Goal: Information Seeking & Learning: Learn about a topic

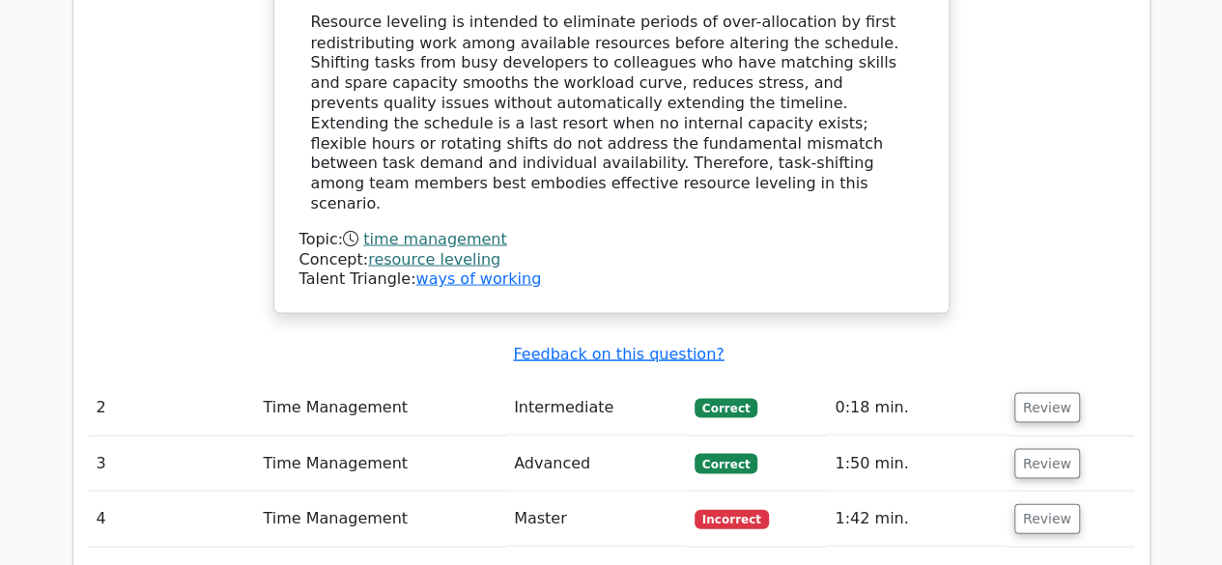
scroll to position [2112, 0]
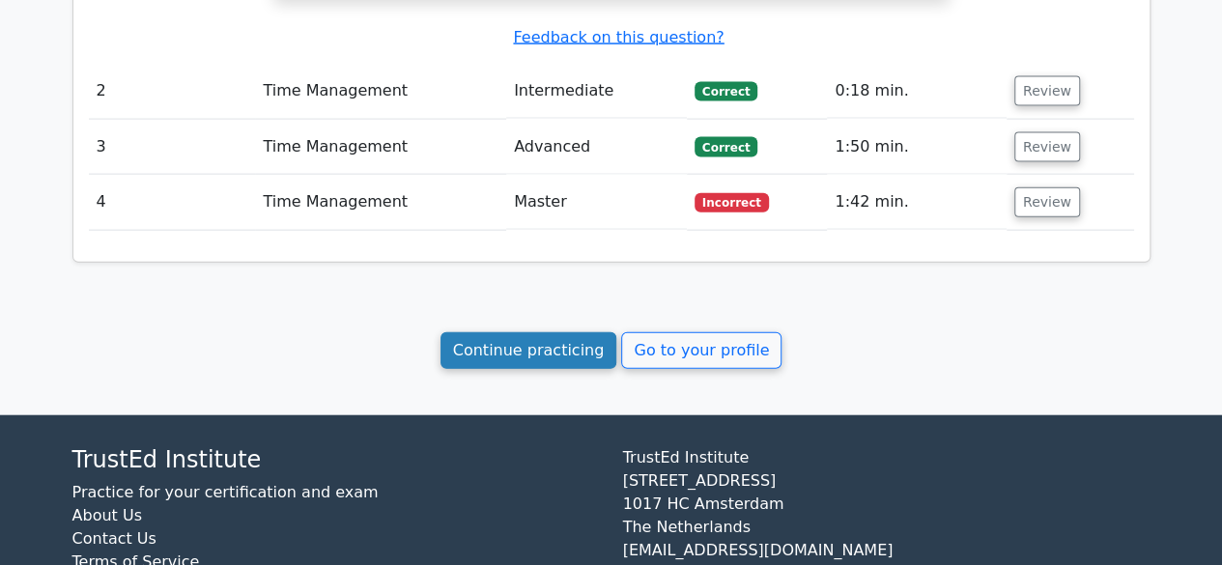
click at [554, 332] on link "Continue practicing" at bounding box center [528, 350] width 177 height 37
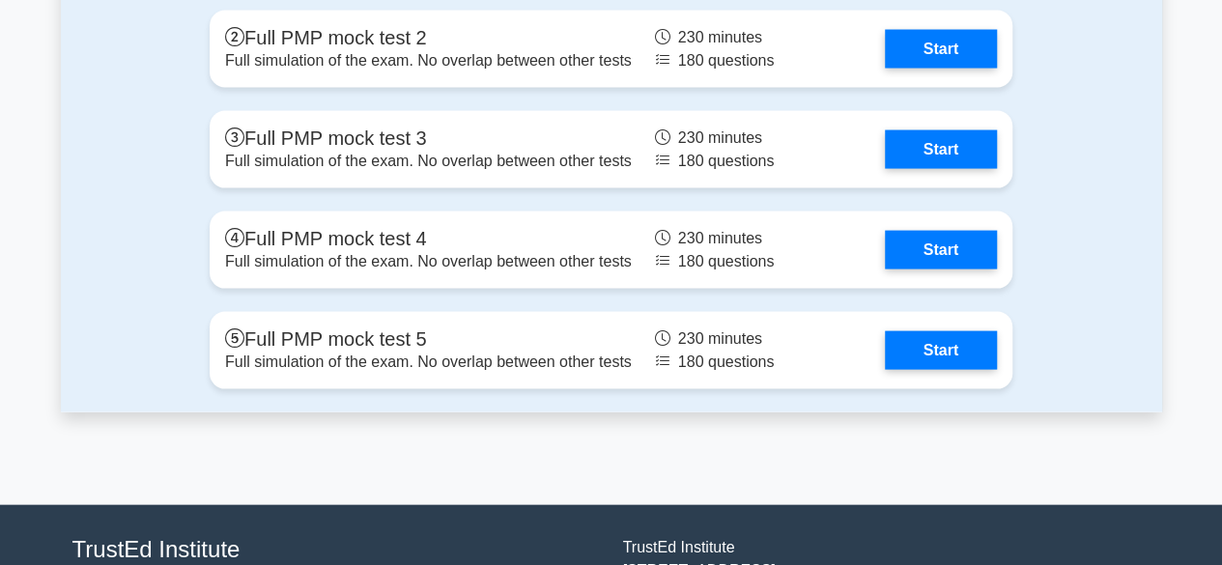
scroll to position [5690, 0]
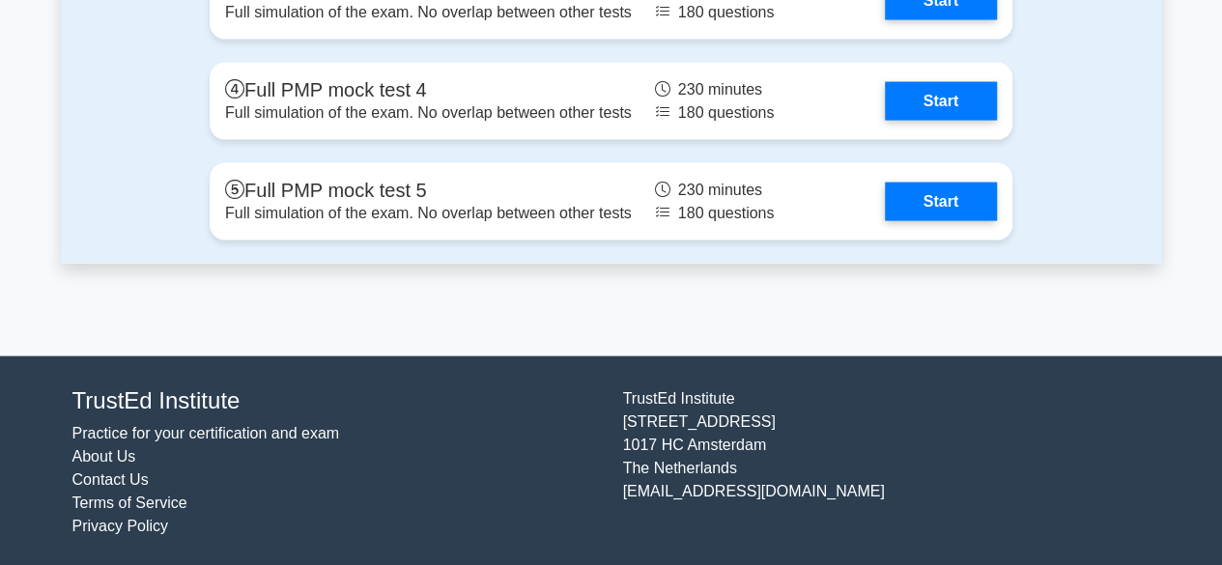
click at [1181, 559] on footer "TrustEd Institute Practice for your certification and exam About Us Contact Us …" at bounding box center [611, 462] width 1222 height 213
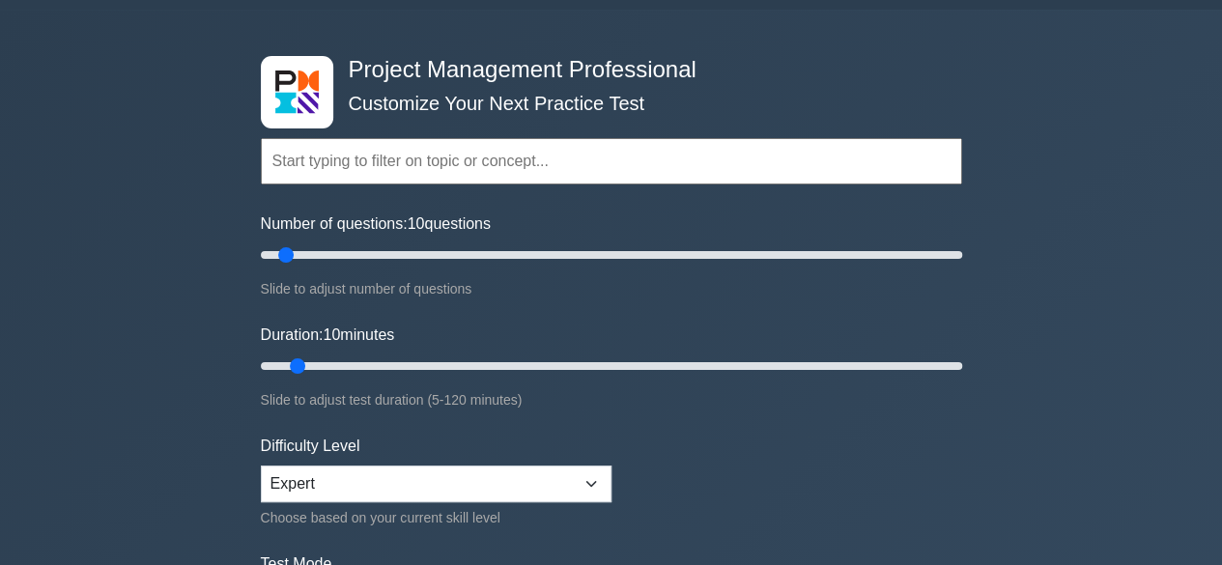
scroll to position [0, 0]
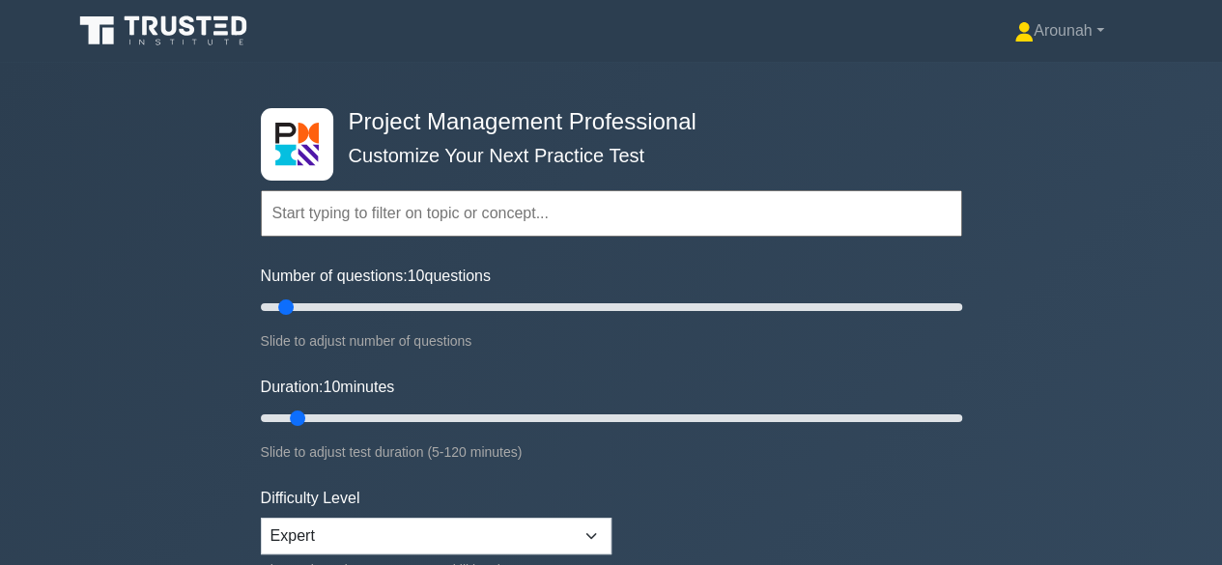
click at [450, 214] on input "text" at bounding box center [611, 213] width 701 height 46
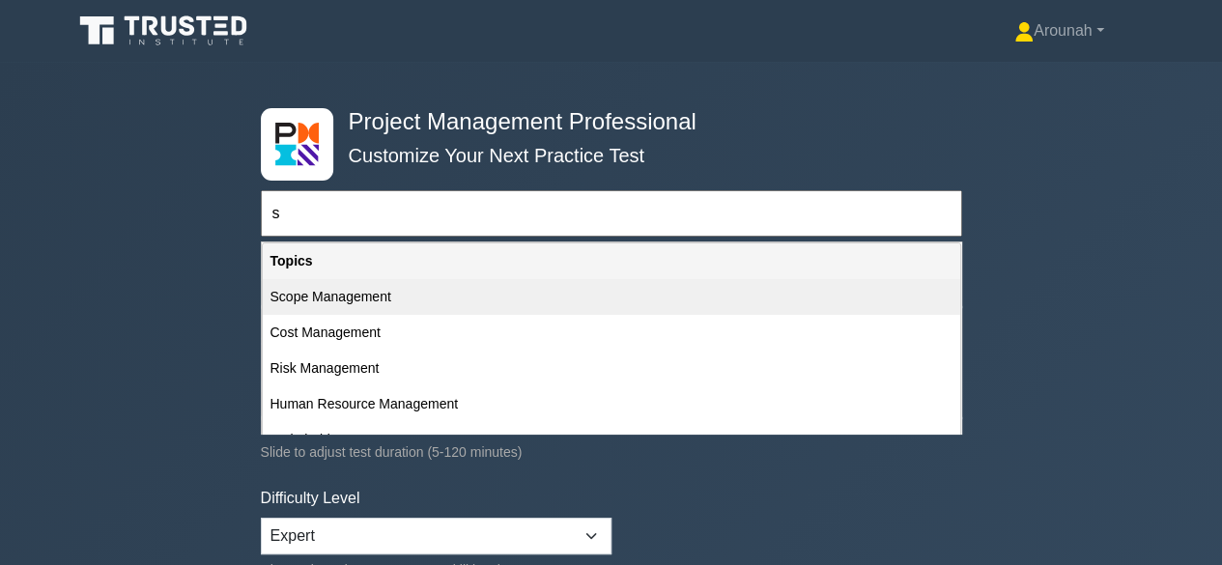
click at [365, 300] on div "Scope Management" at bounding box center [611, 297] width 697 height 36
type input "Scope Management"
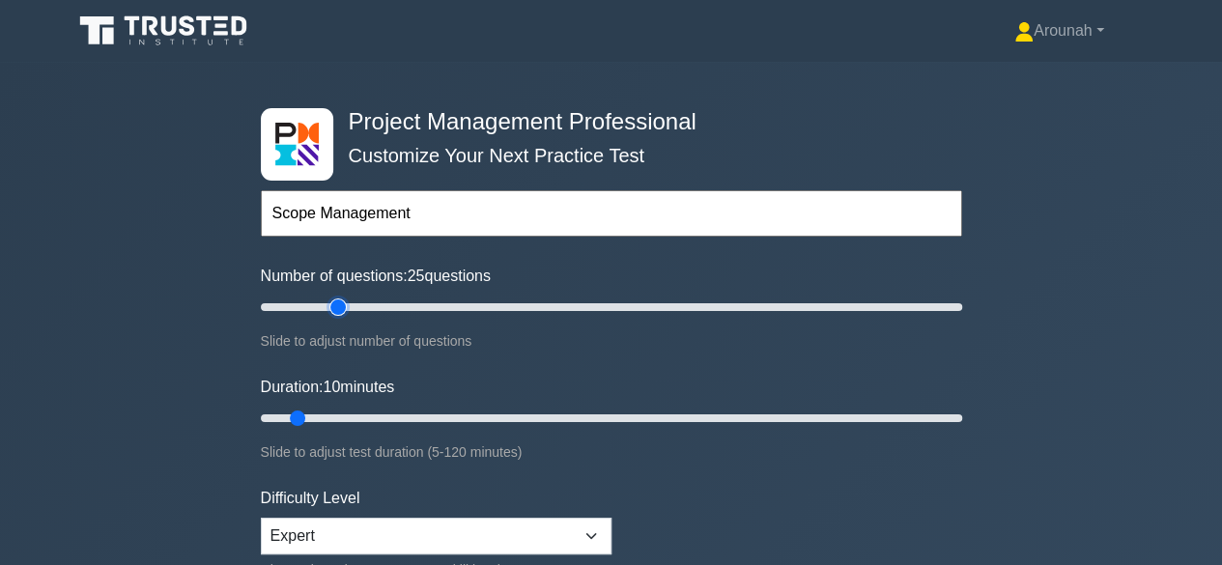
drag, startPoint x: 282, startPoint y: 308, endPoint x: 332, endPoint y: 308, distance: 50.2
type input "25"
click at [332, 308] on input "Number of questions: 25 questions" at bounding box center [611, 306] width 701 height 23
drag, startPoint x: 301, startPoint y: 416, endPoint x: 369, endPoint y: 418, distance: 67.6
click at [369, 418] on input "Duration: 20 minutes" at bounding box center [611, 418] width 701 height 23
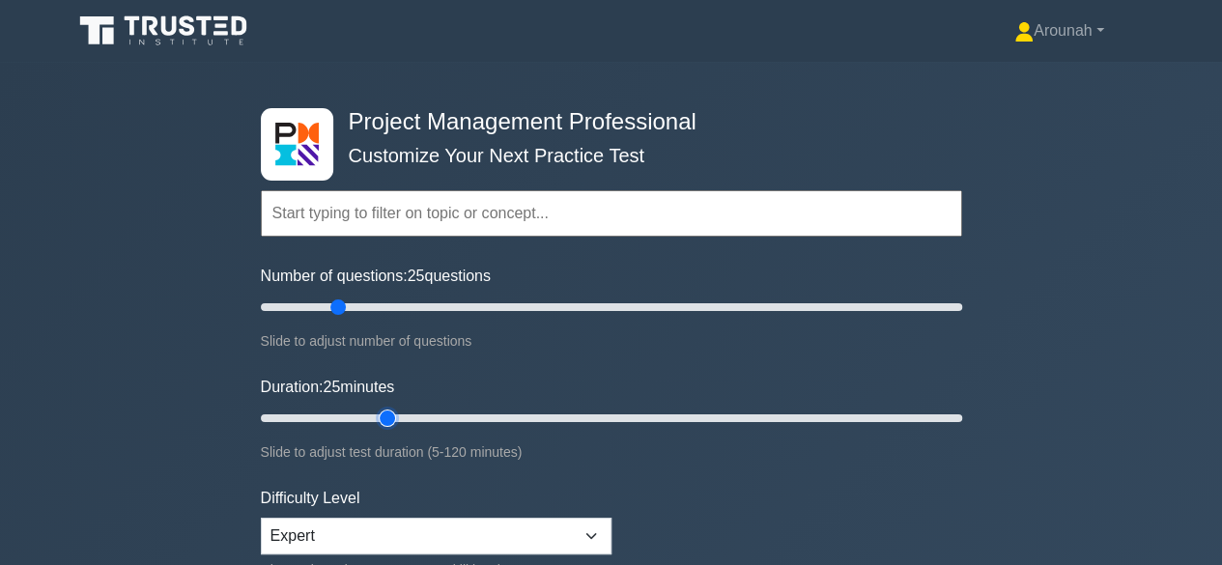
drag, startPoint x: 363, startPoint y: 414, endPoint x: 390, endPoint y: 417, distance: 27.2
type input "25"
click at [390, 417] on input "Duration: 25 minutes" at bounding box center [611, 418] width 701 height 23
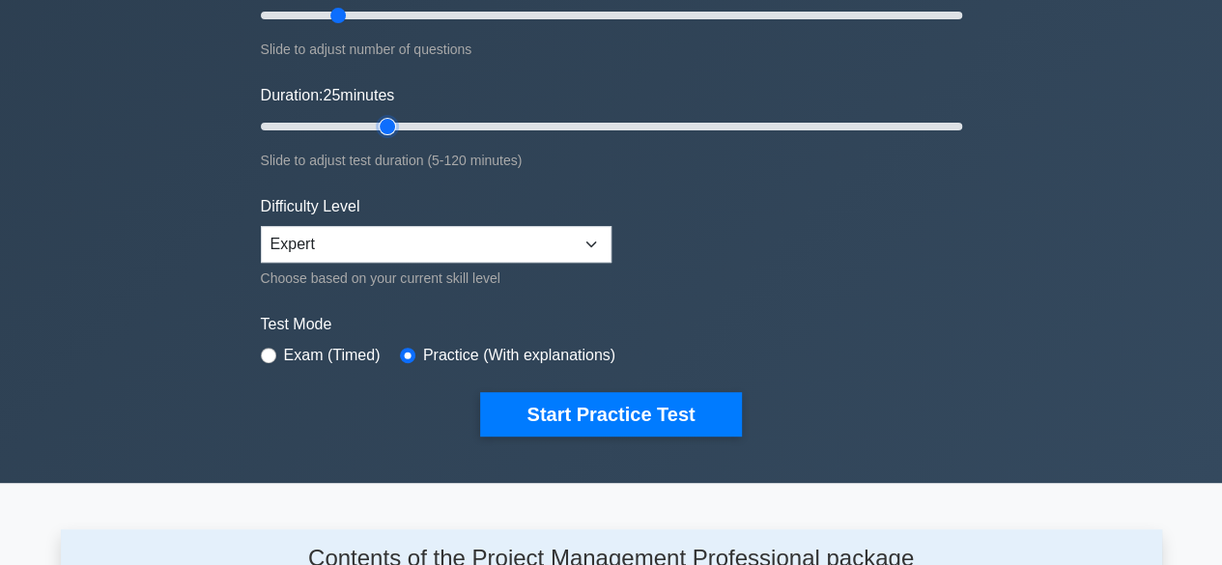
scroll to position [299, 0]
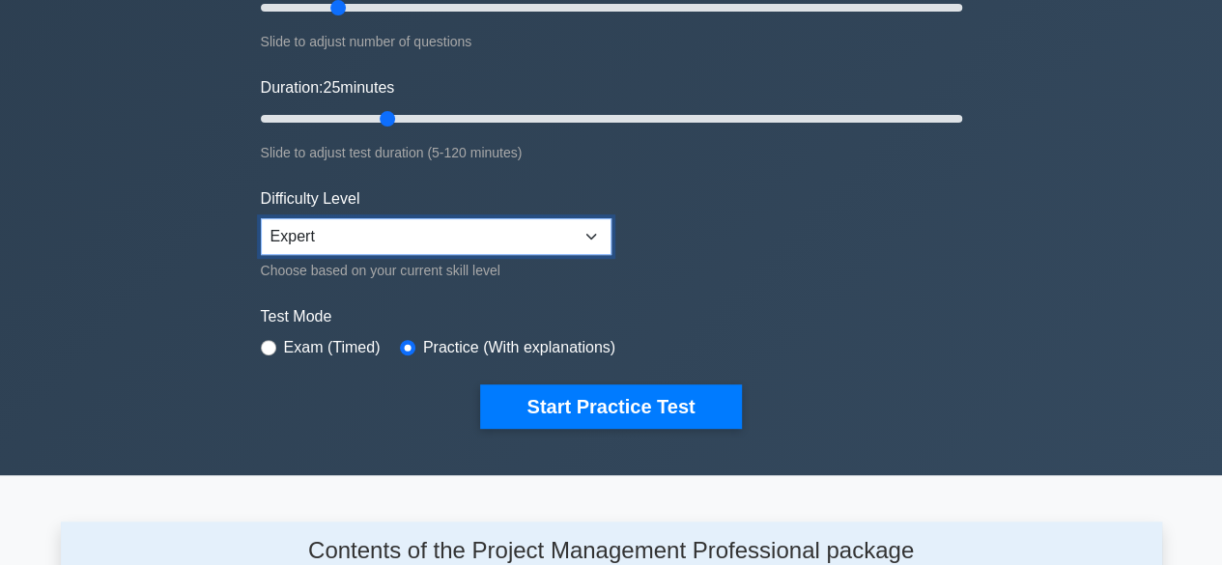
click at [589, 240] on select "Beginner Intermediate Expert" at bounding box center [436, 236] width 351 height 37
click at [592, 233] on select "Beginner Intermediate Expert" at bounding box center [436, 236] width 351 height 37
click at [589, 238] on select "Beginner Intermediate Expert" at bounding box center [436, 236] width 351 height 37
click at [261, 218] on select "Beginner Intermediate Expert" at bounding box center [436, 236] width 351 height 37
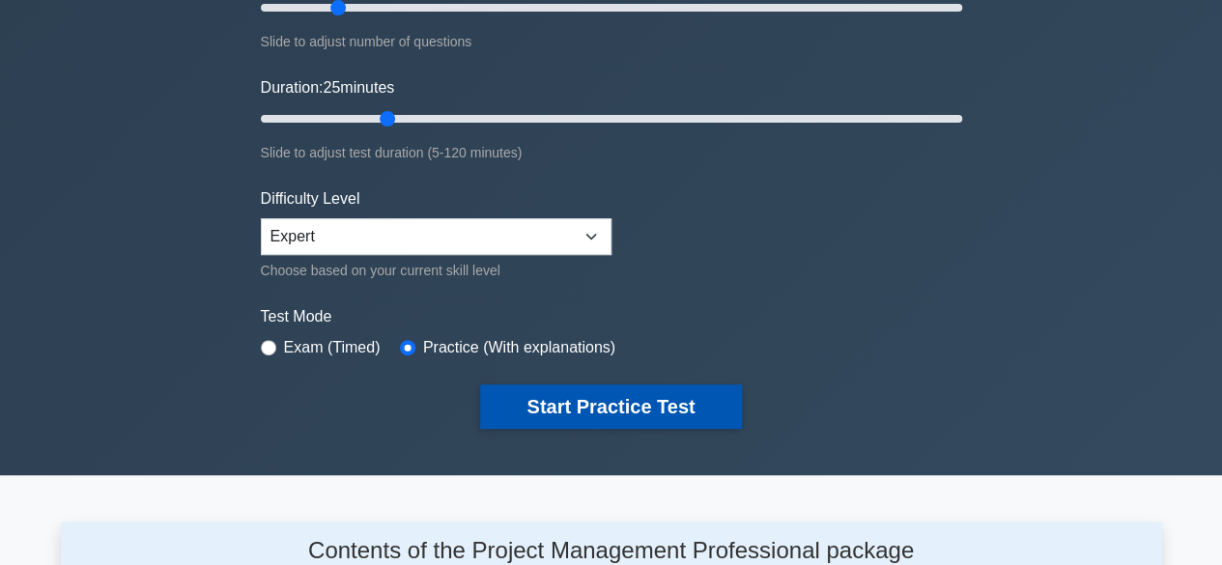
click at [595, 401] on button "Start Practice Test" at bounding box center [610, 406] width 261 height 44
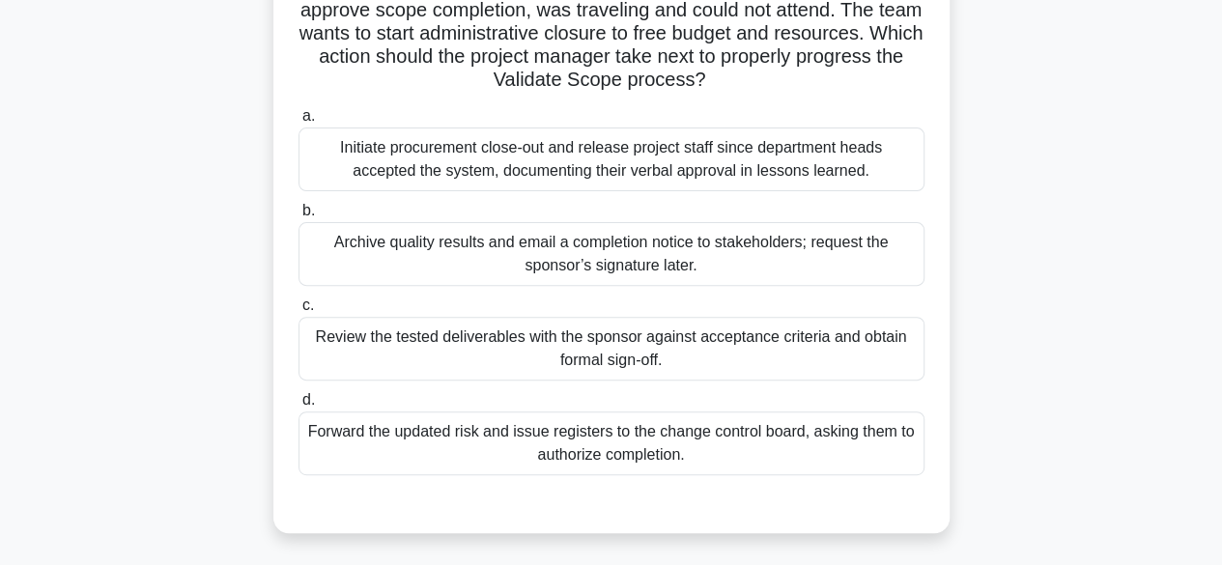
scroll to position [218, 0]
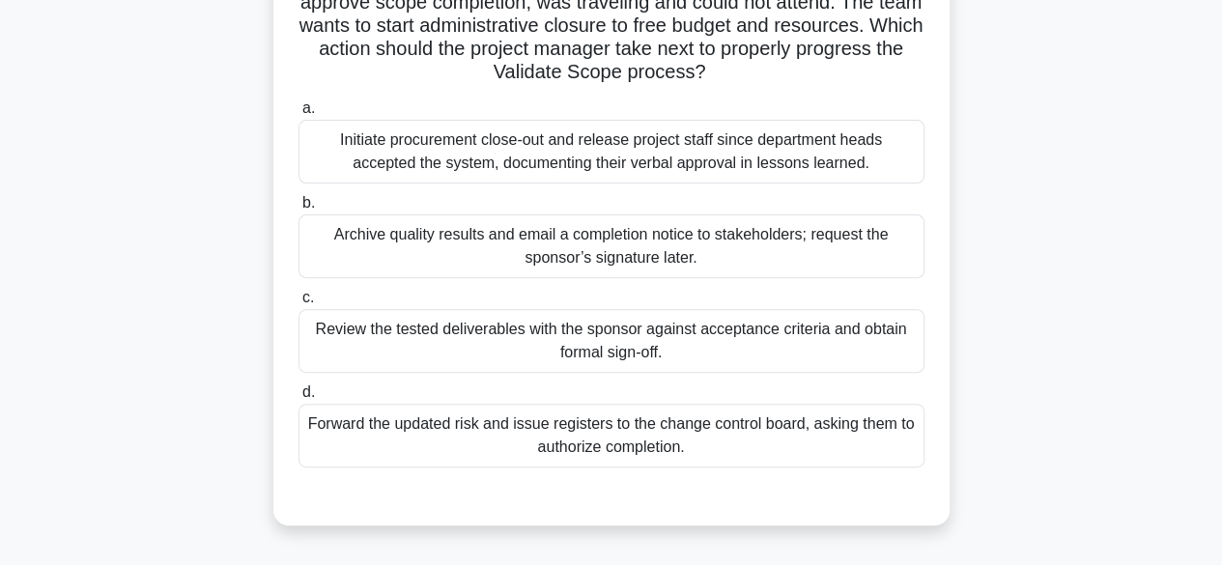
click at [791, 354] on div "Review the tested deliverables with the sponsor against acceptance criteria and…" at bounding box center [611, 341] width 626 height 64
click at [298, 304] on input "c. Review the tested deliverables with the sponsor against acceptance criteria …" at bounding box center [298, 298] width 0 height 13
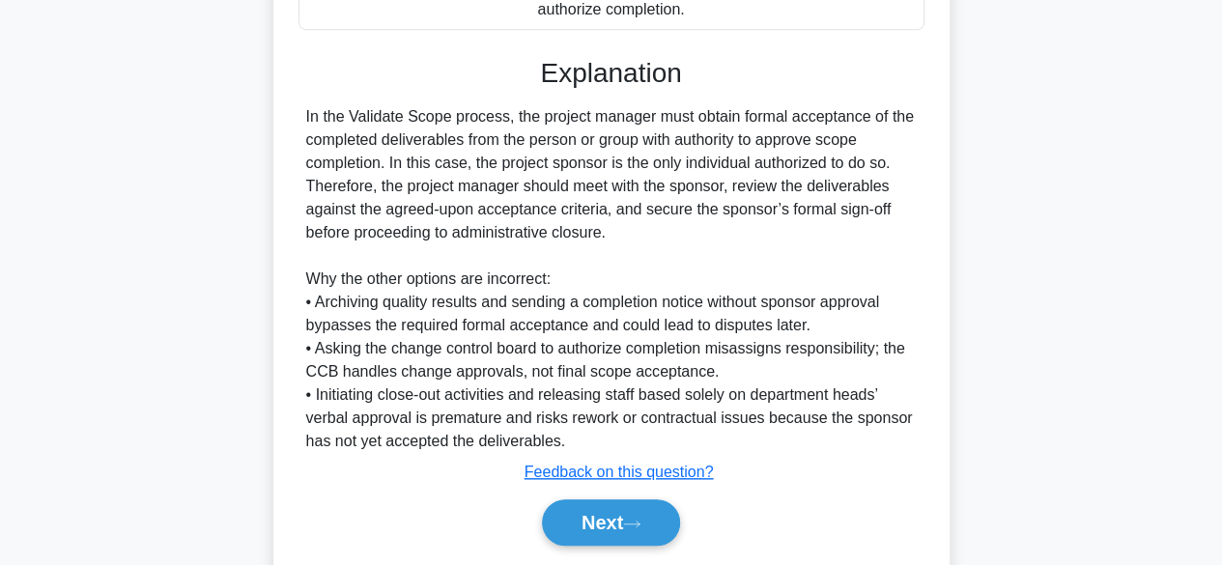
scroll to position [716, 0]
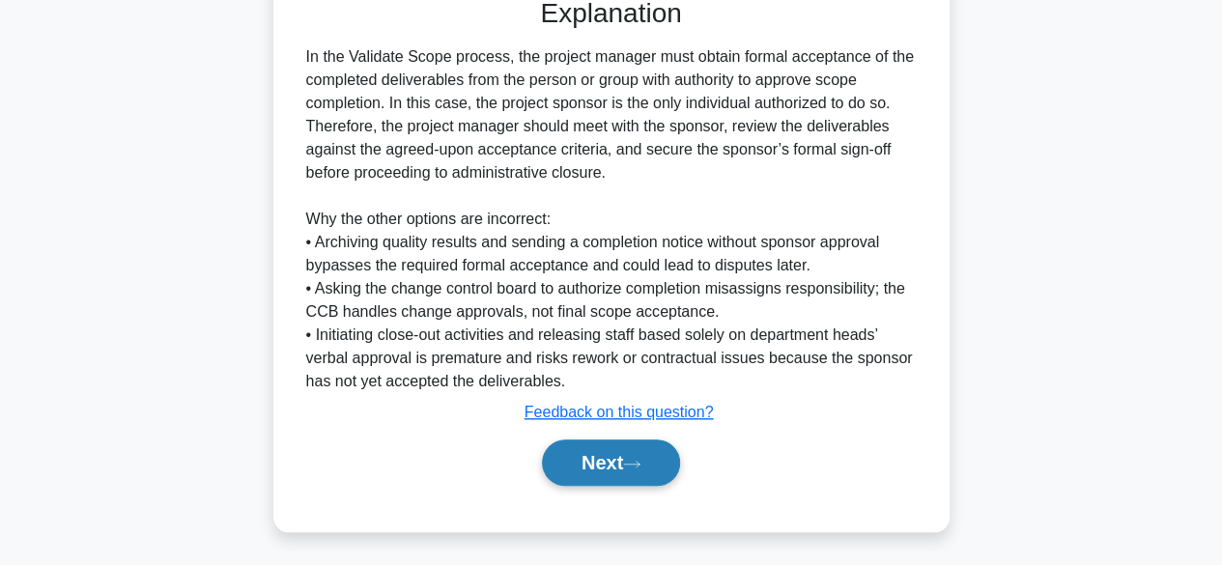
click at [630, 458] on button "Next" at bounding box center [611, 462] width 138 height 46
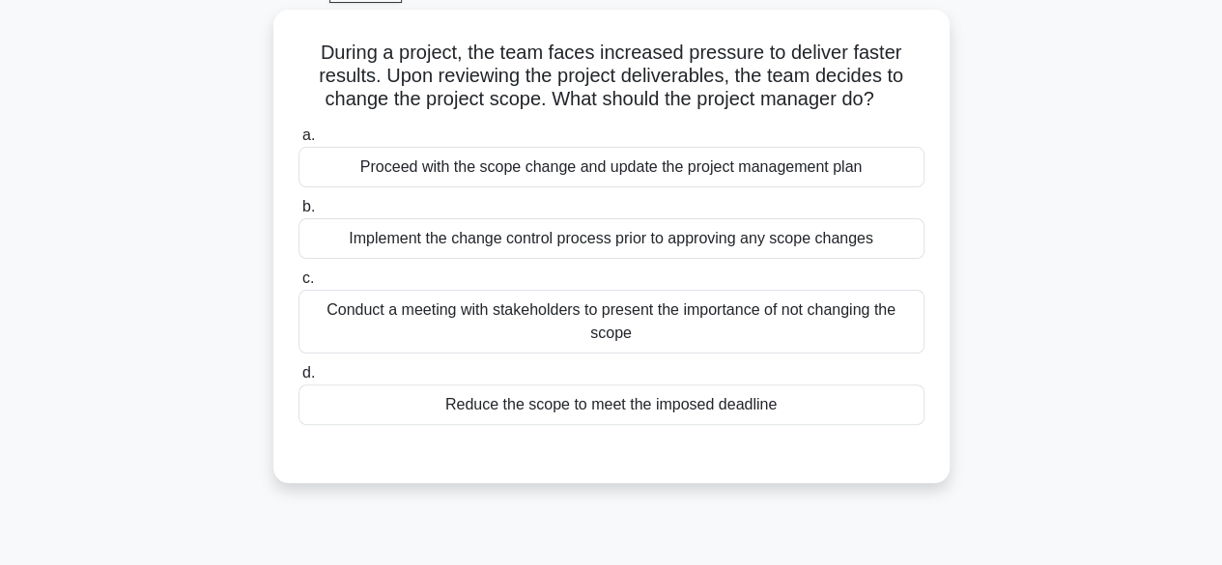
scroll to position [124, 0]
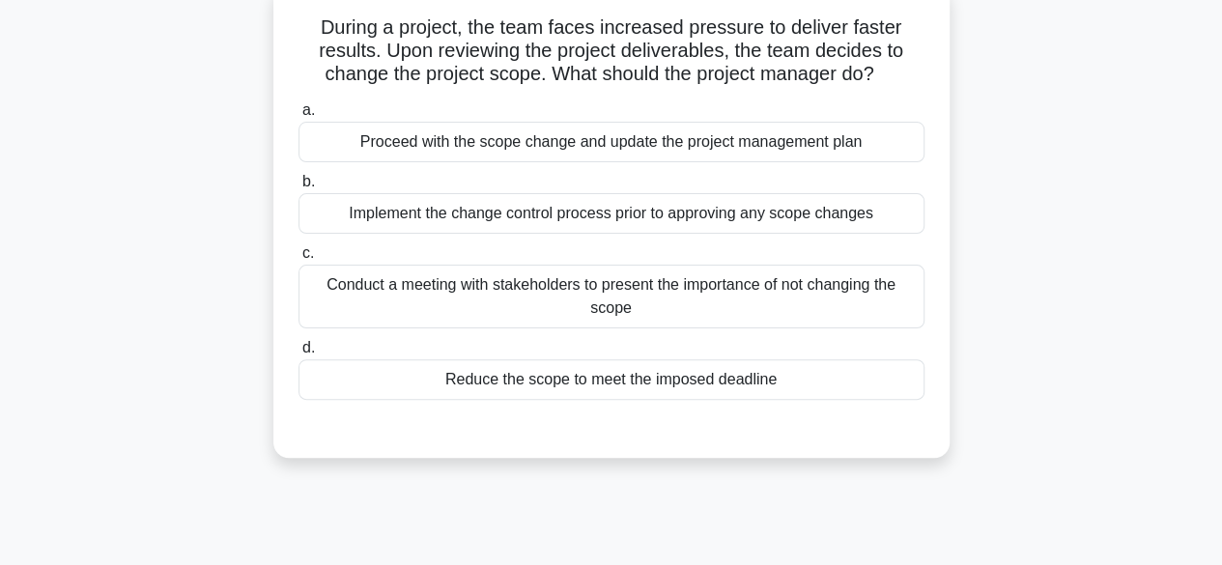
click at [749, 378] on div "Reduce the scope to meet the imposed deadline" at bounding box center [611, 379] width 626 height 41
click at [298, 354] on input "d. Reduce the scope to meet the imposed deadline" at bounding box center [298, 348] width 0 height 13
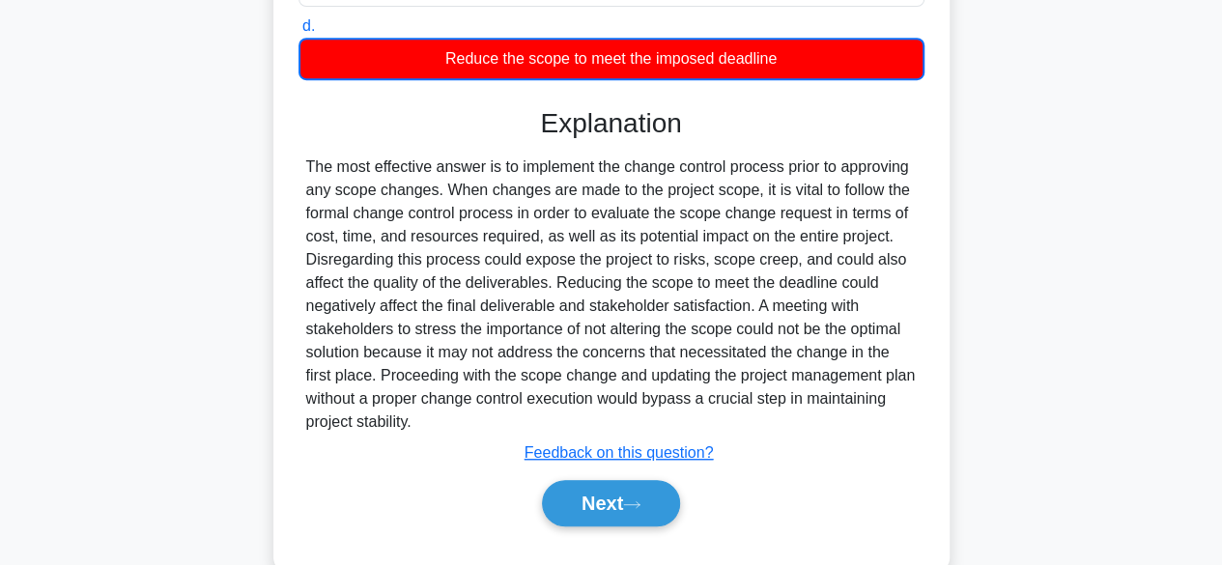
scroll to position [442, 0]
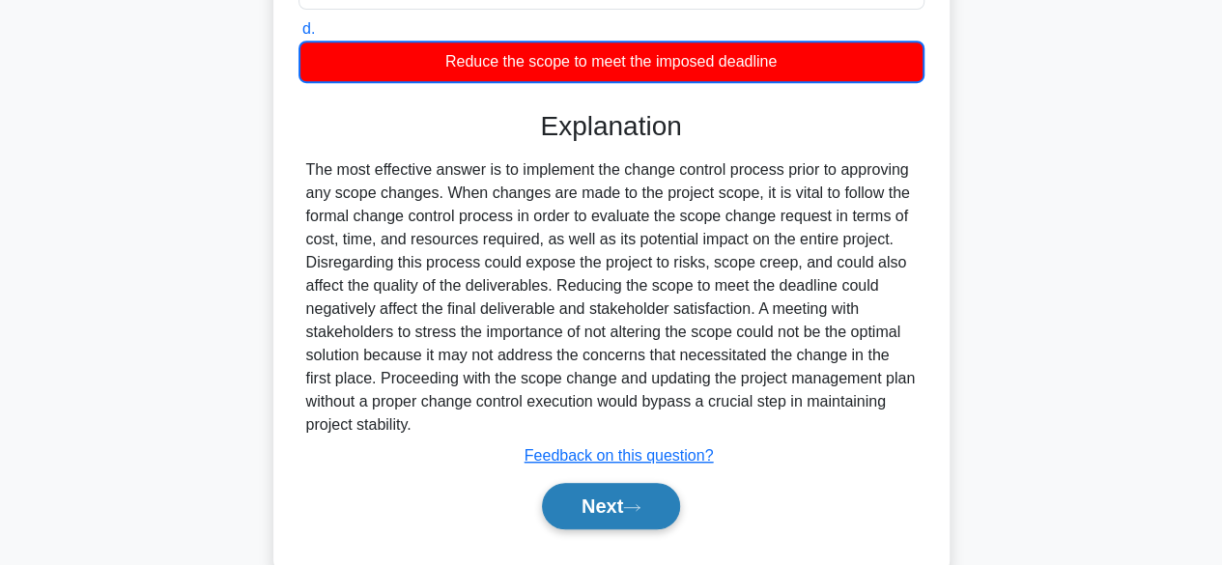
click at [603, 513] on button "Next" at bounding box center [611, 506] width 138 height 46
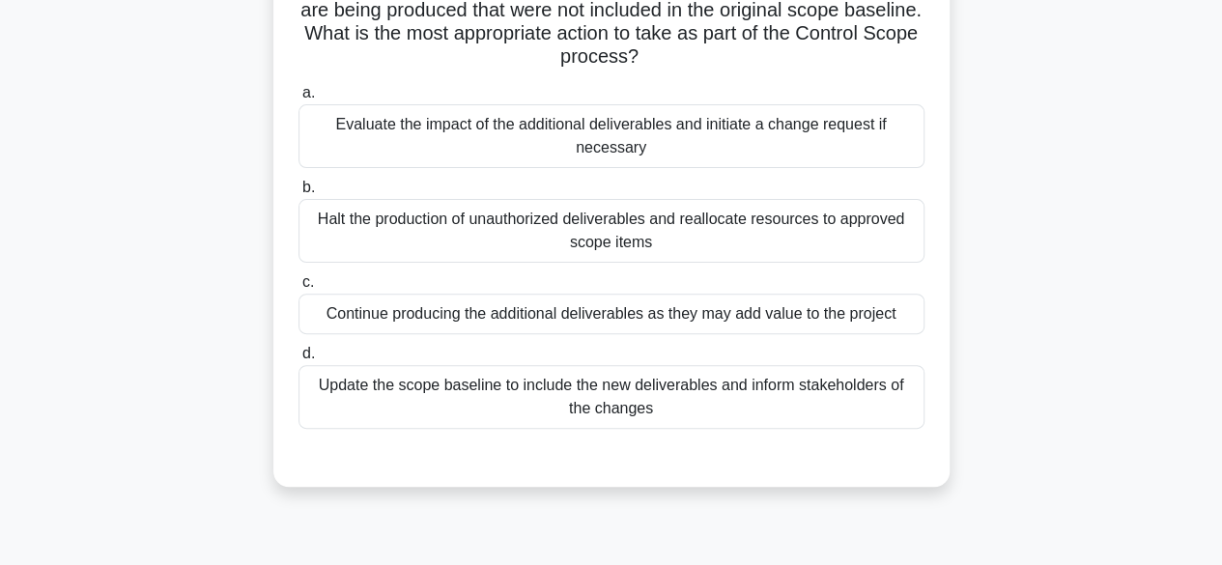
scroll to position [168, 0]
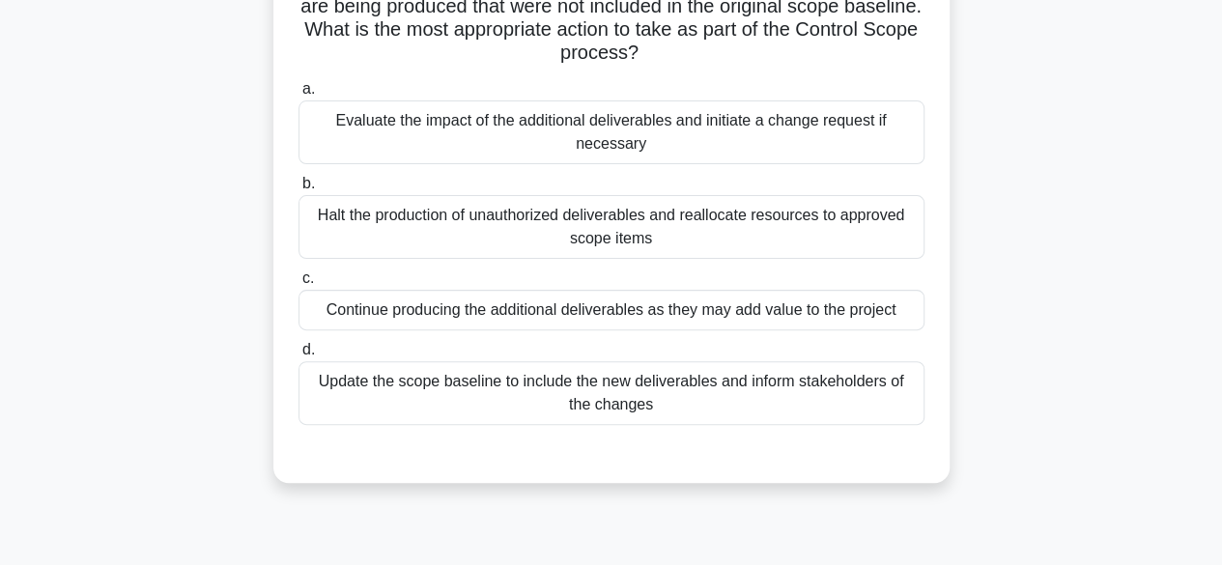
click at [729, 139] on div "Evaluate the impact of the additional deliverables and initiate a change reques…" at bounding box center [611, 132] width 626 height 64
click at [298, 96] on input "a. Evaluate the impact of the additional deliverables and initiate a change req…" at bounding box center [298, 89] width 0 height 13
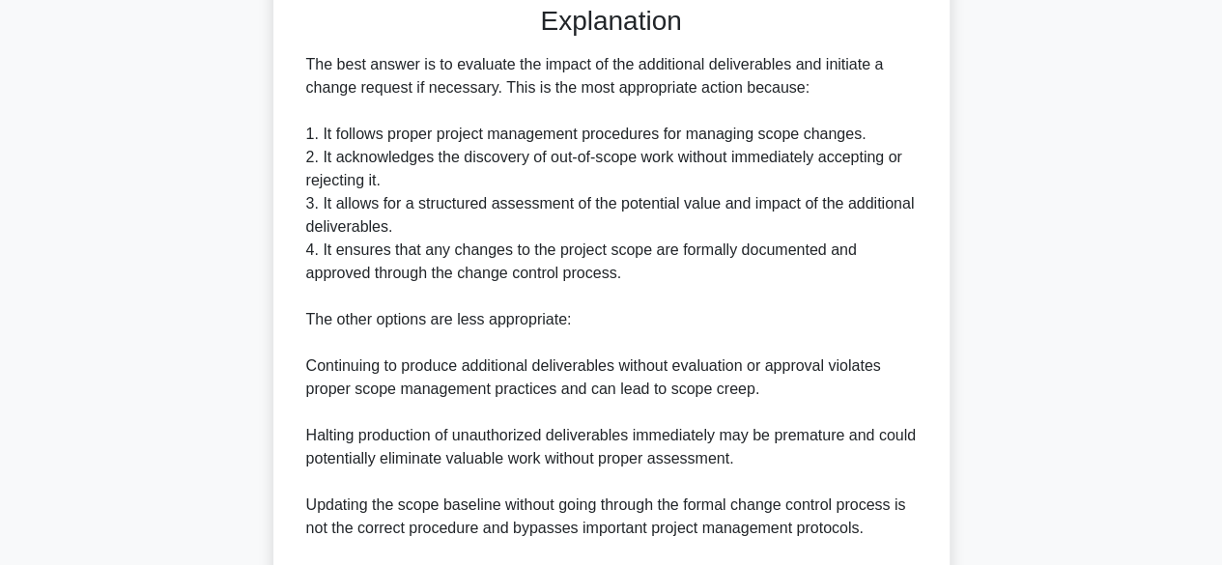
scroll to position [855, 0]
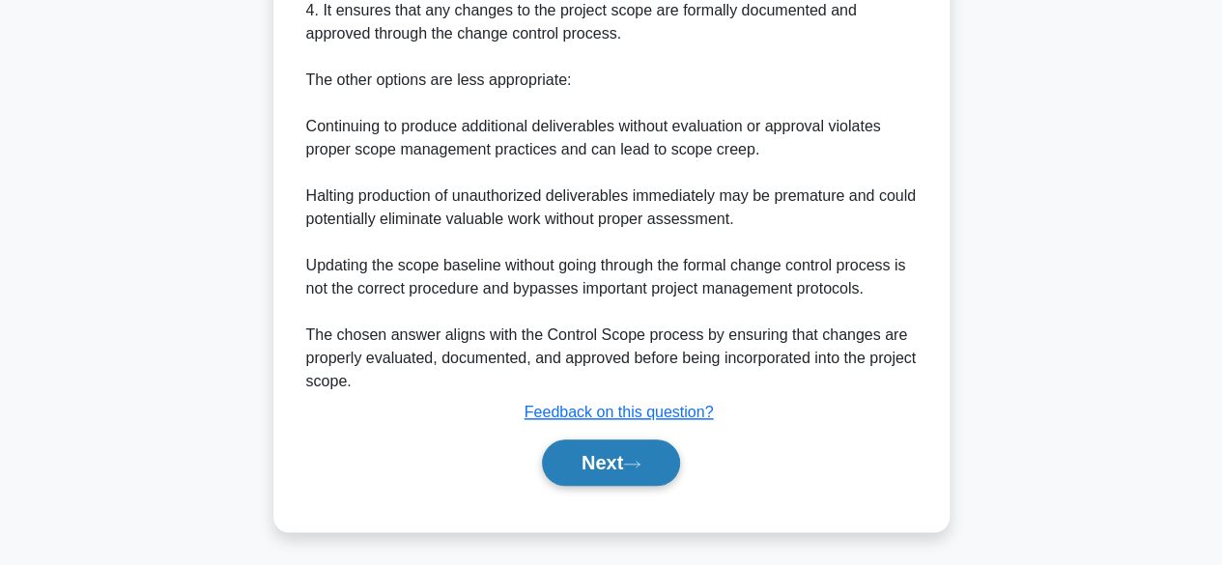
click at [602, 463] on button "Next" at bounding box center [611, 462] width 138 height 46
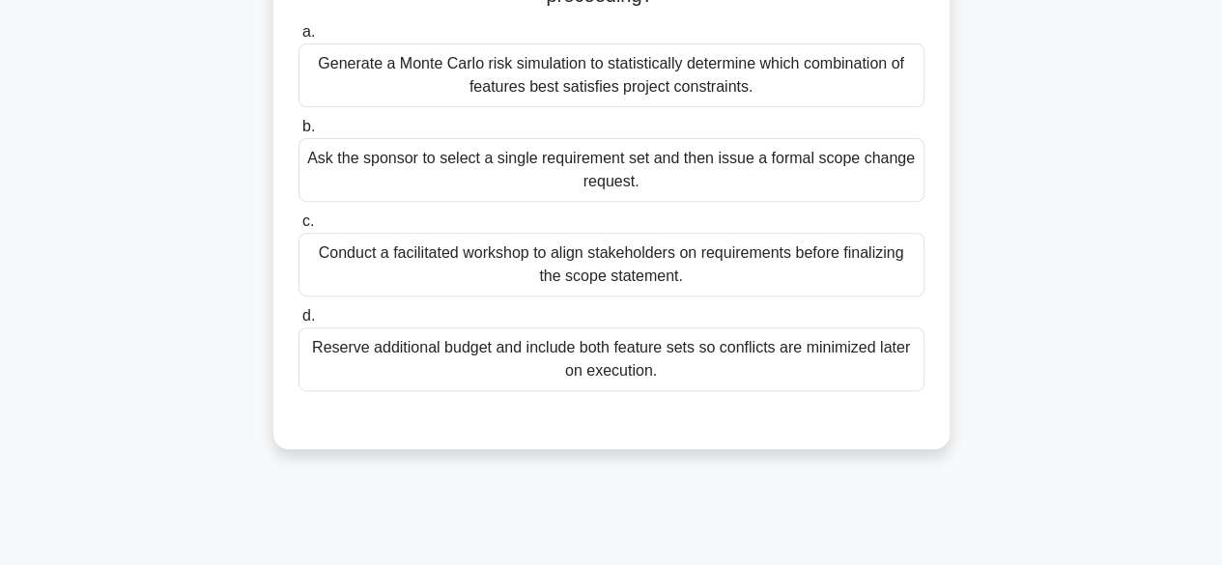
scroll to position [298, 0]
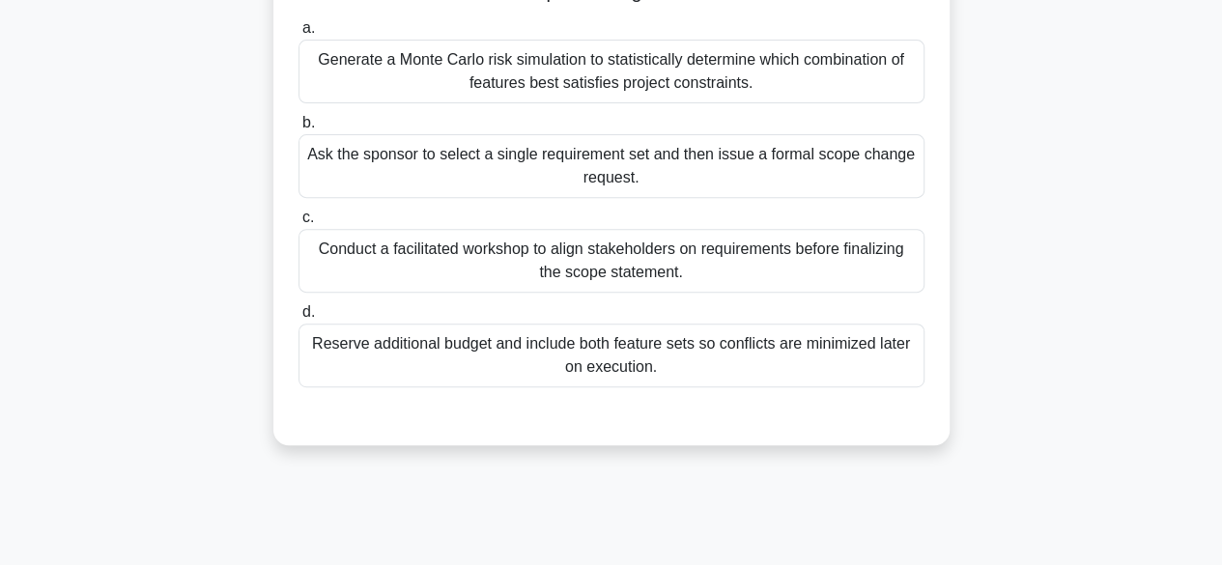
click at [829, 260] on div "Conduct a facilitated workshop to align stakeholders on requirements before fin…" at bounding box center [611, 261] width 626 height 64
click at [298, 224] on input "c. Conduct a facilitated workshop to align stakeholders on requirements before …" at bounding box center [298, 217] width 0 height 13
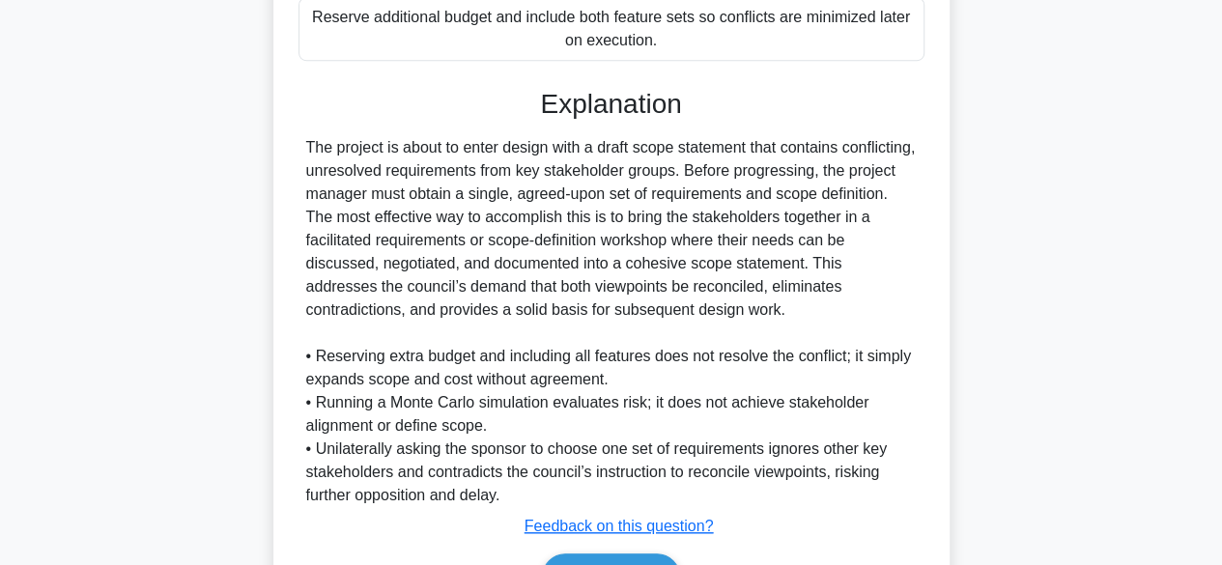
scroll to position [728, 0]
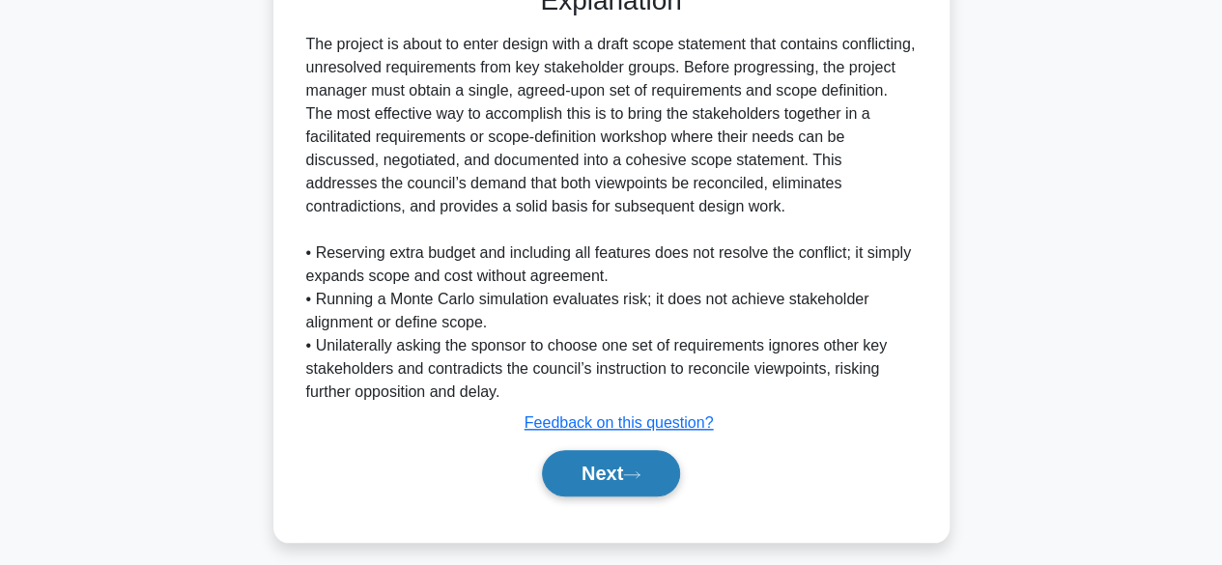
click at [641, 463] on button "Next" at bounding box center [611, 473] width 138 height 46
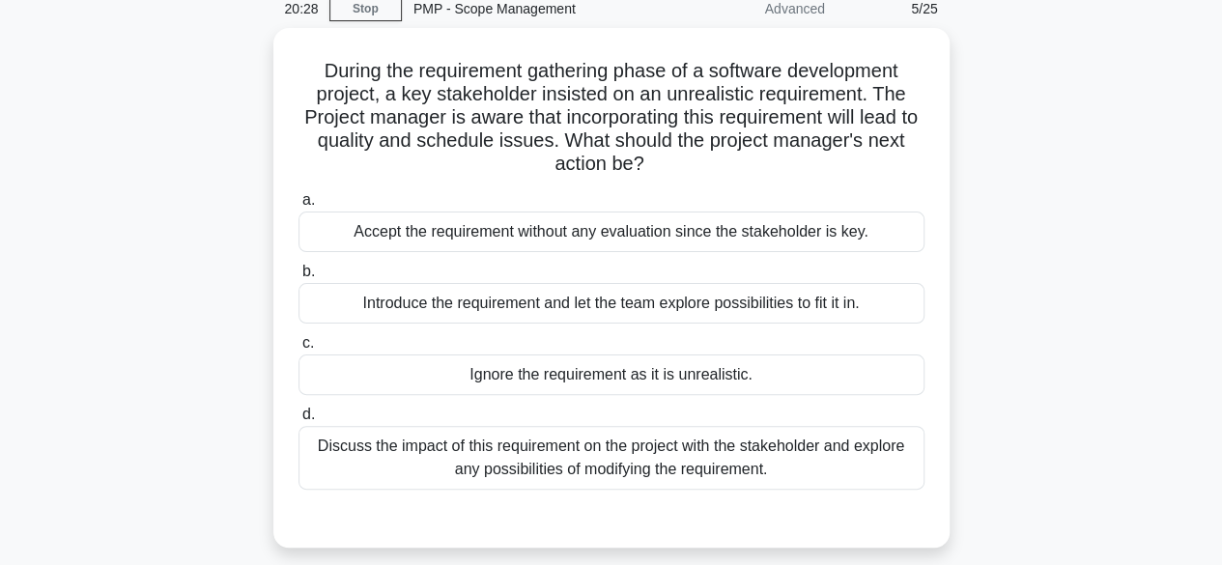
scroll to position [87, 0]
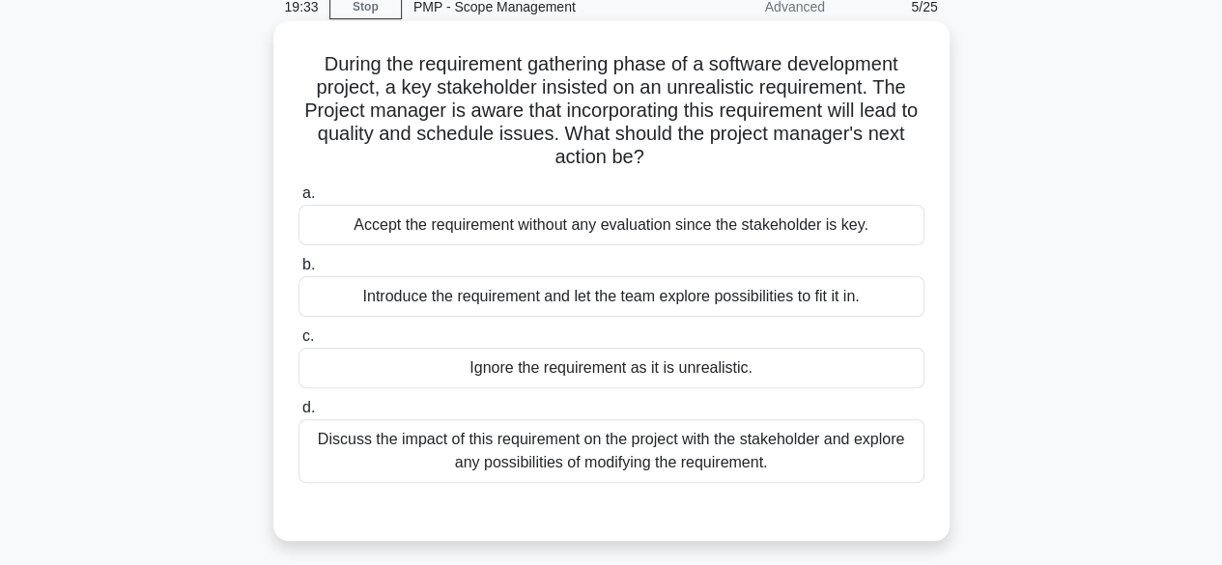
click at [757, 456] on div "Discuss the impact of this requirement on the project with the stakeholder and …" at bounding box center [611, 451] width 626 height 64
click at [298, 414] on input "d. Discuss the impact of this requirement on the project with the stakeholder a…" at bounding box center [298, 408] width 0 height 13
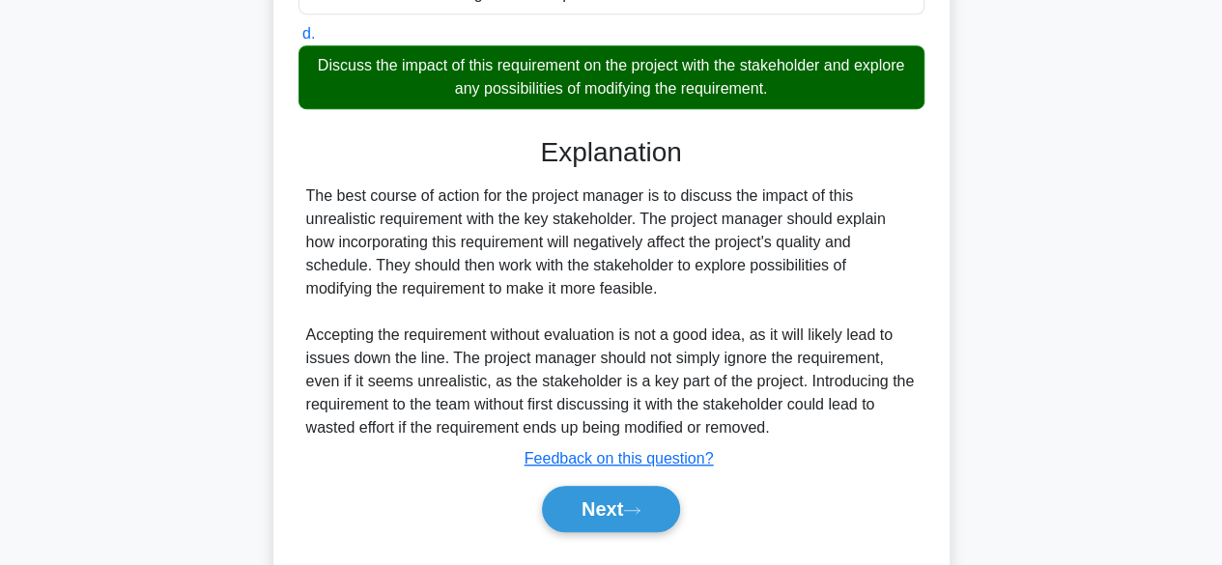
scroll to position [475, 0]
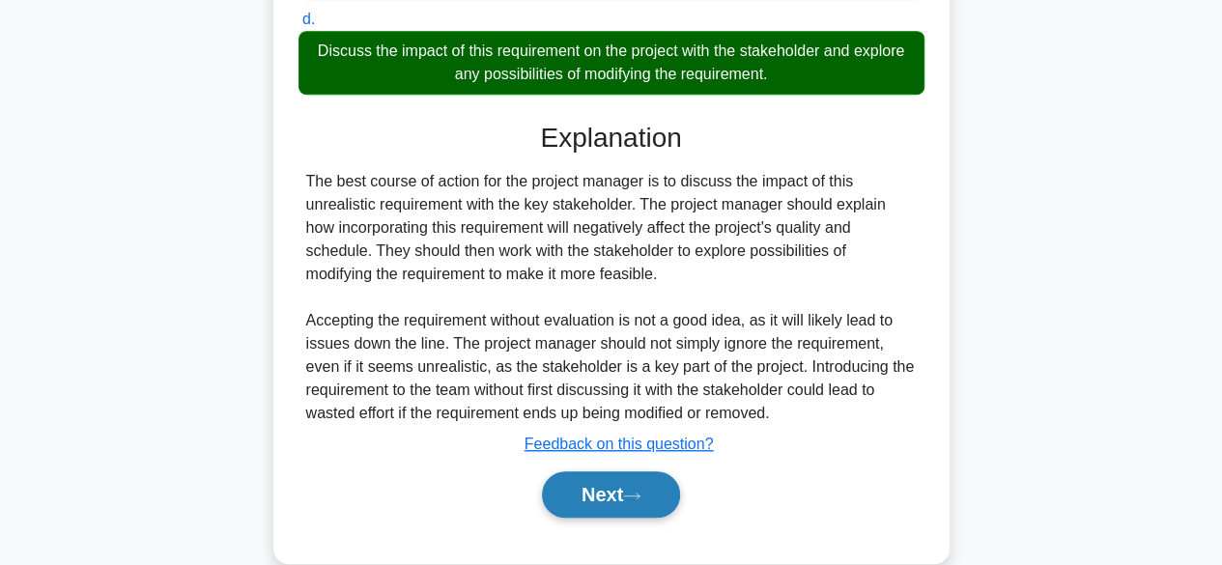
click at [680, 487] on button "Next" at bounding box center [611, 494] width 138 height 46
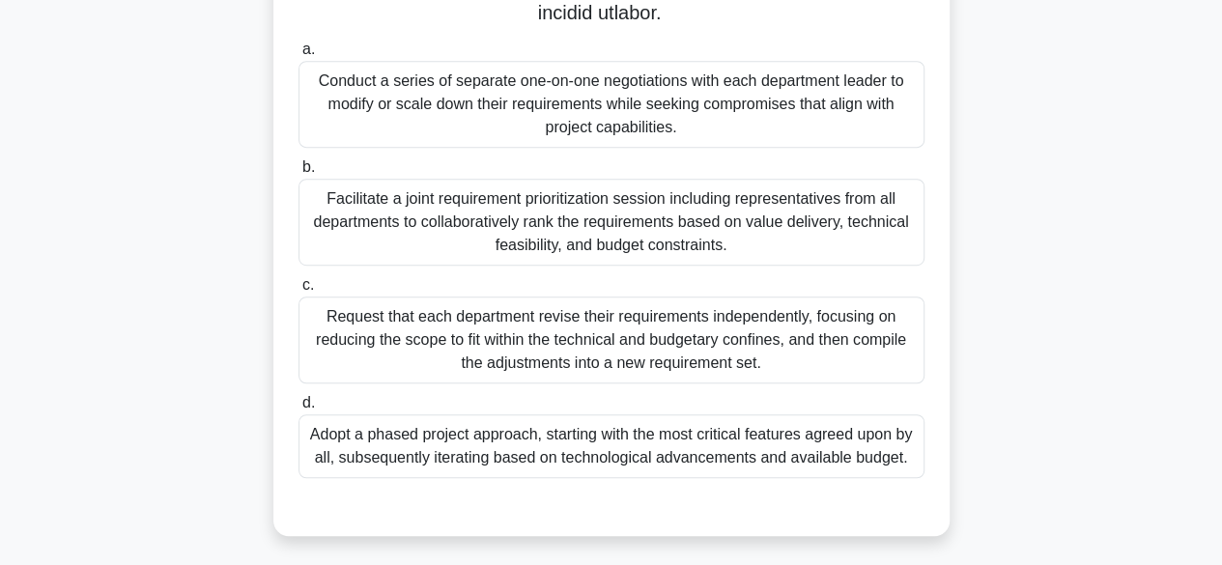
scroll to position [491, 0]
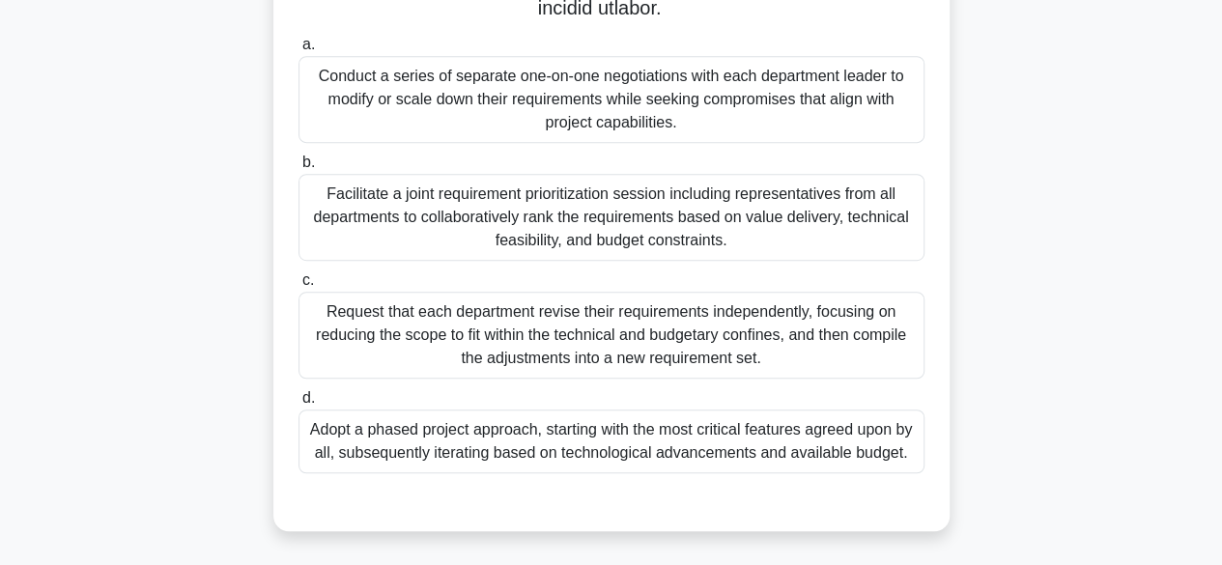
click at [860, 239] on div "Facilitate a joint requirement prioritization session including representatives…" at bounding box center [611, 217] width 626 height 87
click at [298, 169] on input "b. Facilitate a joint requirement prioritization session including representati…" at bounding box center [298, 162] width 0 height 13
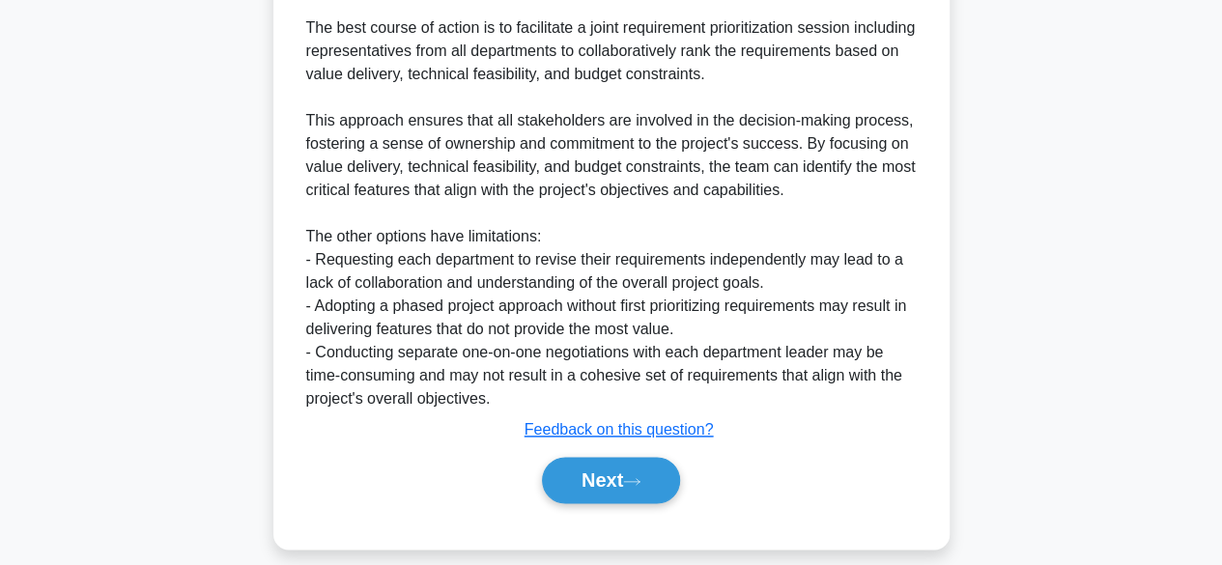
scroll to position [1040, 0]
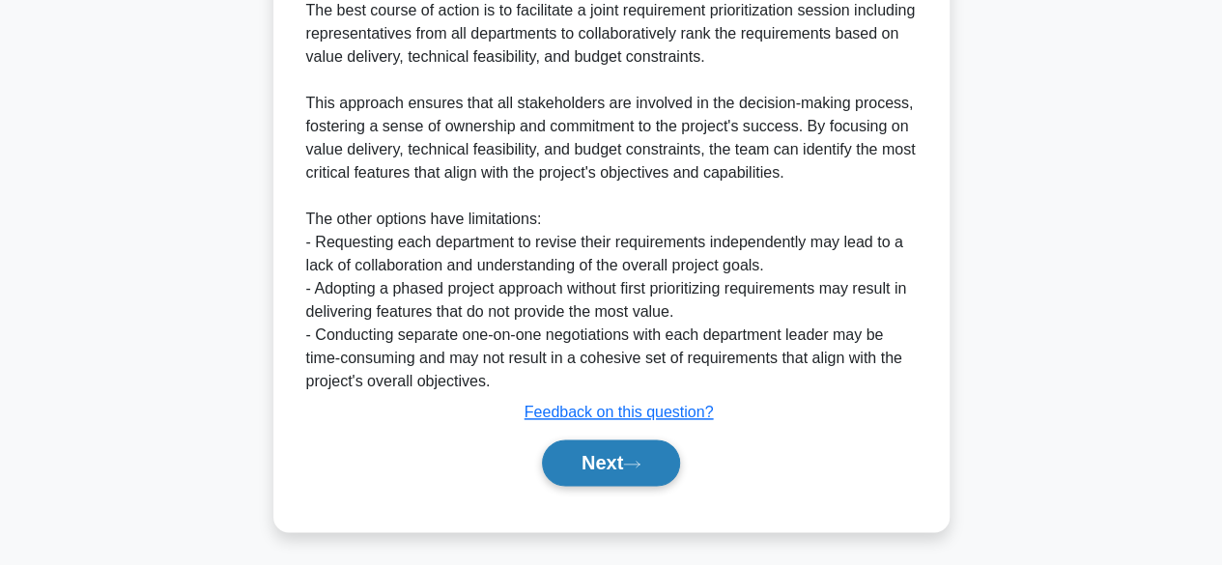
click at [637, 472] on button "Next" at bounding box center [611, 462] width 138 height 46
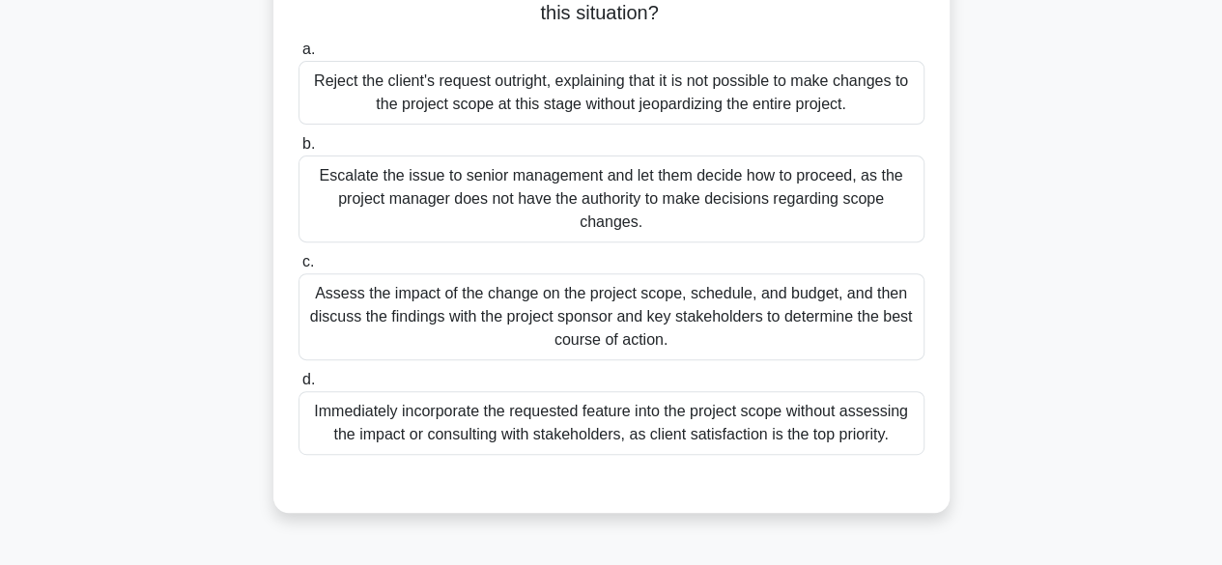
scroll to position [234, 0]
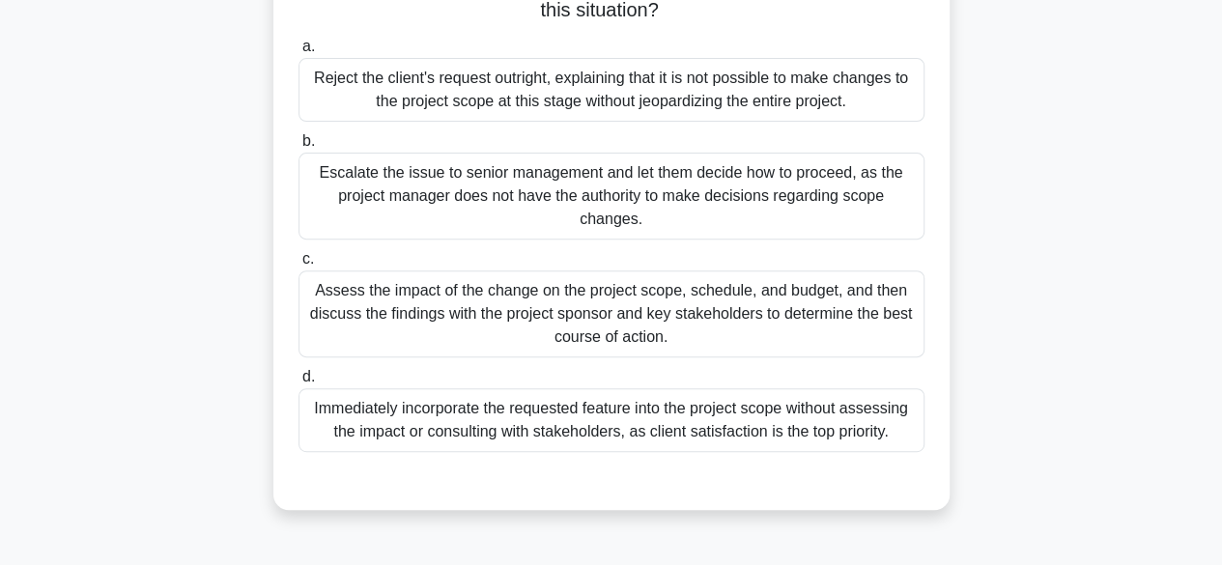
click at [686, 323] on div "Assess the impact of the change on the project scope, schedule, and budget, and…" at bounding box center [611, 313] width 626 height 87
click at [298, 266] on input "c. Assess the impact of the change on the project scope, schedule, and budget, …" at bounding box center [298, 259] width 0 height 13
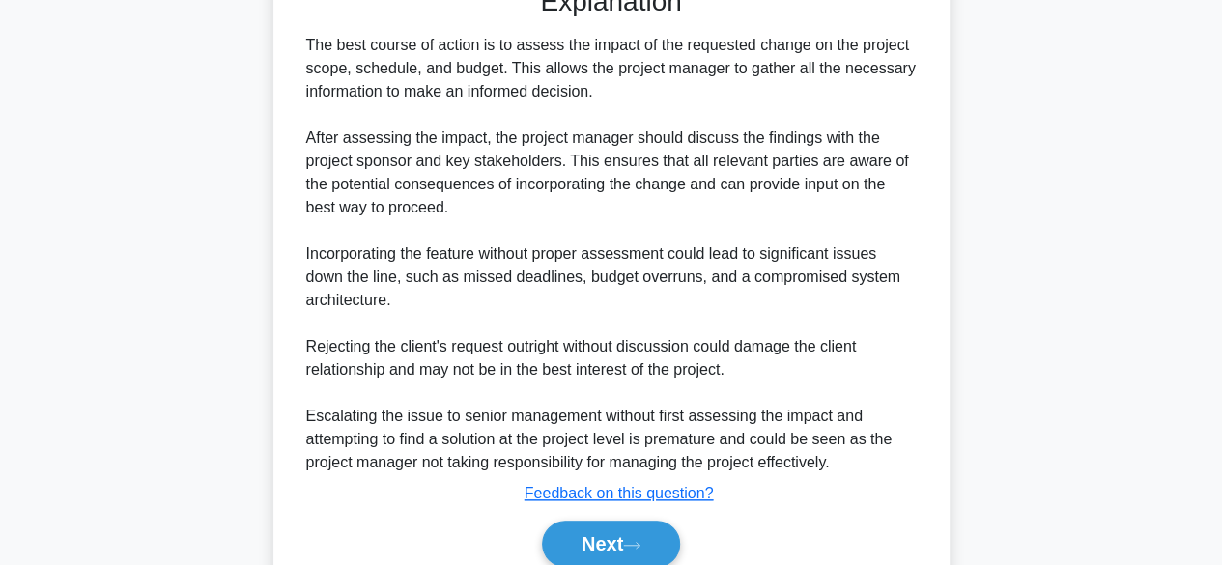
scroll to position [753, 0]
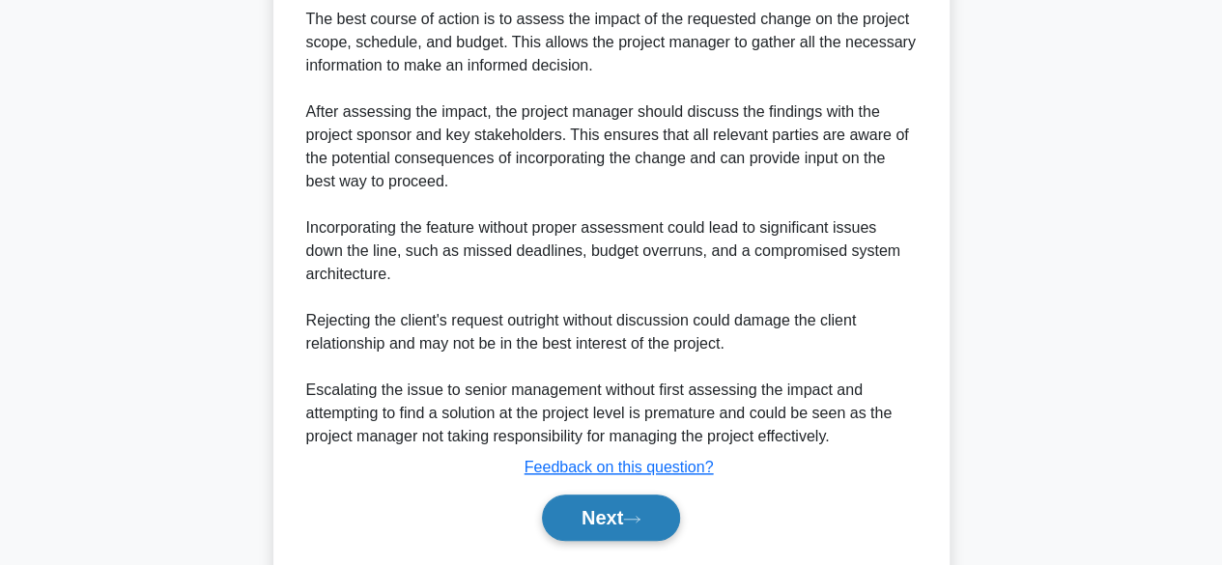
click at [622, 502] on button "Next" at bounding box center [611, 517] width 138 height 46
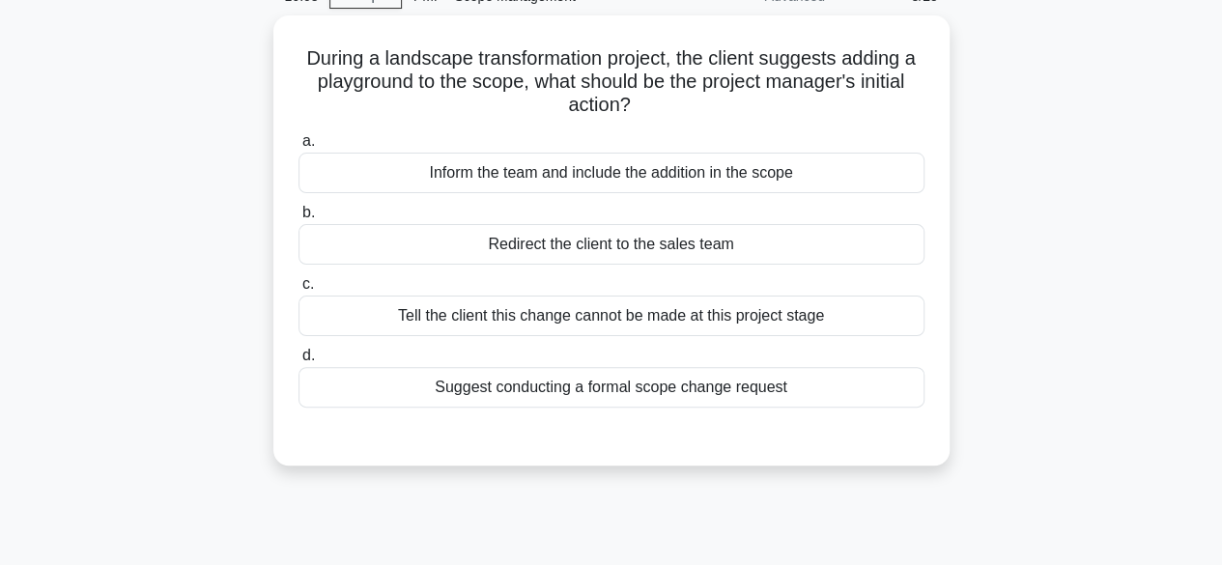
scroll to position [98, 0]
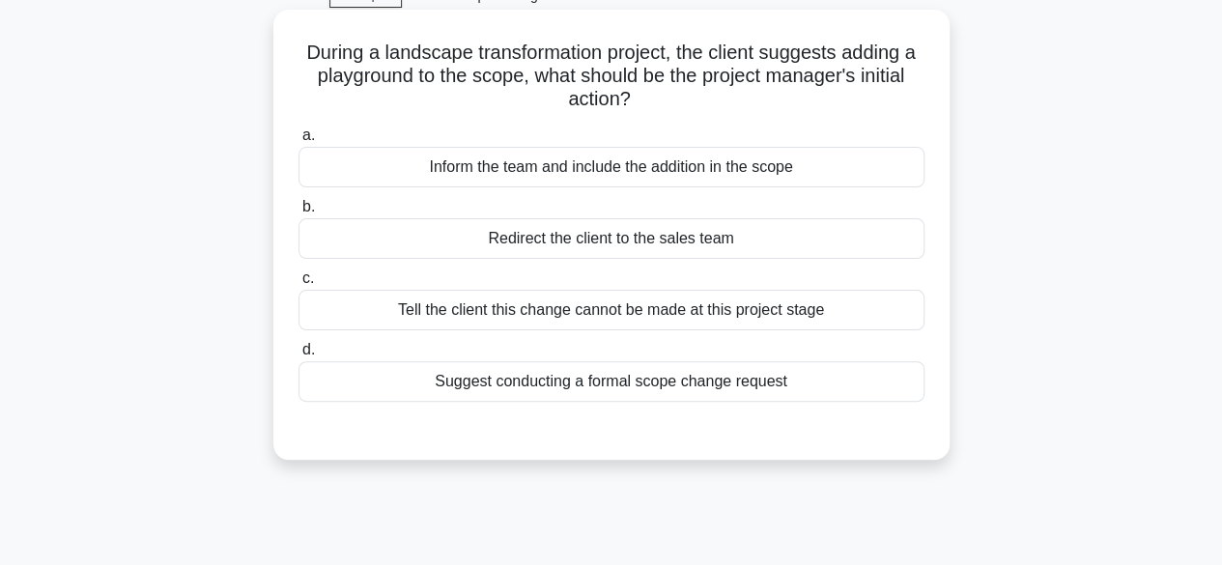
click at [719, 381] on div "Suggest conducting a formal scope change request" at bounding box center [611, 381] width 626 height 41
click at [298, 356] on input "d. Suggest conducting a formal scope change request" at bounding box center [298, 350] width 0 height 13
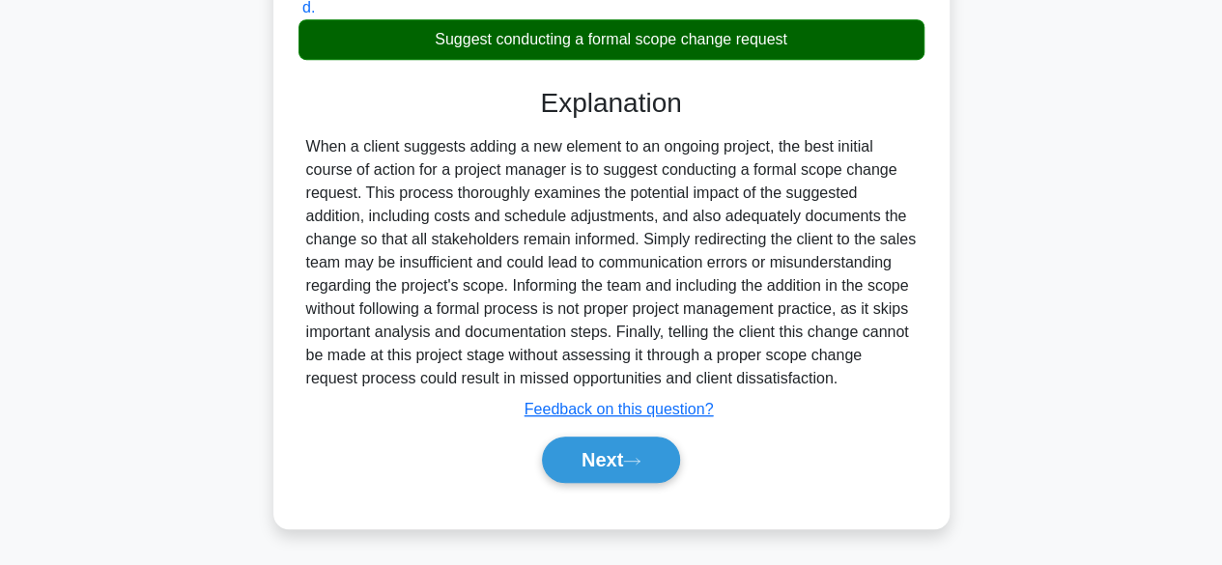
scroll to position [456, 0]
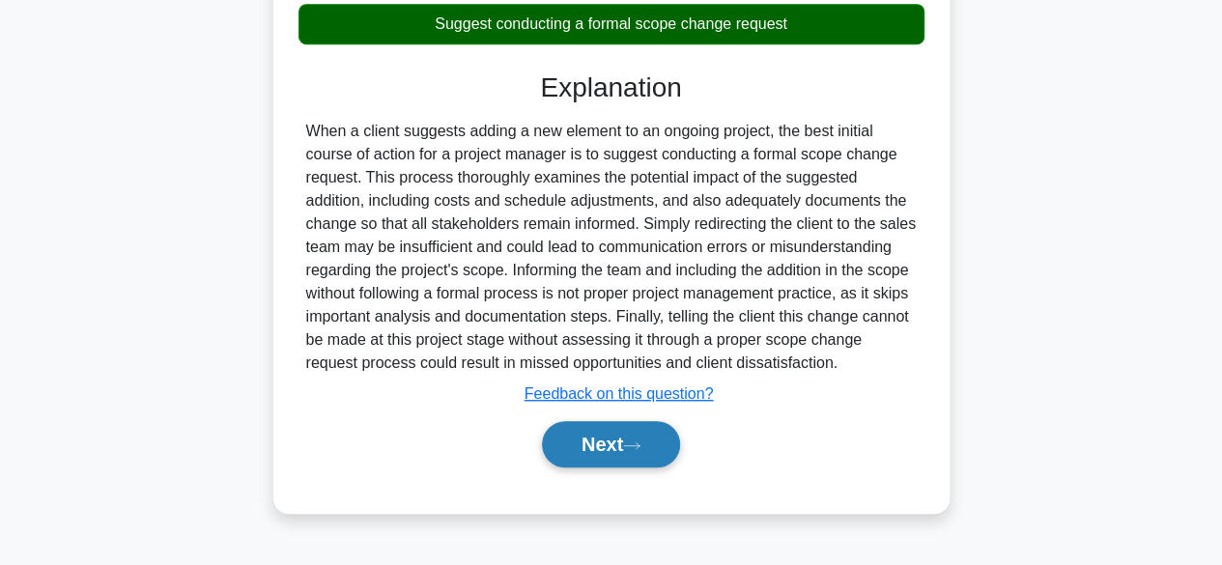
click at [611, 440] on button "Next" at bounding box center [611, 444] width 138 height 46
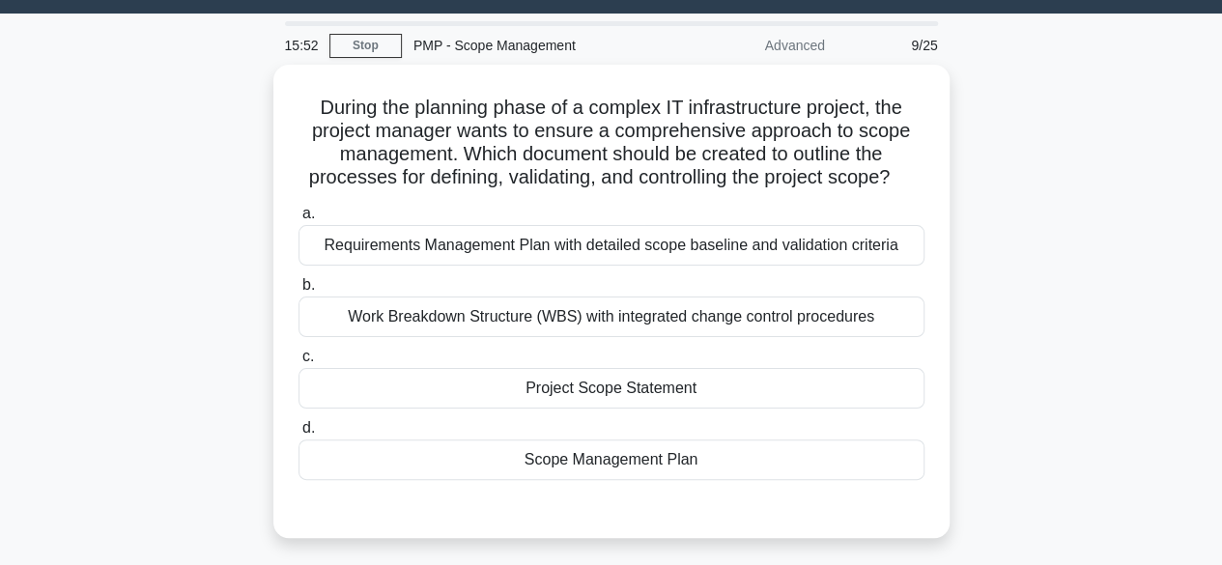
scroll to position [52, 0]
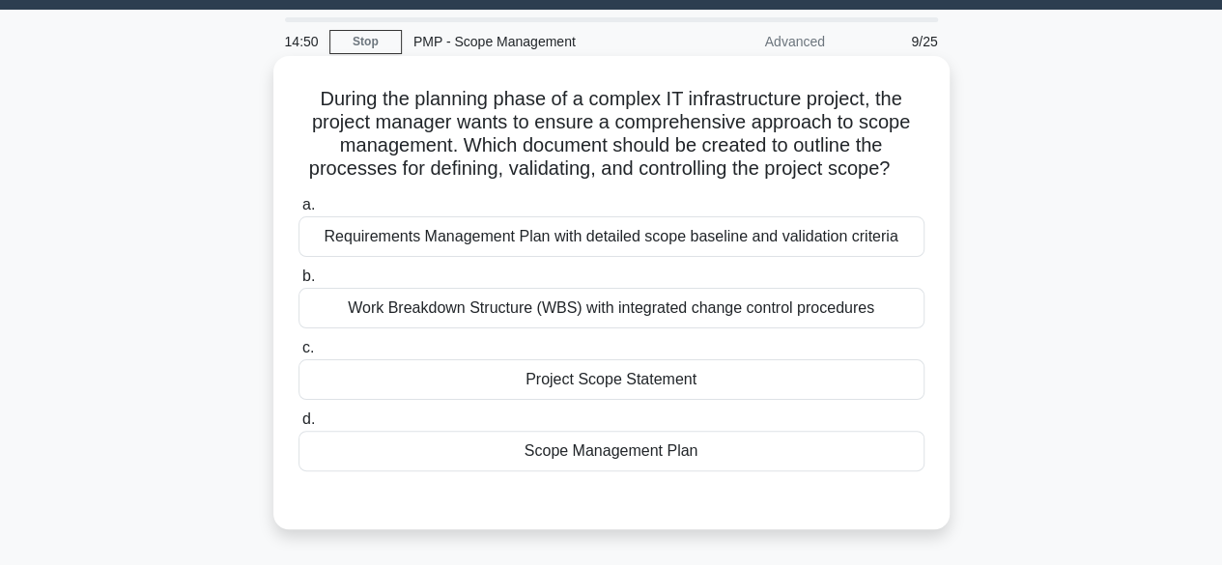
click at [720, 231] on div "Requirements Management Plan with detailed scope baseline and validation criter…" at bounding box center [611, 236] width 626 height 41
click at [298, 211] on input "a. Requirements Management Plan with detailed scope baseline and validation cri…" at bounding box center [298, 205] width 0 height 13
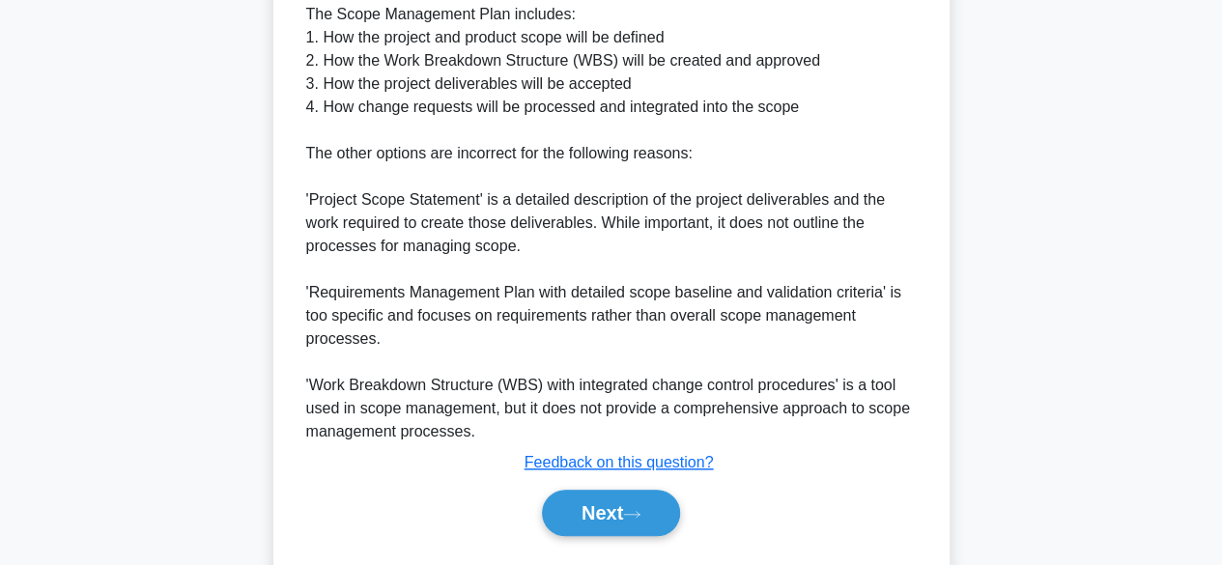
scroll to position [763, 0]
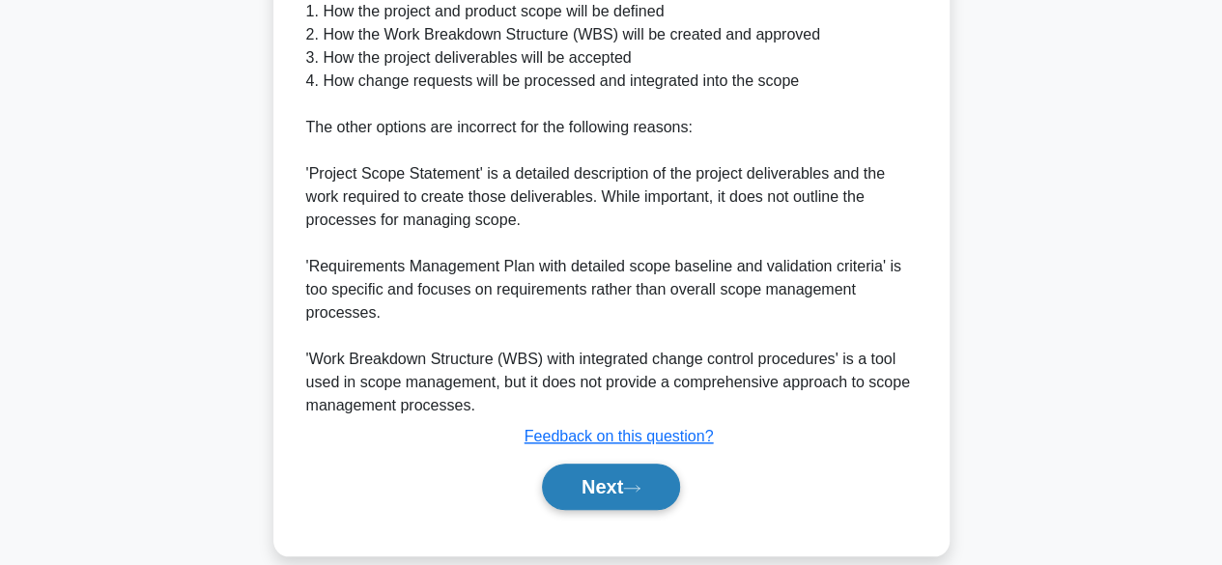
click at [609, 478] on button "Next" at bounding box center [611, 487] width 138 height 46
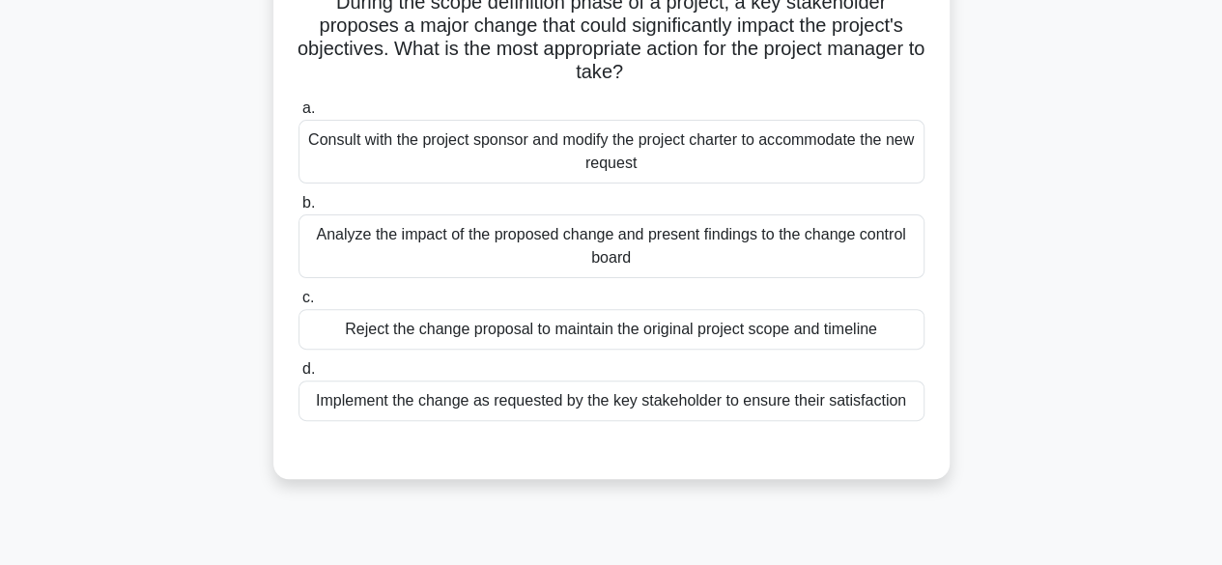
scroll to position [155, 0]
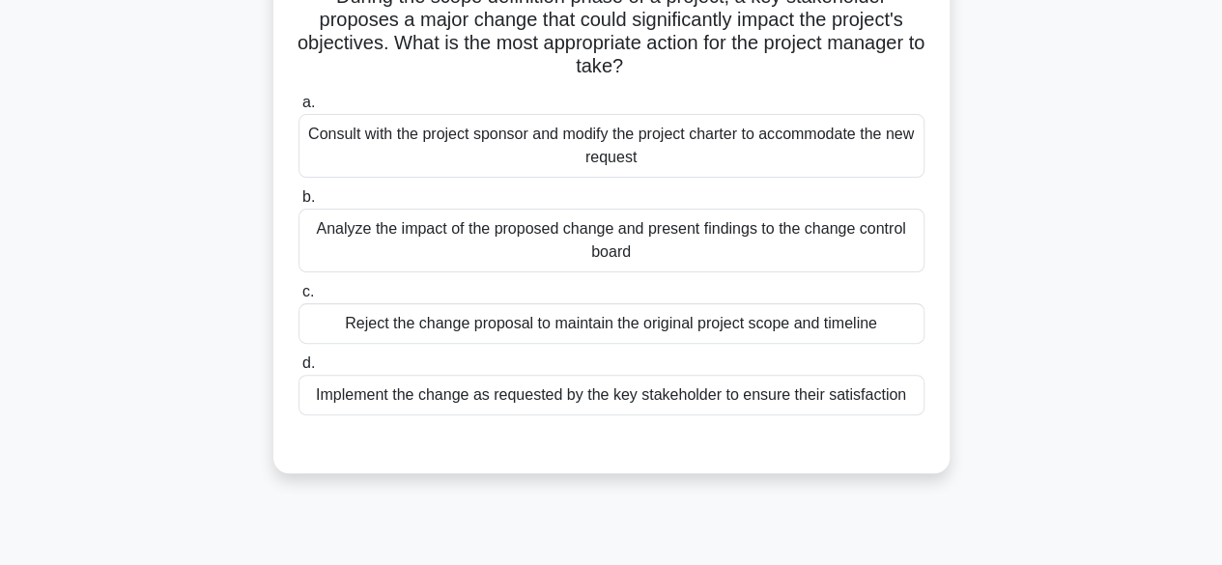
click at [667, 240] on div "Analyze the impact of the proposed change and present findings to the change co…" at bounding box center [611, 241] width 626 height 64
click at [298, 204] on input "b. Analyze the impact of the proposed change and present findings to the change…" at bounding box center [298, 197] width 0 height 13
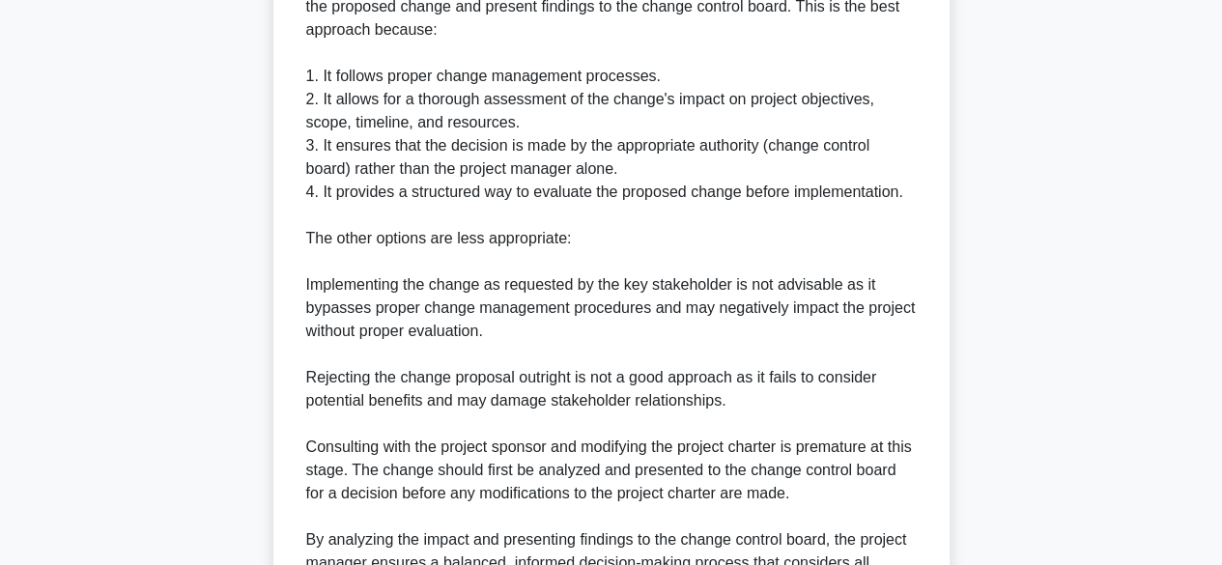
scroll to position [878, 0]
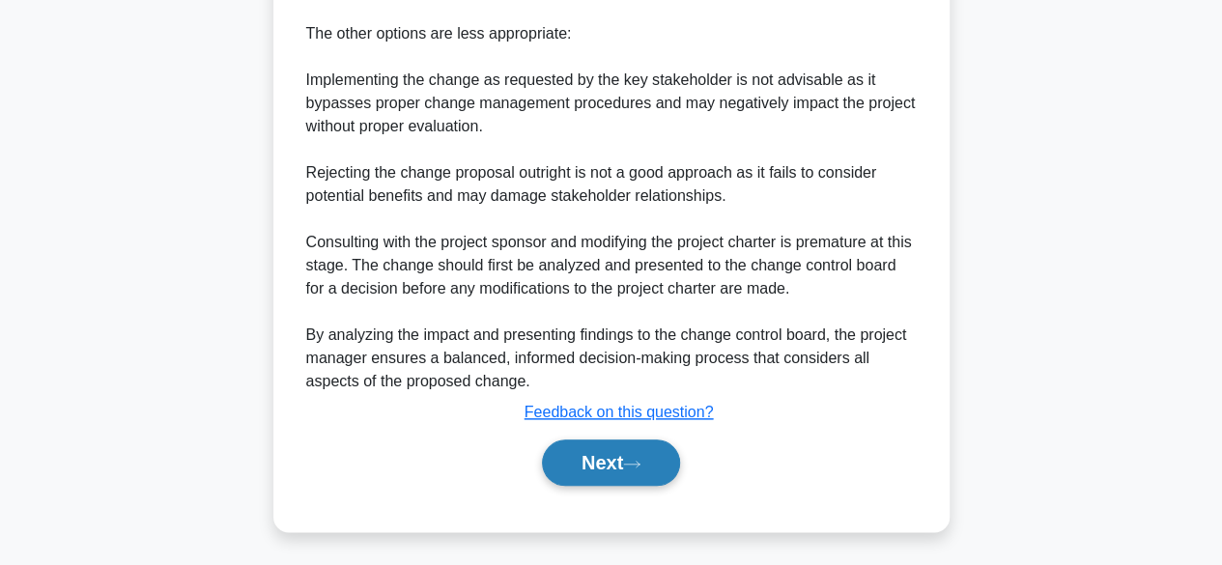
click at [640, 464] on icon at bounding box center [631, 464] width 17 height 11
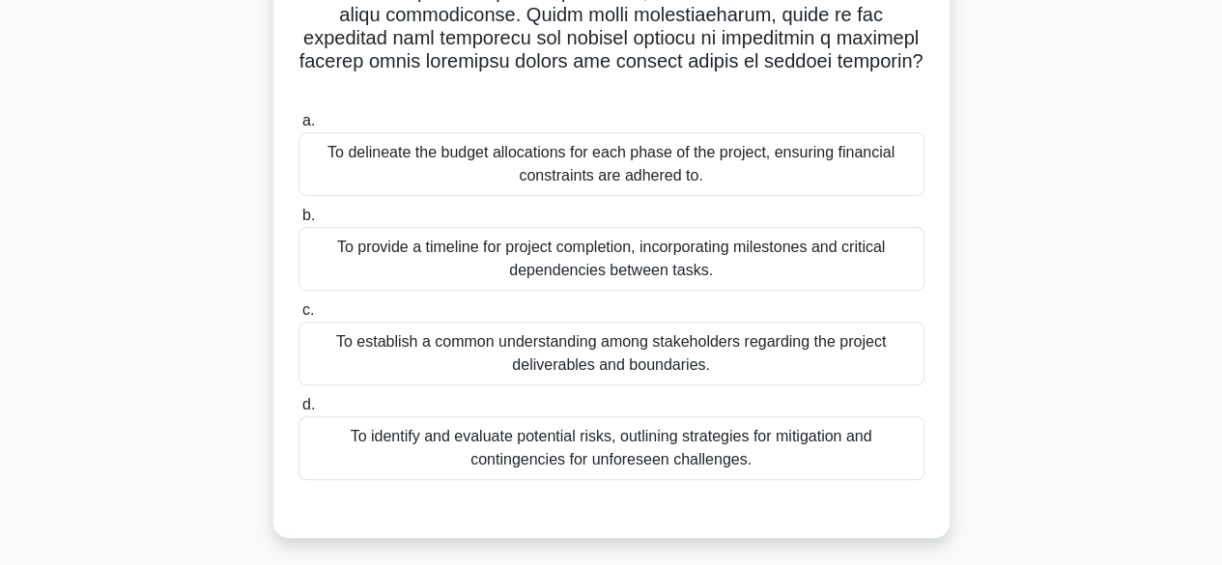
scroll to position [429, 0]
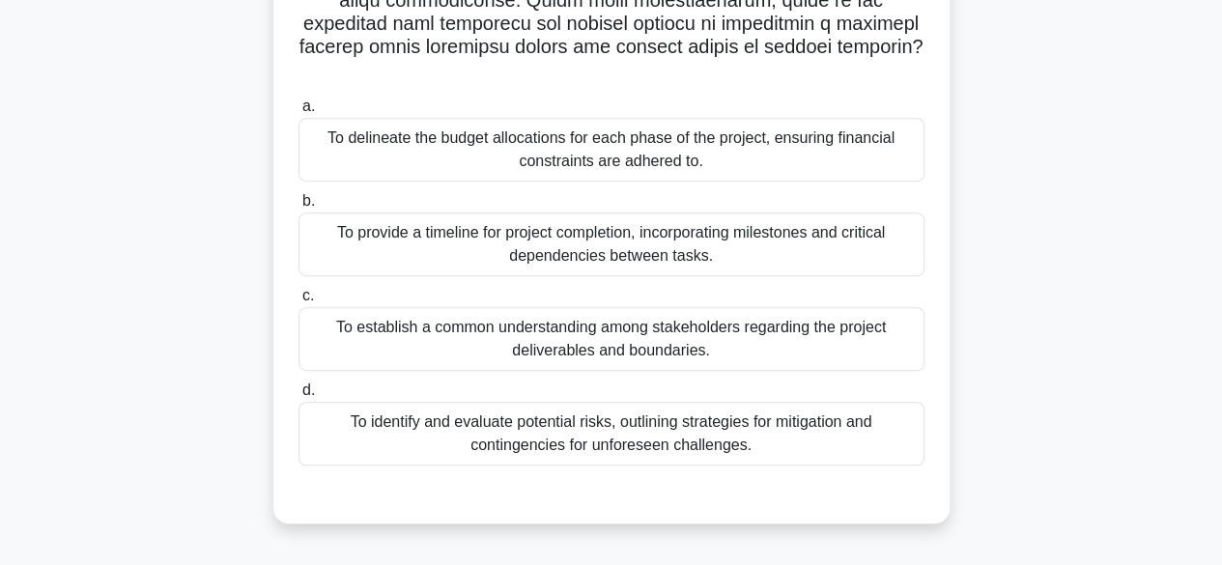
click at [829, 339] on div "To establish a common understanding among stakeholders regarding the project de…" at bounding box center [611, 339] width 626 height 64
click at [298, 302] on input "c. To establish a common understanding among stakeholders regarding the project…" at bounding box center [298, 296] width 0 height 13
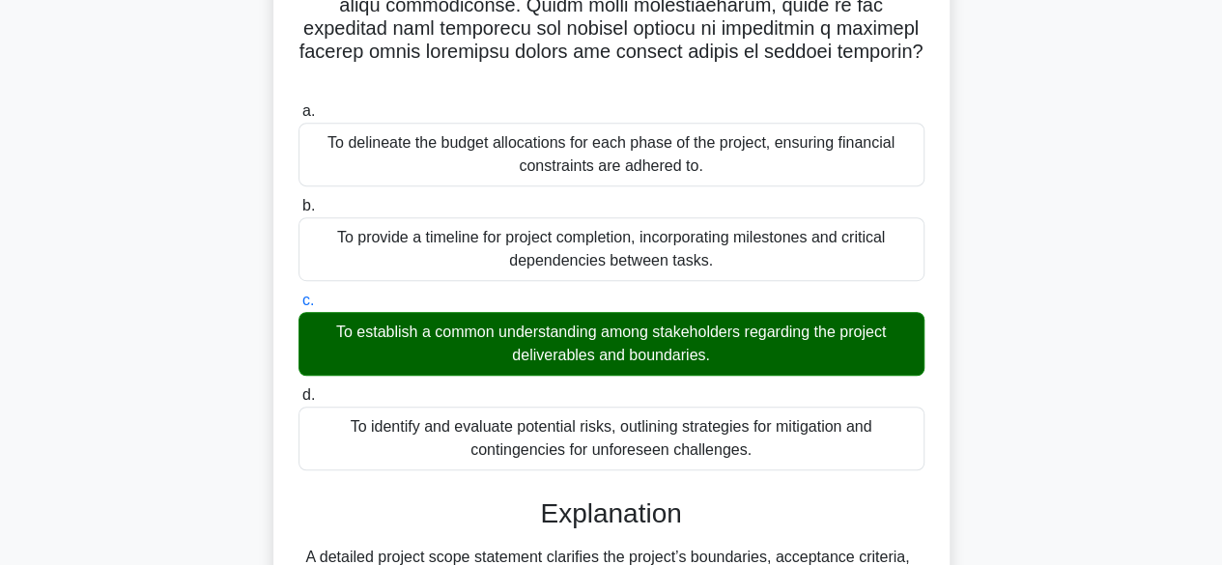
scroll to position [623, 0]
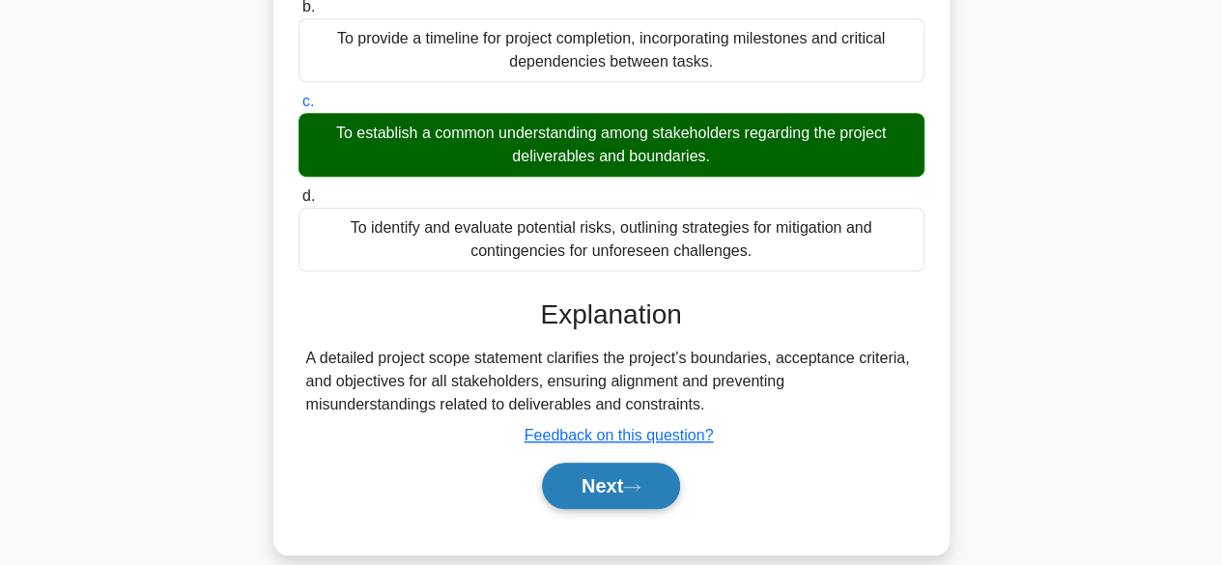
click at [655, 464] on button "Next" at bounding box center [611, 486] width 138 height 46
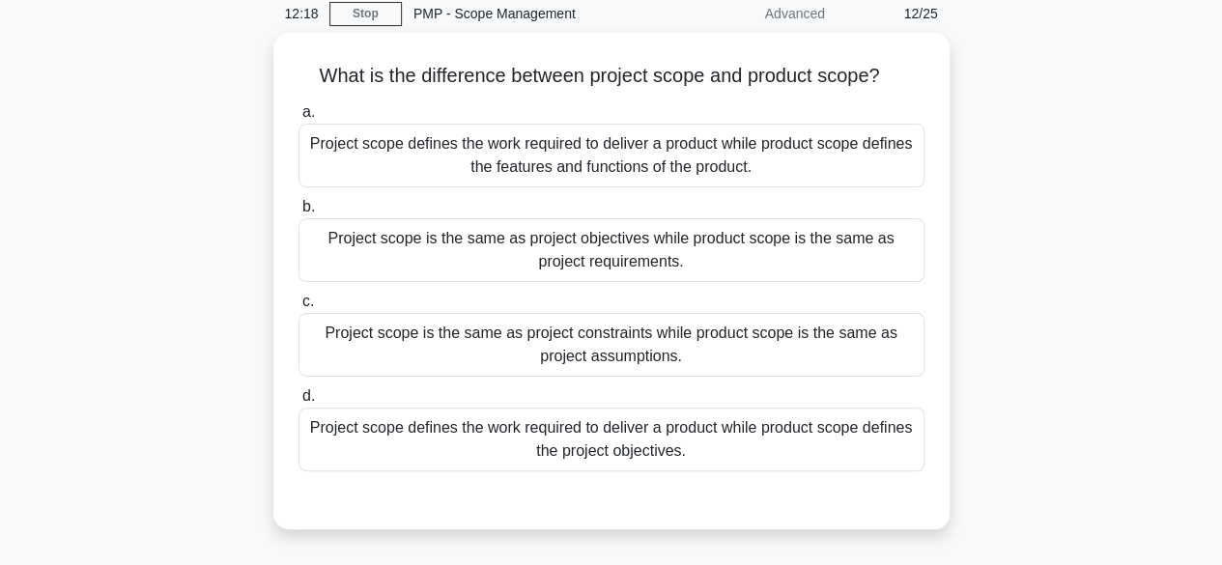
scroll to position [81, 0]
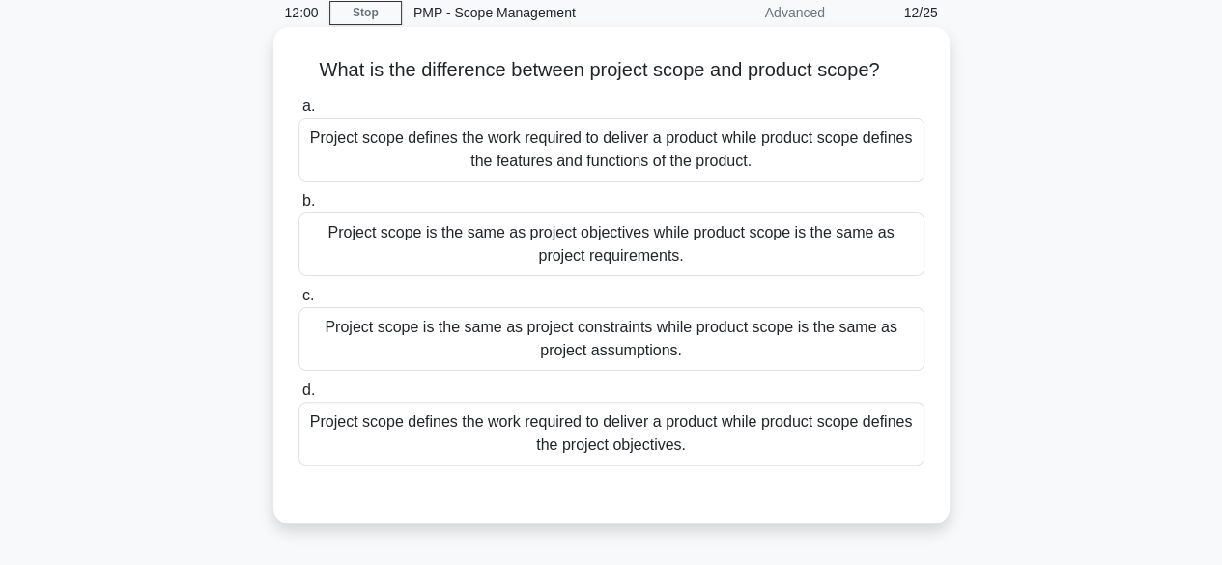
click at [680, 351] on div "Project scope is the same as project constraints while product scope is the sam…" at bounding box center [611, 339] width 626 height 64
click at [298, 302] on input "c. Project scope is the same as project constraints while product scope is the …" at bounding box center [298, 296] width 0 height 13
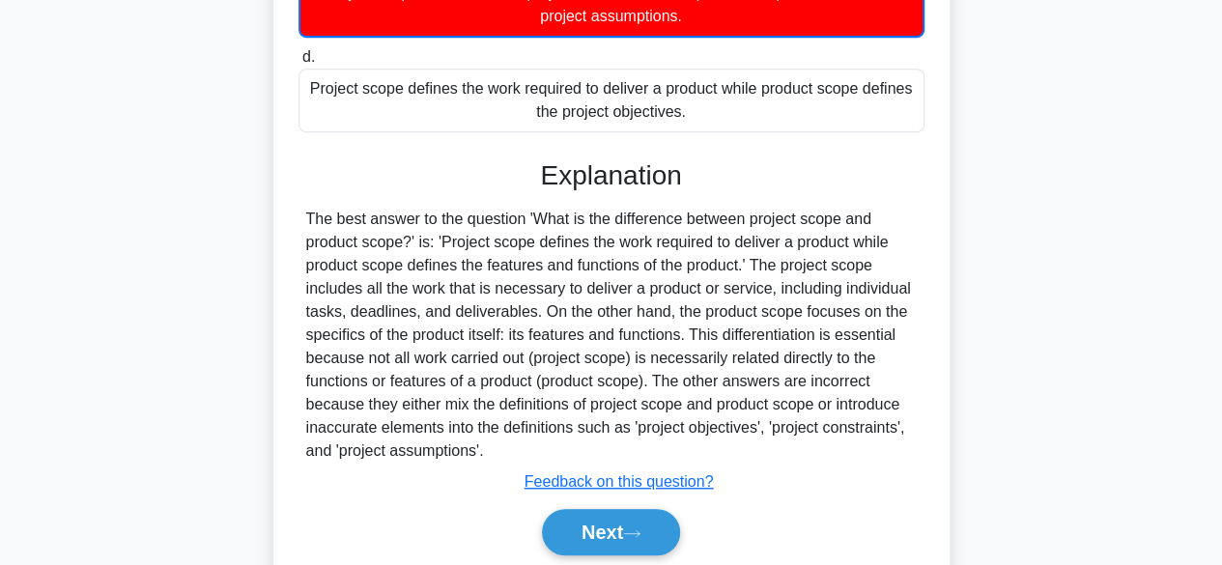
scroll to position [487, 0]
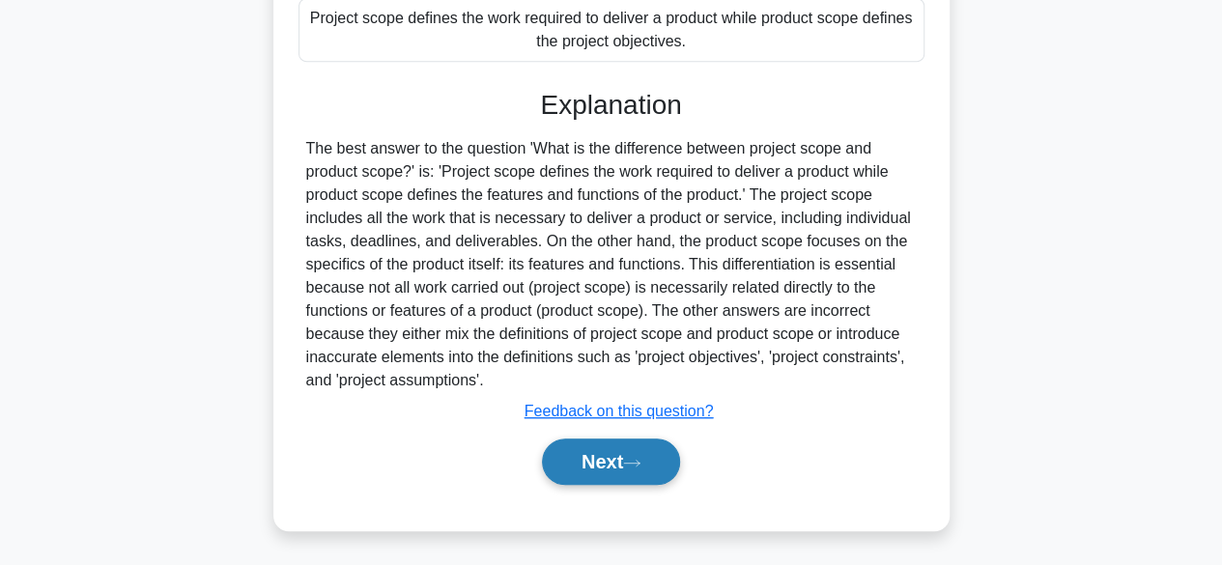
click at [630, 464] on button "Next" at bounding box center [611, 461] width 138 height 46
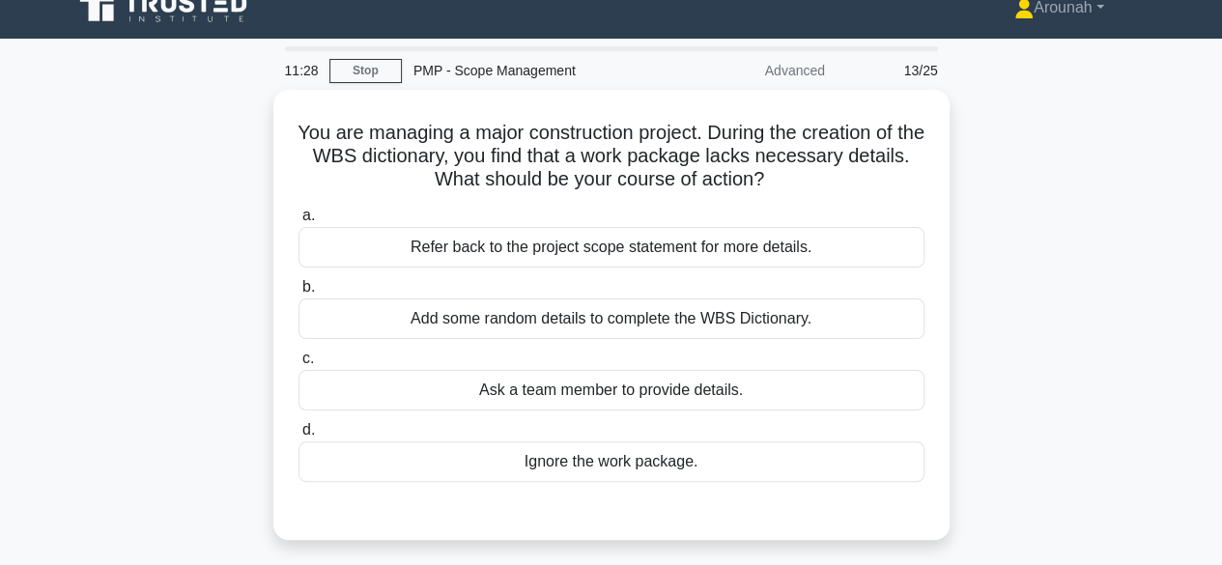
scroll to position [24, 0]
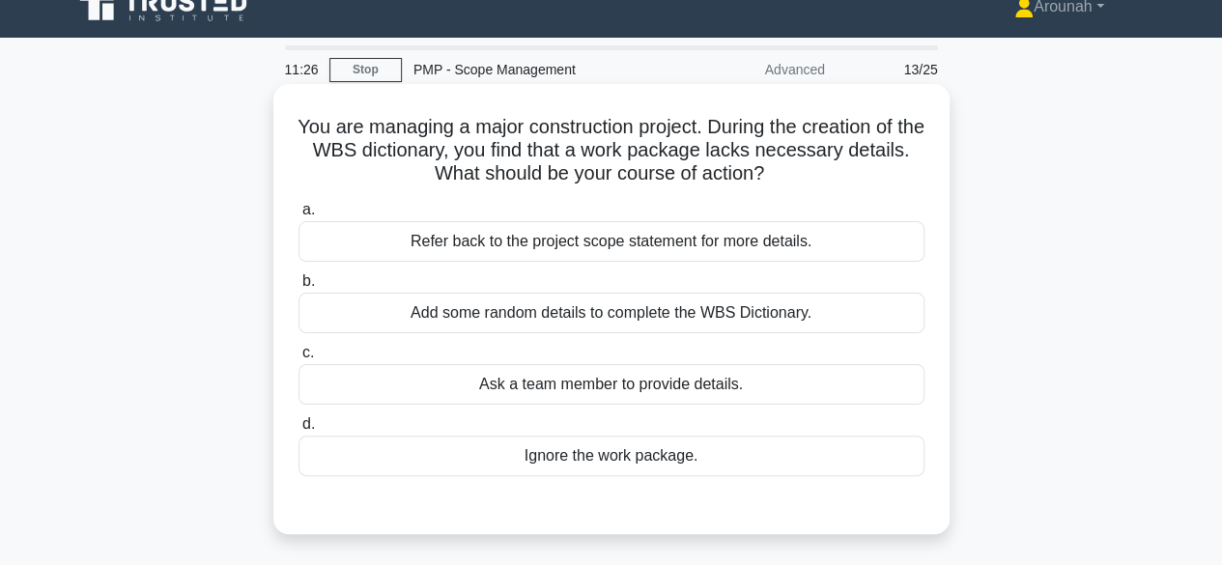
click at [771, 248] on div "Refer back to the project scope statement for more details." at bounding box center [611, 241] width 626 height 41
click at [298, 216] on input "a. Refer back to the project scope statement for more details." at bounding box center [298, 210] width 0 height 13
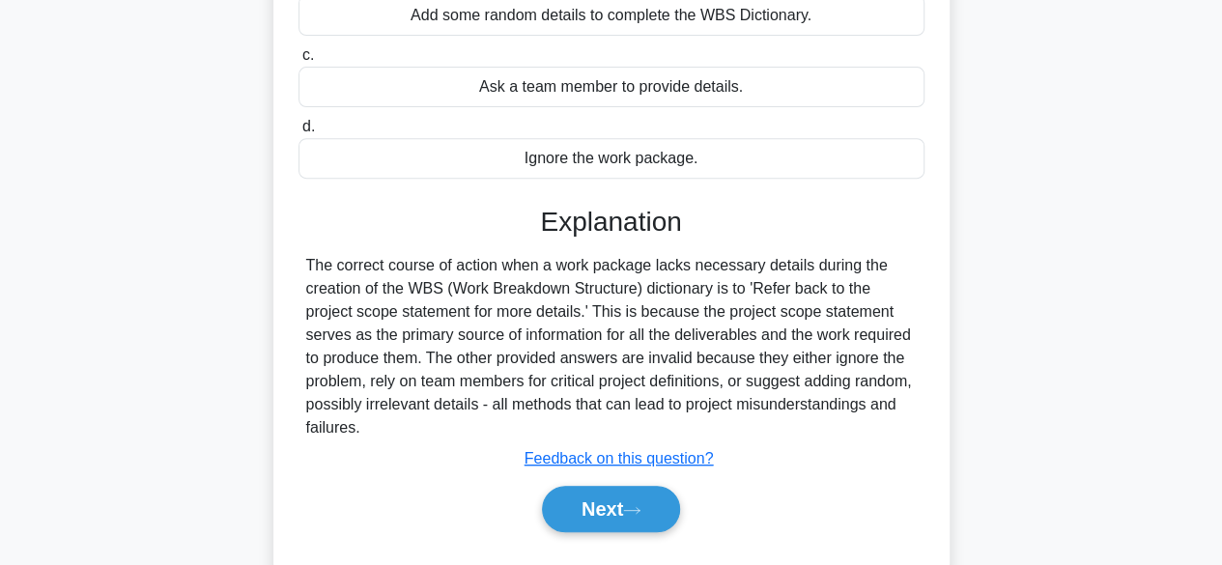
scroll to position [363, 0]
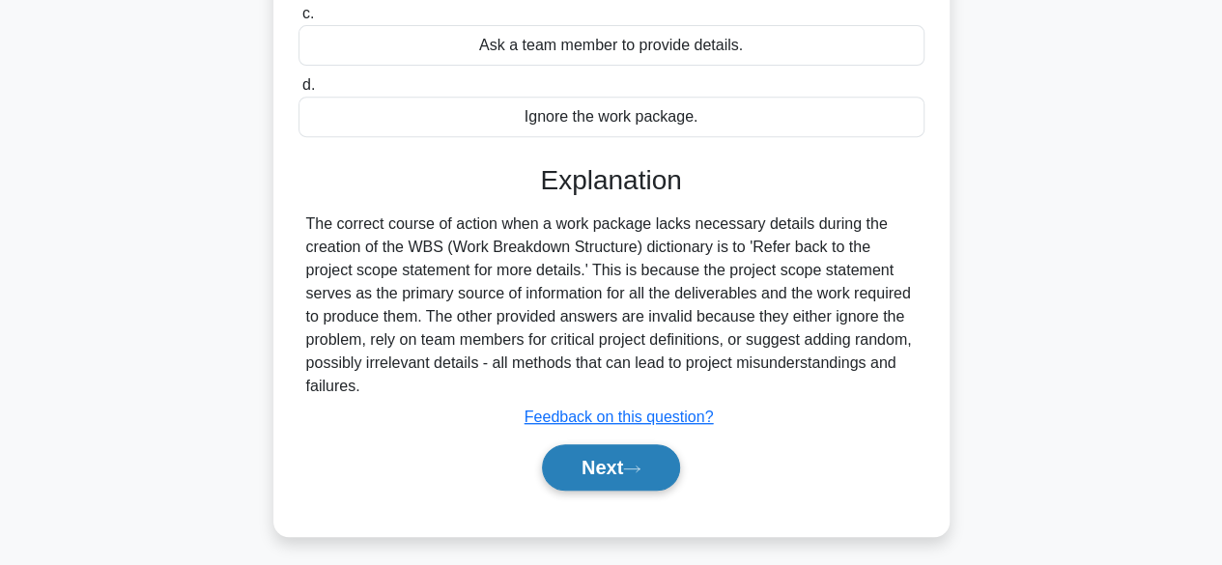
click at [622, 461] on button "Next" at bounding box center [611, 467] width 138 height 46
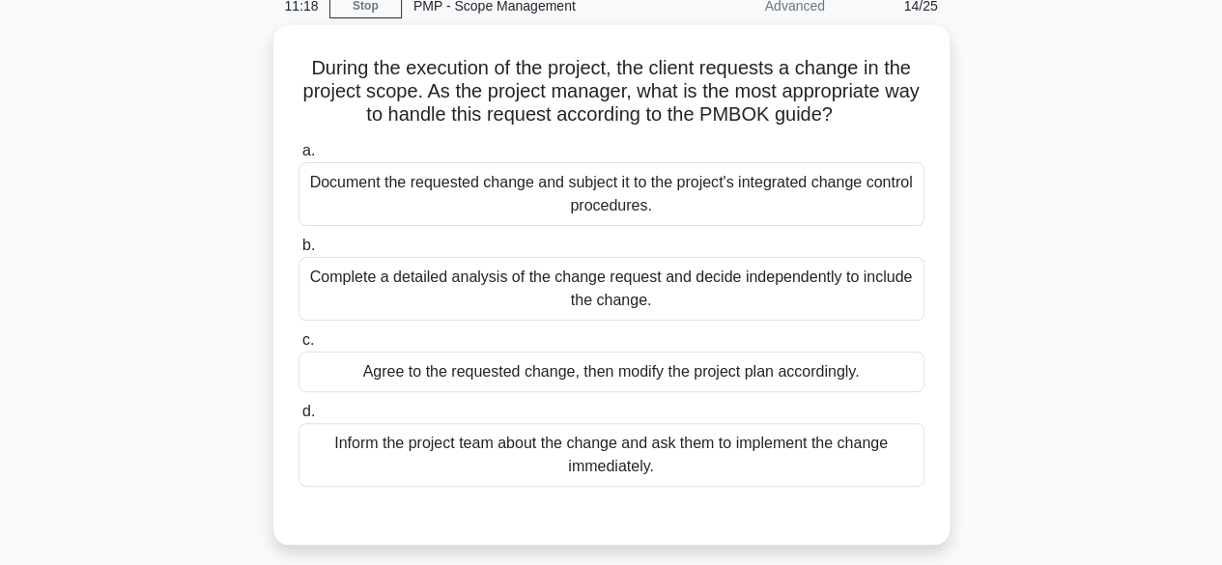
scroll to position [93, 0]
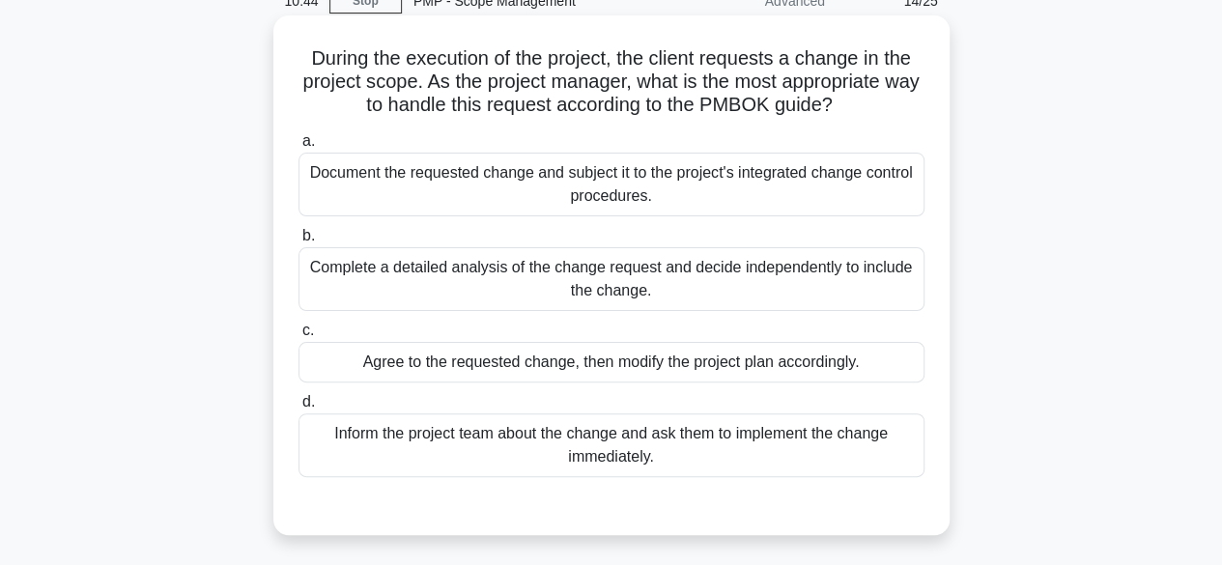
click at [715, 198] on div "Document the requested change and subject it to the project's integrated change…" at bounding box center [611, 185] width 626 height 64
click at [298, 148] on input "a. Document the requested change and subject it to the project's integrated cha…" at bounding box center [298, 141] width 0 height 13
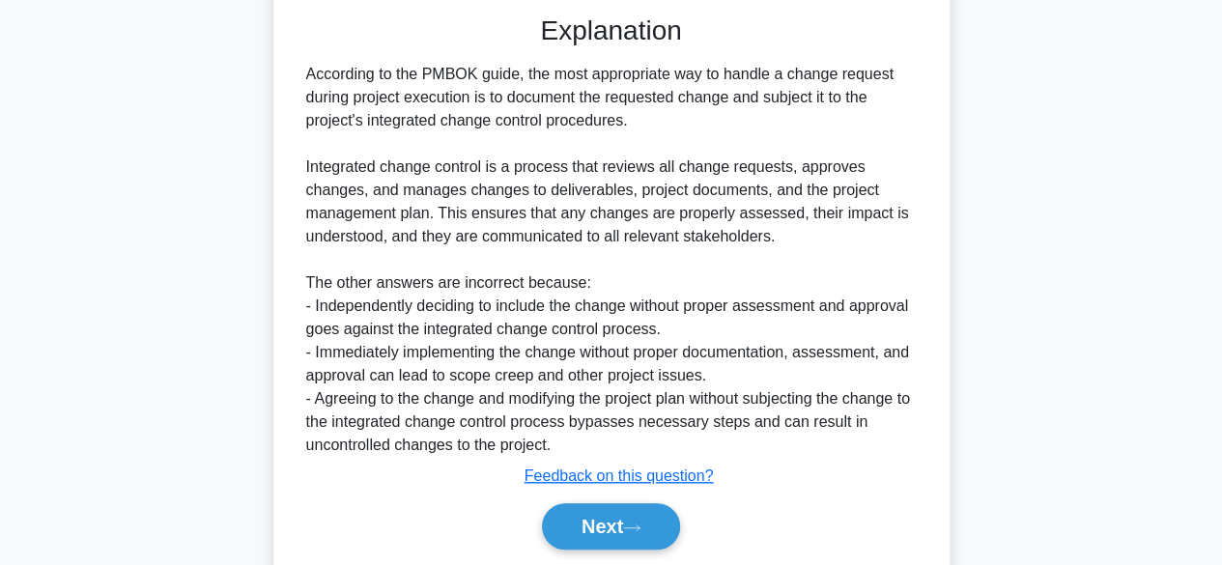
scroll to position [646, 0]
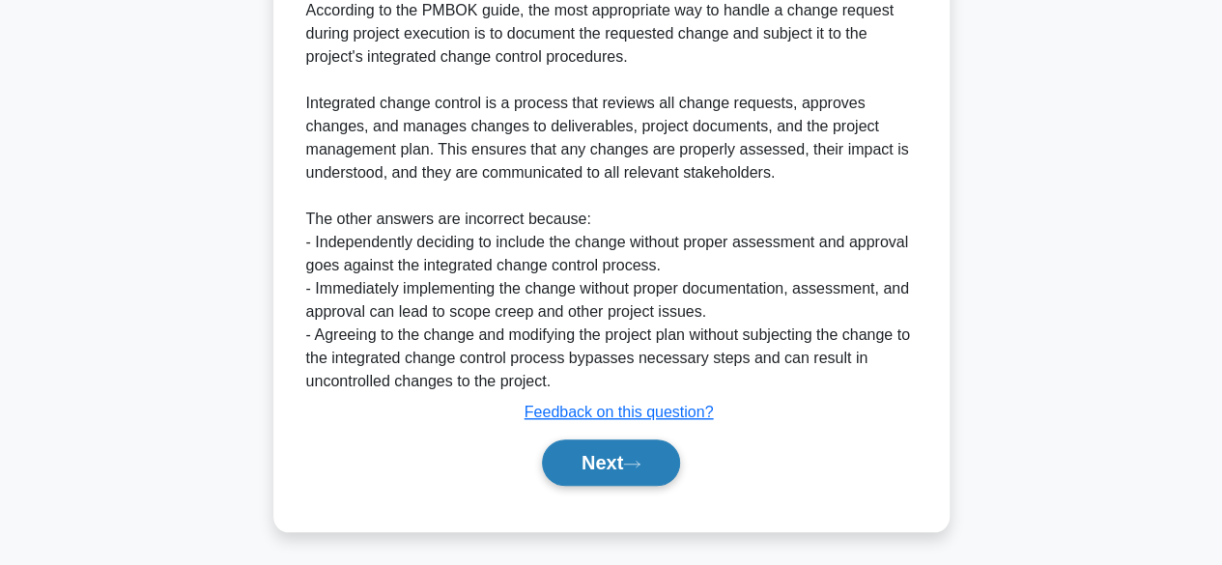
click at [628, 460] on button "Next" at bounding box center [611, 462] width 138 height 46
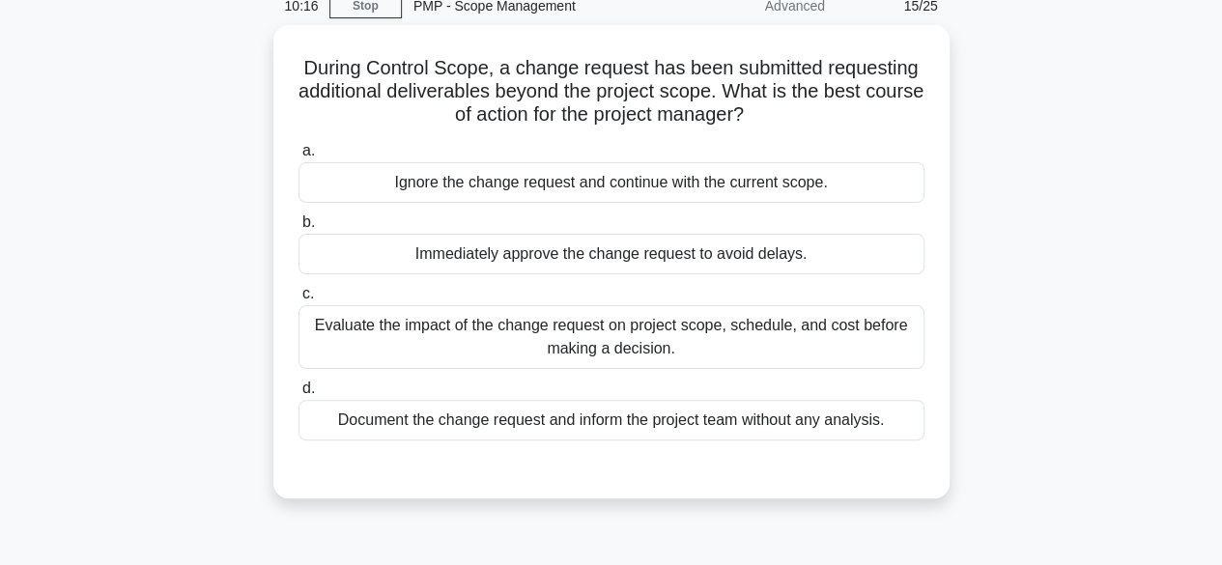
scroll to position [98, 0]
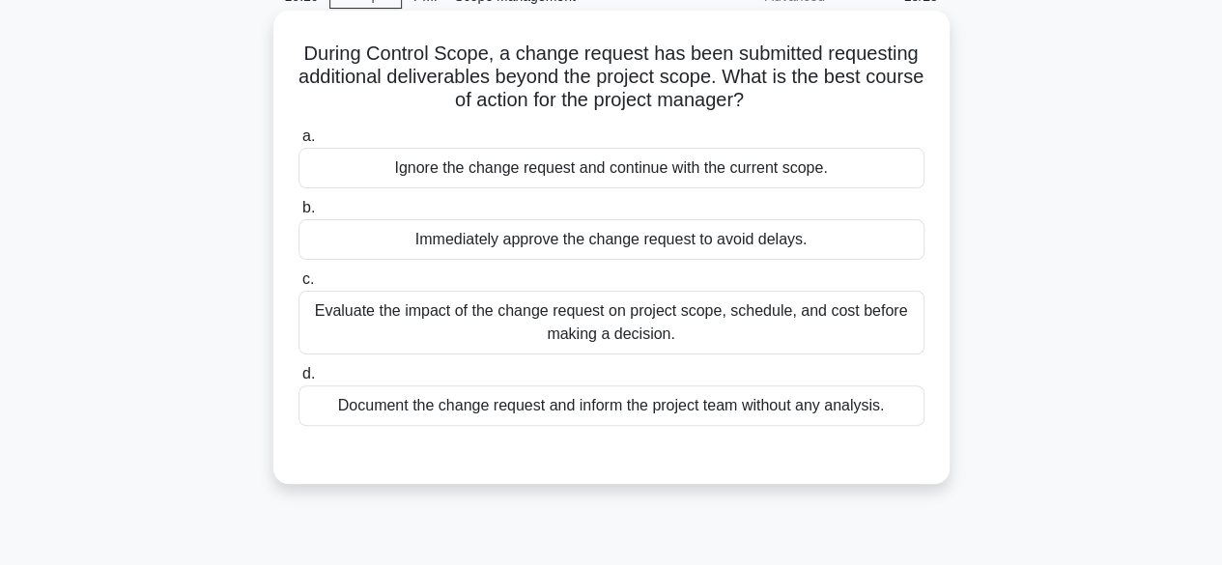
click at [795, 329] on div "Evaluate the impact of the change request on project scope, schedule, and cost …" at bounding box center [611, 323] width 626 height 64
click at [298, 286] on input "c. Evaluate the impact of the change request on project scope, schedule, and co…" at bounding box center [298, 279] width 0 height 13
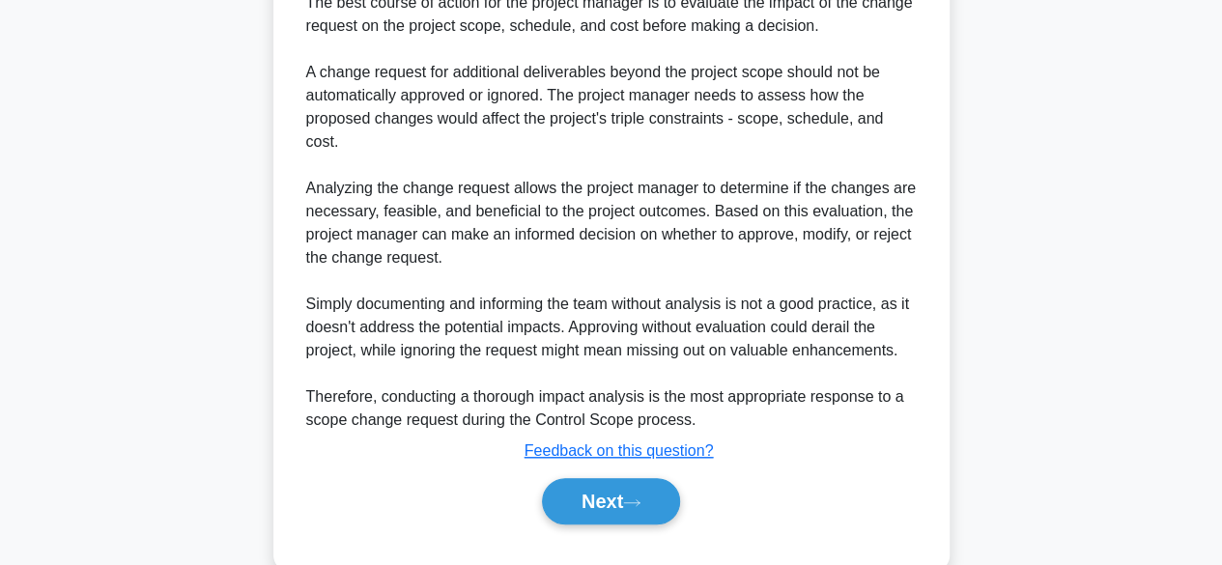
scroll to position [614, 0]
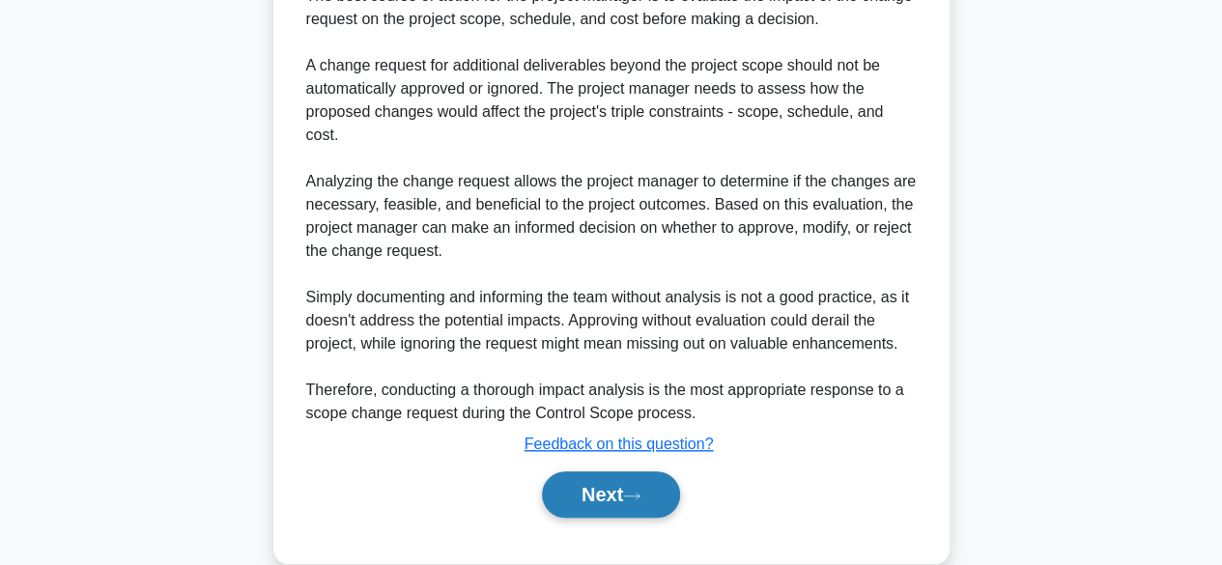
click at [644, 487] on button "Next" at bounding box center [611, 494] width 138 height 46
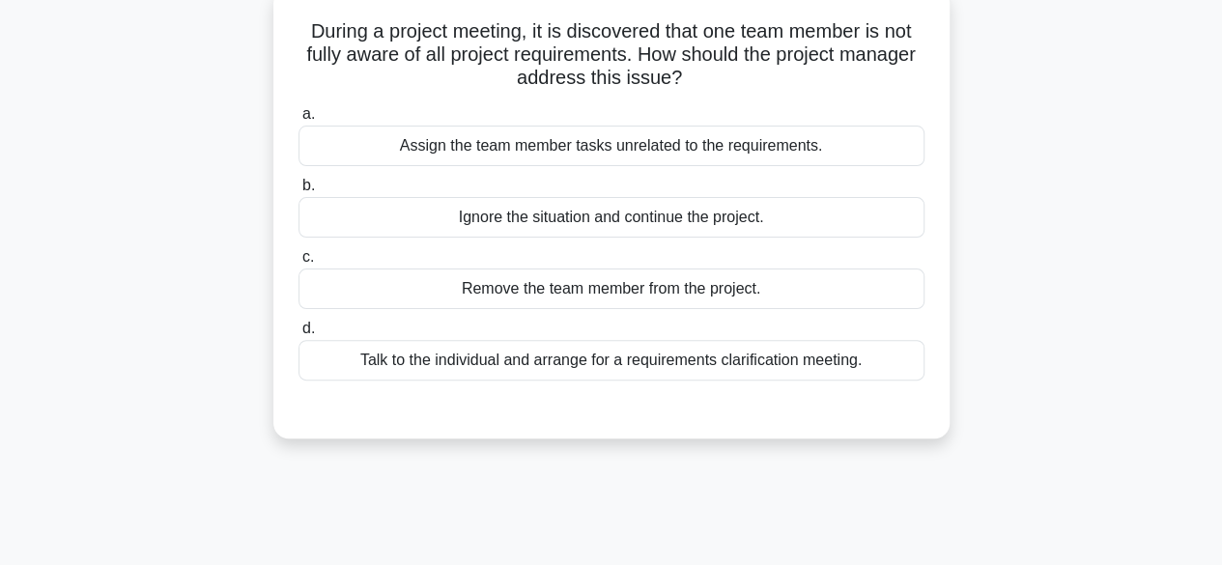
scroll to position [126, 0]
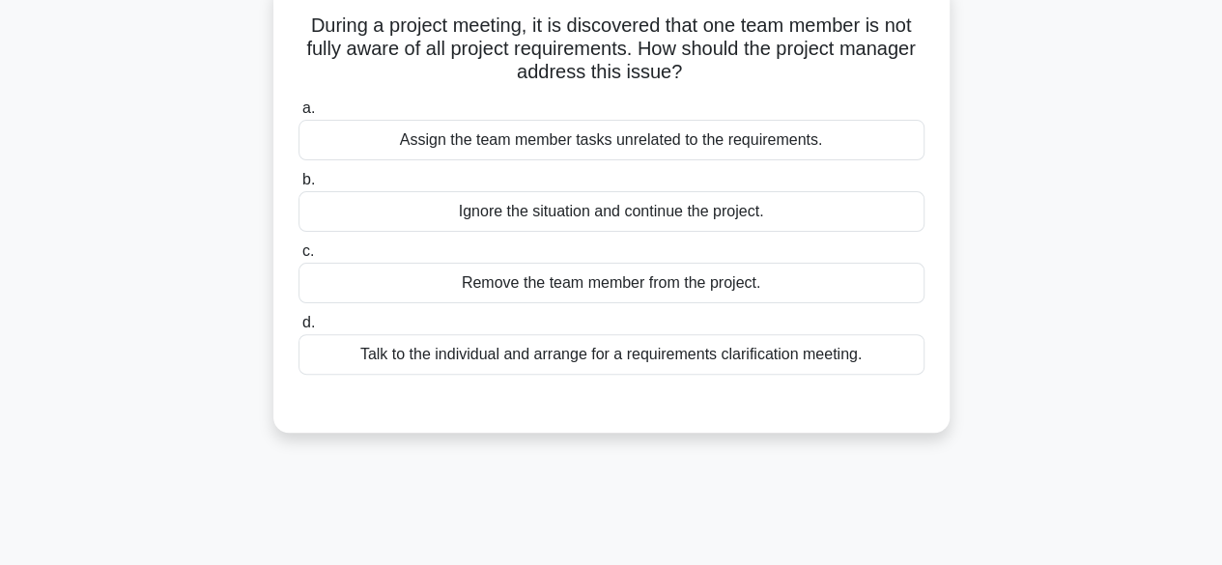
click at [858, 354] on div "Talk to the individual and arrange for a requirements clarification meeting." at bounding box center [611, 354] width 626 height 41
click at [298, 329] on input "d. Talk to the individual and arrange for a requirements clarification meeting." at bounding box center [298, 323] width 0 height 13
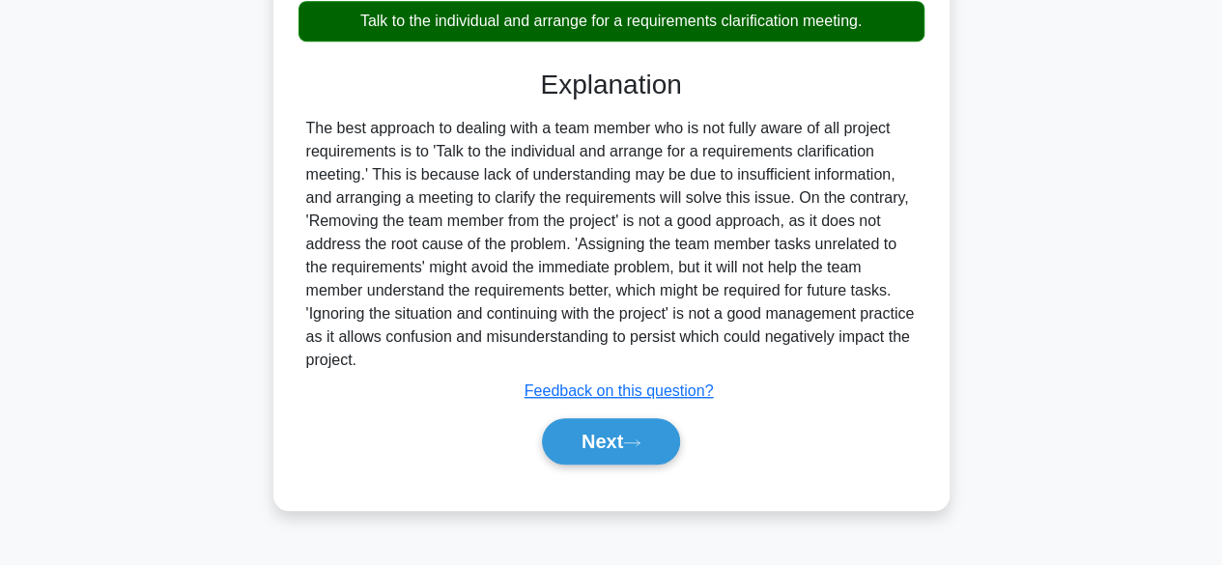
scroll to position [478, 0]
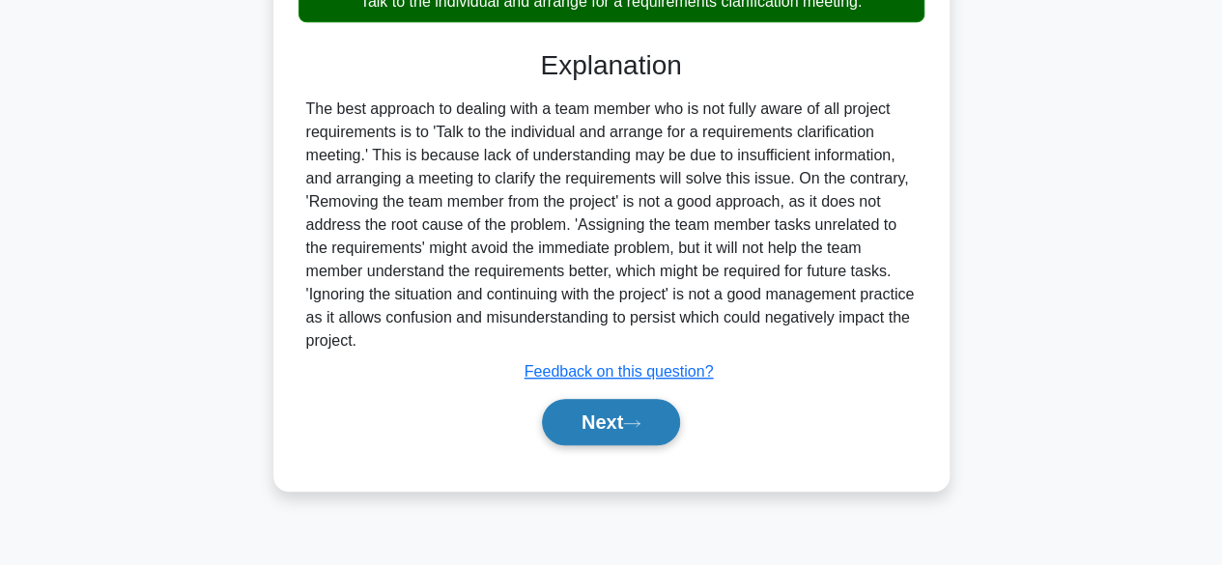
click at [668, 414] on button "Next" at bounding box center [611, 422] width 138 height 46
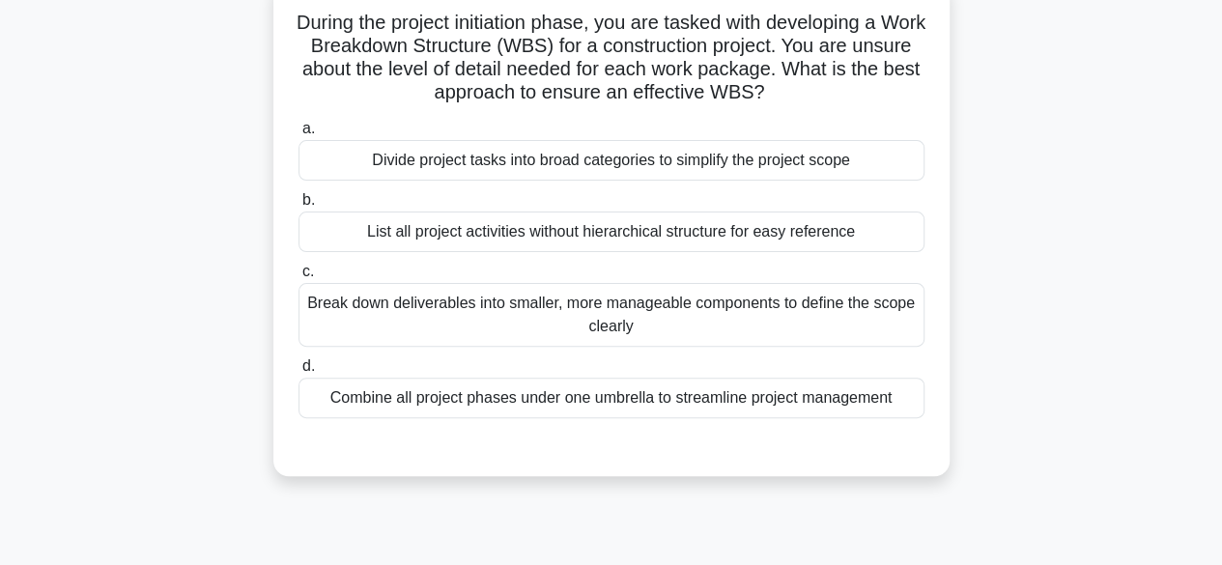
scroll to position [139, 0]
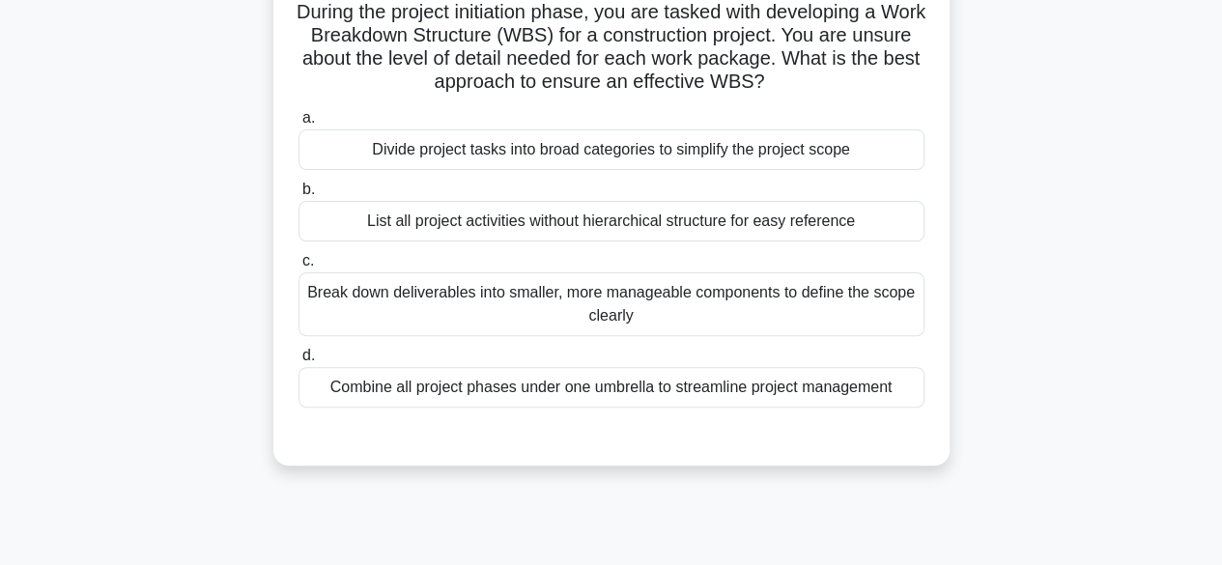
click at [889, 282] on div "Break down deliverables into smaller, more manageable components to define the …" at bounding box center [611, 304] width 626 height 64
click at [298, 267] on input "c. Break down deliverables into smaller, more manageable components to define t…" at bounding box center [298, 261] width 0 height 13
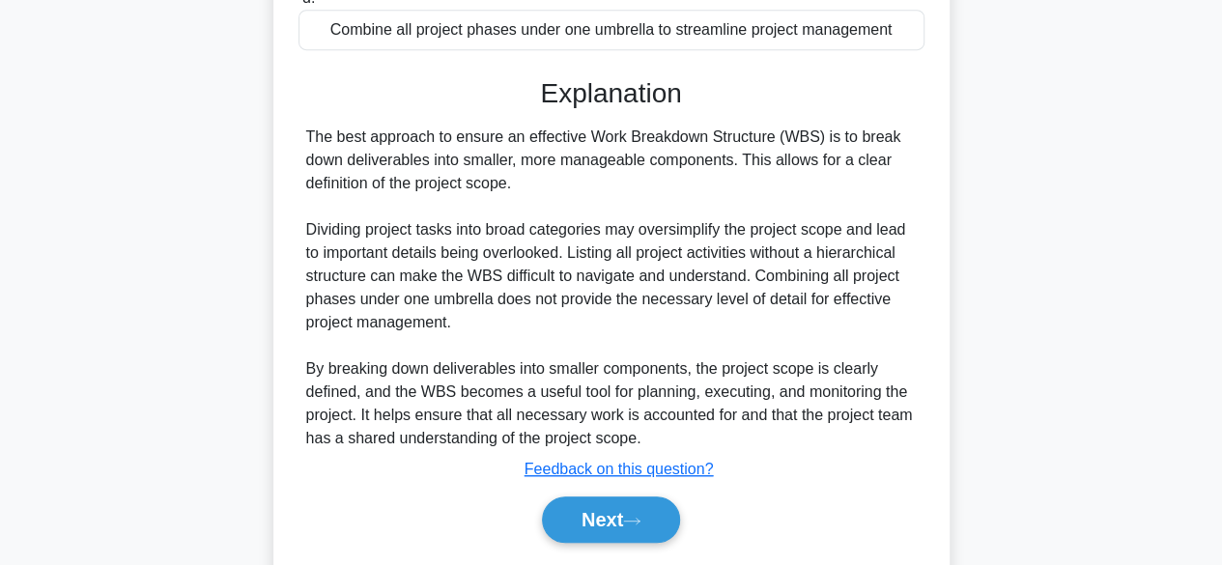
scroll to position [553, 0]
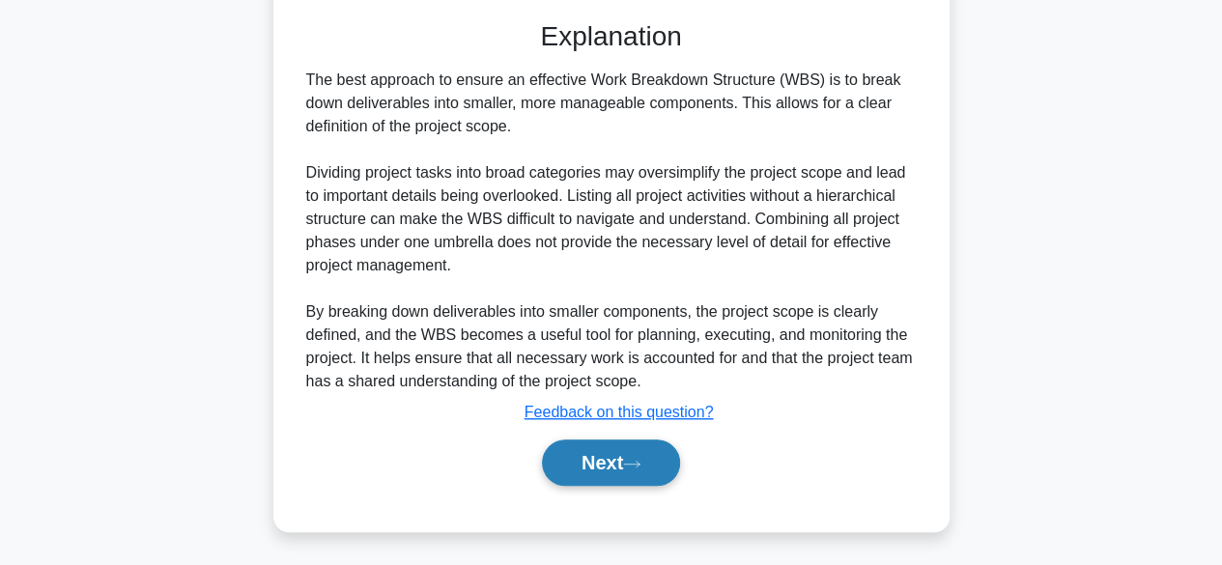
click at [612, 473] on button "Next" at bounding box center [611, 462] width 138 height 46
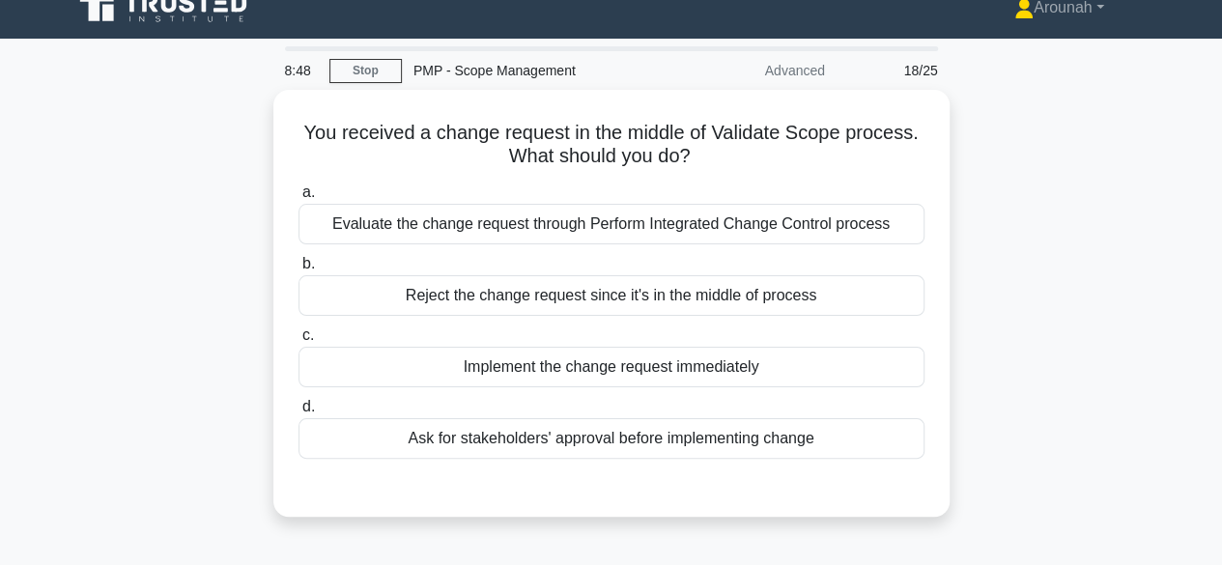
scroll to position [21, 0]
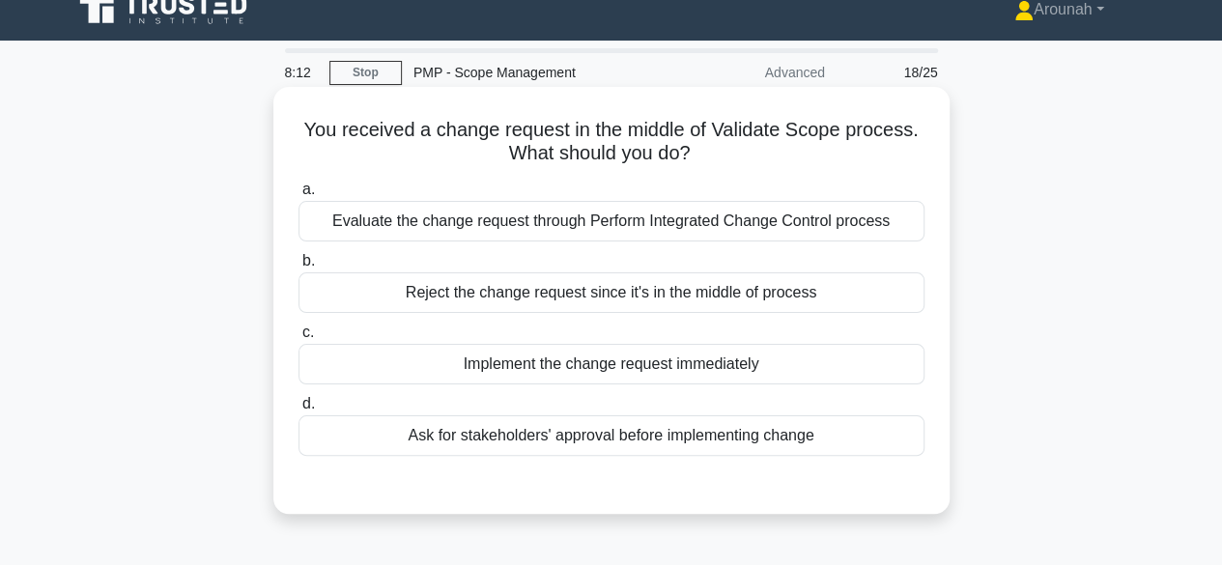
click at [776, 227] on div "Evaluate the change request through Perform Integrated Change Control process" at bounding box center [611, 221] width 626 height 41
click at [298, 196] on input "a. Evaluate the change request through Perform Integrated Change Control process" at bounding box center [298, 189] width 0 height 13
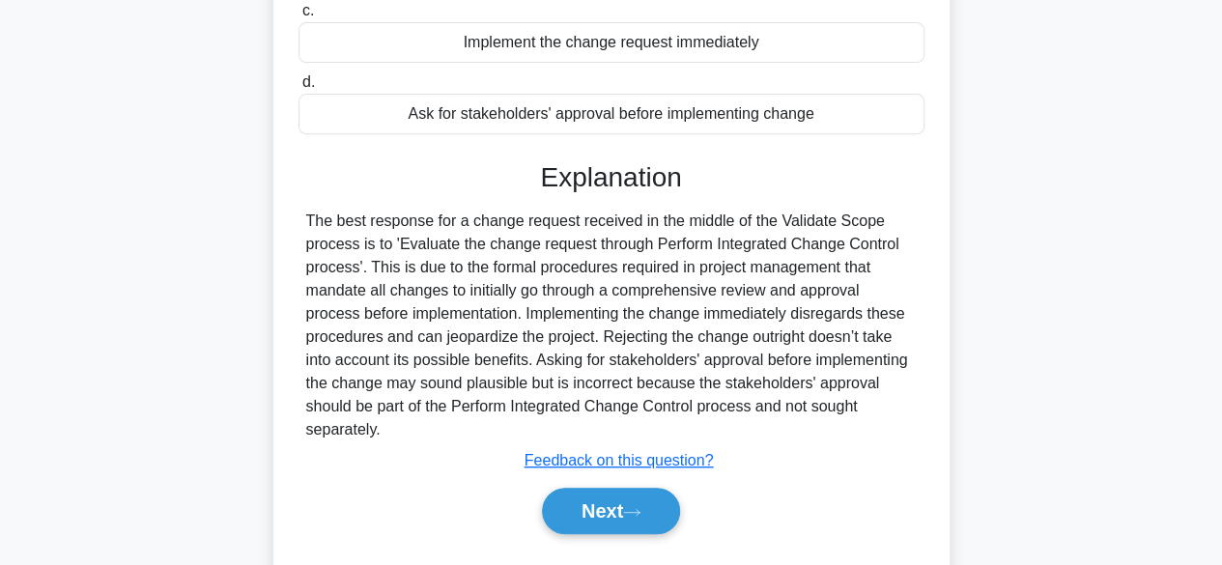
scroll to position [355, 0]
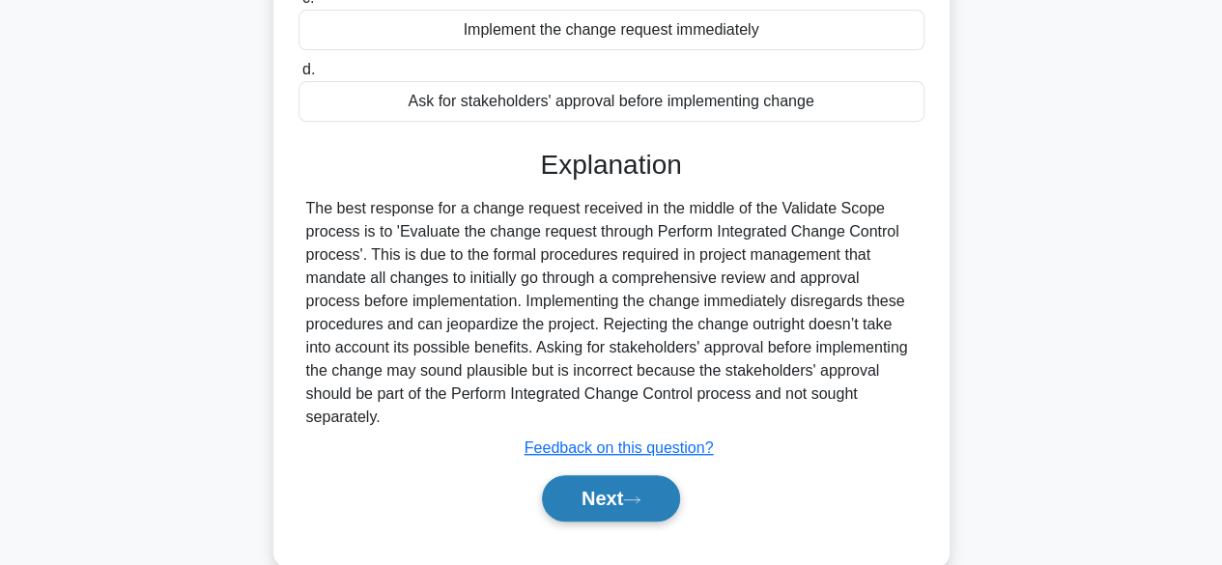
click at [639, 492] on button "Next" at bounding box center [611, 498] width 138 height 46
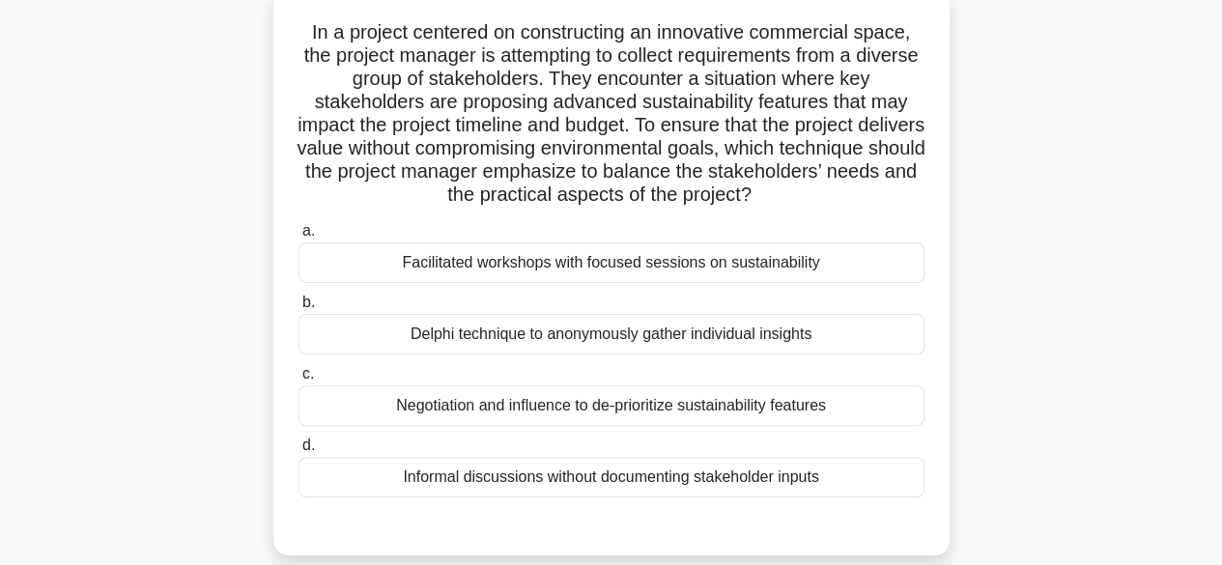
scroll to position [125, 0]
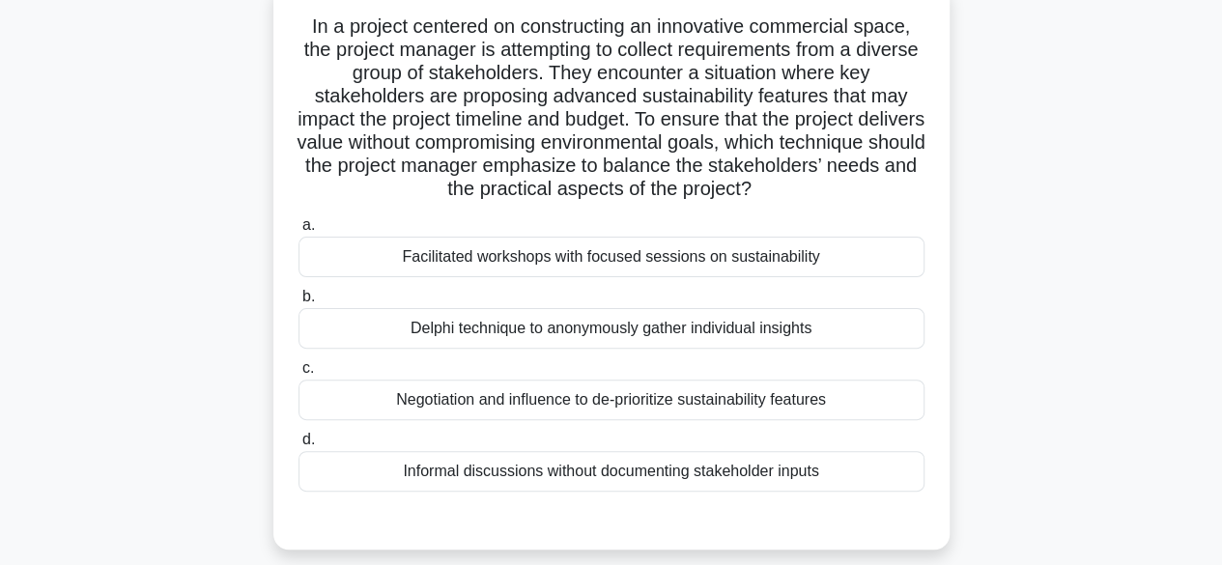
click at [666, 265] on div "Facilitated workshops with focused sessions on sustainability" at bounding box center [611, 257] width 626 height 41
click at [298, 232] on input "a. Facilitated workshops with focused sessions on sustainability" at bounding box center [298, 225] width 0 height 13
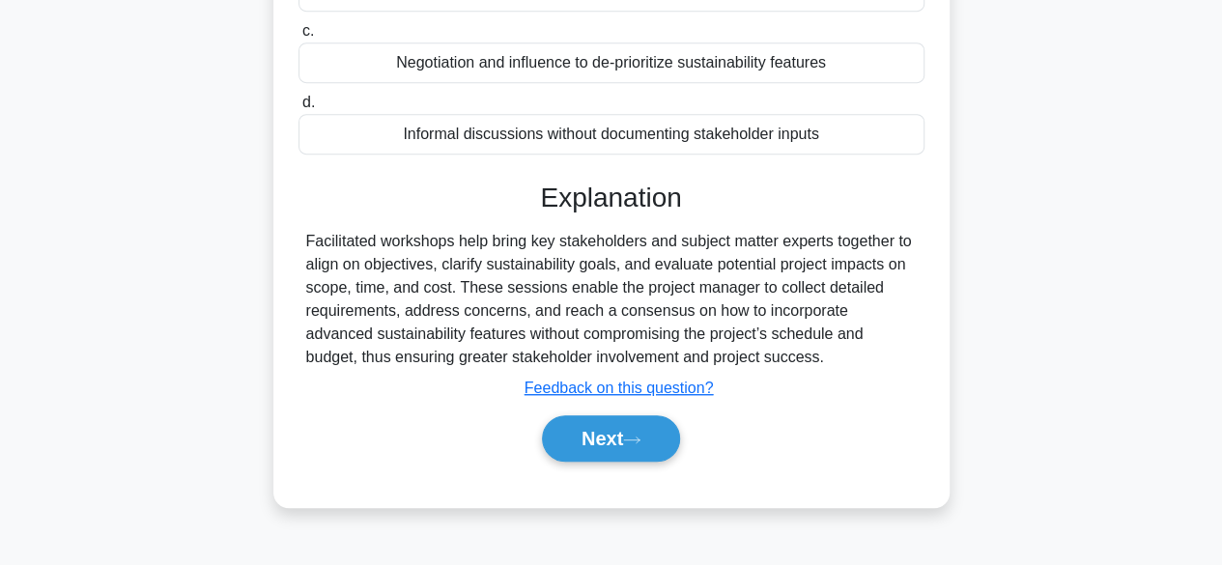
scroll to position [478, 0]
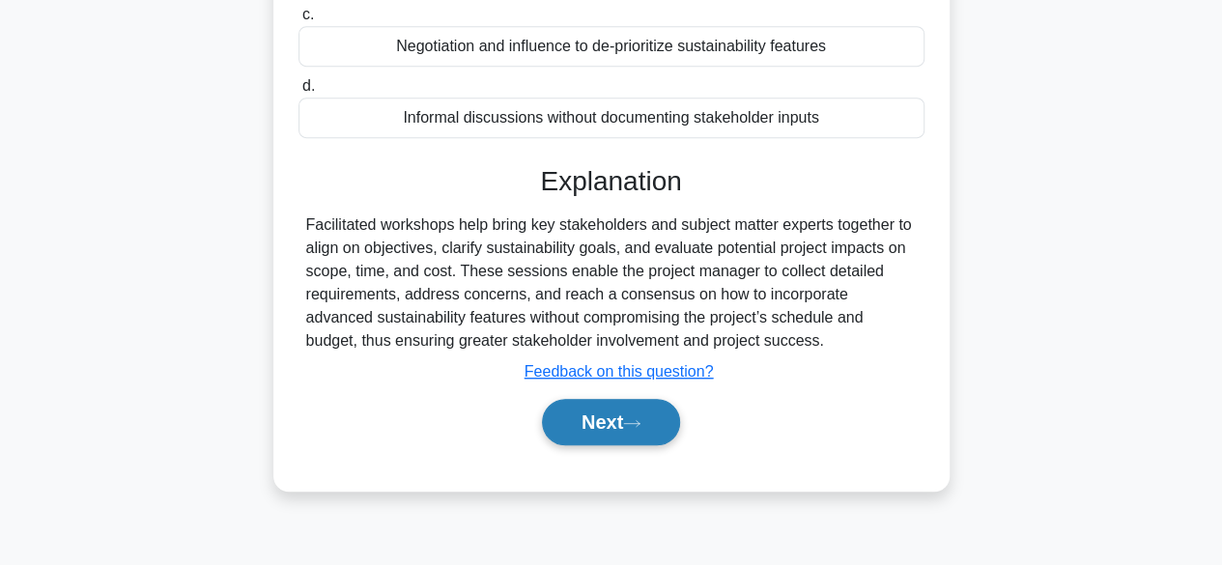
click at [618, 420] on button "Next" at bounding box center [611, 422] width 138 height 46
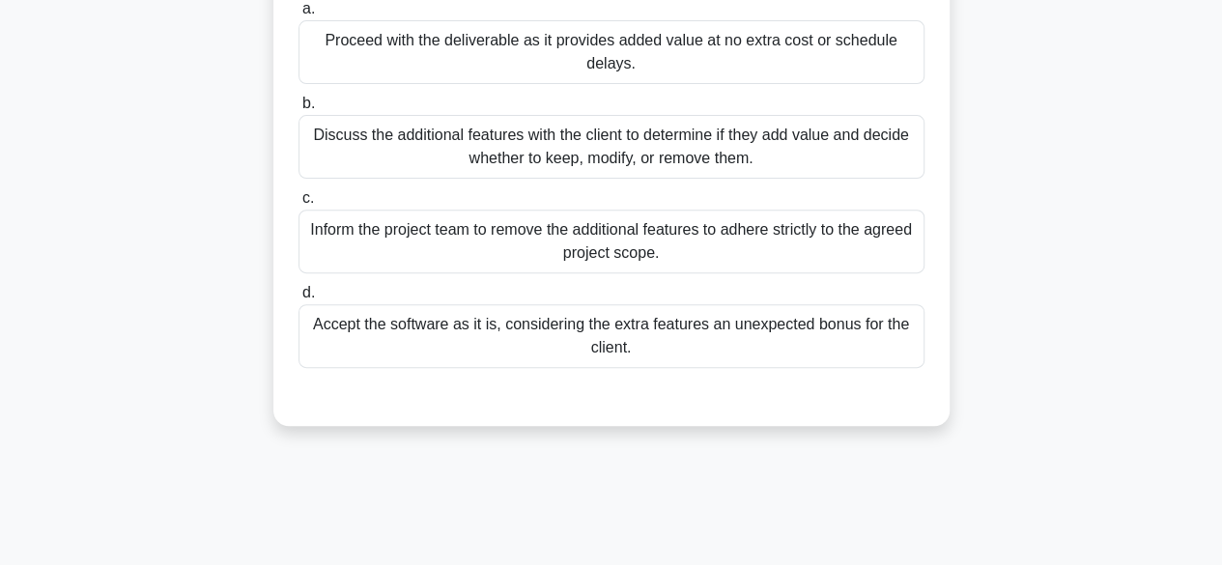
scroll to position [277, 0]
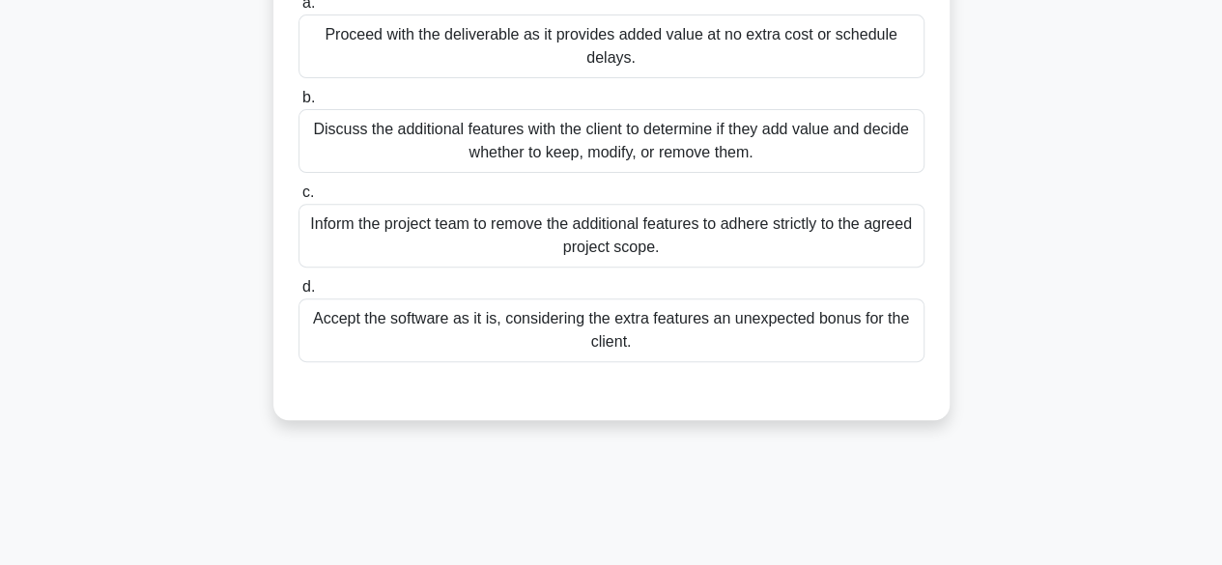
click at [850, 239] on div "Inform the project team to remove the additional features to adhere strictly to…" at bounding box center [611, 236] width 626 height 64
click at [298, 199] on input "c. Inform the project team to remove the additional features to adhere strictly…" at bounding box center [298, 192] width 0 height 13
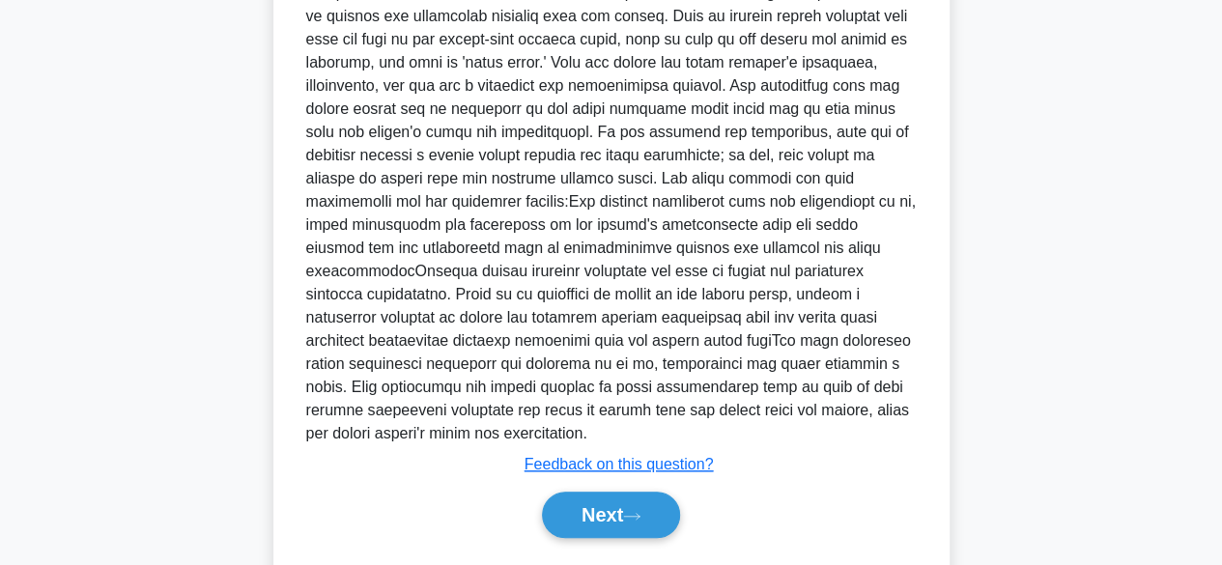
scroll to position [765, 0]
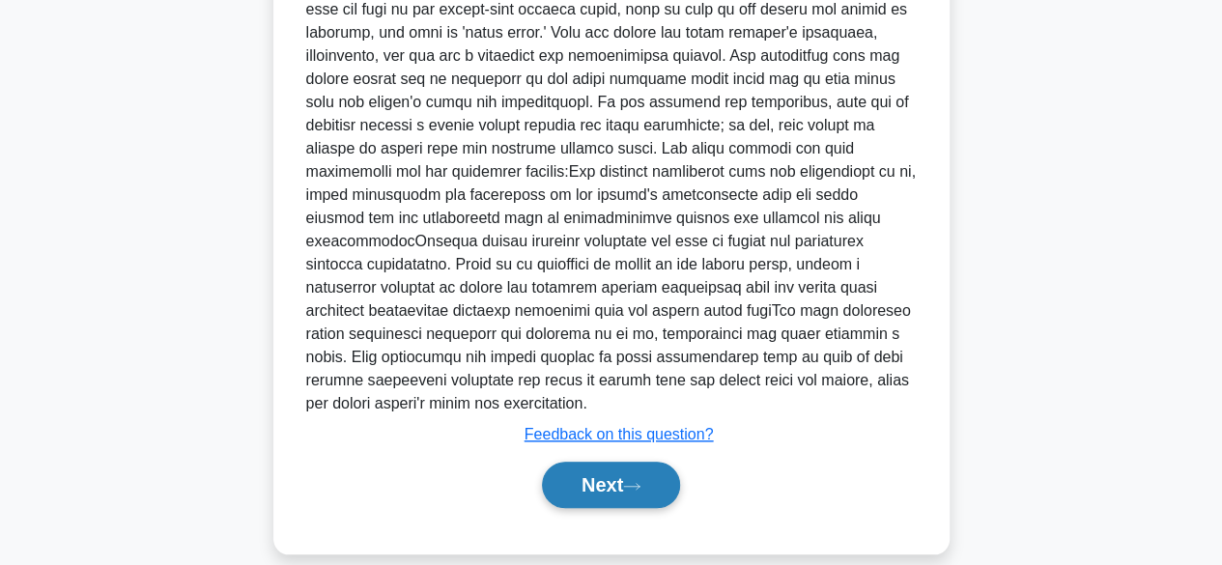
click at [639, 481] on icon at bounding box center [631, 486] width 17 height 11
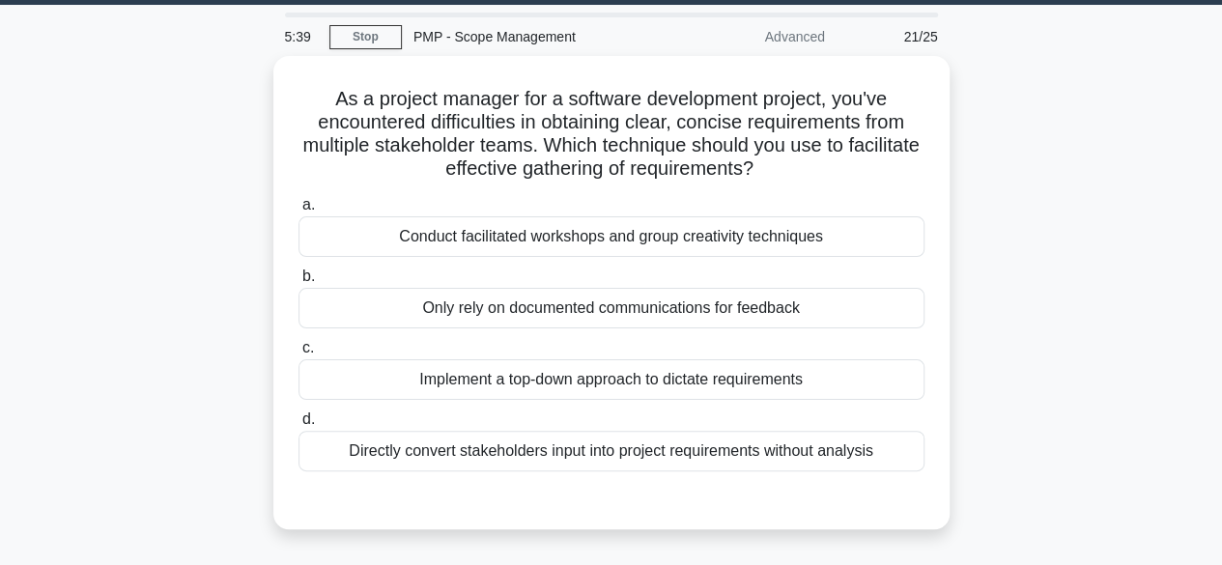
scroll to position [52, 0]
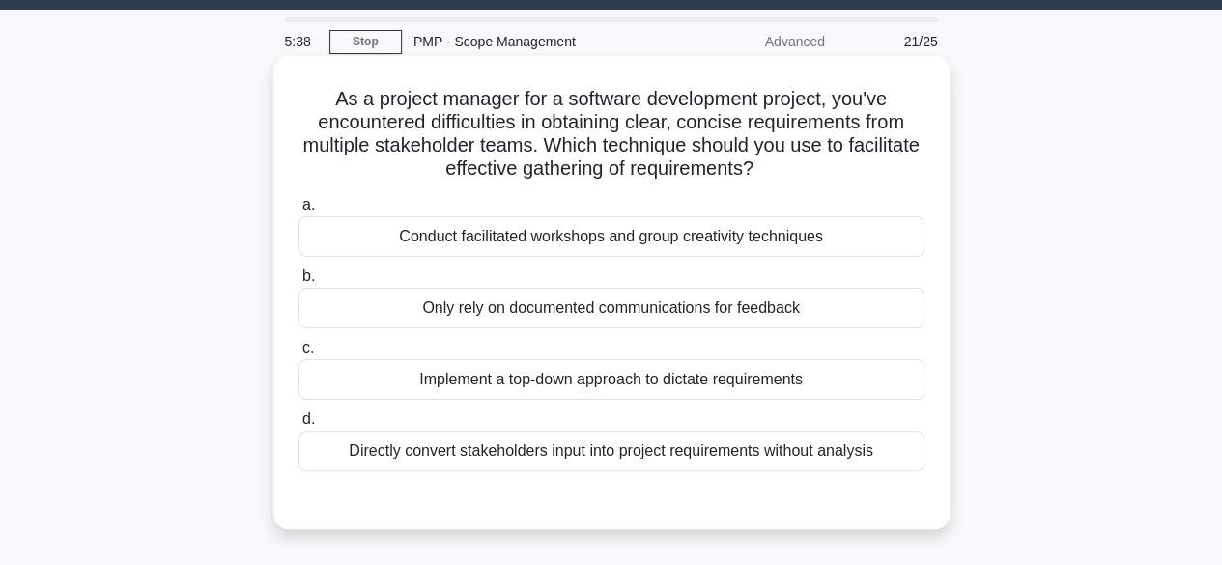
click at [793, 246] on div "Conduct facilitated workshops and group creativity techniques" at bounding box center [611, 236] width 626 height 41
click at [298, 211] on input "a. Conduct facilitated workshops and group creativity techniques" at bounding box center [298, 205] width 0 height 13
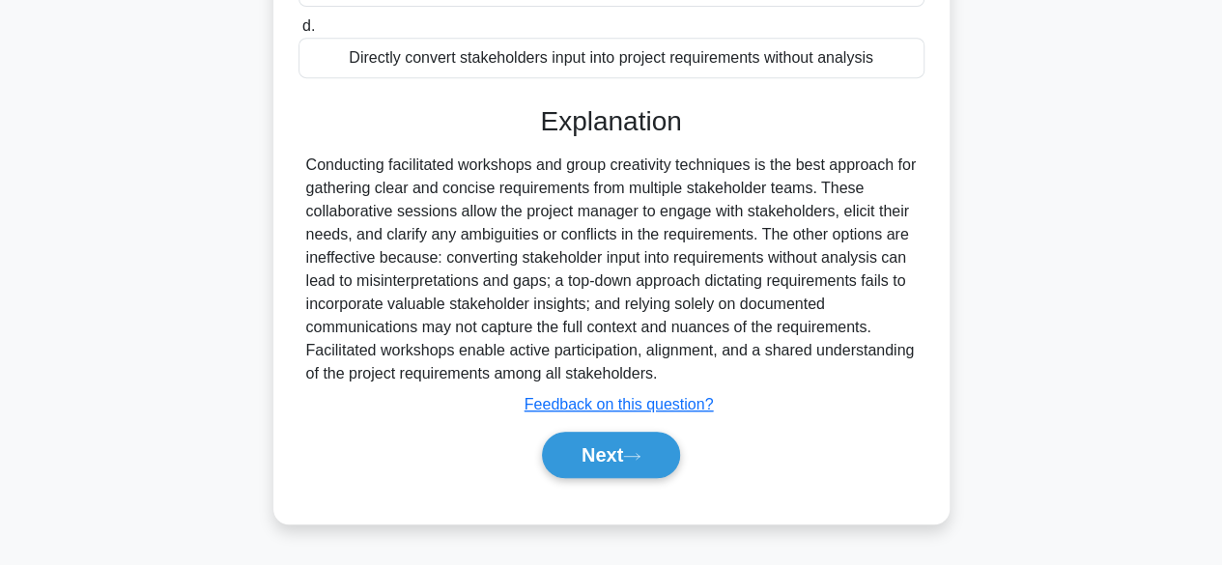
scroll to position [456, 0]
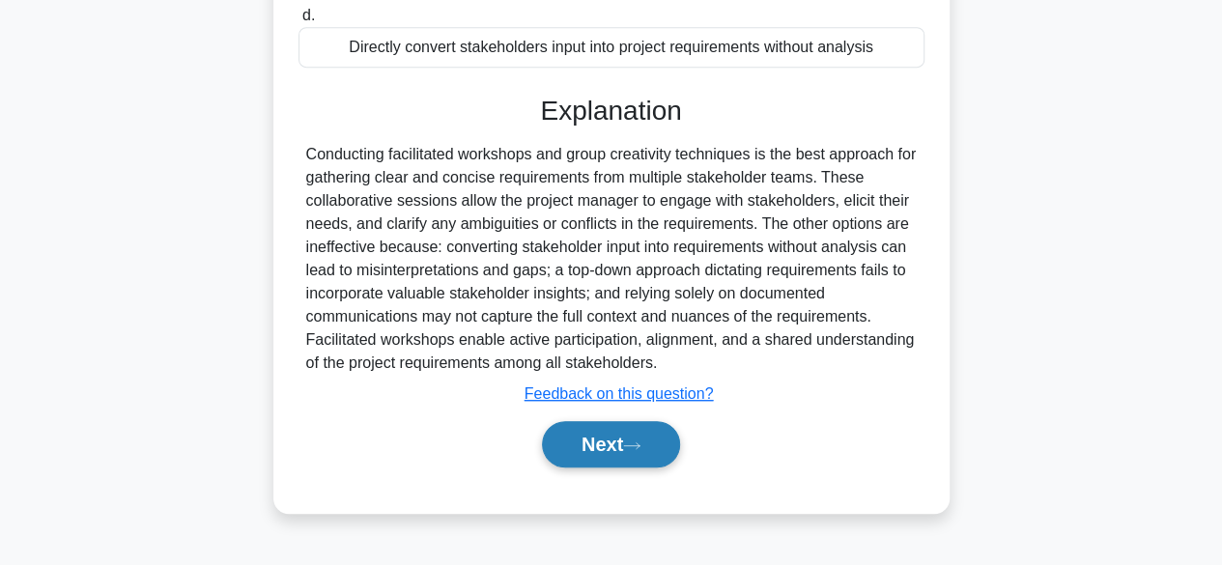
click at [641, 432] on button "Next" at bounding box center [611, 444] width 138 height 46
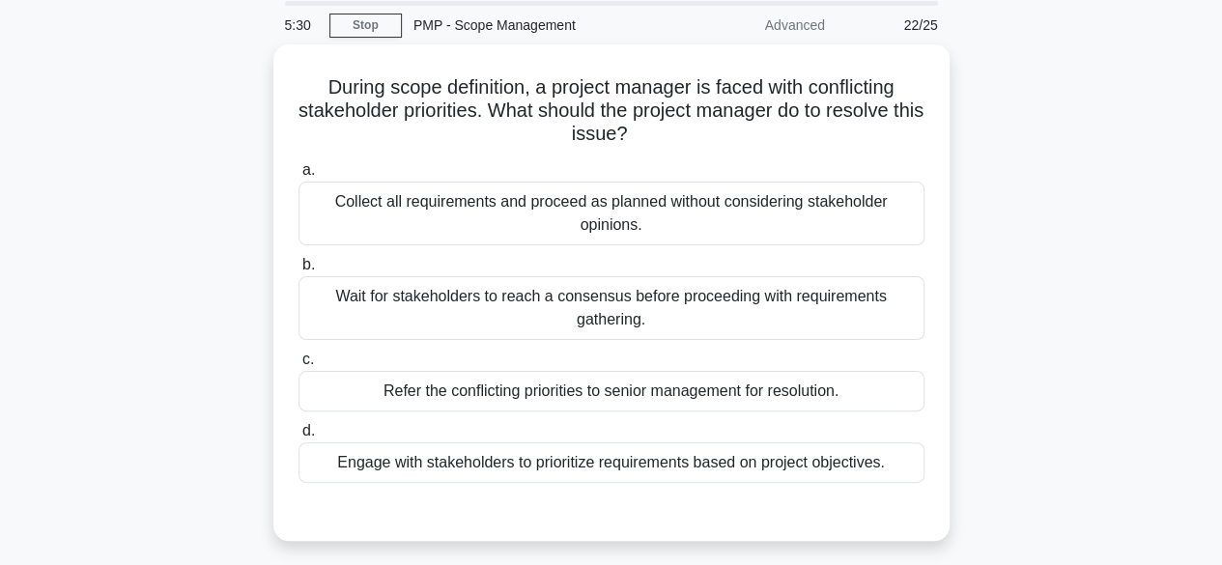
scroll to position [68, 0]
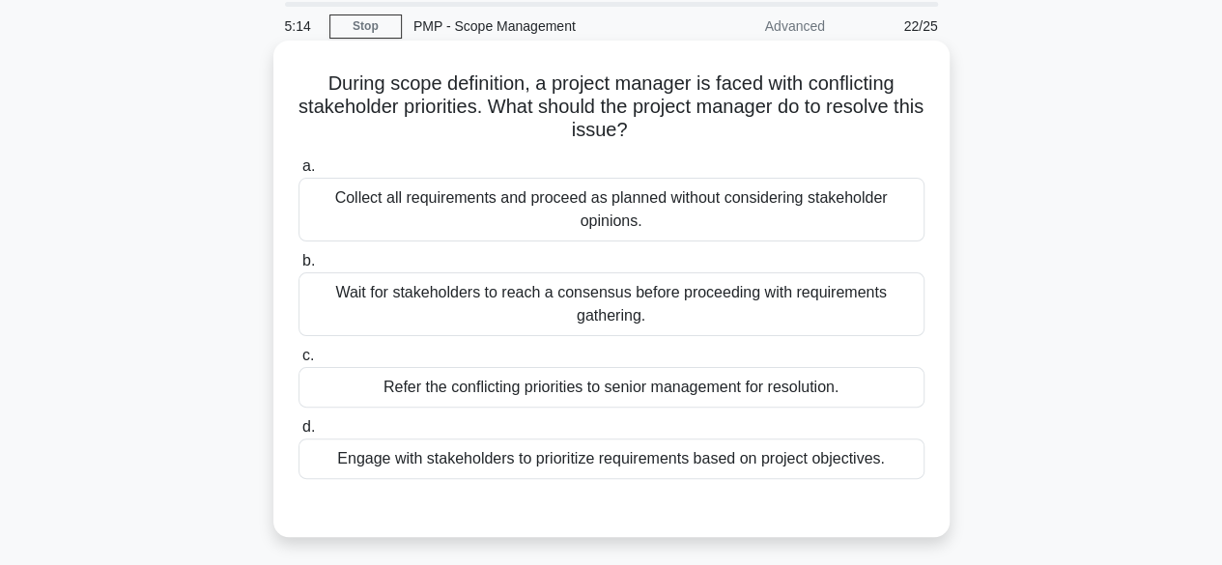
click at [796, 454] on div "Engage with stakeholders to prioritize requirements based on project objectives." at bounding box center [611, 458] width 626 height 41
click at [298, 434] on input "d. Engage with stakeholders to prioritize requirements based on project objecti…" at bounding box center [298, 427] width 0 height 13
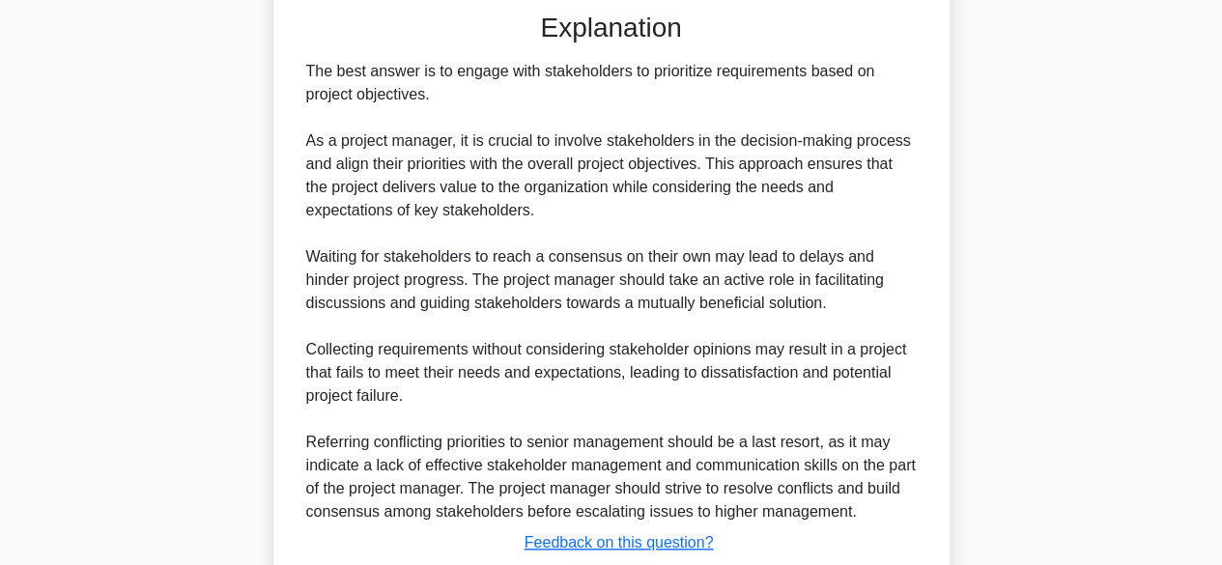
scroll to position [692, 0]
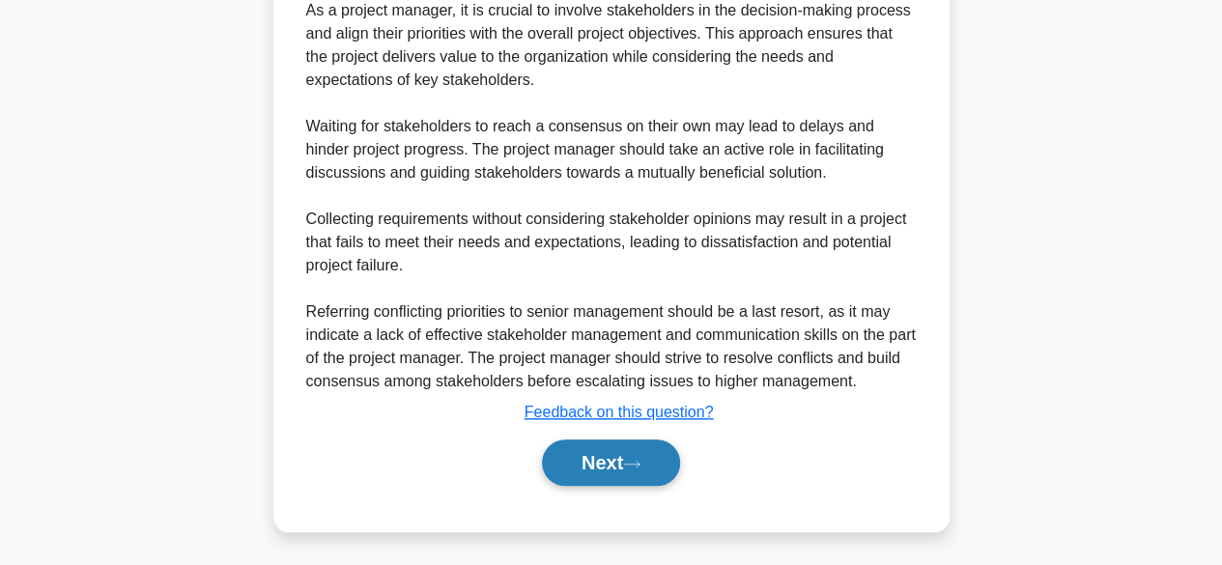
click at [620, 466] on button "Next" at bounding box center [611, 462] width 138 height 46
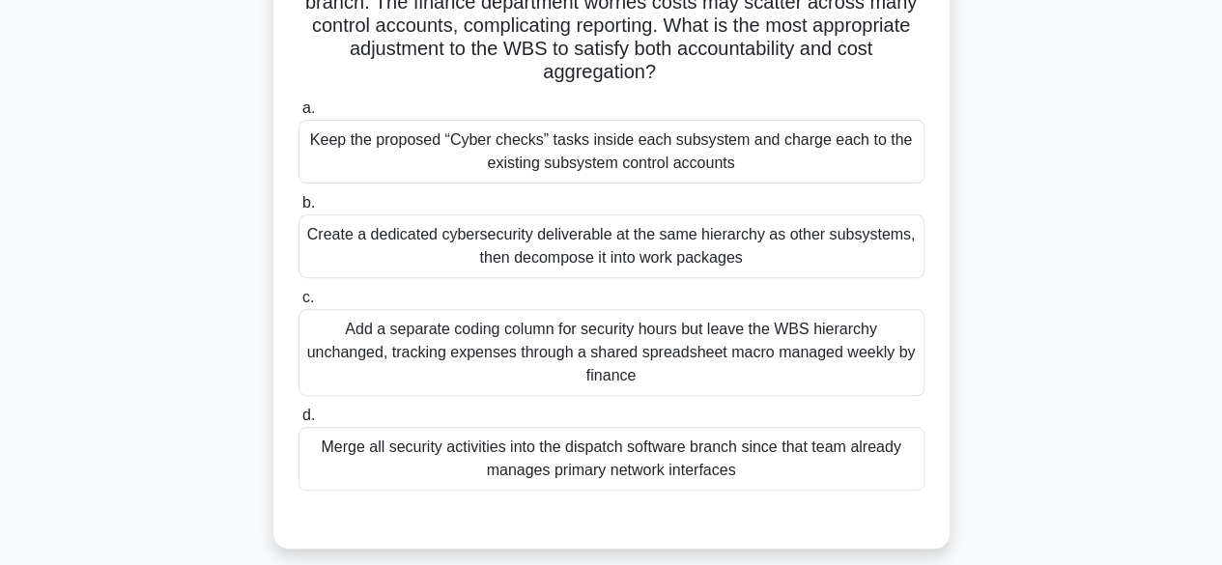
scroll to position [243, 0]
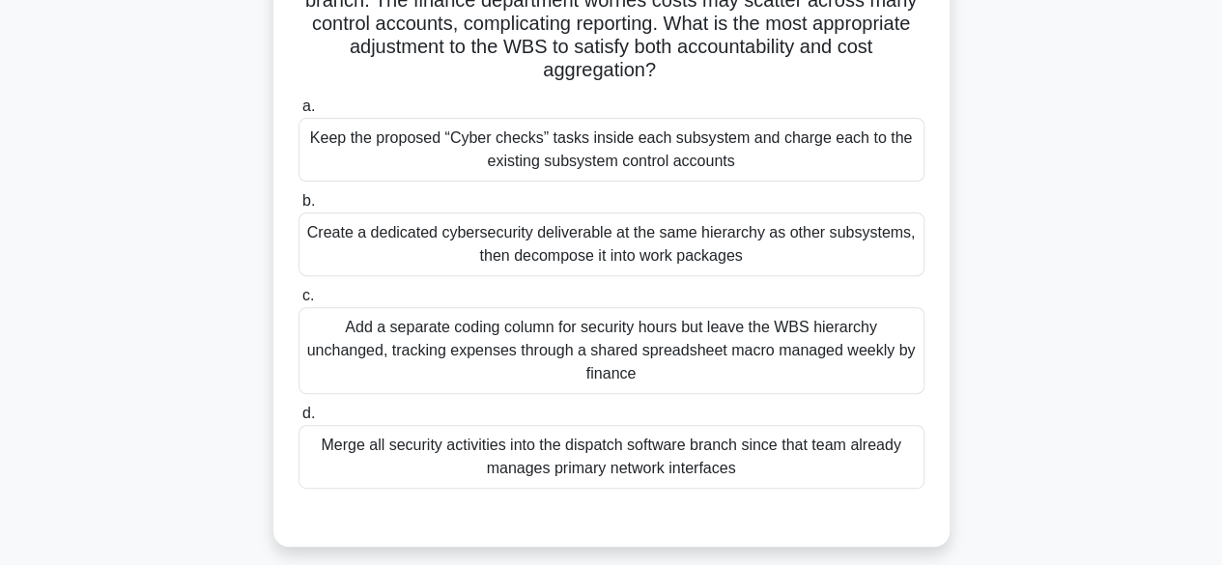
click at [764, 157] on div "Keep the proposed “Cyber checks” tasks inside each subsystem and charge each to…" at bounding box center [611, 150] width 626 height 64
click at [298, 113] on input "a. Keep the proposed “Cyber checks” tasks inside each subsystem and charge each…" at bounding box center [298, 106] width 0 height 13
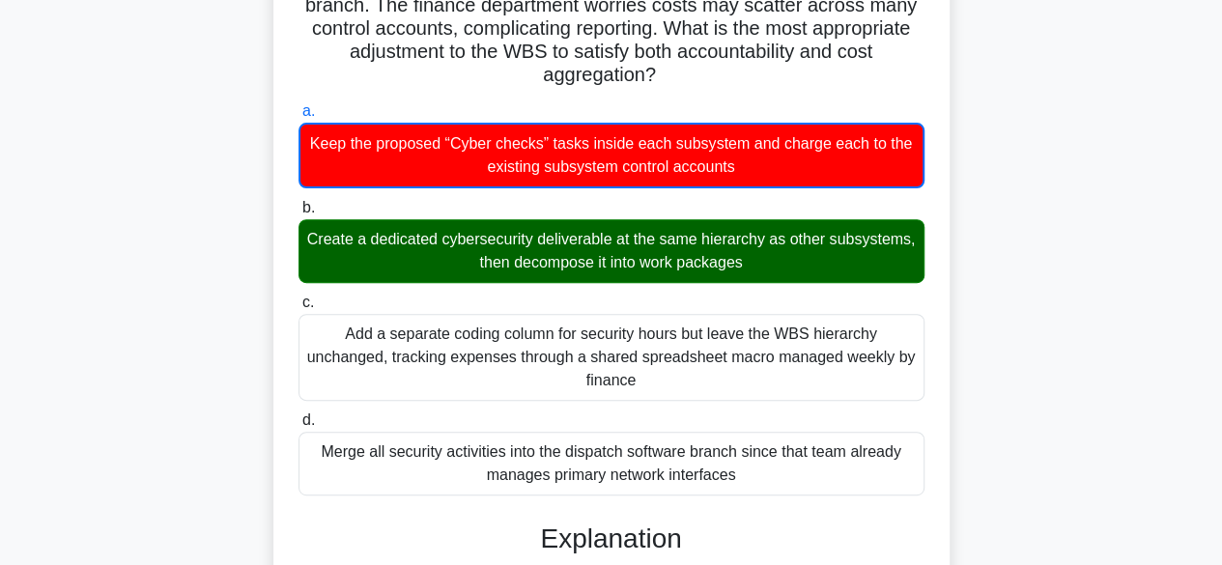
drag, startPoint x: 1228, startPoint y: 252, endPoint x: 1097, endPoint y: 37, distance: 252.2
click at [1097, 37] on div "While finalizing the WBS for a campus micro-grid project, the team discovers th…" at bounding box center [611, 417] width 1101 height 1094
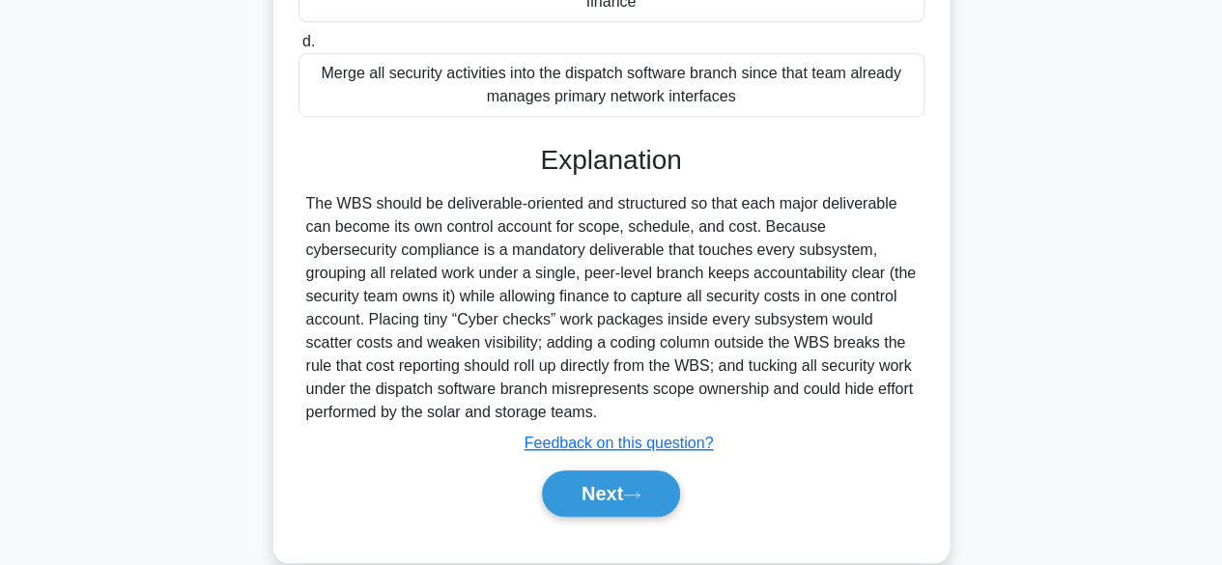
scroll to position [624, 0]
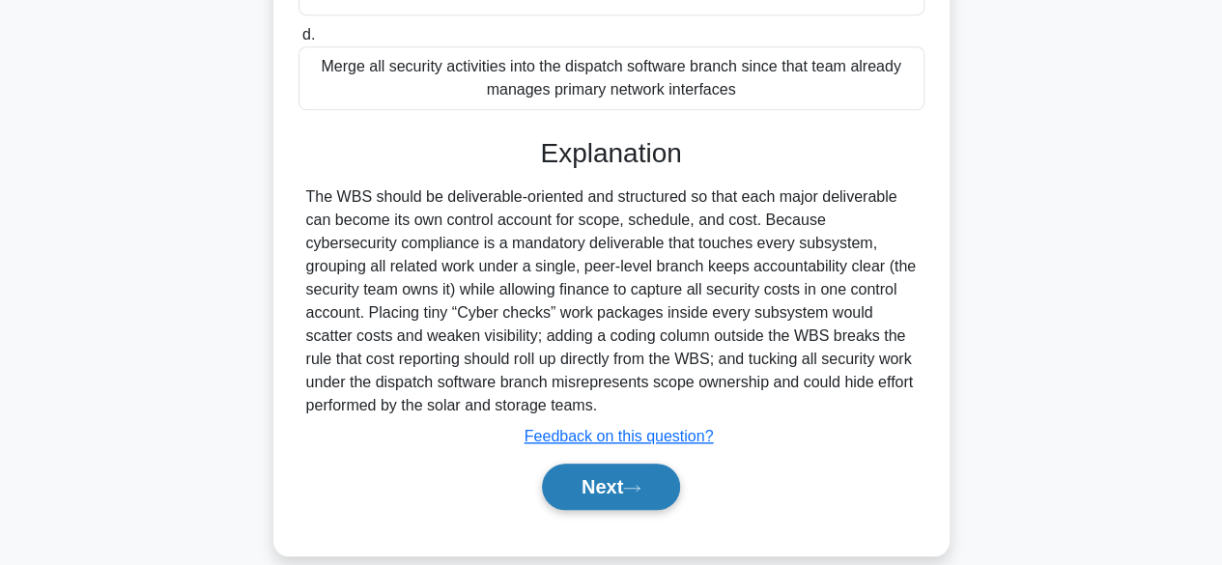
click at [641, 475] on button "Next" at bounding box center [611, 487] width 138 height 46
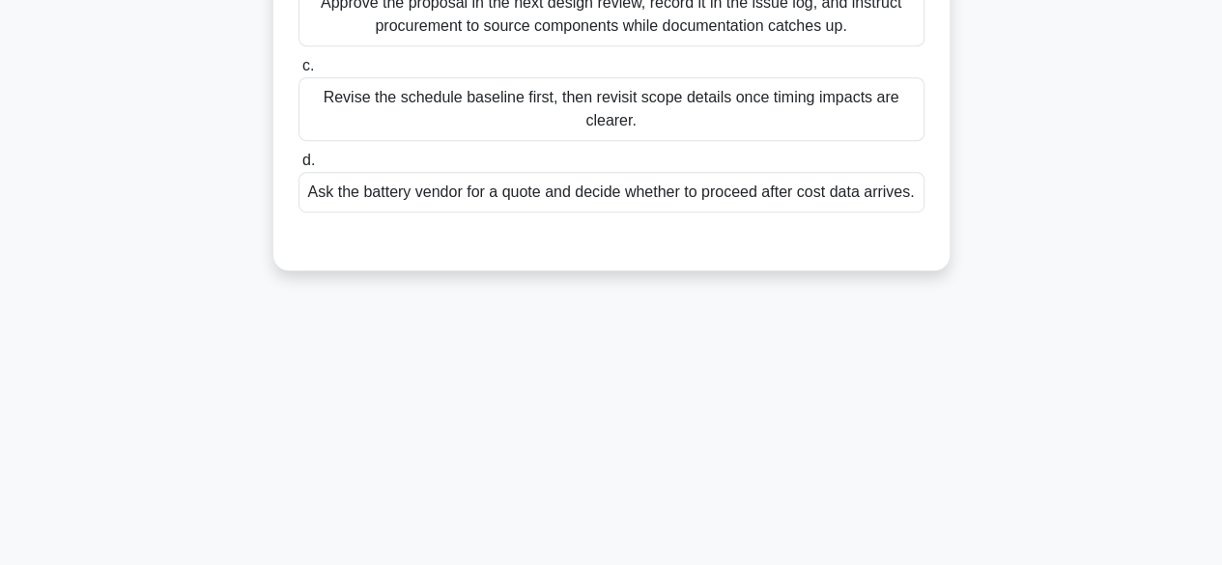
scroll to position [478, 0]
drag, startPoint x: 1232, startPoint y: 428, endPoint x: 794, endPoint y: 373, distance: 441.8
click at [794, 373] on div "3:02 Stop PMP - Scope Management Advanced 24/25 The e-mobility division is buil…" at bounding box center [611, 75] width 1101 height 966
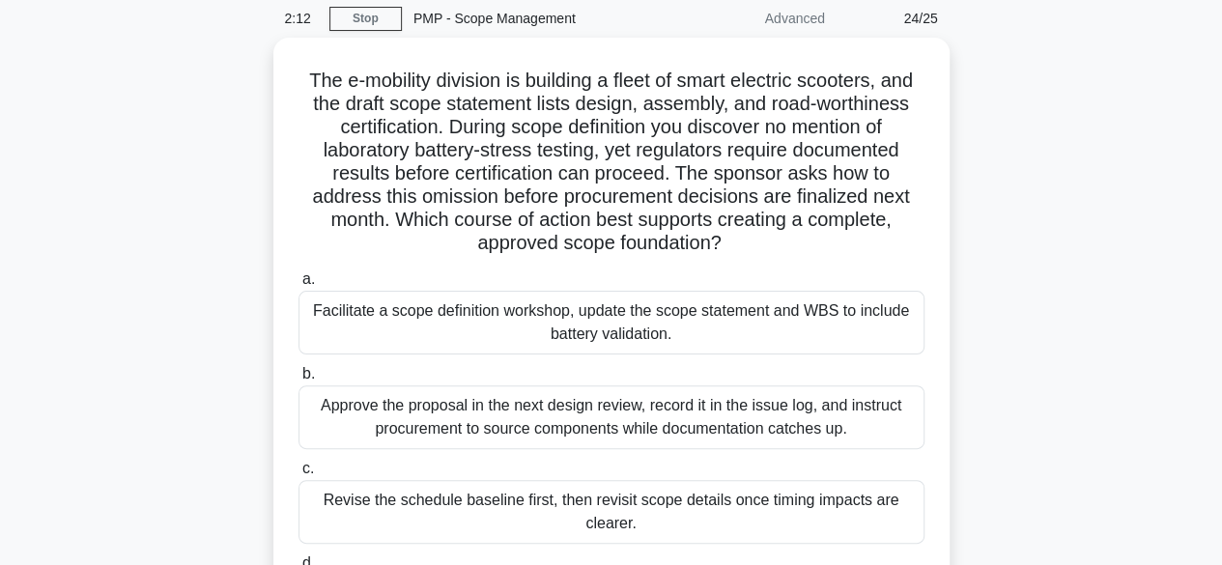
scroll to position [78, 0]
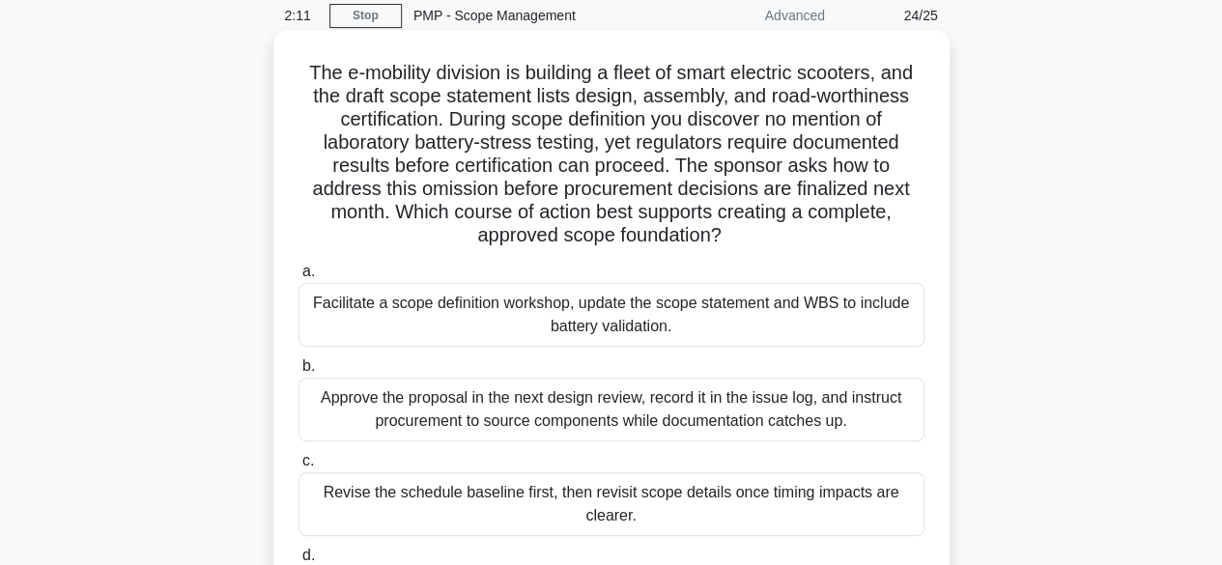
click at [834, 314] on div "Facilitate a scope definition workshop, update the scope statement and WBS to i…" at bounding box center [611, 315] width 626 height 64
click at [298, 278] on input "a. Facilitate a scope definition workshop, update the scope statement and WBS t…" at bounding box center [298, 272] width 0 height 13
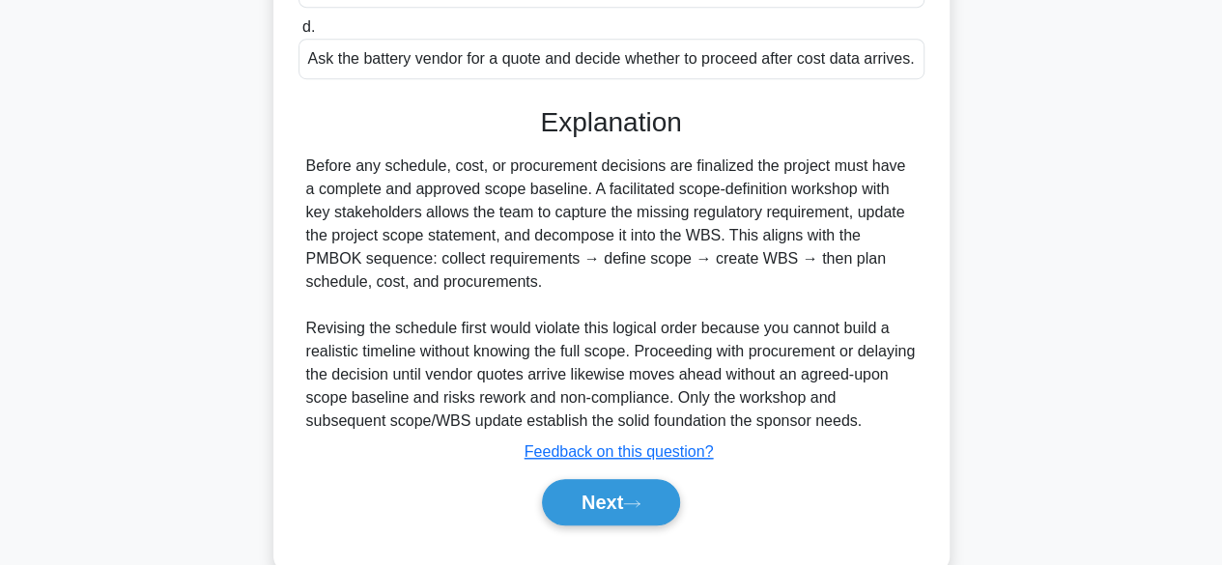
scroll to position [646, 0]
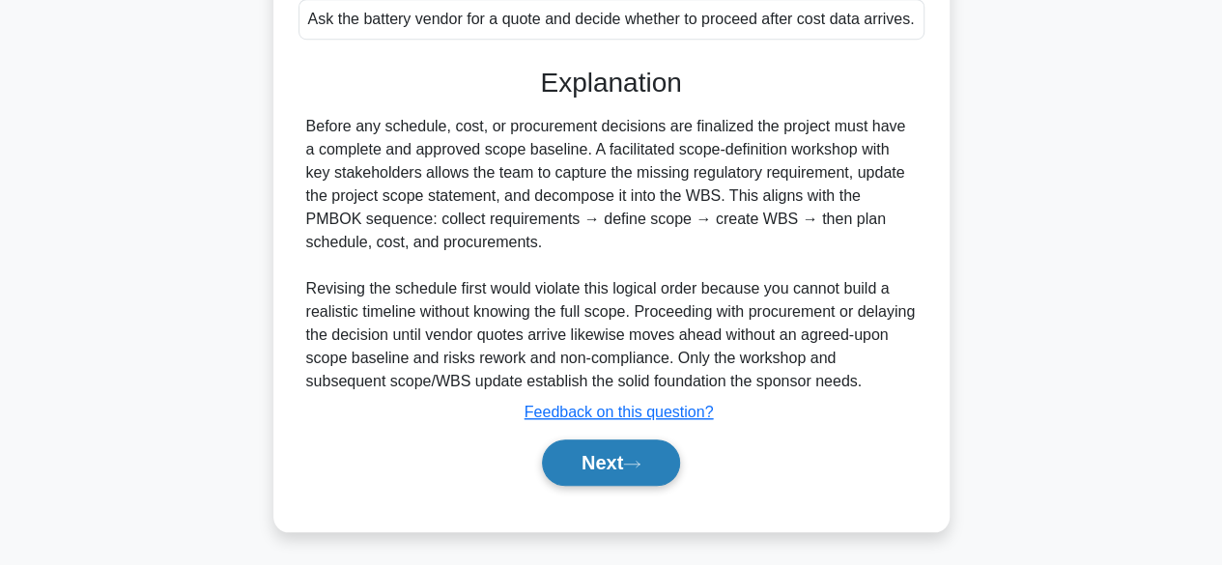
click at [608, 448] on button "Next" at bounding box center [611, 462] width 138 height 46
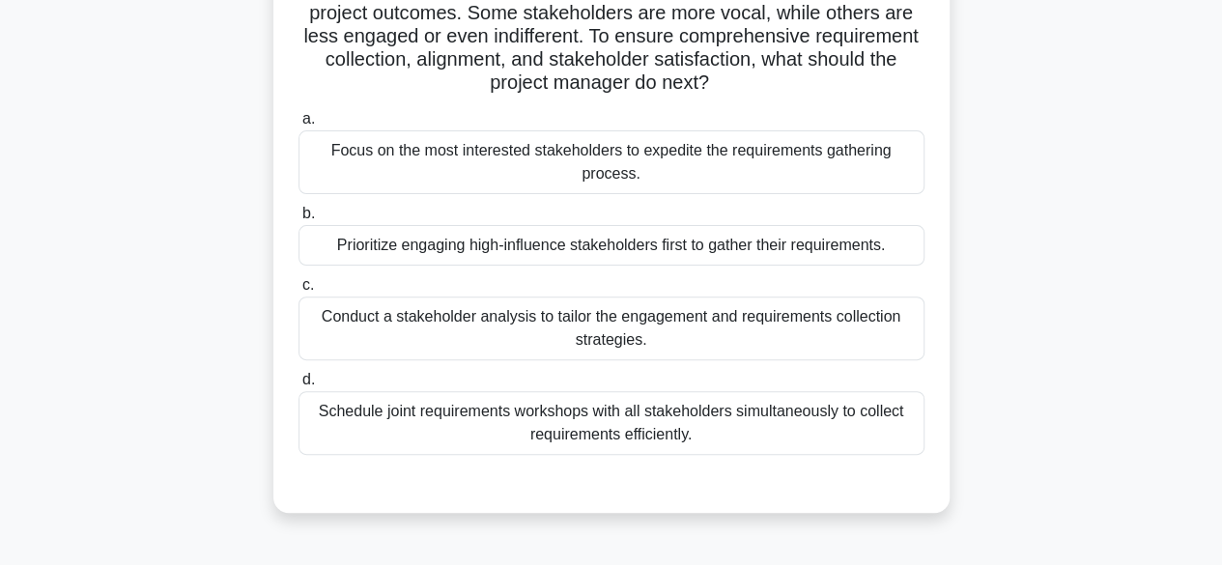
scroll to position [195, 0]
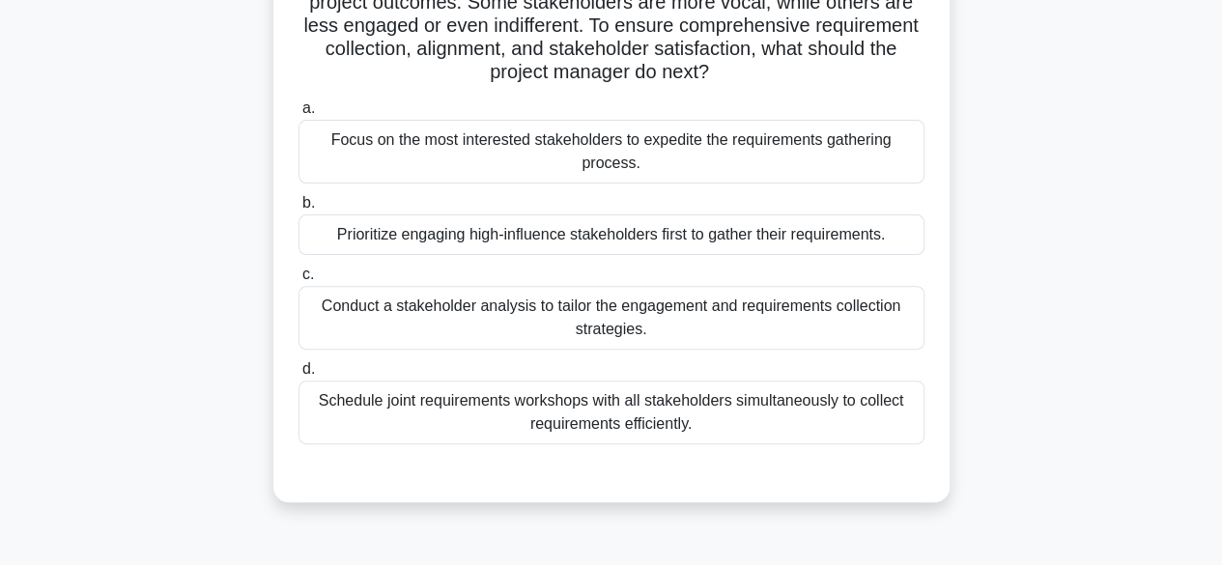
click at [812, 320] on div "Conduct a stakeholder analysis to tailor the engagement and requirements collec…" at bounding box center [611, 318] width 626 height 64
click at [298, 281] on input "c. Conduct a stakeholder analysis to tailor the engagement and requirements col…" at bounding box center [298, 274] width 0 height 13
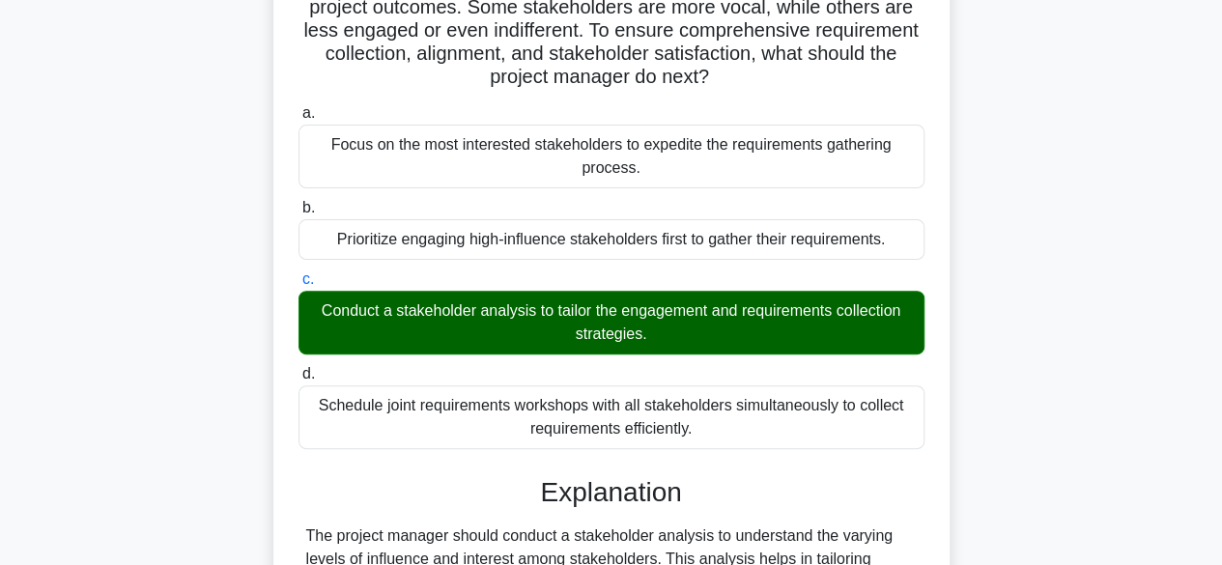
drag, startPoint x: 1226, startPoint y: 296, endPoint x: 1186, endPoint y: 500, distance: 207.7
click at [1186, 500] on main "1:28 Stop PMP - Scope Management Advanced 25/25 During a new product developmen…" at bounding box center [611, 384] width 1222 height 1035
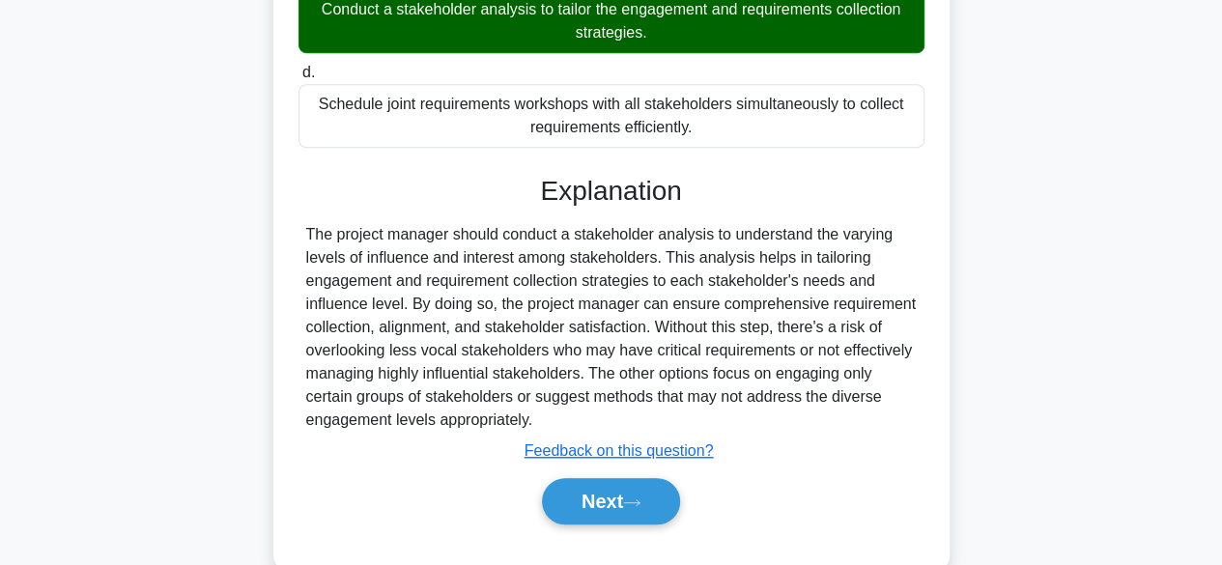
scroll to position [530, 0]
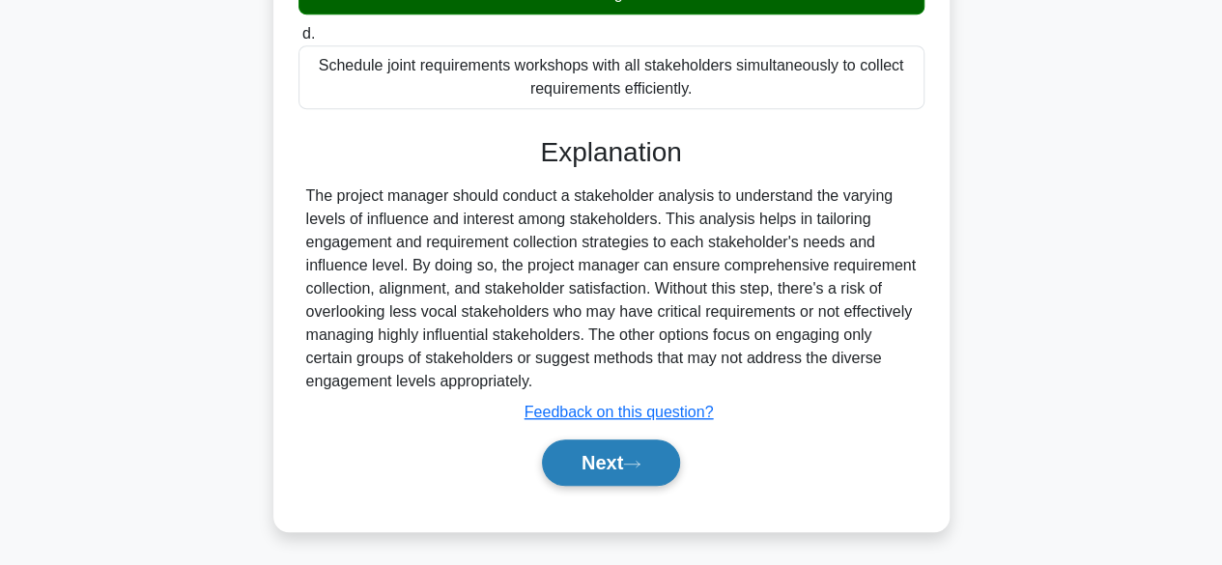
click at [598, 462] on button "Next" at bounding box center [611, 462] width 138 height 46
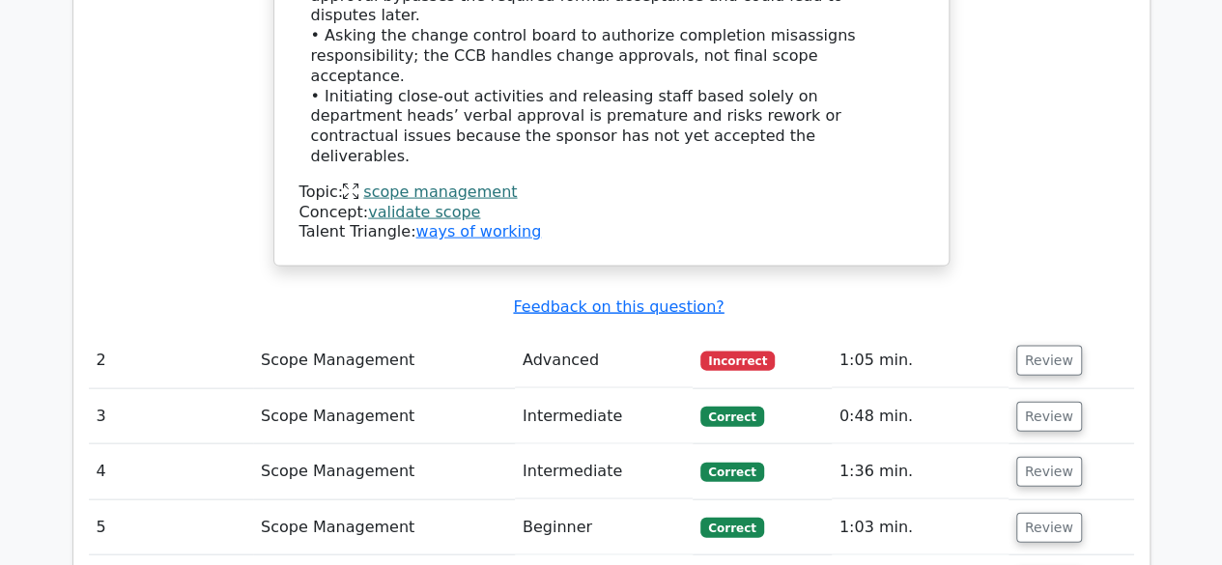
scroll to position [1910, 0]
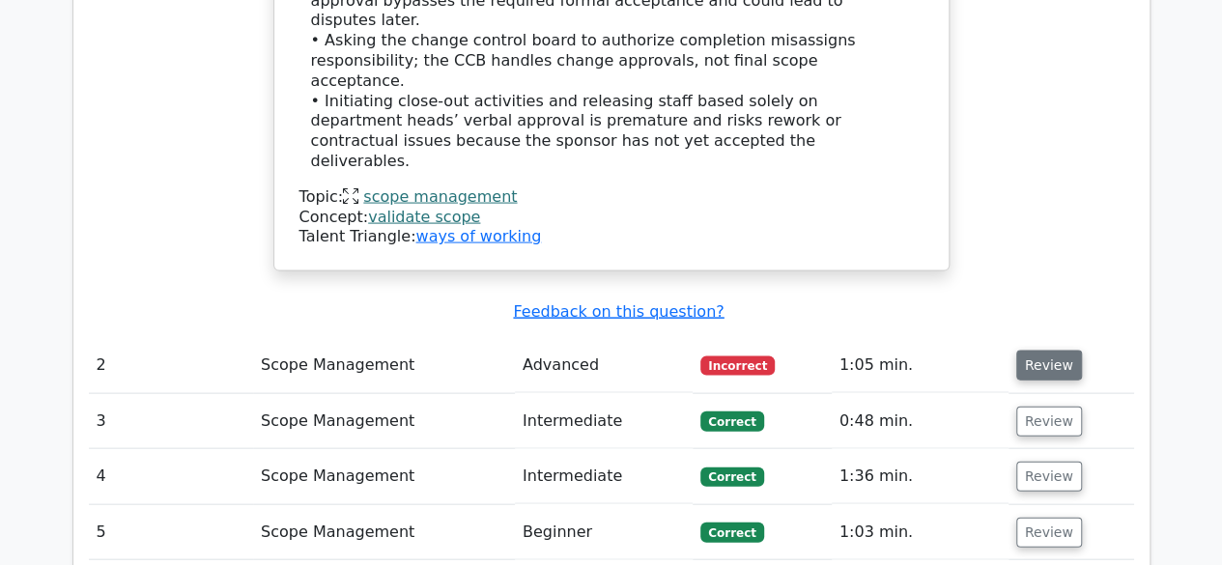
click at [1051, 351] on button "Review" at bounding box center [1049, 366] width 66 height 30
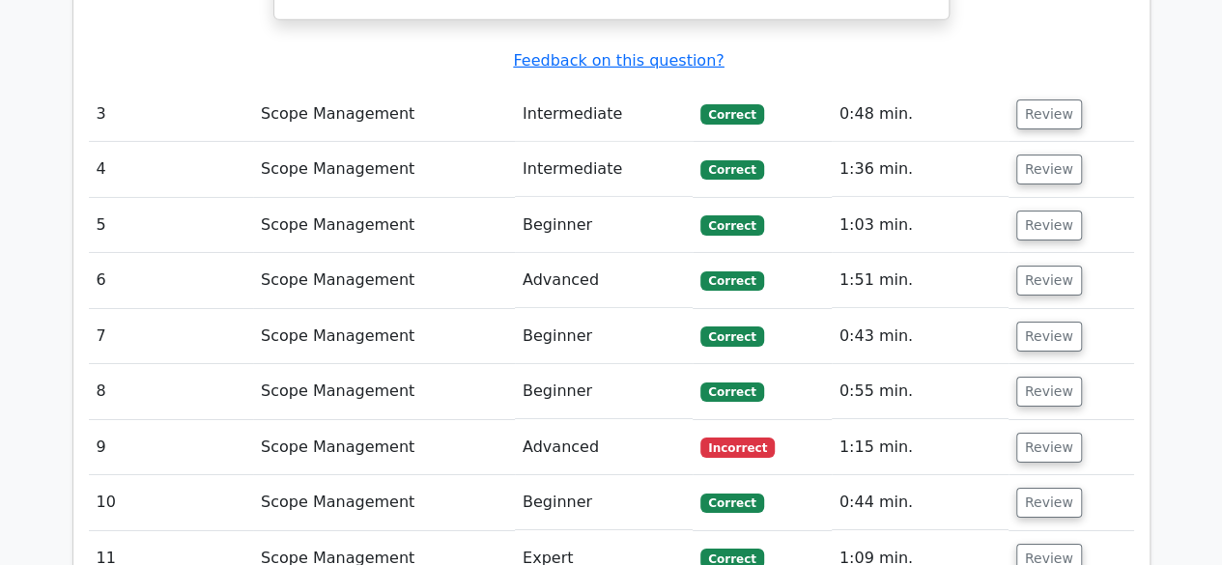
scroll to position [3148, 0]
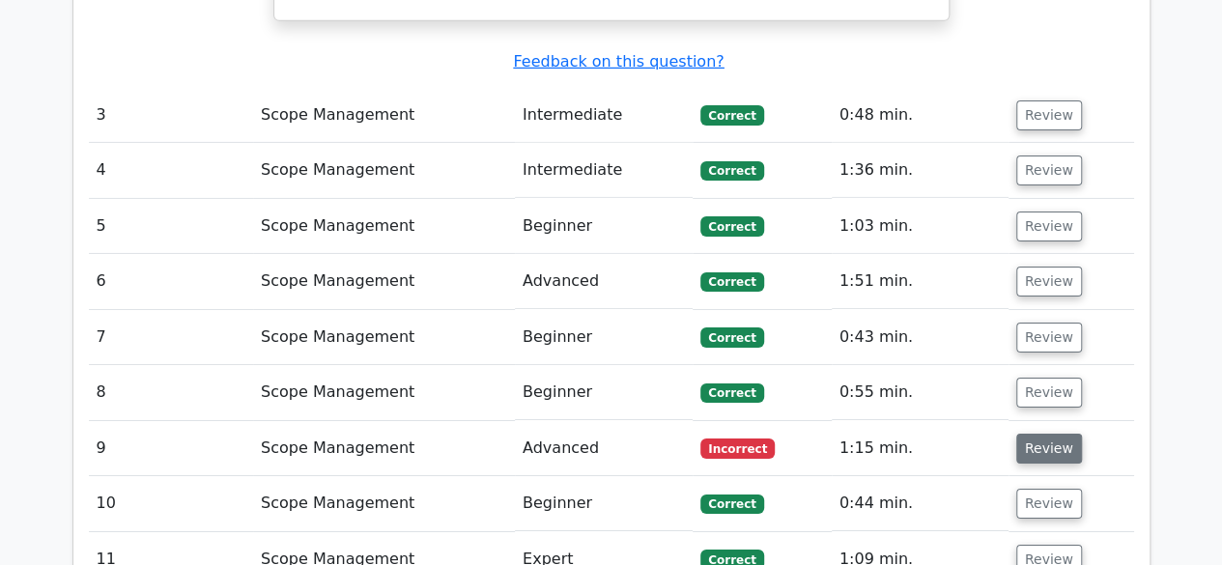
click at [1051, 434] on button "Review" at bounding box center [1049, 449] width 66 height 30
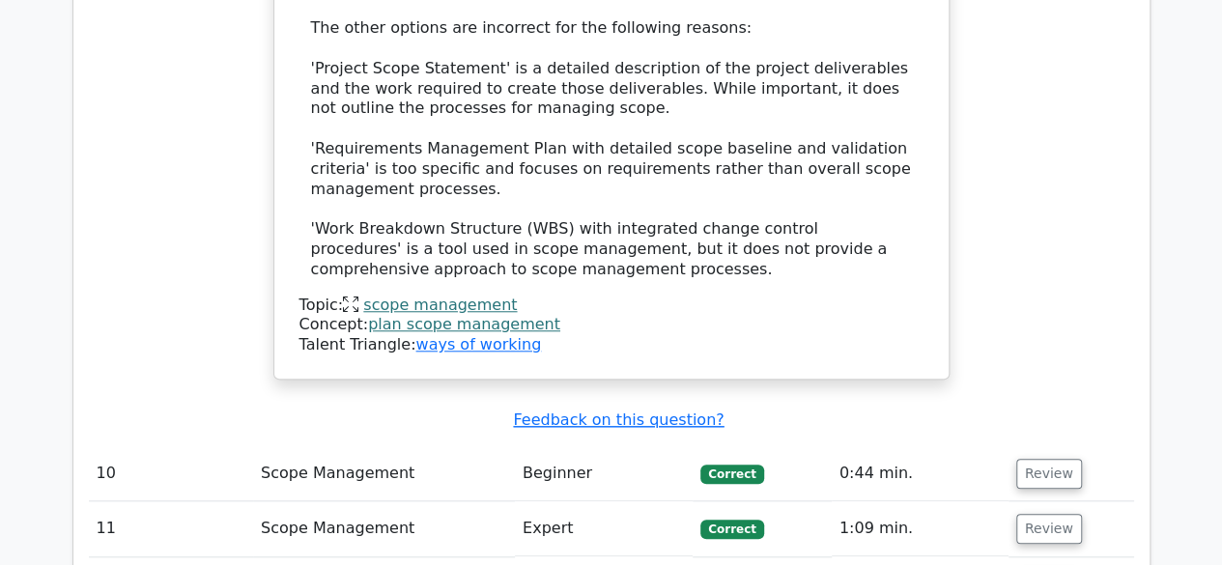
scroll to position [4508, 0]
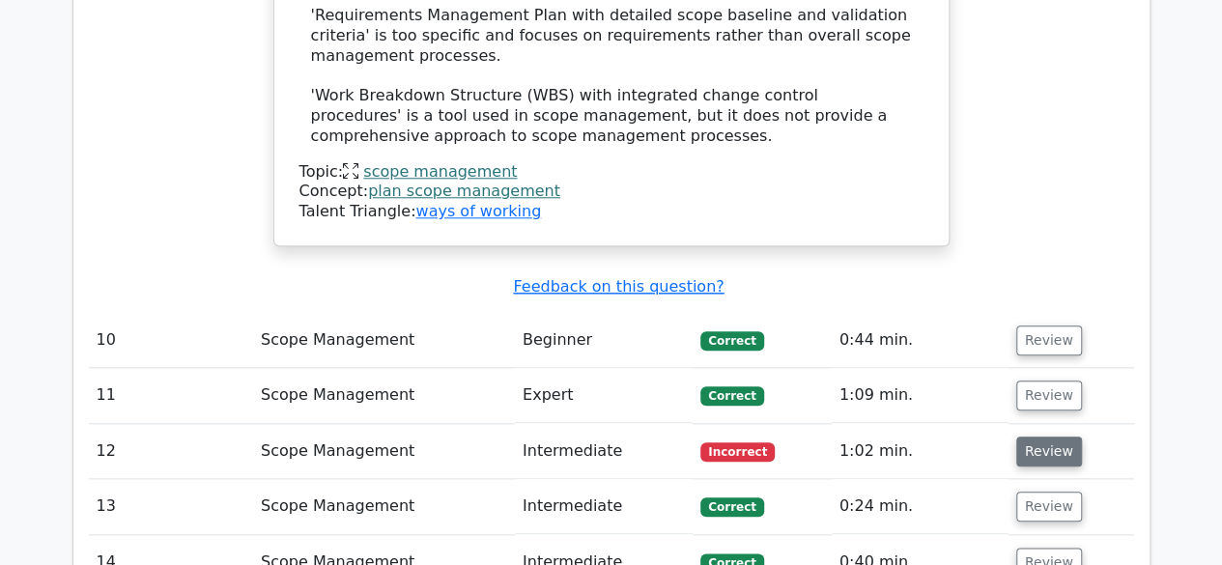
click at [1031, 436] on button "Review" at bounding box center [1049, 451] width 66 height 30
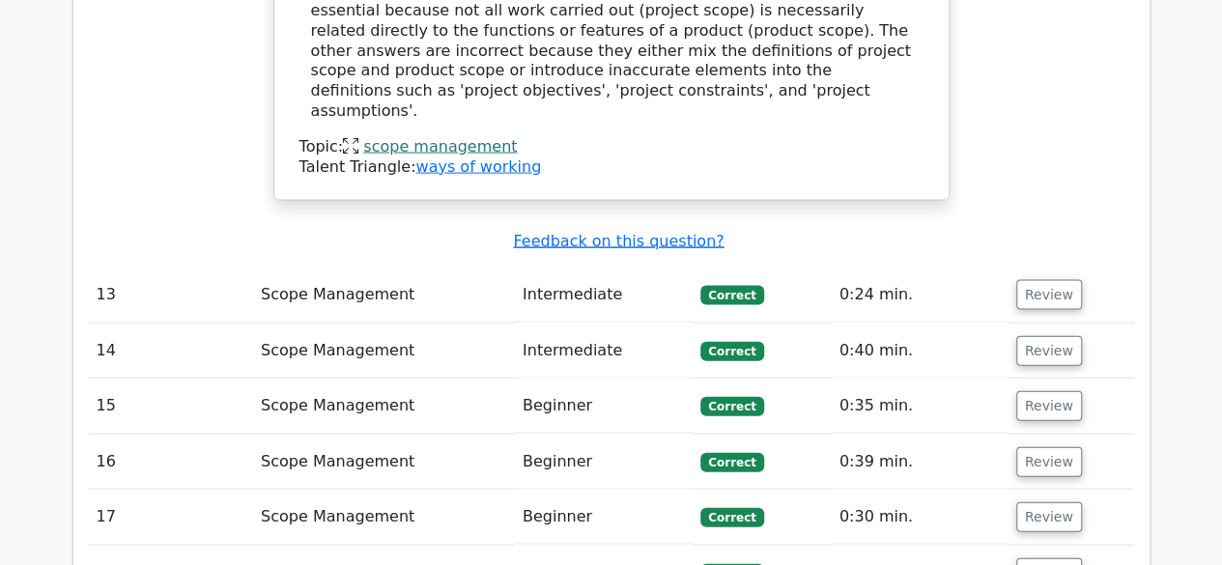
scroll to position [5711, 0]
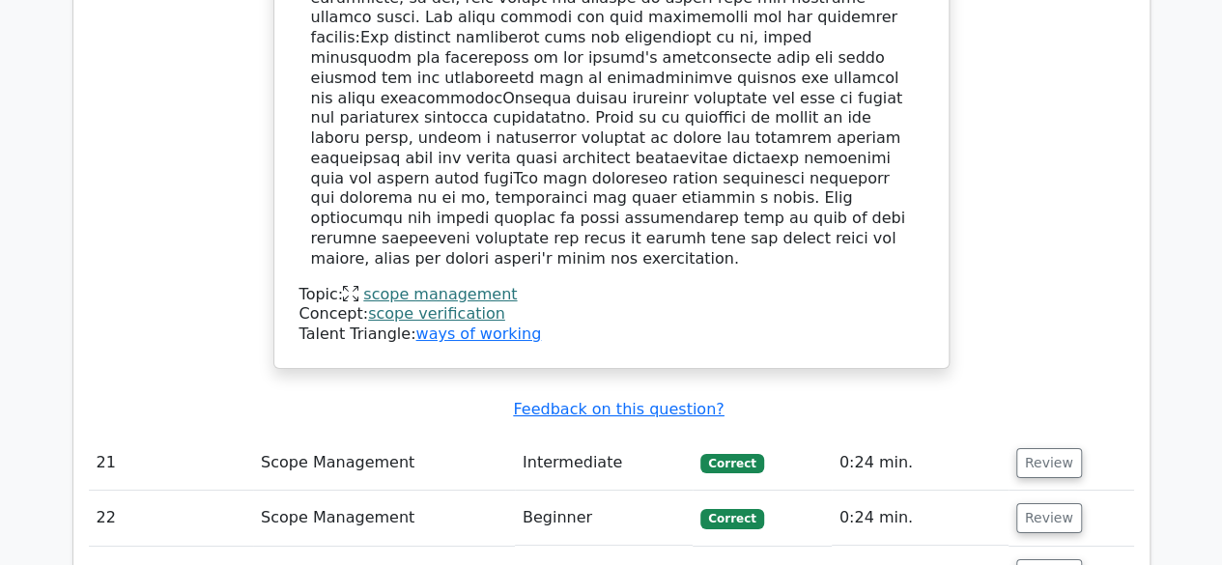
scroll to position [7116, 0]
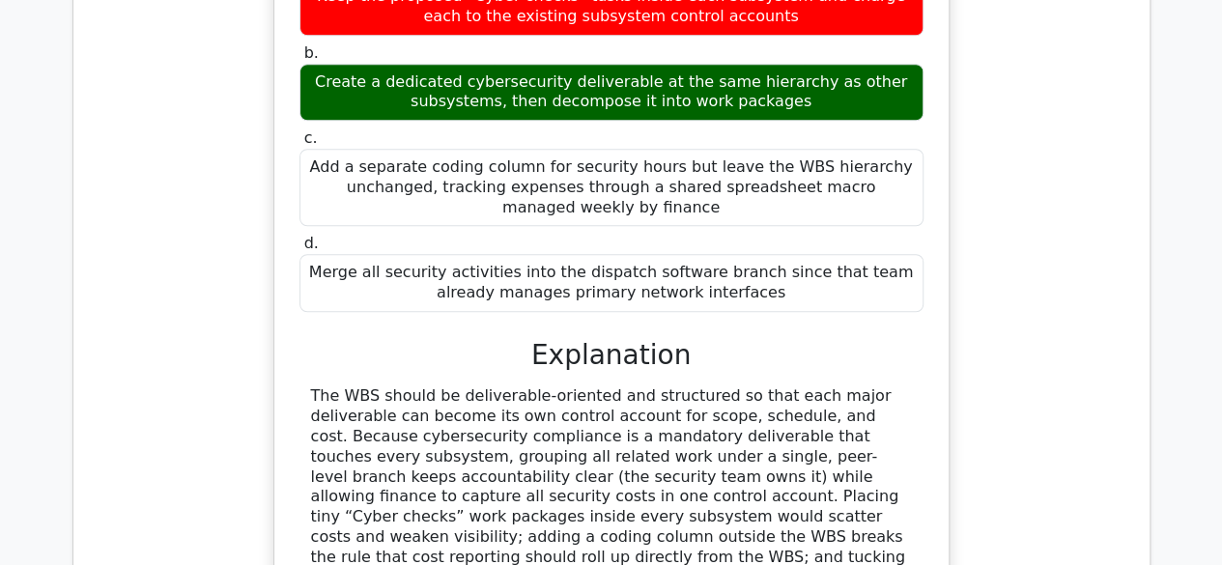
scroll to position [8274, 0]
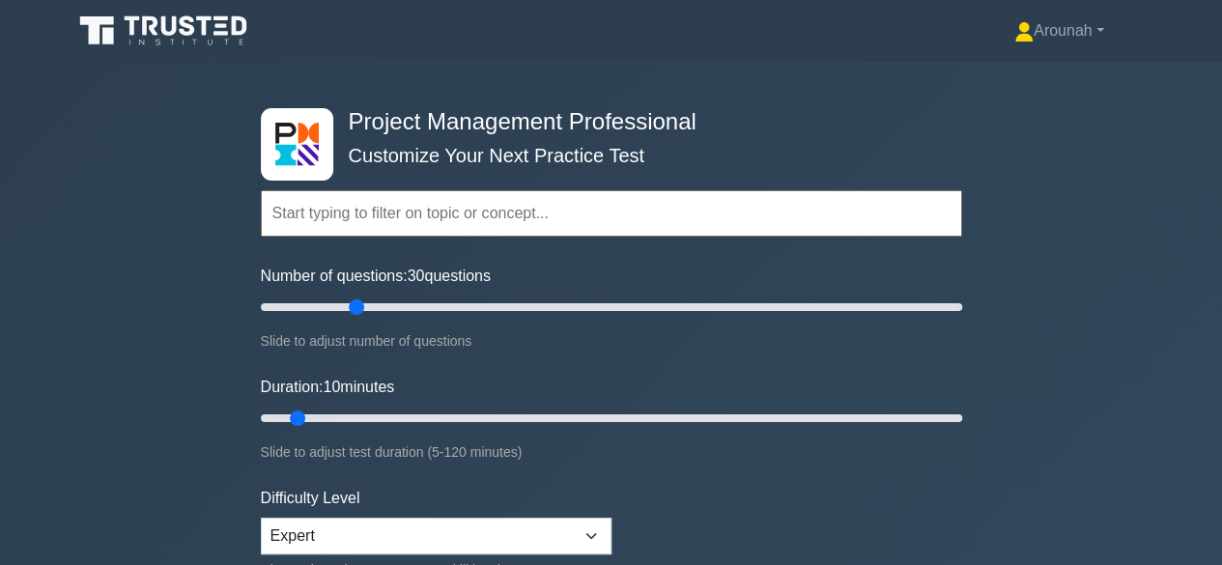
drag, startPoint x: 289, startPoint y: 304, endPoint x: 360, endPoint y: 303, distance: 71.5
click at [360, 303] on input "Number of questions: 30 questions" at bounding box center [611, 306] width 701 height 23
click at [305, 211] on input "text" at bounding box center [611, 213] width 701 height 46
drag, startPoint x: 351, startPoint y: 304, endPoint x: 377, endPoint y: 313, distance: 26.6
click at [377, 313] on input "Number of questions: 35 questions" at bounding box center [611, 306] width 701 height 23
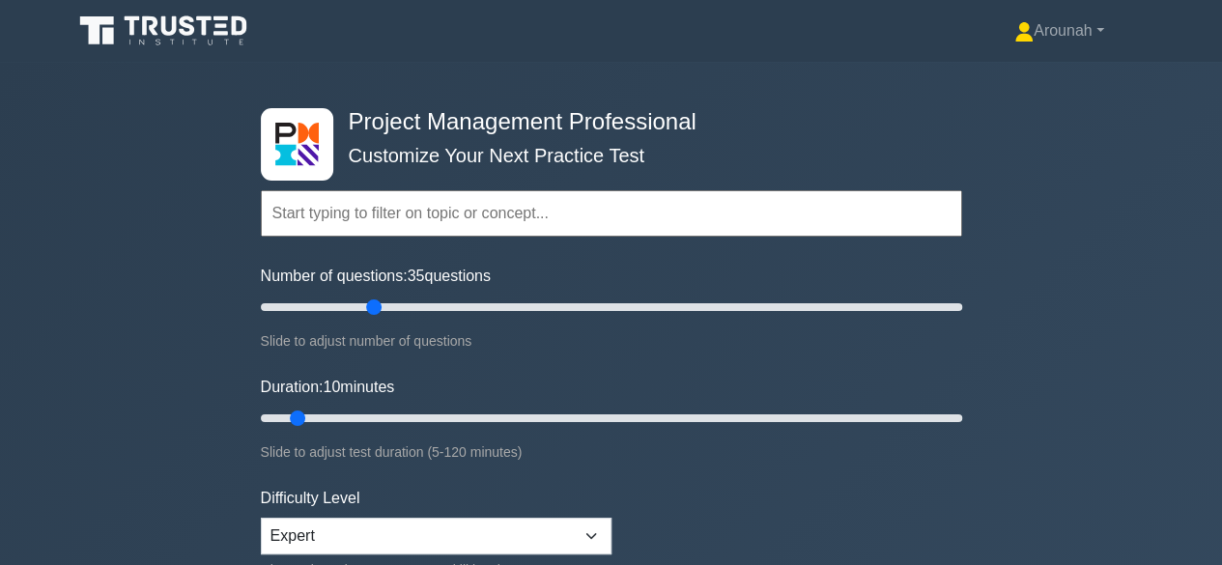
click at [301, 219] on input "text" at bounding box center [611, 213] width 701 height 46
click at [367, 308] on input "Number of questions: 35 questions" at bounding box center [611, 306] width 701 height 23
type input "30"
click at [362, 307] on input "Number of questions: 30 questions" at bounding box center [611, 306] width 701 height 23
drag, startPoint x: 293, startPoint y: 418, endPoint x: 434, endPoint y: 410, distance: 141.2
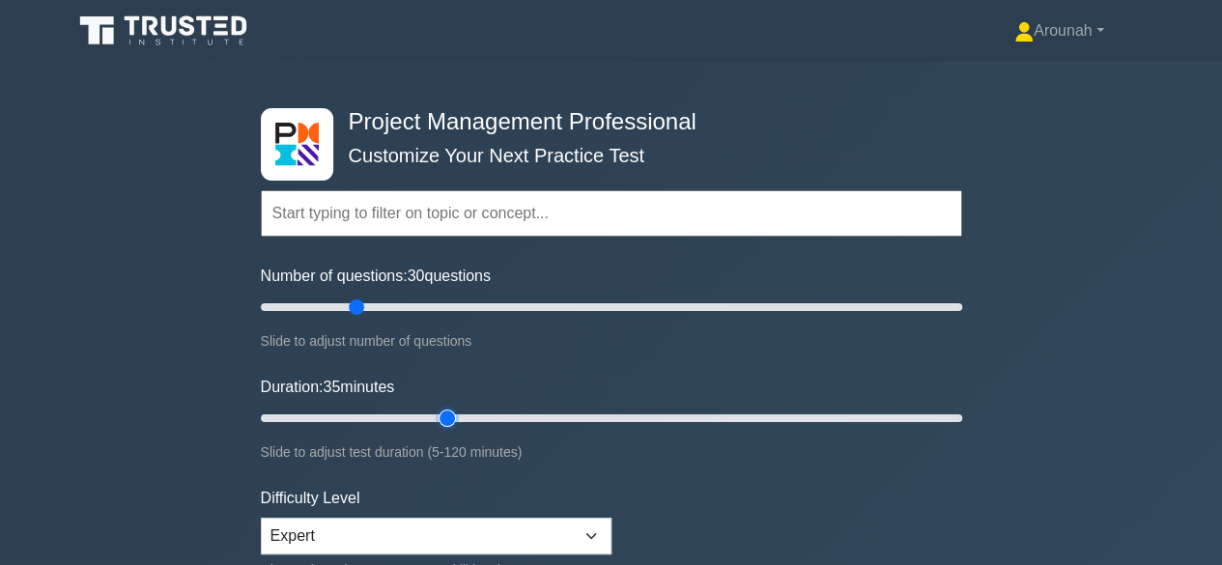
type input "35"
click at [434, 410] on input "Duration: 35 minutes" at bounding box center [611, 418] width 701 height 23
click at [317, 212] on input "text" at bounding box center [611, 213] width 701 height 46
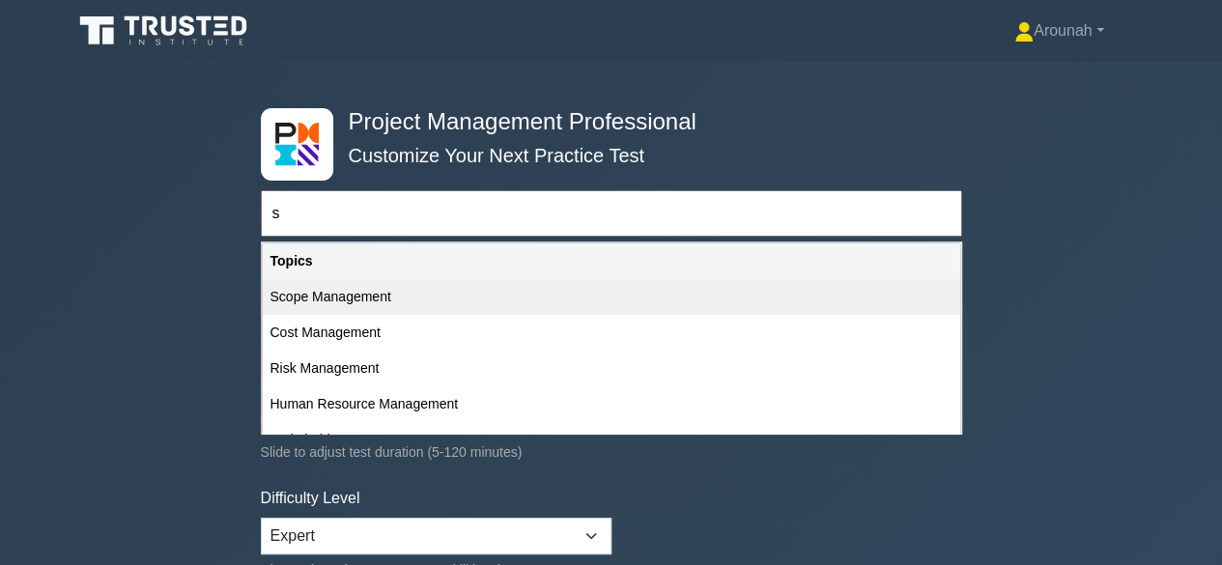
click at [338, 298] on div "Scope Management" at bounding box center [611, 297] width 697 height 36
type input "Scope Management"
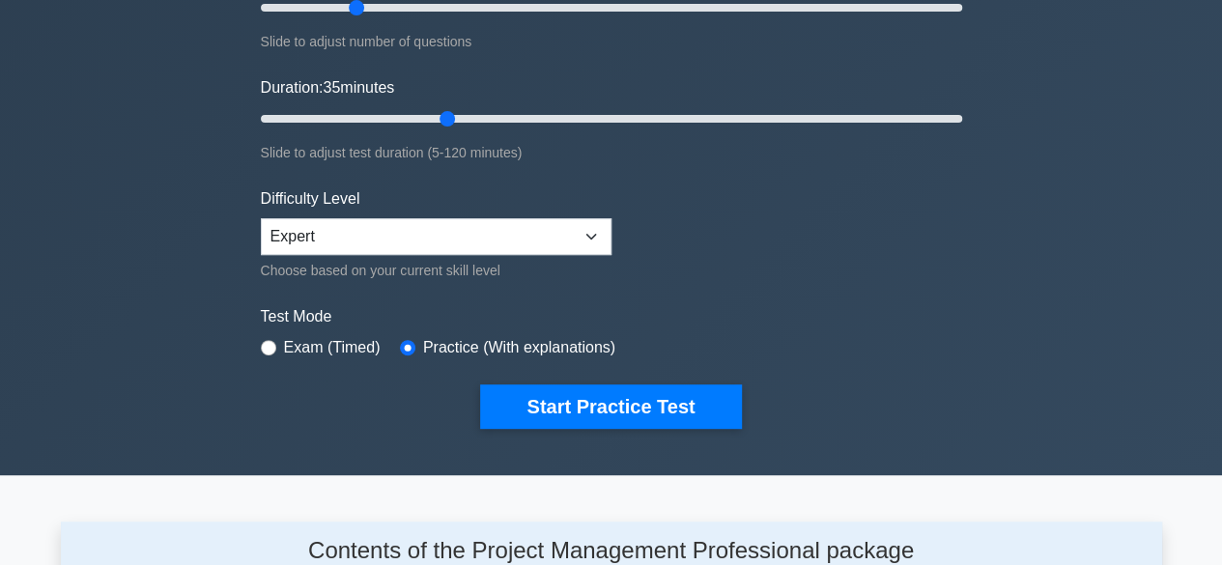
scroll to position [307, 0]
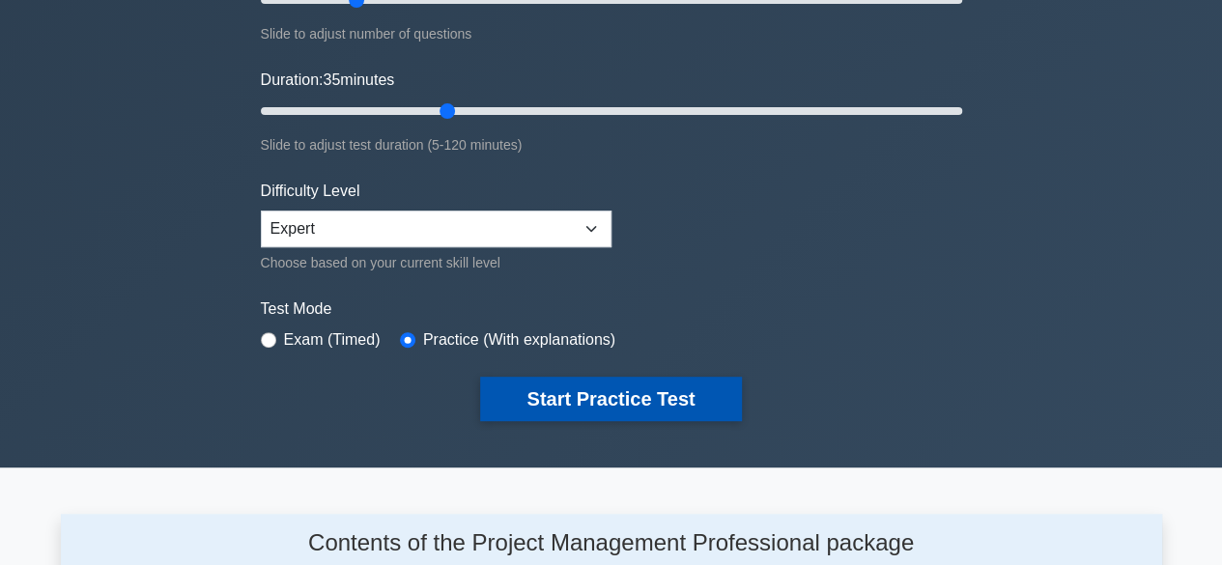
click at [662, 384] on button "Start Practice Test" at bounding box center [610, 399] width 261 height 44
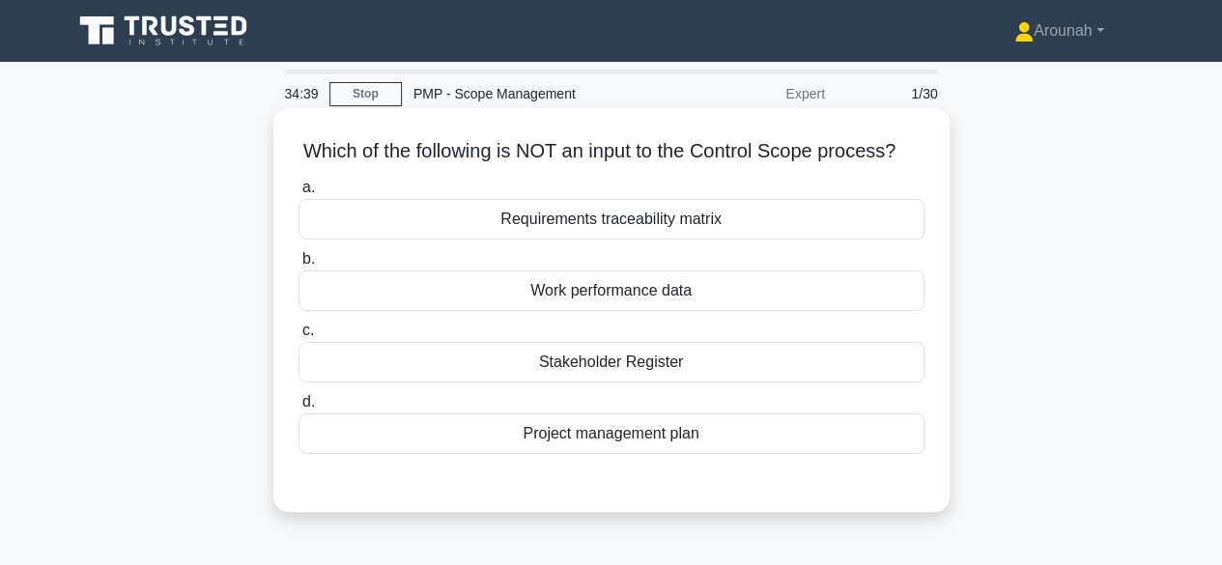
click at [629, 311] on div "Work performance data" at bounding box center [611, 290] width 626 height 41
click at [298, 266] on input "b. Work performance data" at bounding box center [298, 259] width 0 height 13
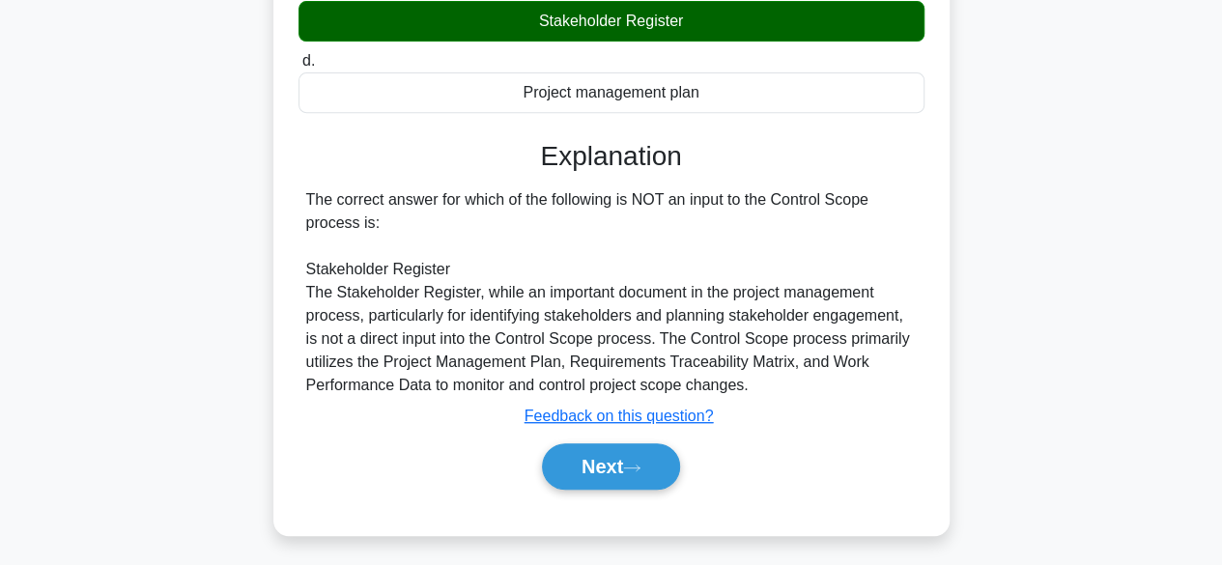
scroll to position [350, 0]
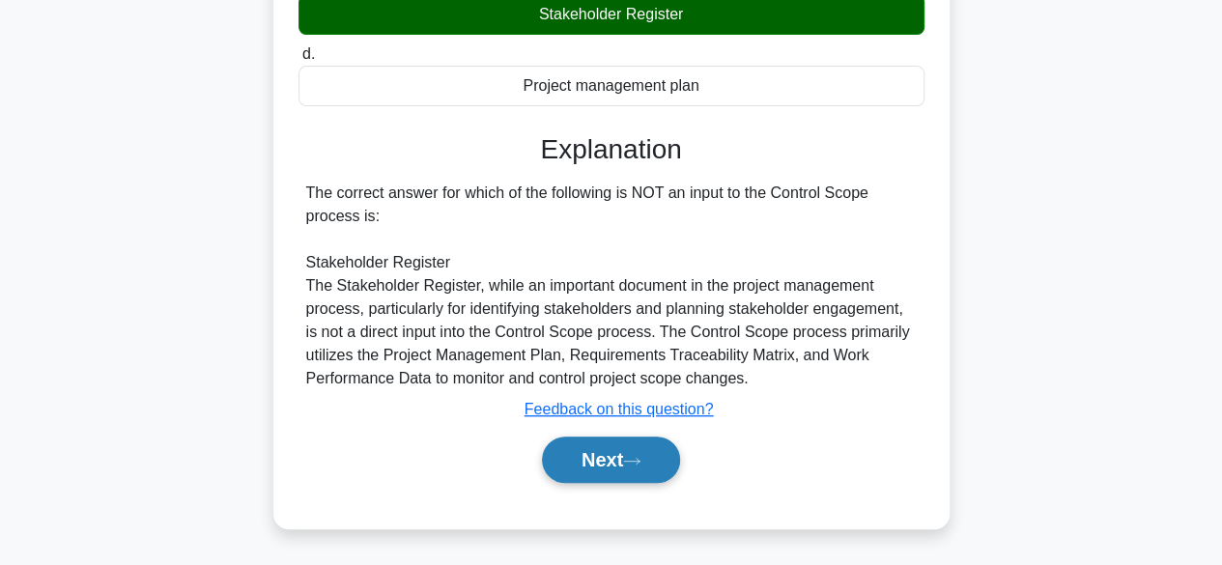
click at [640, 466] on icon at bounding box center [631, 461] width 17 height 11
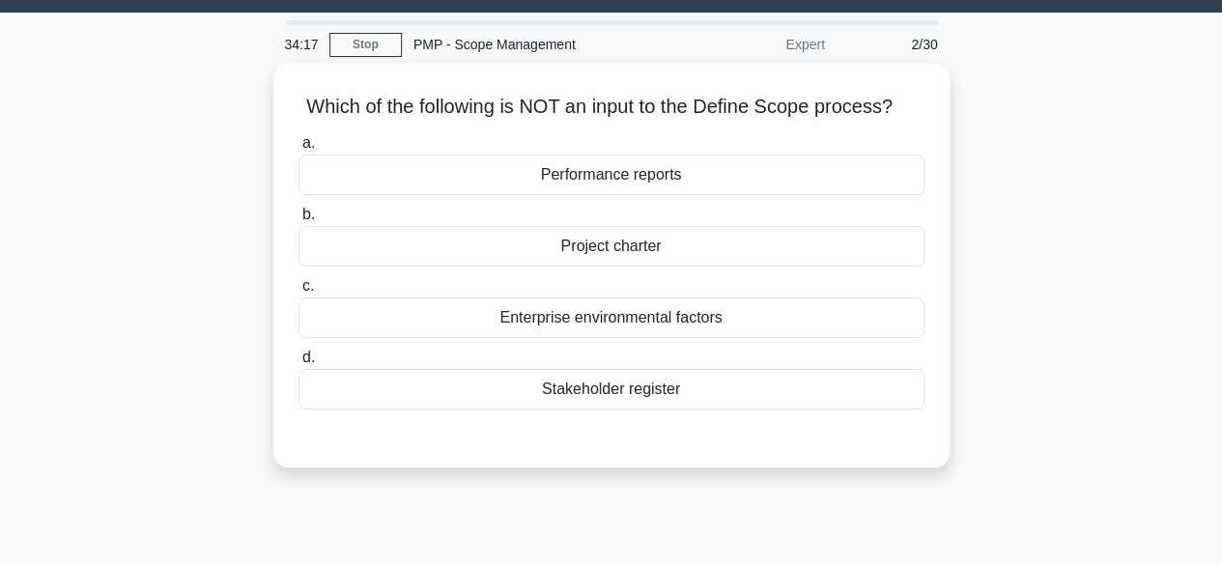
scroll to position [50, 0]
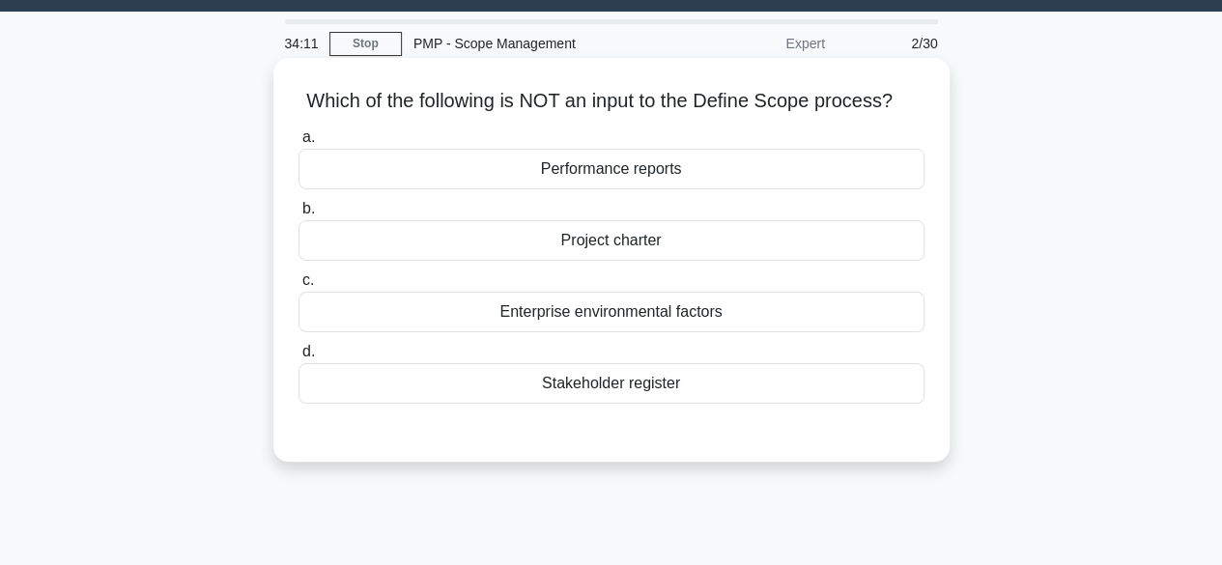
click at [662, 176] on div "Performance reports" at bounding box center [611, 169] width 626 height 41
click at [298, 144] on input "a. Performance reports" at bounding box center [298, 137] width 0 height 13
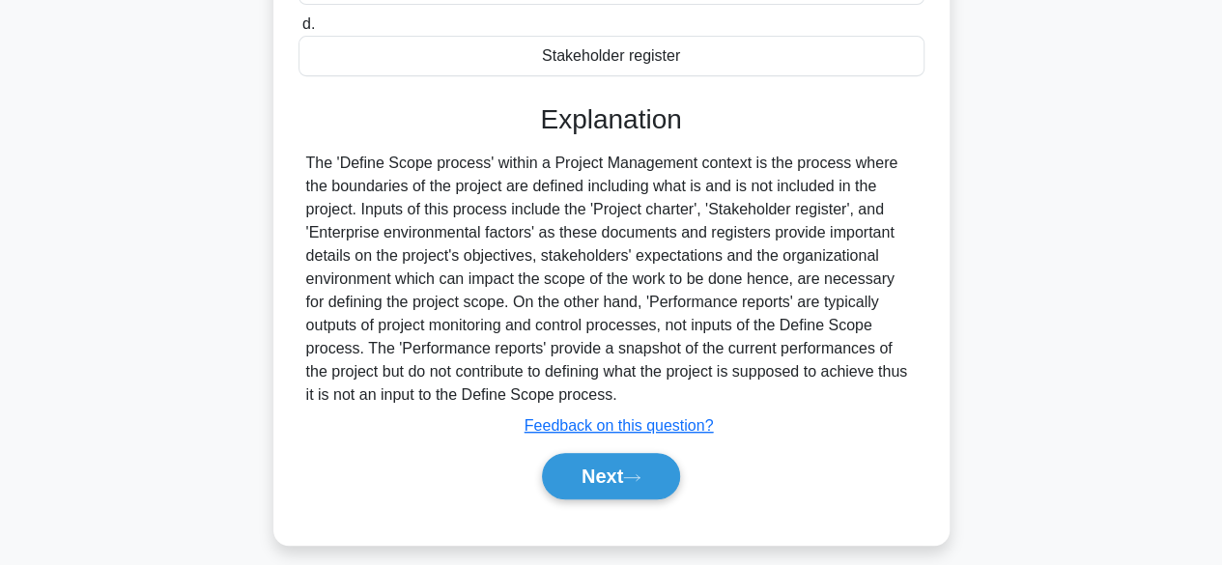
scroll to position [410, 0]
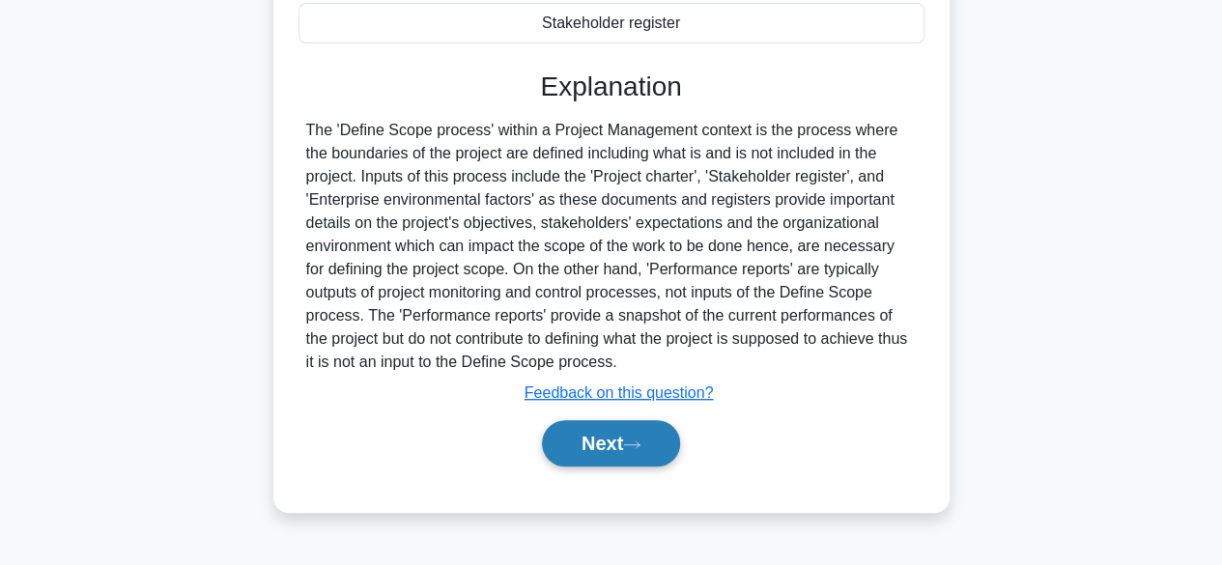
click at [645, 449] on button "Next" at bounding box center [611, 443] width 138 height 46
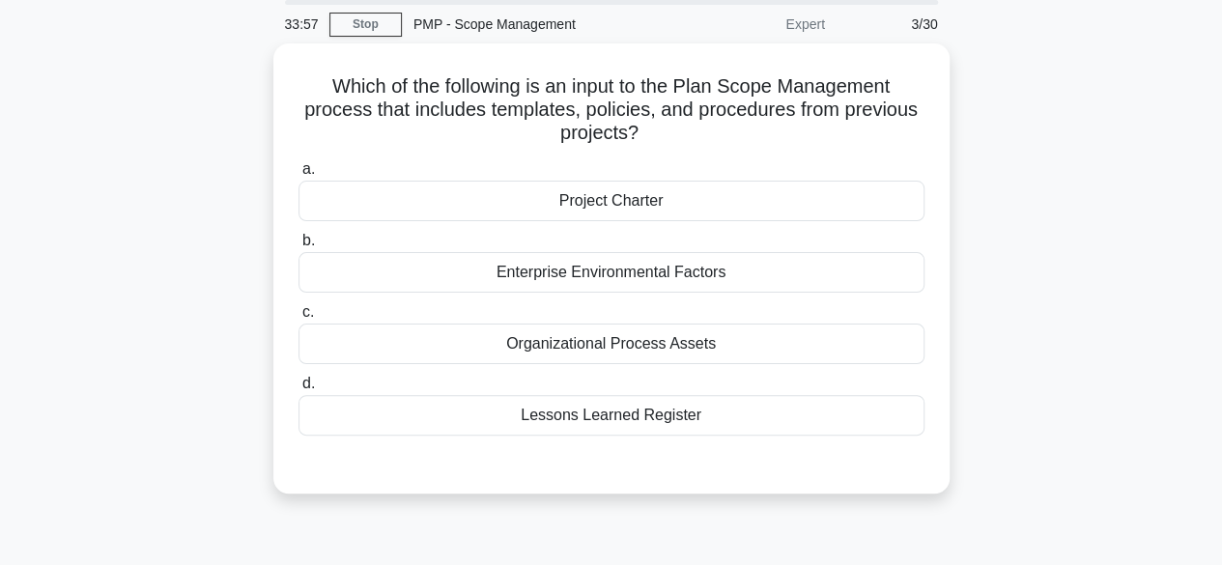
scroll to position [70, 0]
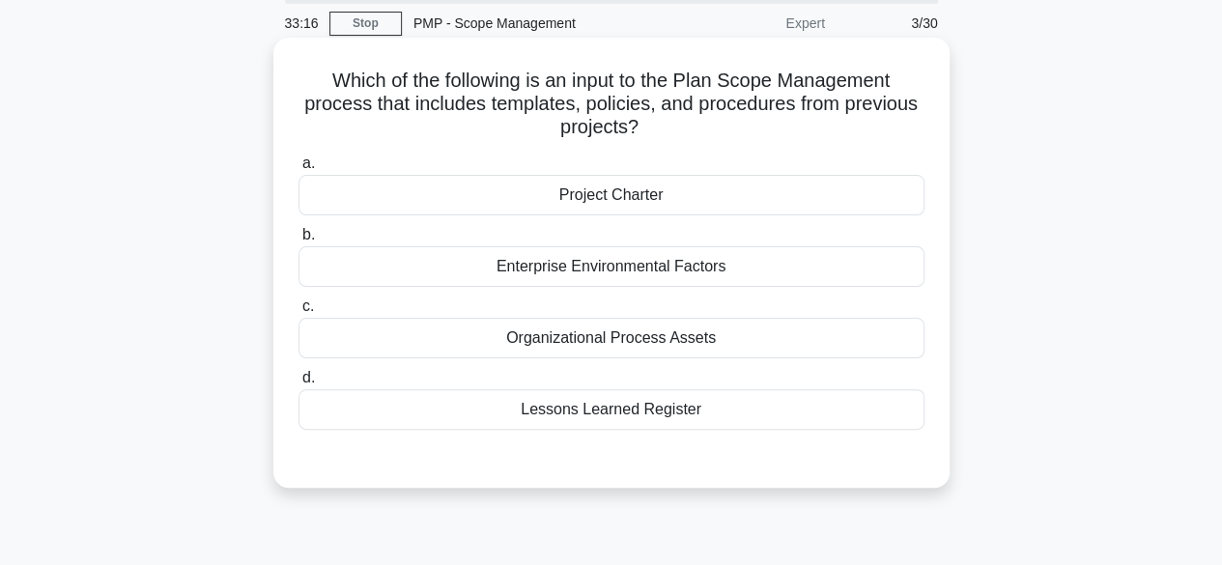
click at [702, 411] on div "Lessons Learned Register" at bounding box center [611, 409] width 626 height 41
click at [298, 384] on input "d. Lessons Learned Register" at bounding box center [298, 378] width 0 height 13
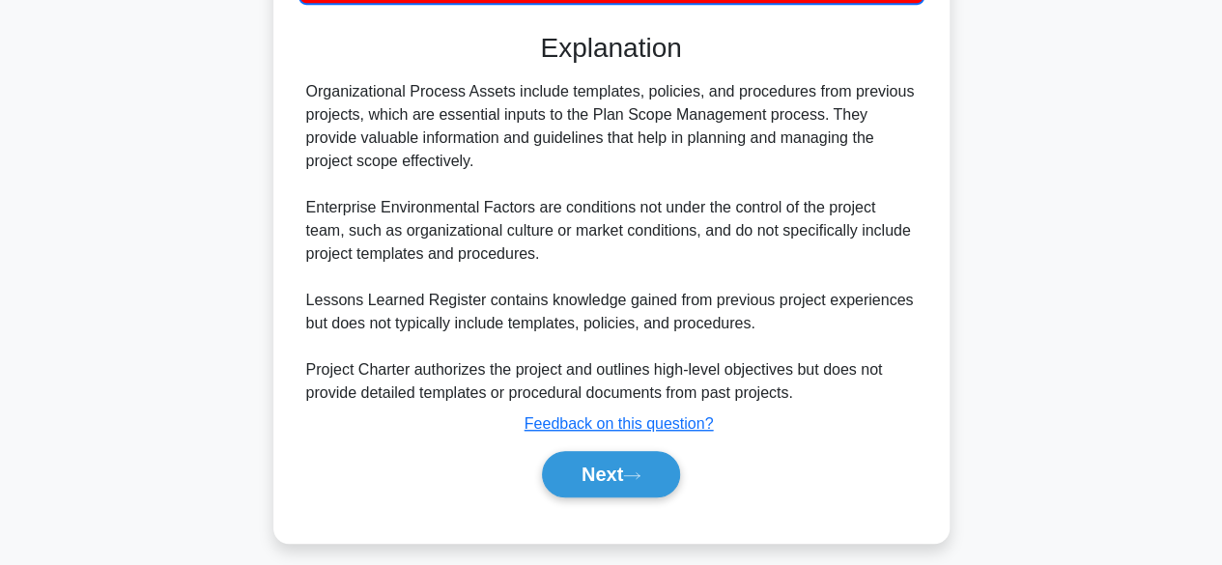
scroll to position [503, 0]
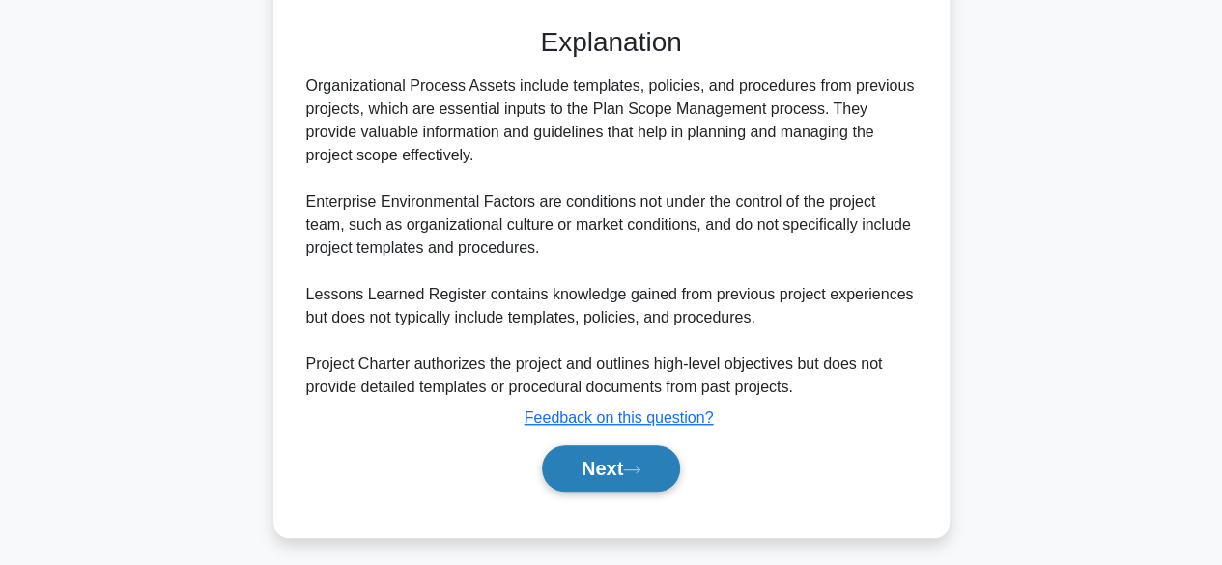
click at [665, 474] on button "Next" at bounding box center [611, 468] width 138 height 46
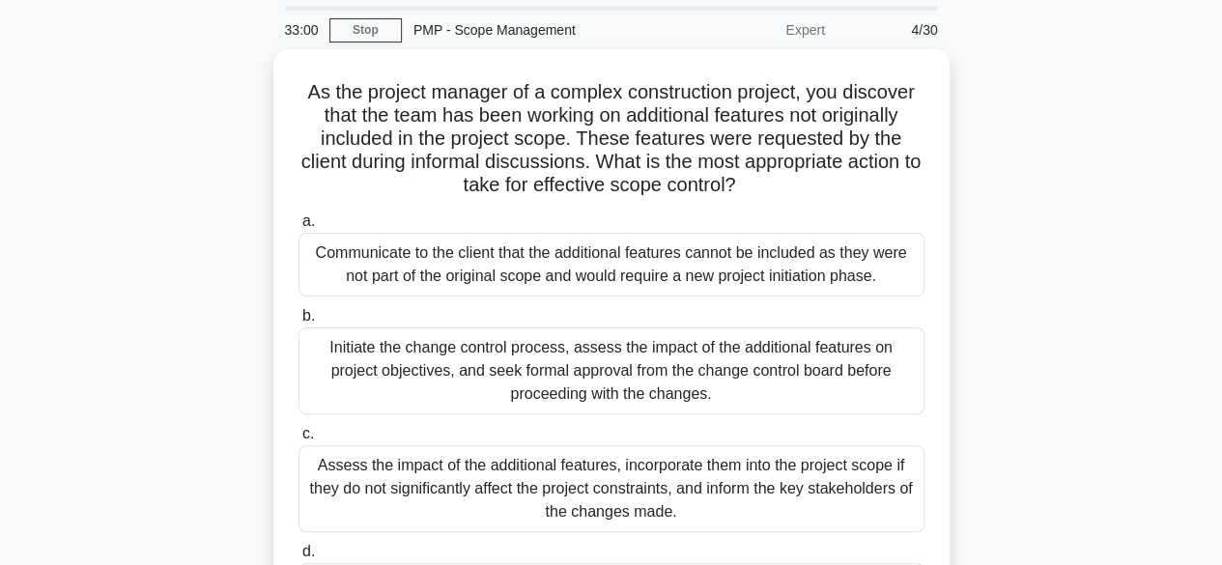
scroll to position [65, 0]
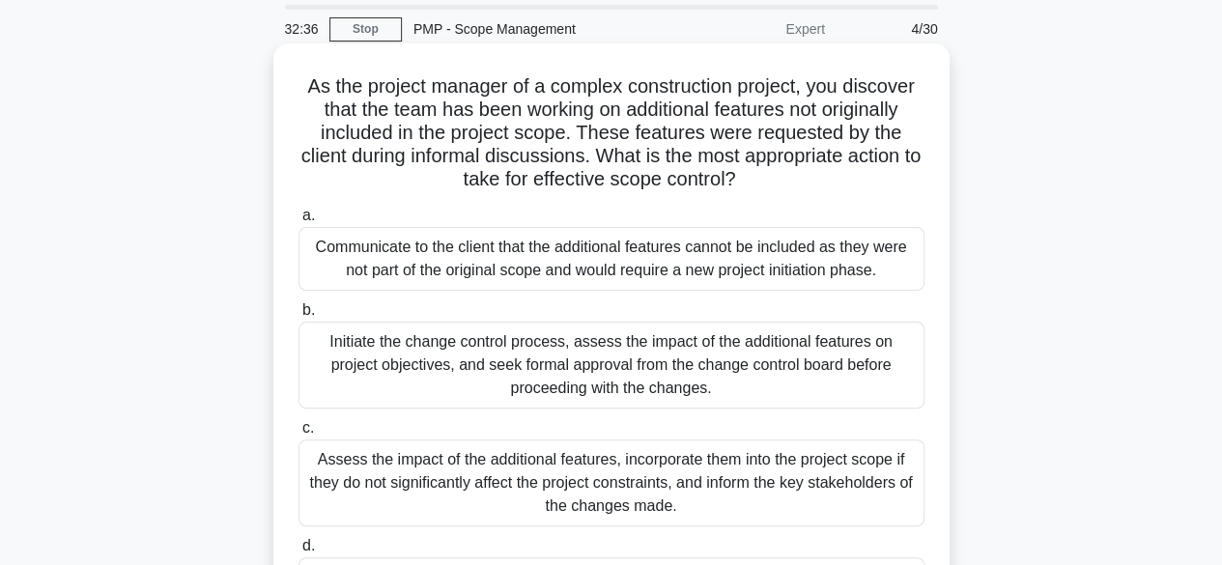
click at [773, 376] on div "Initiate the change control process, assess the impact of the additional featur…" at bounding box center [611, 365] width 626 height 87
click at [298, 317] on input "b. Initiate the change control process, assess the impact of the additional fea…" at bounding box center [298, 310] width 0 height 13
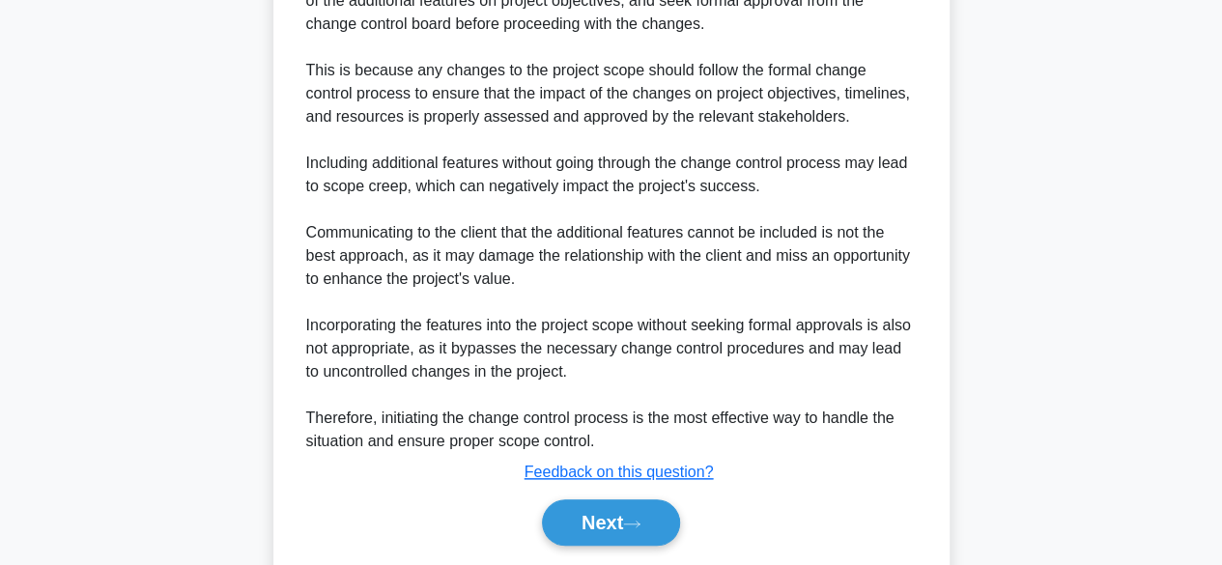
scroll to position [838, 0]
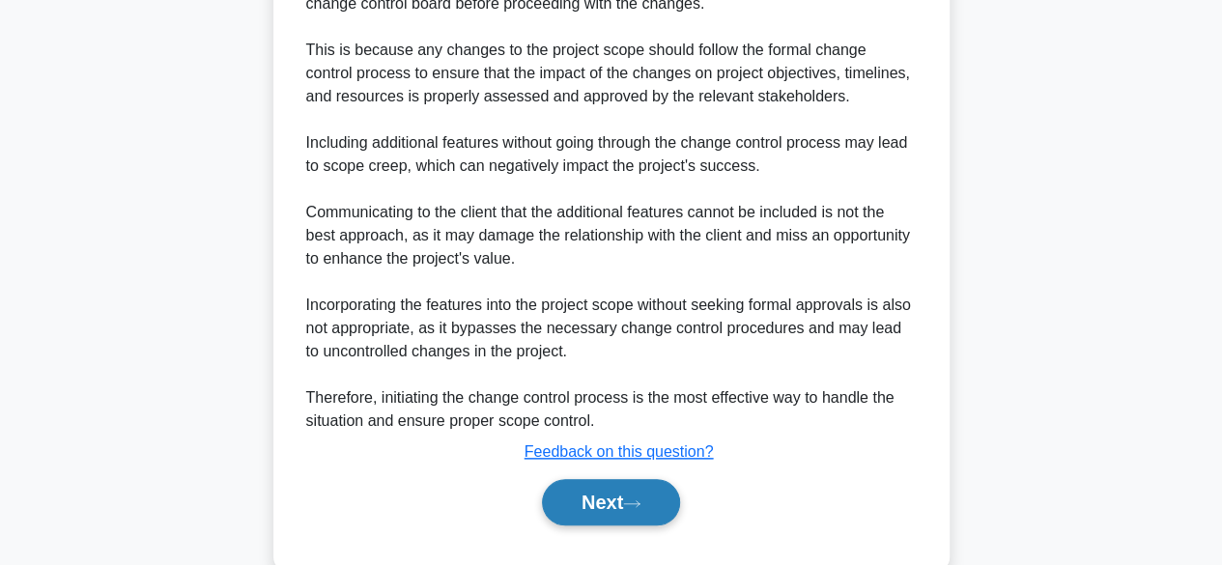
click at [661, 493] on button "Next" at bounding box center [611, 502] width 138 height 46
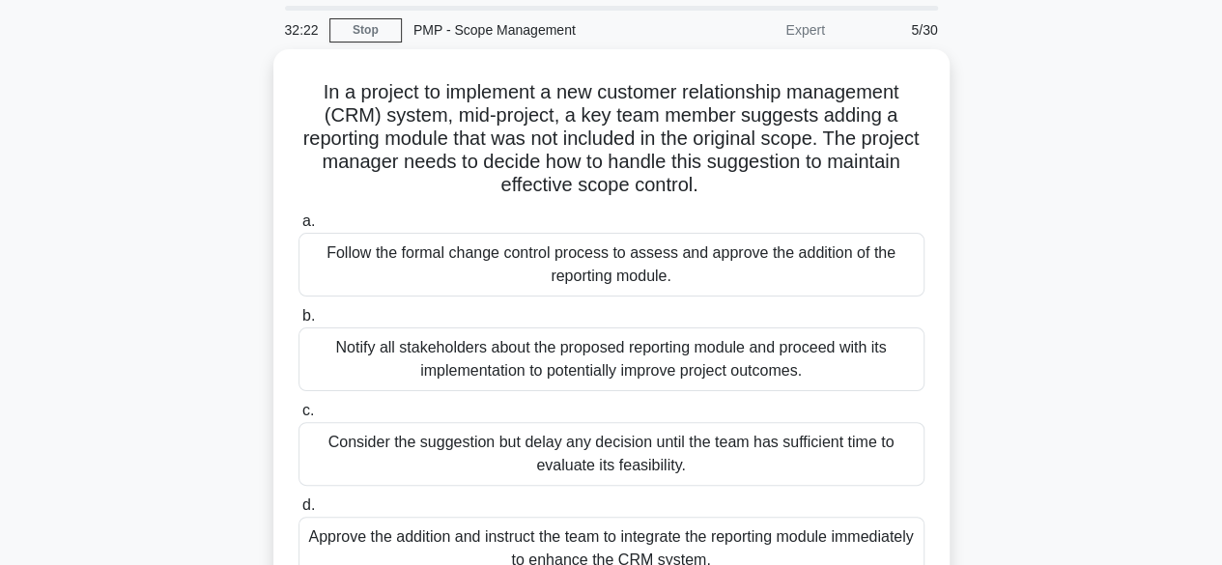
scroll to position [66, 0]
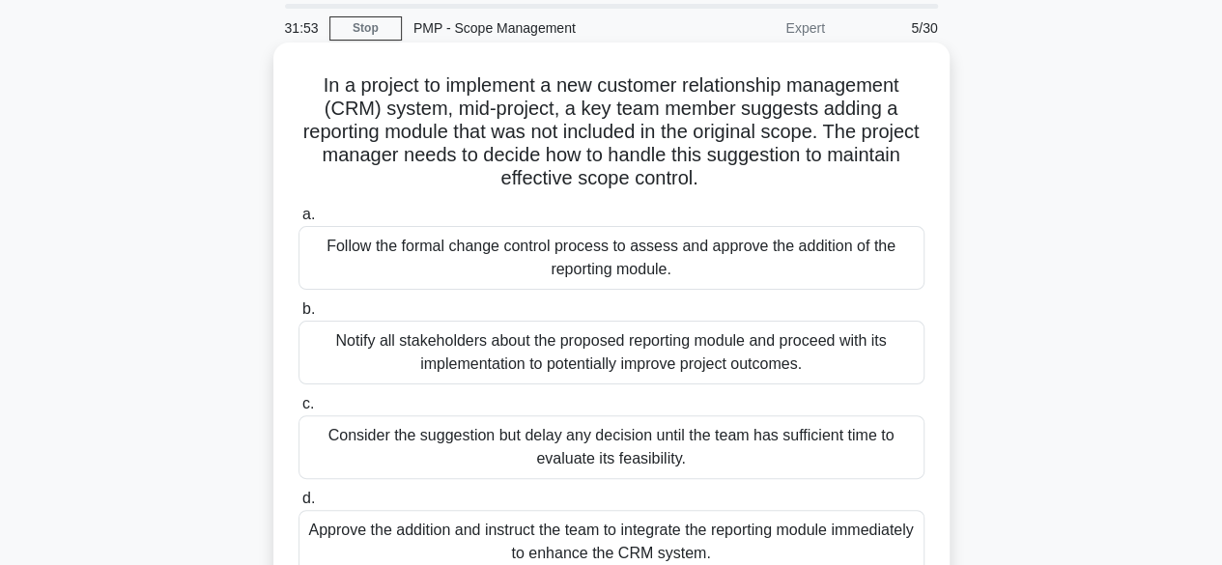
click at [744, 249] on div "Follow the formal change control process to assess and approve the addition of …" at bounding box center [611, 258] width 626 height 64
click at [298, 221] on input "a. Follow the formal change control process to assess and approve the addition …" at bounding box center [298, 215] width 0 height 13
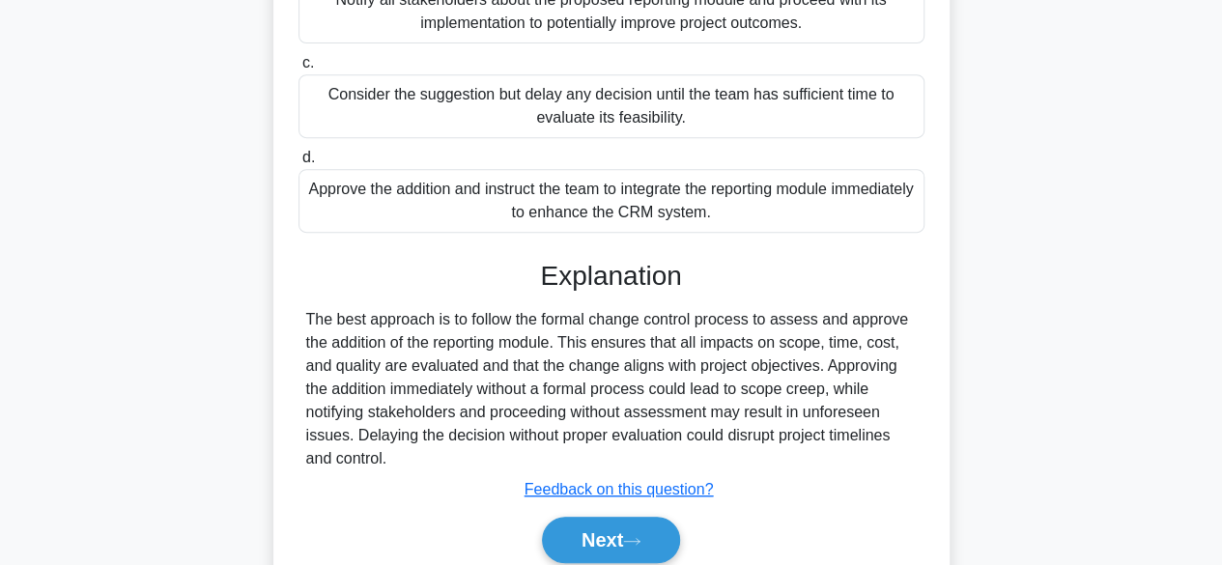
scroll to position [484, 0]
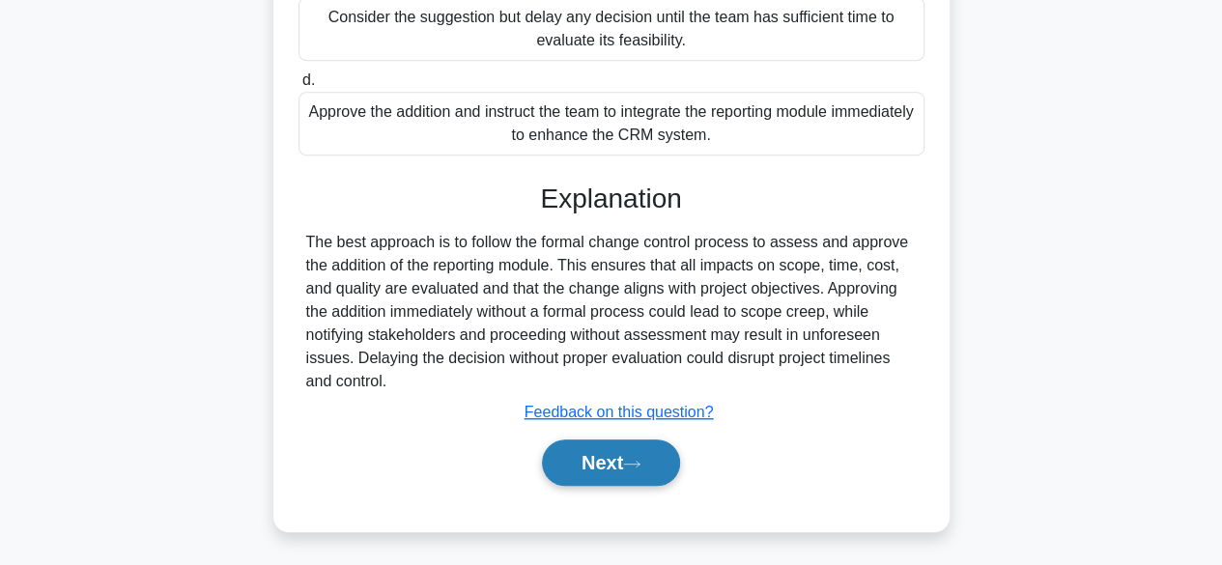
click at [629, 458] on button "Next" at bounding box center [611, 462] width 138 height 46
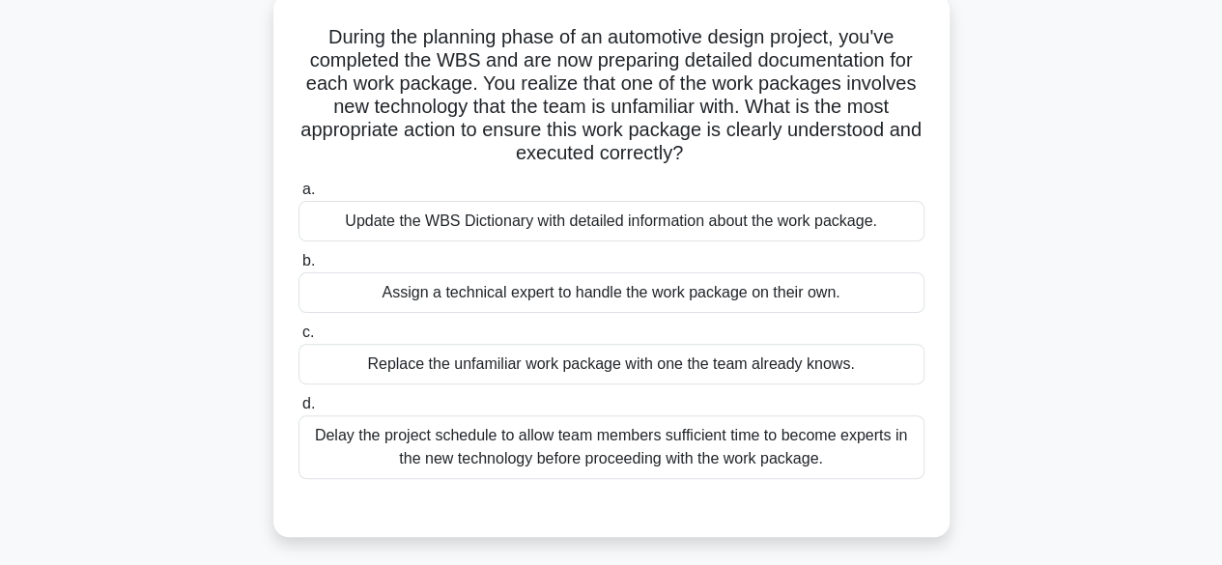
scroll to position [122, 0]
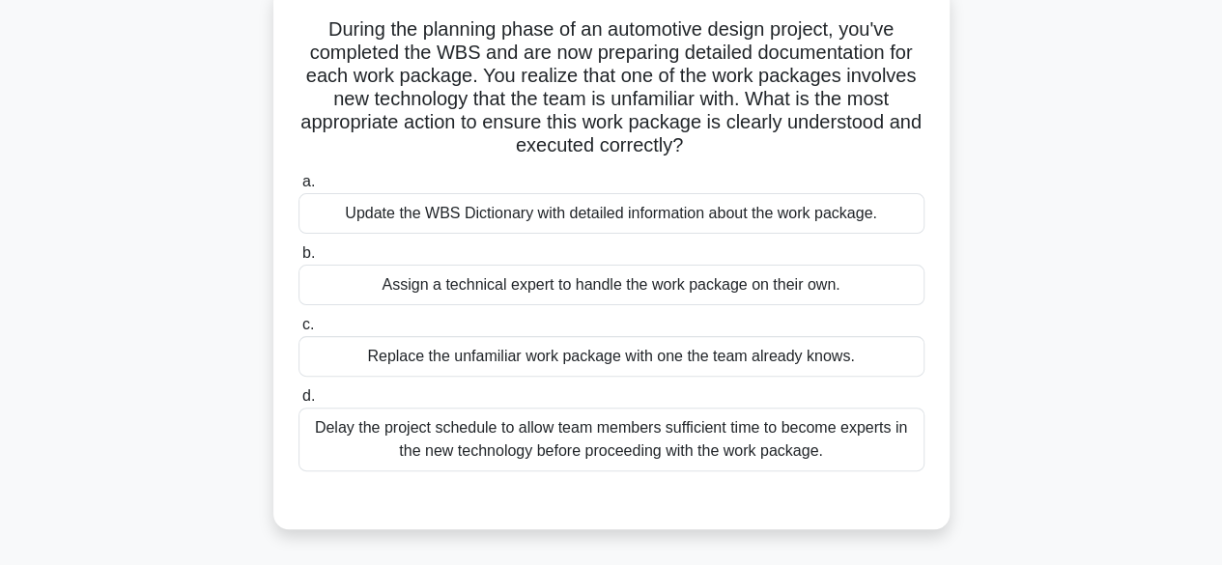
click at [813, 288] on div "Assign a technical expert to handle the work package on their own." at bounding box center [611, 285] width 626 height 41
click at [298, 260] on input "b. Assign a technical expert to handle the work package on their own." at bounding box center [298, 253] width 0 height 13
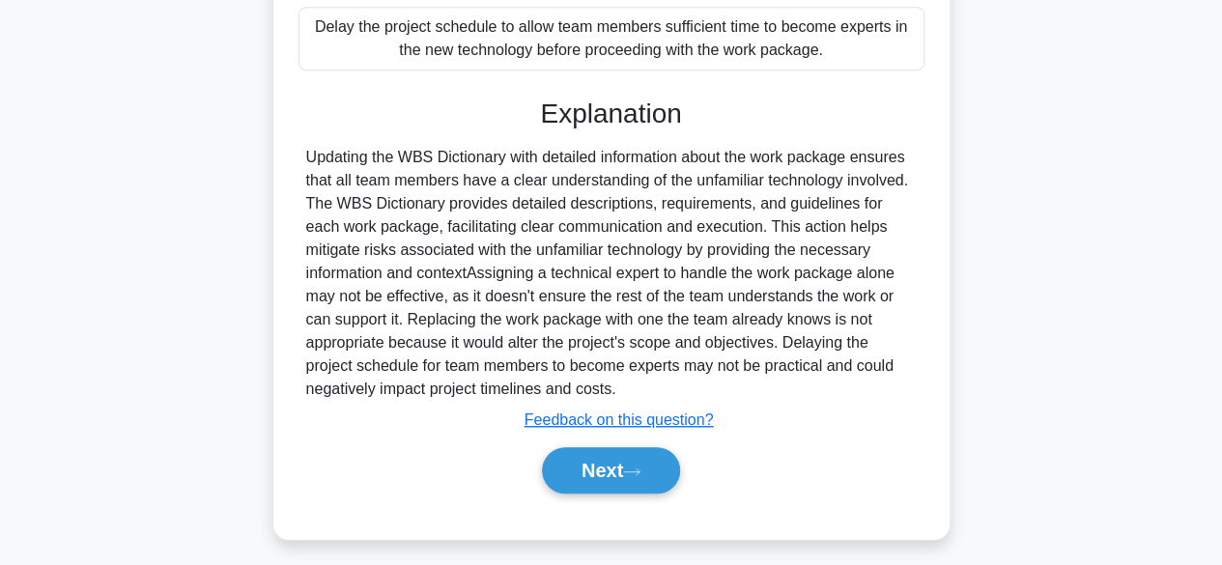
scroll to position [533, 0]
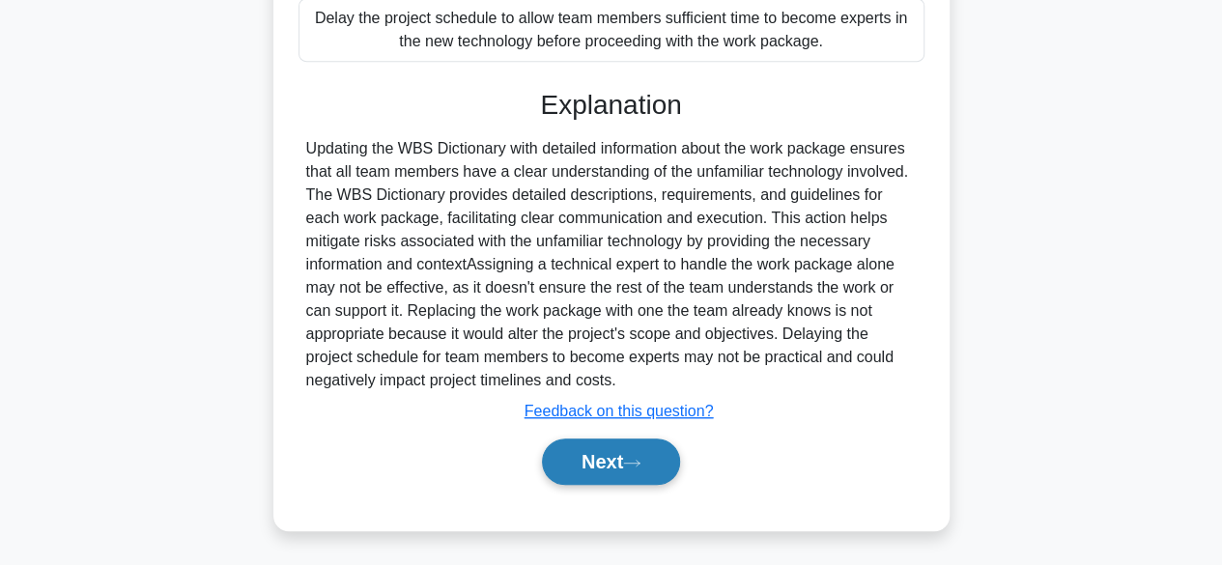
click at [596, 461] on button "Next" at bounding box center [611, 461] width 138 height 46
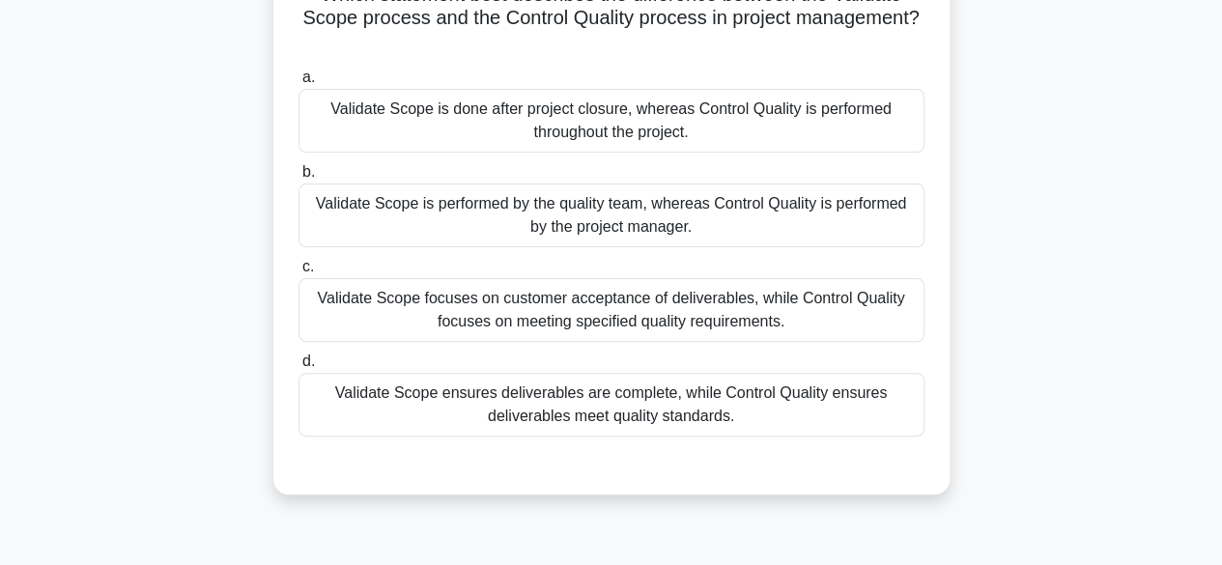
scroll to position [160, 0]
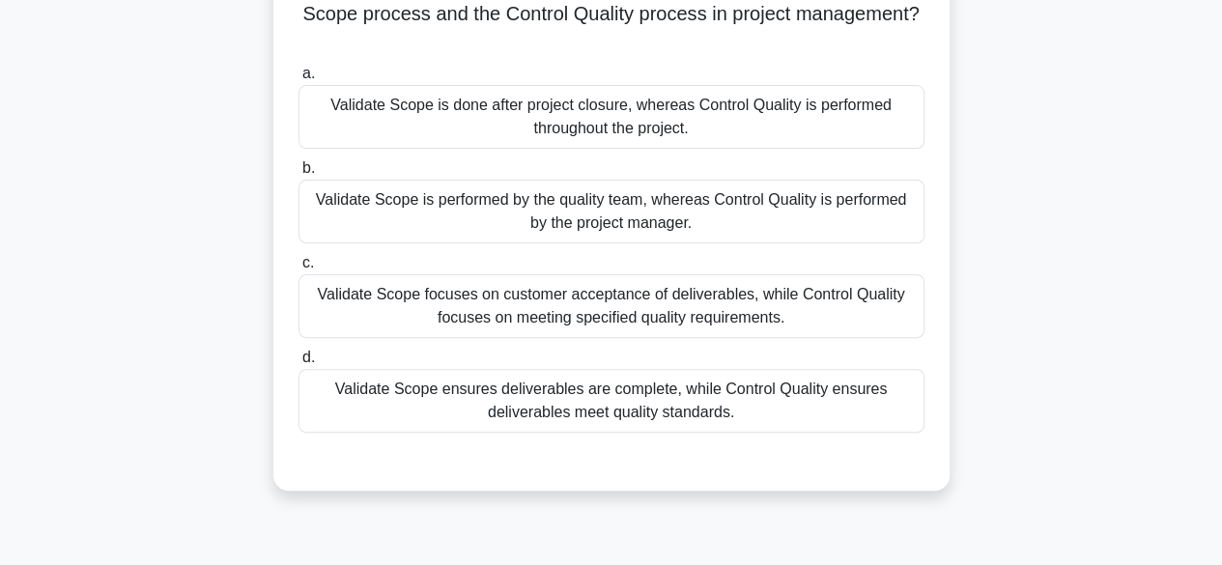
click at [755, 312] on div "Validate Scope focuses on customer acceptance of deliverables, while Control Qu…" at bounding box center [611, 306] width 626 height 64
click at [298, 269] on input "c. Validate Scope focuses on customer acceptance of deliverables, while Control…" at bounding box center [298, 263] width 0 height 13
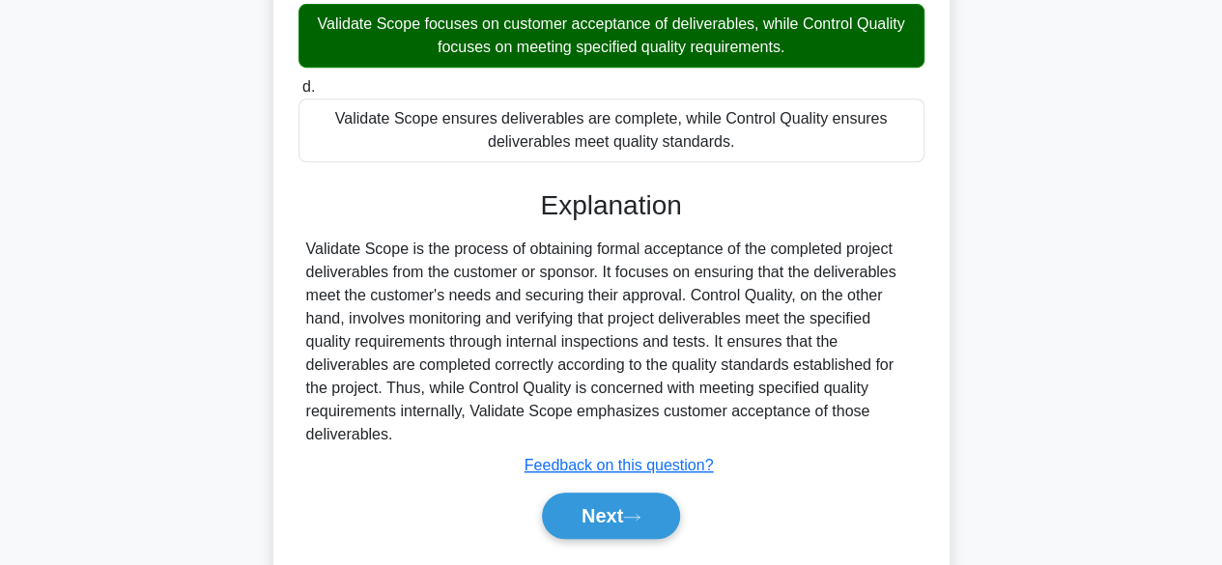
scroll to position [484, 0]
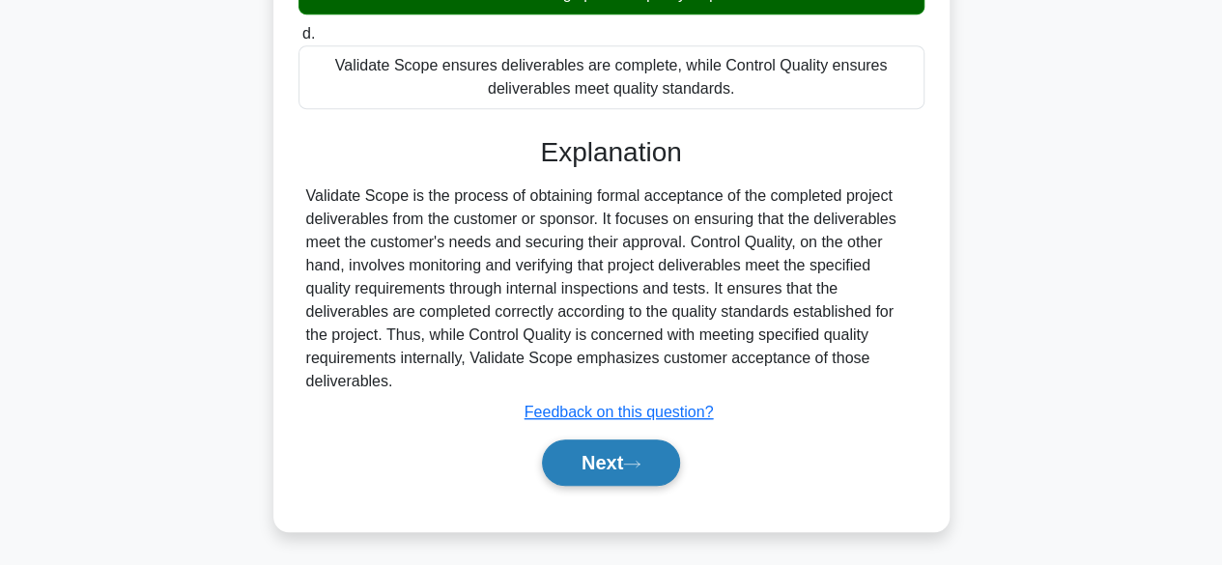
click at [659, 457] on button "Next" at bounding box center [611, 462] width 138 height 46
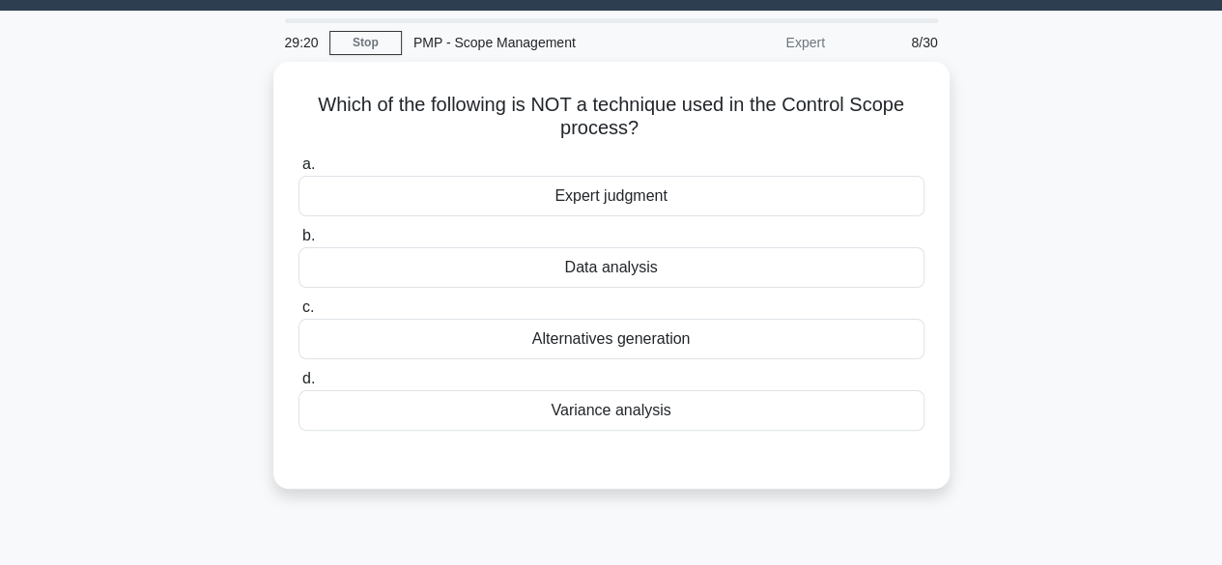
scroll to position [52, 0]
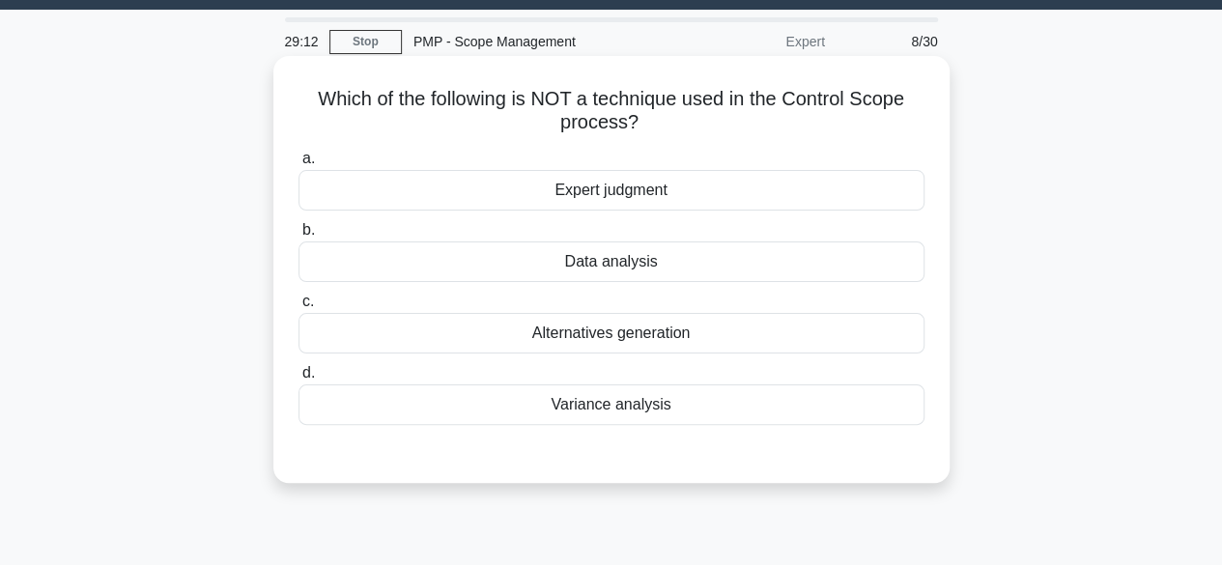
click at [635, 337] on div "Alternatives generation" at bounding box center [611, 333] width 626 height 41
click at [298, 308] on input "c. Alternatives generation" at bounding box center [298, 301] width 0 height 13
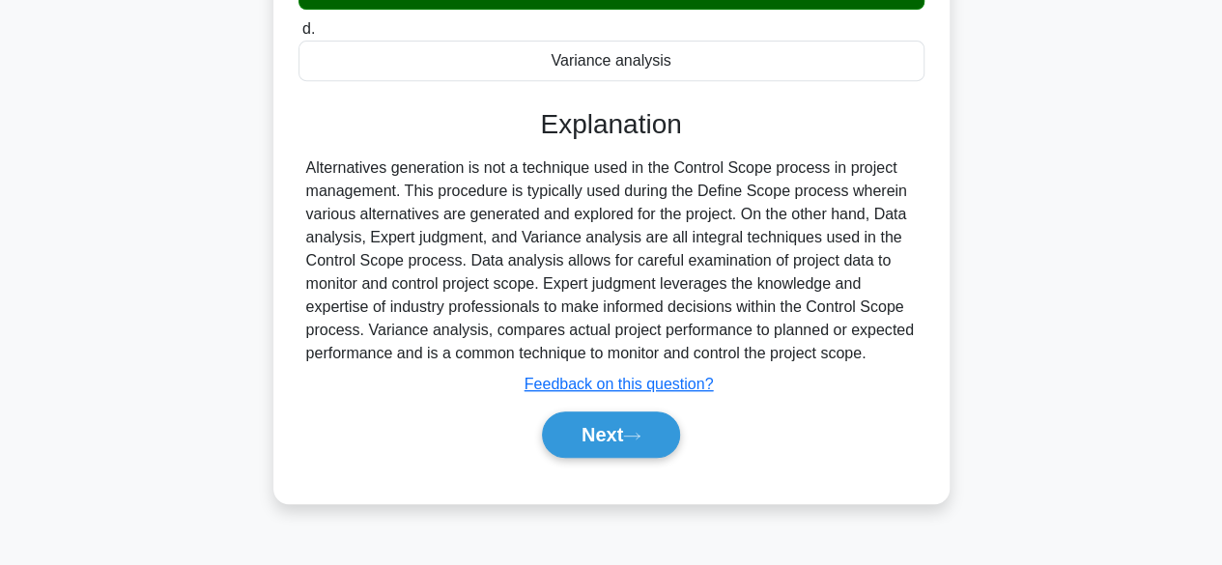
scroll to position [417, 0]
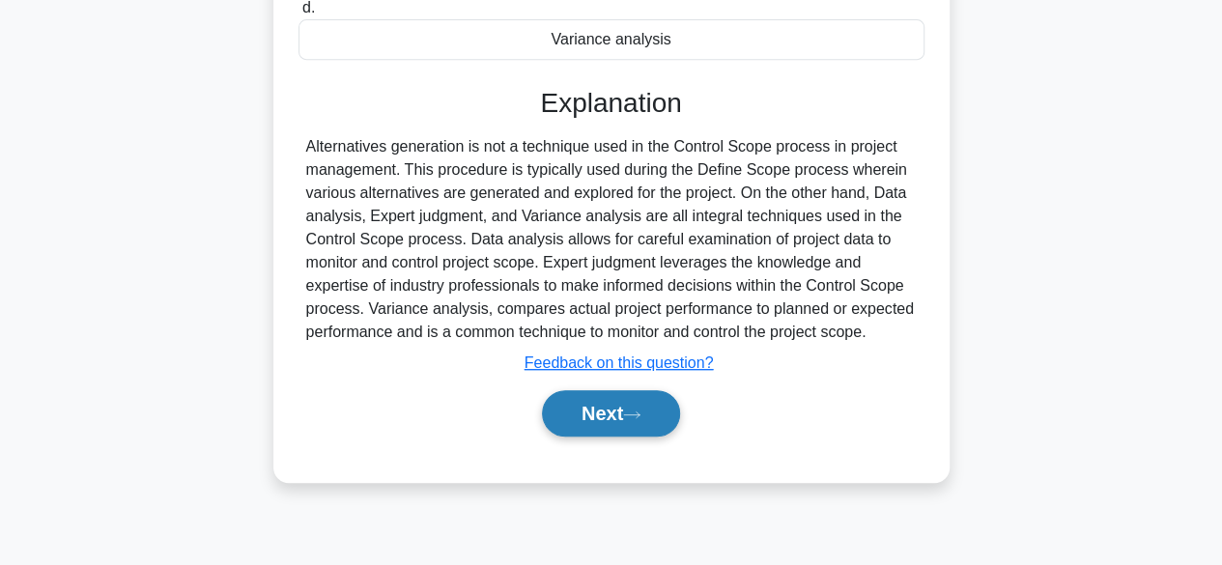
drag, startPoint x: 631, startPoint y: 408, endPoint x: 601, endPoint y: 414, distance: 30.5
click at [601, 414] on button "Next" at bounding box center [611, 413] width 138 height 46
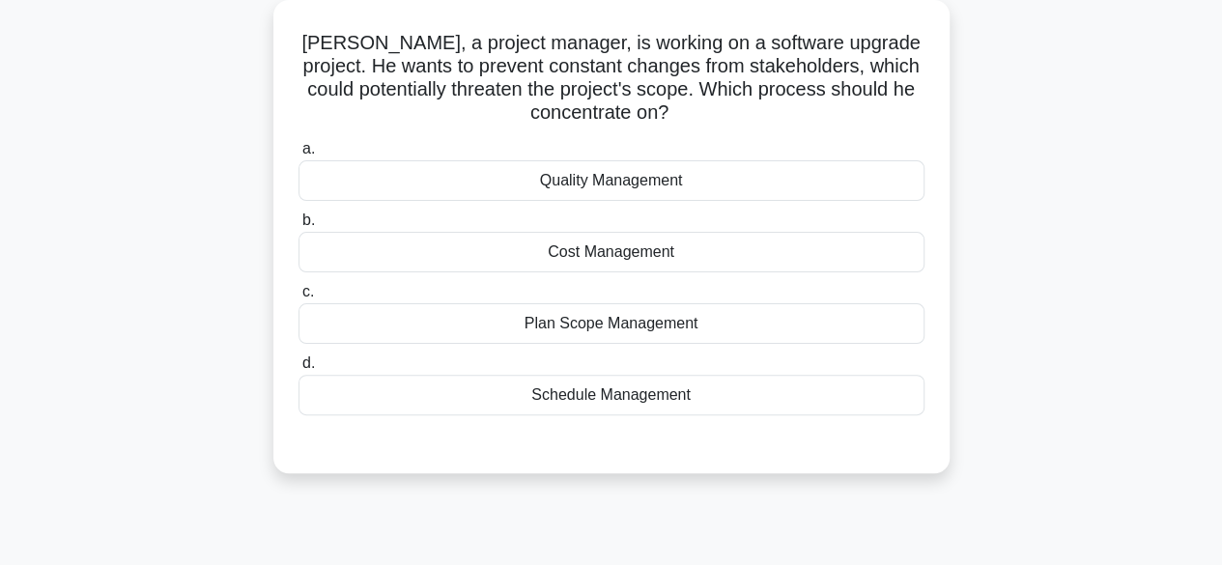
scroll to position [114, 0]
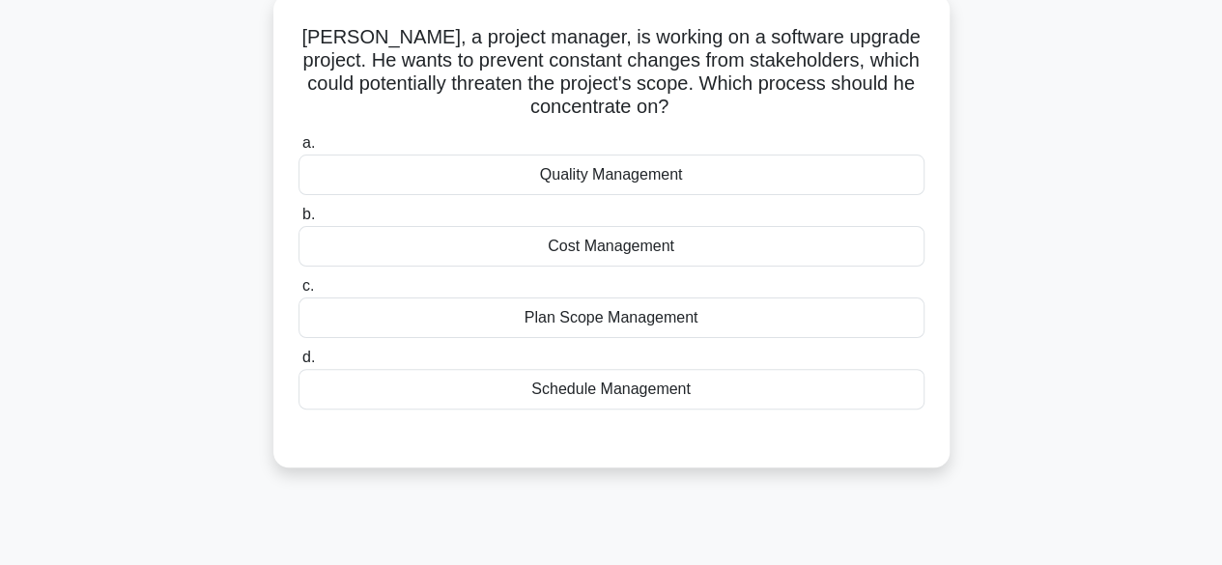
click at [763, 320] on div "Plan Scope Management" at bounding box center [611, 317] width 626 height 41
click at [298, 293] on input "c. Plan Scope Management" at bounding box center [298, 286] width 0 height 13
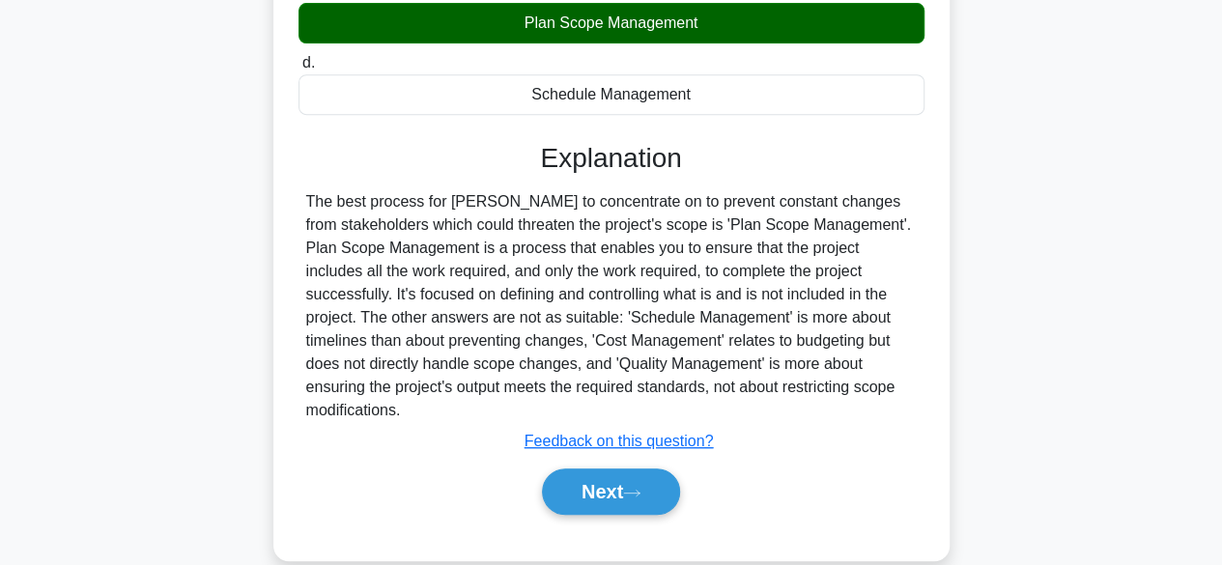
scroll to position [415, 0]
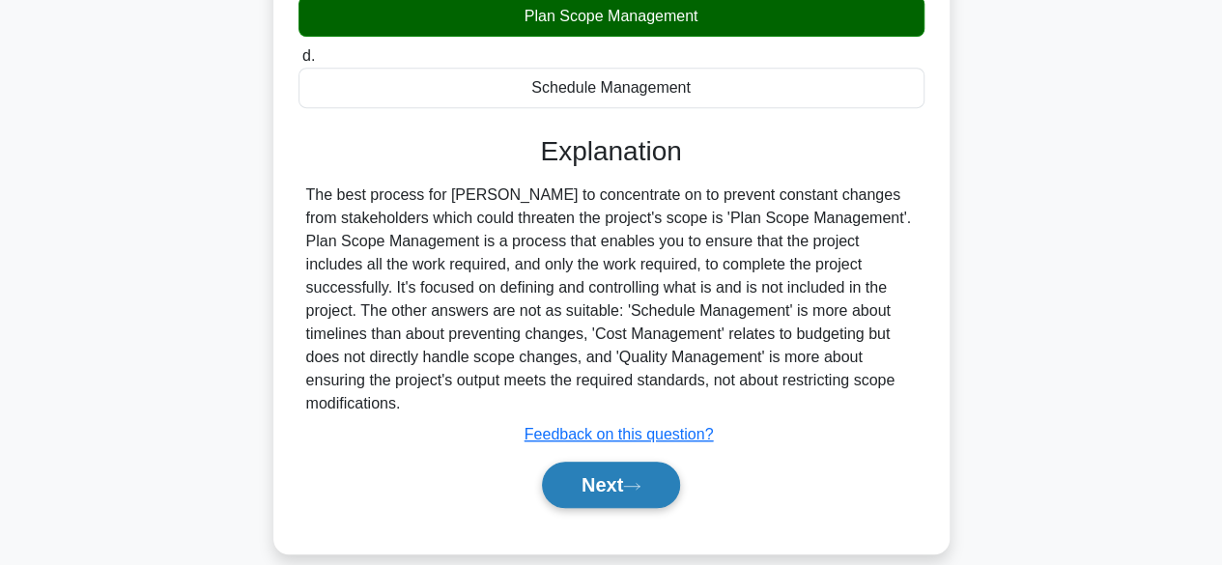
click at [666, 462] on button "Next" at bounding box center [611, 485] width 138 height 46
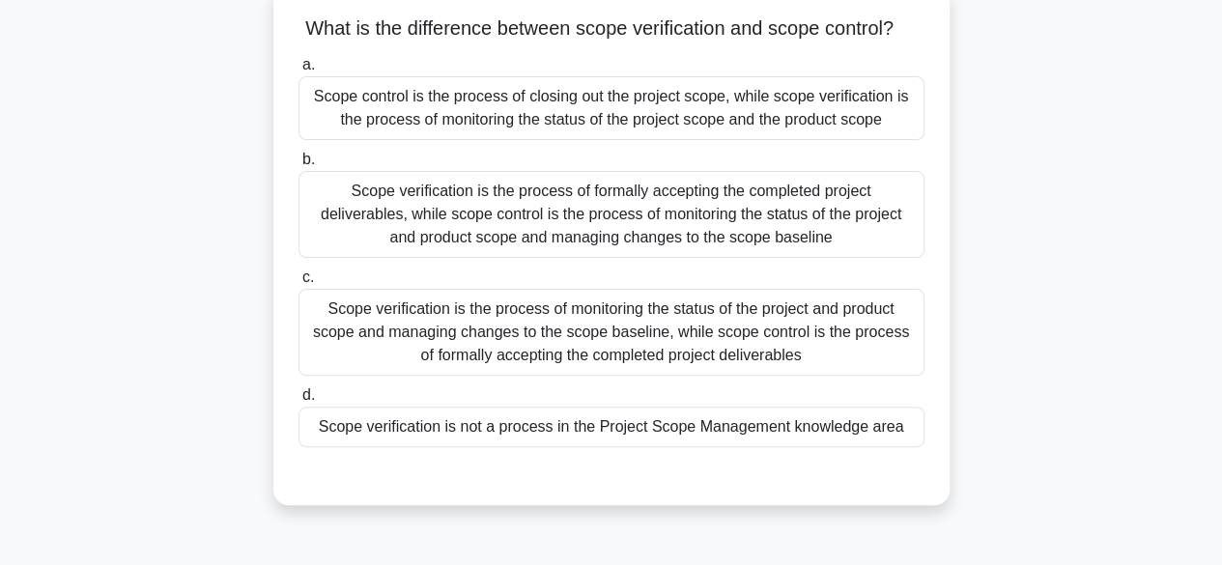
scroll to position [133, 0]
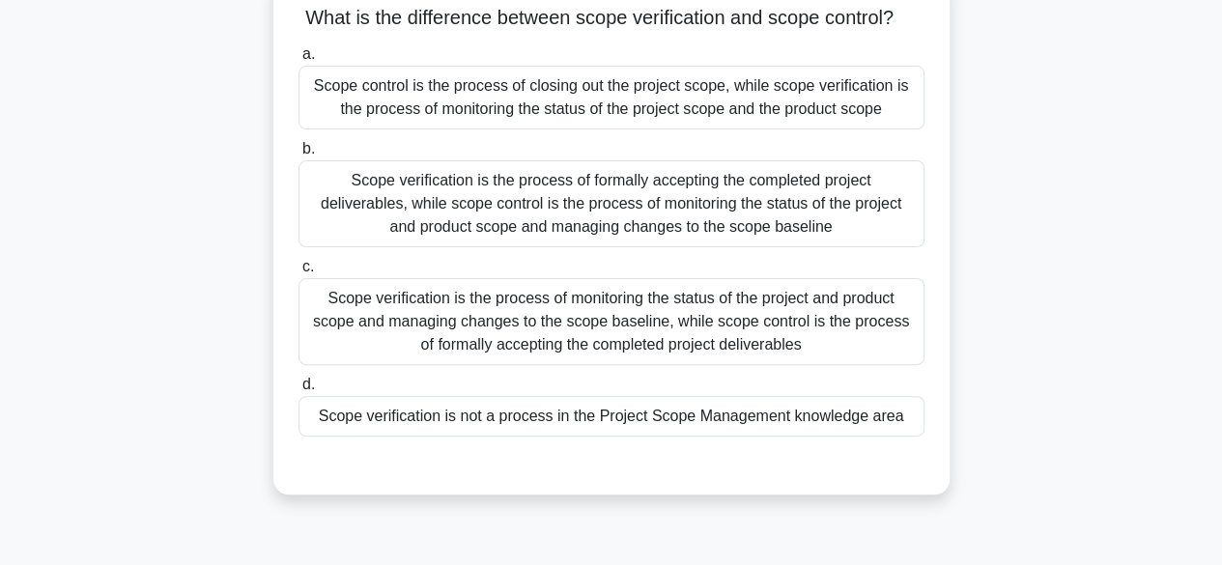
click at [800, 338] on div "Scope verification is the process of monitoring the status of the project and p…" at bounding box center [611, 321] width 626 height 87
click at [298, 273] on input "c. Scope verification is the process of monitoring the status of the project an…" at bounding box center [298, 267] width 0 height 13
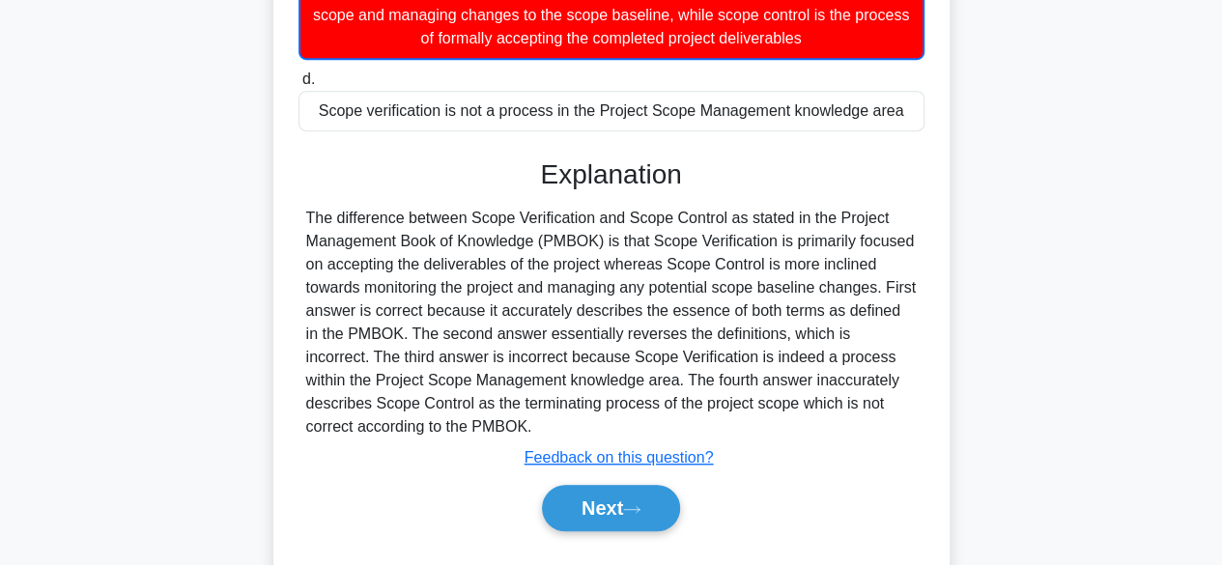
scroll to position [510, 0]
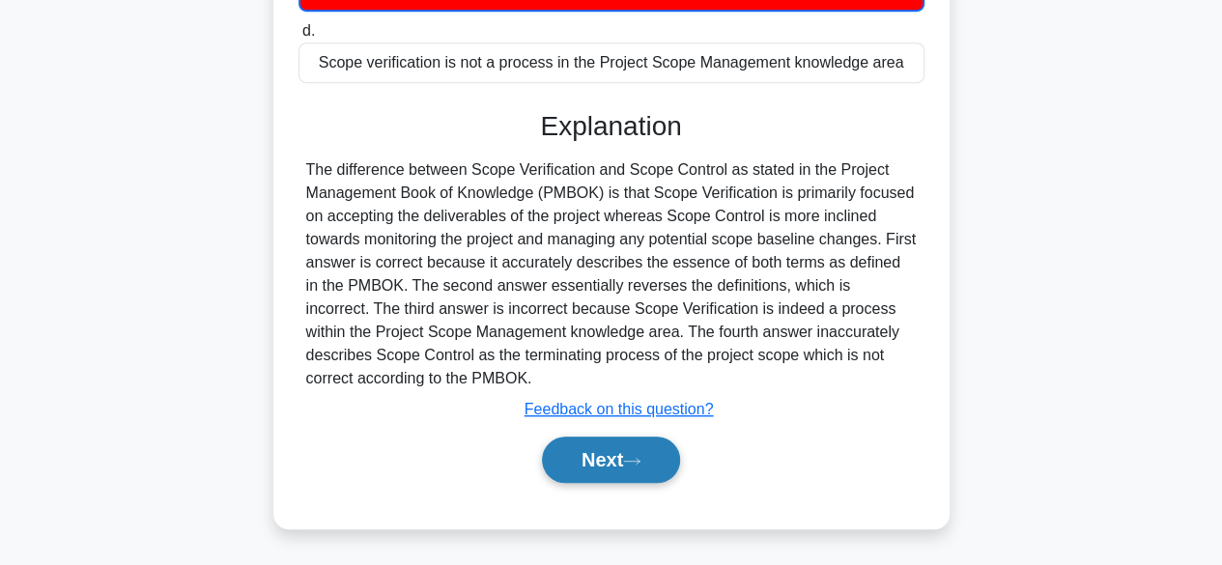
click at [662, 472] on button "Next" at bounding box center [611, 459] width 138 height 46
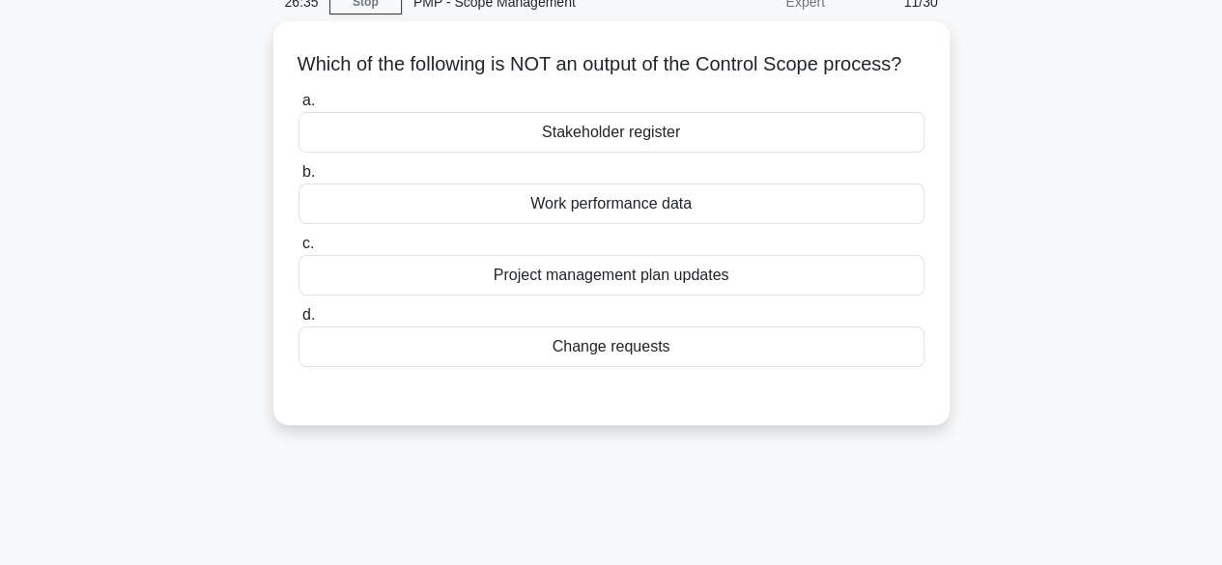
scroll to position [93, 0]
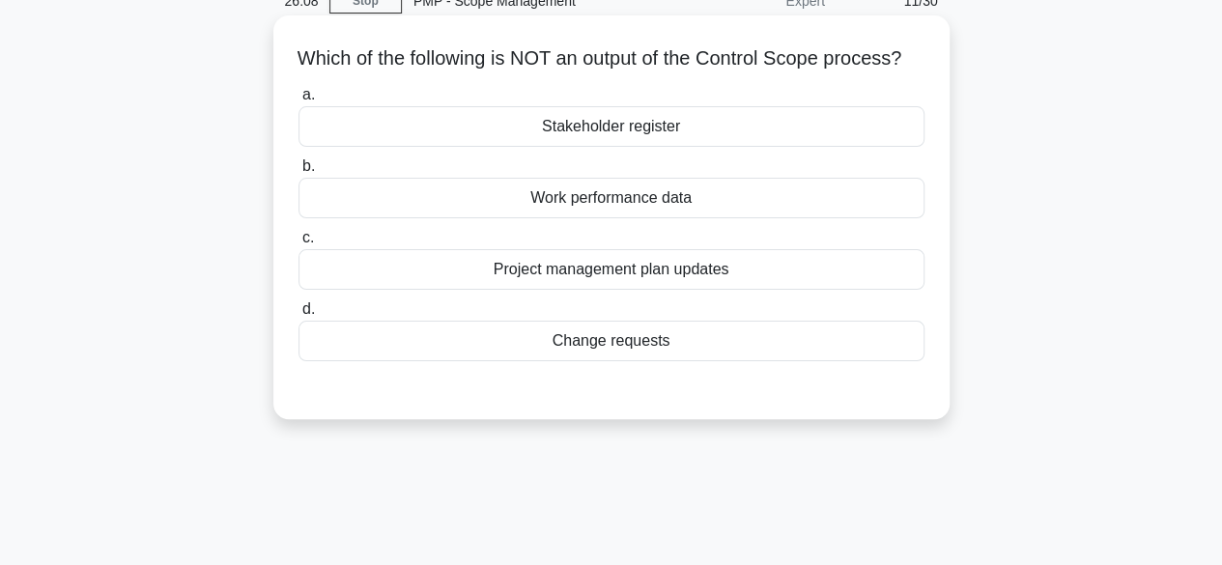
click at [649, 218] on div "Work performance data" at bounding box center [611, 198] width 626 height 41
click at [298, 173] on input "b. Work performance data" at bounding box center [298, 166] width 0 height 13
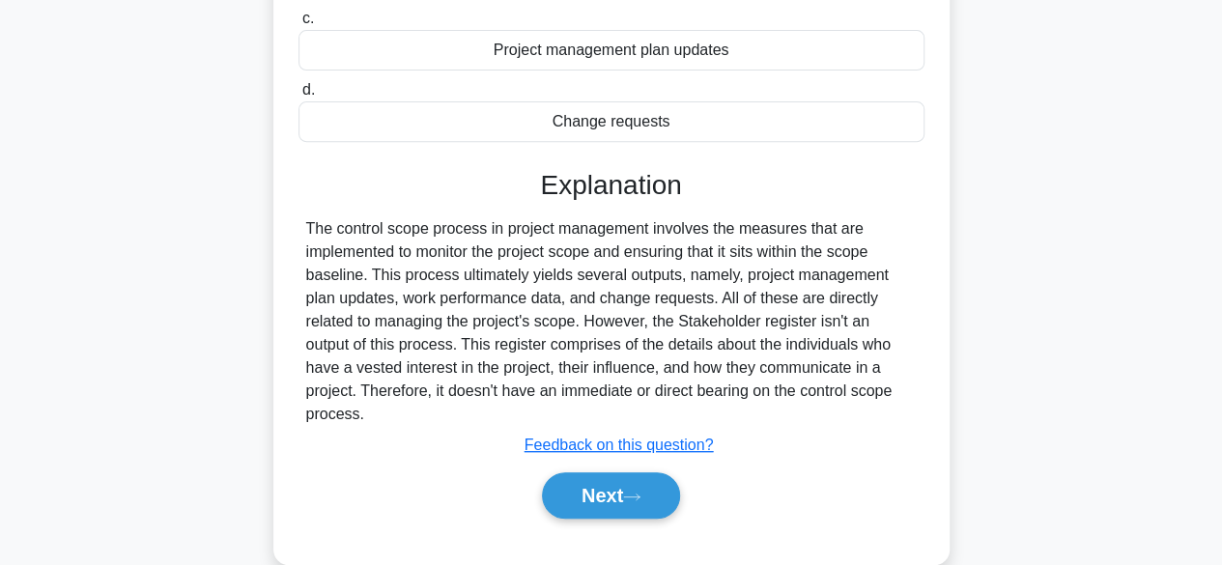
scroll to position [341, 0]
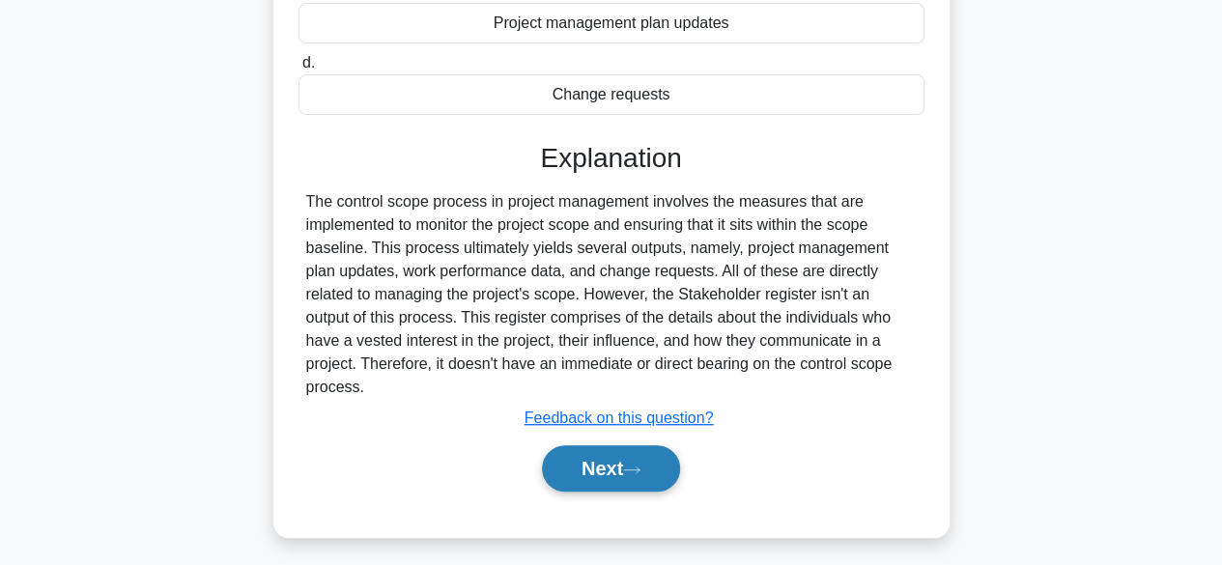
click at [653, 470] on button "Next" at bounding box center [611, 468] width 138 height 46
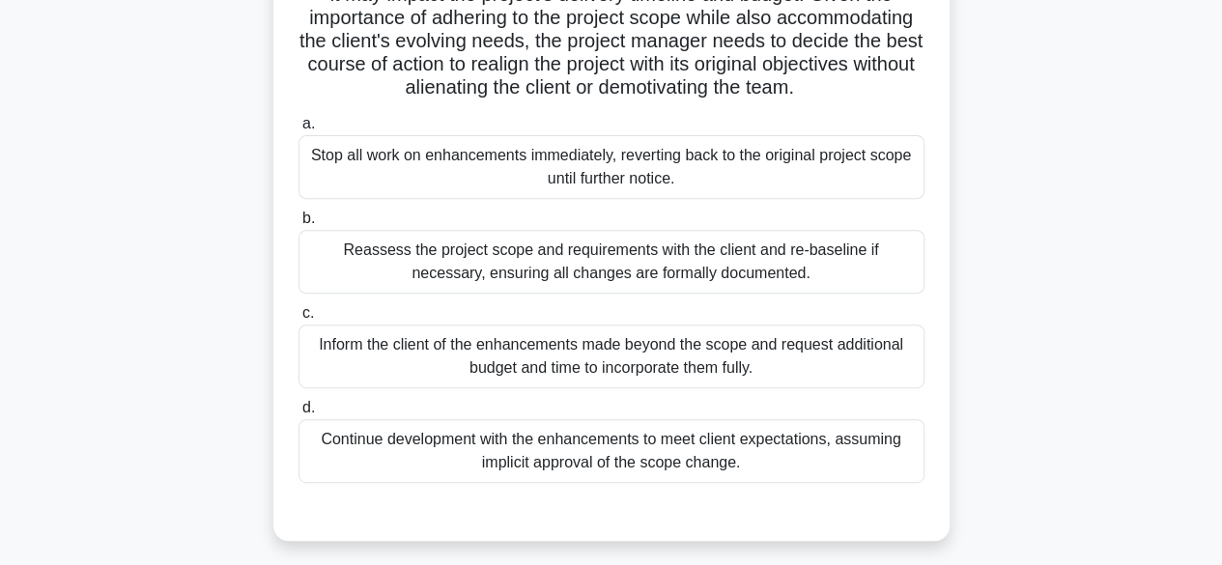
scroll to position [301, 0]
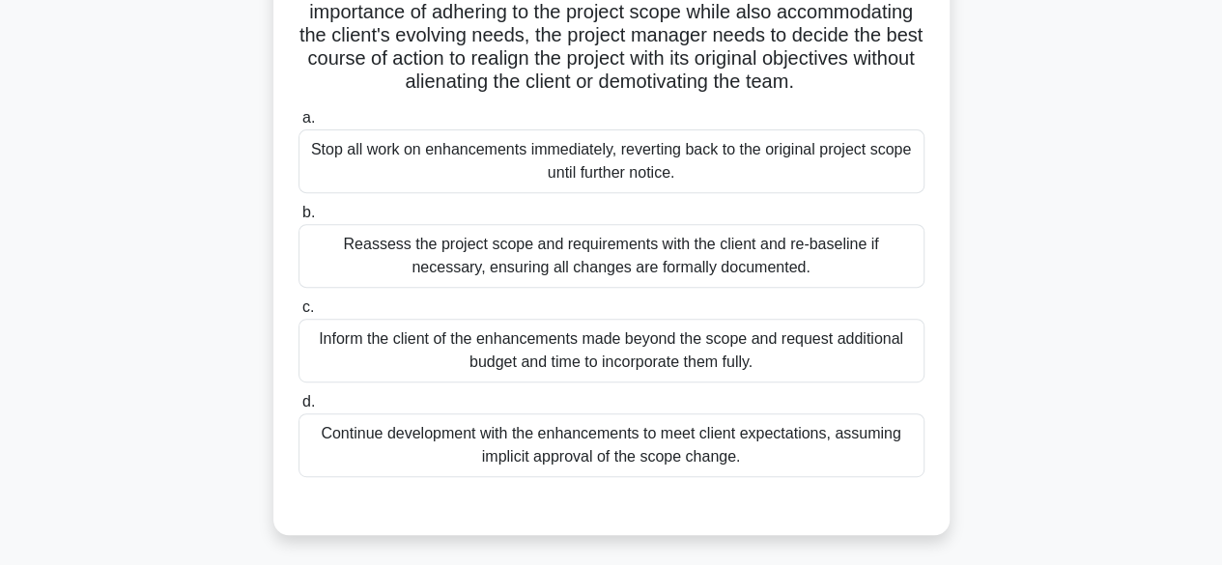
click at [752, 288] on div "Reassess the project scope and requirements with the client and re-baseline if …" at bounding box center [611, 256] width 626 height 64
click at [298, 219] on input "b. Reassess the project scope and requirements with the client and re-baseline …" at bounding box center [298, 213] width 0 height 13
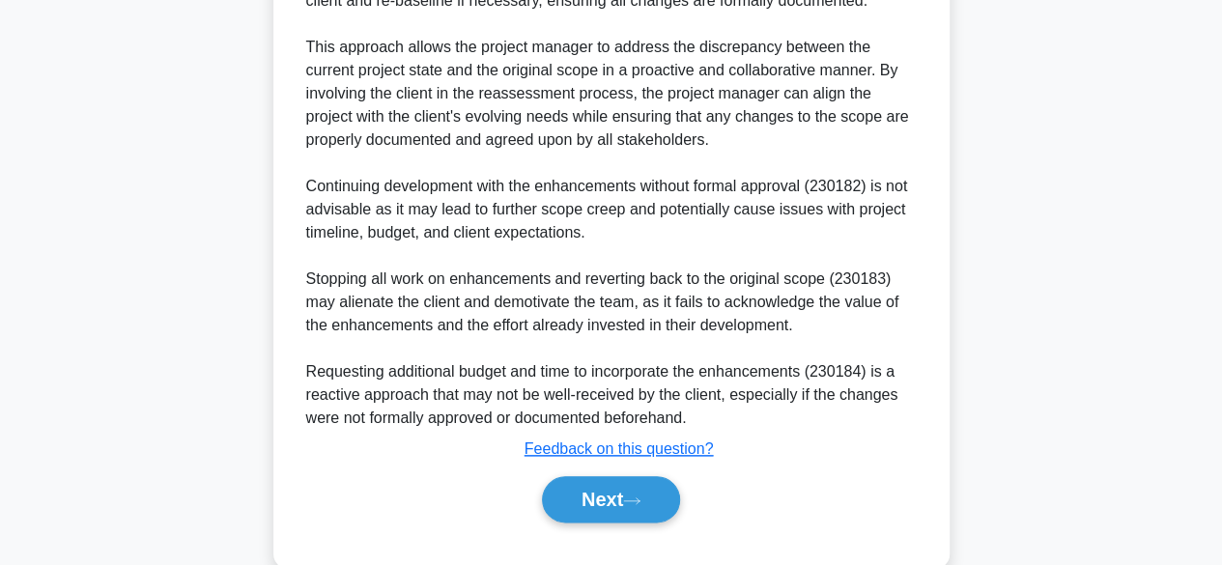
scroll to position [905, 0]
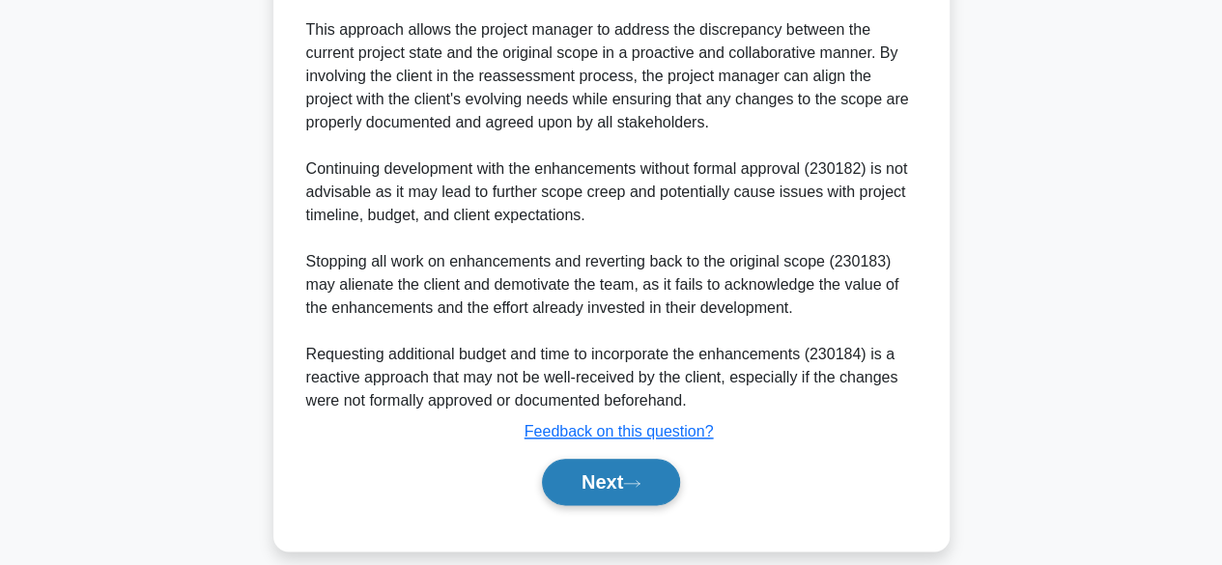
click at [651, 497] on button "Next" at bounding box center [611, 482] width 138 height 46
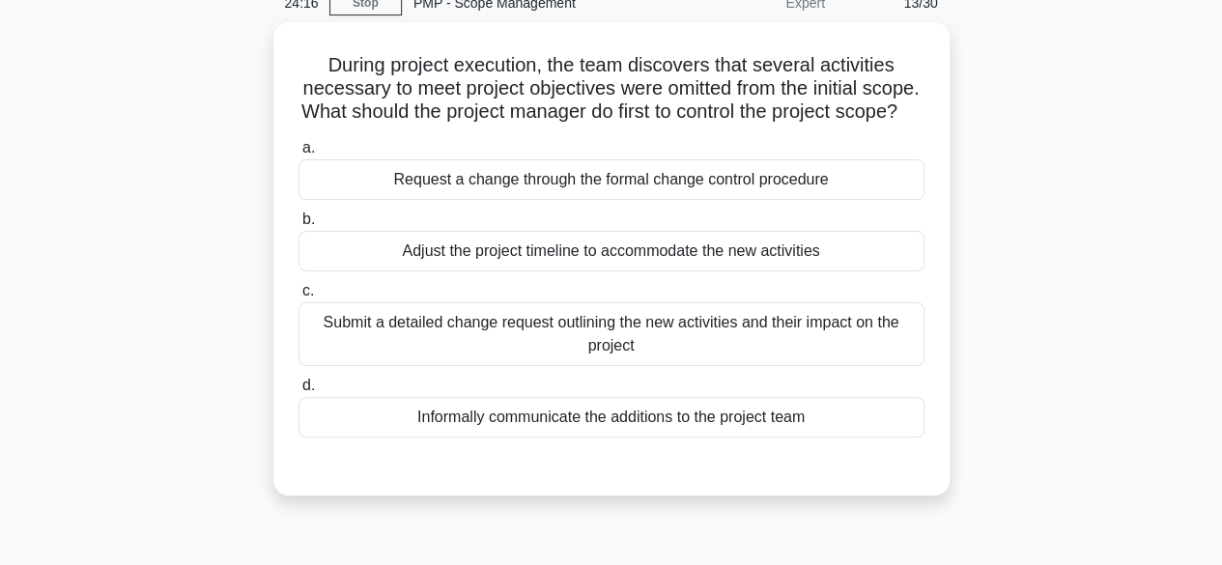
scroll to position [90, 0]
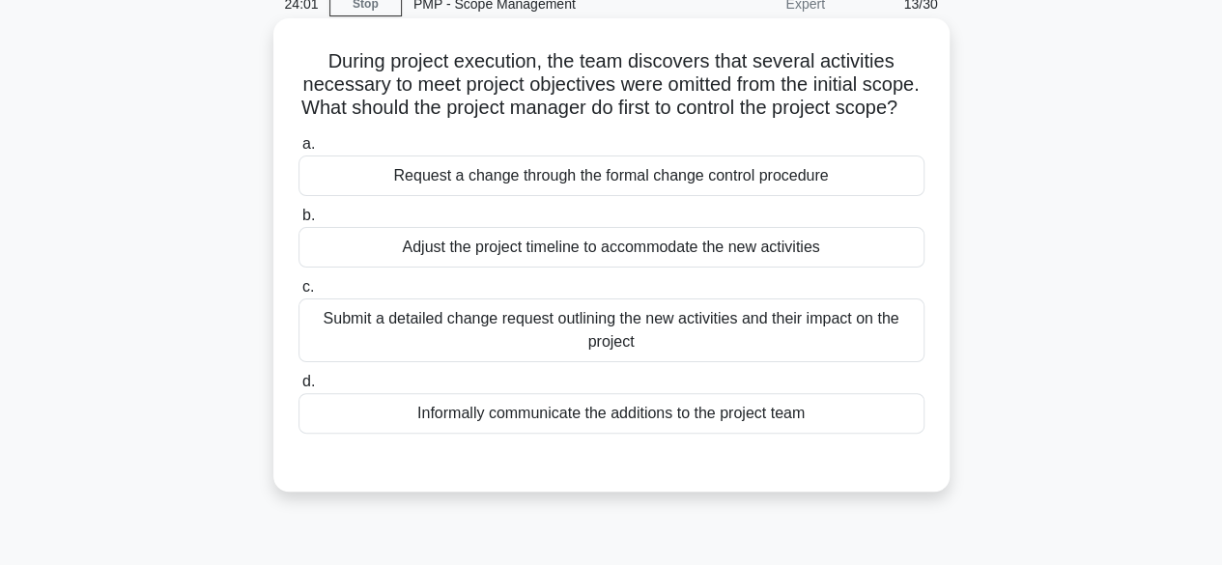
click at [813, 194] on div "Request a change through the formal change control procedure" at bounding box center [611, 175] width 626 height 41
click at [298, 151] on input "a. Request a change through the formal change control procedure" at bounding box center [298, 144] width 0 height 13
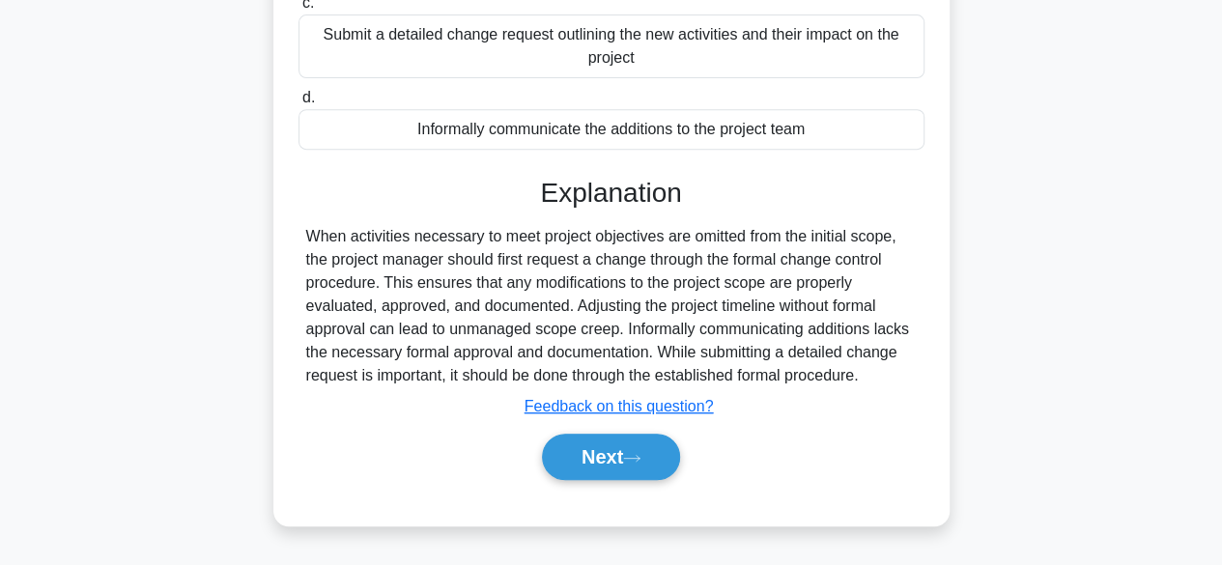
scroll to position [388, 0]
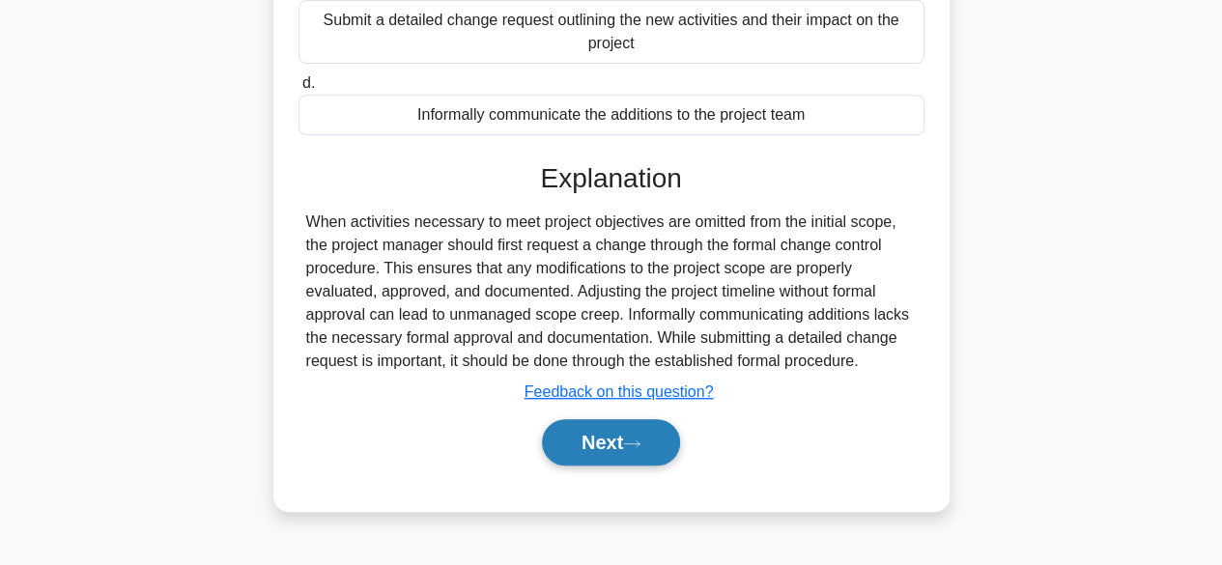
click at [647, 455] on button "Next" at bounding box center [611, 442] width 138 height 46
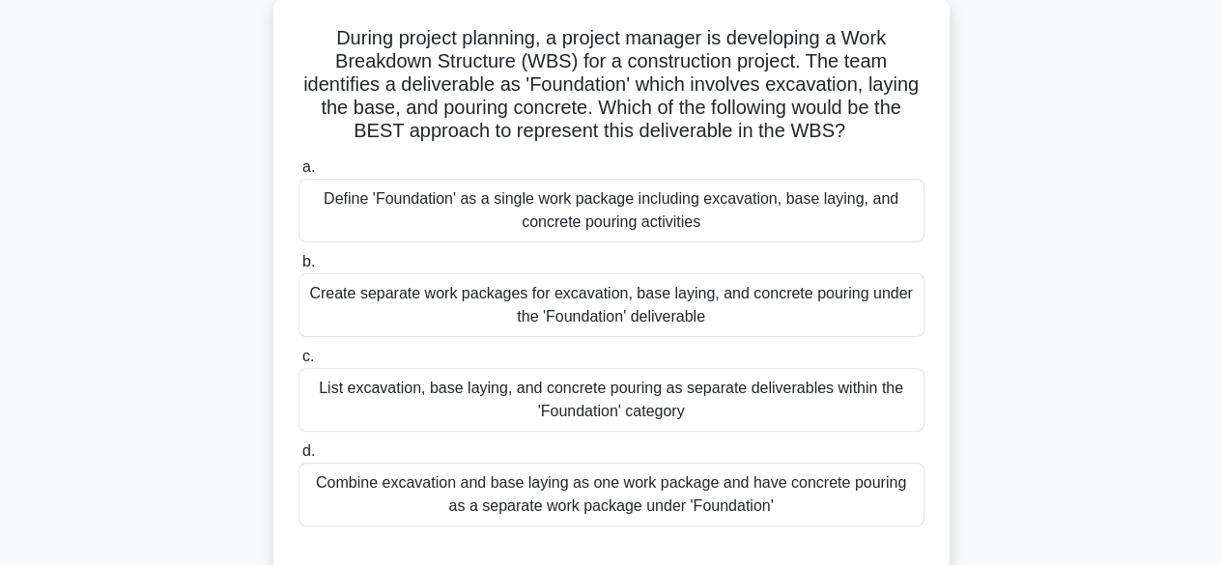
scroll to position [100, 0]
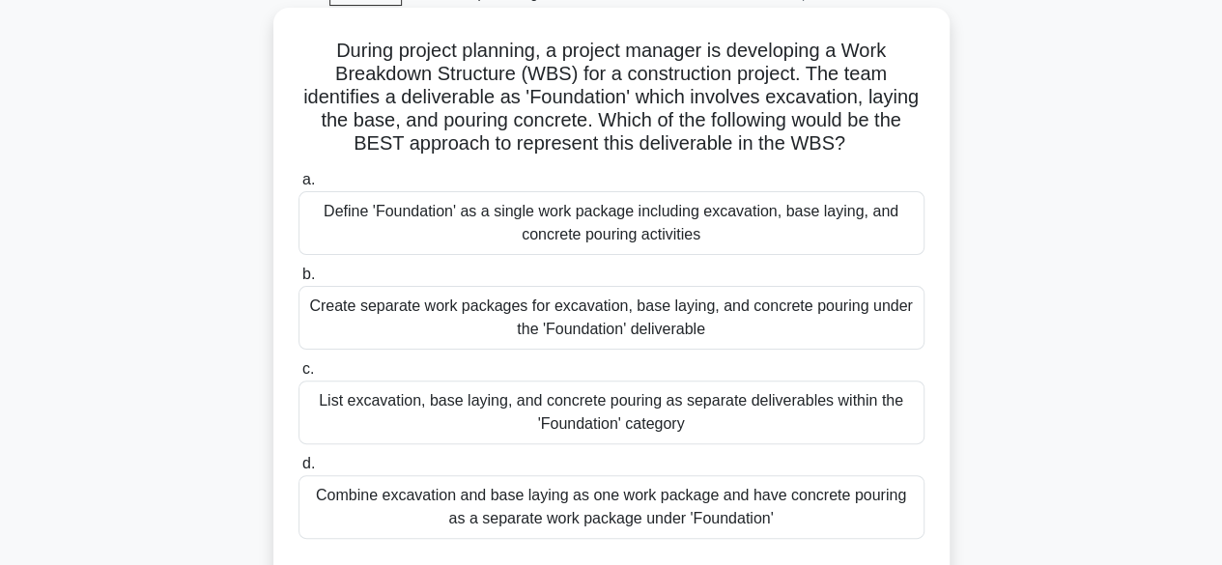
click at [840, 222] on div "Define 'Foundation' as a single work package including excavation, base laying,…" at bounding box center [611, 223] width 626 height 64
click at [298, 186] on input "a. Define 'Foundation' as a single work package including excavation, base layi…" at bounding box center [298, 180] width 0 height 13
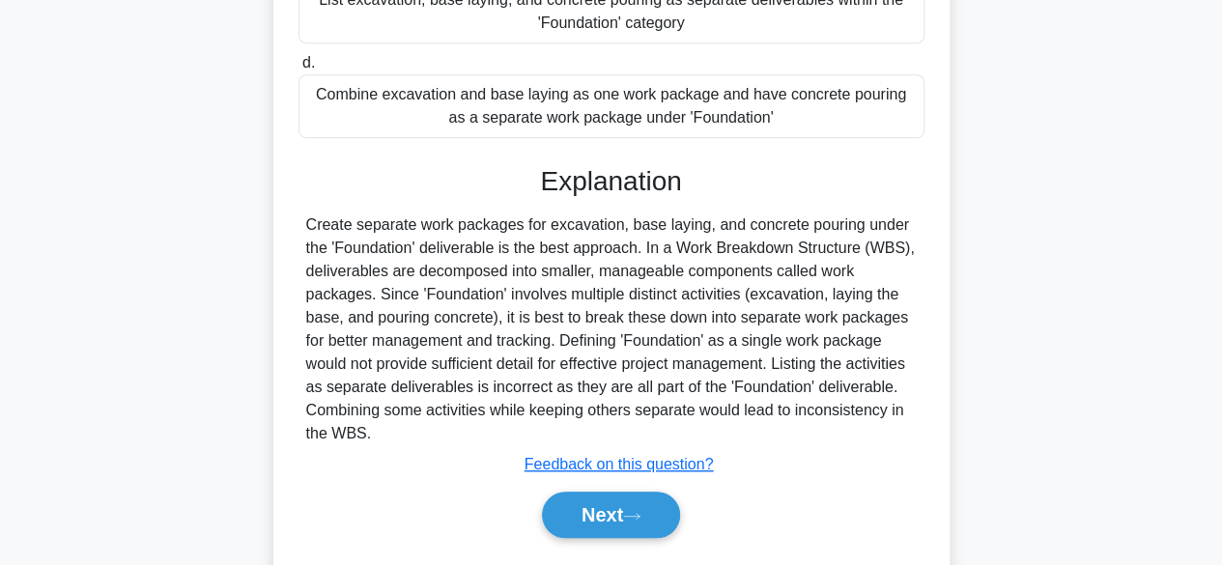
scroll to position [512, 0]
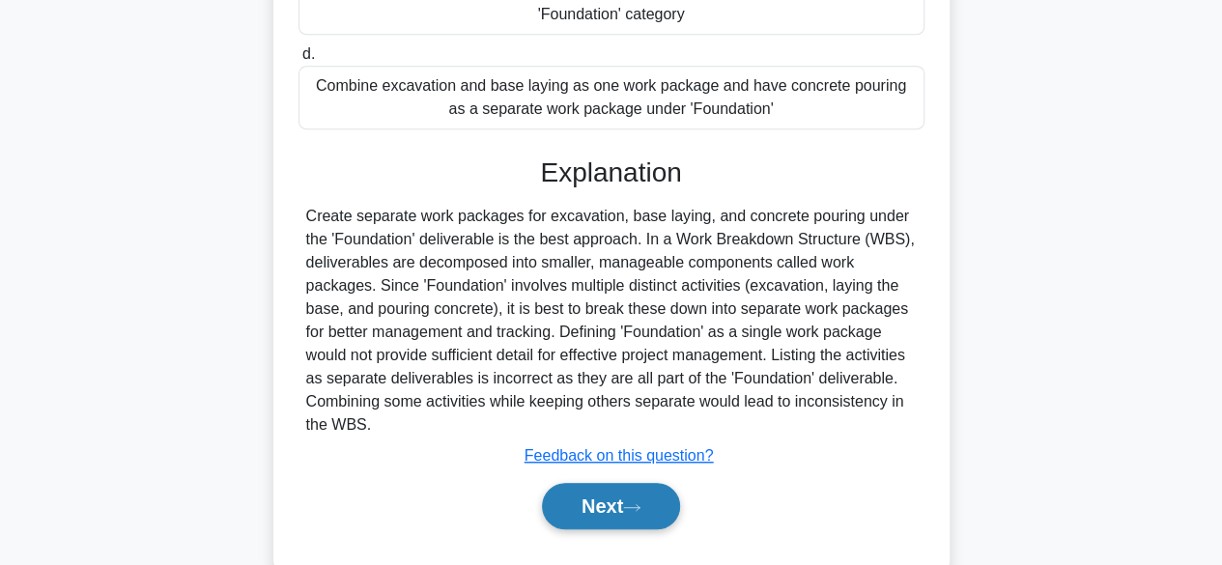
click at [611, 503] on button "Next" at bounding box center [611, 506] width 138 height 46
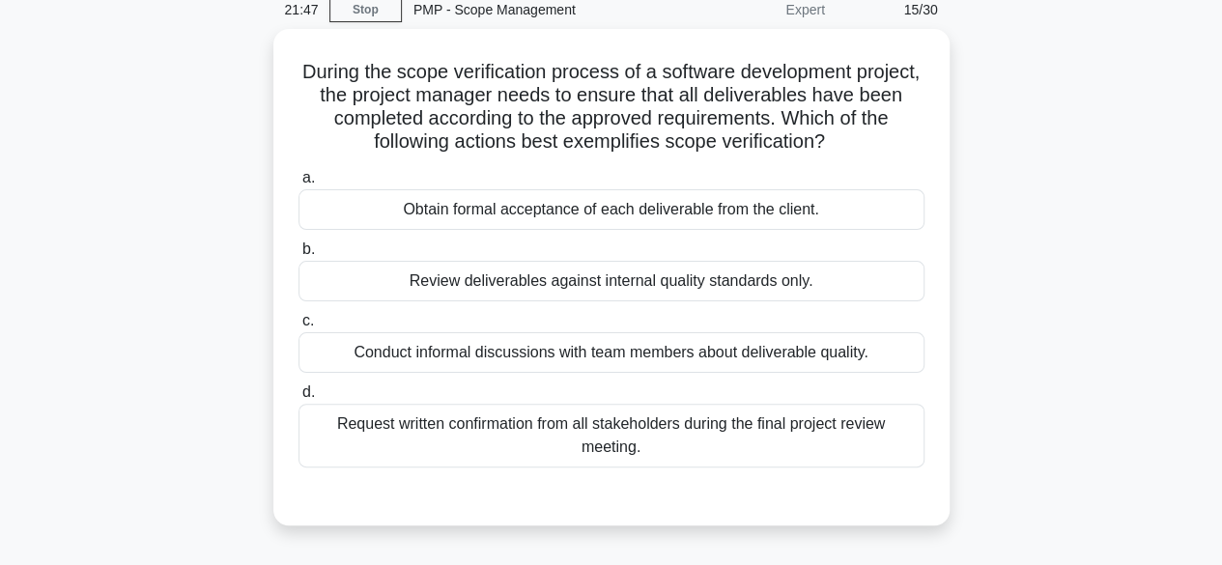
scroll to position [85, 0]
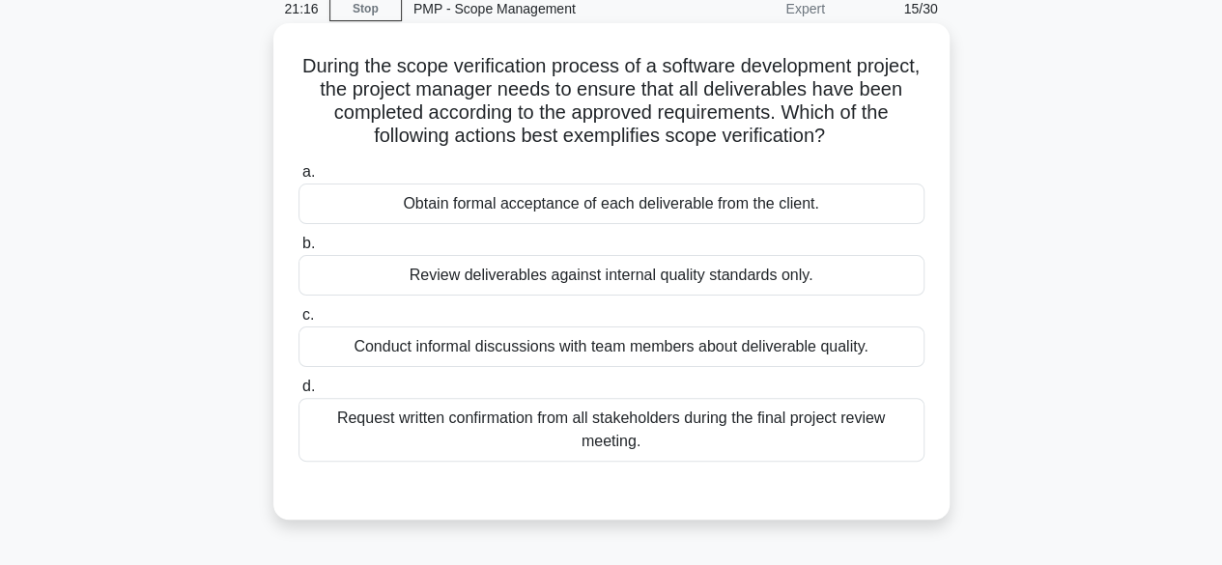
click at [726, 283] on div "Review deliverables against internal quality standards only." at bounding box center [611, 275] width 626 height 41
click at [298, 250] on input "b. Review deliverables against internal quality standards only." at bounding box center [298, 244] width 0 height 13
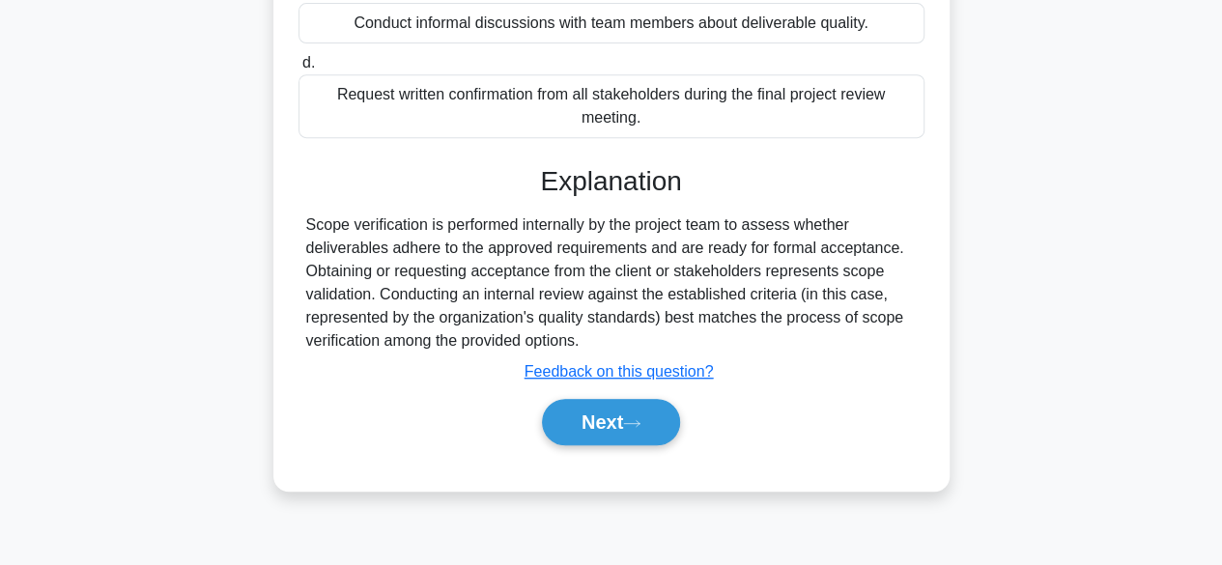
scroll to position [426, 0]
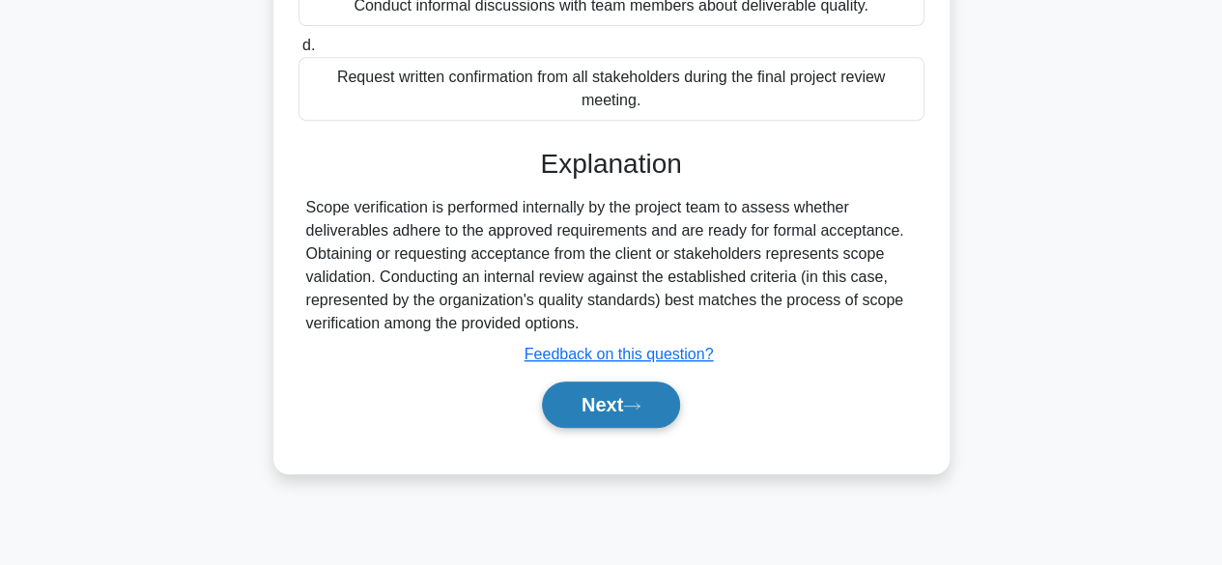
click at [613, 407] on button "Next" at bounding box center [611, 404] width 138 height 46
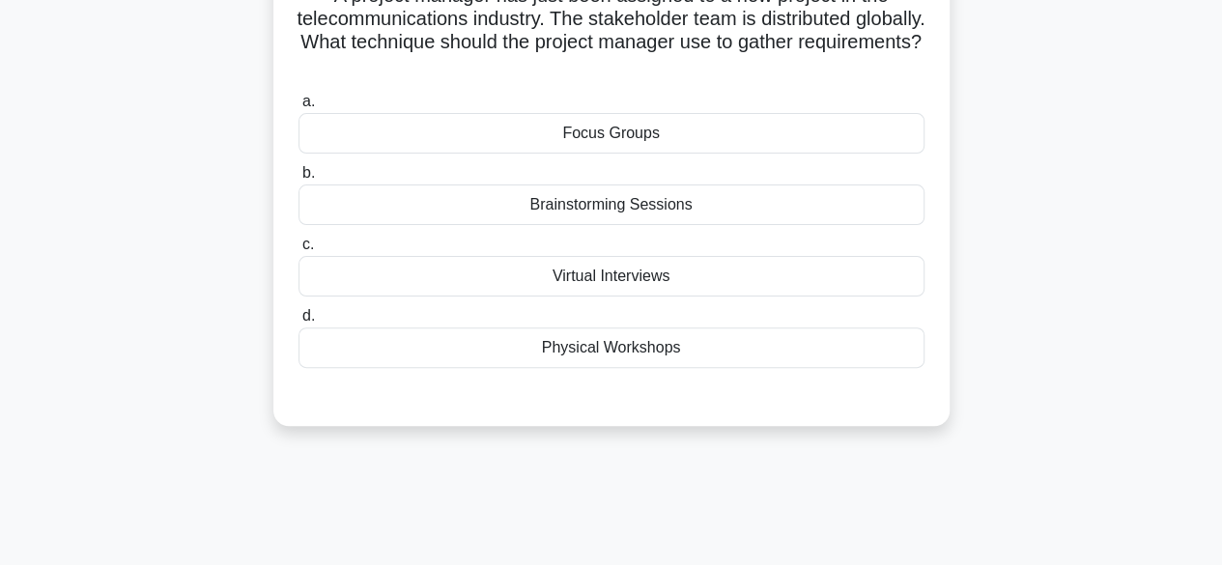
scroll to position [98, 0]
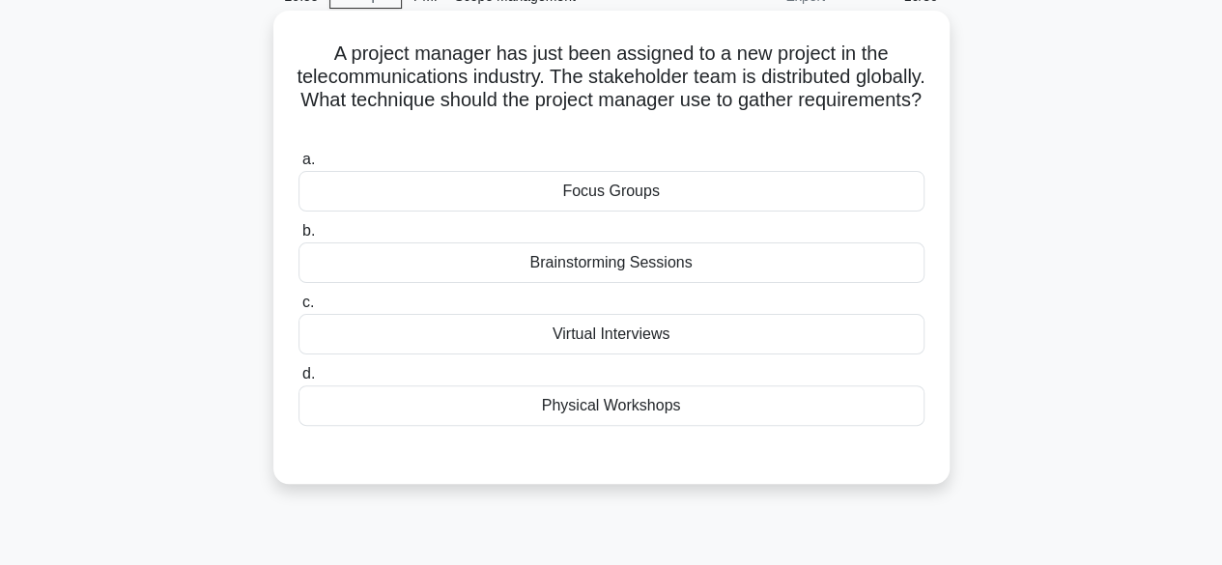
click at [735, 201] on div "Focus Groups" at bounding box center [611, 191] width 626 height 41
click at [298, 166] on input "a. Focus Groups" at bounding box center [298, 160] width 0 height 13
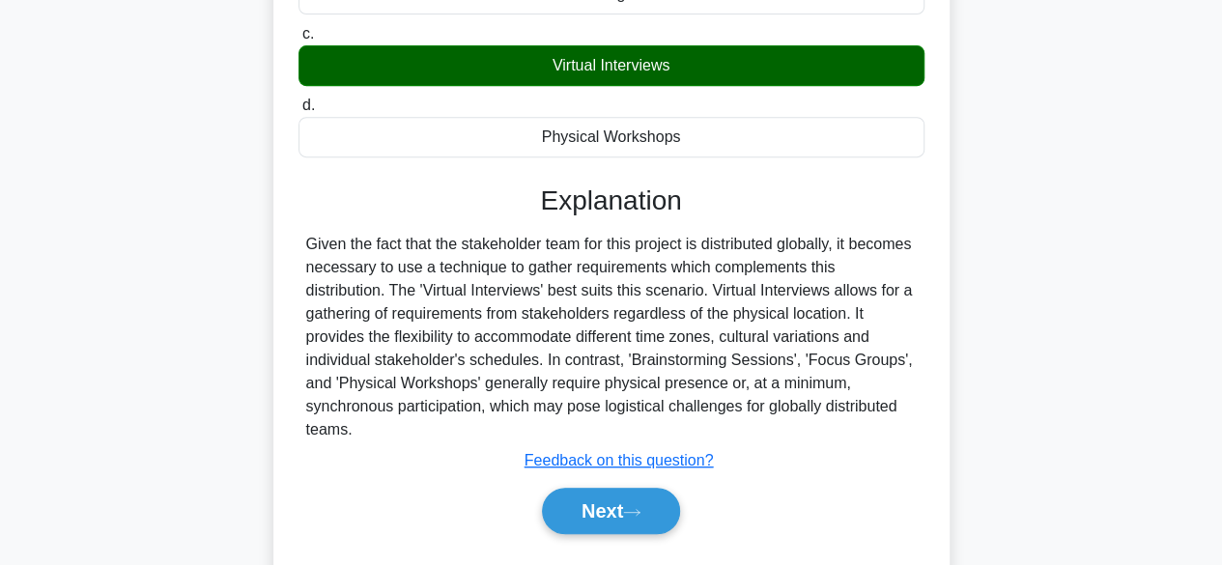
scroll to position [380, 0]
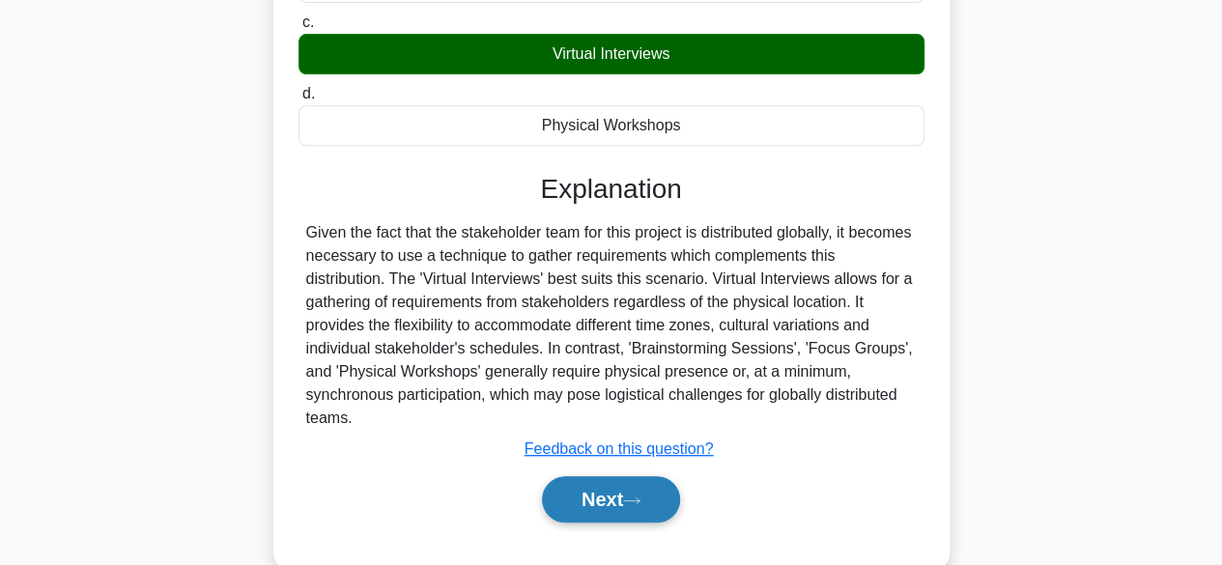
click at [604, 509] on button "Next" at bounding box center [611, 499] width 138 height 46
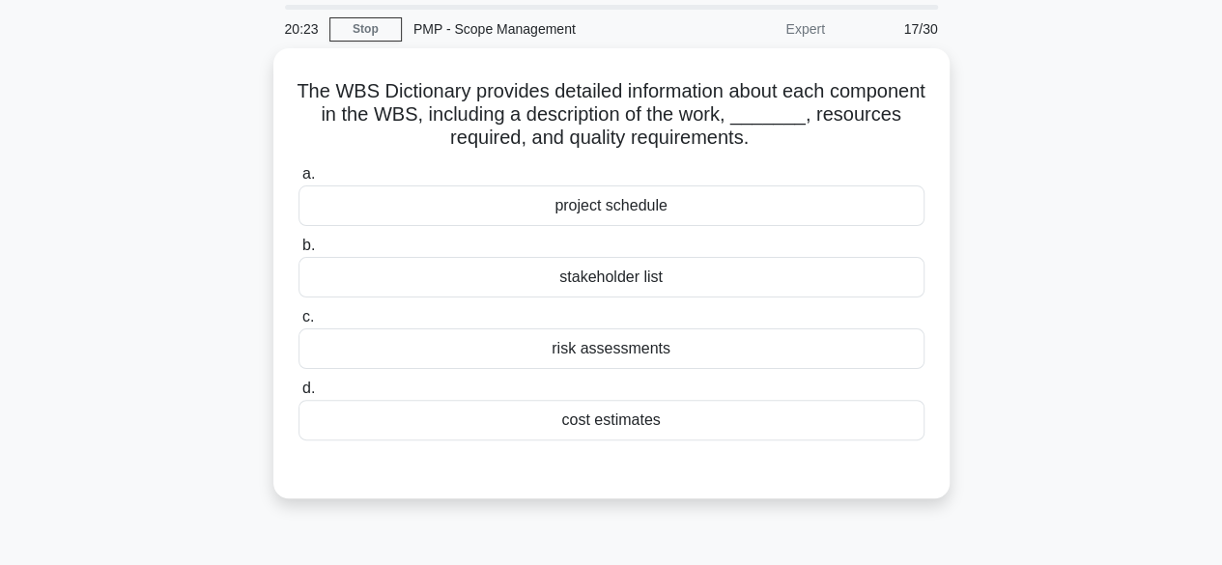
scroll to position [103, 0]
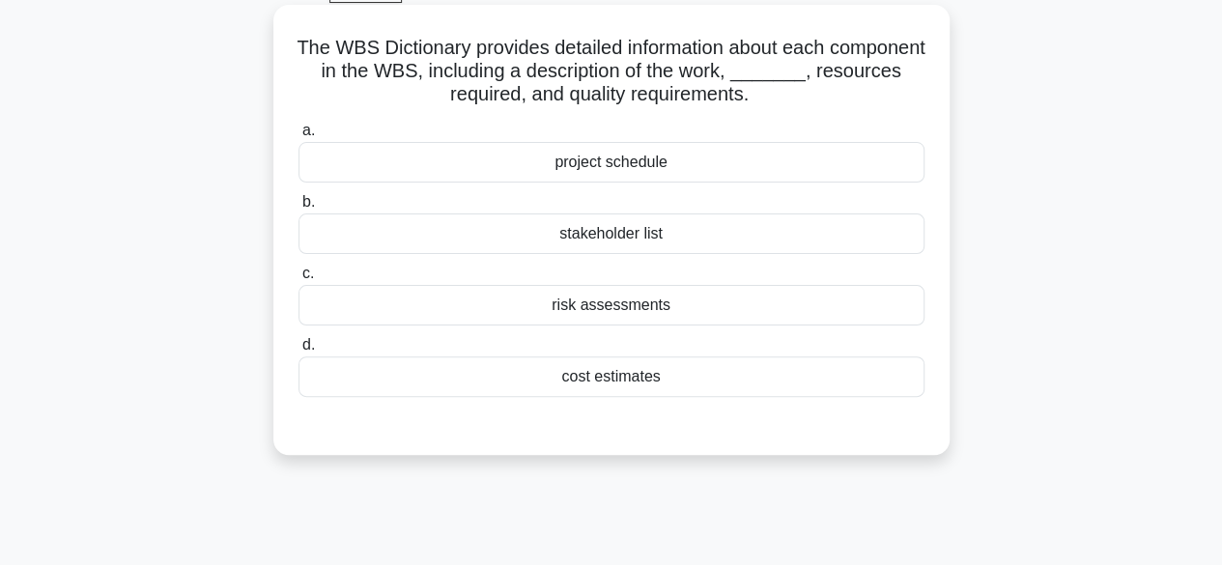
drag, startPoint x: 702, startPoint y: 277, endPoint x: 932, endPoint y: 429, distance: 275.3
click at [932, 429] on div "The WBS Dictionary provides detailed information about each component in the WB…" at bounding box center [611, 230] width 661 height 435
click at [609, 376] on div "cost estimates" at bounding box center [611, 376] width 626 height 41
click at [298, 351] on input "d. cost estimates" at bounding box center [298, 345] width 0 height 13
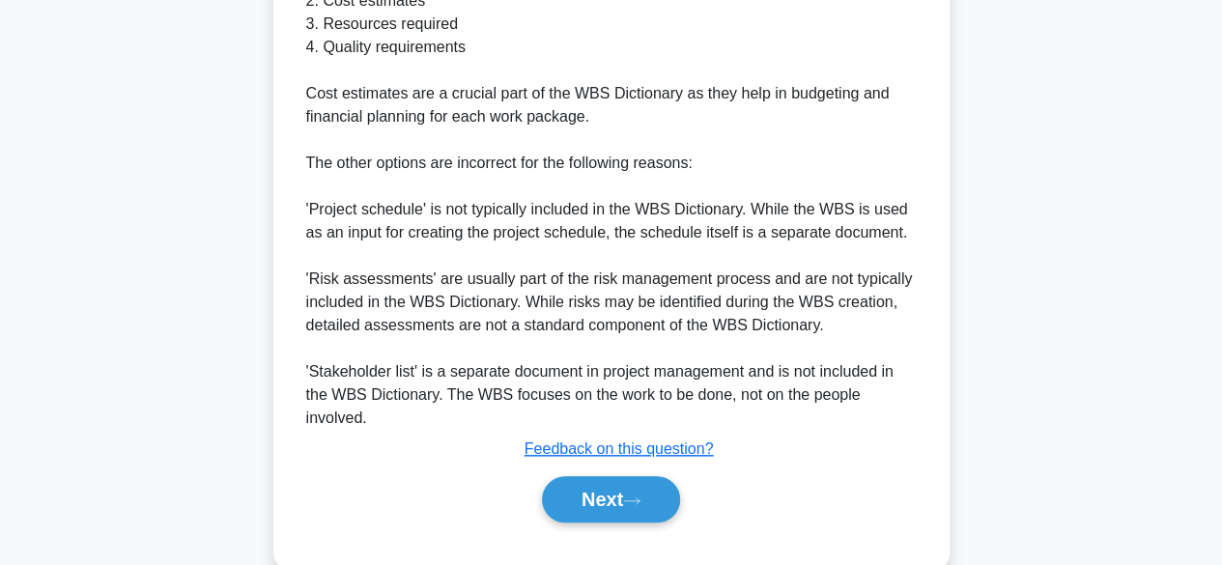
scroll to position [766, 0]
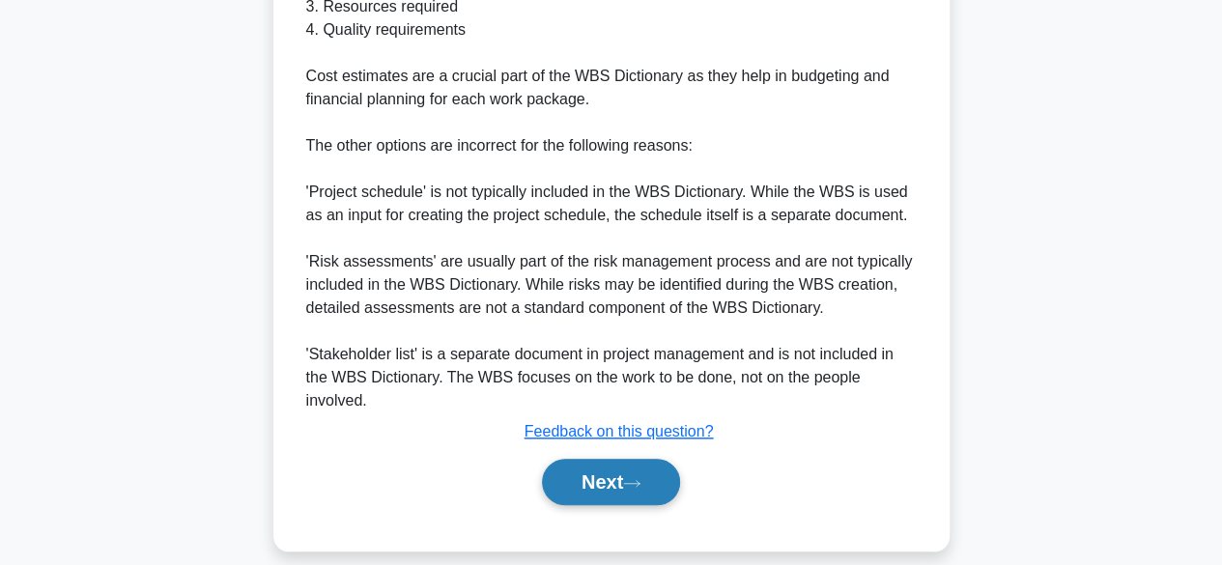
click at [649, 497] on button "Next" at bounding box center [611, 482] width 138 height 46
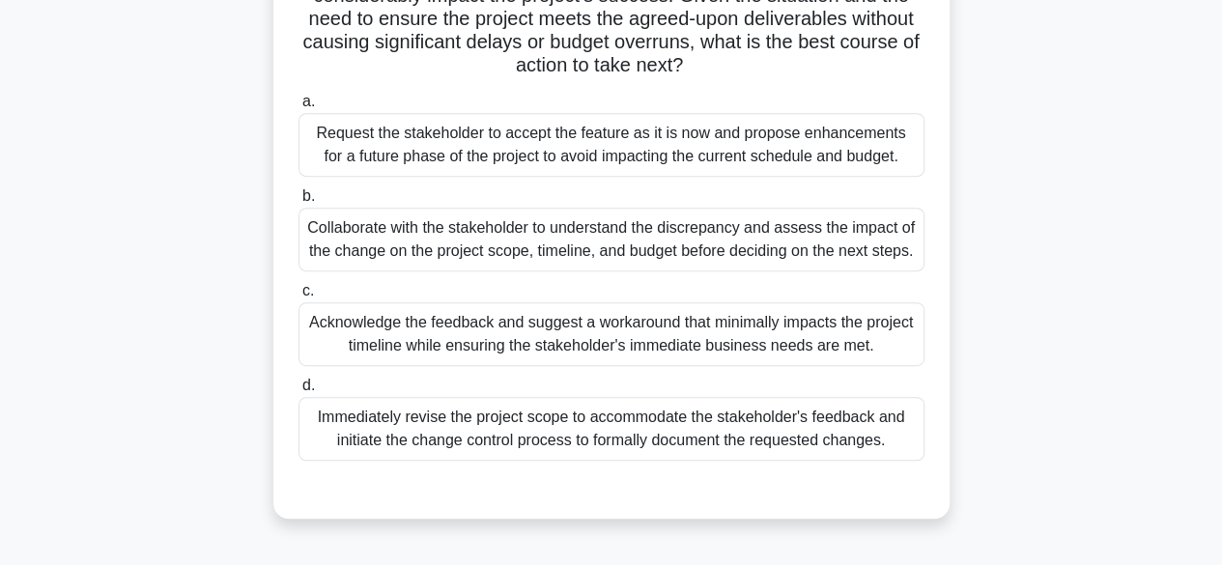
scroll to position [372, 0]
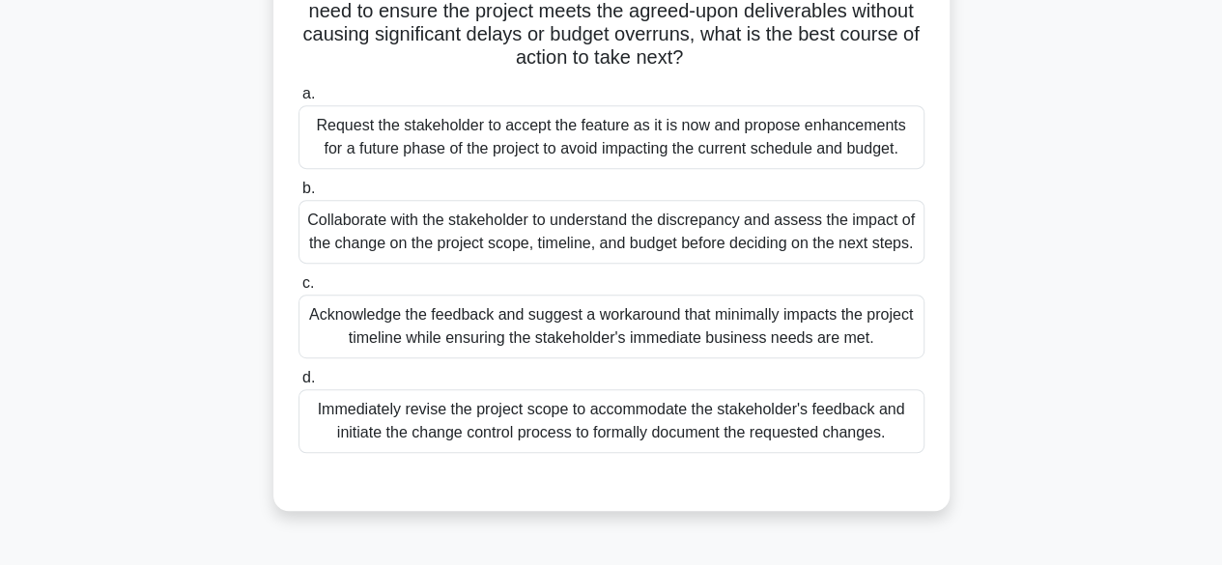
click at [867, 428] on div "Immediately revise the project scope to accommodate the stakeholder's feedback …" at bounding box center [611, 421] width 626 height 64
click at [298, 384] on input "d. Immediately revise the project scope to accommodate the stakeholder's feedba…" at bounding box center [298, 378] width 0 height 13
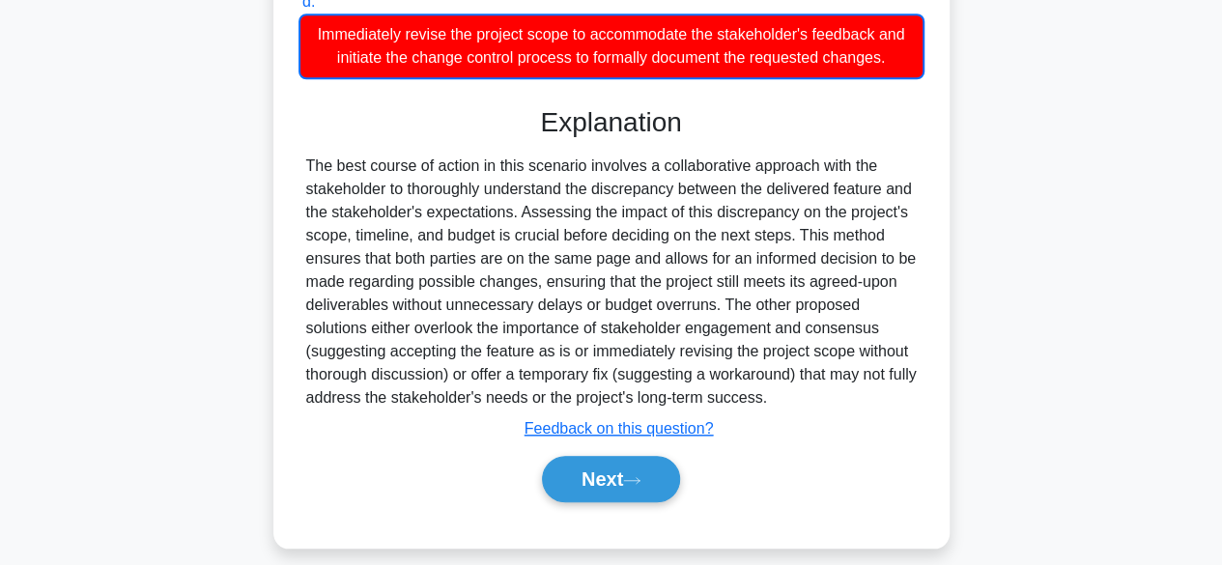
scroll to position [788, 0]
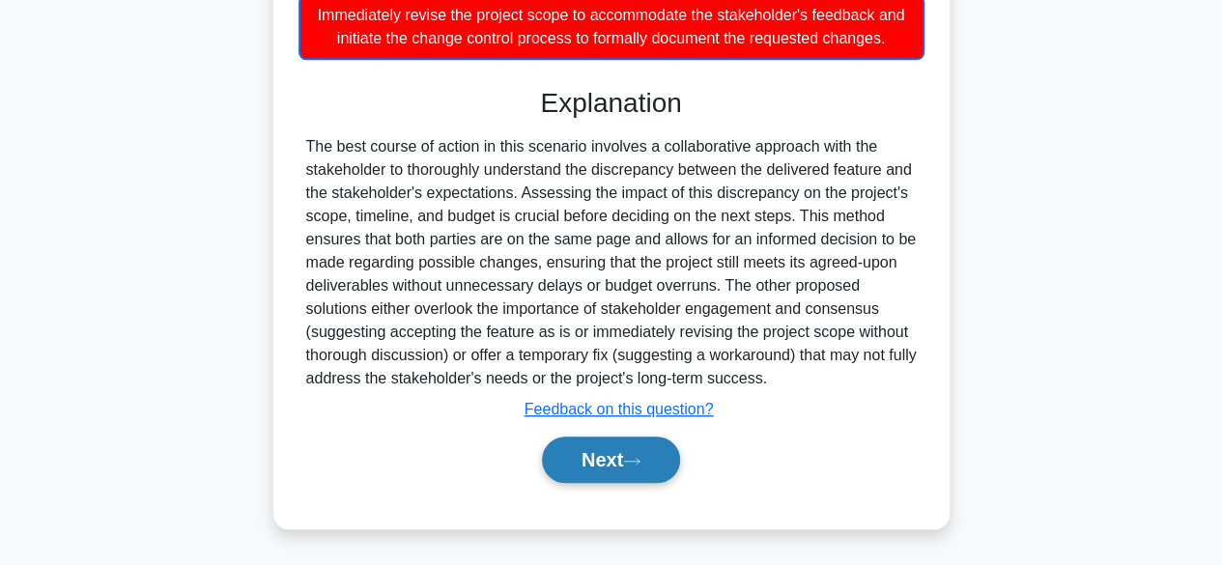
click at [661, 467] on button "Next" at bounding box center [611, 459] width 138 height 46
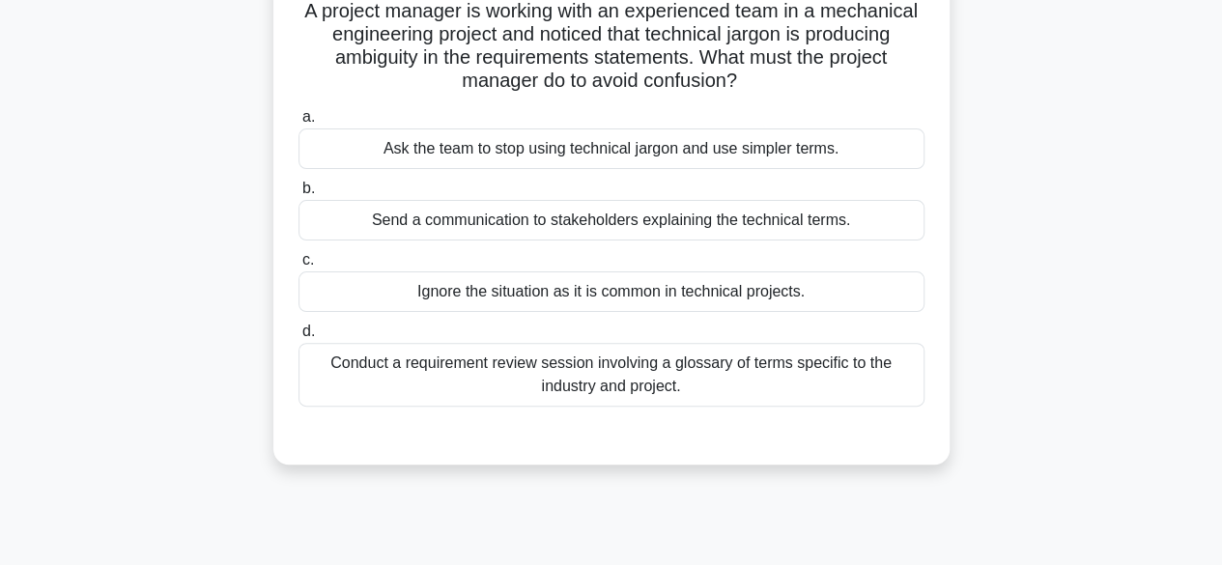
scroll to position [147, 0]
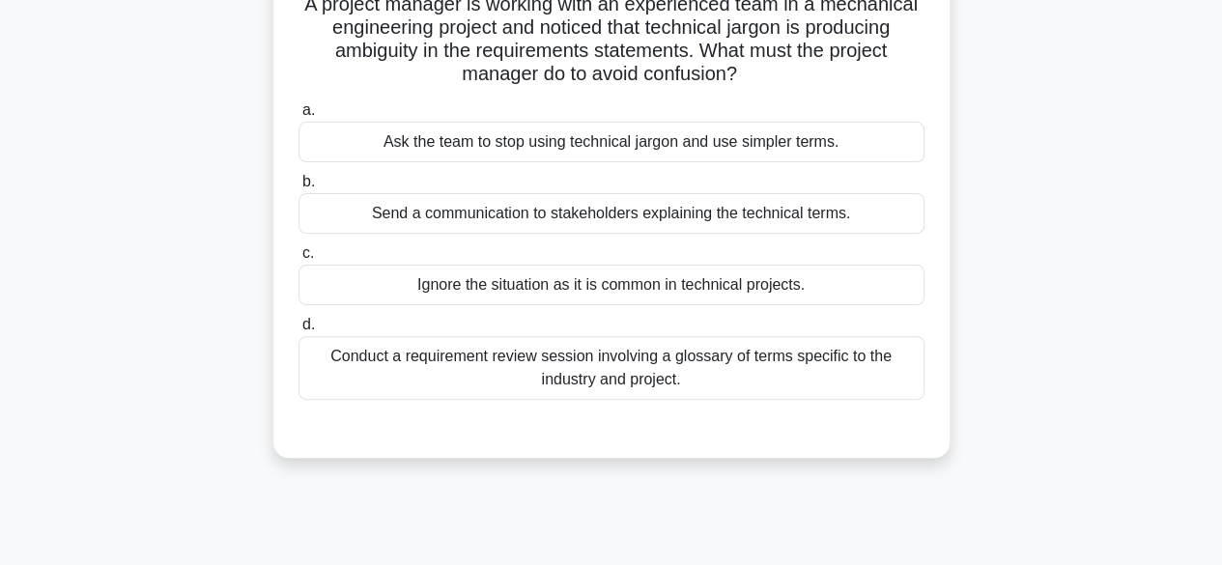
click at [823, 382] on div "Conduct a requirement review session involving a glossary of terms specific to …" at bounding box center [611, 368] width 626 height 64
click at [298, 331] on input "d. Conduct a requirement review session involving a glossary of terms specific …" at bounding box center [298, 325] width 0 height 13
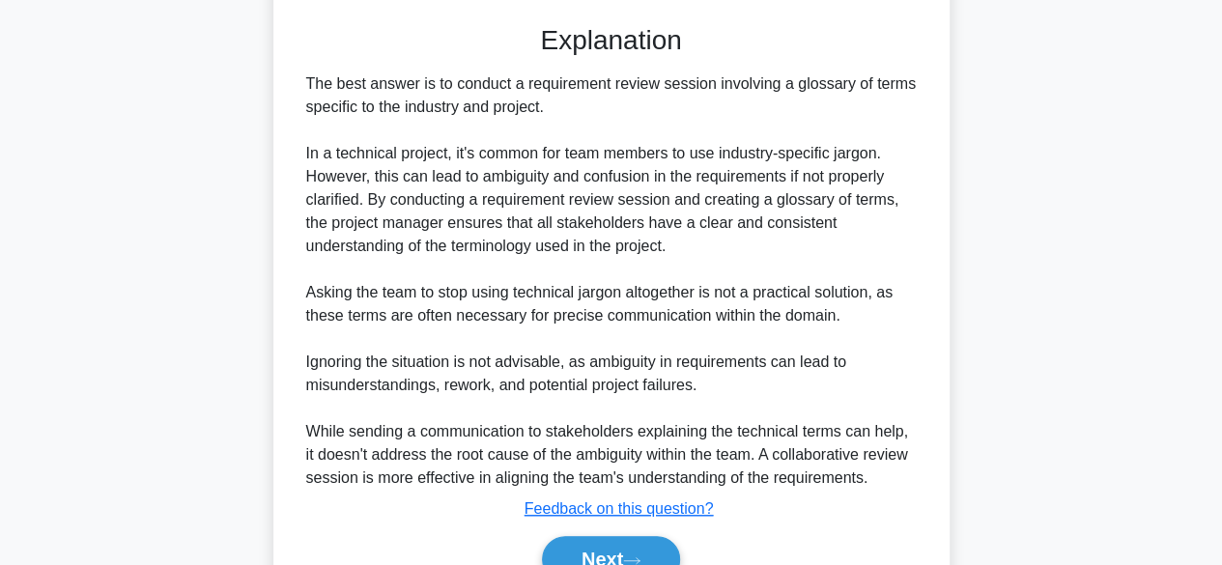
scroll to position [646, 0]
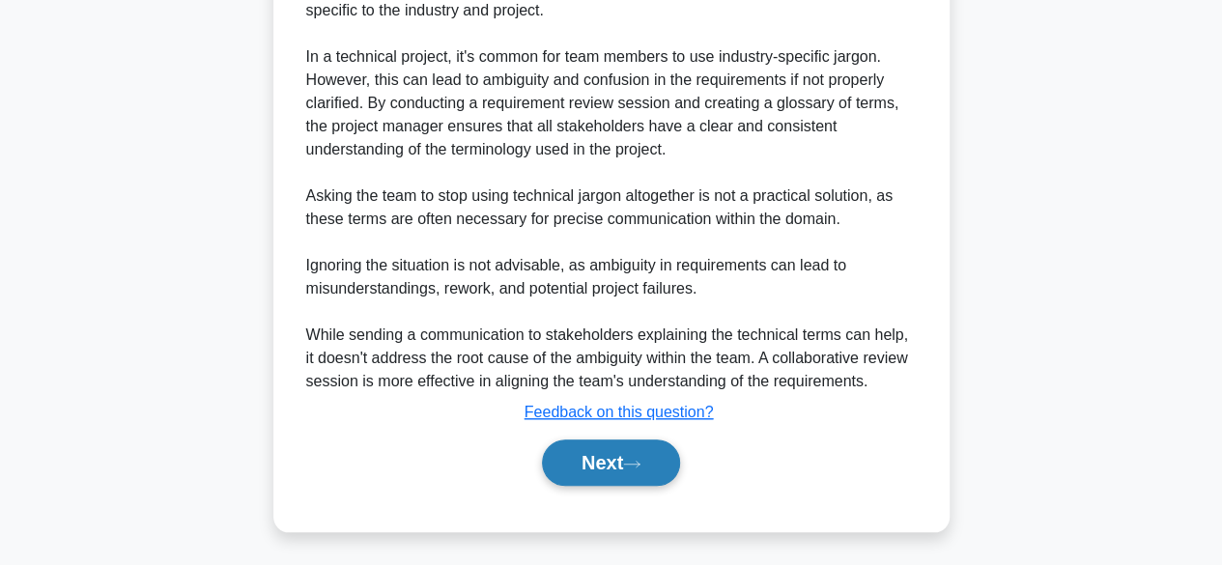
click at [655, 460] on button "Next" at bounding box center [611, 462] width 138 height 46
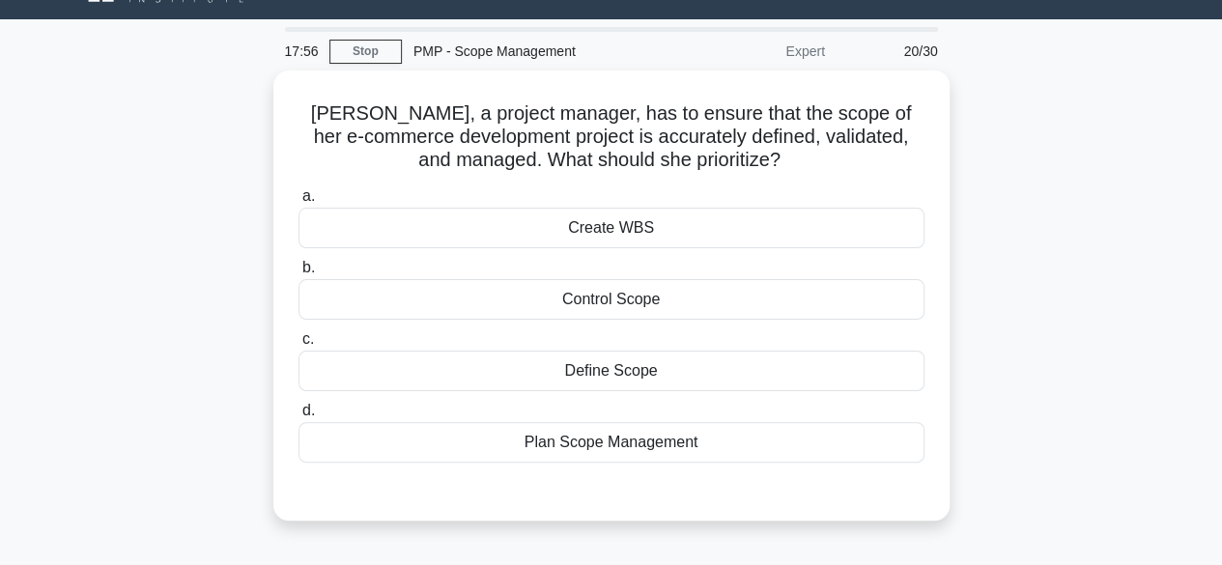
scroll to position [41, 0]
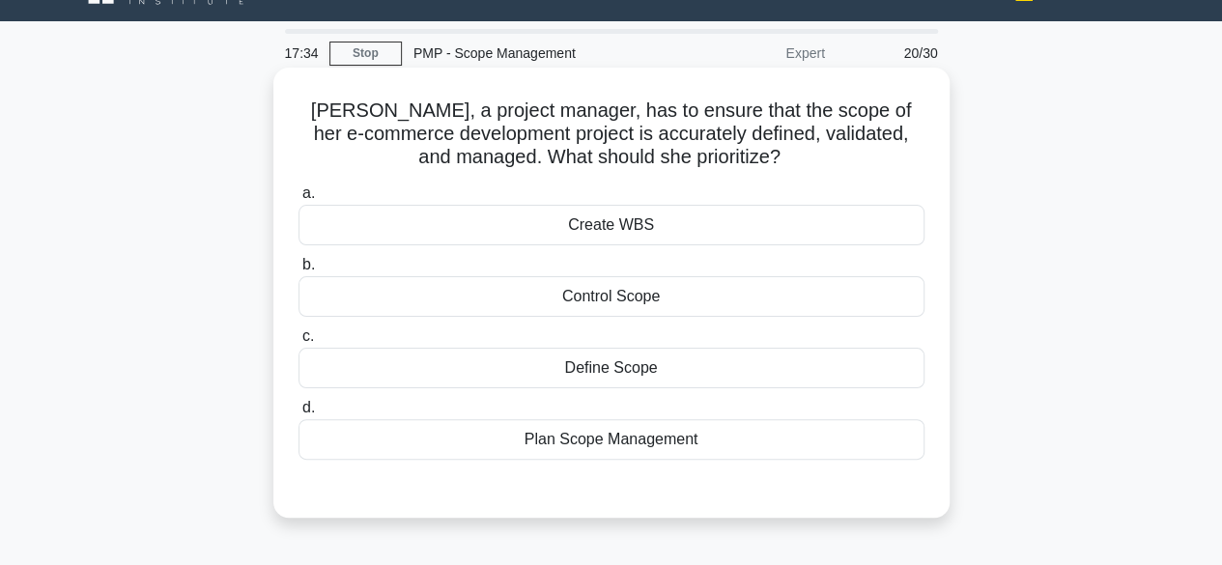
click at [663, 375] on div "Define Scope" at bounding box center [611, 368] width 626 height 41
click at [298, 343] on input "c. Define Scope" at bounding box center [298, 336] width 0 height 13
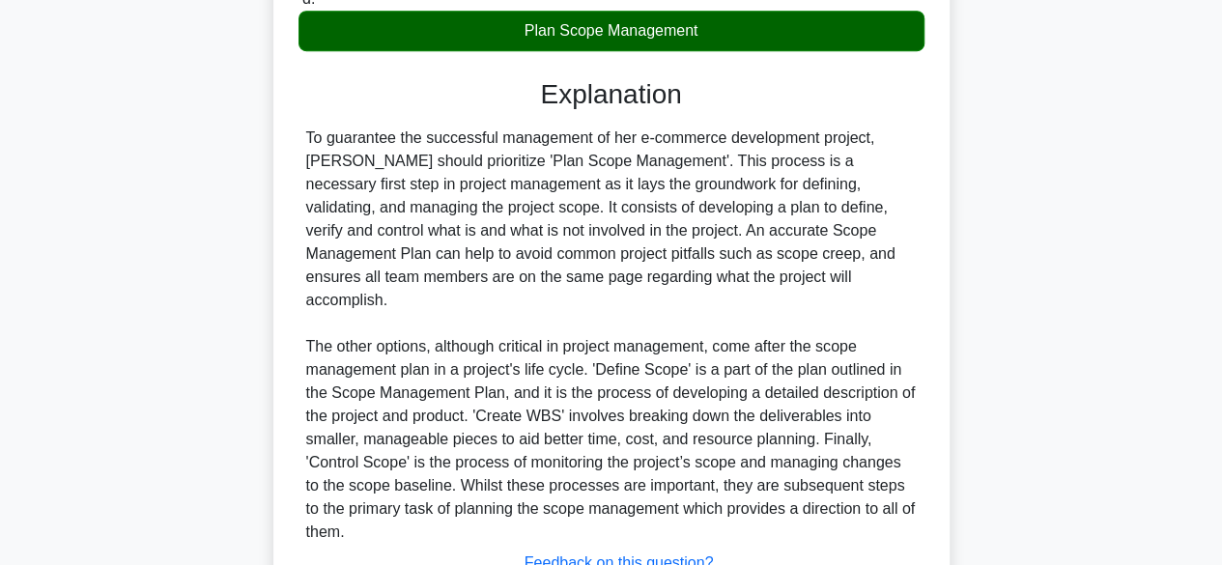
scroll to position [579, 0]
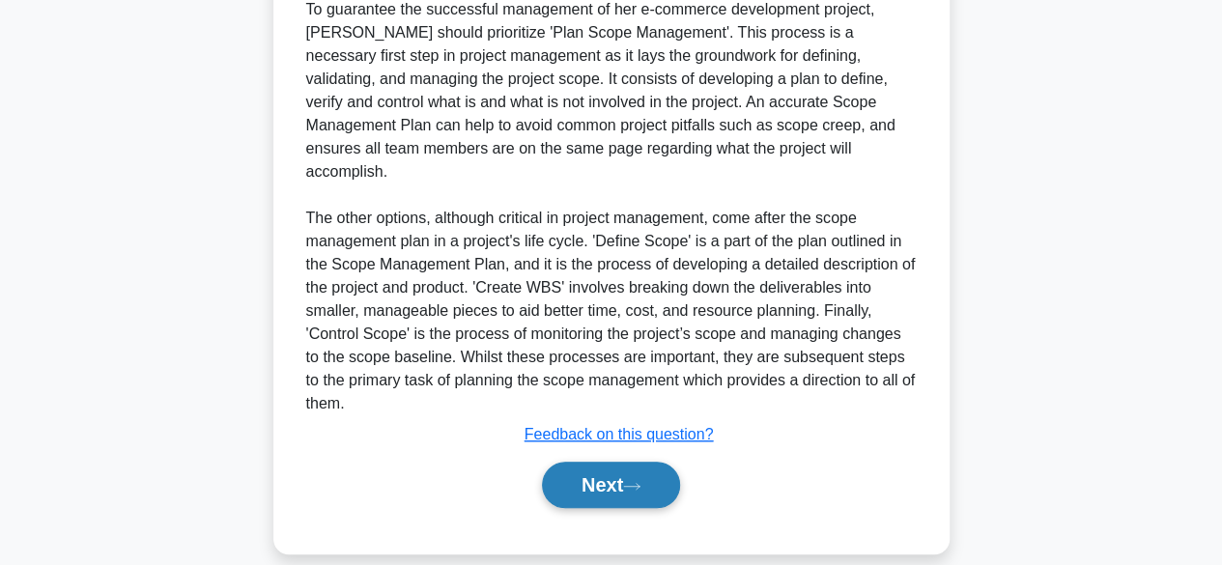
click at [649, 474] on button "Next" at bounding box center [611, 485] width 138 height 46
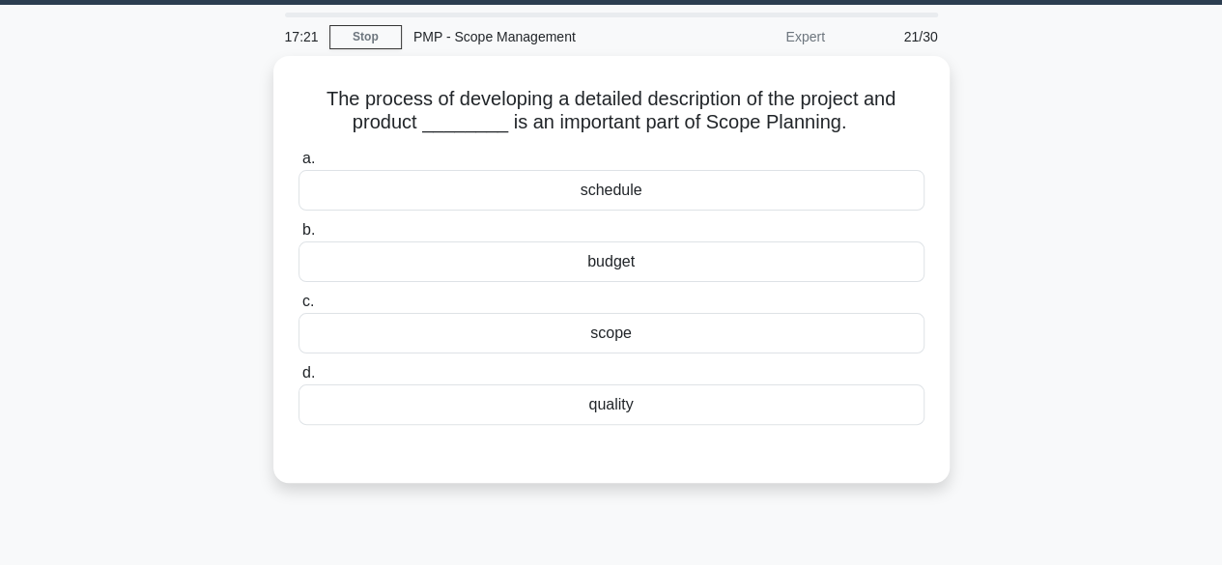
scroll to position [42, 0]
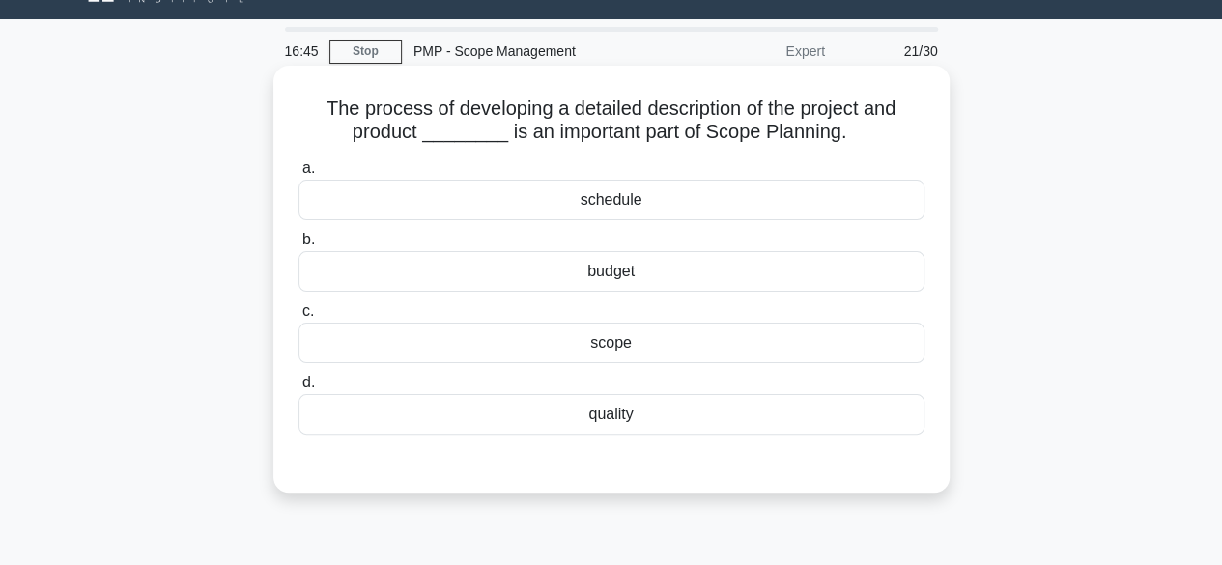
click at [627, 341] on div "scope" at bounding box center [611, 343] width 626 height 41
click at [298, 318] on input "c. scope" at bounding box center [298, 311] width 0 height 13
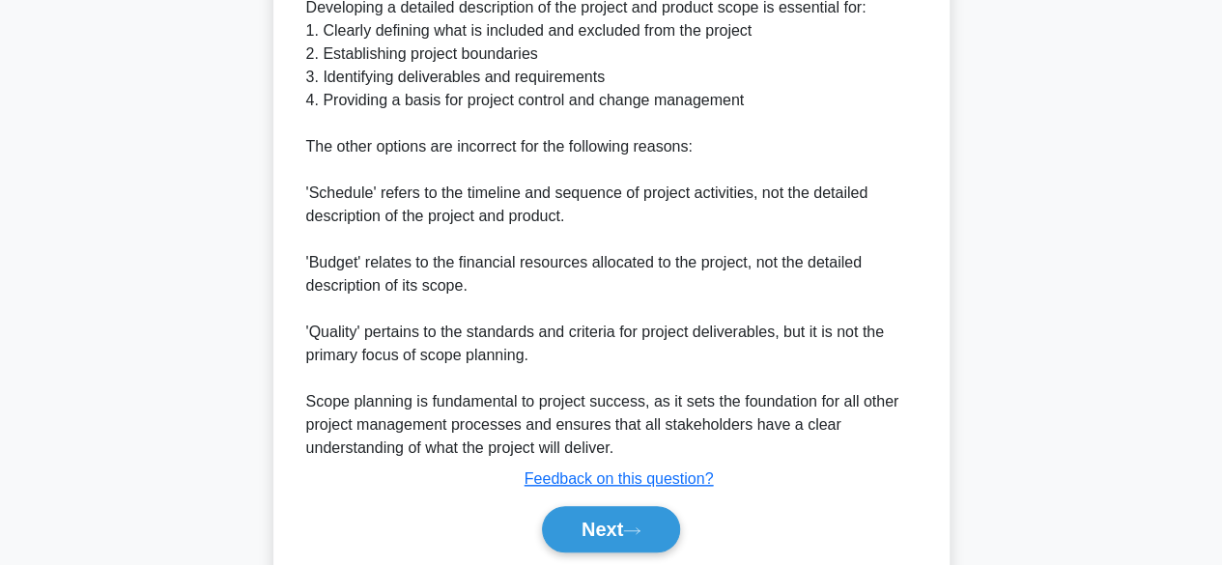
scroll to position [707, 0]
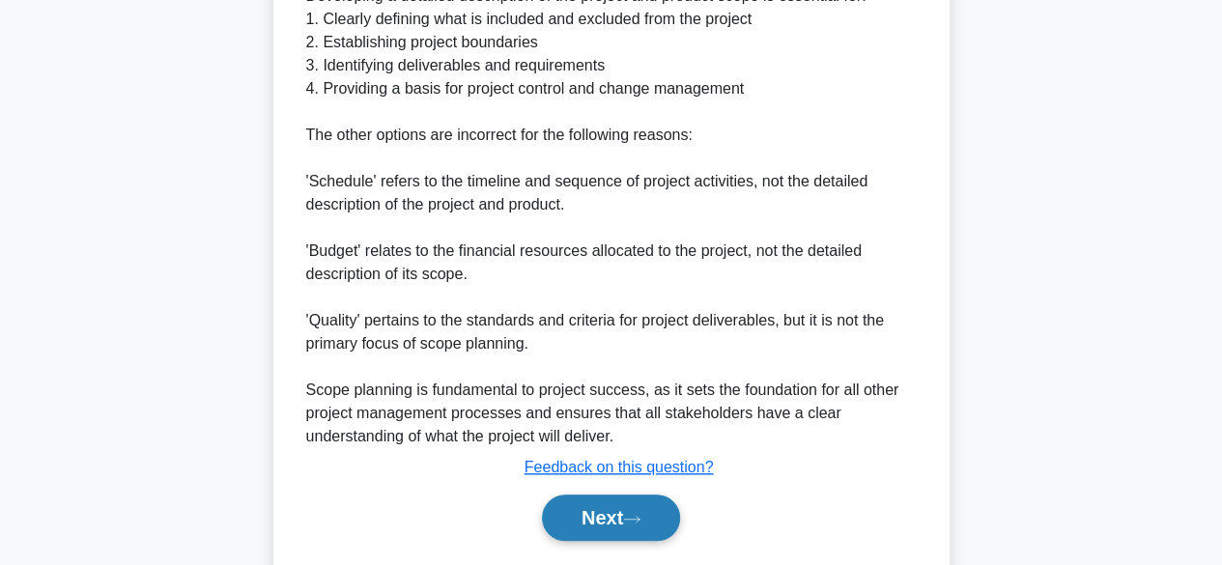
click at [660, 520] on button "Next" at bounding box center [611, 517] width 138 height 46
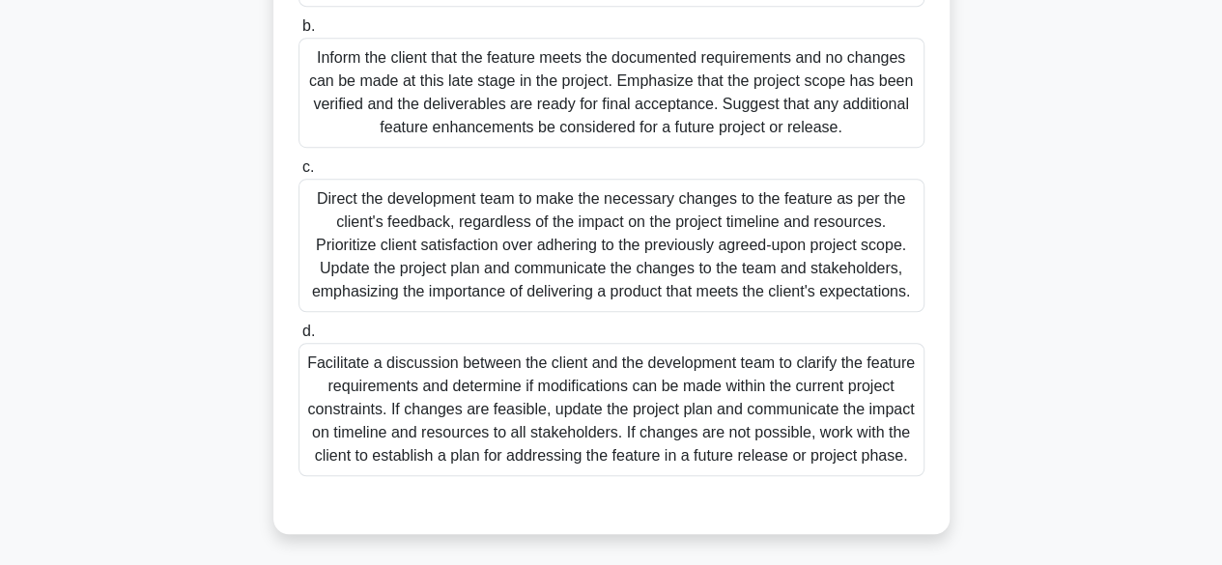
scroll to position [583, 0]
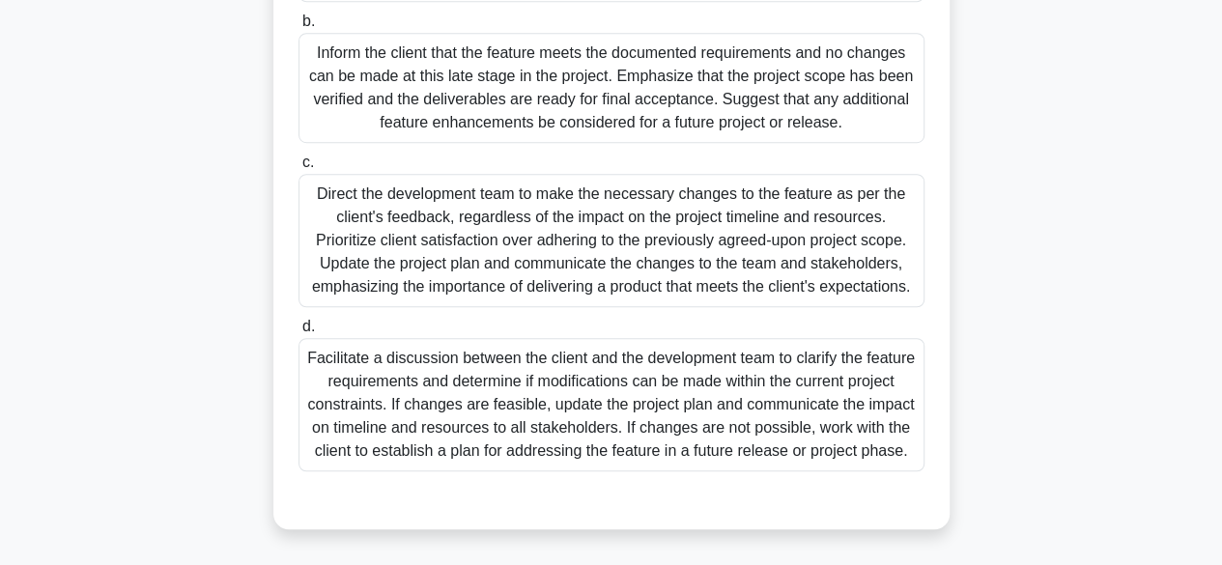
click at [707, 398] on div "Facilitate a discussion between the client and the development team to clarify …" at bounding box center [611, 404] width 626 height 133
click at [298, 333] on input "d. Facilitate a discussion between the client and the development team to clari…" at bounding box center [298, 327] width 0 height 13
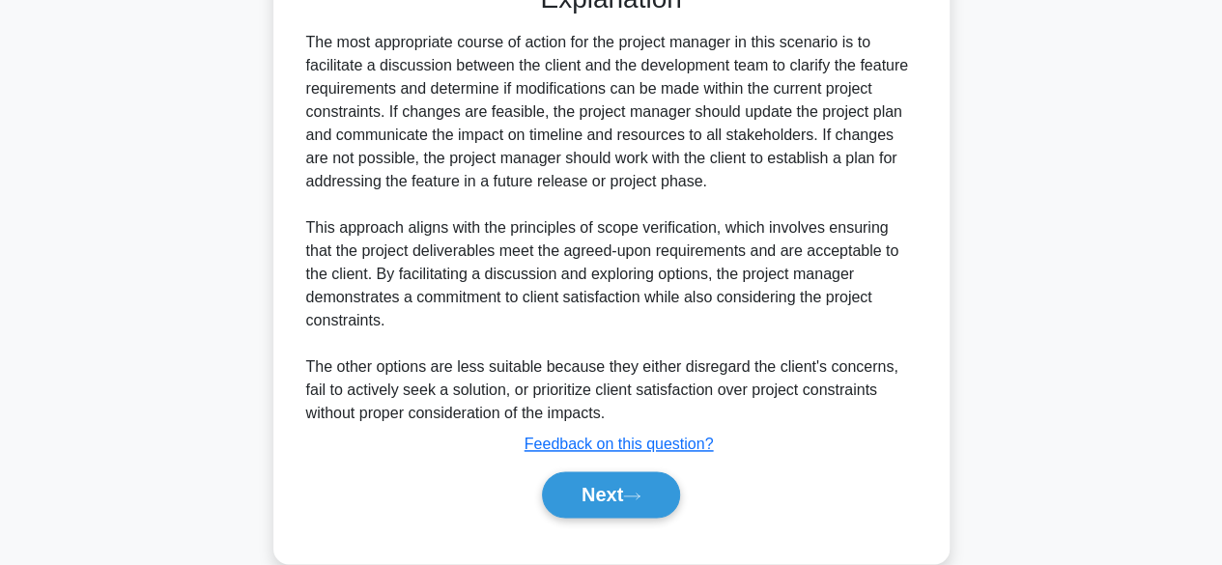
scroll to position [1156, 0]
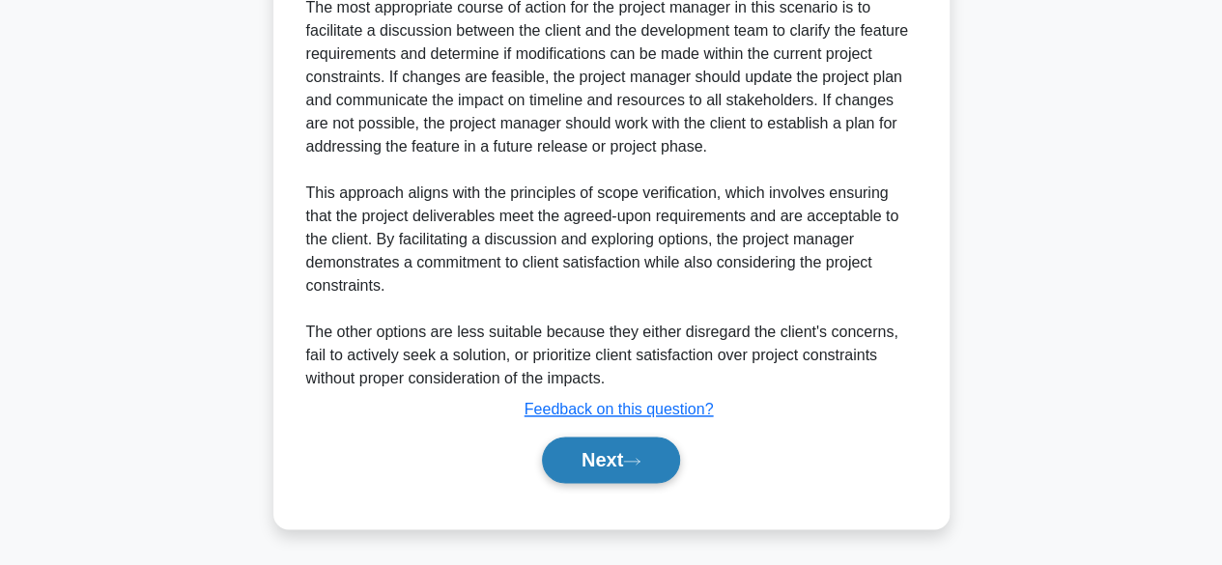
click at [625, 466] on button "Next" at bounding box center [611, 459] width 138 height 46
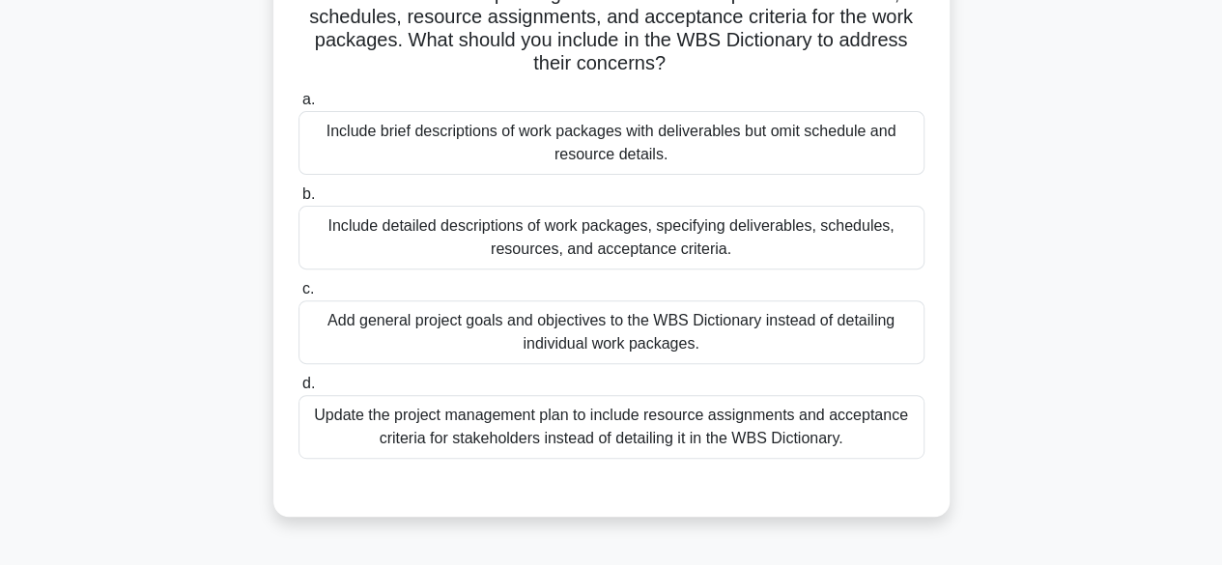
scroll to position [211, 0]
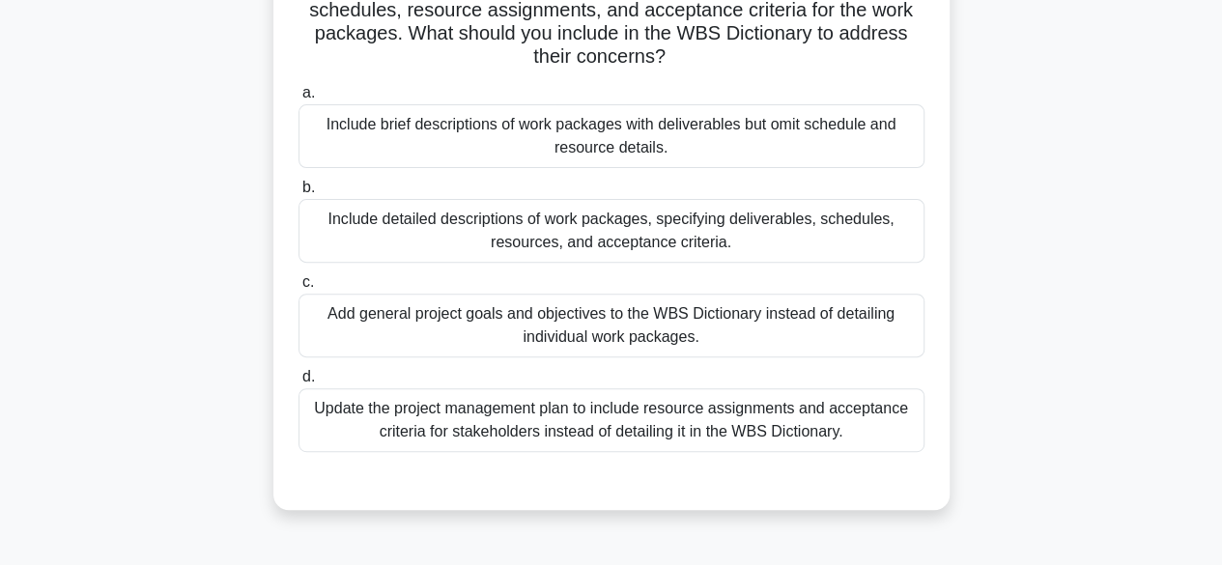
click at [830, 239] on div "Include detailed descriptions of work packages, specifying deliverables, schedu…" at bounding box center [611, 231] width 626 height 64
click at [298, 194] on input "b. Include detailed descriptions of work packages, specifying deliverables, sch…" at bounding box center [298, 188] width 0 height 13
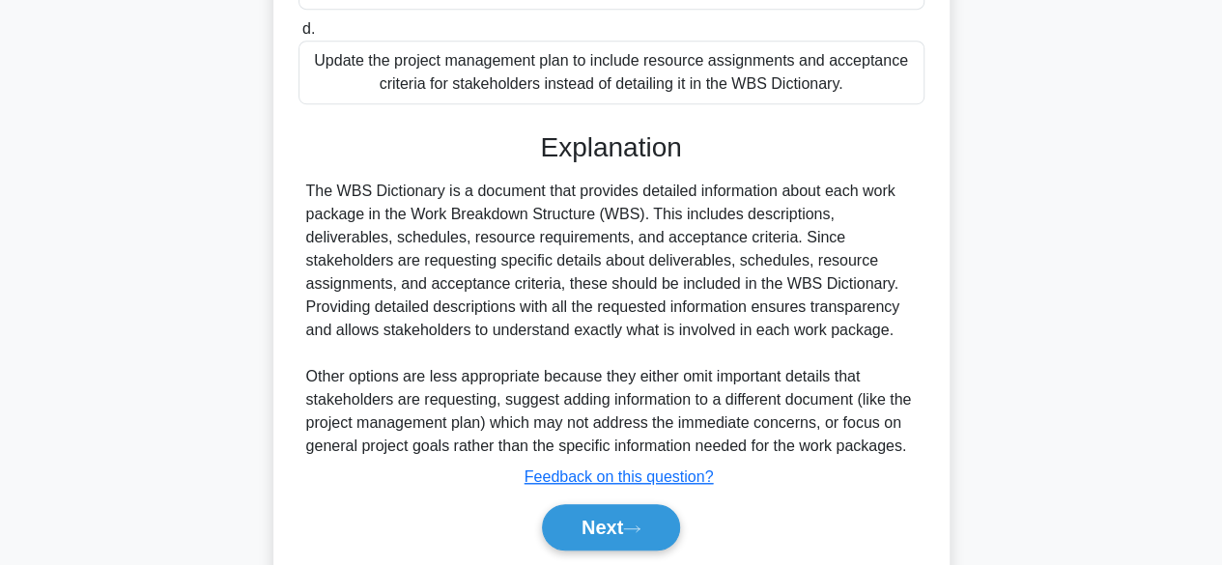
scroll to position [623, 0]
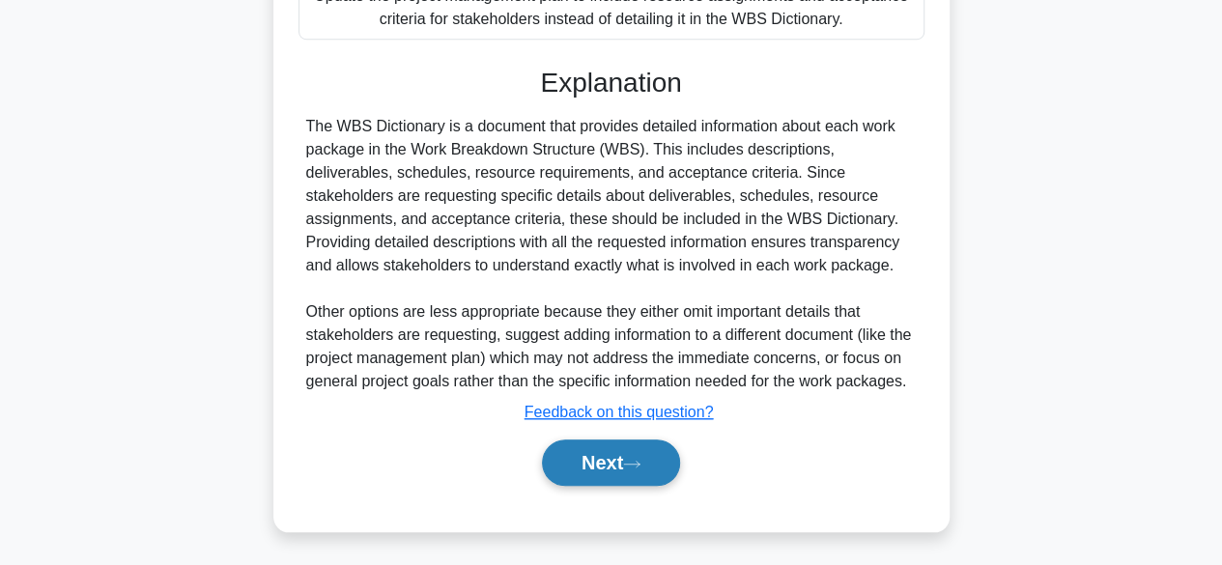
click at [650, 463] on button "Next" at bounding box center [611, 462] width 138 height 46
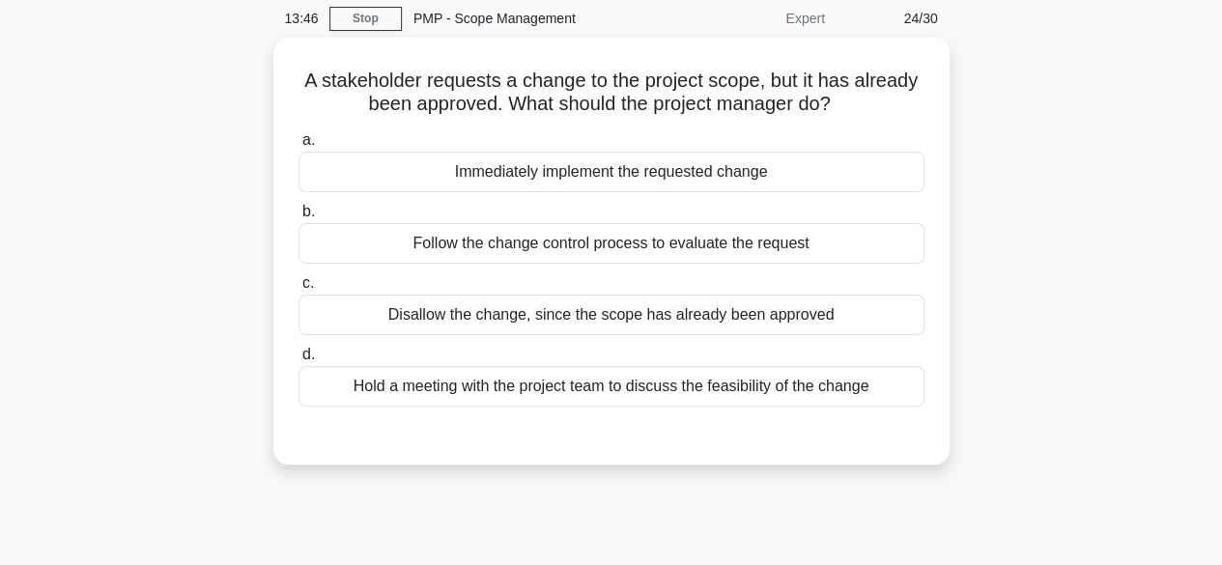
scroll to position [84, 0]
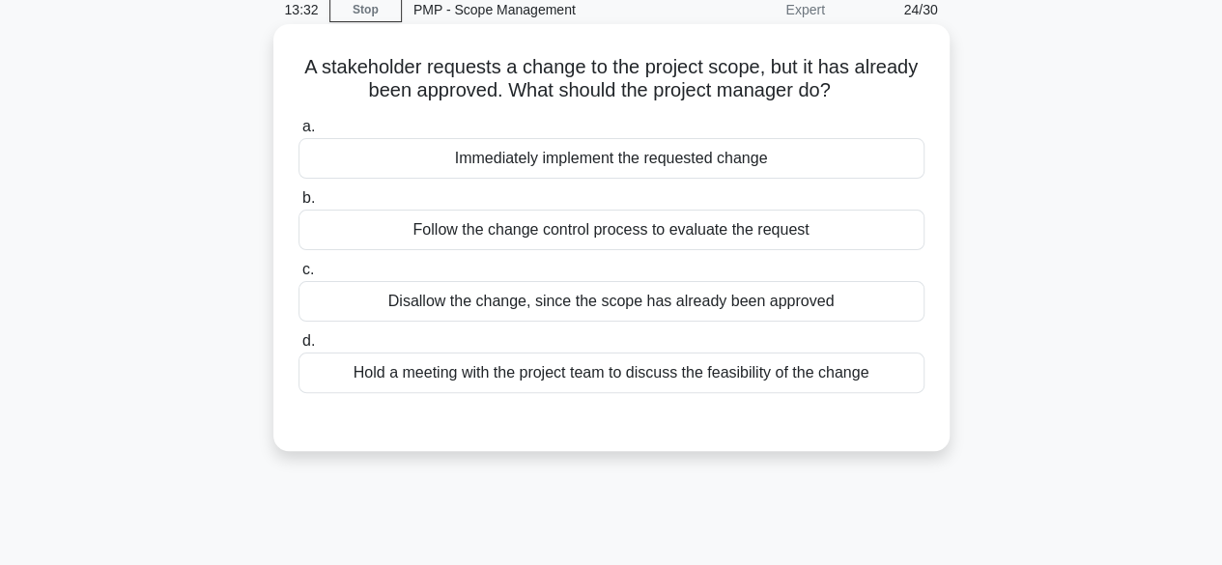
click at [684, 370] on div "Hold a meeting with the project team to discuss the feasibility of the change" at bounding box center [611, 372] width 626 height 41
click at [298, 348] on input "d. Hold a meeting with the project team to discuss the feasibility of the change" at bounding box center [298, 341] width 0 height 13
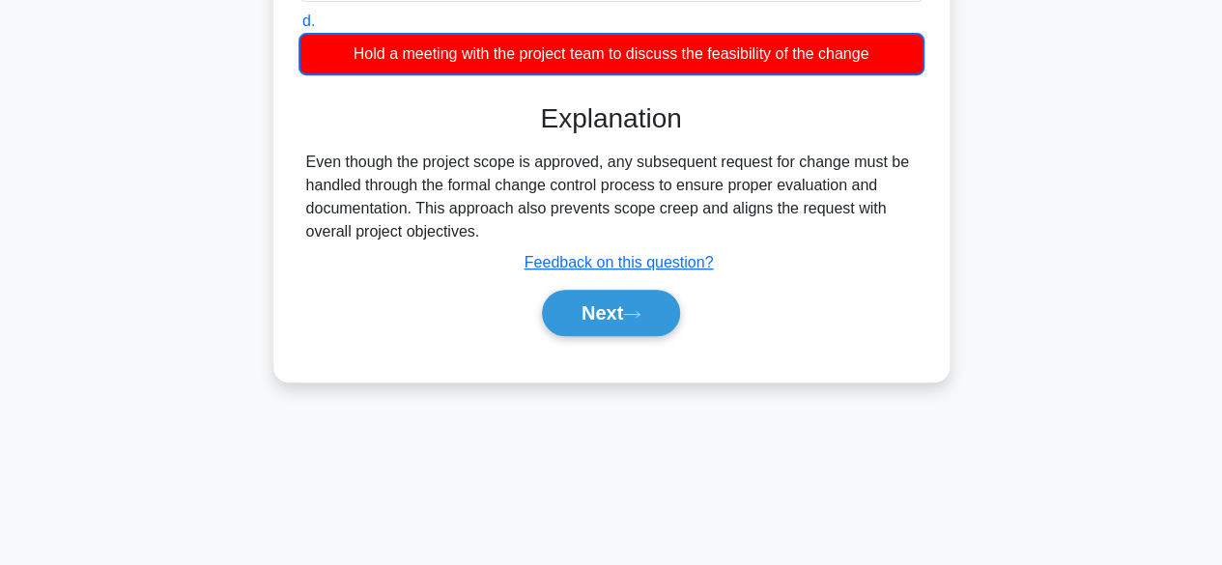
scroll to position [411, 0]
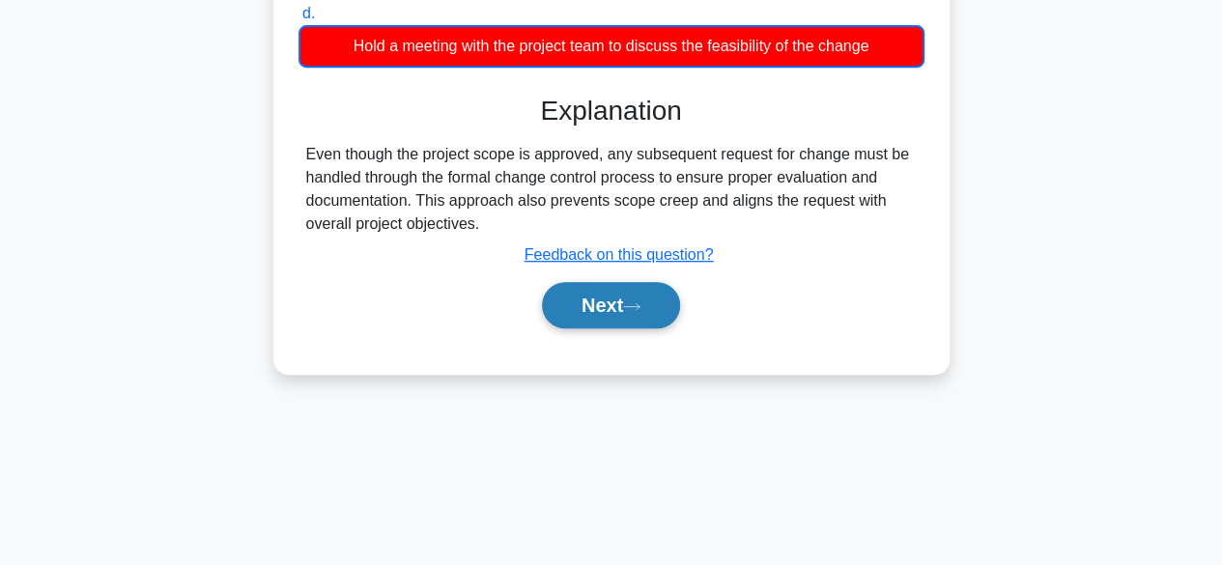
click at [665, 311] on button "Next" at bounding box center [611, 305] width 138 height 46
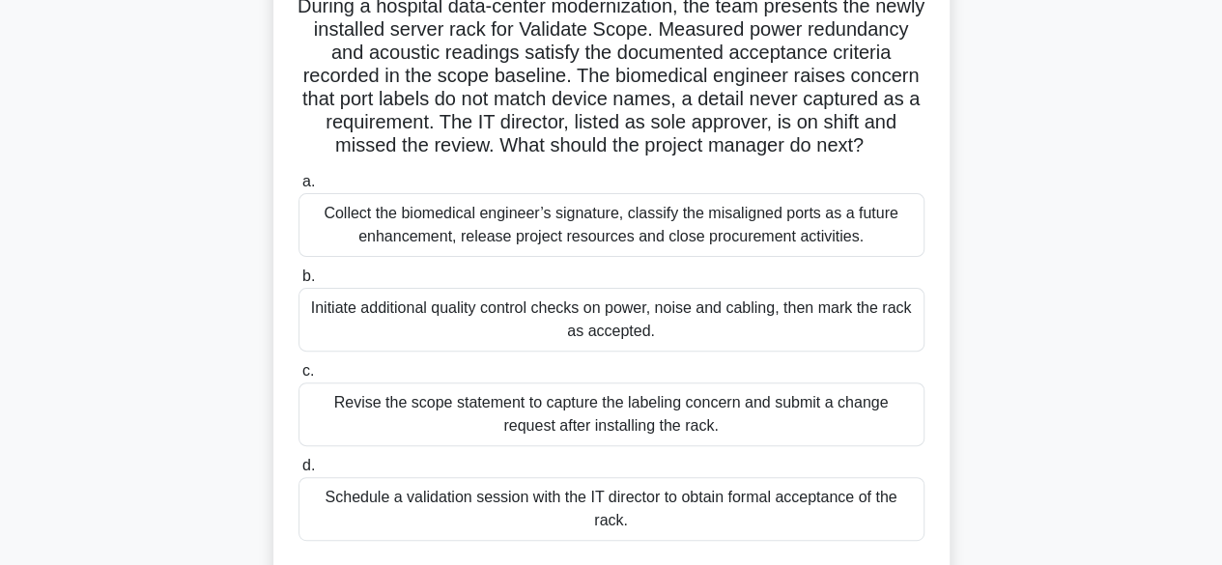
scroll to position [117, 0]
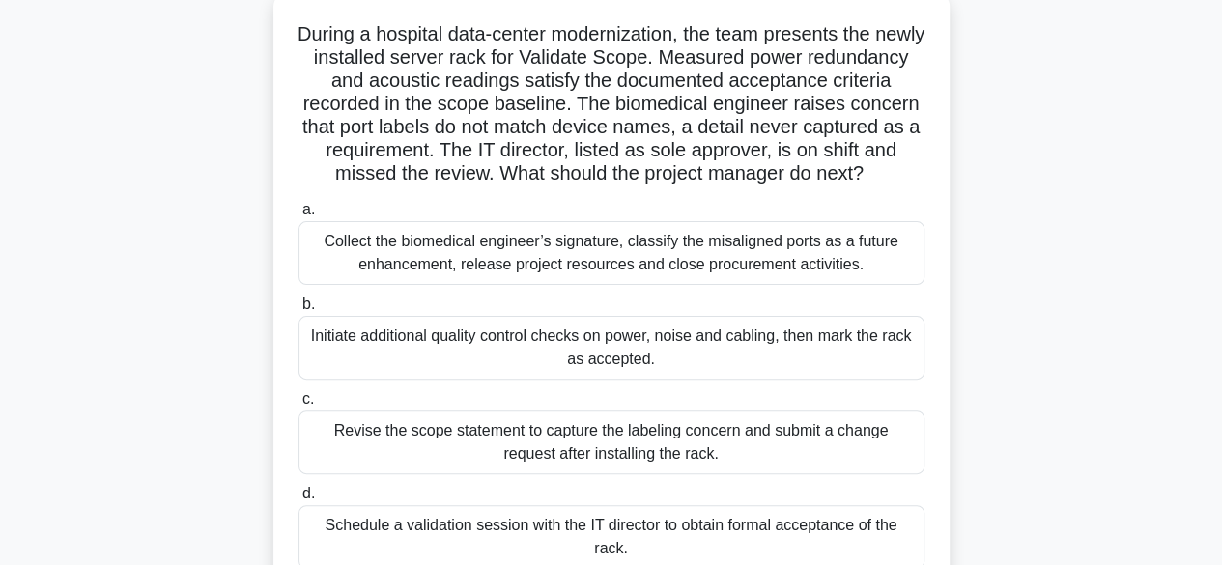
click at [880, 380] on div "Initiate additional quality control checks on power, noise and cabling, then ma…" at bounding box center [611, 348] width 626 height 64
click at [298, 311] on input "b. Initiate additional quality control checks on power, noise and cabling, then…" at bounding box center [298, 304] width 0 height 13
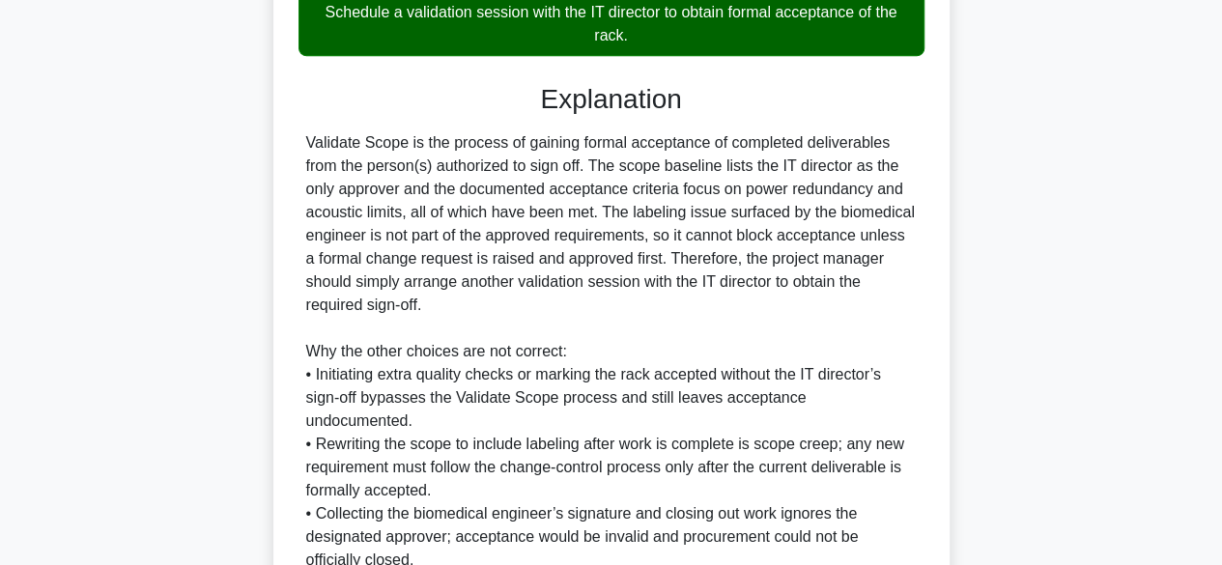
scroll to position [811, 0]
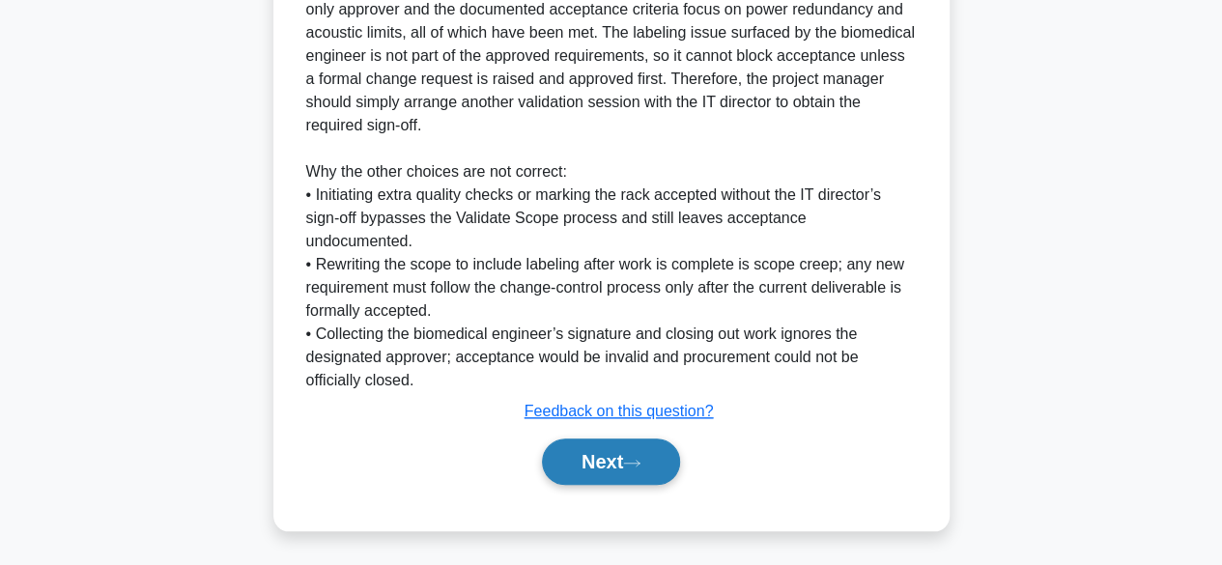
click at [595, 472] on button "Next" at bounding box center [611, 461] width 138 height 46
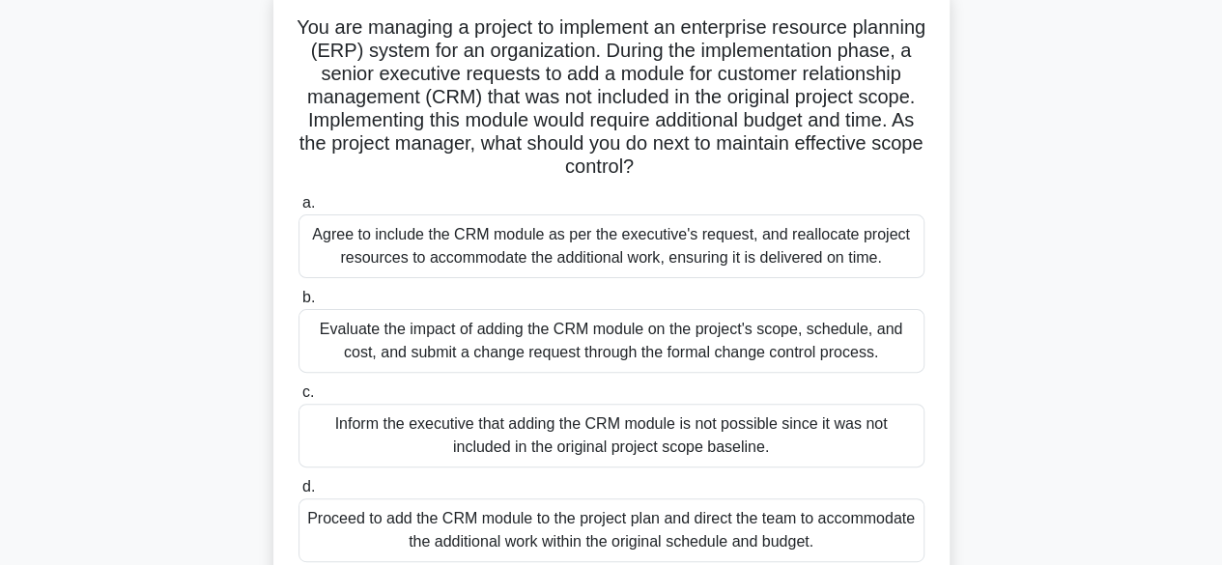
scroll to position [129, 0]
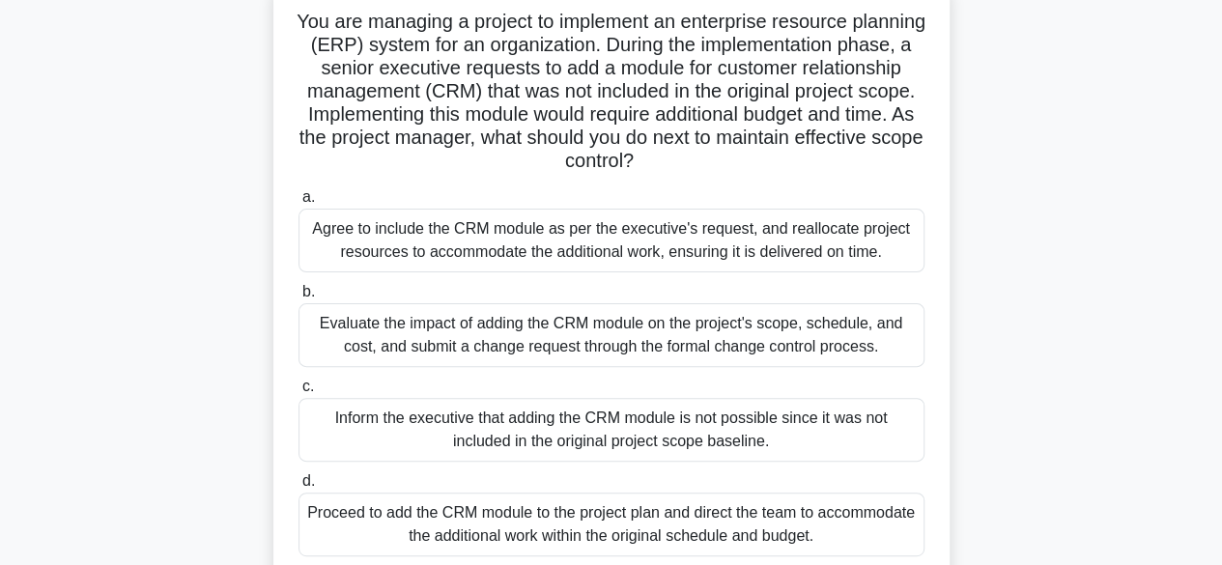
click at [848, 333] on div "Evaluate the impact of adding the CRM module on the project's scope, schedule, …" at bounding box center [611, 335] width 626 height 64
click at [298, 298] on input "b. Evaluate the impact of adding the CRM module on the project's scope, schedul…" at bounding box center [298, 292] width 0 height 13
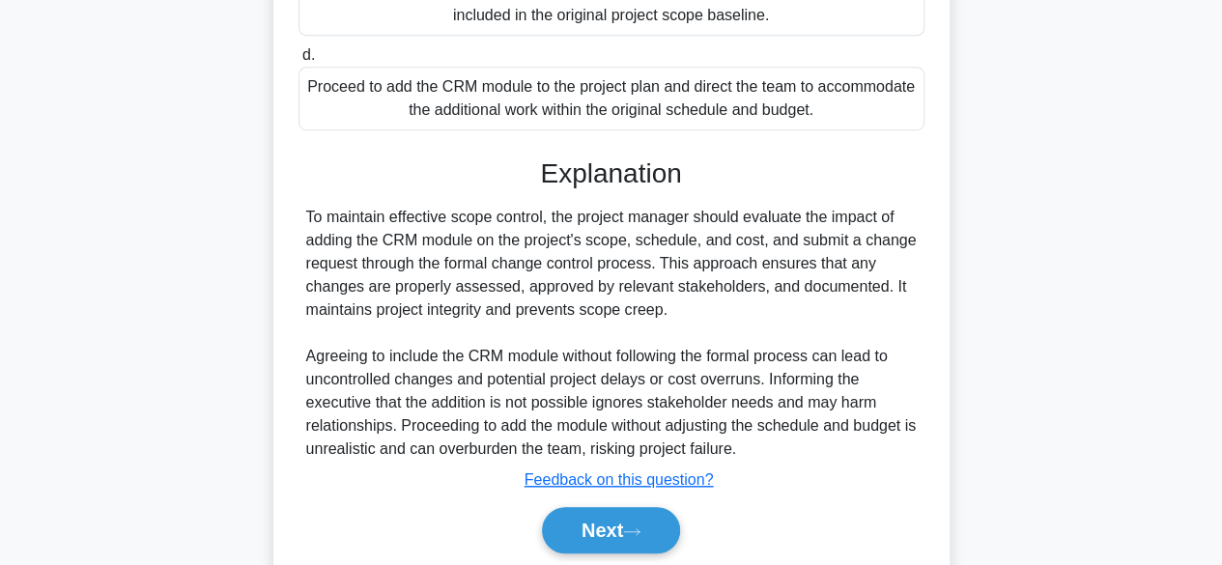
scroll to position [623, 0]
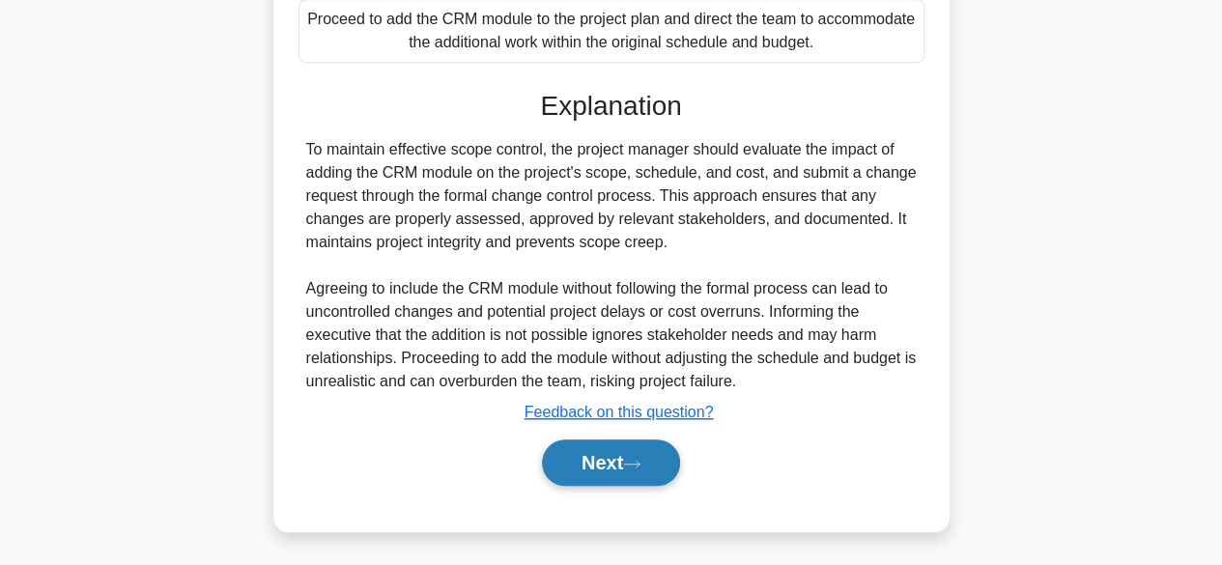
click at [640, 459] on icon at bounding box center [631, 464] width 17 height 11
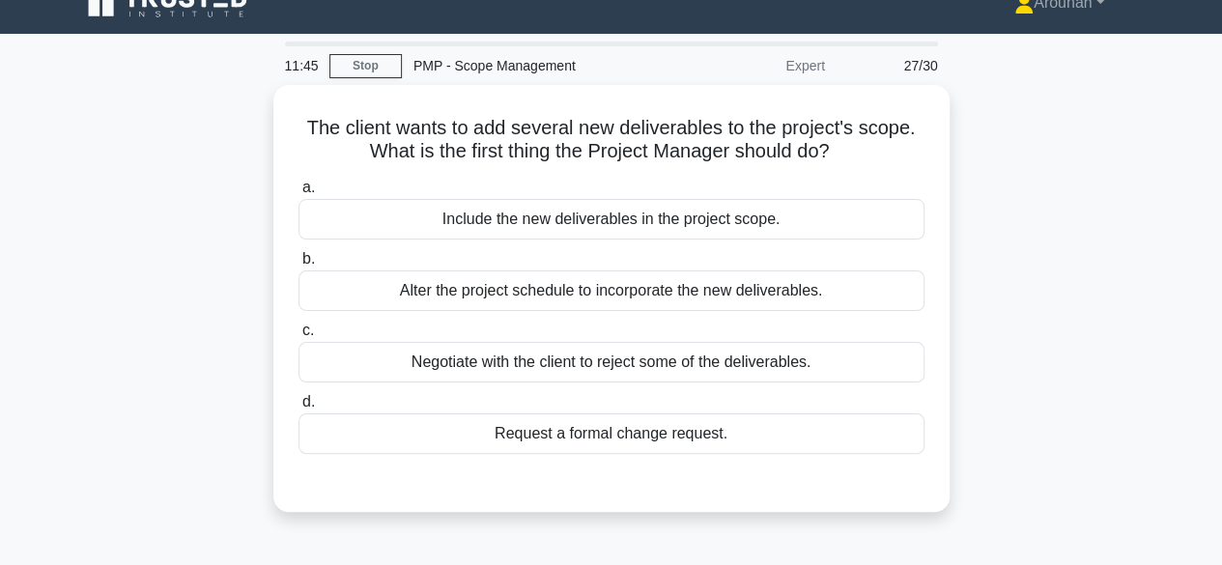
scroll to position [20, 0]
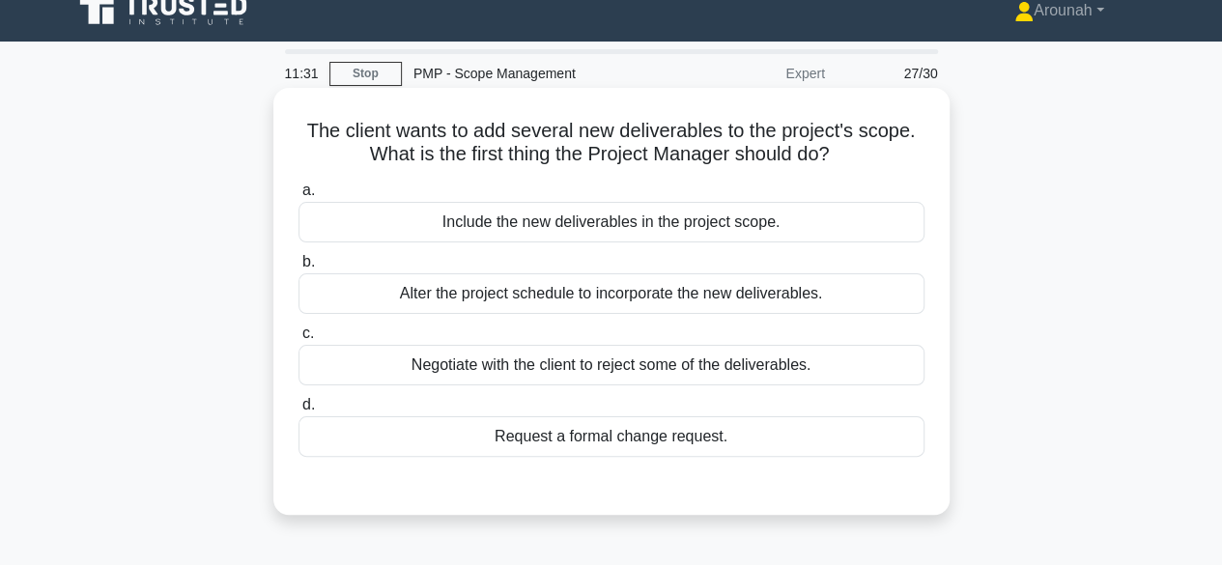
click at [709, 431] on div "Request a formal change request." at bounding box center [611, 436] width 626 height 41
click at [298, 411] on input "d. Request a formal change request." at bounding box center [298, 405] width 0 height 13
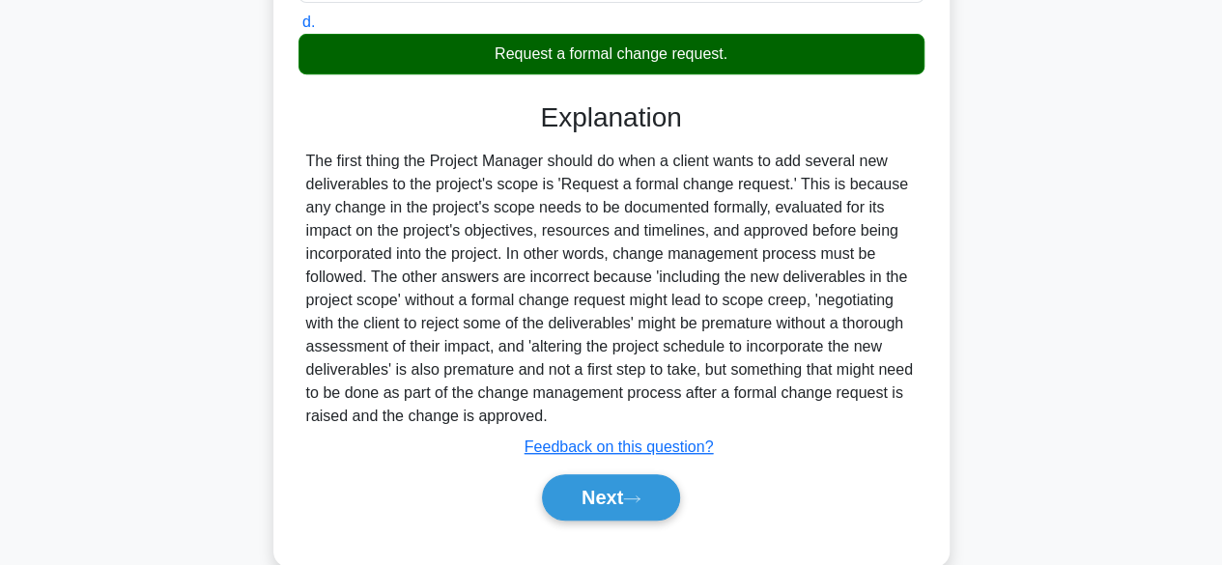
scroll to position [478, 0]
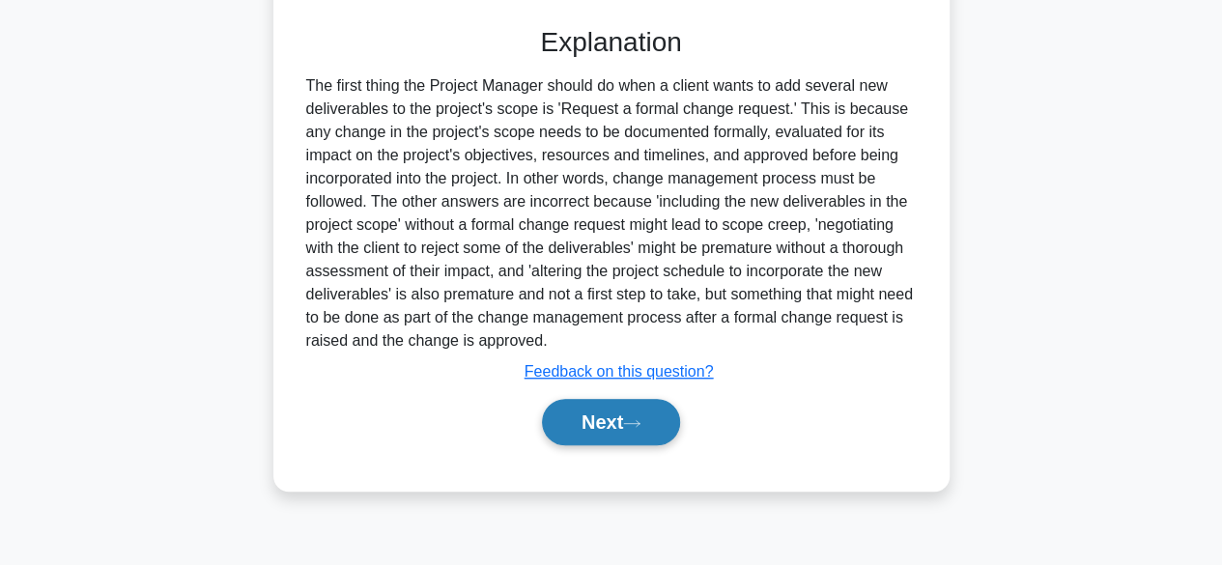
click at [675, 429] on button "Next" at bounding box center [611, 422] width 138 height 46
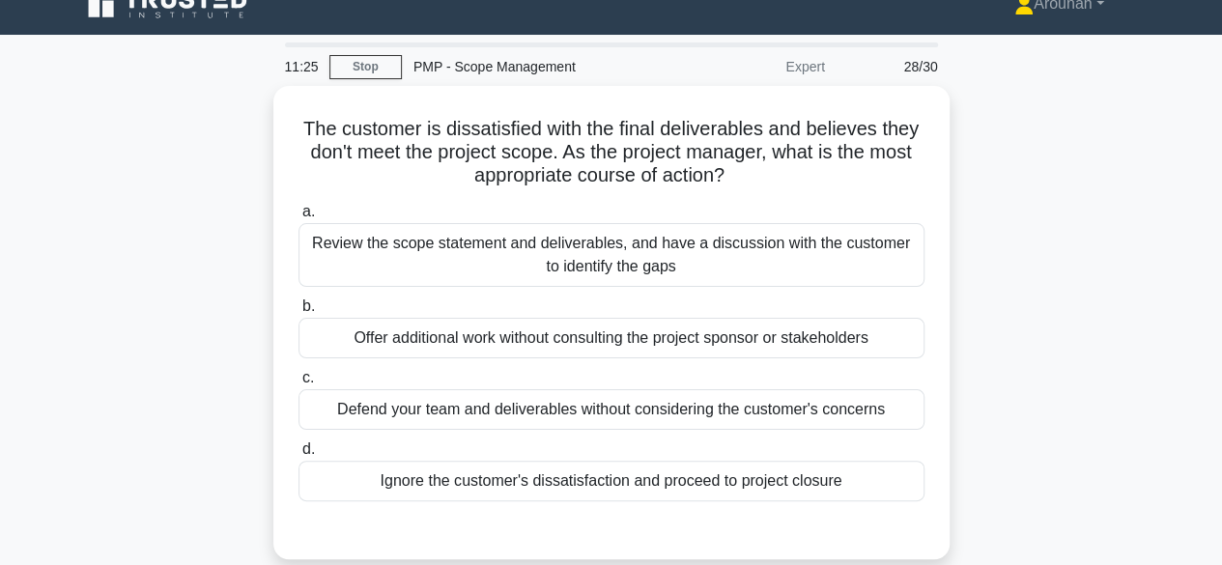
scroll to position [25, 0]
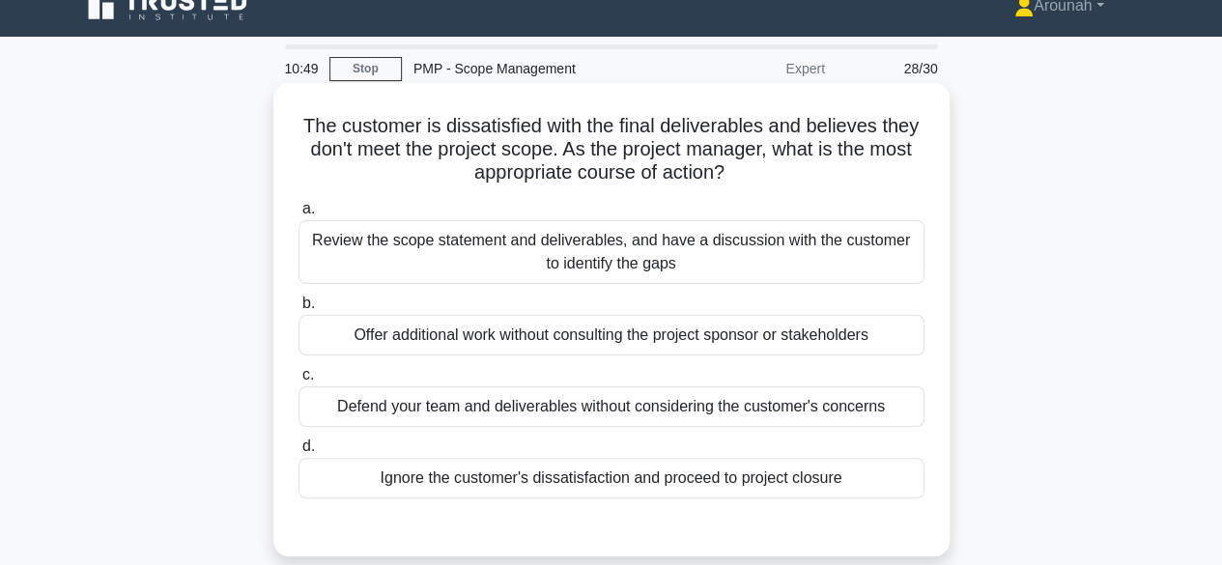
click at [816, 240] on div "Review the scope statement and deliverables, and have a discussion with the cus…" at bounding box center [611, 252] width 626 height 64
click at [298, 215] on input "a. Review the scope statement and deliverables, and have a discussion with the …" at bounding box center [298, 209] width 0 height 13
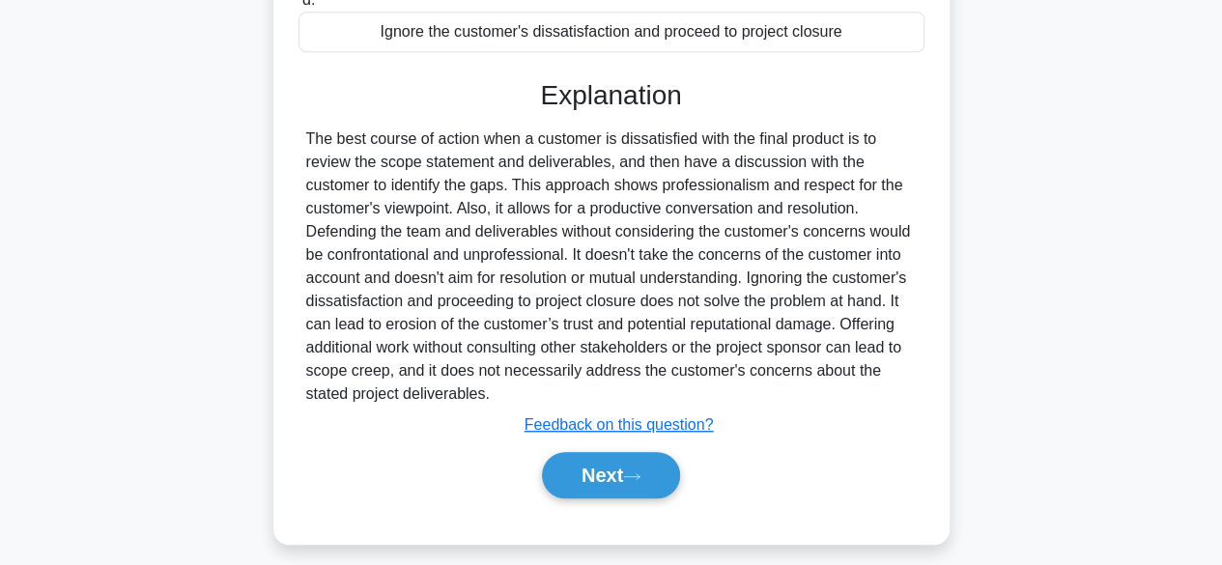
scroll to position [484, 0]
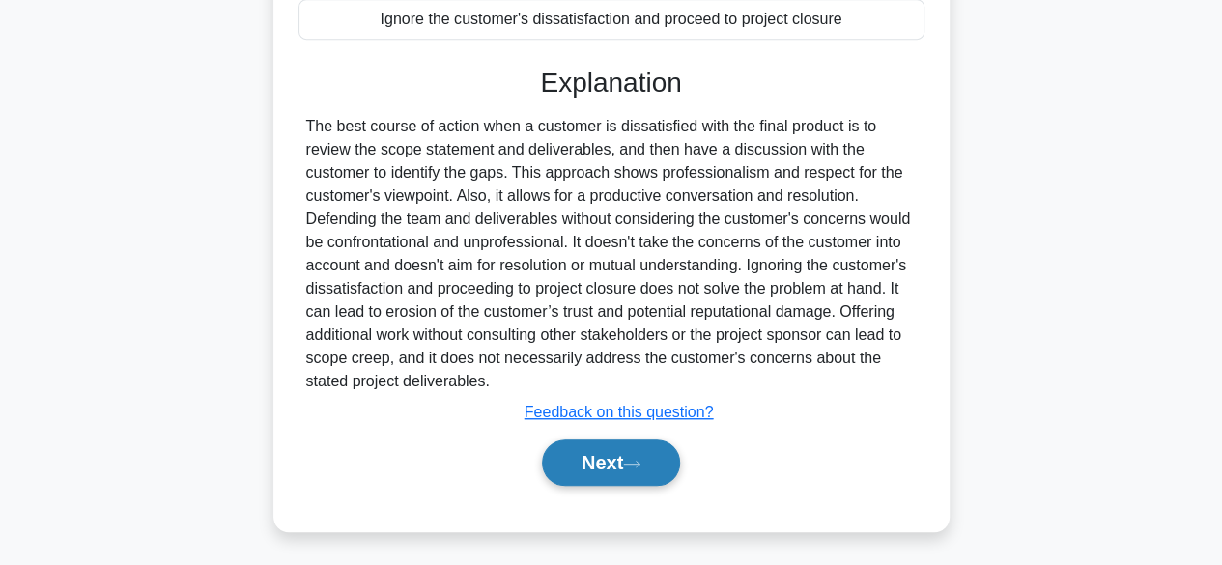
click at [575, 449] on button "Next" at bounding box center [611, 462] width 138 height 46
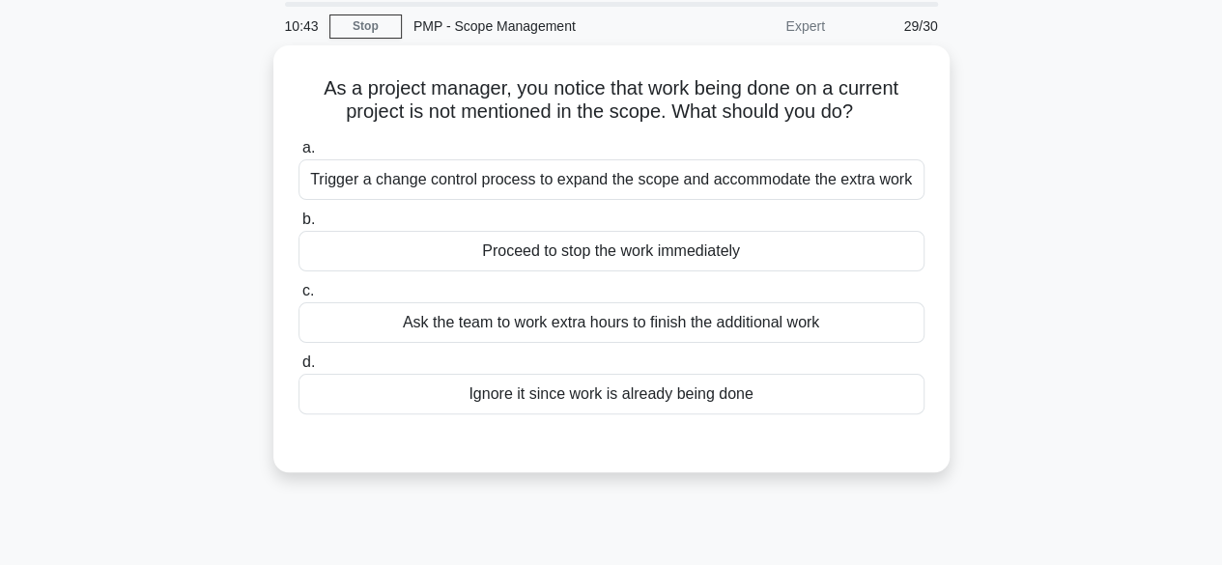
scroll to position [0, 0]
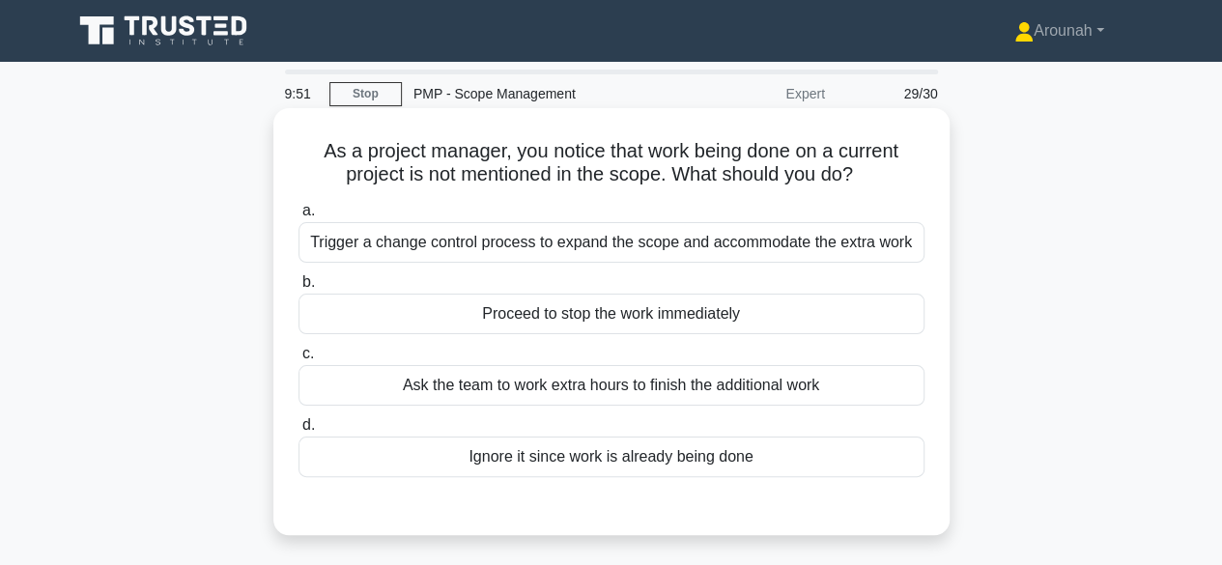
click at [726, 320] on div "Proceed to stop the work immediately" at bounding box center [611, 314] width 626 height 41
click at [298, 289] on input "b. Proceed to stop the work immediately" at bounding box center [298, 282] width 0 height 13
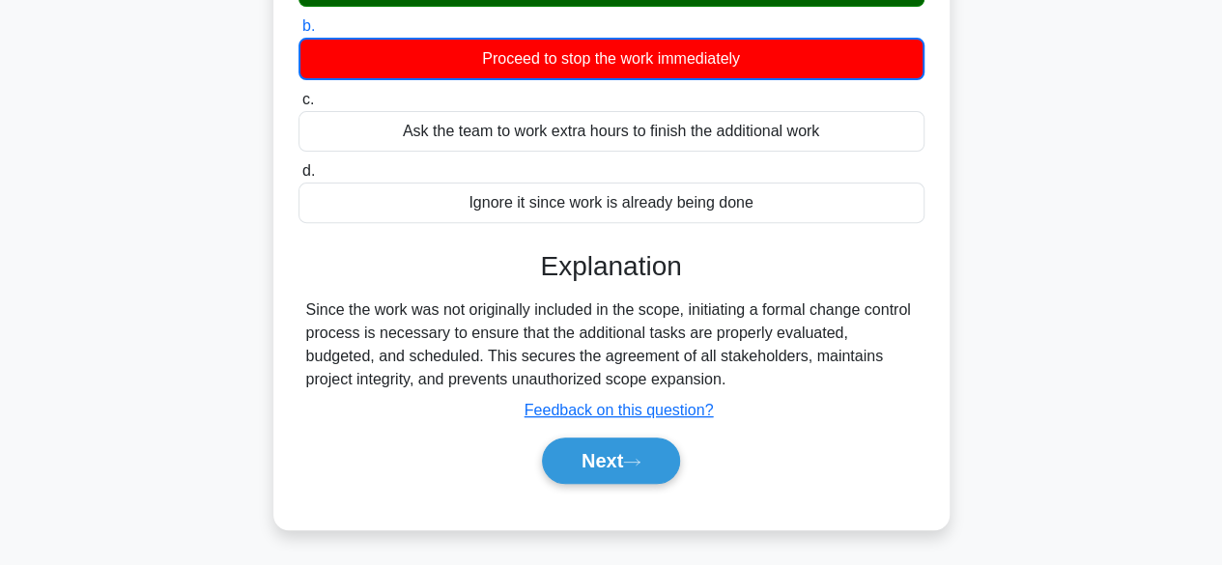
scroll to position [263, 0]
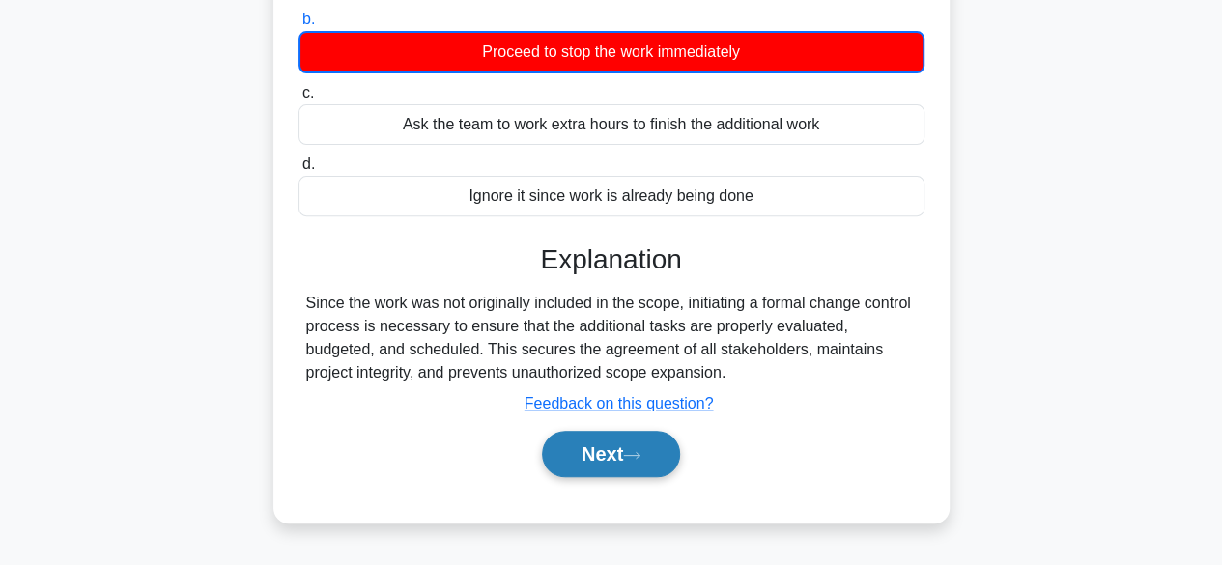
click at [604, 459] on button "Next" at bounding box center [611, 454] width 138 height 46
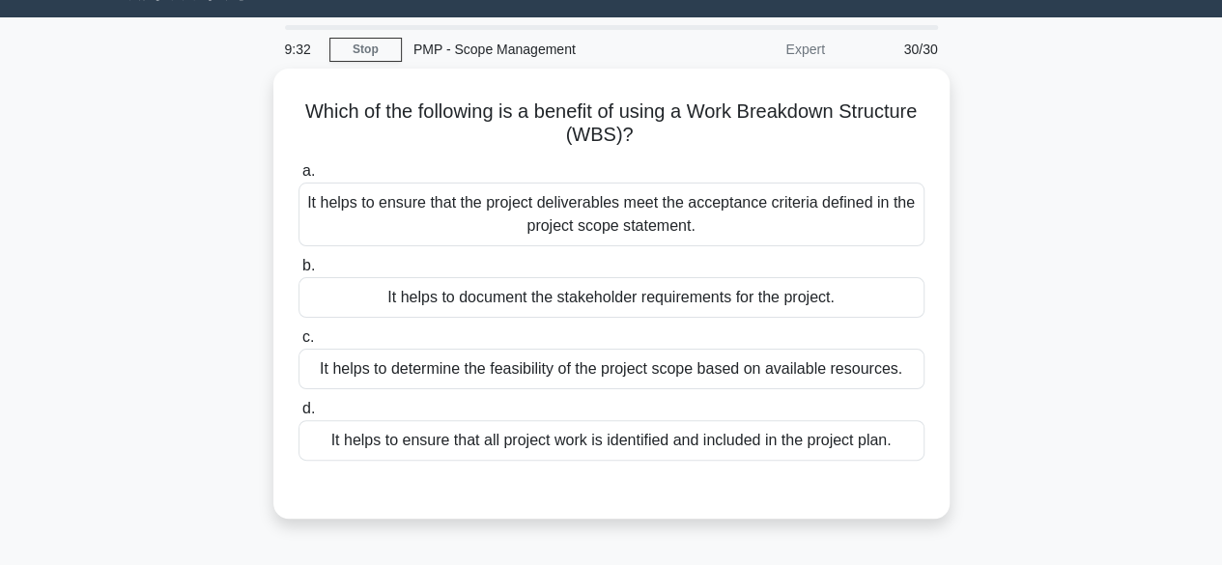
scroll to position [42, 0]
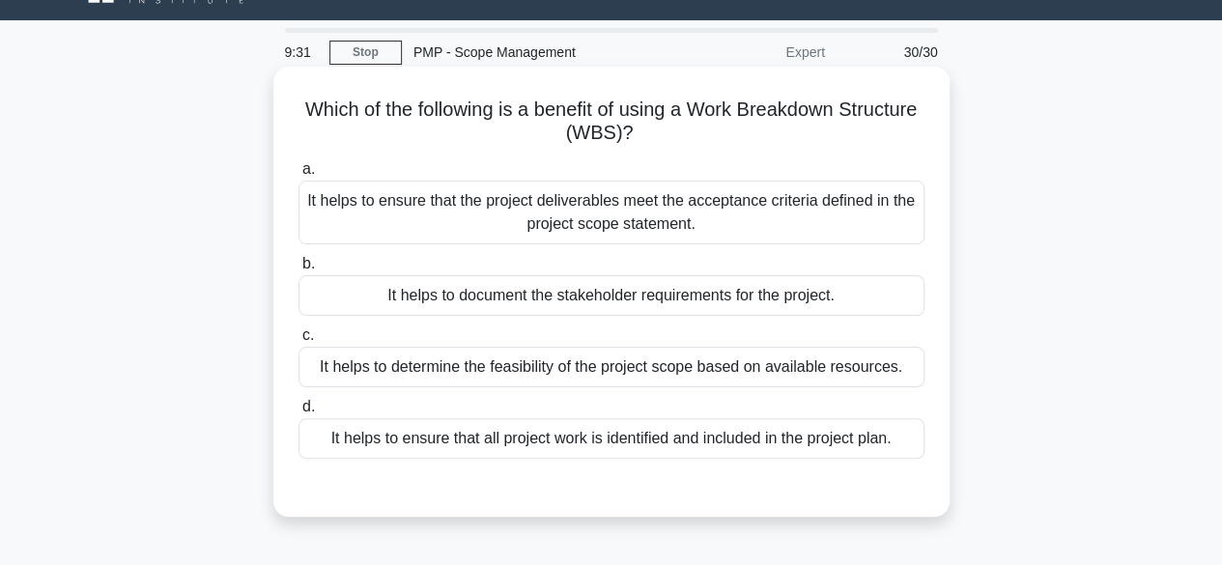
click at [856, 212] on div "It helps to ensure that the project deliverables meet the acceptance criteria d…" at bounding box center [611, 213] width 626 height 64
click at [298, 176] on input "a. It helps to ensure that the project deliverables meet the acceptance criteri…" at bounding box center [298, 169] width 0 height 13
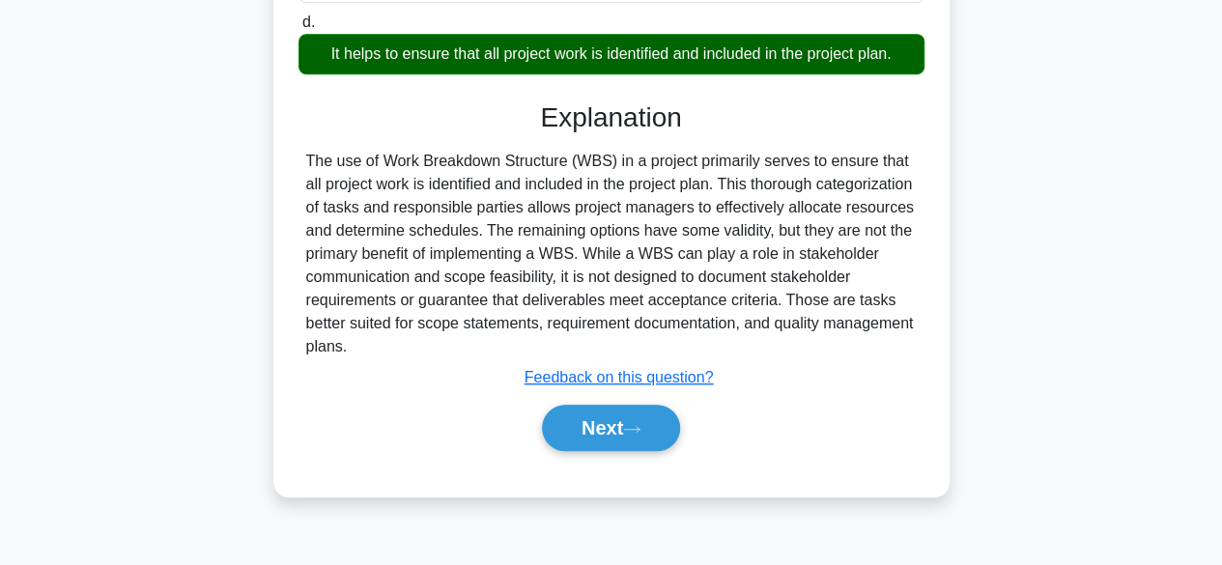
scroll to position [423, 0]
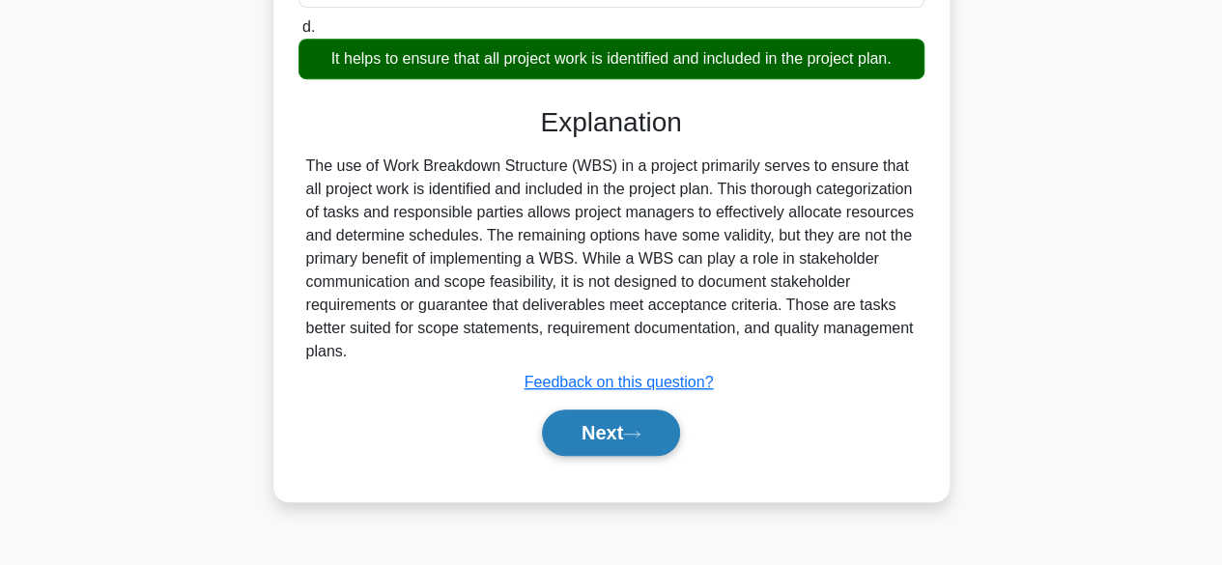
click at [626, 424] on button "Next" at bounding box center [611, 432] width 138 height 46
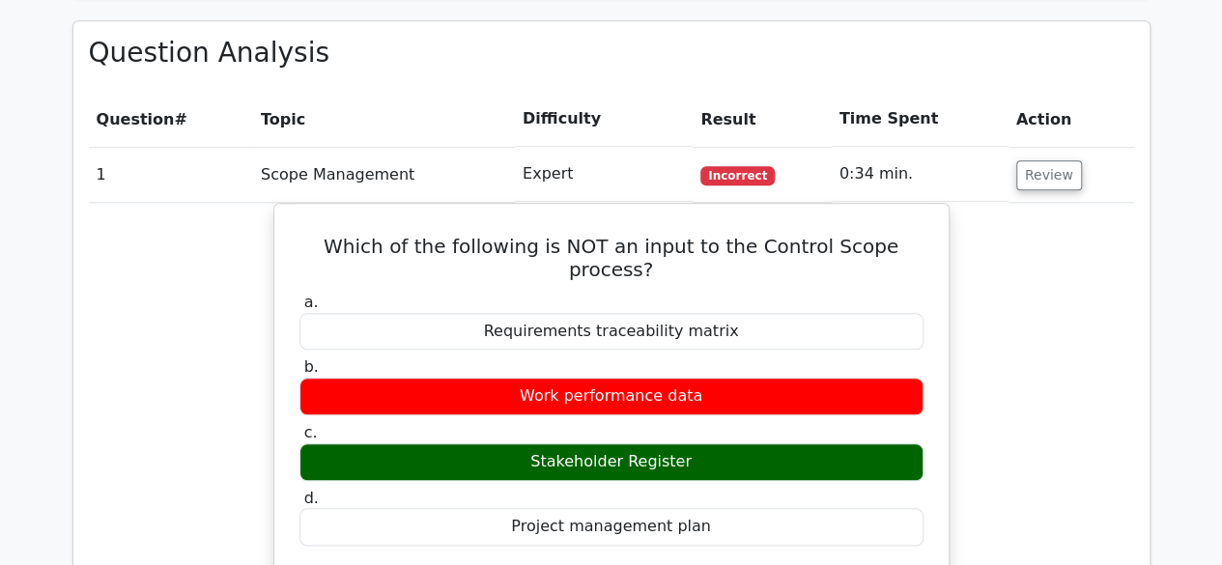
scroll to position [850, 0]
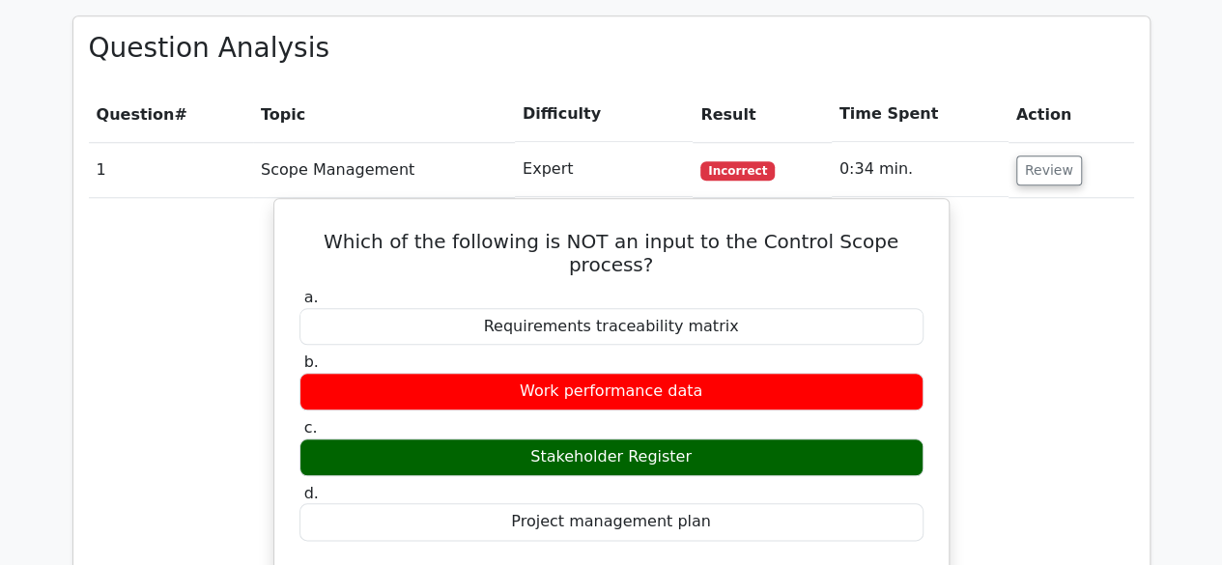
drag, startPoint x: 1220, startPoint y: 156, endPoint x: 1207, endPoint y: 211, distance: 56.5
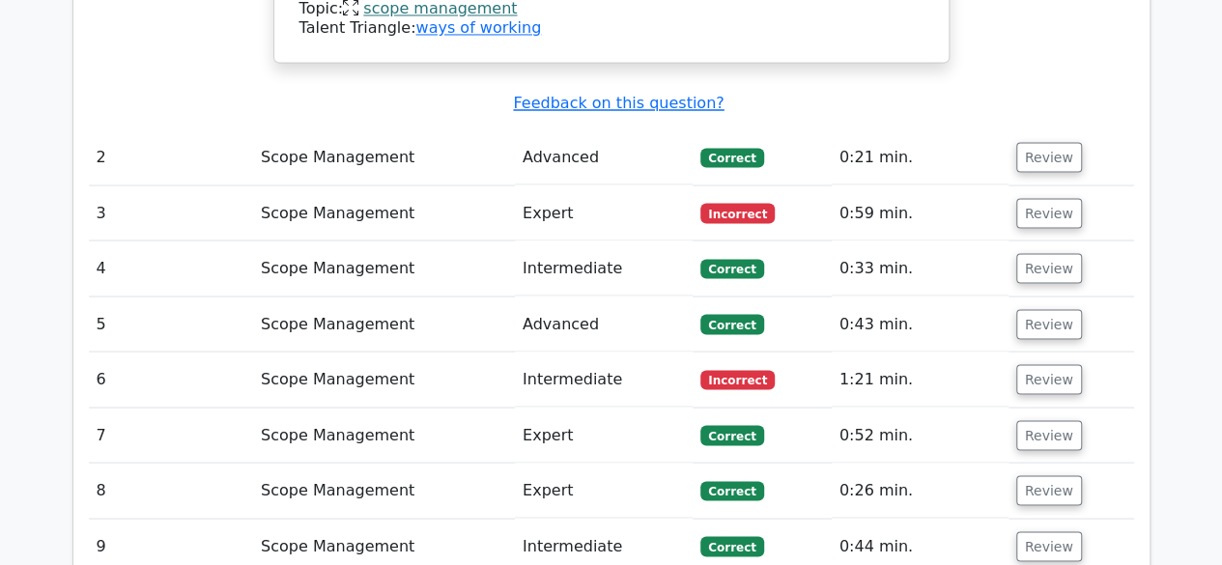
scroll to position [1698, 0]
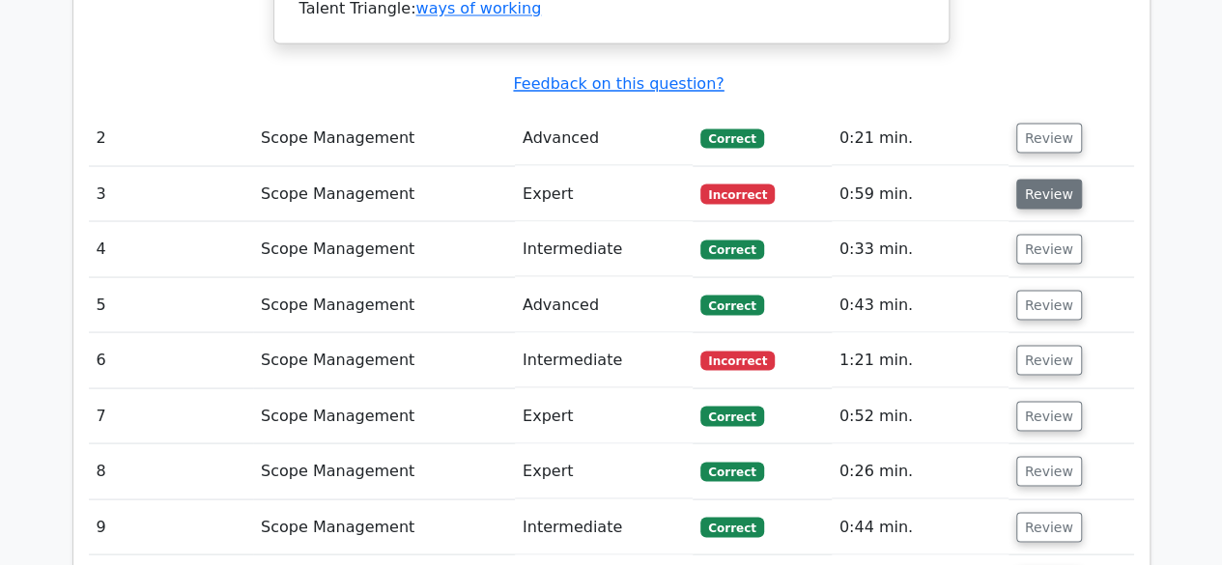
click at [1046, 179] on button "Review" at bounding box center [1049, 194] width 66 height 30
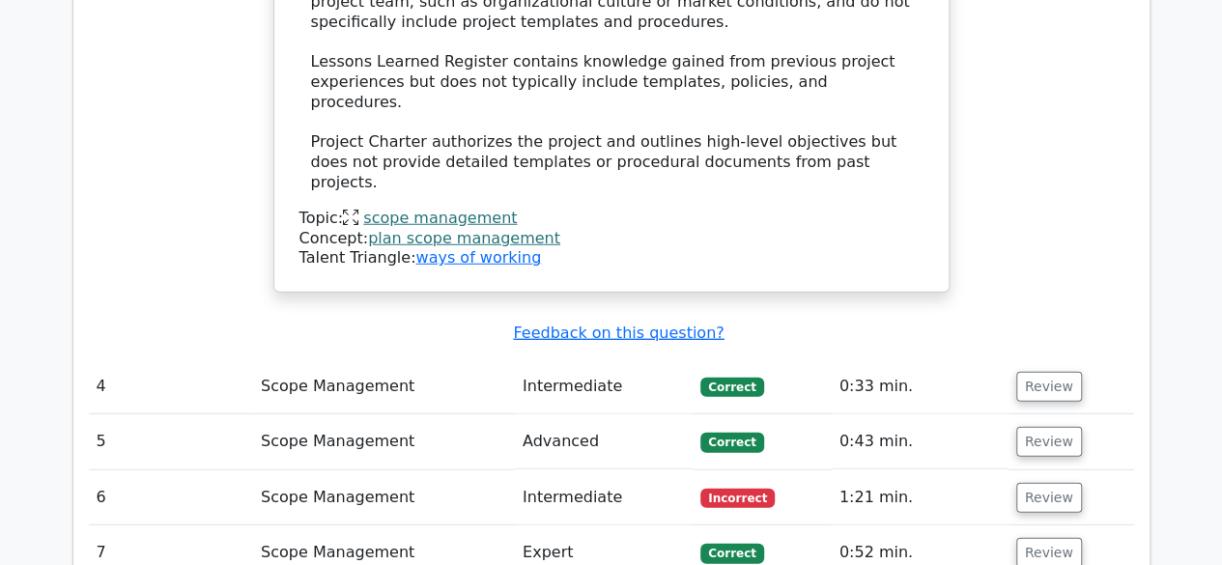
scroll to position [2522, 0]
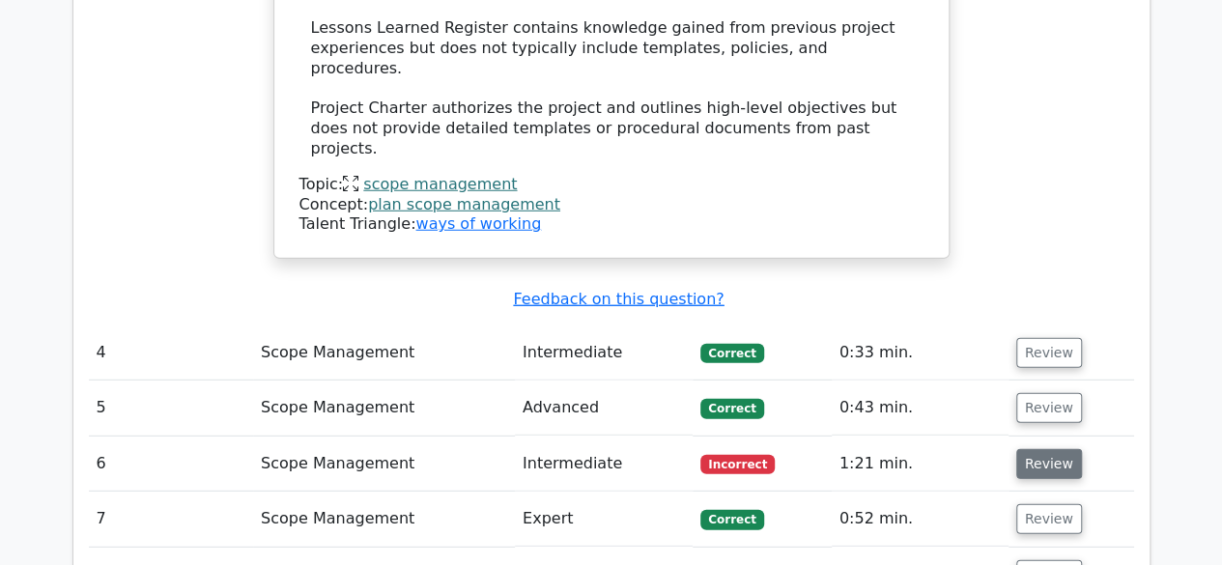
click at [1029, 449] on button "Review" at bounding box center [1049, 464] width 66 height 30
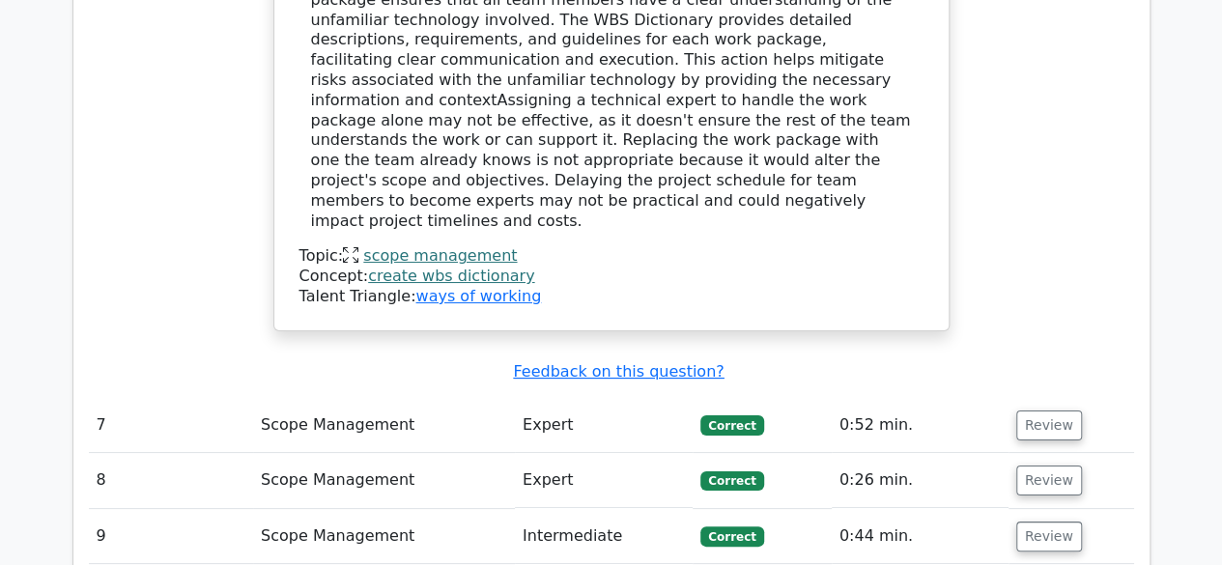
scroll to position [3606, 0]
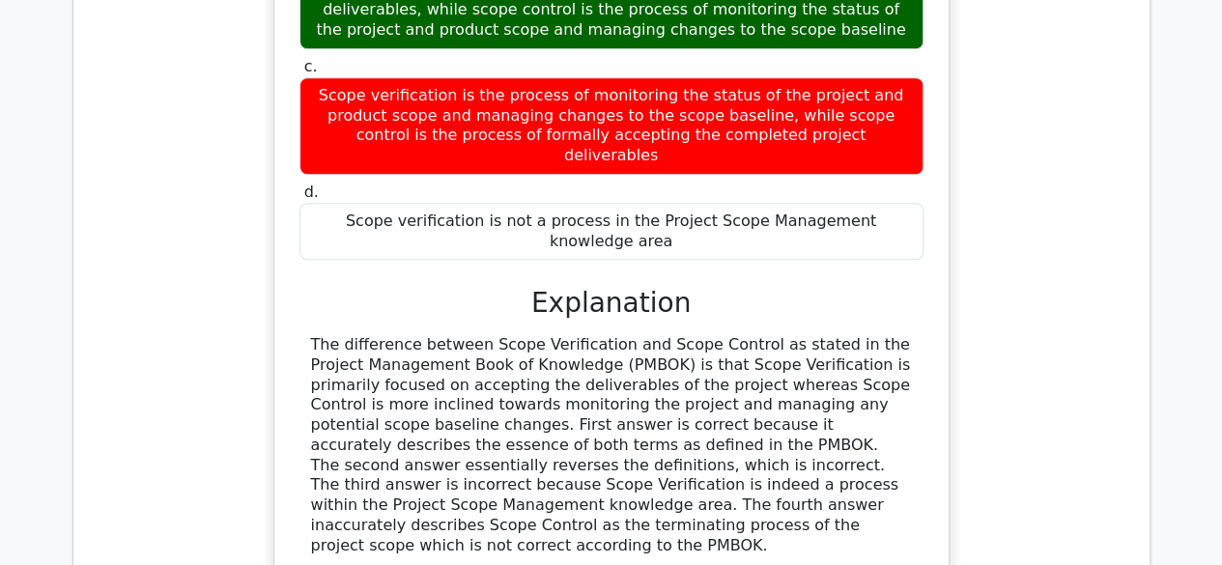
scroll to position [4511, 0]
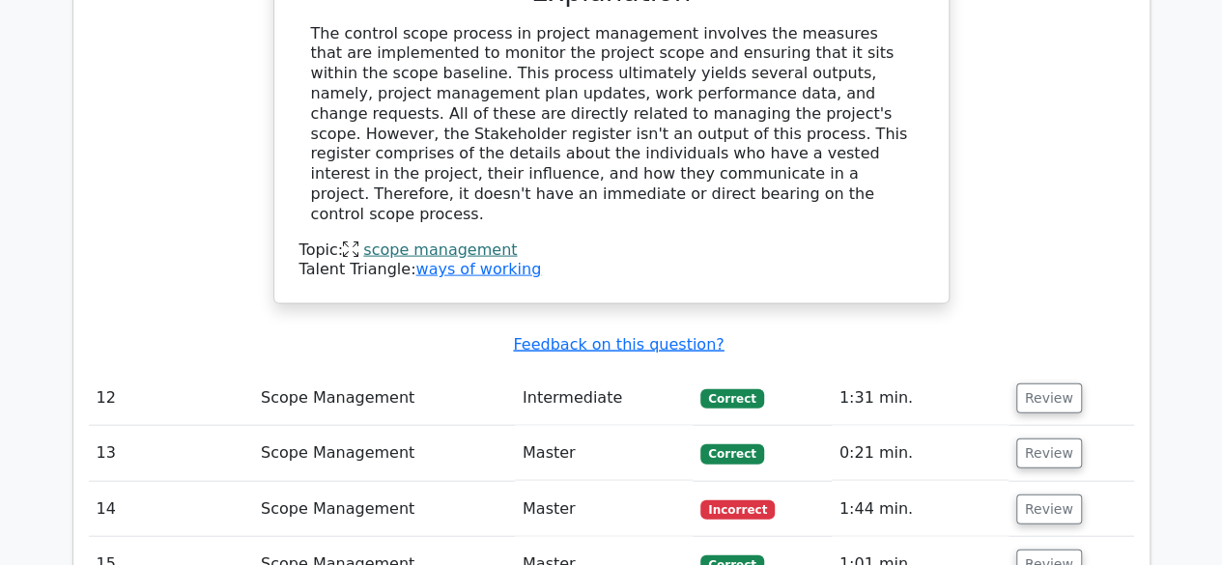
scroll to position [5633, 0]
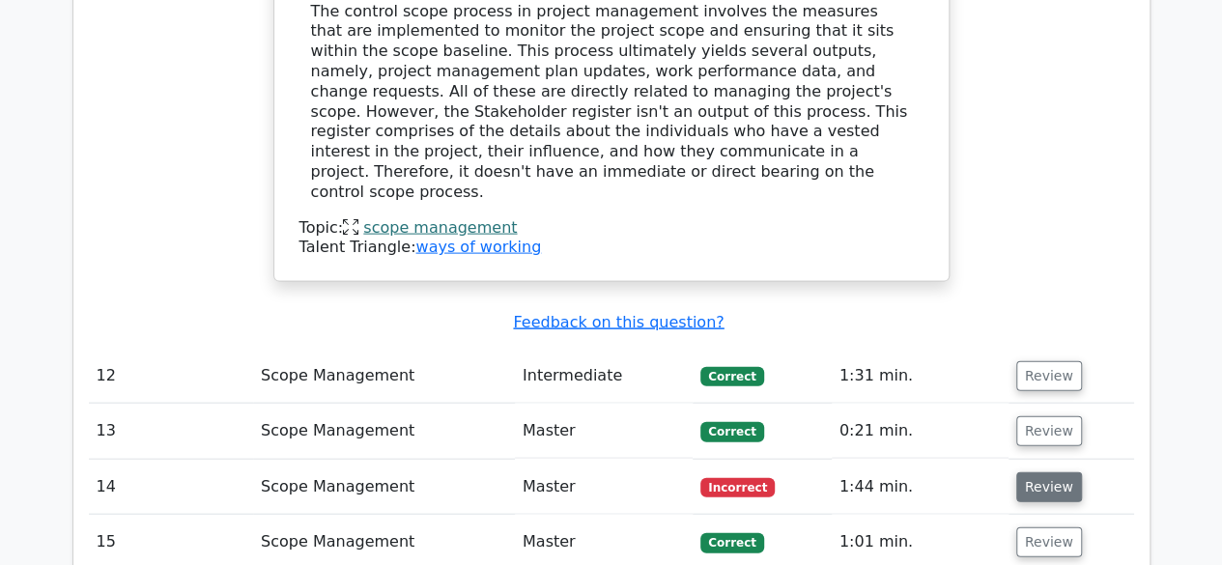
click at [1047, 472] on button "Review" at bounding box center [1049, 487] width 66 height 30
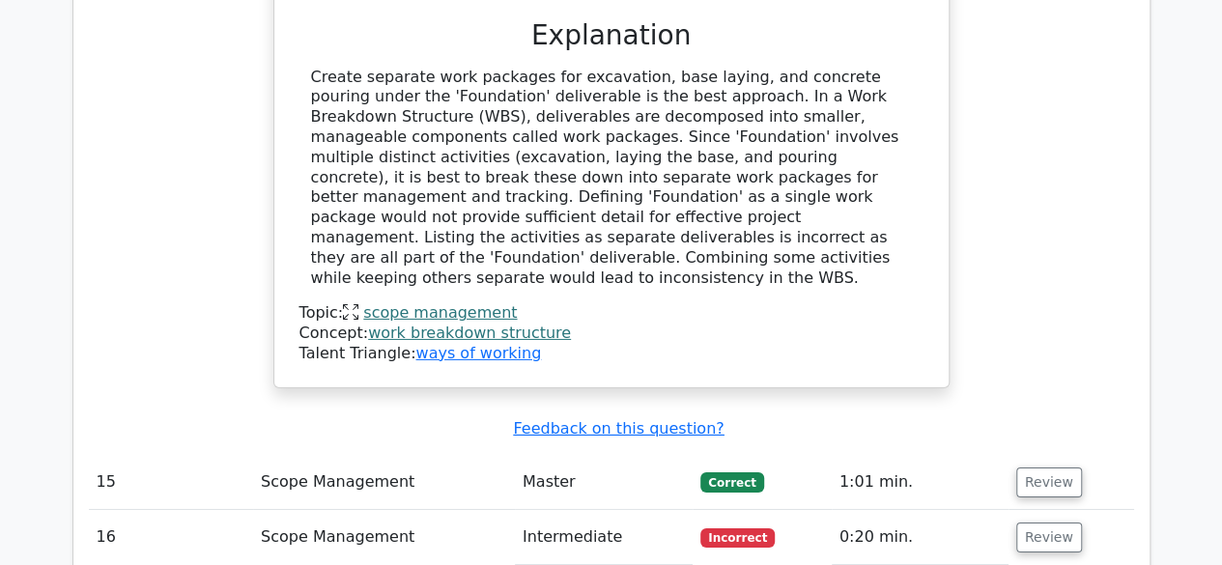
scroll to position [6697, 0]
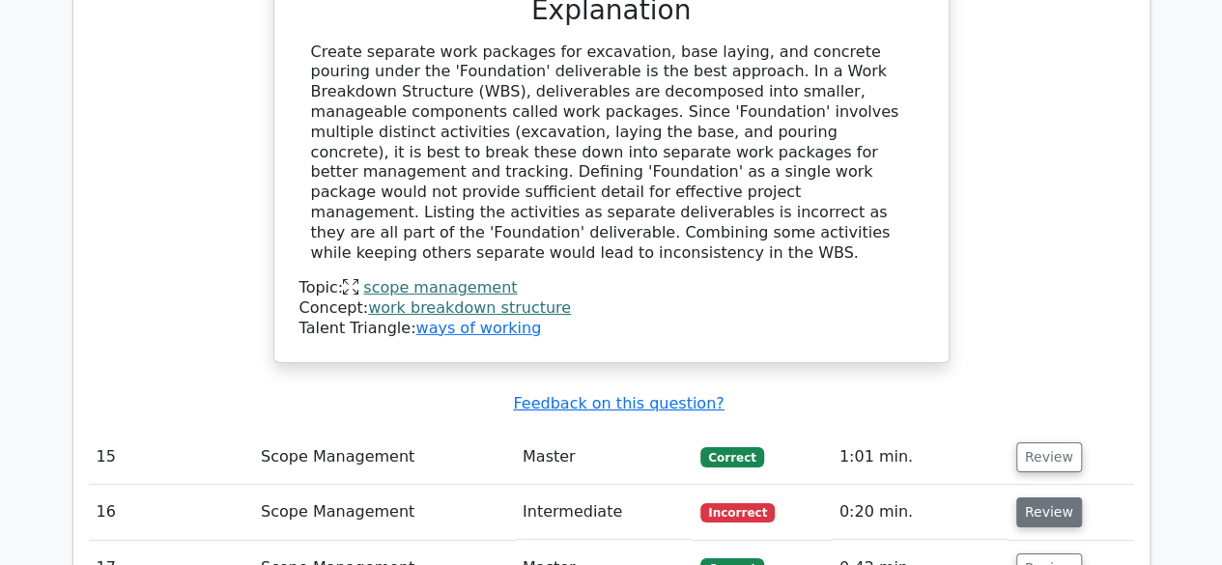
click at [1036, 497] on button "Review" at bounding box center [1049, 512] width 66 height 30
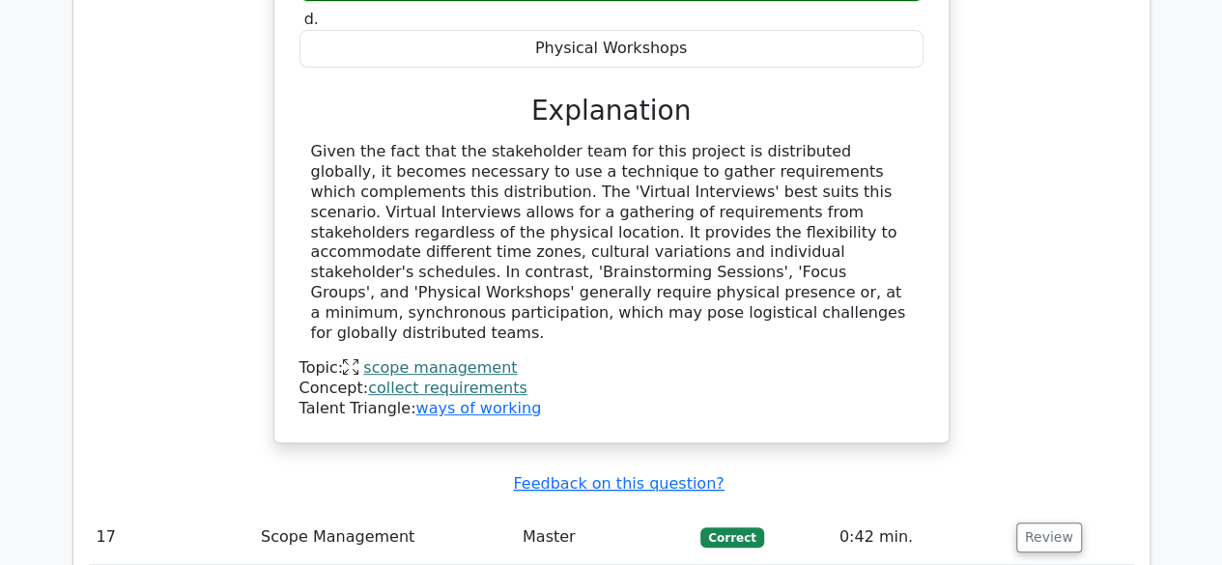
scroll to position [7597, 0]
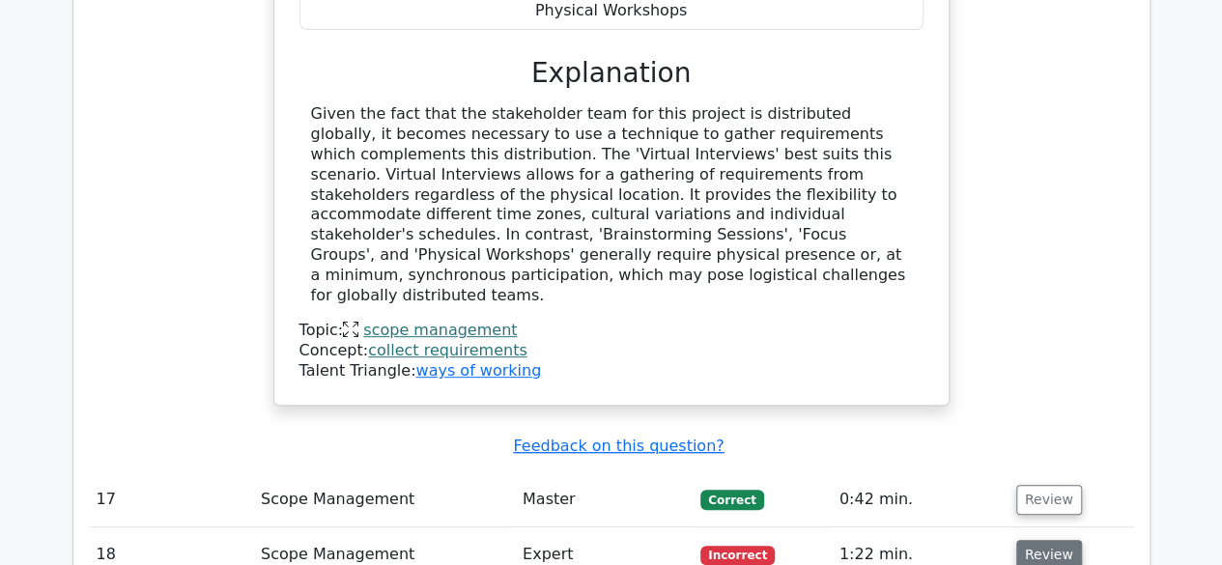
click at [1054, 540] on button "Review" at bounding box center [1049, 555] width 66 height 30
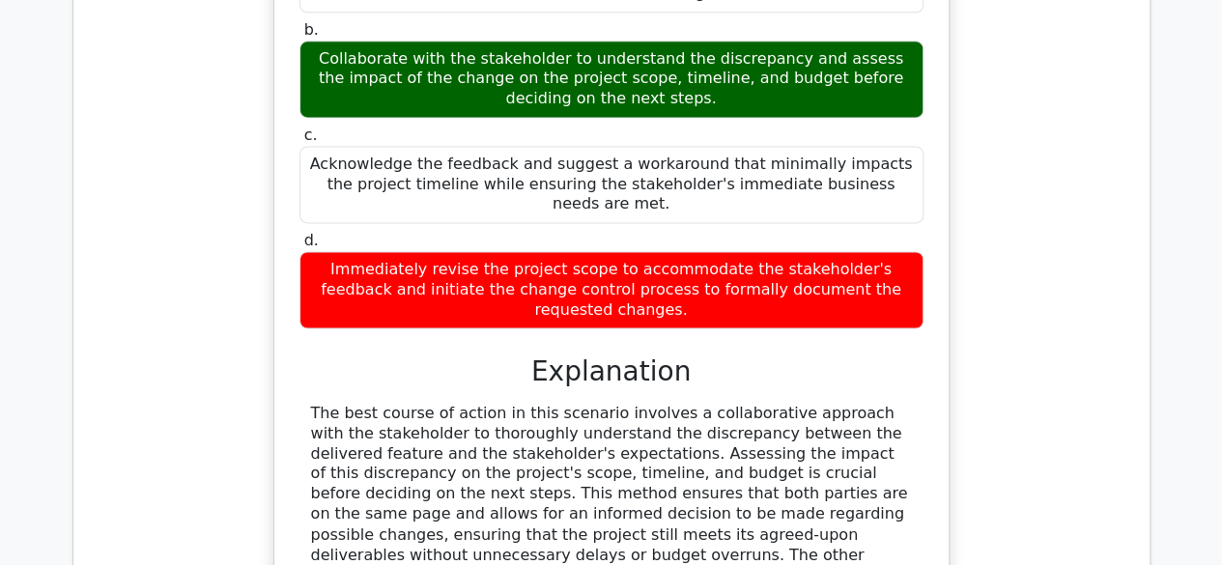
scroll to position [8687, 0]
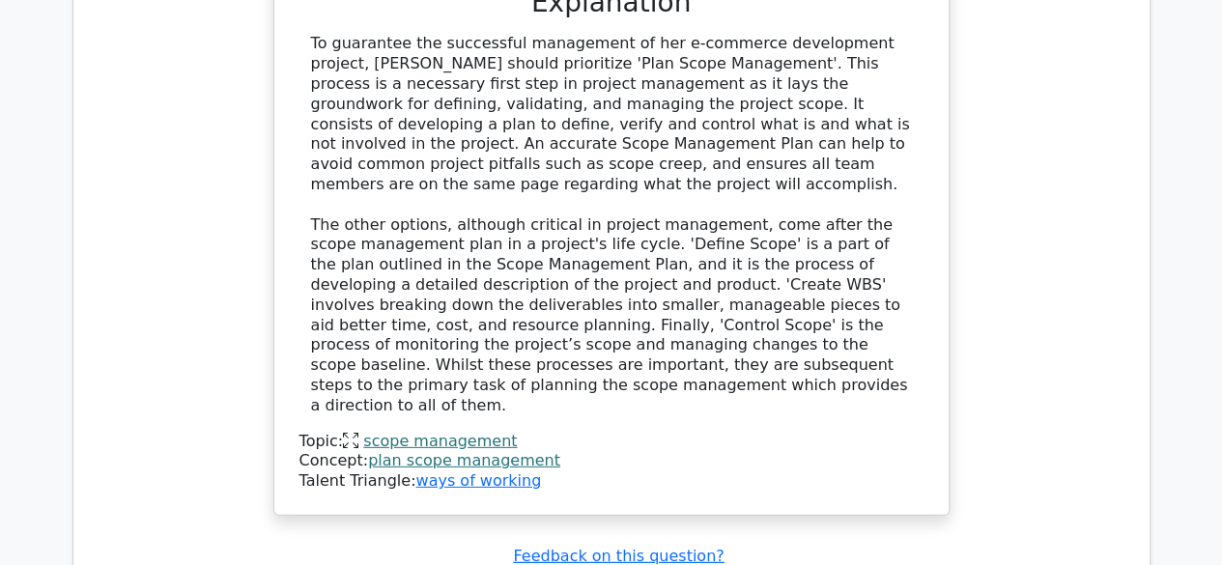
scroll to position [10013, 0]
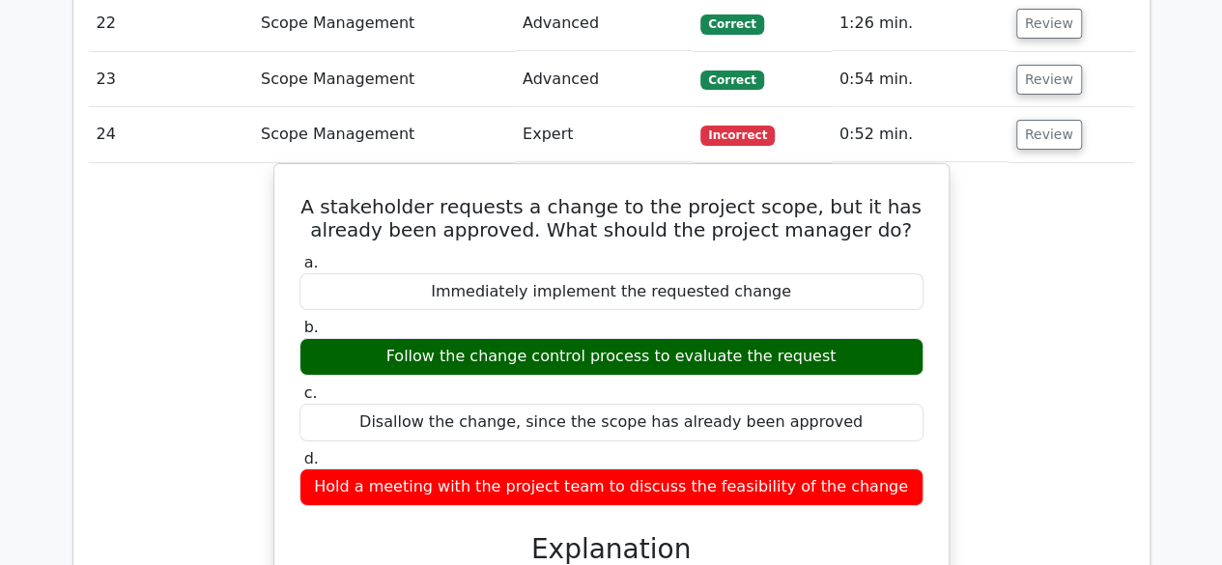
scroll to position [10641, 0]
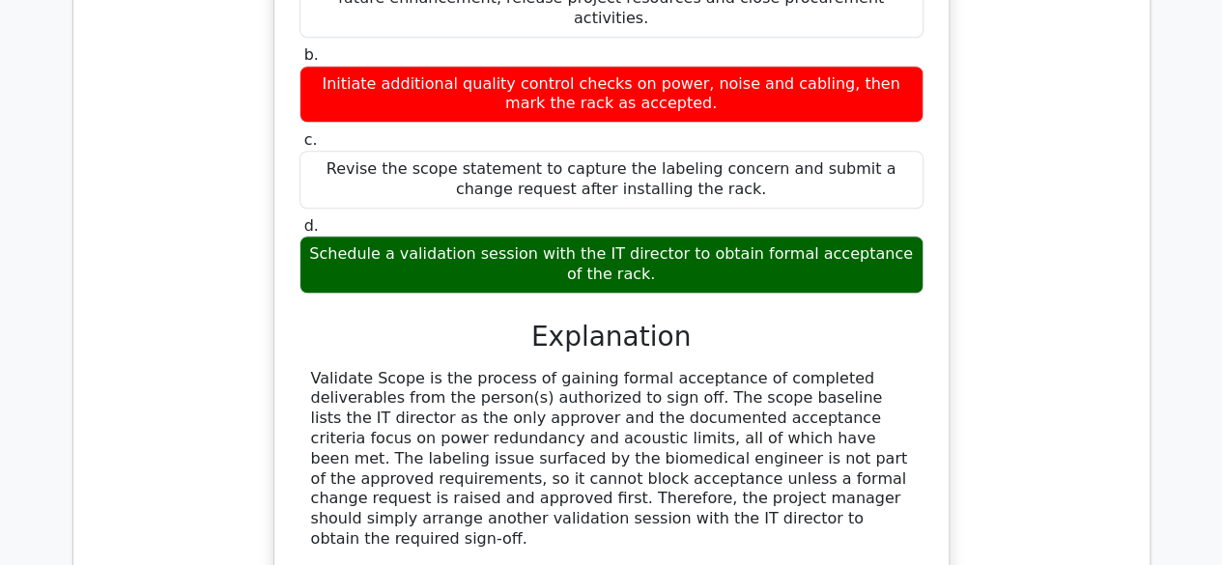
scroll to position [11981, 0]
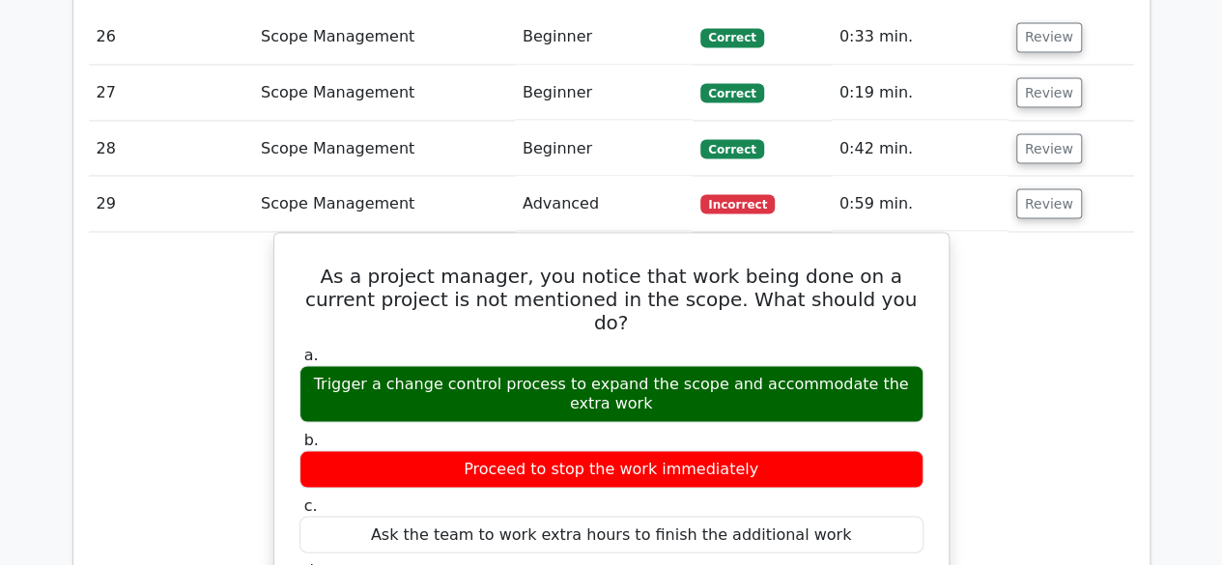
scroll to position [12766, 0]
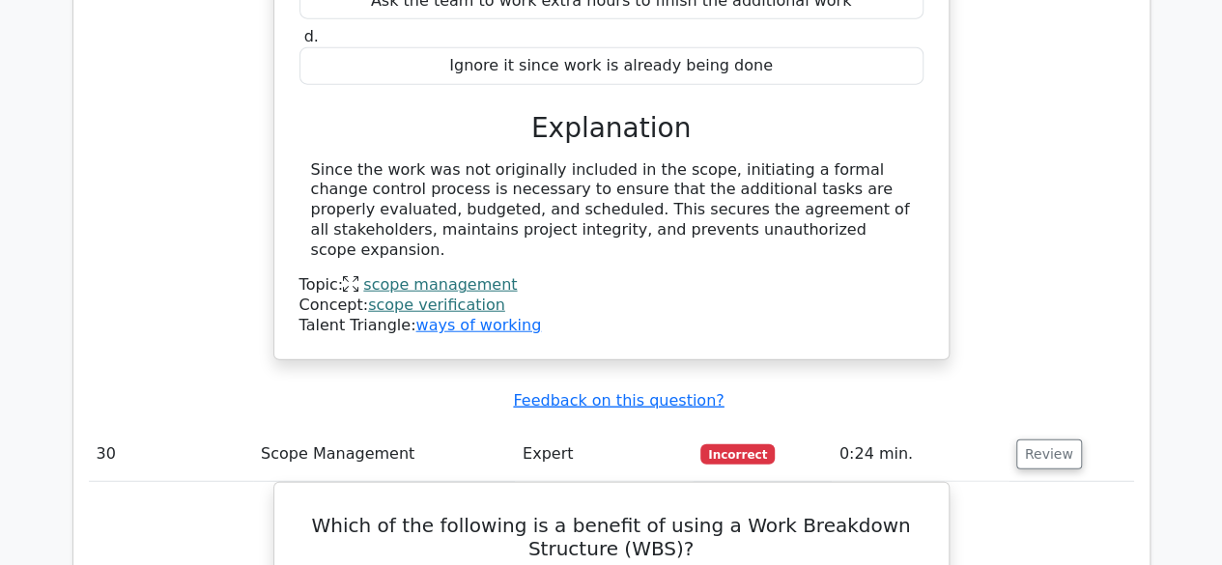
scroll to position [13667, 0]
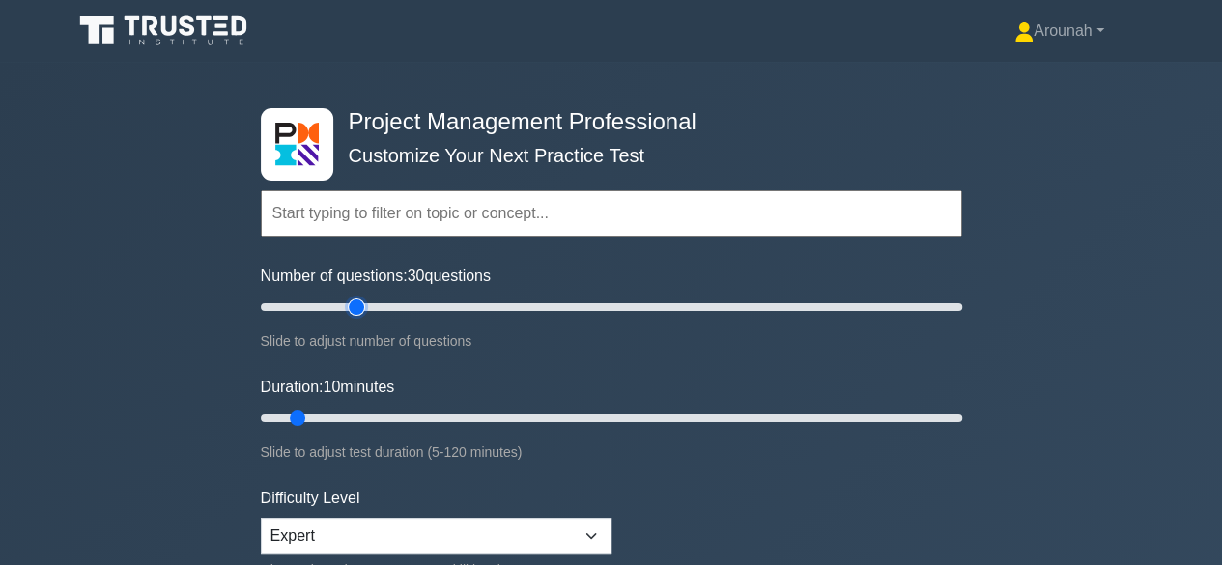
drag, startPoint x: 290, startPoint y: 305, endPoint x: 359, endPoint y: 314, distance: 70.1
type input "30"
click at [359, 314] on input "Number of questions: 30 questions" at bounding box center [611, 306] width 701 height 23
drag, startPoint x: 302, startPoint y: 417, endPoint x: 436, endPoint y: 415, distance: 133.3
type input "35"
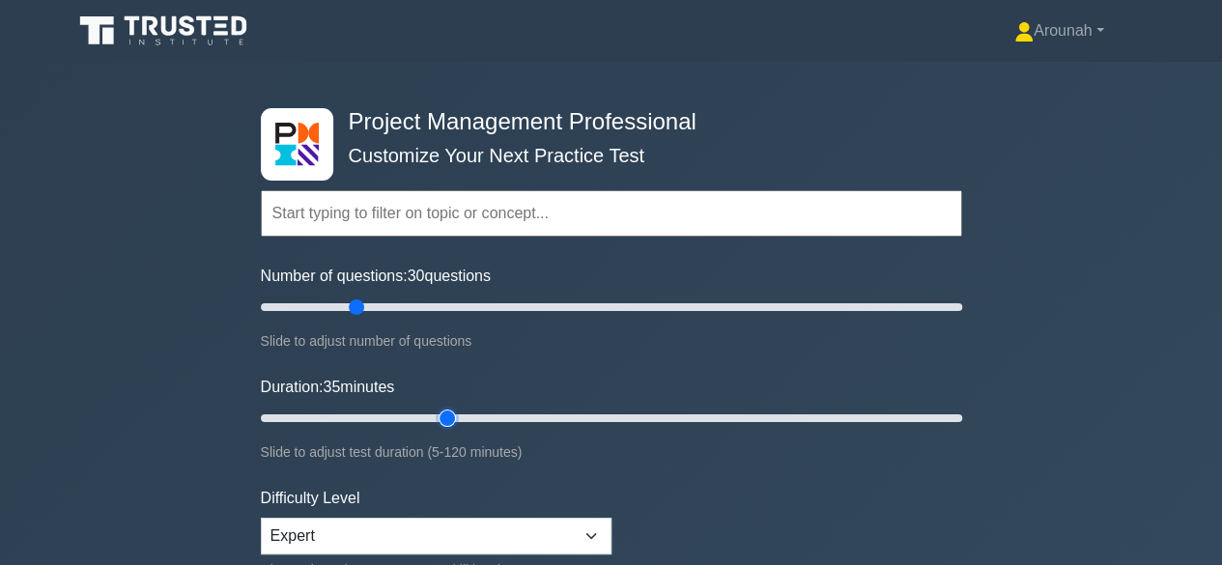
click at [436, 415] on input "Duration: 35 minutes" at bounding box center [611, 418] width 701 height 23
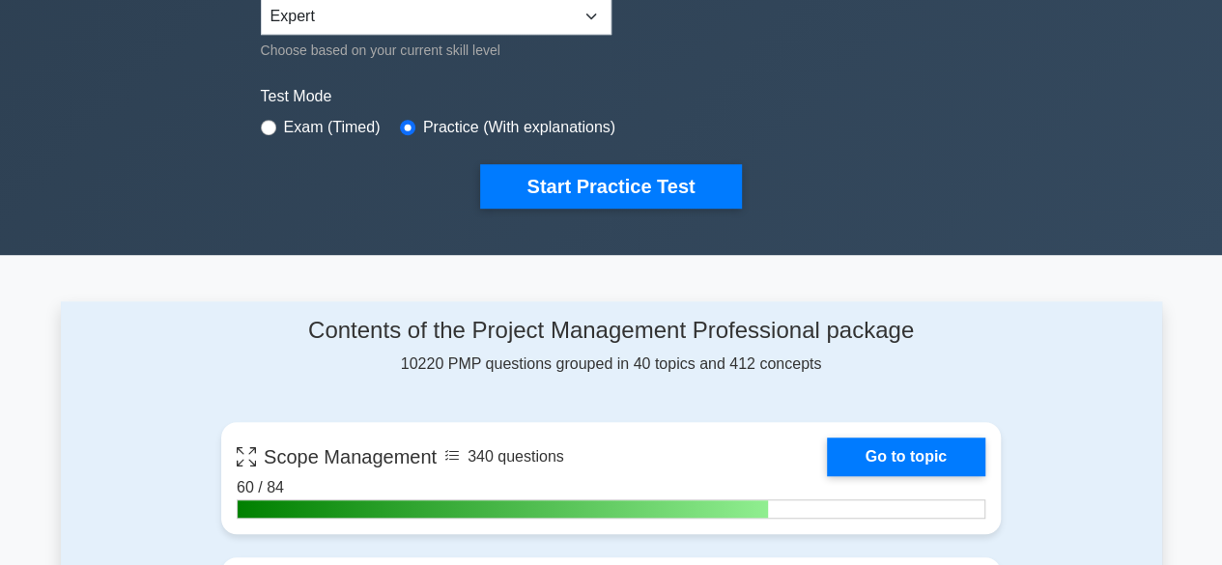
scroll to position [535, 0]
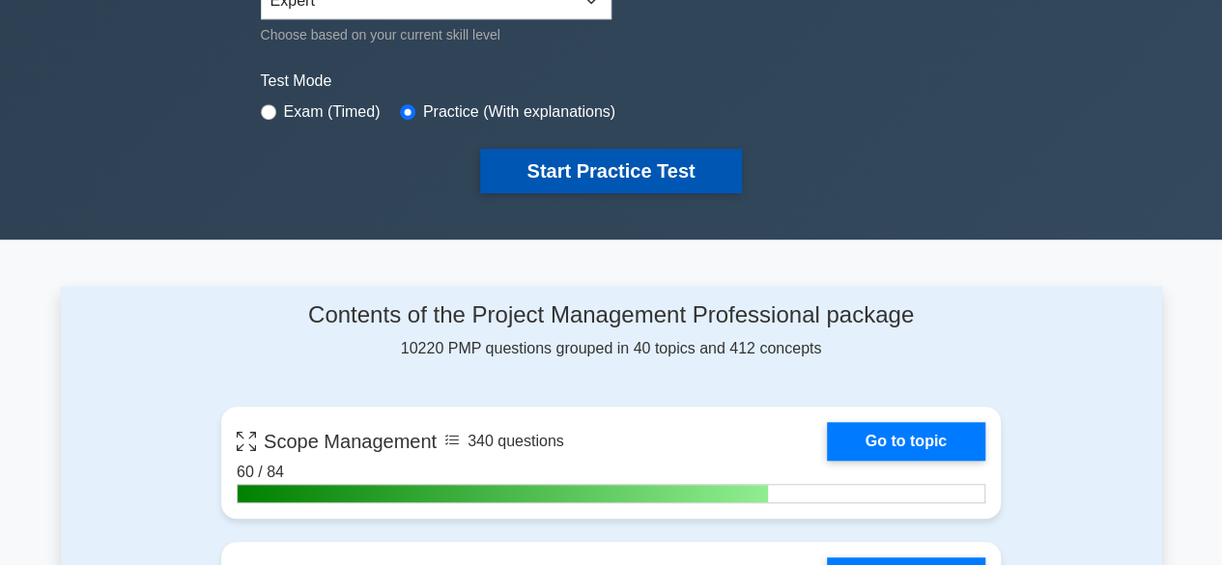
click at [670, 170] on button "Start Practice Test" at bounding box center [610, 171] width 261 height 44
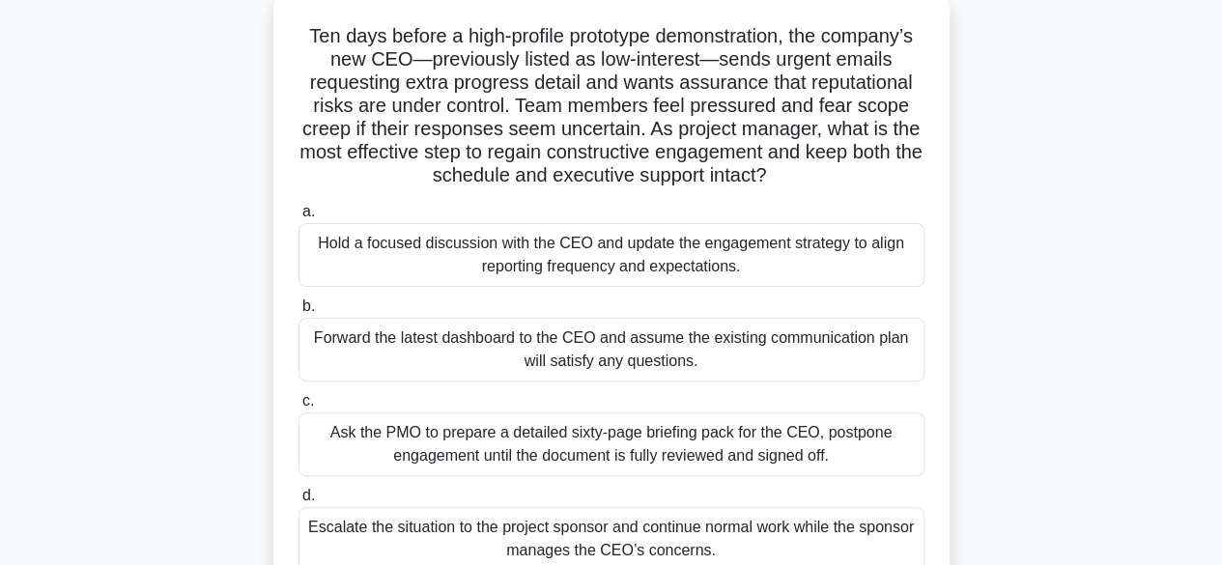
scroll to position [122, 0]
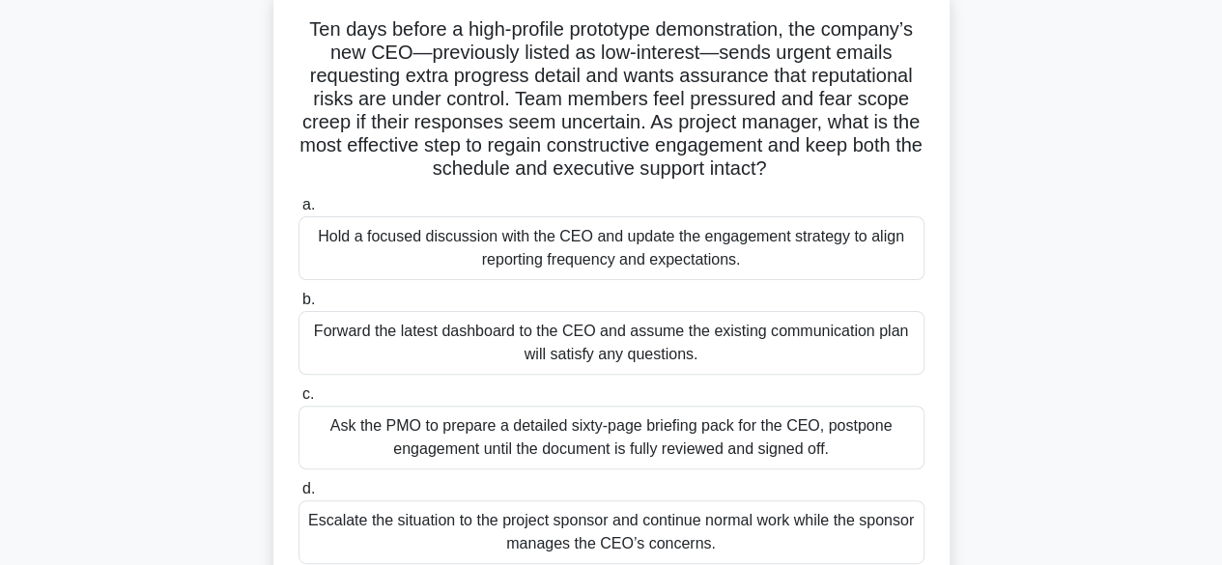
click at [717, 248] on div "Hold a focused discussion with the CEO and update the engagement strategy to al…" at bounding box center [611, 248] width 626 height 64
click at [298, 211] on input "a. Hold a focused discussion with the CEO and update the engagement strategy to…" at bounding box center [298, 205] width 0 height 13
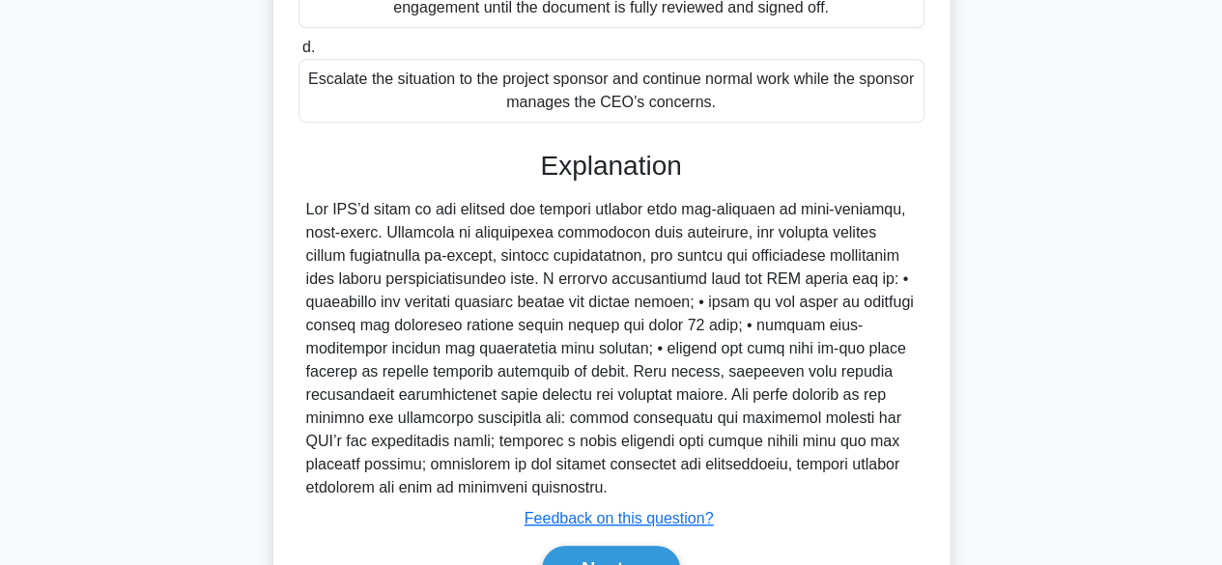
scroll to position [669, 0]
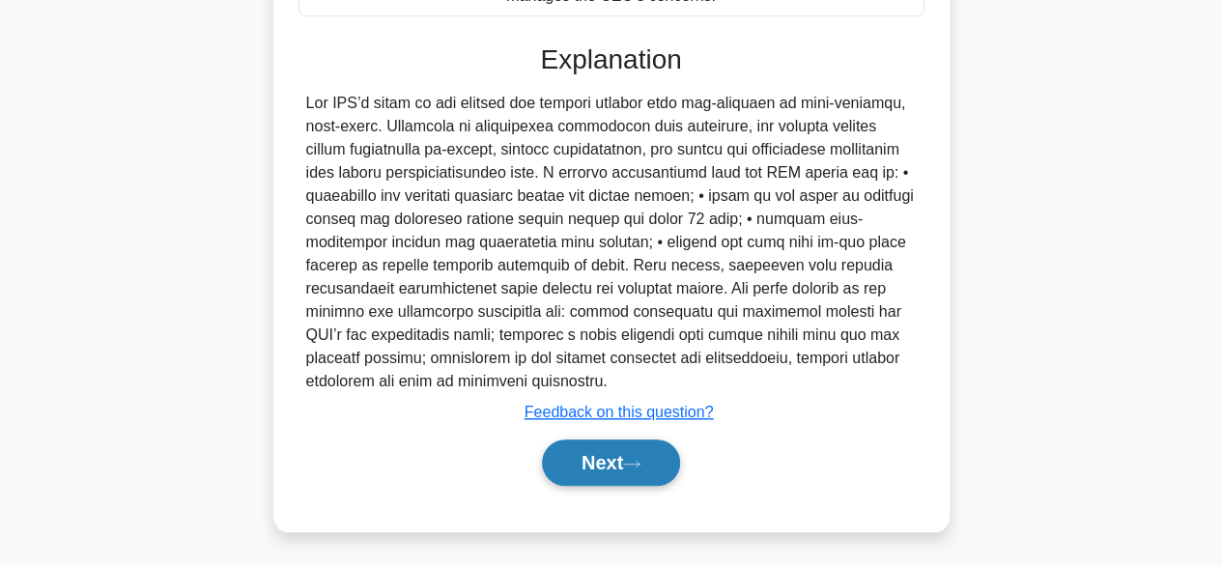
click at [628, 468] on button "Next" at bounding box center [611, 462] width 138 height 46
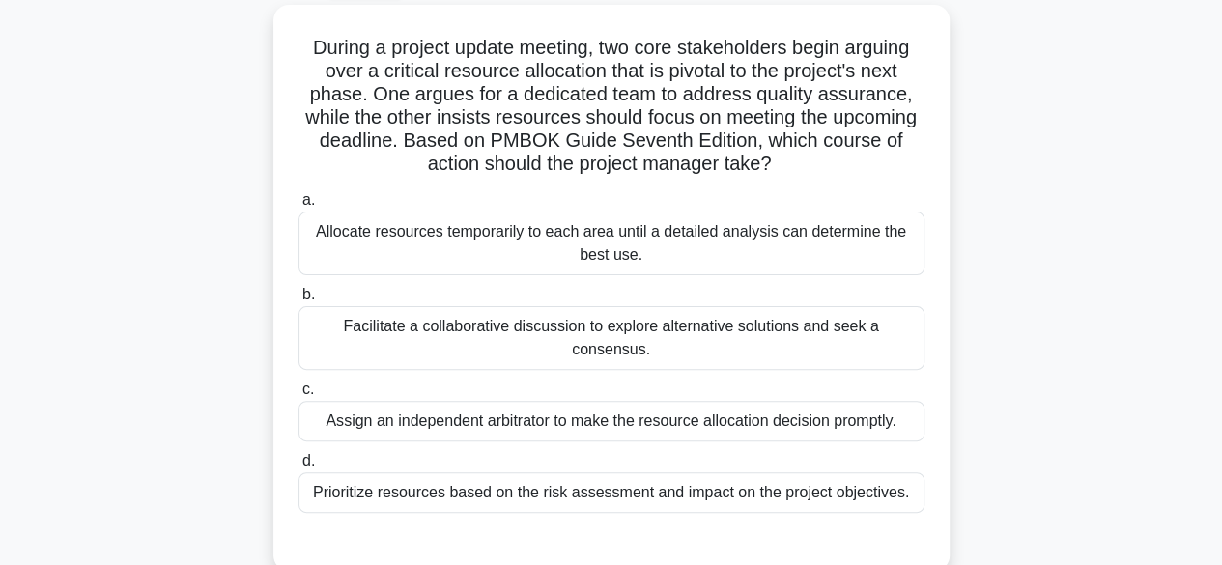
scroll to position [98, 0]
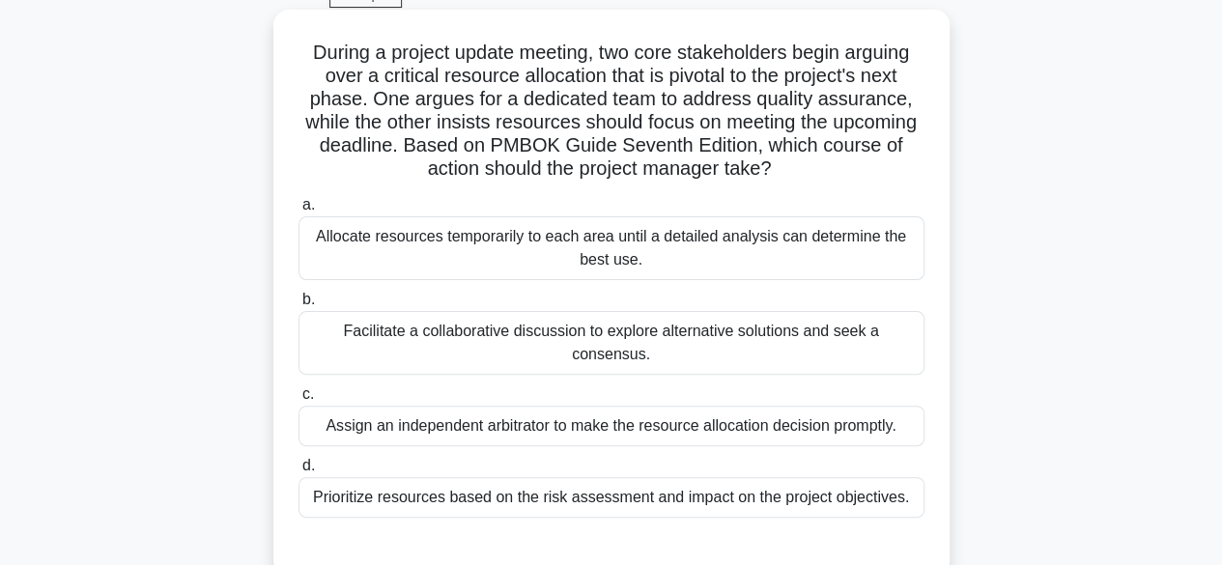
click at [906, 331] on div "Facilitate a collaborative discussion to explore alternative solutions and seek…" at bounding box center [611, 343] width 626 height 64
click at [298, 306] on input "b. Facilitate a collaborative discussion to explore alternative solutions and s…" at bounding box center [298, 300] width 0 height 13
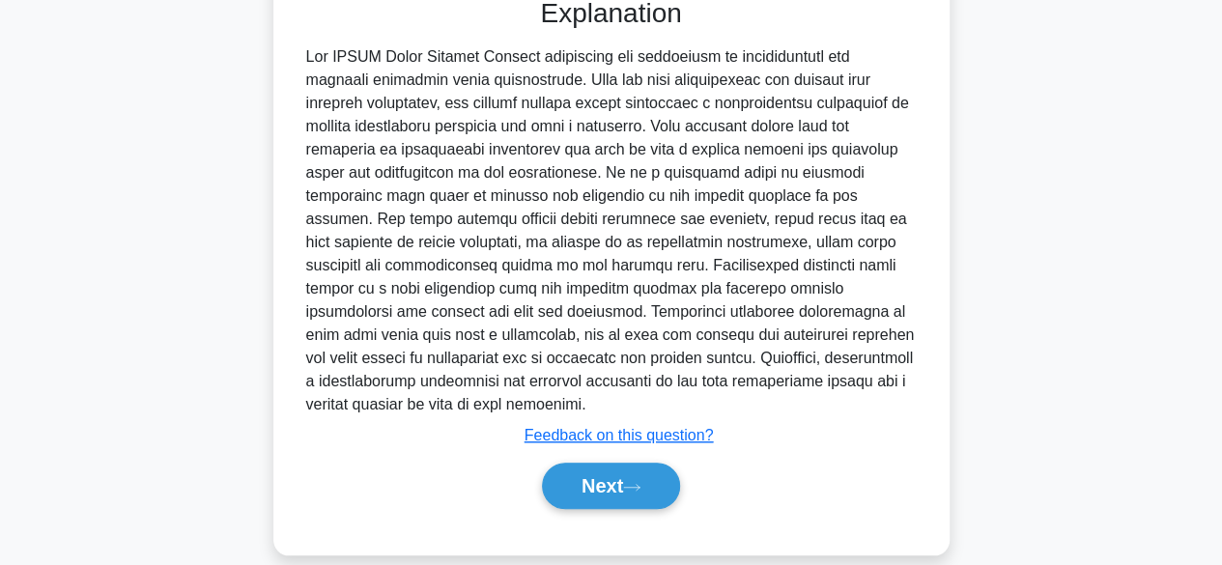
scroll to position [669, 0]
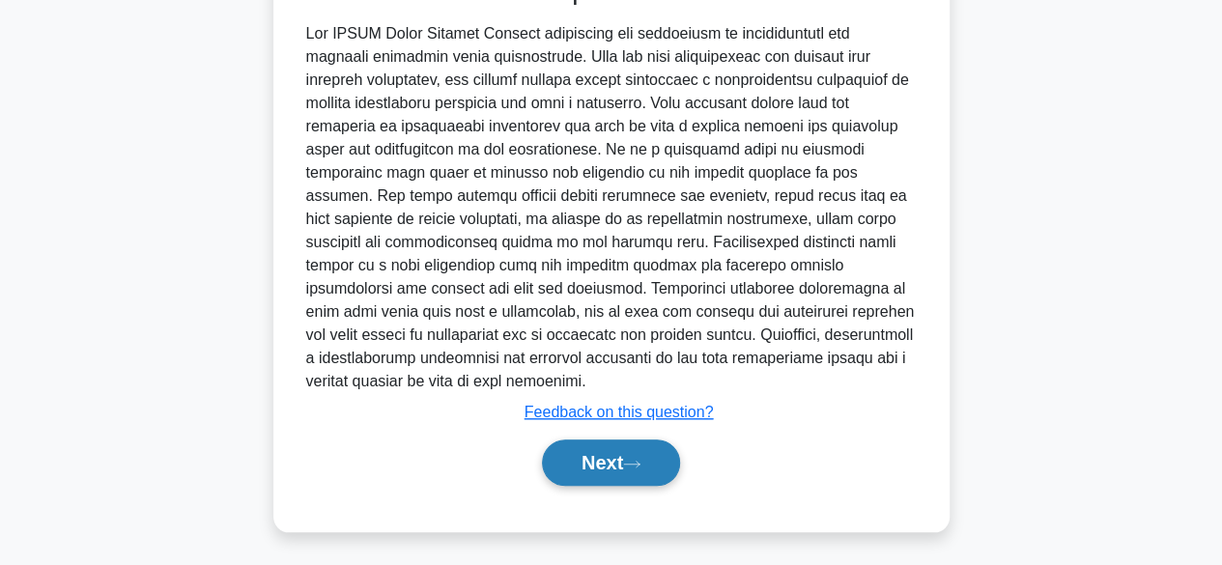
click at [650, 464] on button "Next" at bounding box center [611, 462] width 138 height 46
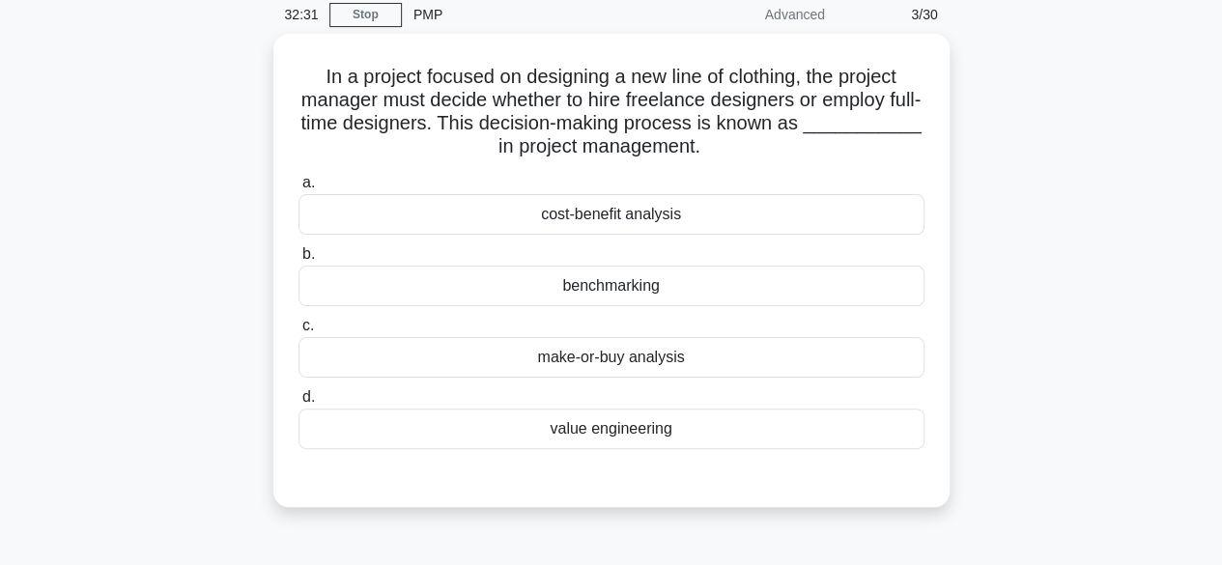
scroll to position [75, 0]
click at [708, 364] on div "make-or-buy analysis" at bounding box center [611, 356] width 626 height 41
click at [298, 331] on input "c. make-or-buy analysis" at bounding box center [298, 325] width 0 height 13
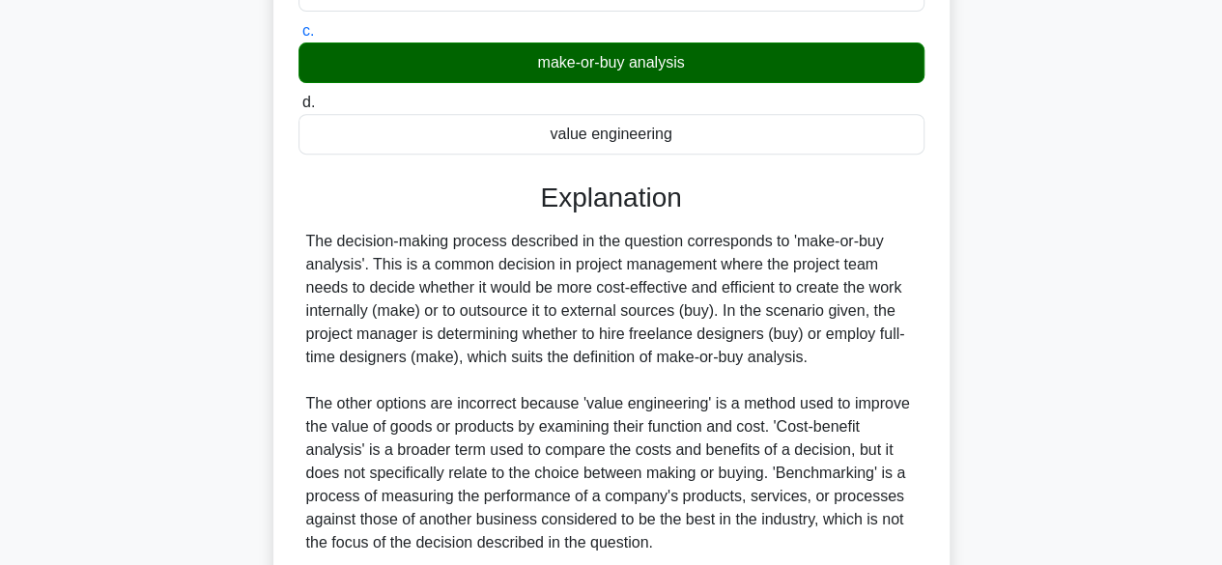
scroll to position [530, 0]
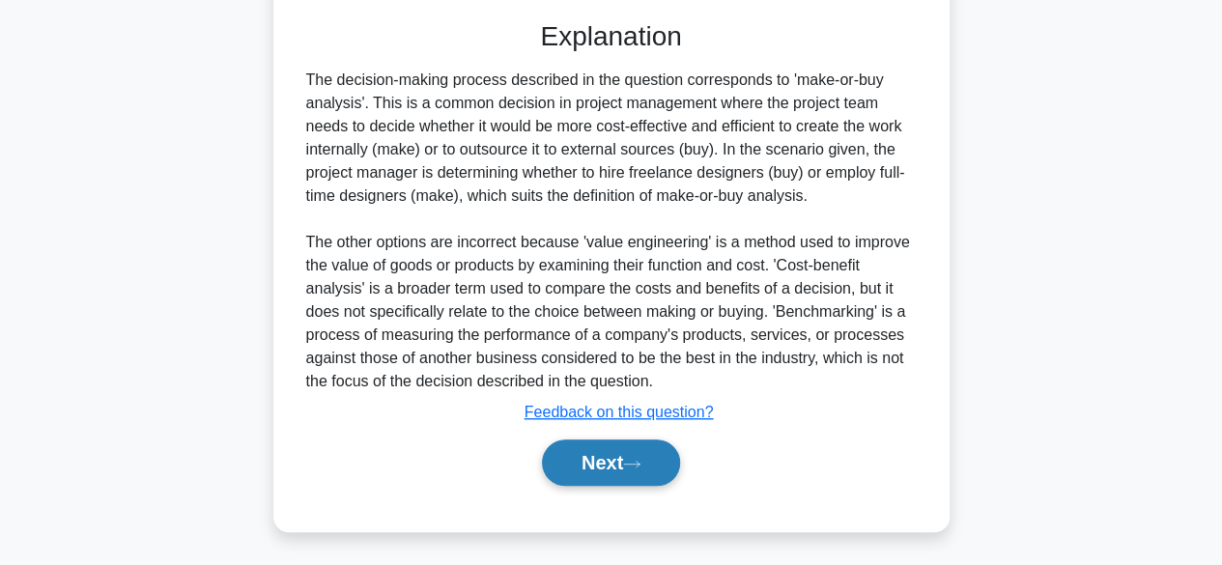
click at [634, 462] on icon at bounding box center [631, 464] width 15 height 6
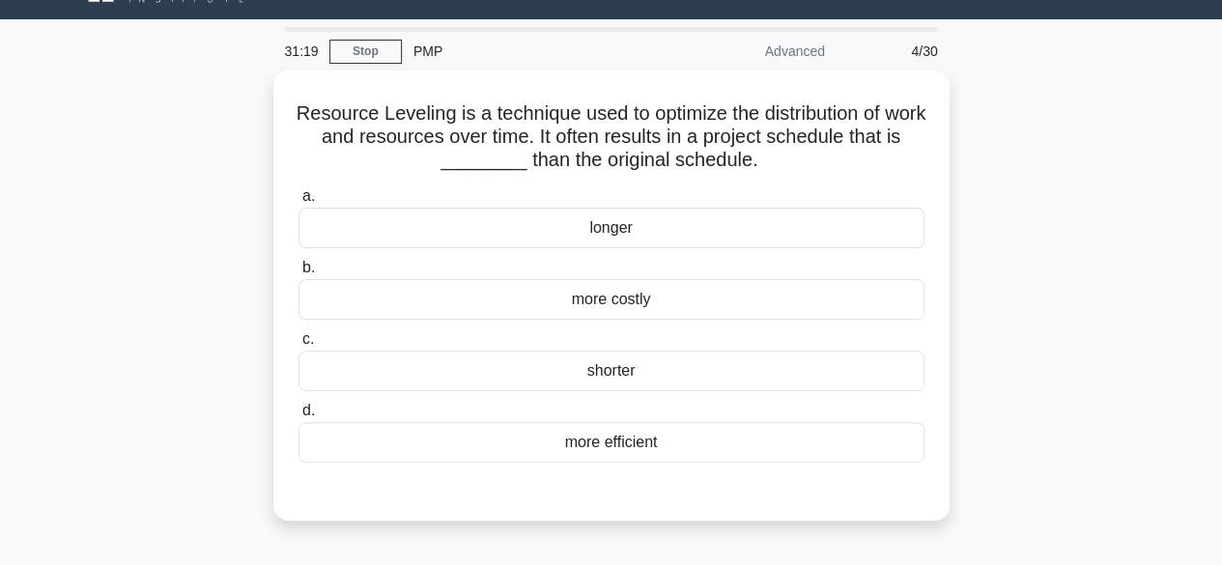
scroll to position [0, 0]
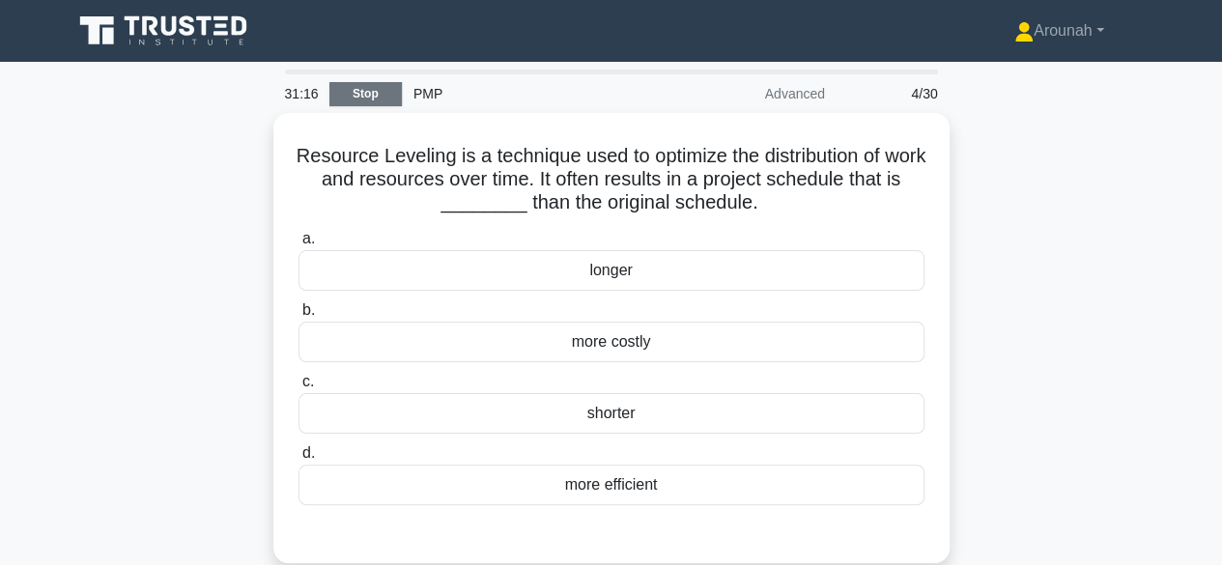
click at [367, 99] on link "Stop" at bounding box center [365, 94] width 72 height 24
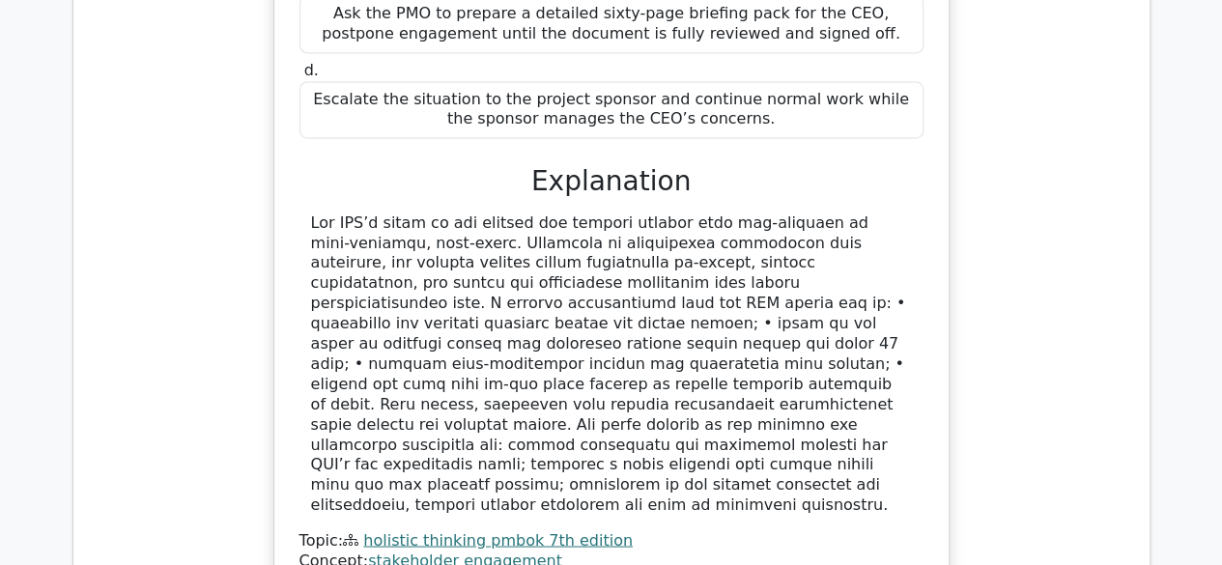
scroll to position [2054, 0]
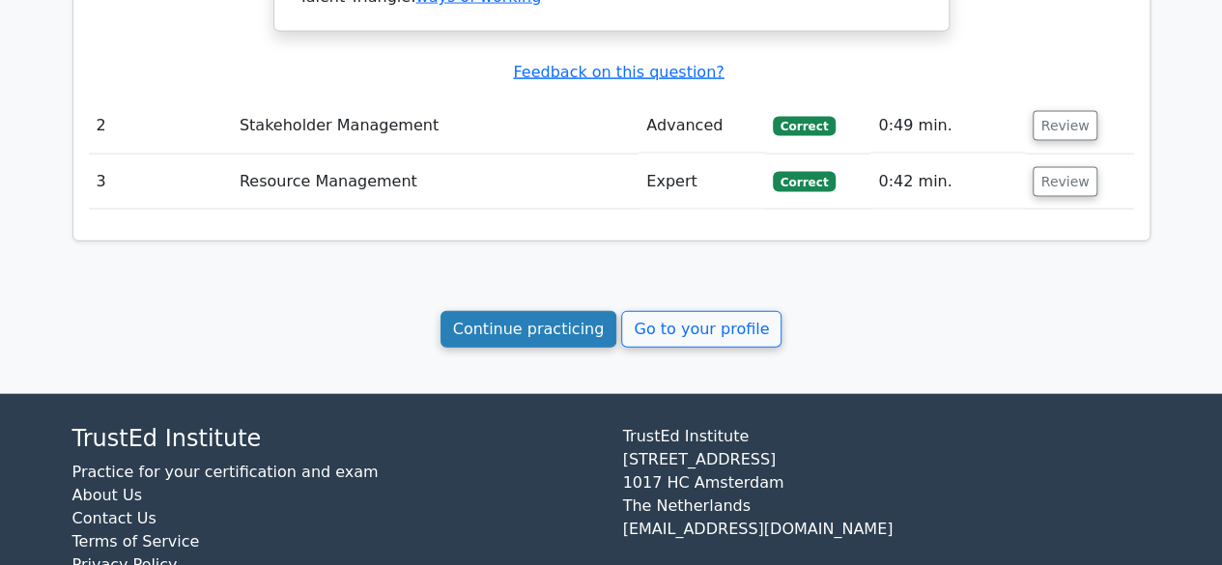
click at [540, 311] on link "Continue practicing" at bounding box center [528, 329] width 177 height 37
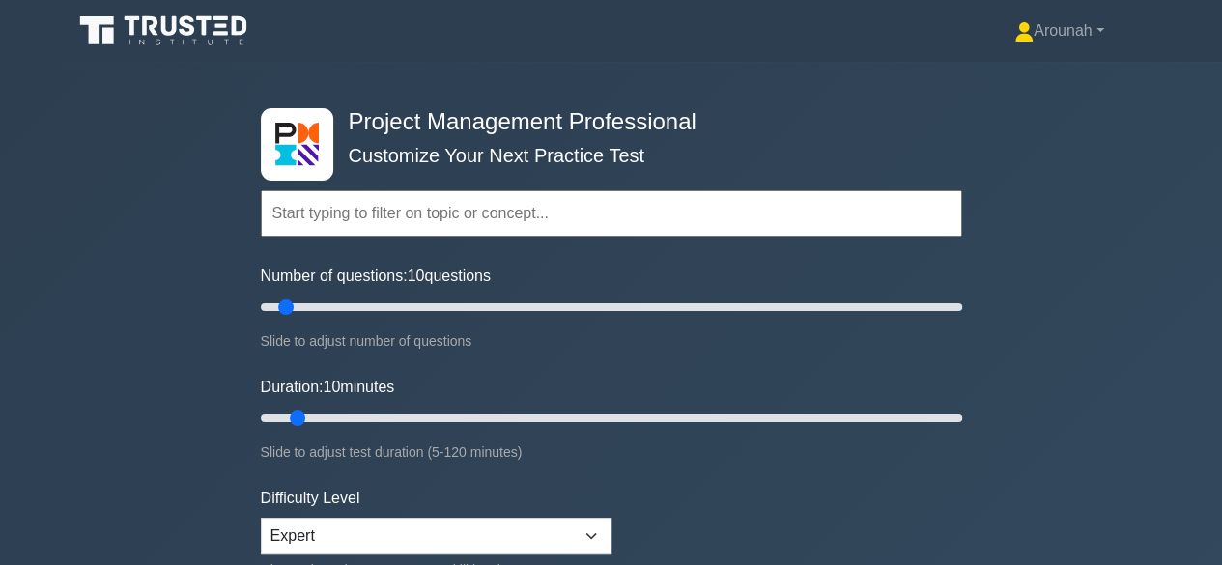
click at [775, 211] on input "text" at bounding box center [611, 213] width 701 height 46
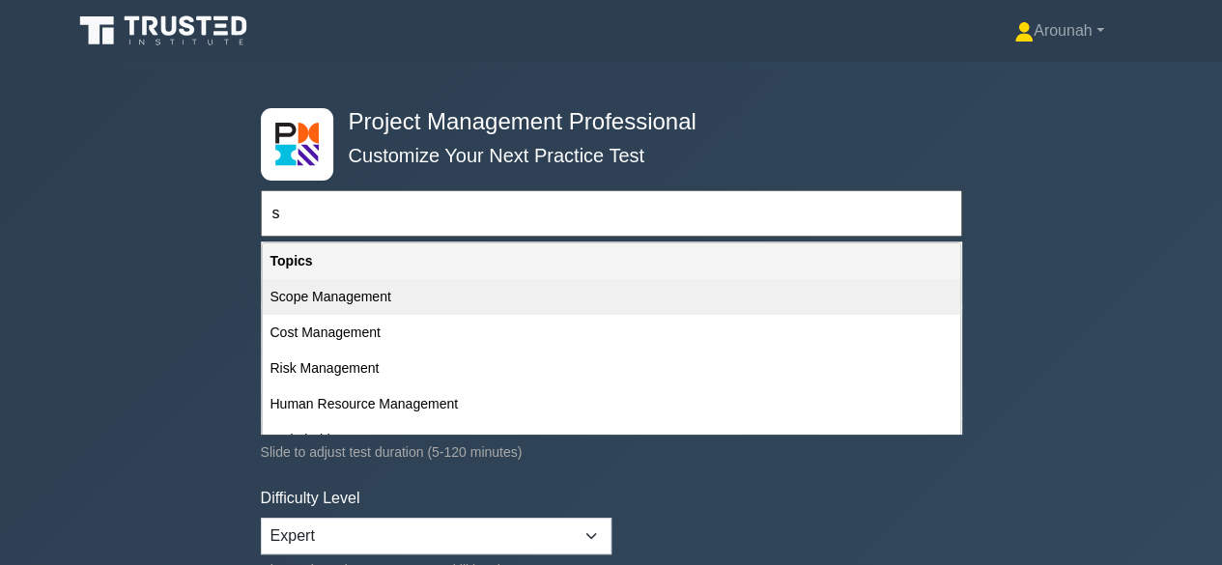
click at [440, 294] on div "Scope Management" at bounding box center [611, 297] width 697 height 36
type input "Scope Management"
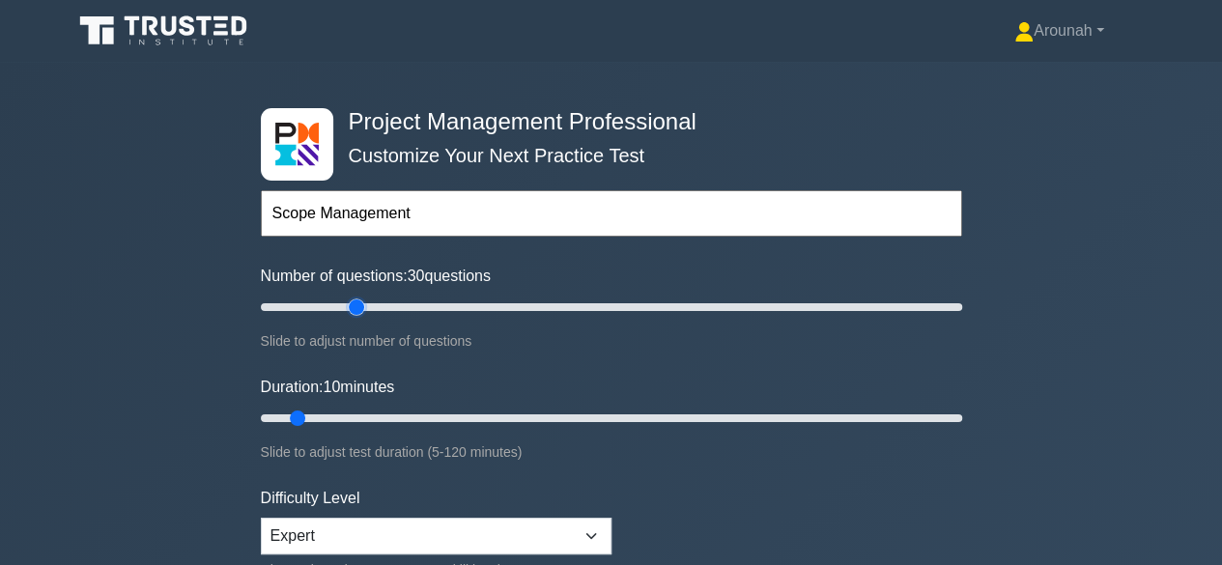
drag, startPoint x: 288, startPoint y: 301, endPoint x: 362, endPoint y: 308, distance: 74.7
type input "30"
click at [362, 308] on input "Number of questions: 30 questions" at bounding box center [611, 306] width 701 height 23
drag, startPoint x: 303, startPoint y: 415, endPoint x: 446, endPoint y: 412, distance: 142.9
type input "35"
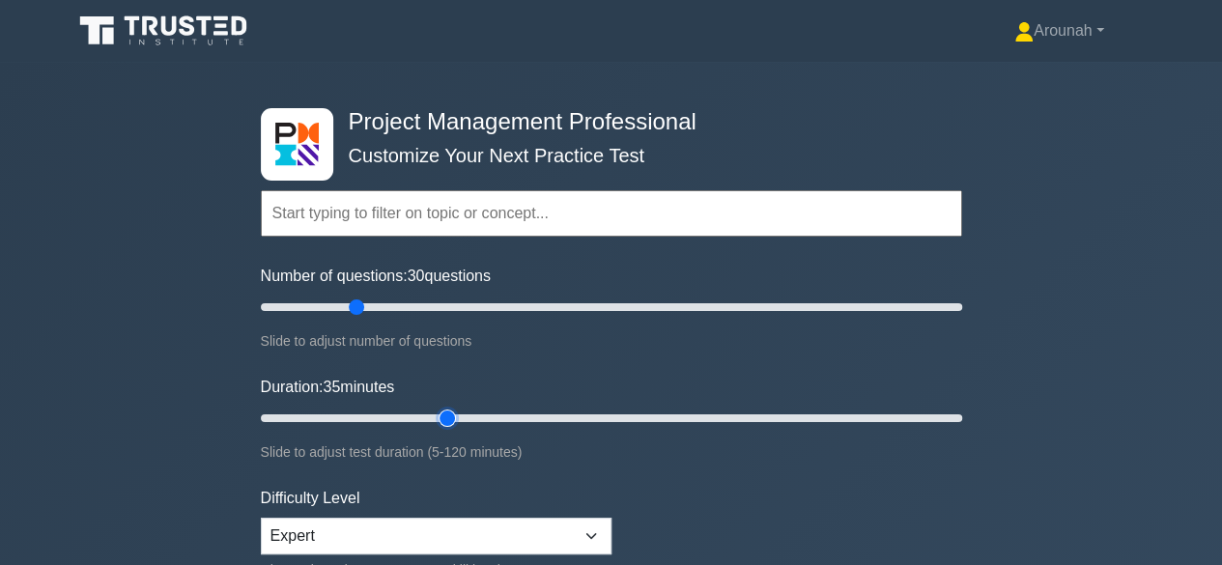
click at [446, 412] on input "Duration: 35 minutes" at bounding box center [611, 418] width 701 height 23
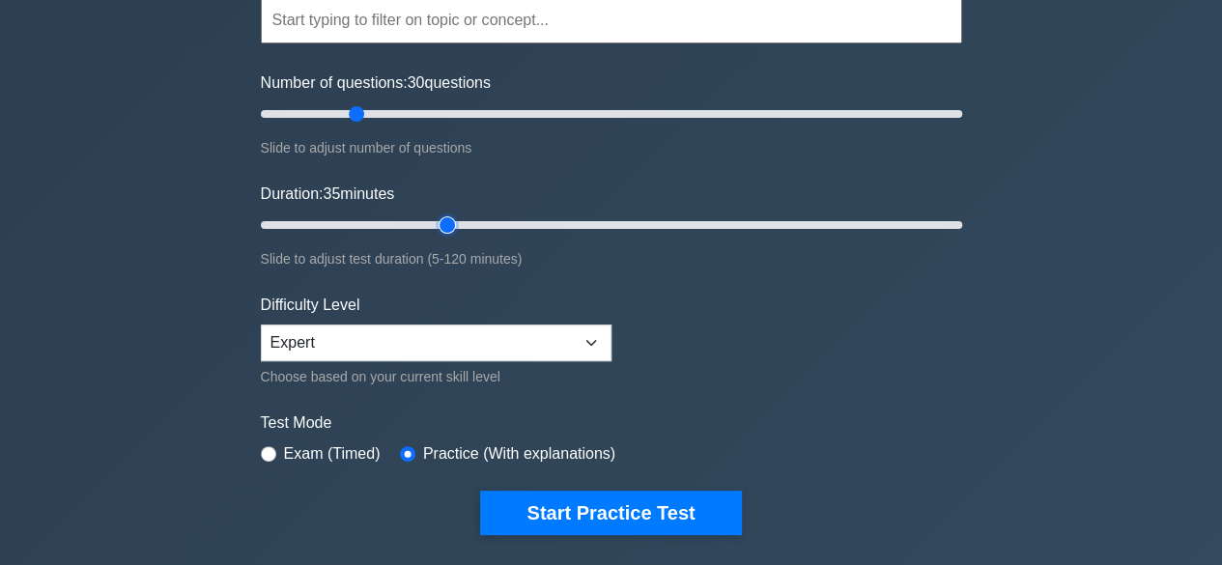
scroll to position [244, 0]
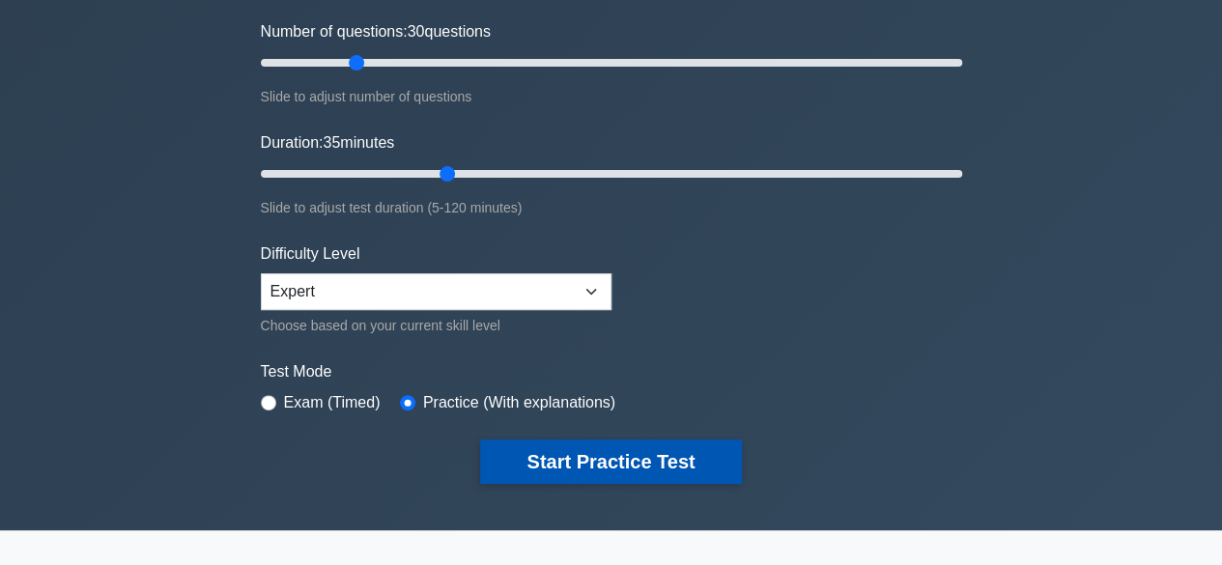
click at [715, 451] on button "Start Practice Test" at bounding box center [610, 461] width 261 height 44
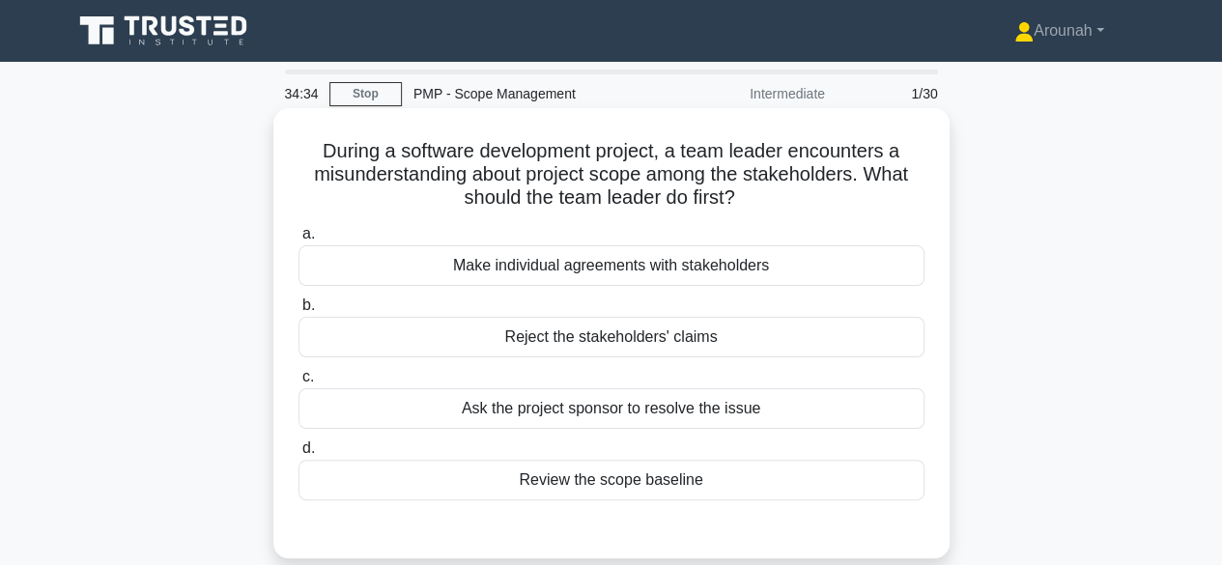
click at [633, 492] on div "Review the scope baseline" at bounding box center [611, 480] width 626 height 41
click at [298, 455] on input "d. Review the scope baseline" at bounding box center [298, 448] width 0 height 13
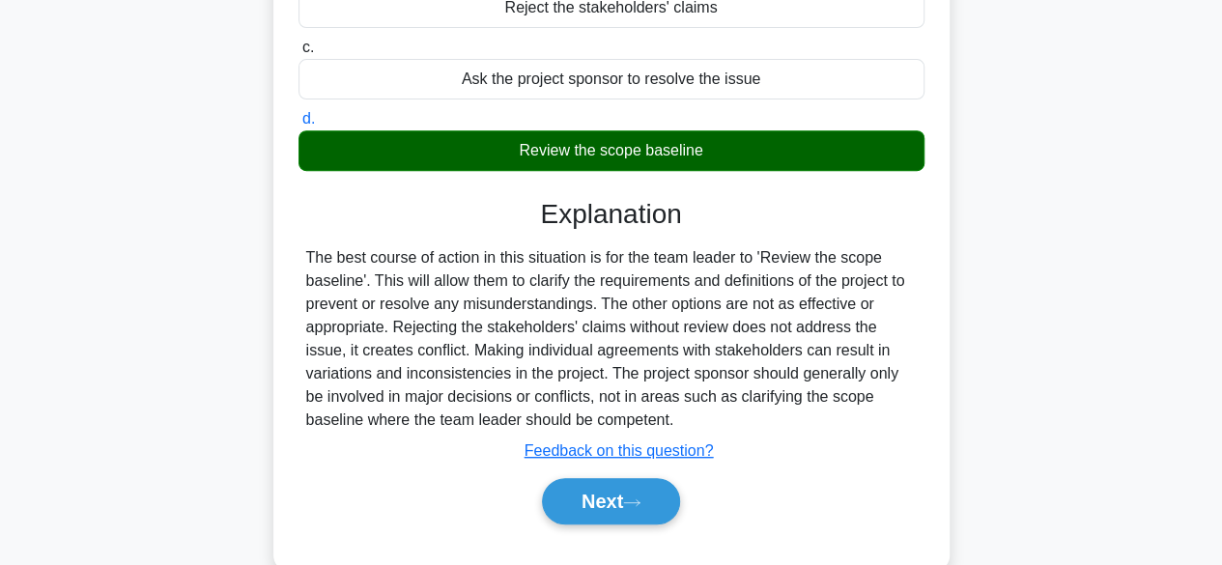
scroll to position [432, 0]
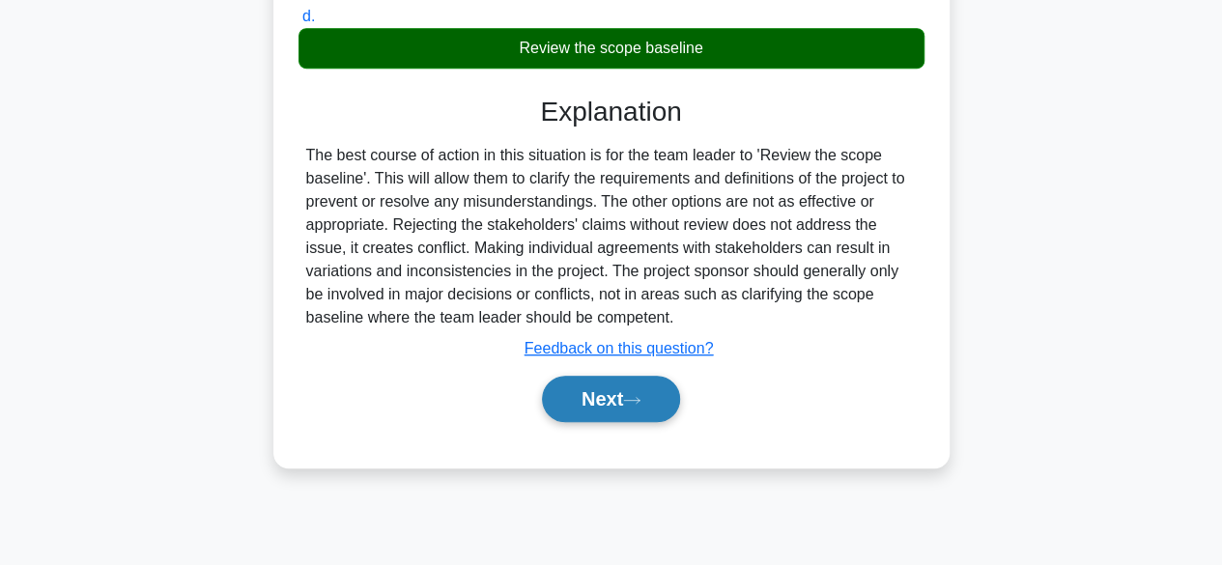
click at [639, 380] on button "Next" at bounding box center [611, 399] width 138 height 46
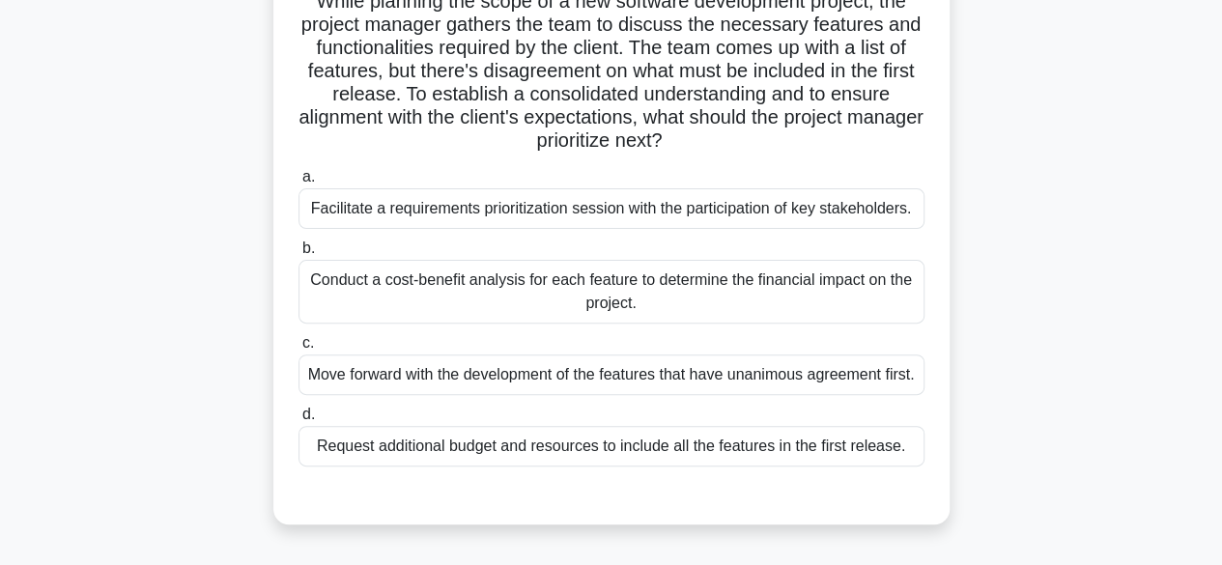
scroll to position [154, 0]
drag, startPoint x: 1207, startPoint y: 227, endPoint x: 1208, endPoint y: 211, distance: 15.5
click at [1208, 211] on main "33:45 Stop PMP - Scope Management Intermediate 2/30 While planning the scope of…" at bounding box center [611, 398] width 1222 height 981
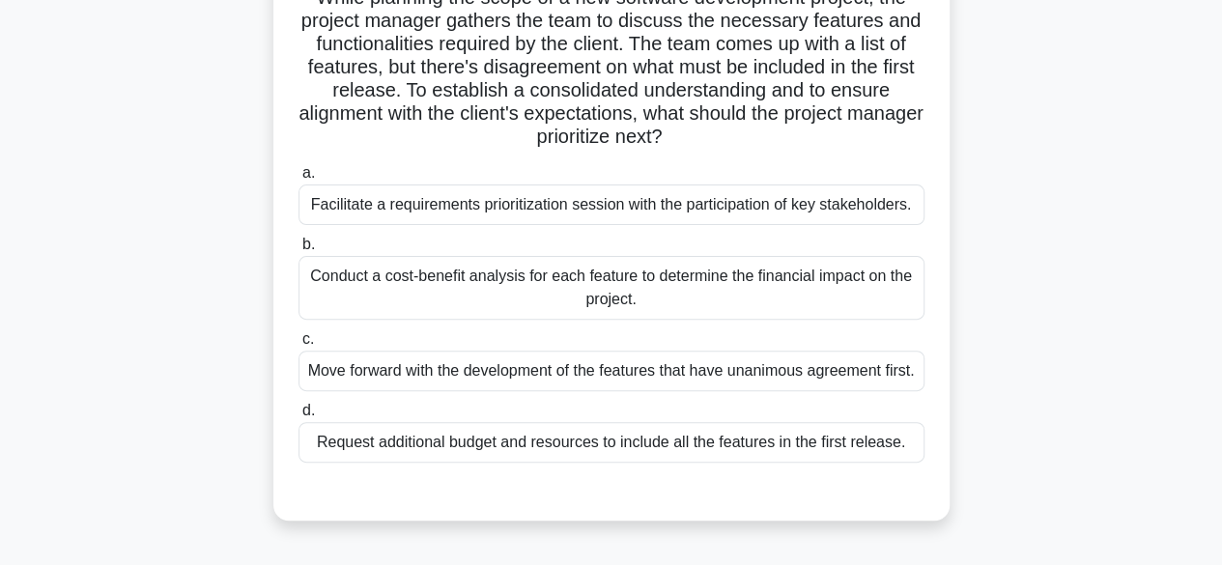
click at [772, 212] on div "Facilitate a requirements prioritization session with the participation of key …" at bounding box center [611, 204] width 626 height 41
click at [298, 180] on input "a. Facilitate a requirements prioritization session with the participation of k…" at bounding box center [298, 173] width 0 height 13
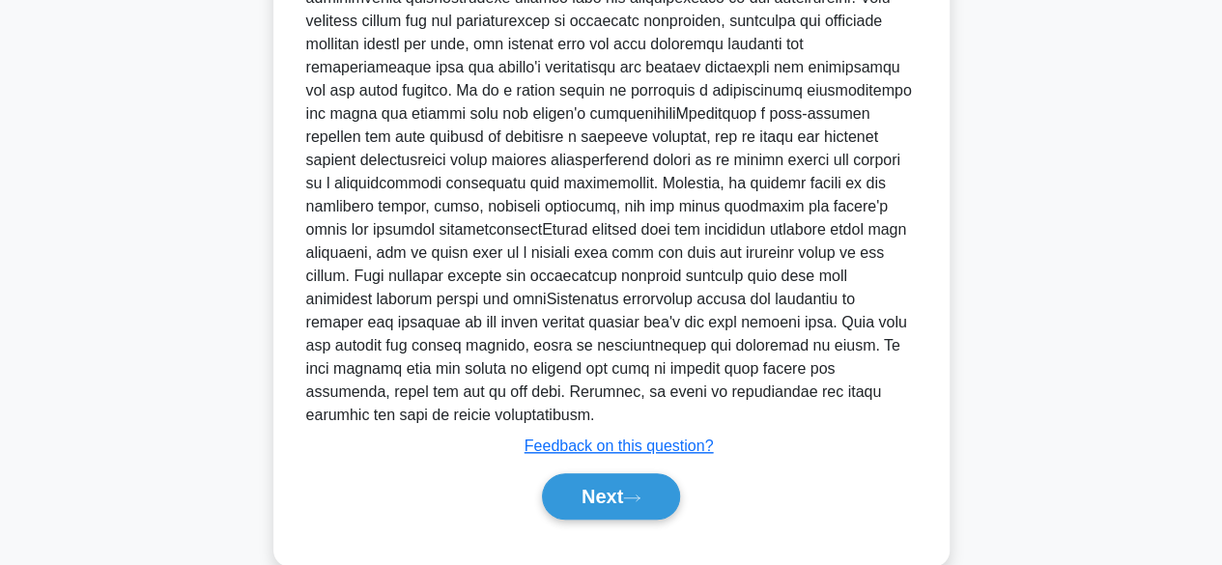
scroll to position [785, 0]
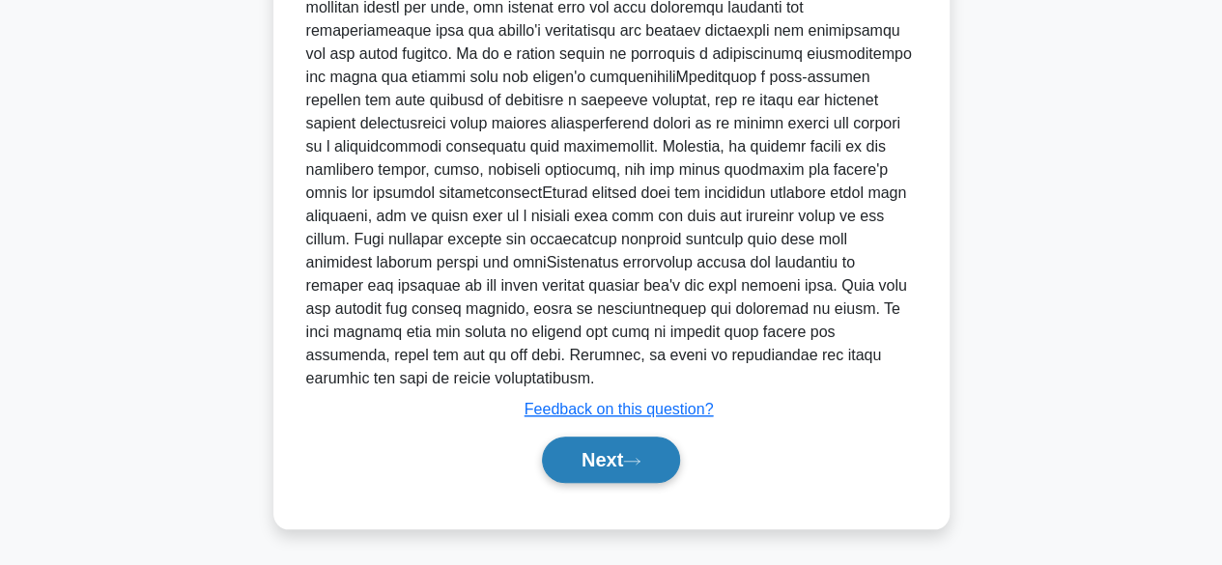
click at [599, 455] on button "Next" at bounding box center [611, 459] width 138 height 46
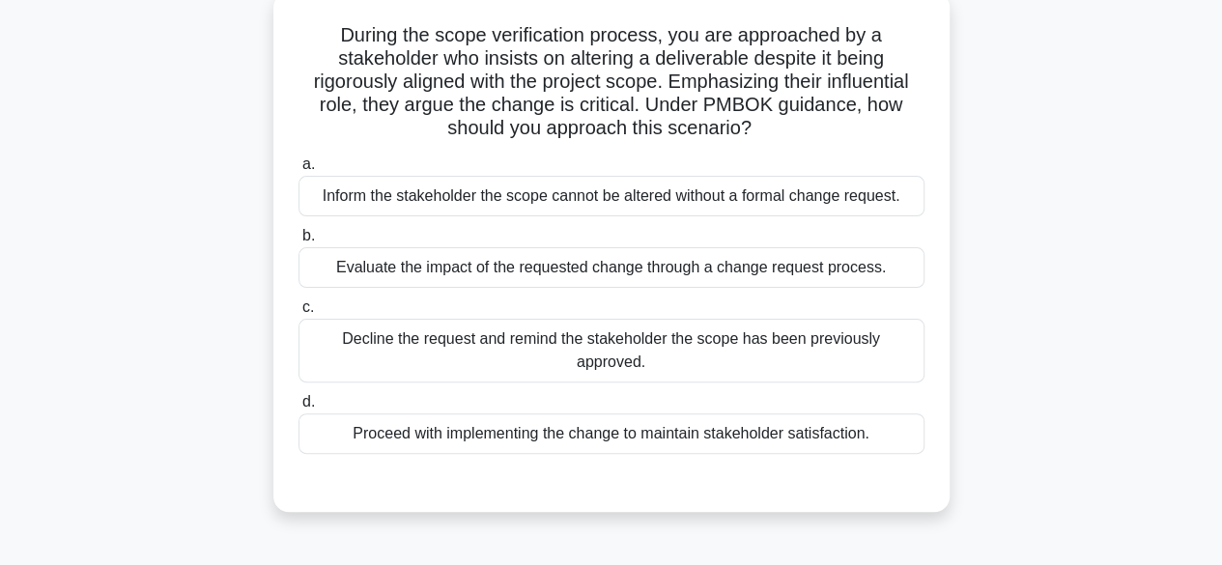
scroll to position [122, 0]
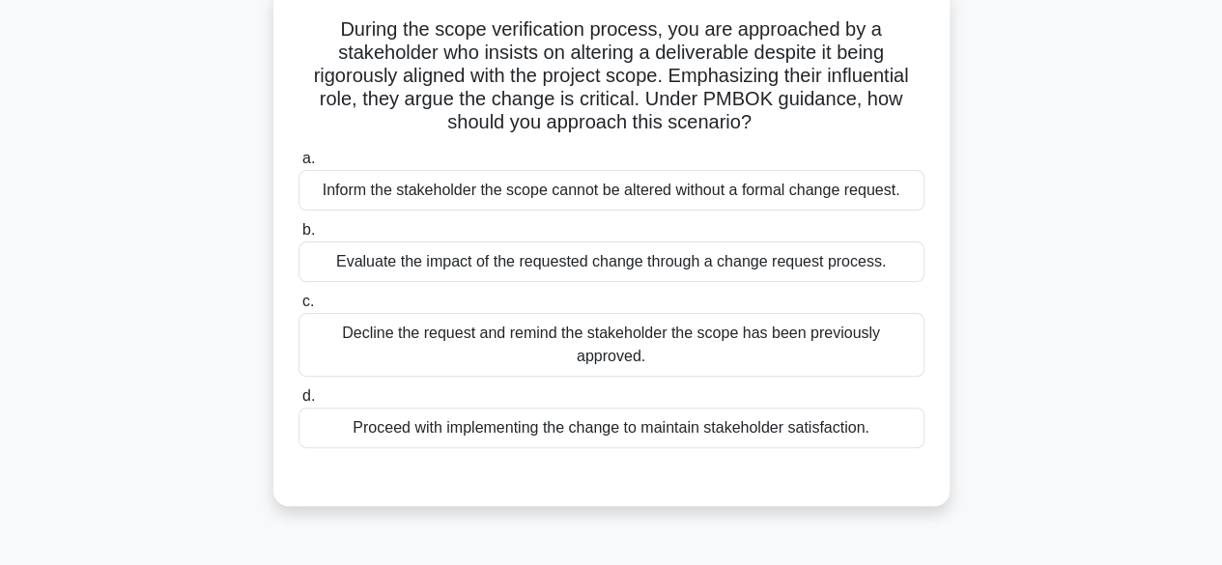
click at [670, 263] on div "Evaluate the impact of the requested change through a change request process." at bounding box center [611, 261] width 626 height 41
click at [298, 237] on input "b. Evaluate the impact of the requested change through a change request process." at bounding box center [298, 230] width 0 height 13
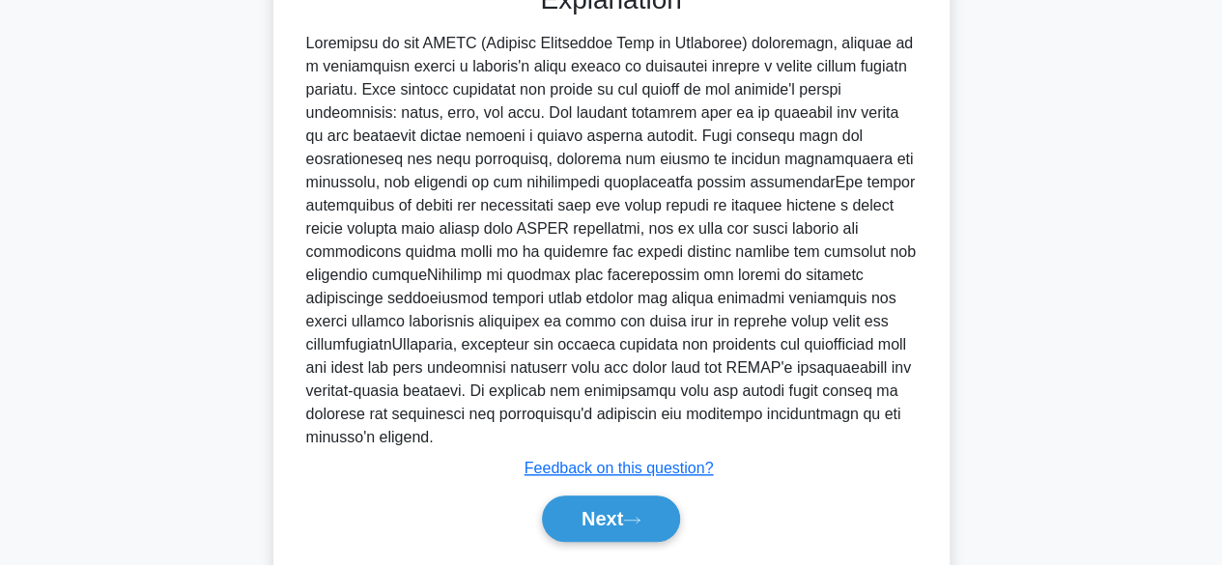
scroll to position [646, 0]
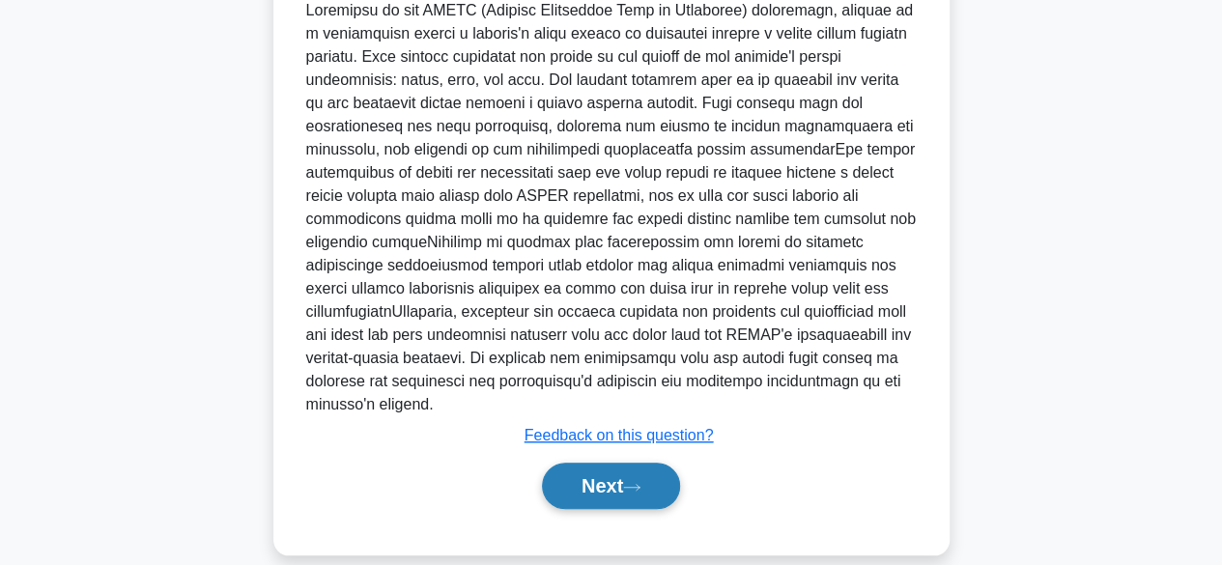
click at [593, 463] on button "Next" at bounding box center [611, 486] width 138 height 46
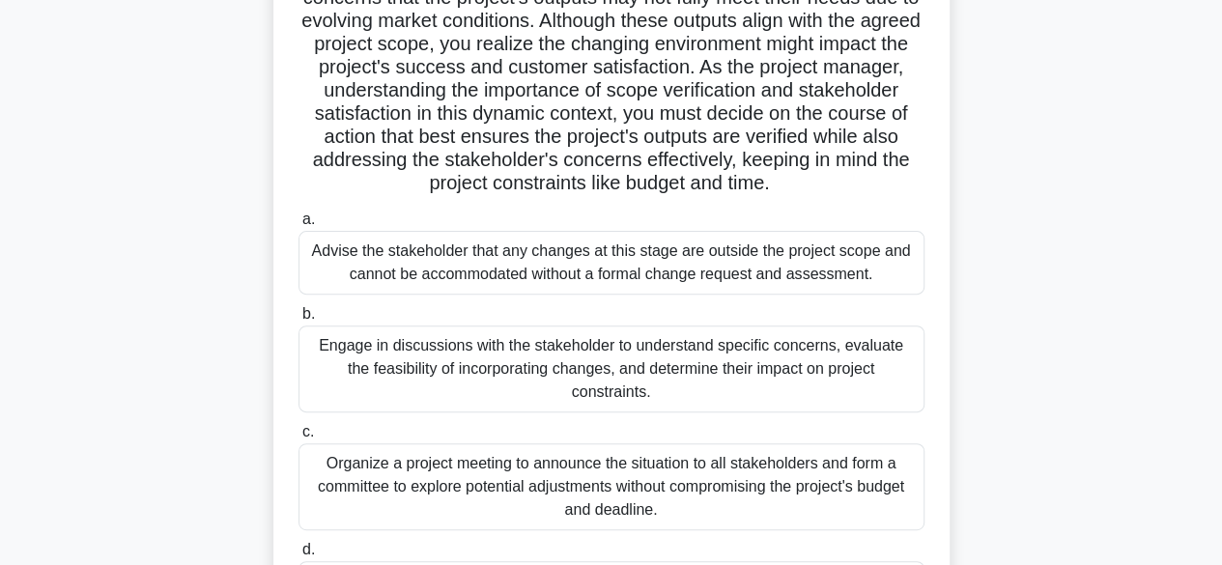
scroll to position [183, 0]
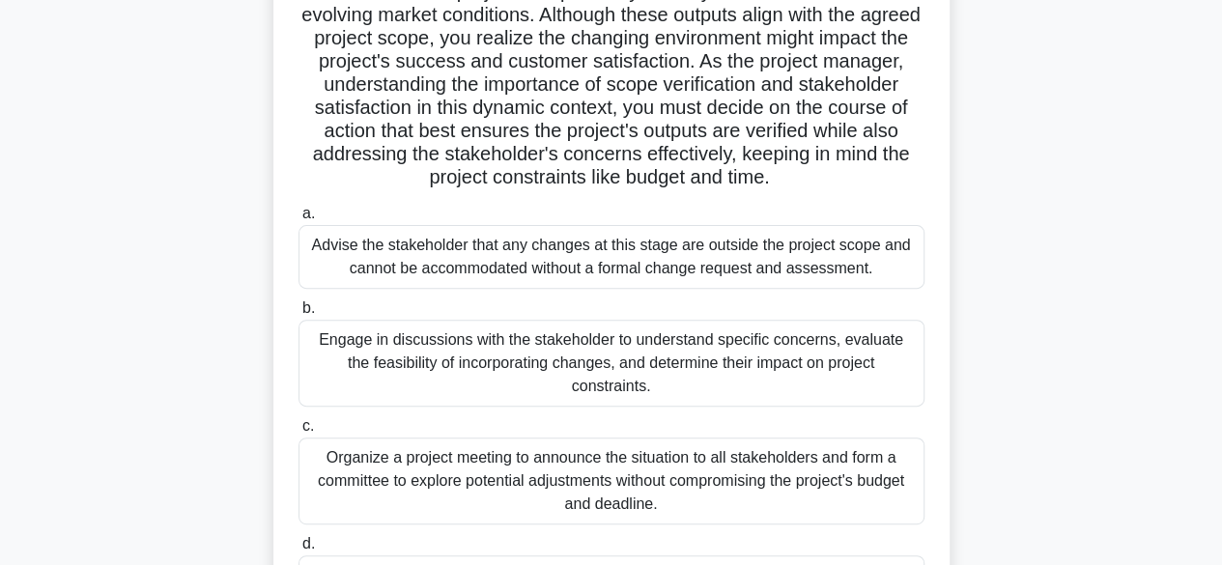
click at [705, 449] on div "Organize a project meeting to announce the situation to all stakeholders and fo…" at bounding box center [611, 480] width 626 height 87
click at [298, 433] on input "c. Organize a project meeting to announce the situation to all stakeholders and…" at bounding box center [298, 426] width 0 height 13
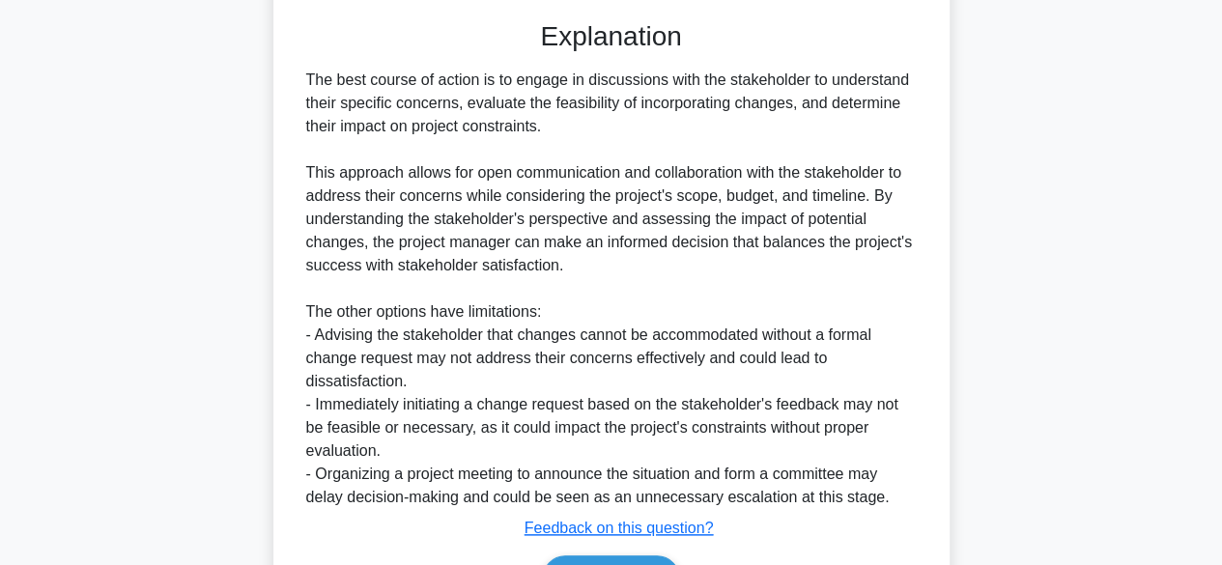
scroll to position [927, 0]
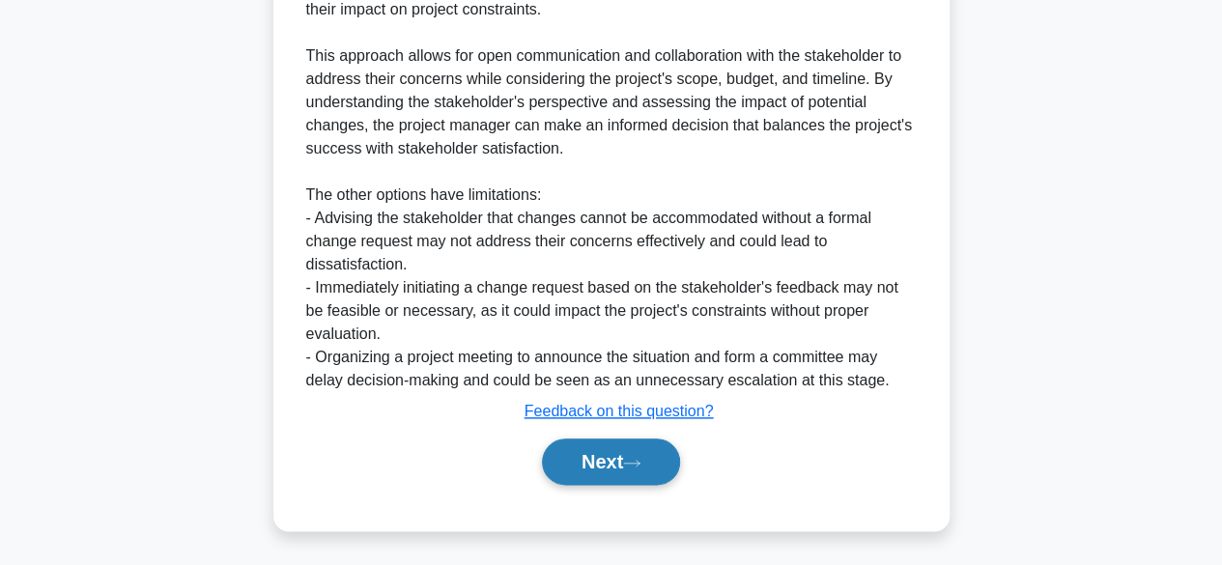
click at [640, 450] on button "Next" at bounding box center [611, 461] width 138 height 46
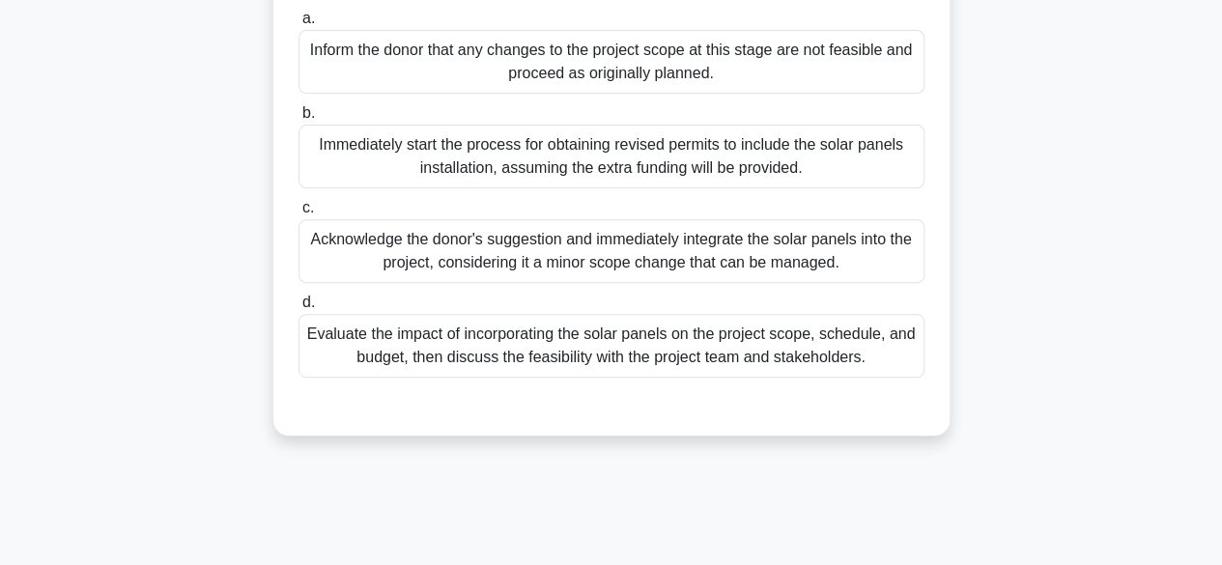
scroll to position [315, 0]
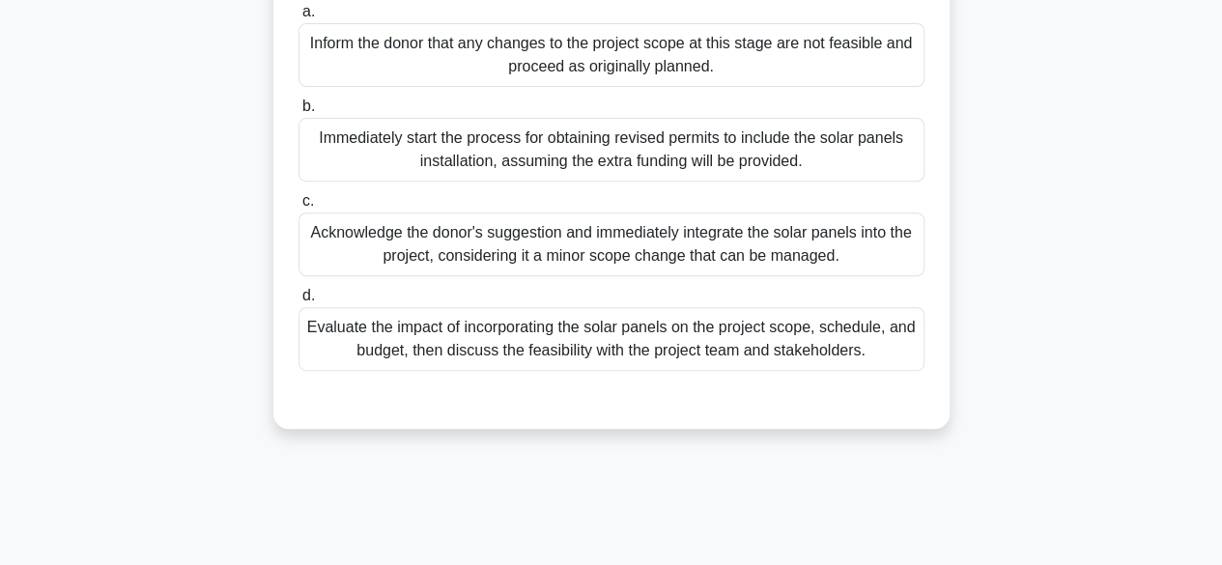
click at [778, 358] on div "Evaluate the impact of incorporating the solar panels on the project scope, sch…" at bounding box center [611, 339] width 626 height 64
click at [298, 302] on input "d. Evaluate the impact of incorporating the solar panels on the project scope, …" at bounding box center [298, 296] width 0 height 13
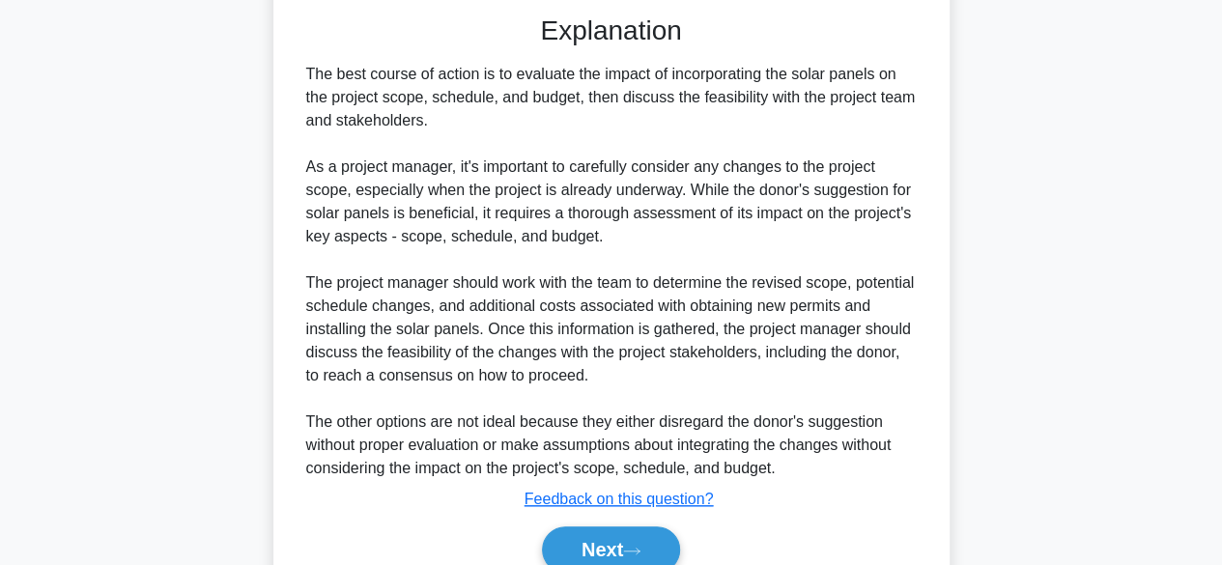
scroll to position [808, 0]
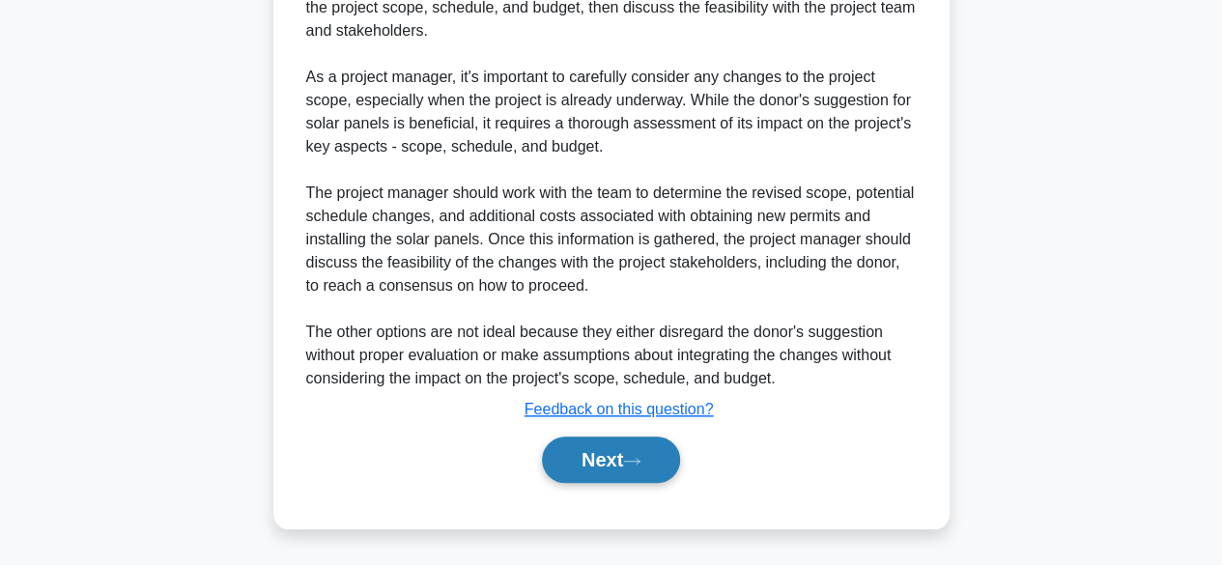
click at [643, 447] on button "Next" at bounding box center [611, 459] width 138 height 46
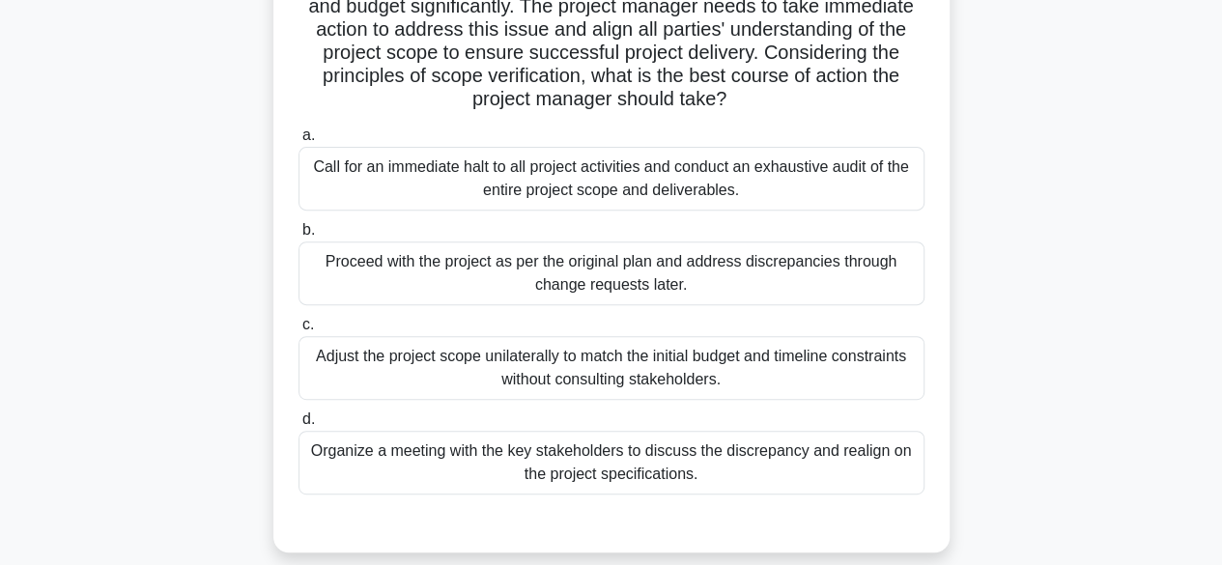
scroll to position [268, 0]
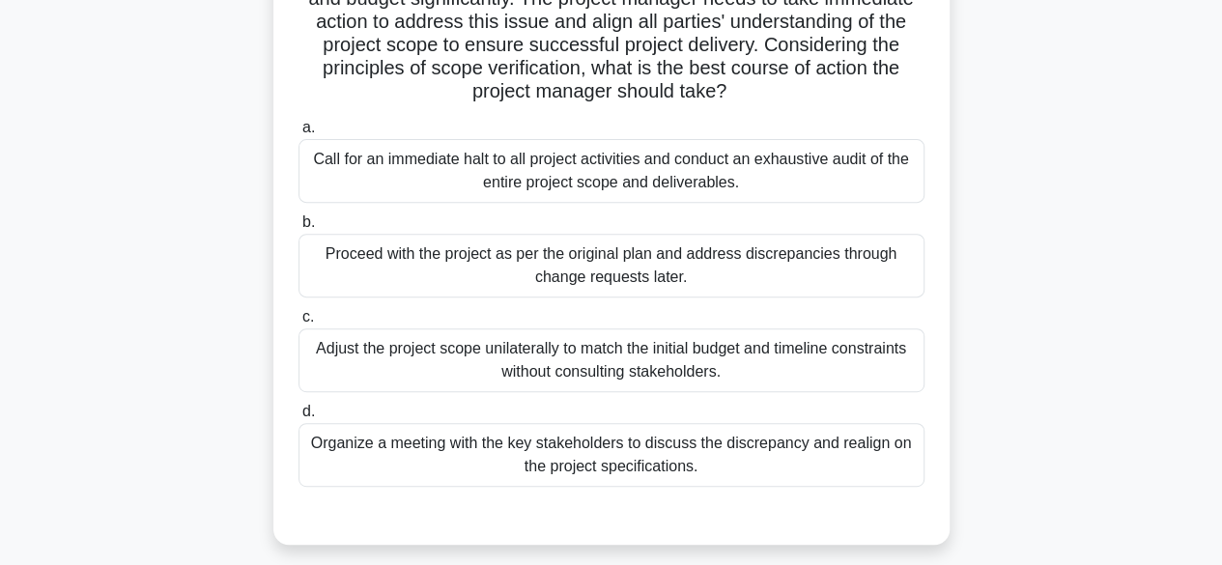
click at [695, 462] on div "Organize a meeting with the key stakeholders to discuss the discrepancy and rea…" at bounding box center [611, 455] width 626 height 64
click at [298, 418] on input "d. Organize a meeting with the key stakeholders to discuss the discrepancy and …" at bounding box center [298, 412] width 0 height 13
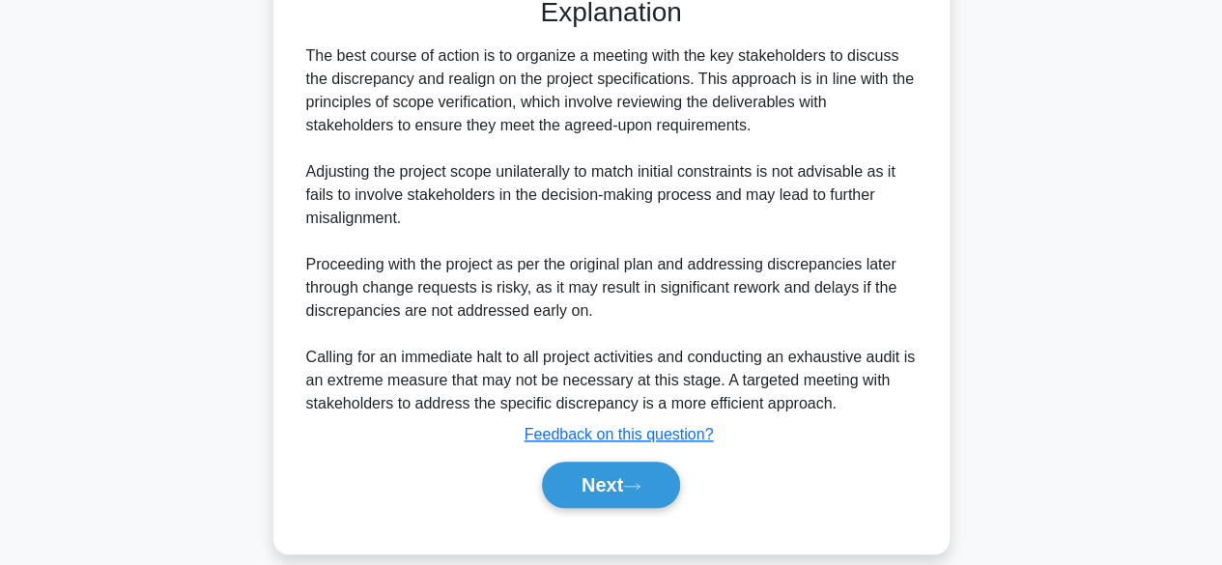
scroll to position [808, 0]
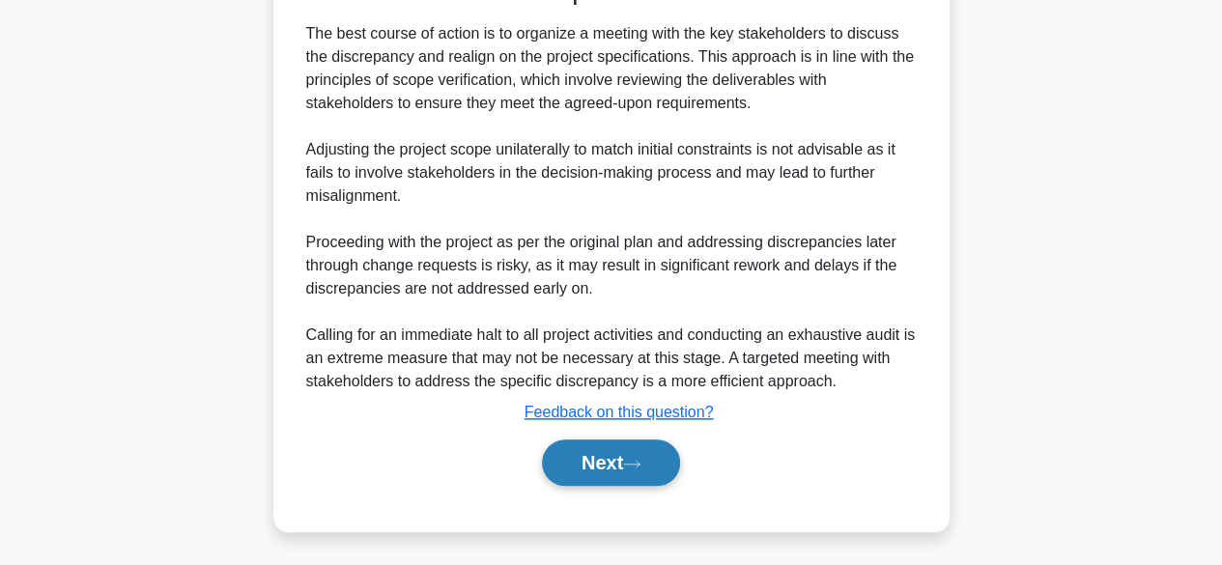
click at [653, 466] on button "Next" at bounding box center [611, 462] width 138 height 46
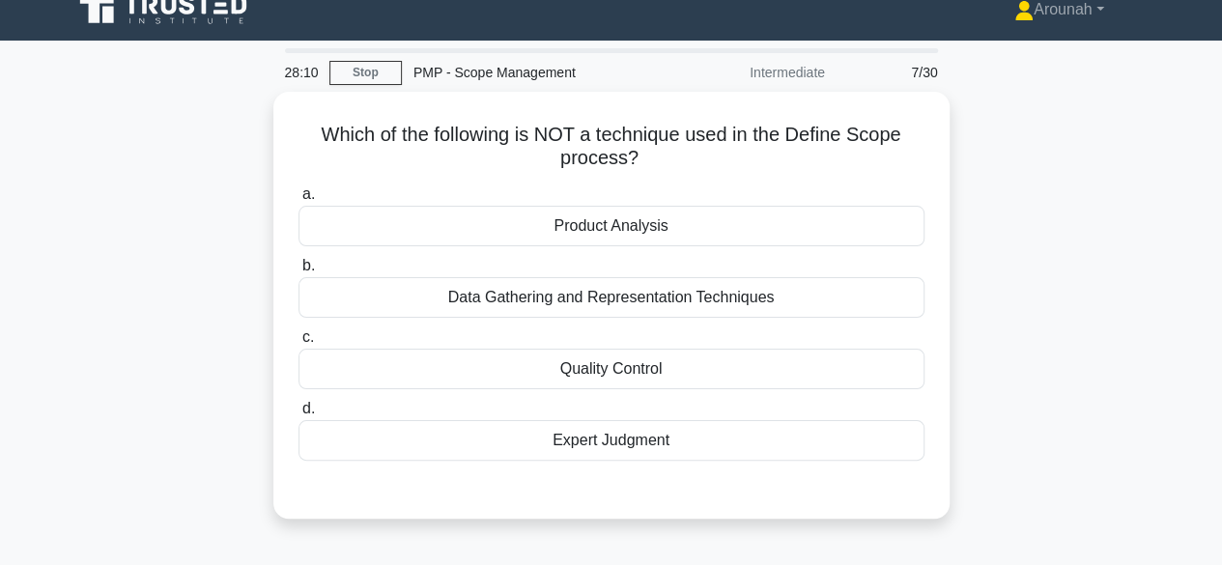
scroll to position [23, 0]
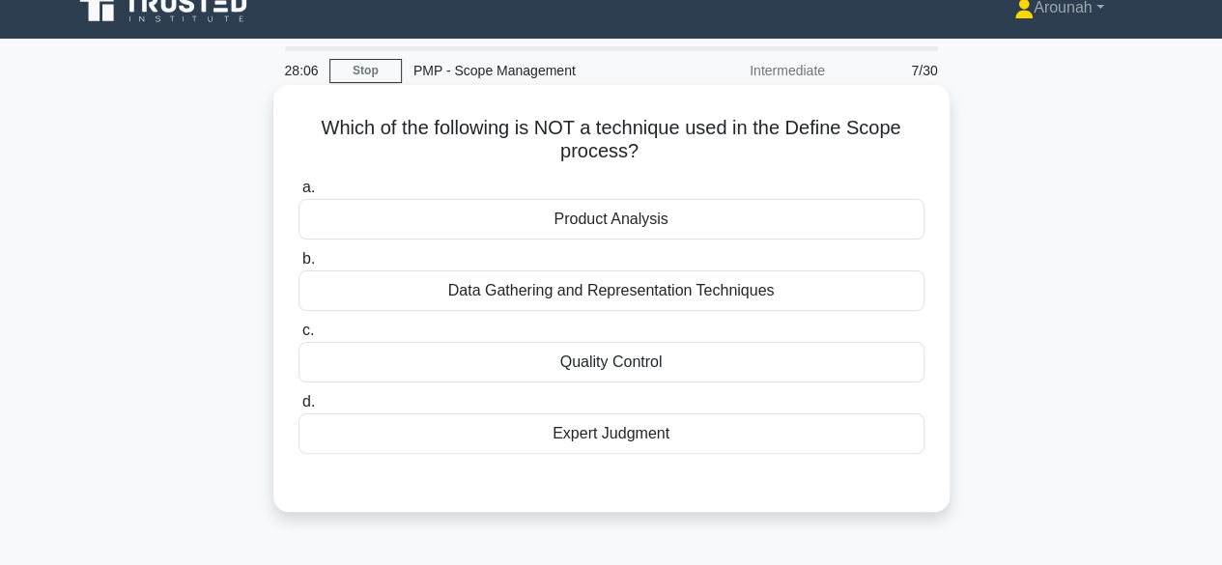
click at [670, 364] on div "Quality Control" at bounding box center [611, 362] width 626 height 41
click at [298, 337] on input "c. Quality Control" at bounding box center [298, 330] width 0 height 13
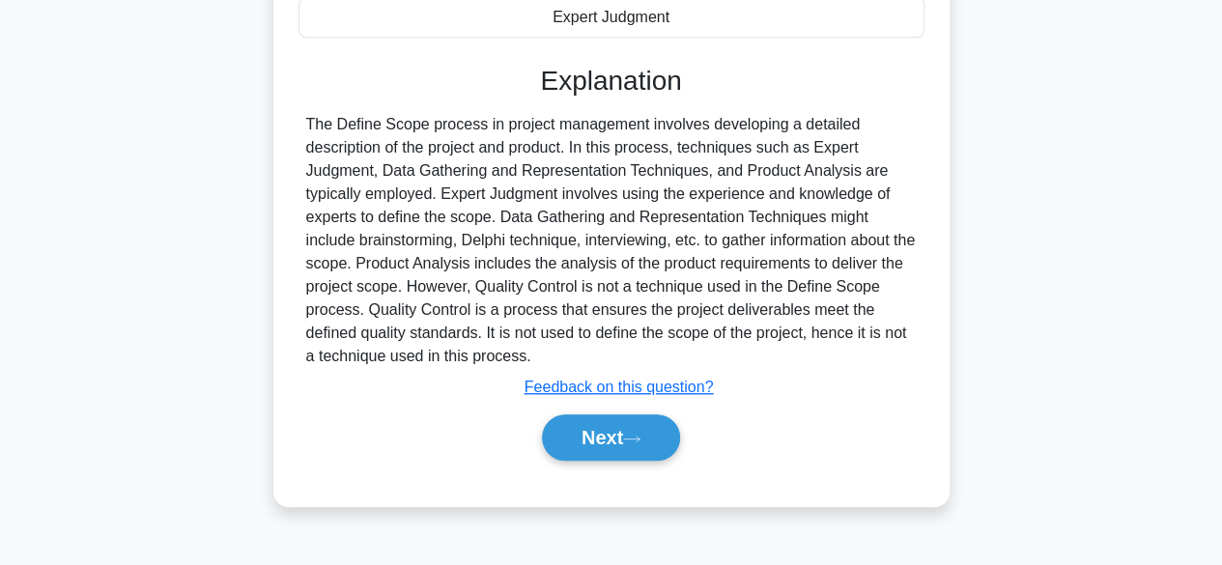
scroll to position [448, 0]
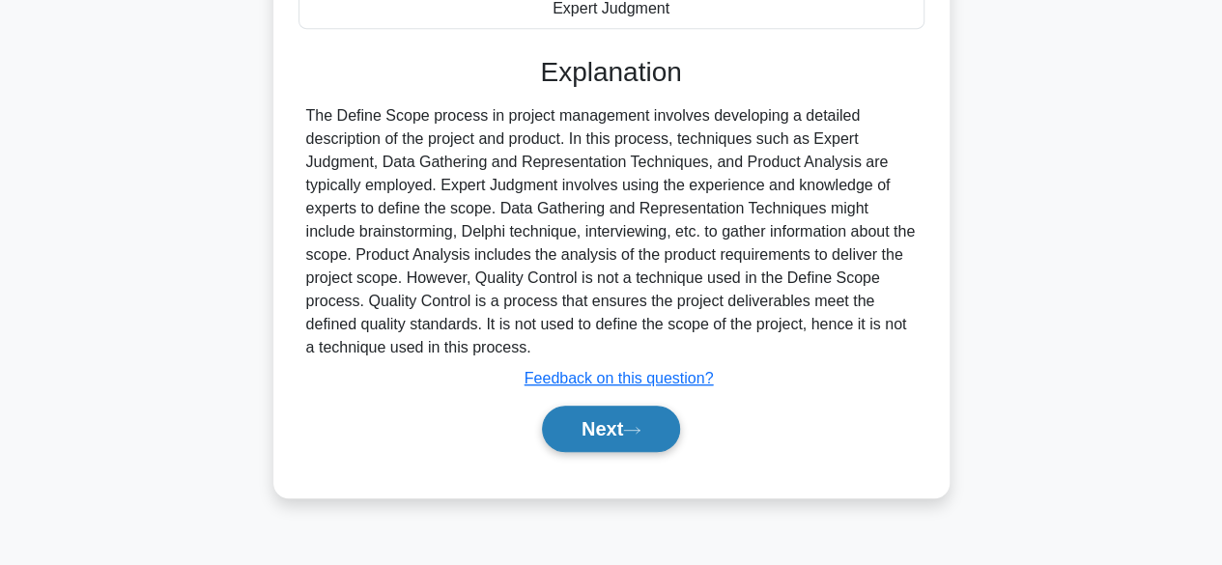
click at [603, 431] on button "Next" at bounding box center [611, 429] width 138 height 46
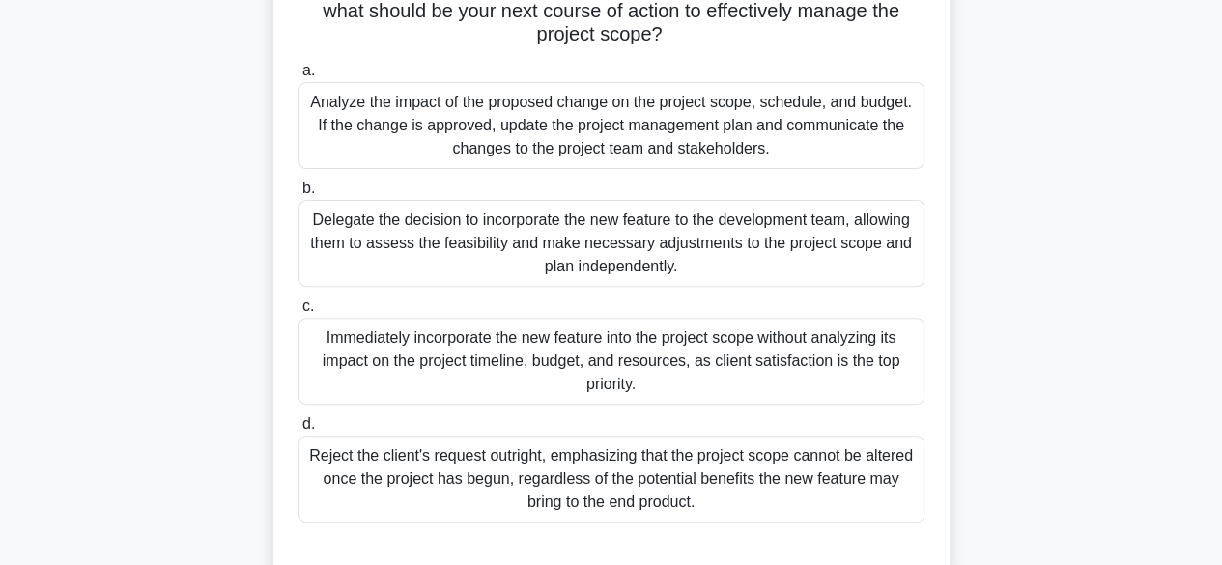
scroll to position [233, 0]
click at [722, 144] on div "Analyze the impact of the proposed change on the project scope, schedule, and b…" at bounding box center [611, 125] width 626 height 87
click at [298, 77] on input "a. Analyze the impact of the proposed change on the project scope, schedule, an…" at bounding box center [298, 71] width 0 height 13
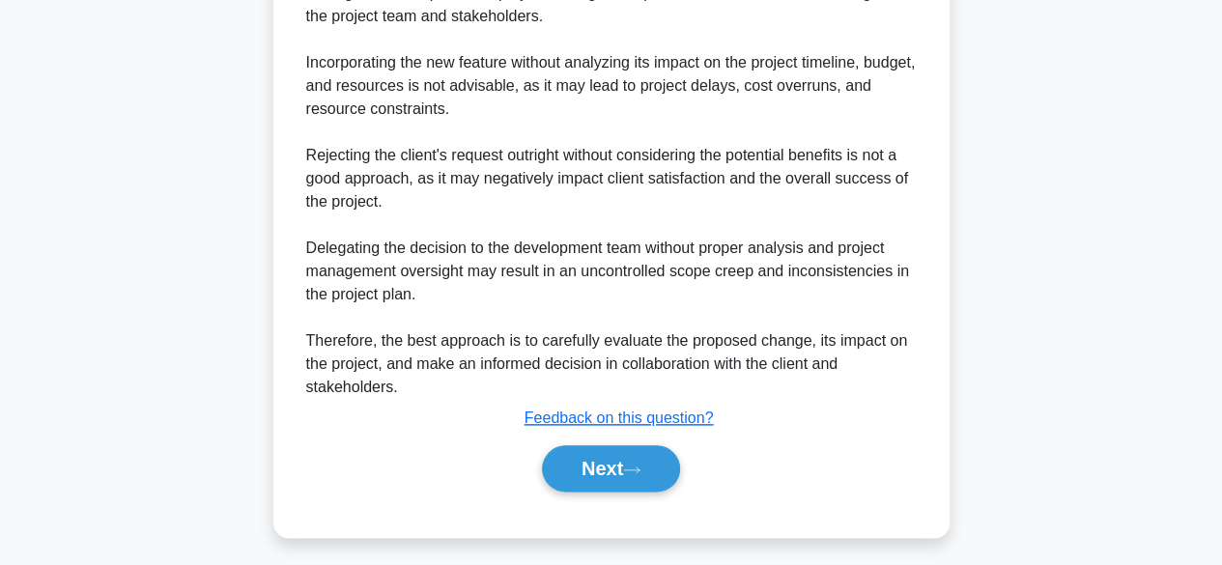
scroll to position [901, 0]
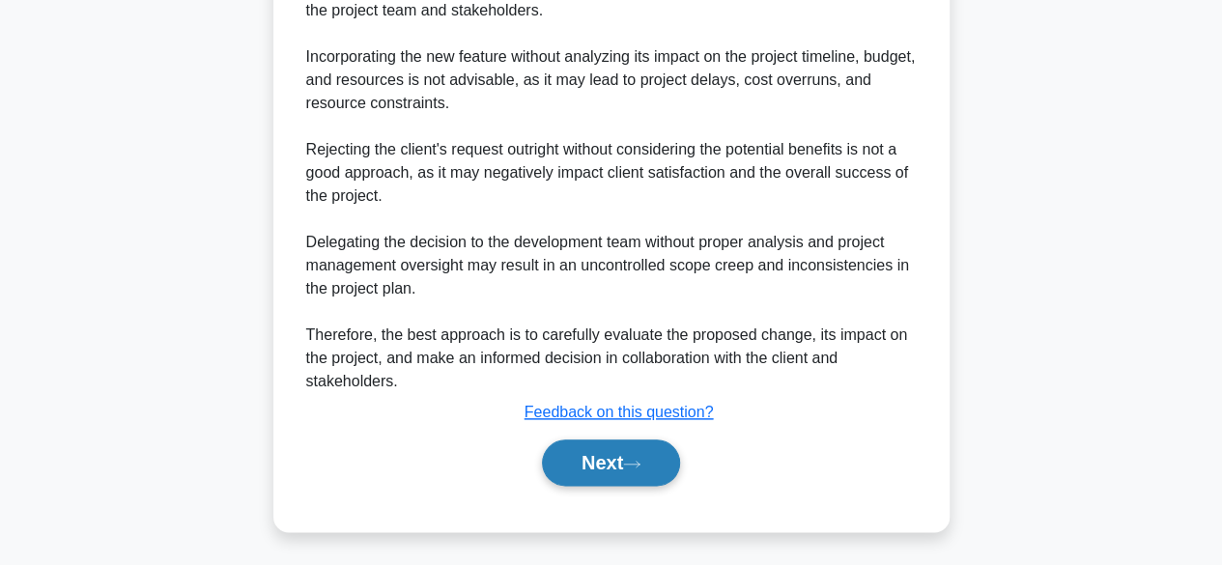
click at [620, 465] on button "Next" at bounding box center [611, 462] width 138 height 46
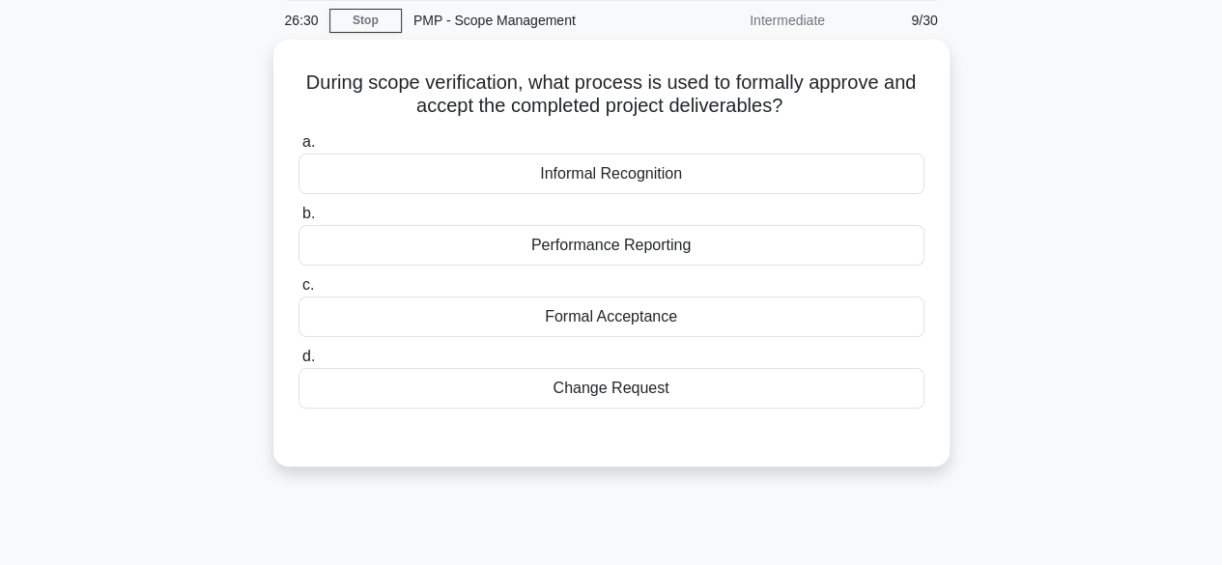
scroll to position [77, 0]
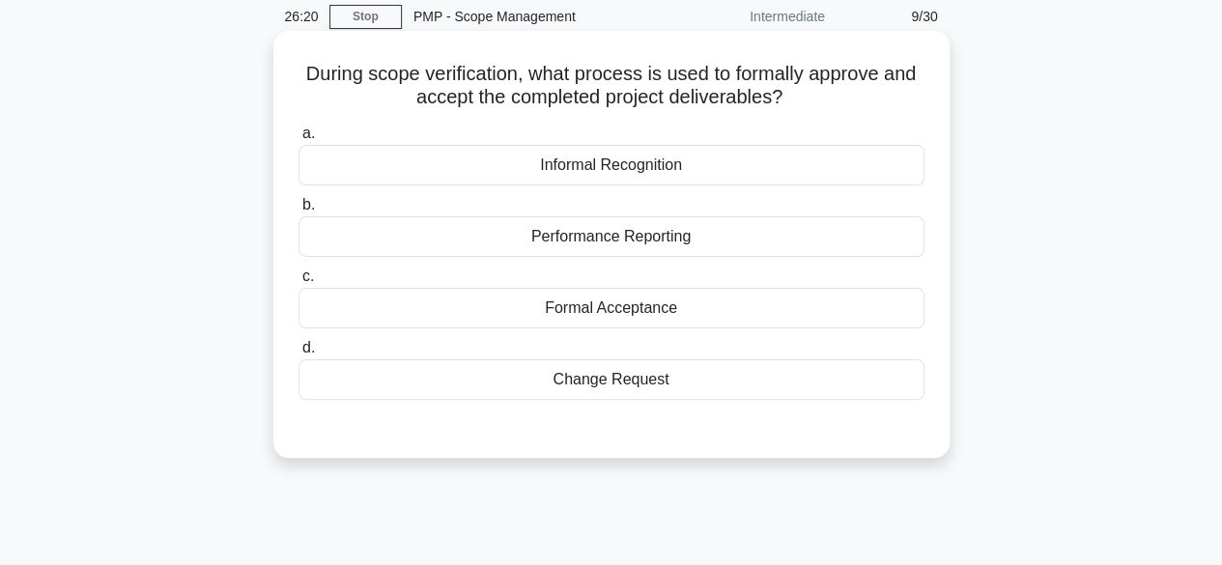
click at [678, 306] on div "Formal Acceptance" at bounding box center [611, 308] width 626 height 41
click at [298, 283] on input "c. Formal Acceptance" at bounding box center [298, 276] width 0 height 13
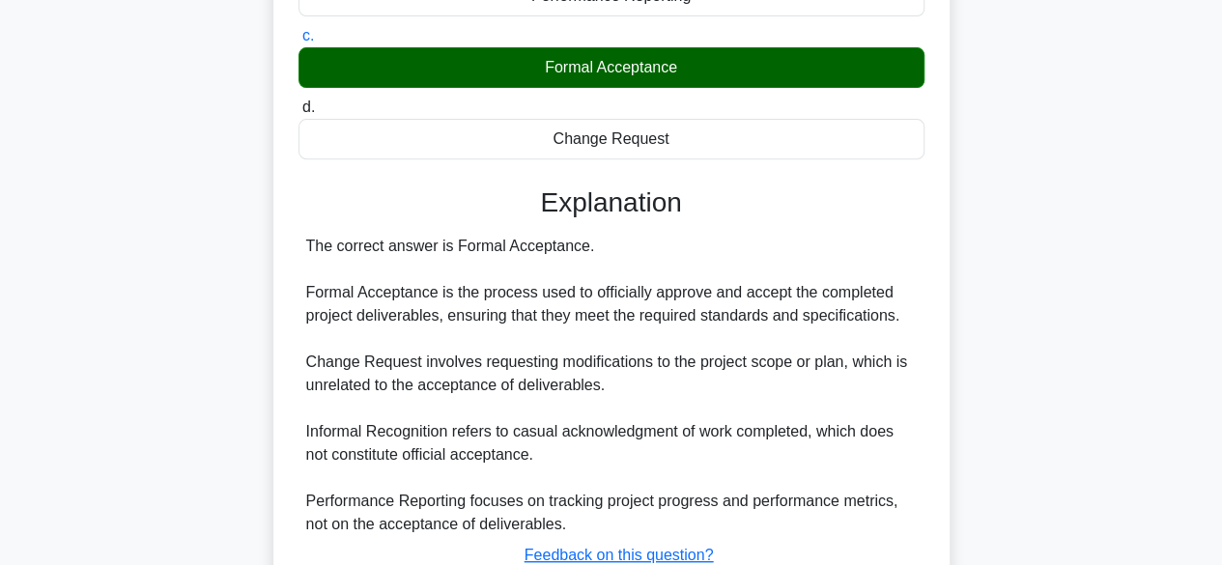
scroll to position [478, 0]
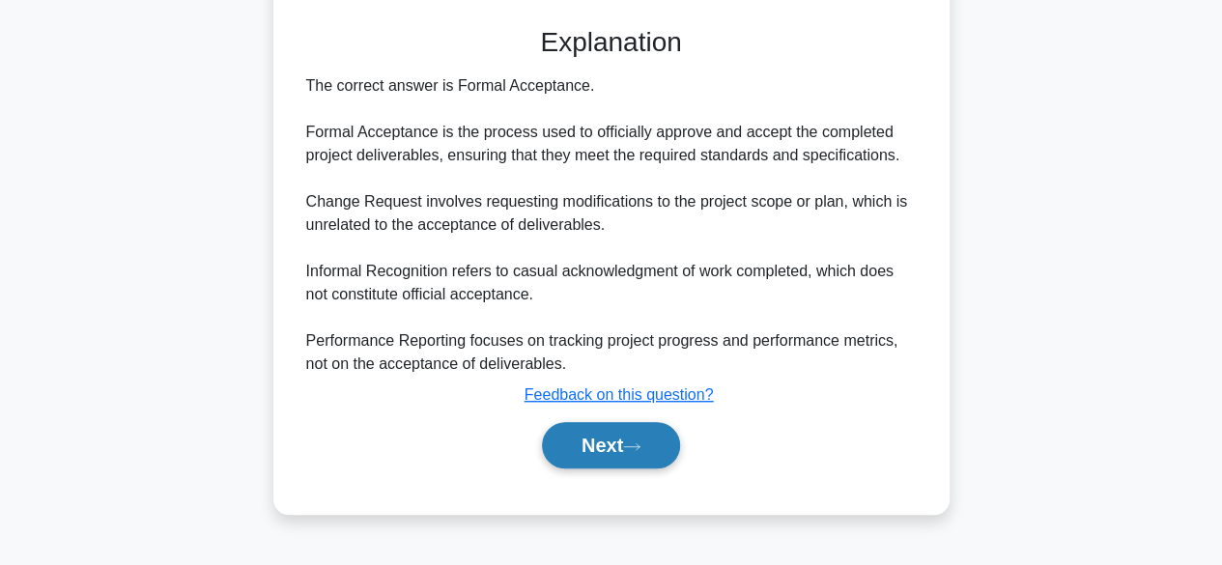
click at [656, 435] on button "Next" at bounding box center [611, 445] width 138 height 46
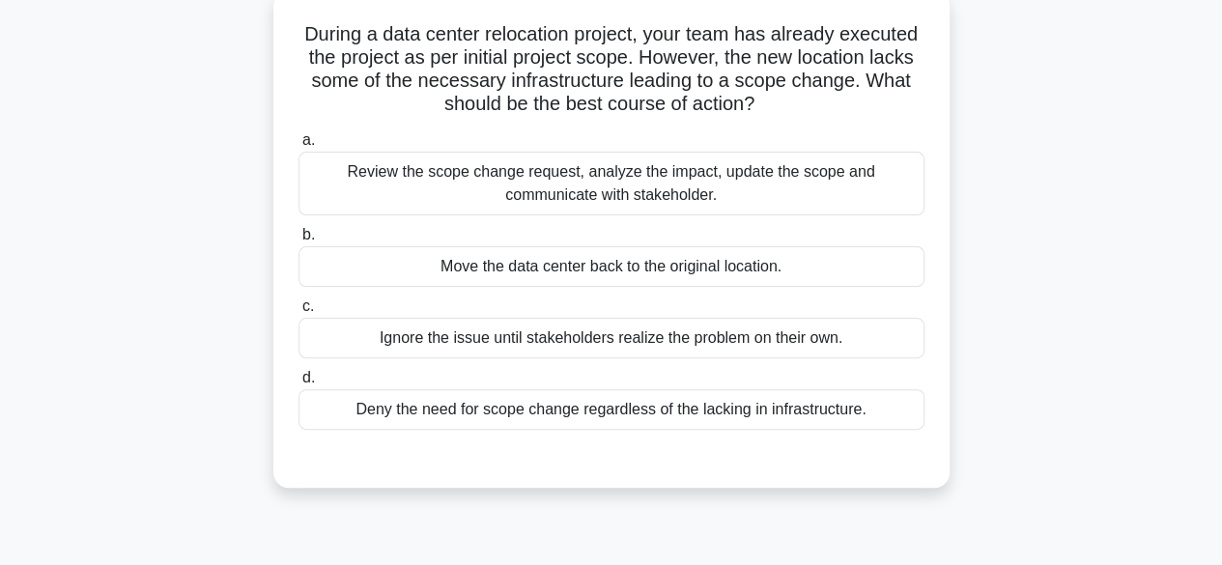
scroll to position [79, 0]
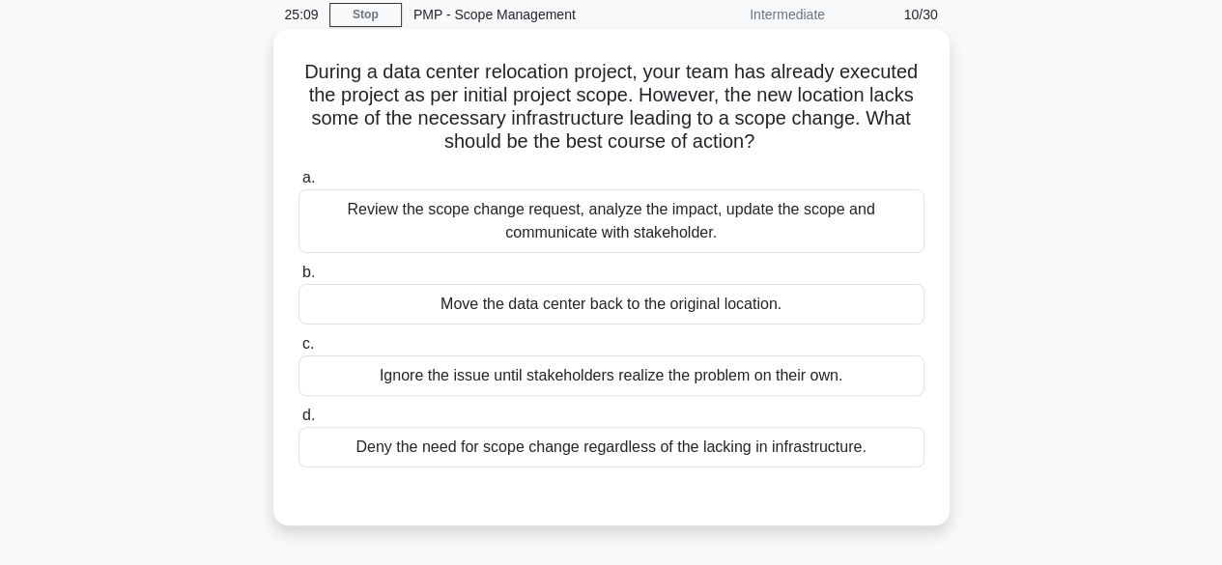
click at [754, 239] on div "Review the scope change request, analyze the impact, update the scope and commu…" at bounding box center [611, 221] width 626 height 64
click at [298, 184] on input "a. Review the scope change request, analyze the impact, update the scope and co…" at bounding box center [298, 178] width 0 height 13
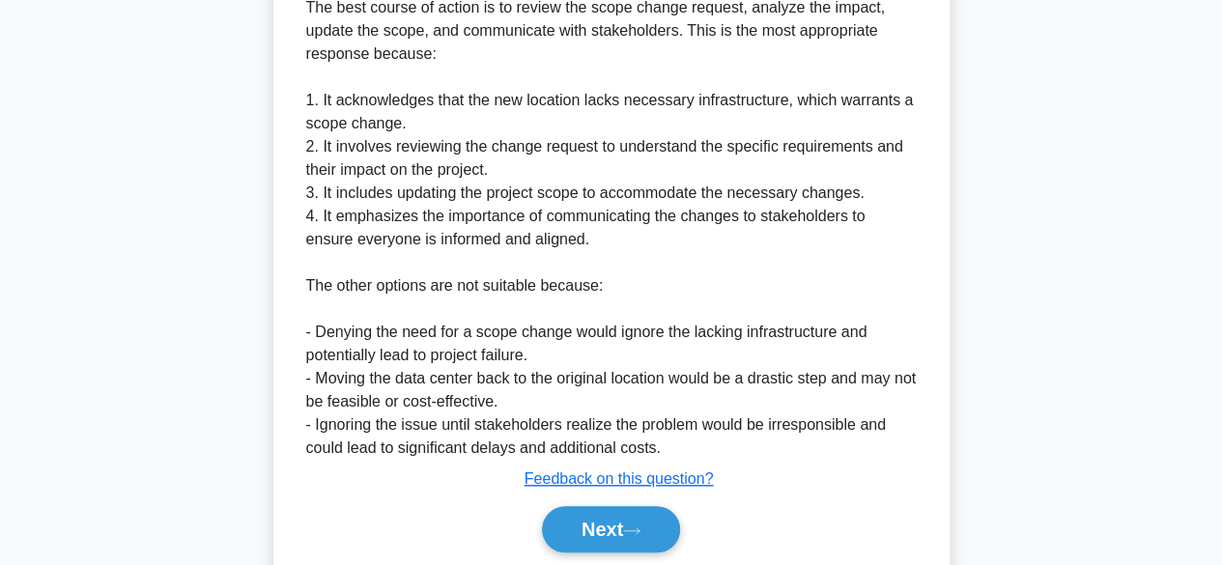
scroll to position [649, 0]
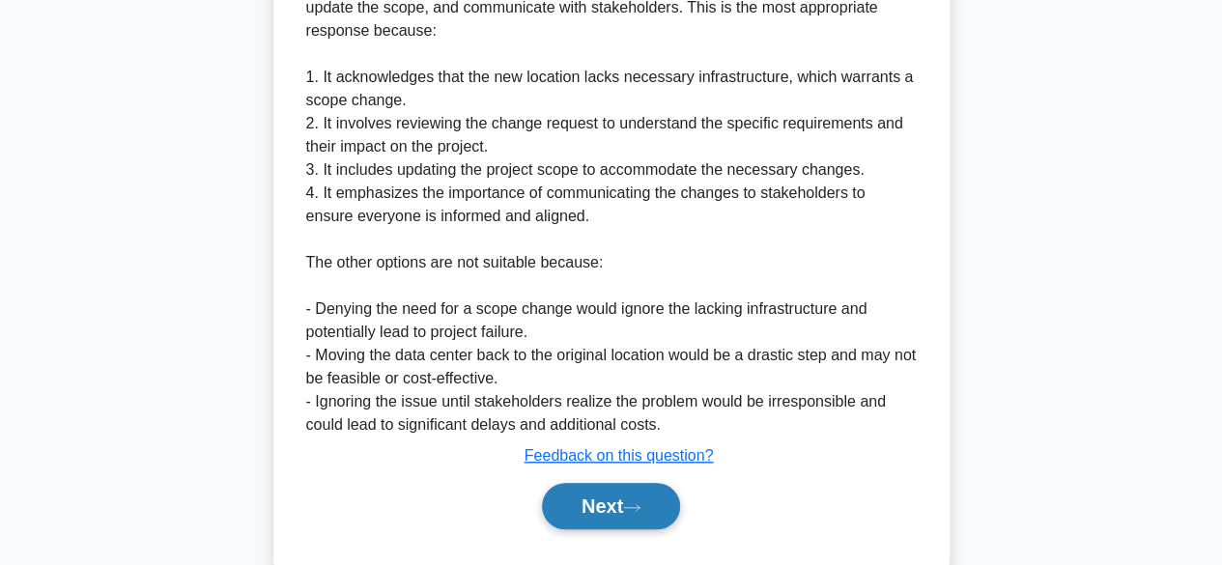
click at [653, 513] on button "Next" at bounding box center [611, 506] width 138 height 46
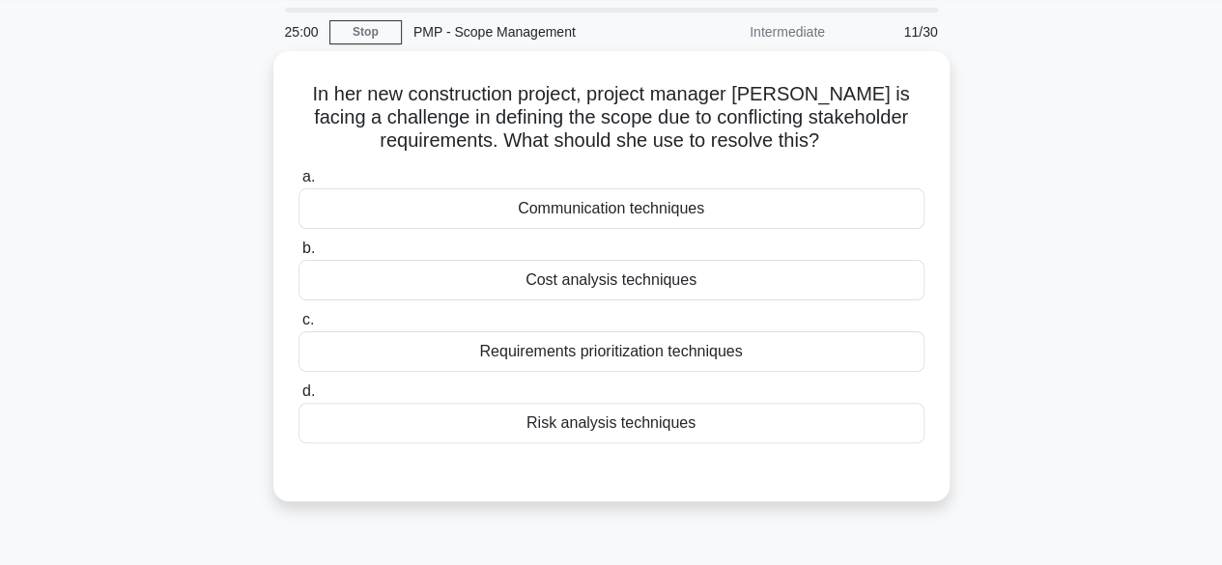
scroll to position [60, 0]
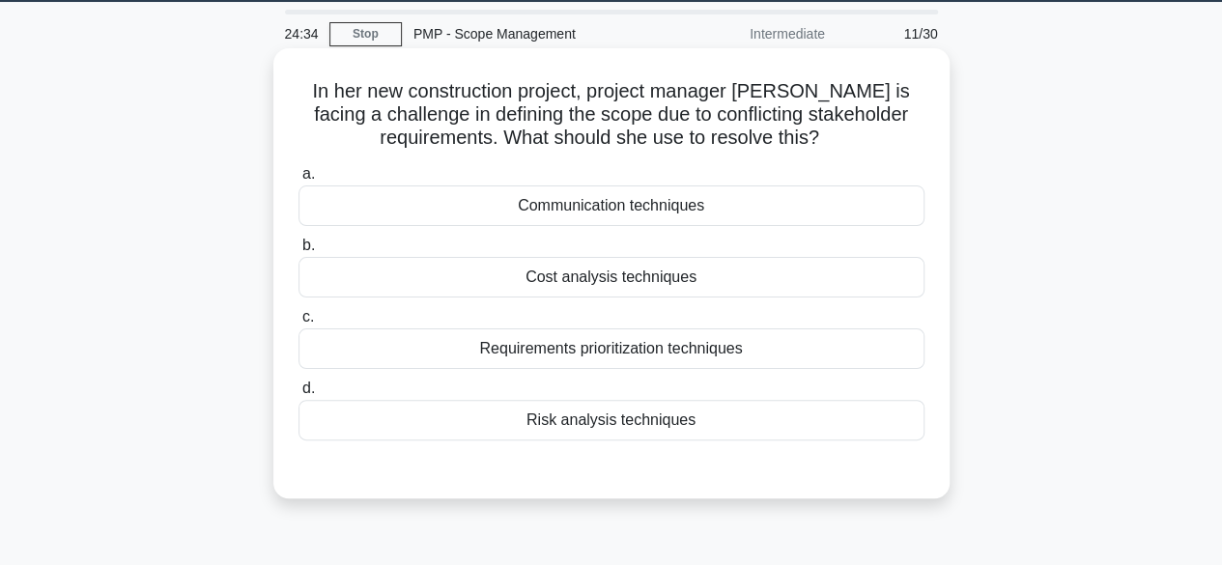
click at [660, 353] on div "Requirements prioritization techniques" at bounding box center [611, 348] width 626 height 41
click at [298, 323] on input "c. Requirements prioritization techniques" at bounding box center [298, 317] width 0 height 13
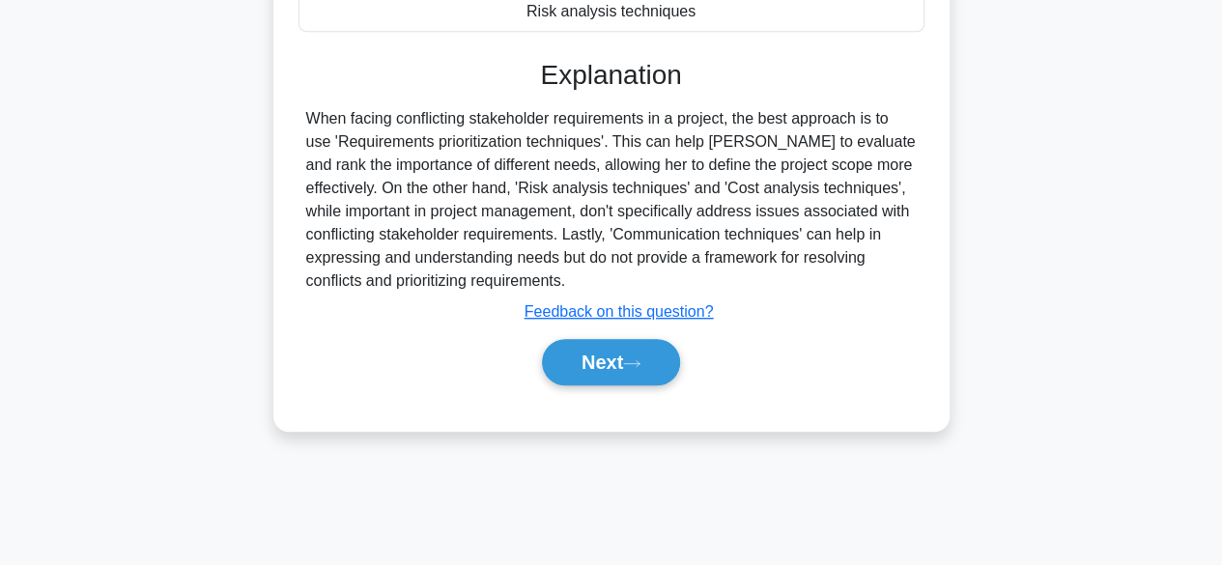
scroll to position [478, 0]
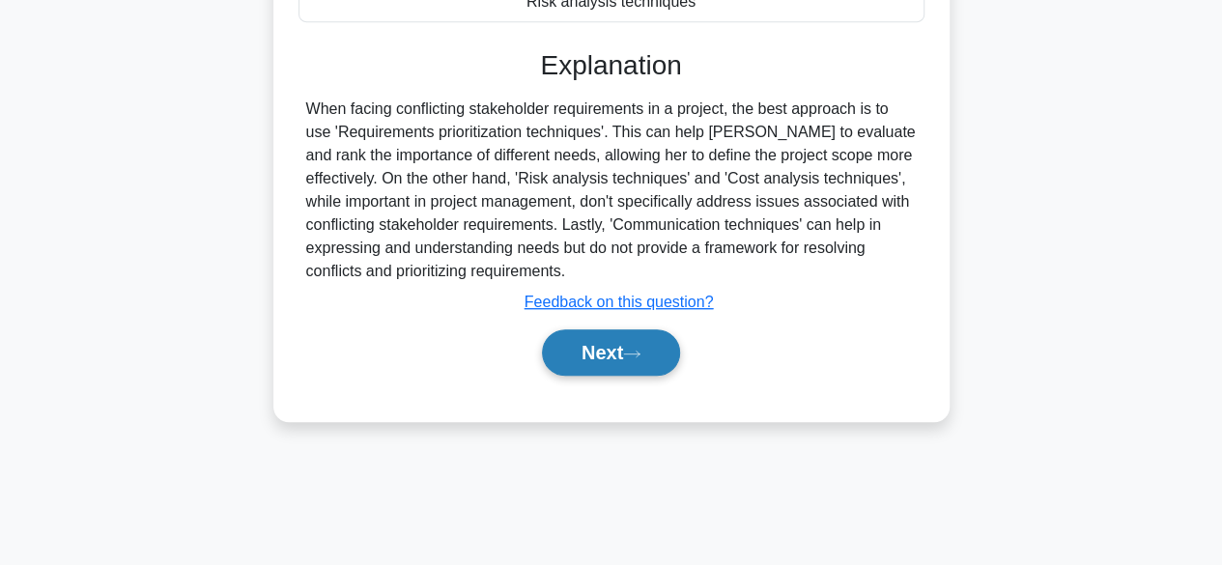
click at [622, 330] on button "Next" at bounding box center [611, 352] width 138 height 46
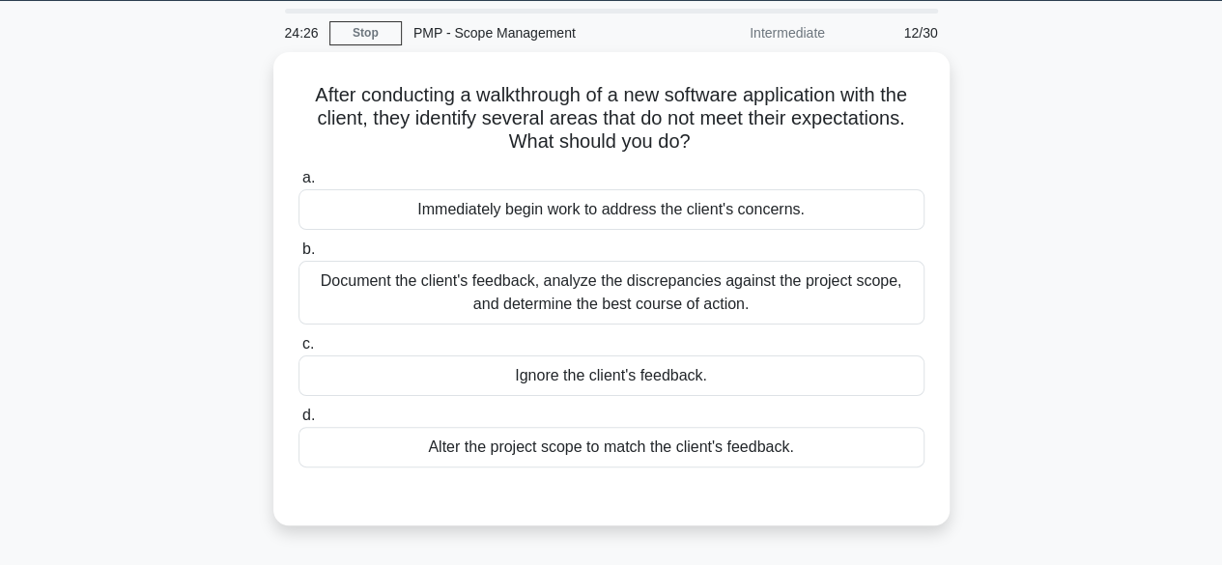
scroll to position [58, 0]
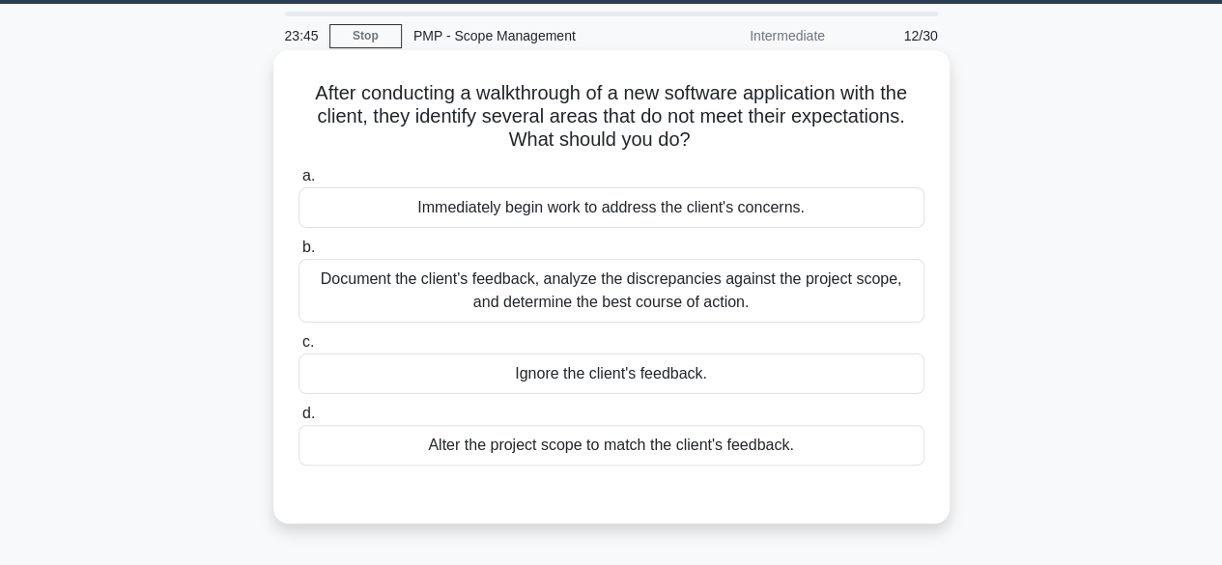
click at [723, 302] on div "Document the client's feedback, analyze the discrepancies against the project s…" at bounding box center [611, 291] width 626 height 64
click at [298, 254] on input "b. Document the client's feedback, analyze the discrepancies against the projec…" at bounding box center [298, 247] width 0 height 13
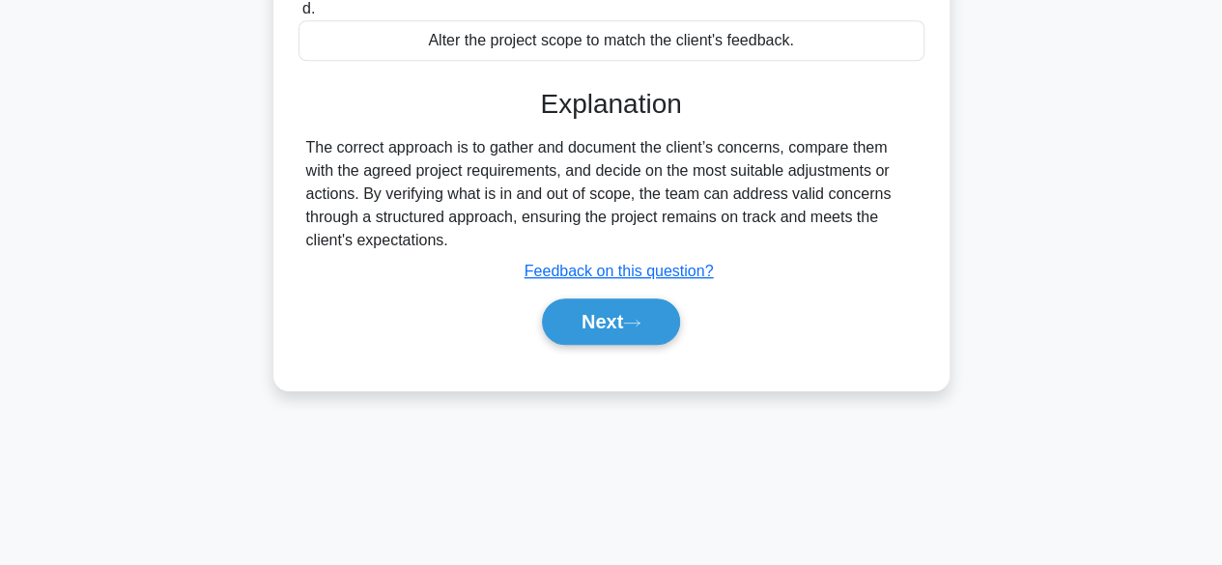
scroll to position [478, 0]
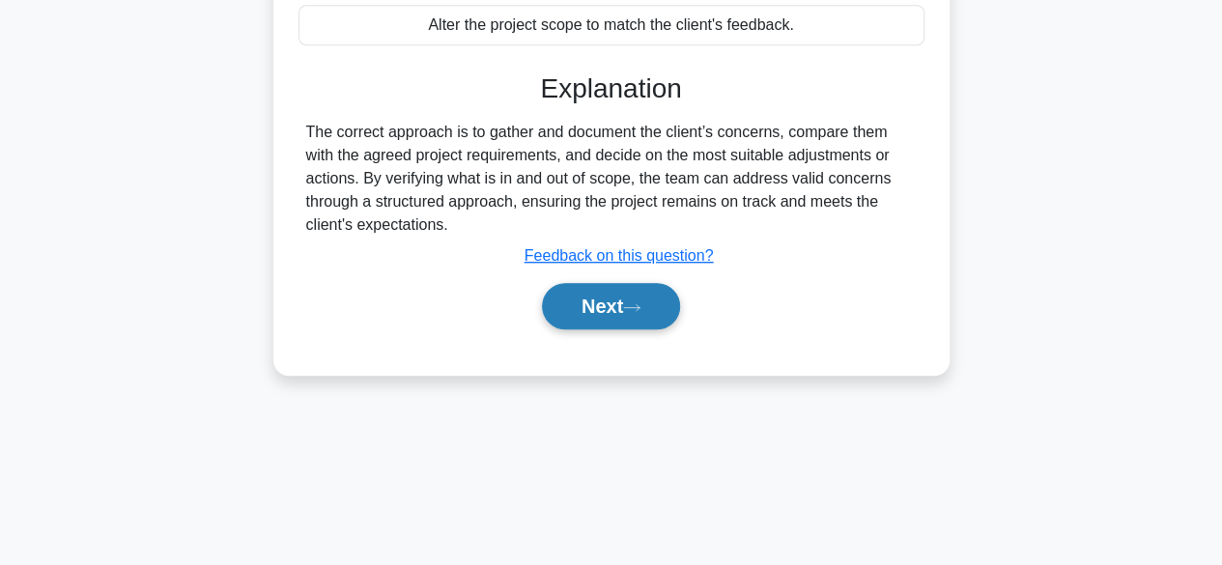
click at [626, 299] on button "Next" at bounding box center [611, 306] width 138 height 46
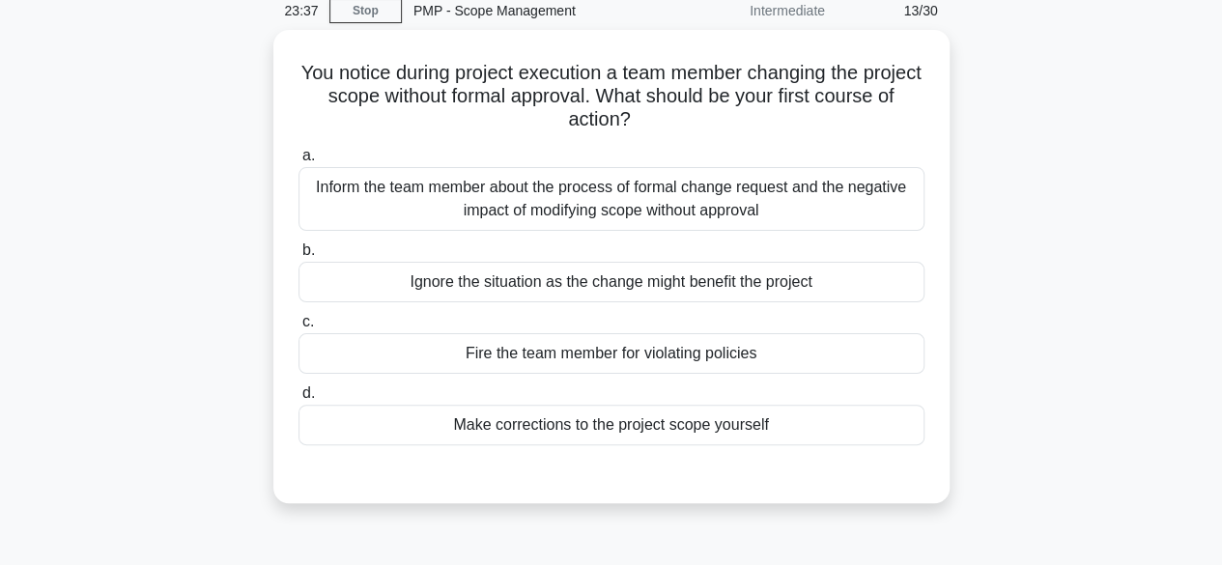
scroll to position [77, 0]
click at [732, 198] on div "Inform the team member about the process of formal change request and the negat…" at bounding box center [611, 200] width 626 height 64
click at [298, 163] on input "a. Inform the team member about the process of formal change request and the ne…" at bounding box center [298, 157] width 0 height 13
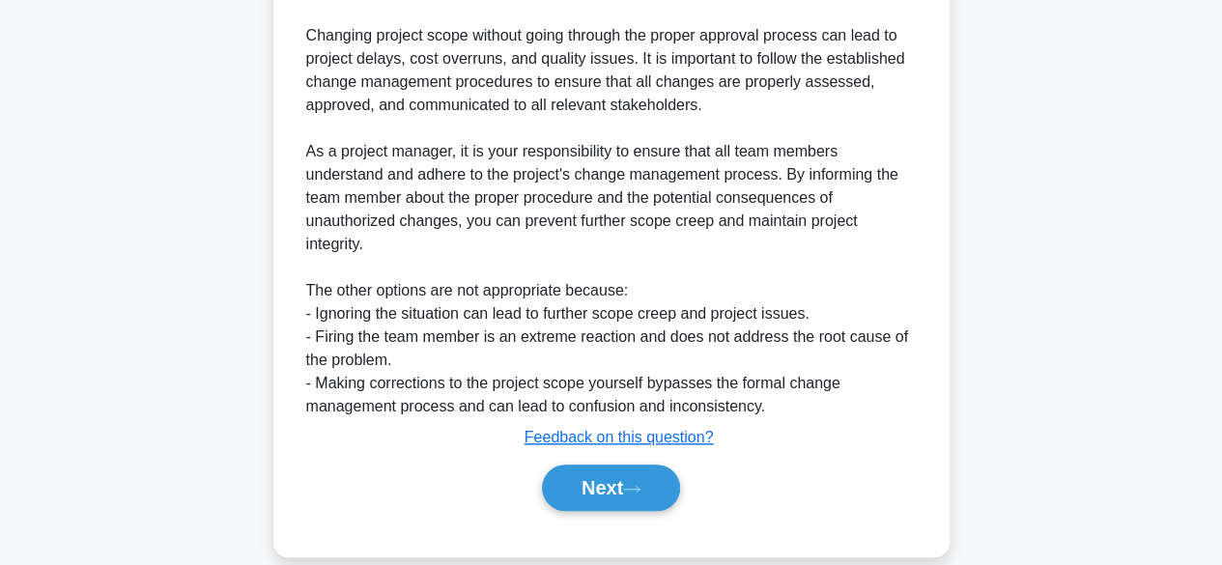
scroll to position [658, 0]
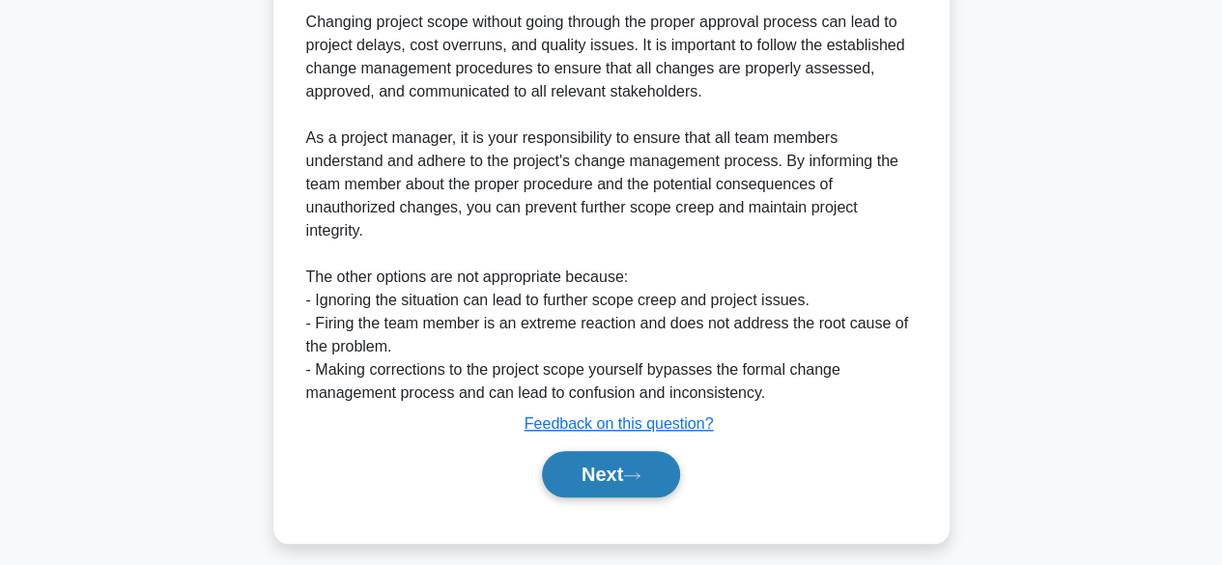
click at [649, 461] on button "Next" at bounding box center [611, 474] width 138 height 46
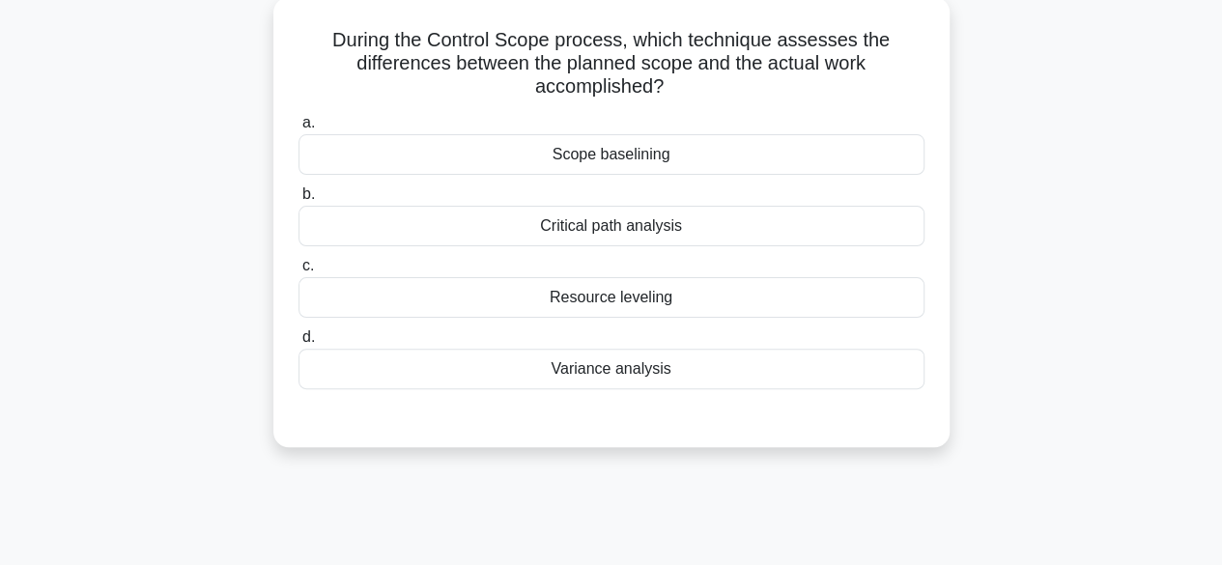
scroll to position [51, 0]
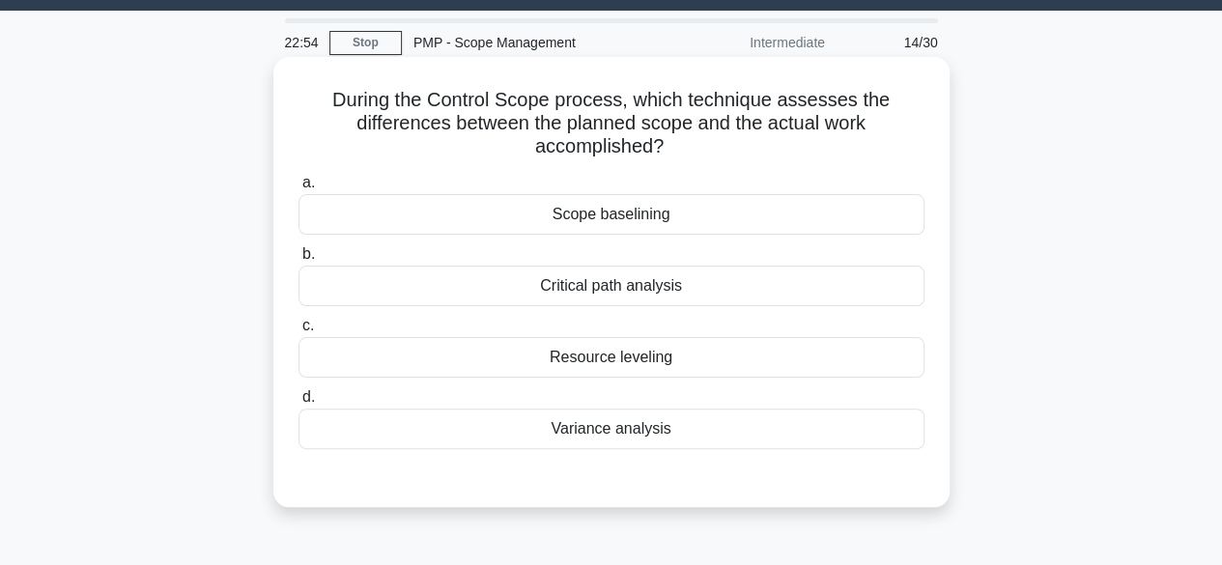
click at [628, 435] on div "Variance analysis" at bounding box center [611, 428] width 626 height 41
click at [298, 404] on input "d. Variance analysis" at bounding box center [298, 397] width 0 height 13
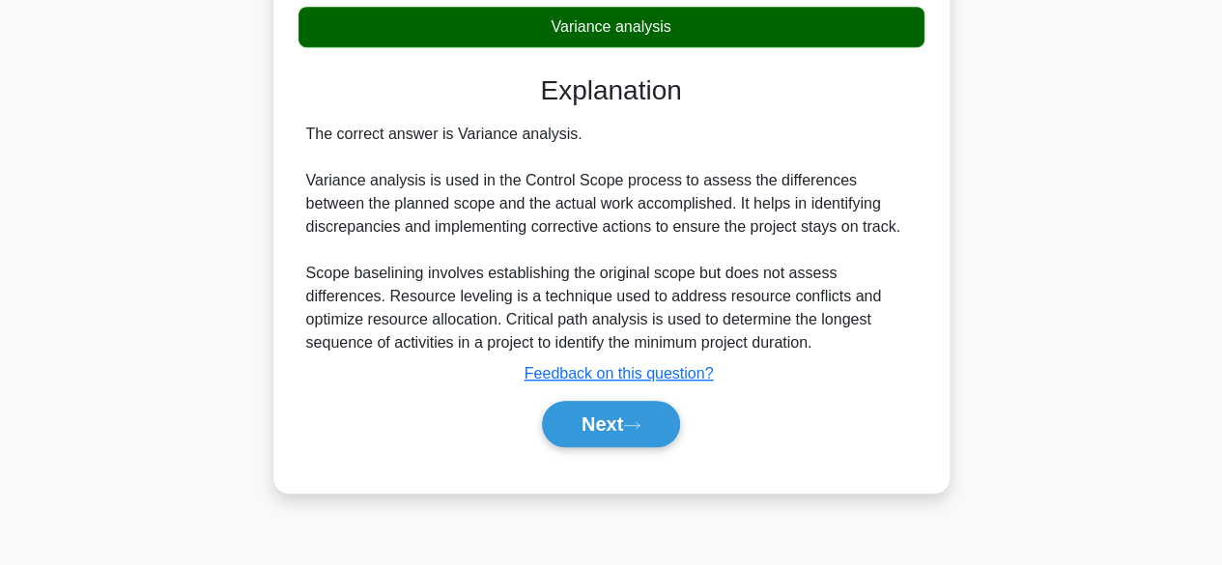
scroll to position [469, 0]
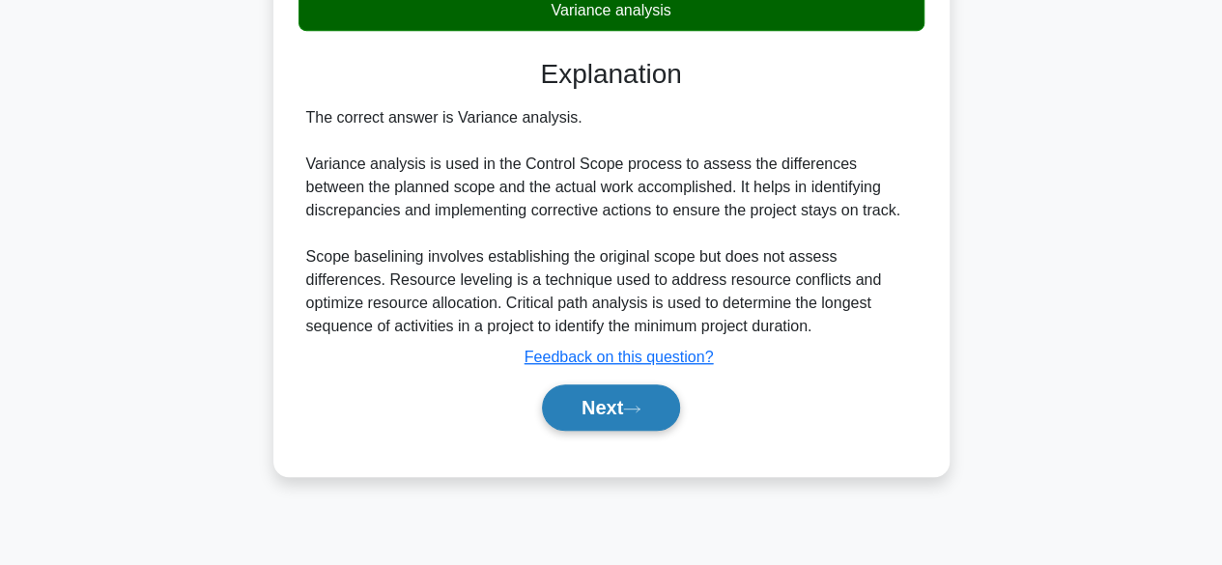
click at [628, 412] on button "Next" at bounding box center [611, 407] width 138 height 46
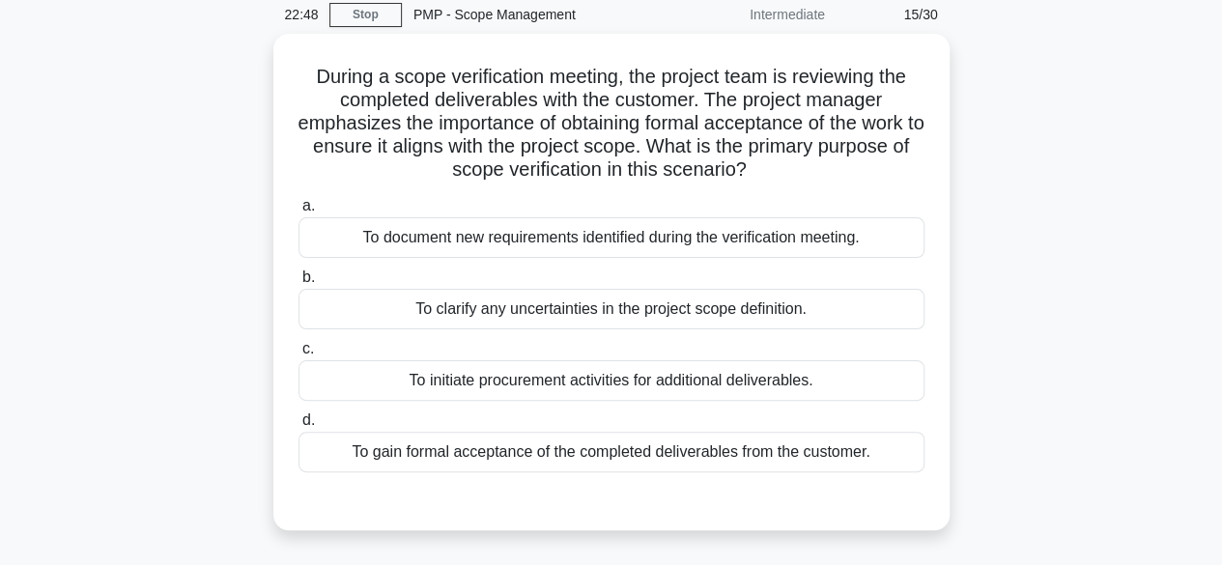
scroll to position [71, 0]
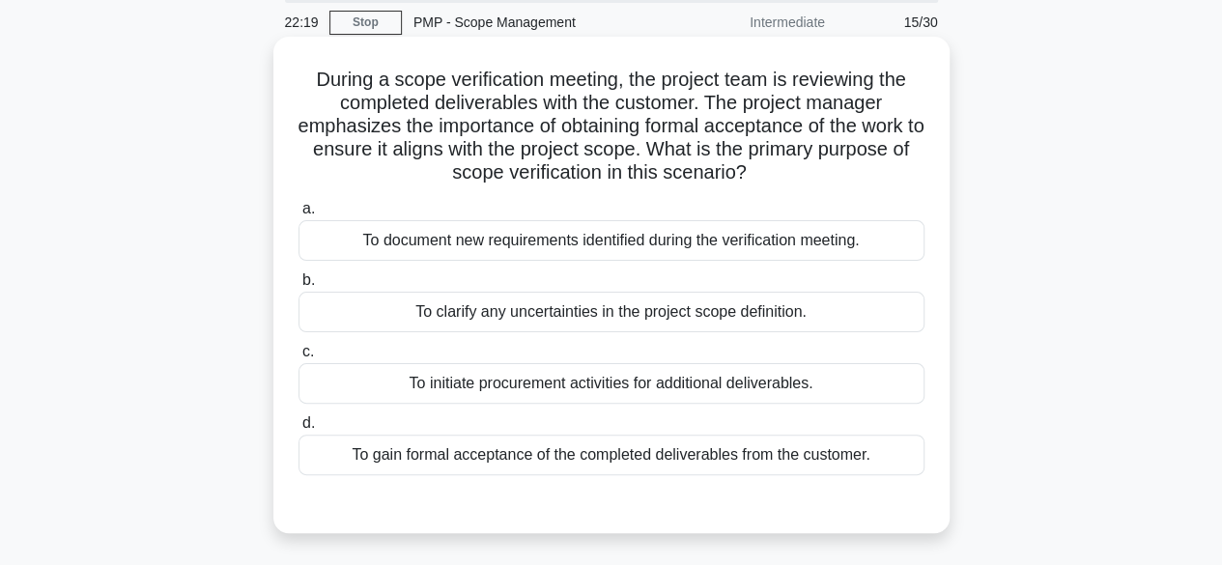
click at [801, 455] on div "To gain formal acceptance of the completed deliverables from the customer." at bounding box center [611, 455] width 626 height 41
click at [298, 430] on input "d. To gain formal acceptance of the completed deliverables from the customer." at bounding box center [298, 423] width 0 height 13
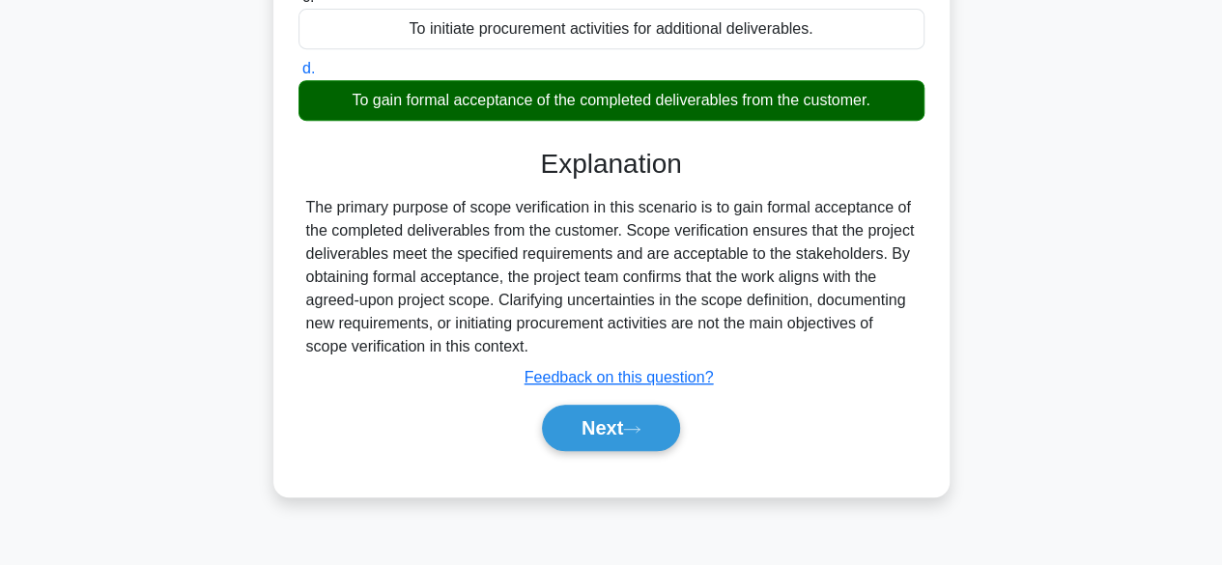
scroll to position [441, 0]
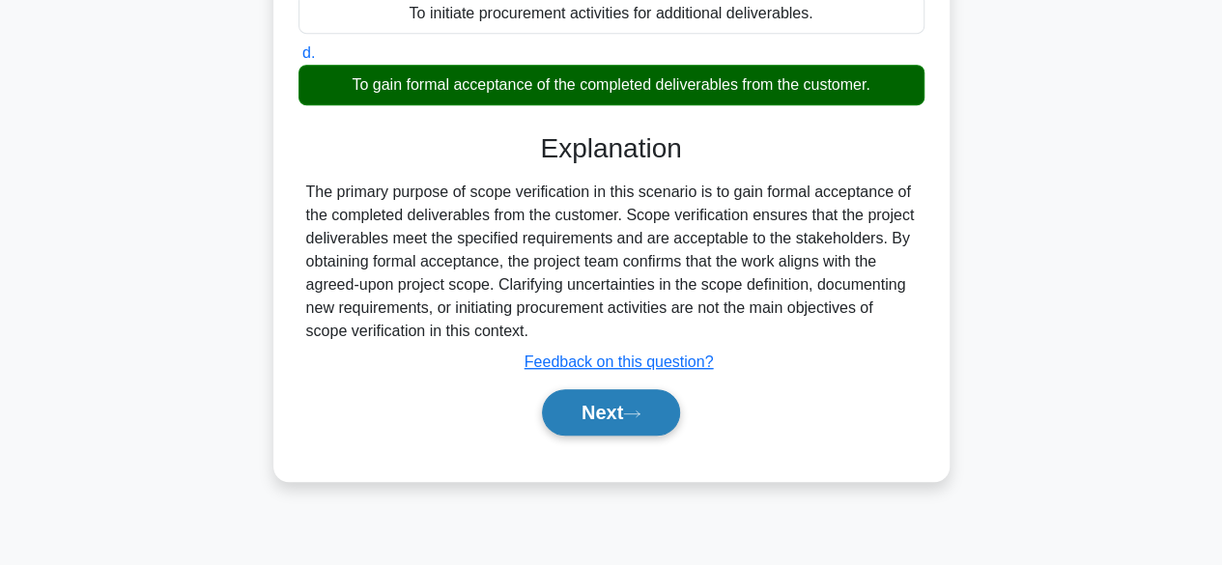
click at [615, 405] on button "Next" at bounding box center [611, 412] width 138 height 46
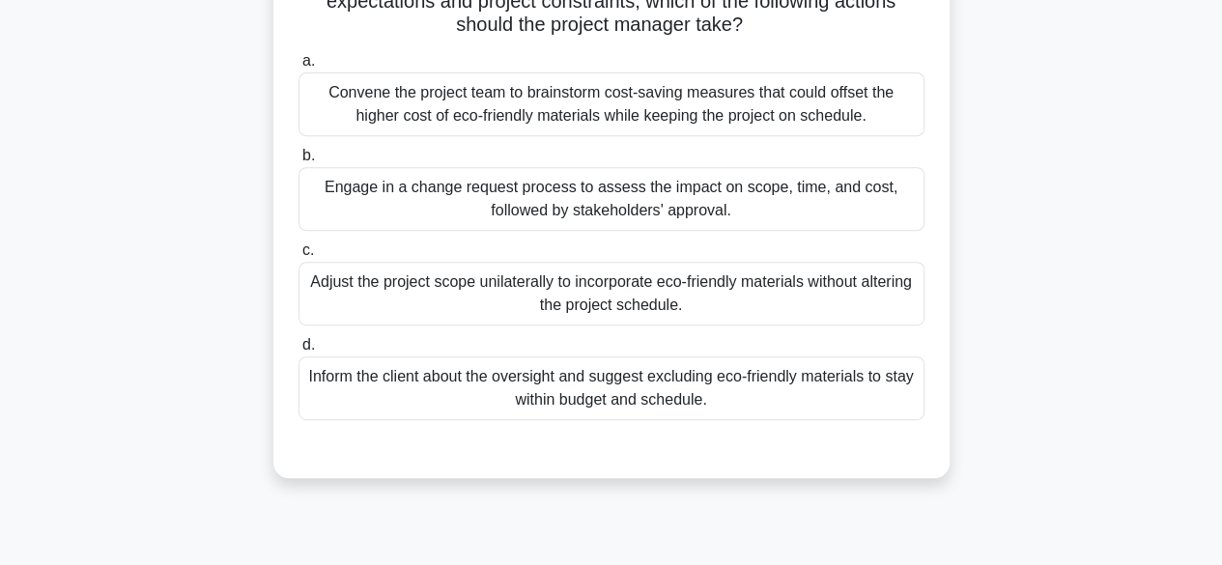
scroll to position [364, 0]
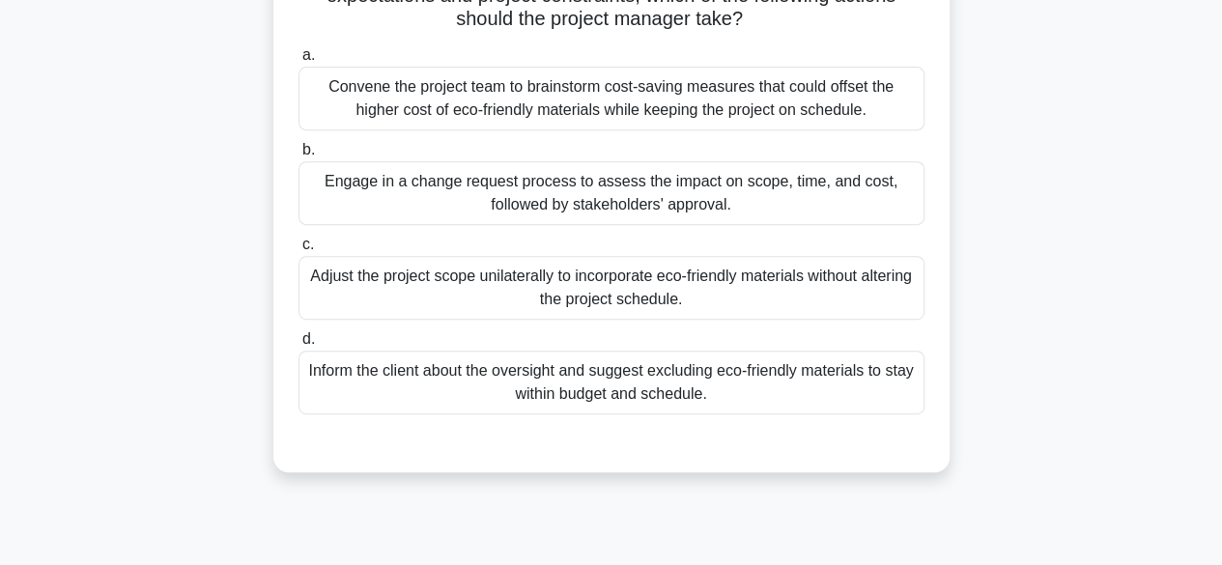
click at [678, 130] on div "Convene the project team to brainstorm cost-saving measures that could offset t…" at bounding box center [611, 99] width 626 height 64
click at [298, 62] on input "a. Convene the project team to brainstorm cost-saving measures that could offse…" at bounding box center [298, 55] width 0 height 13
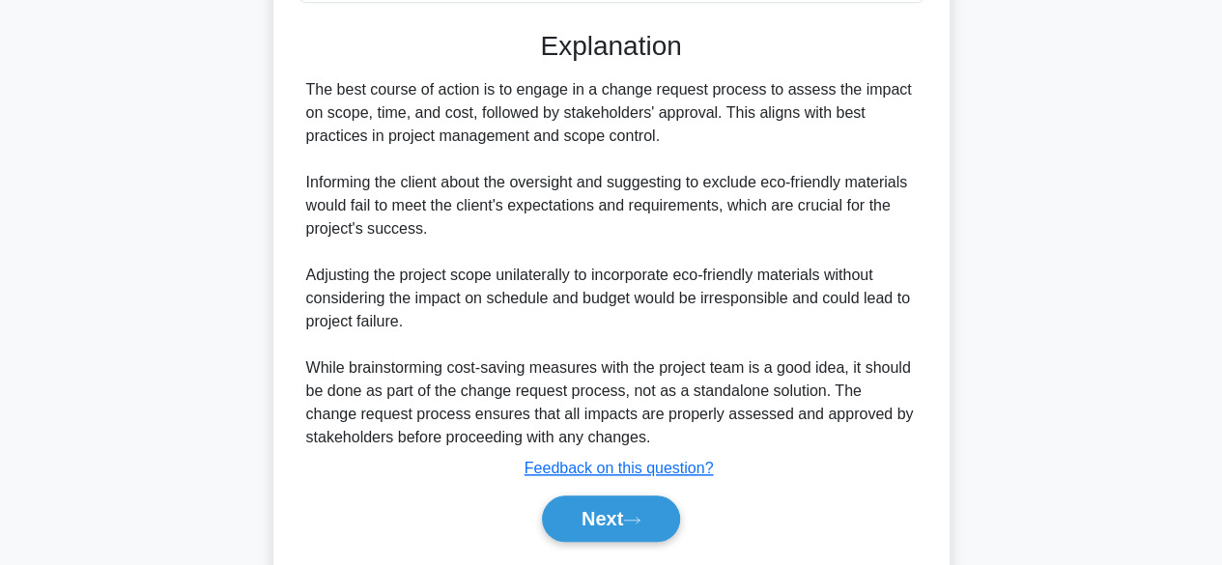
scroll to position [856, 0]
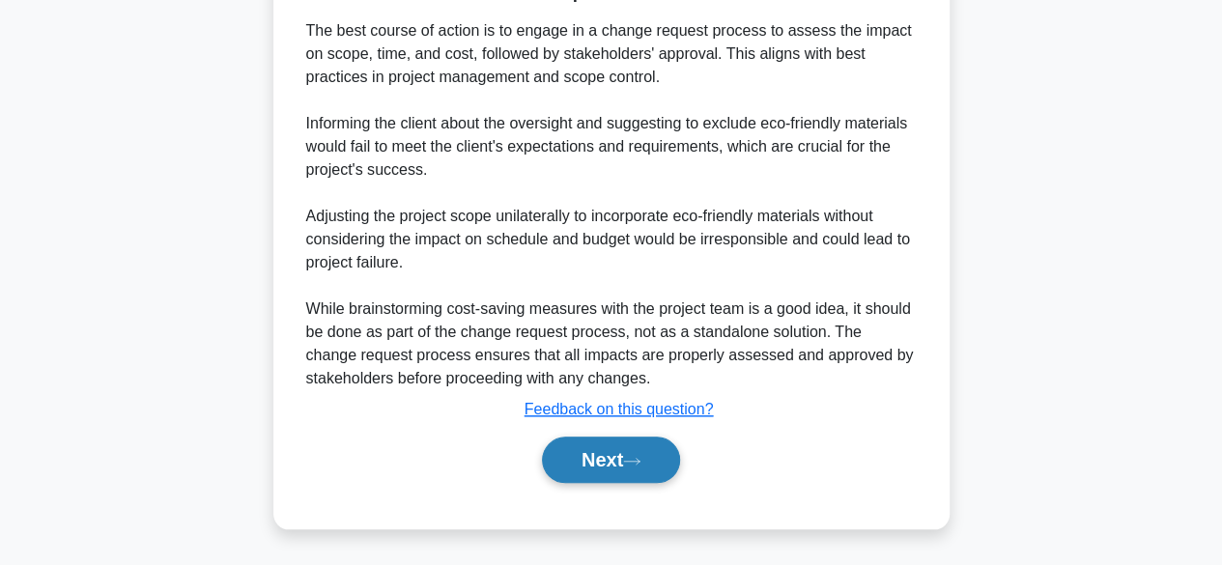
click at [659, 466] on button "Next" at bounding box center [611, 459] width 138 height 46
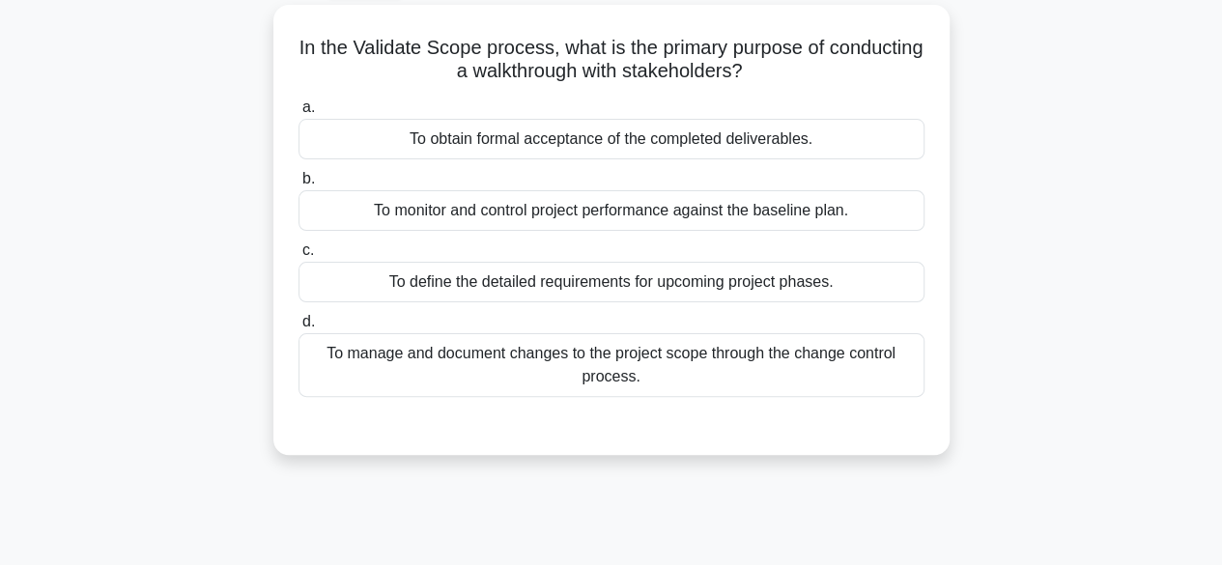
scroll to position [112, 0]
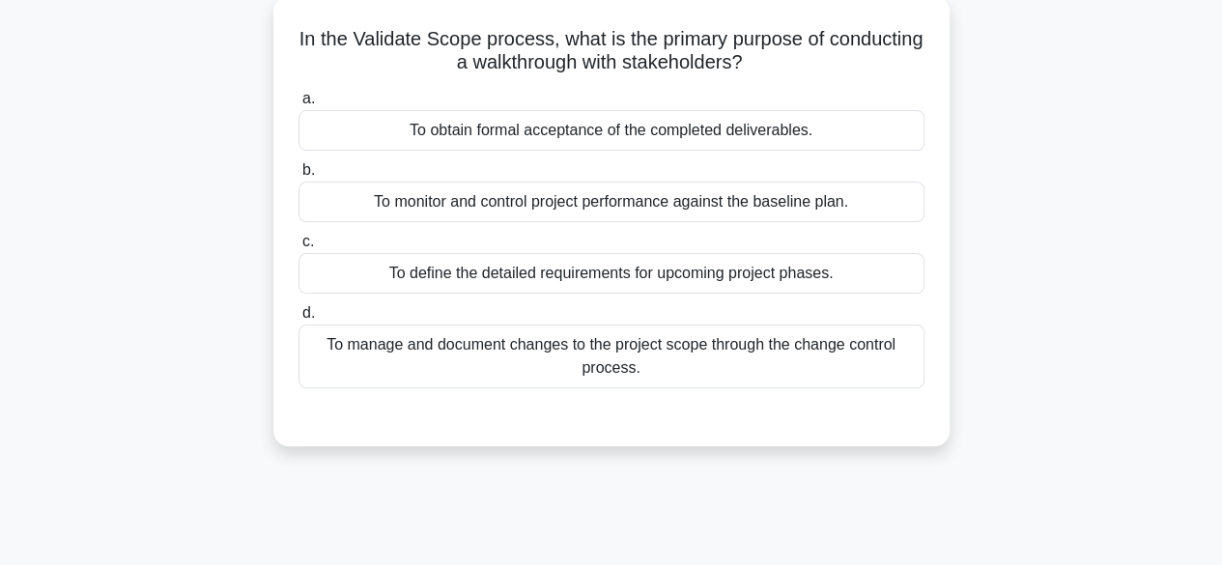
click at [668, 279] on div "To define the detailed requirements for upcoming project phases." at bounding box center [611, 273] width 626 height 41
click at [298, 248] on input "c. To define the detailed requirements for upcoming project phases." at bounding box center [298, 242] width 0 height 13
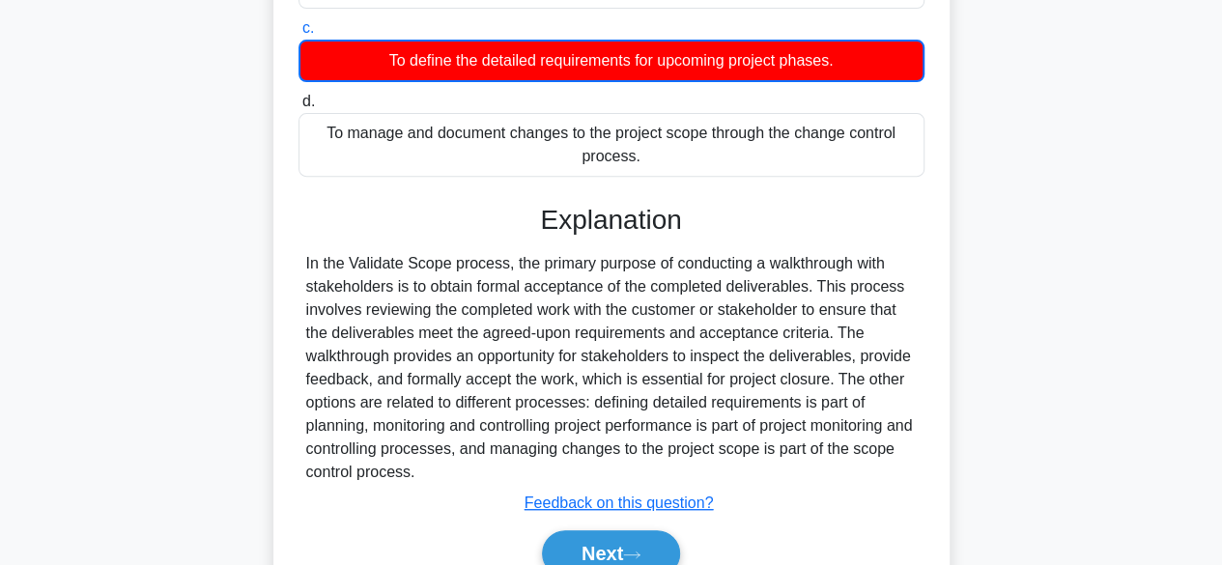
scroll to position [478, 0]
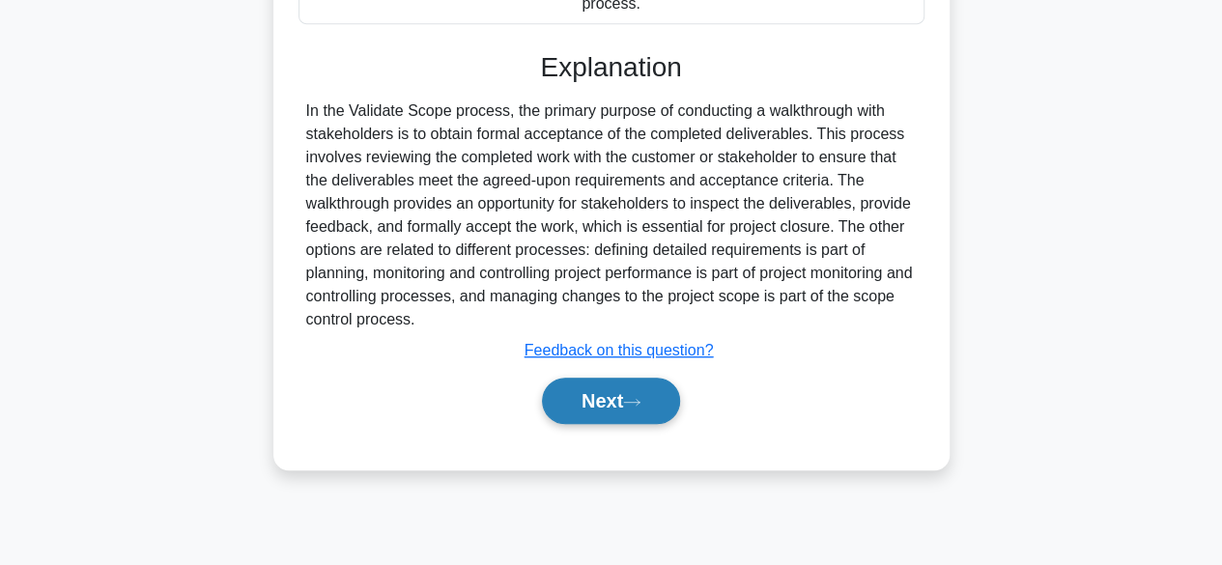
click at [616, 399] on button "Next" at bounding box center [611, 401] width 138 height 46
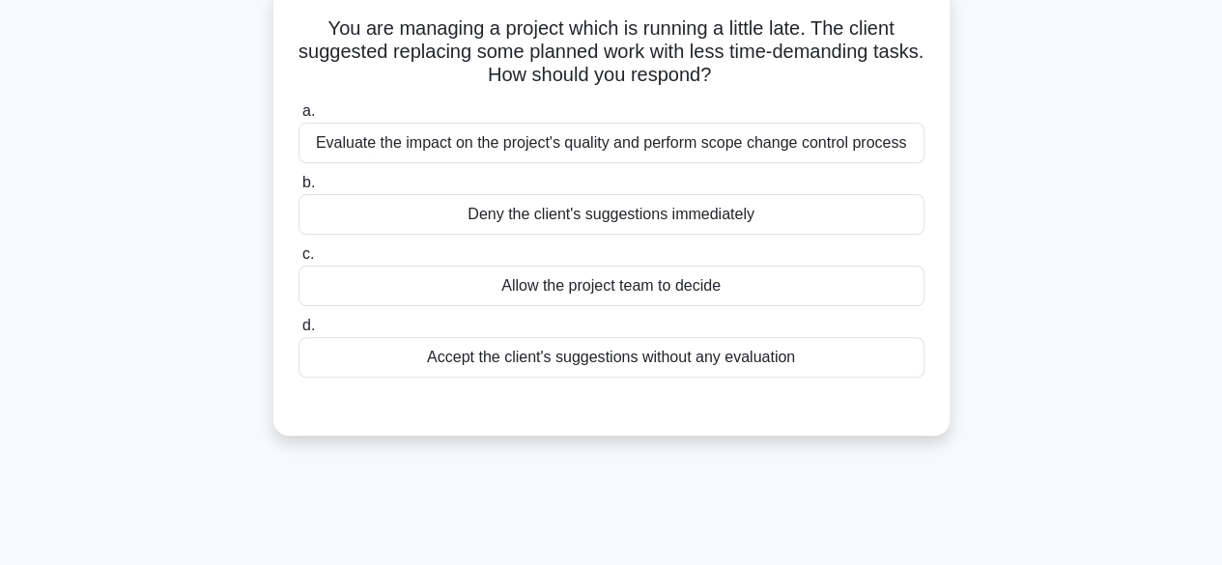
scroll to position [128, 0]
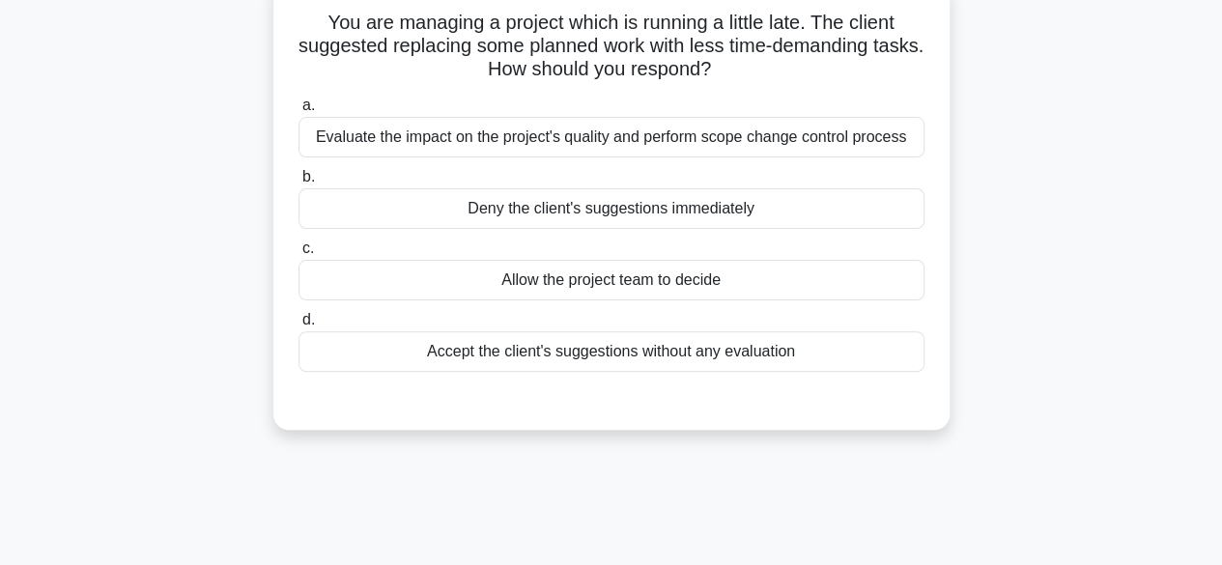
click at [852, 144] on div "Evaluate the impact on the project's quality and perform scope change control p…" at bounding box center [611, 137] width 626 height 41
click at [298, 112] on input "a. Evaluate the impact on the project's quality and perform scope change contro…" at bounding box center [298, 105] width 0 height 13
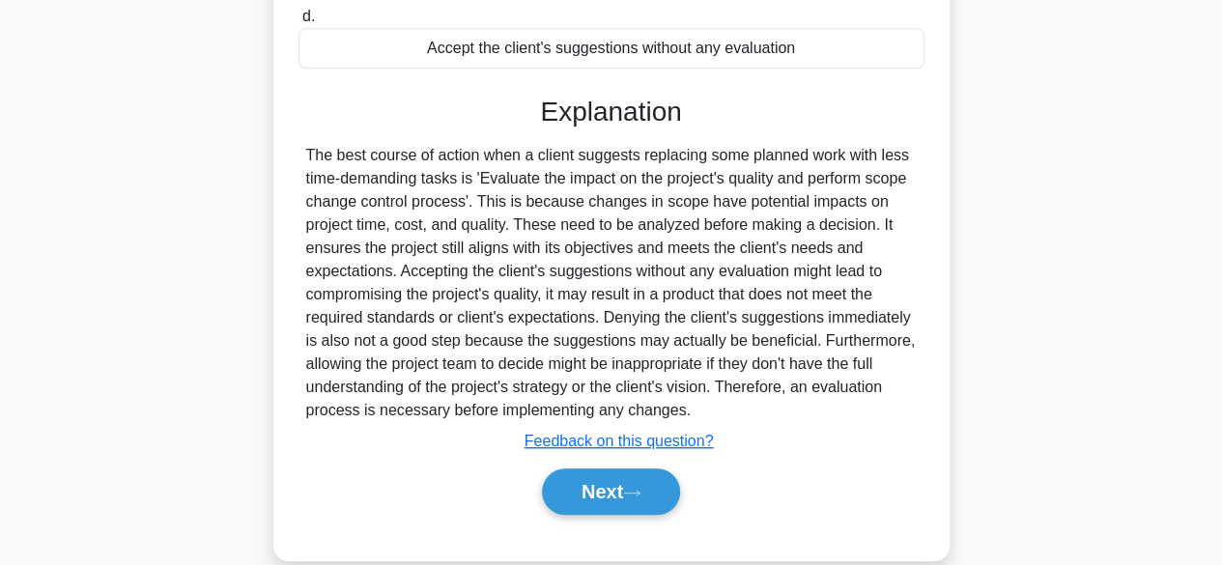
scroll to position [478, 0]
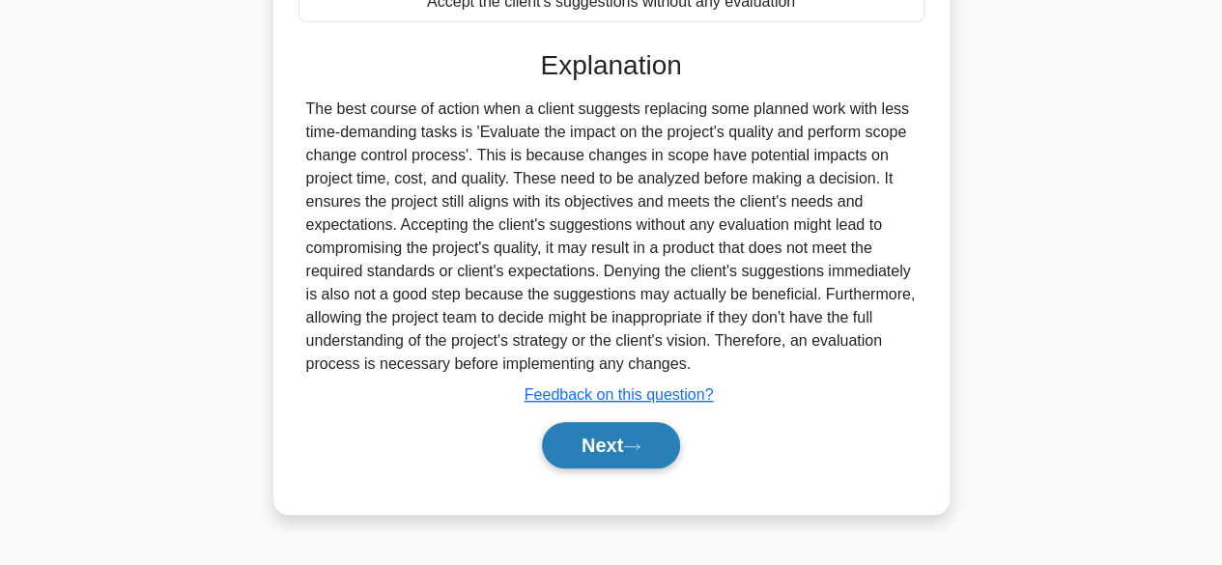
drag, startPoint x: 643, startPoint y: 436, endPoint x: 593, endPoint y: 453, distance: 53.1
click at [593, 453] on button "Next" at bounding box center [611, 445] width 138 height 46
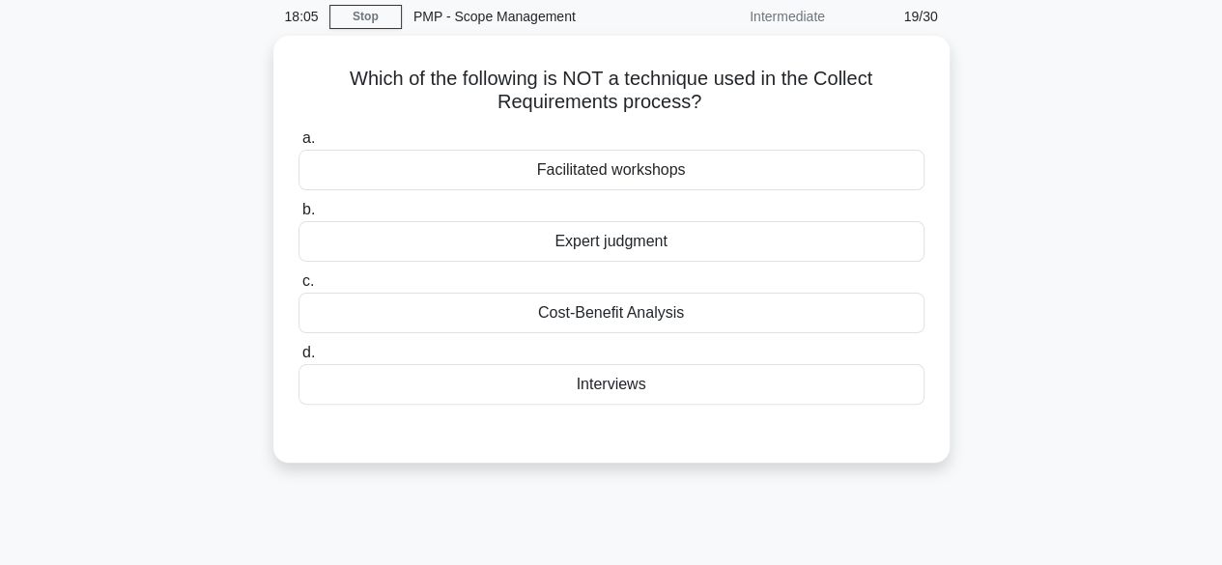
scroll to position [79, 0]
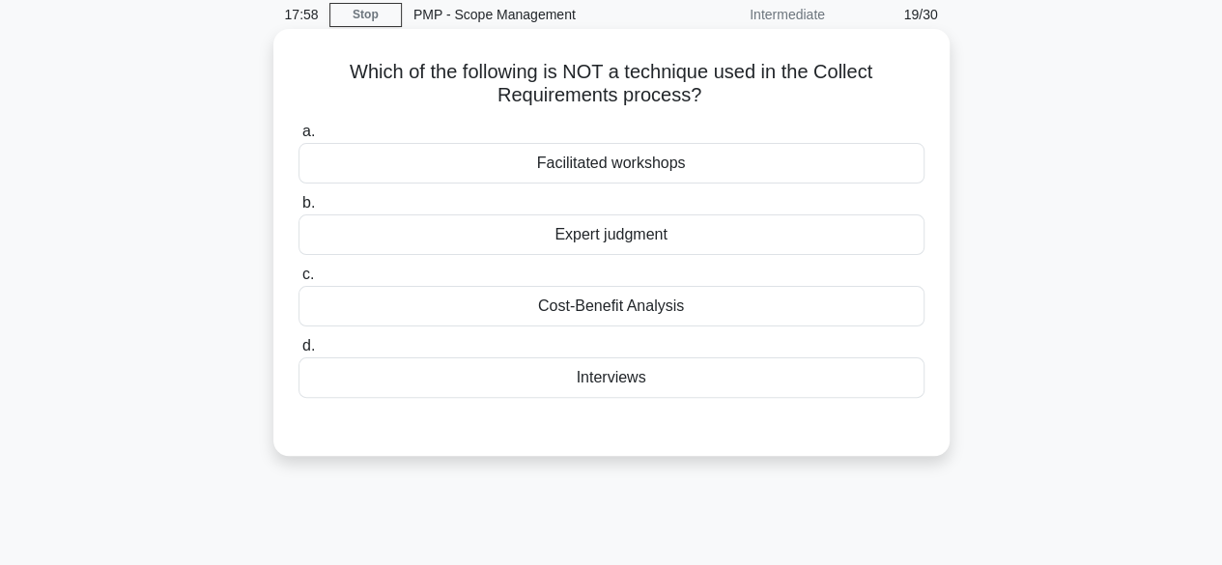
click at [659, 312] on div "Cost-Benefit Analysis" at bounding box center [611, 306] width 626 height 41
click at [298, 281] on input "c. Cost-Benefit Analysis" at bounding box center [298, 274] width 0 height 13
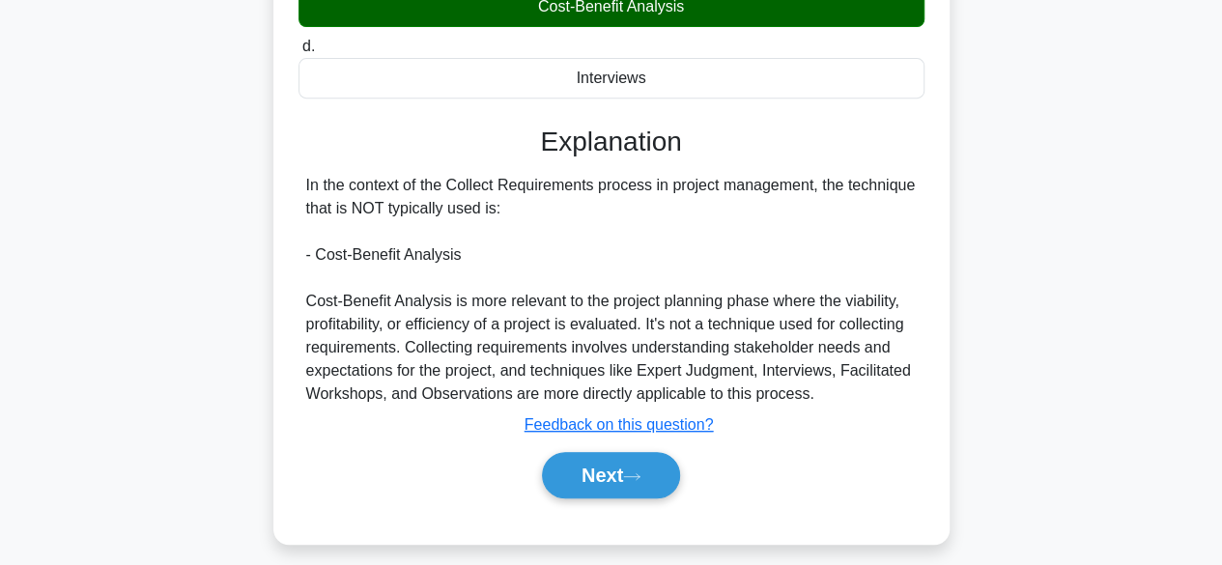
scroll to position [386, 0]
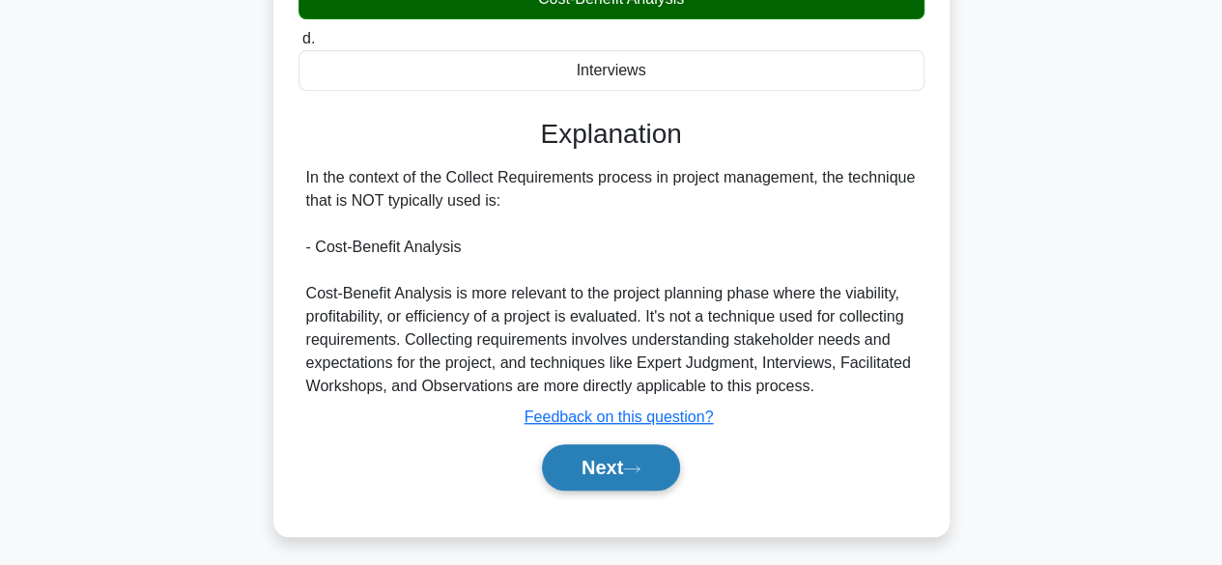
click at [677, 464] on button "Next" at bounding box center [611, 467] width 138 height 46
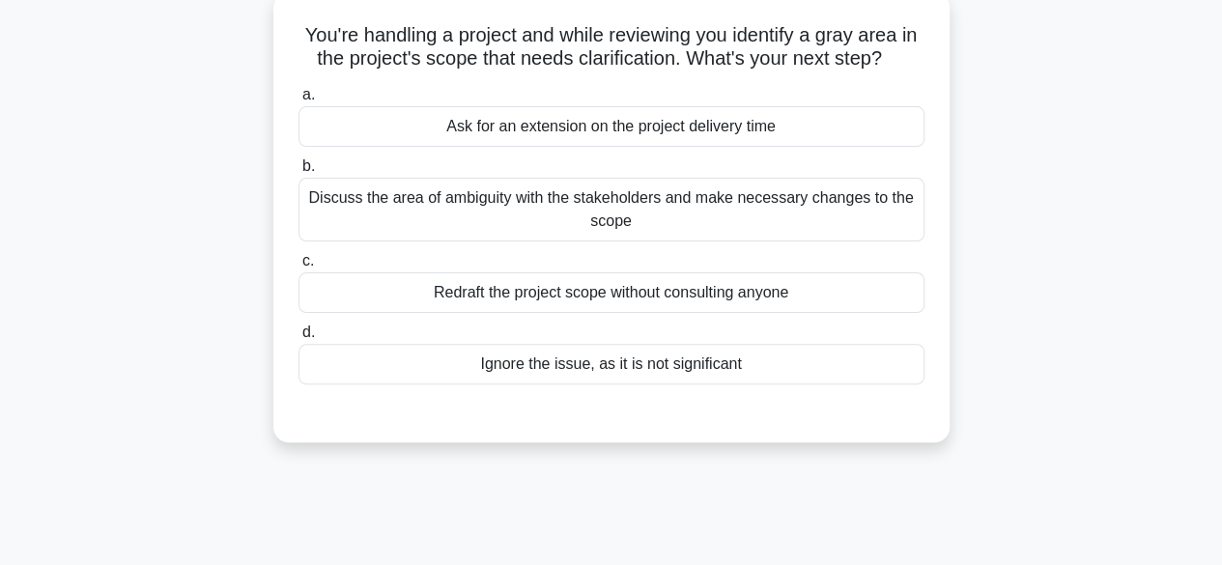
scroll to position [122, 0]
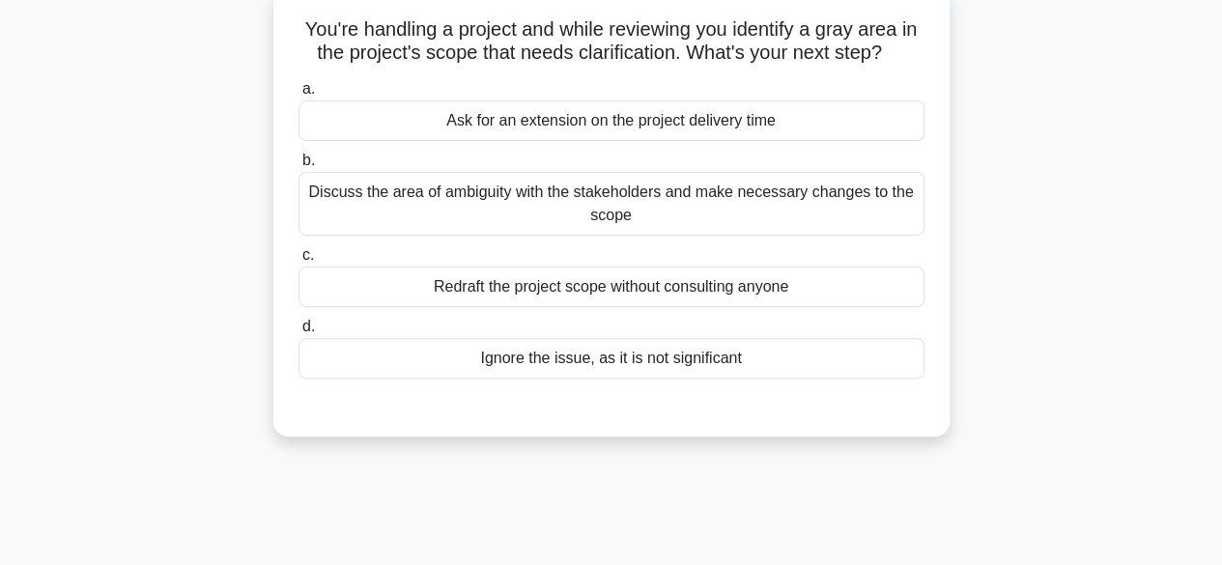
click at [817, 207] on div "Discuss the area of ambiguity with the stakeholders and make necessary changes …" at bounding box center [611, 204] width 626 height 64
click at [298, 167] on input "b. Discuss the area of ambiguity with the stakeholders and make necessary chang…" at bounding box center [298, 161] width 0 height 13
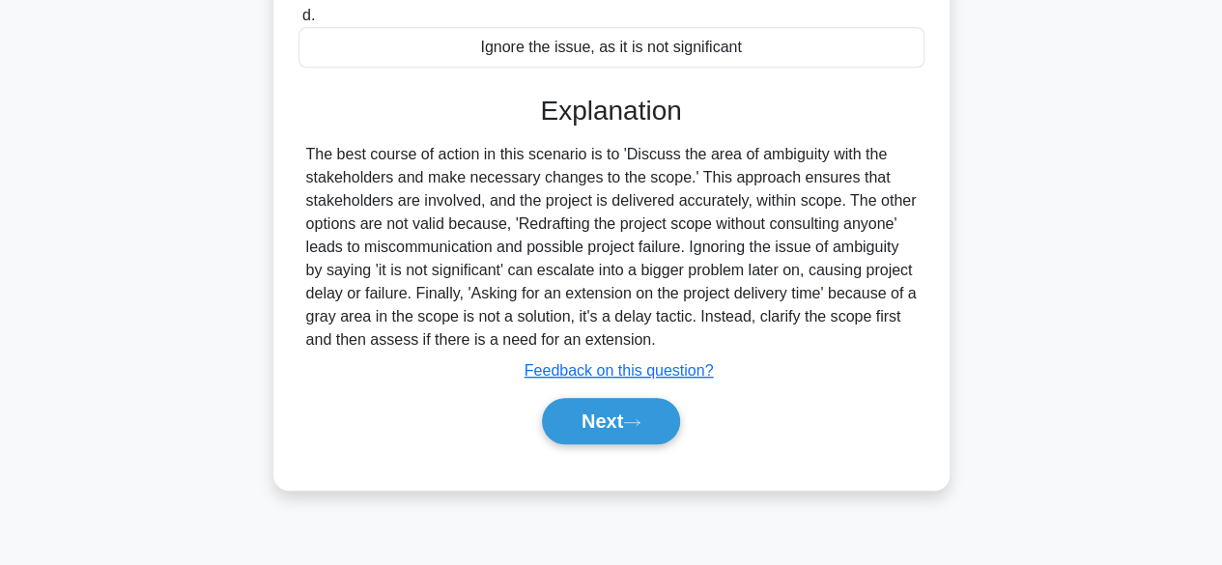
scroll to position [478, 0]
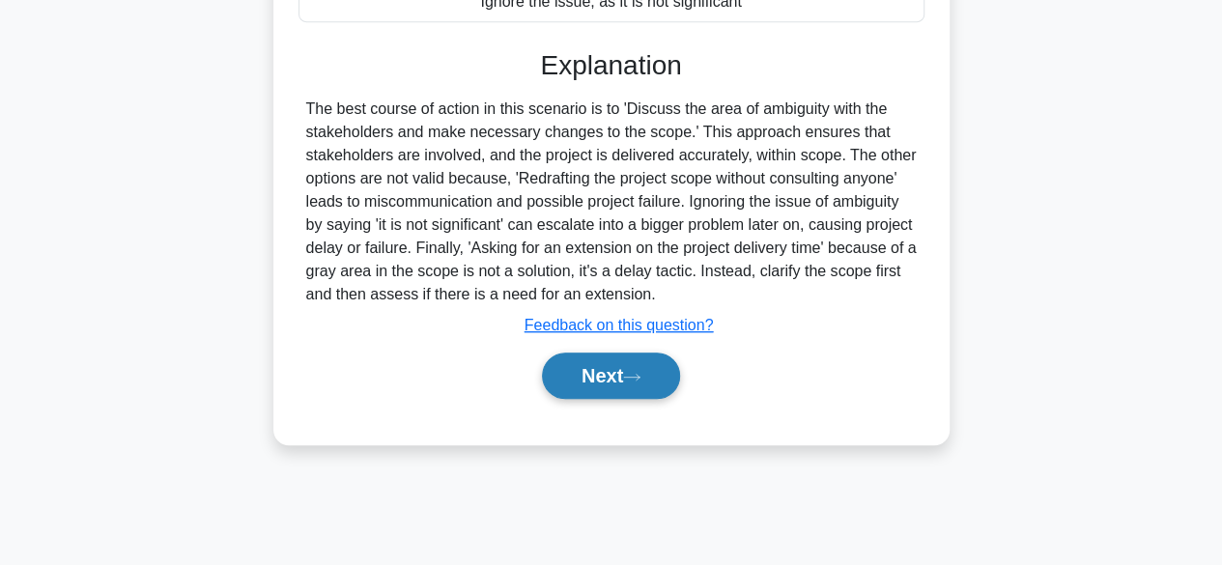
click at [648, 363] on button "Next" at bounding box center [611, 375] width 138 height 46
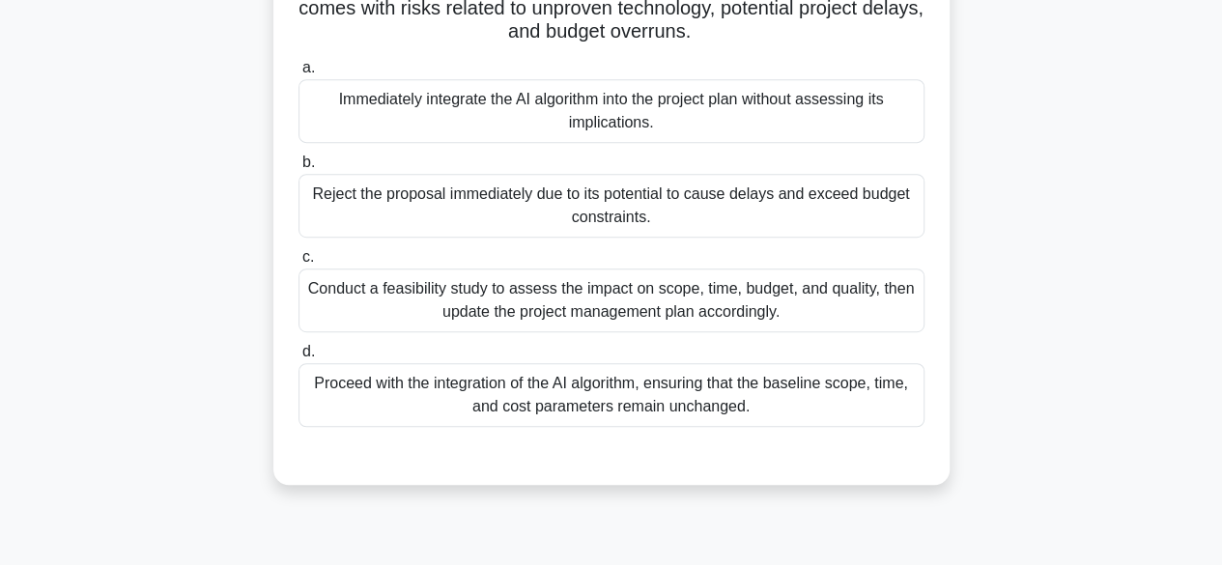
scroll to position [454, 0]
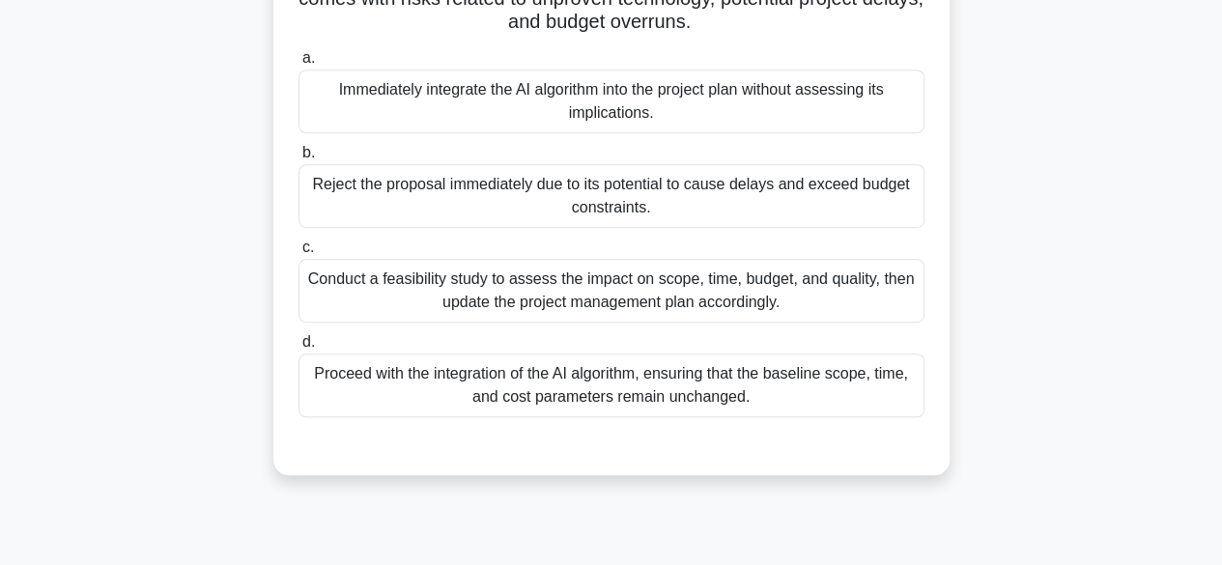
click at [809, 311] on div "Conduct a feasibility study to assess the impact on scope, time, budget, and qu…" at bounding box center [611, 291] width 626 height 64
click at [298, 254] on input "c. Conduct a feasibility study to assess the impact on scope, time, budget, and…" at bounding box center [298, 247] width 0 height 13
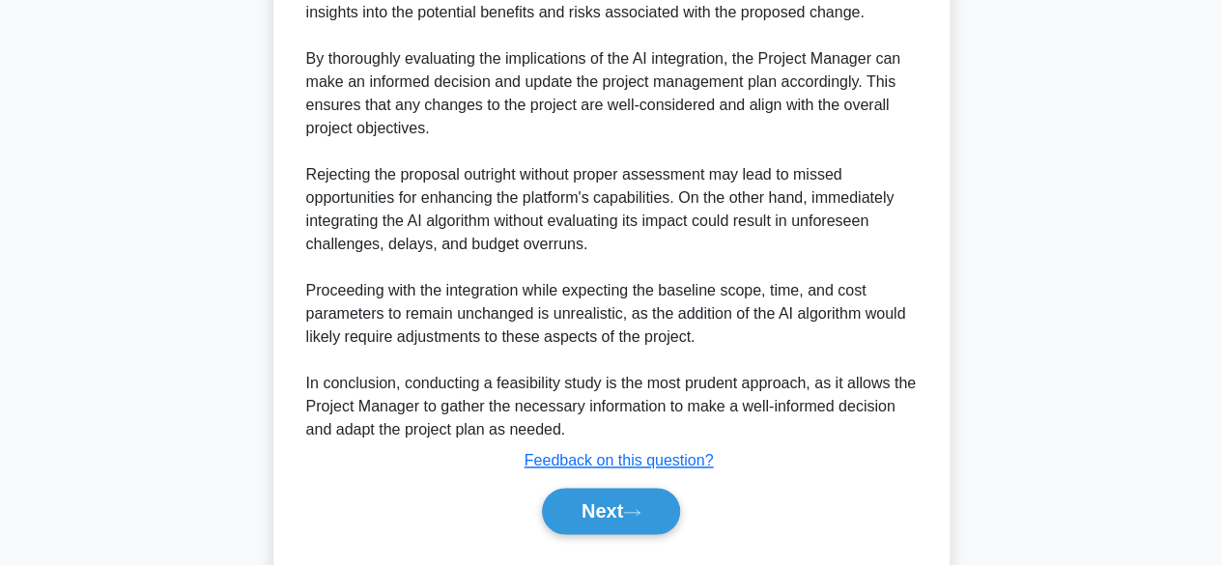
scroll to position [1035, 0]
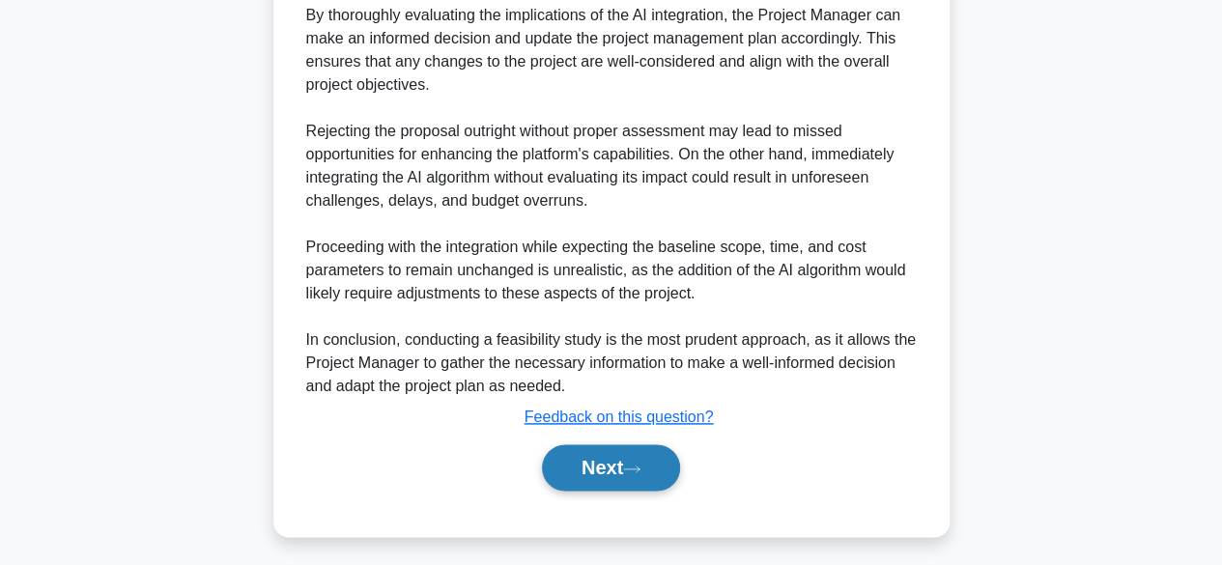
click at [643, 449] on button "Next" at bounding box center [611, 467] width 138 height 46
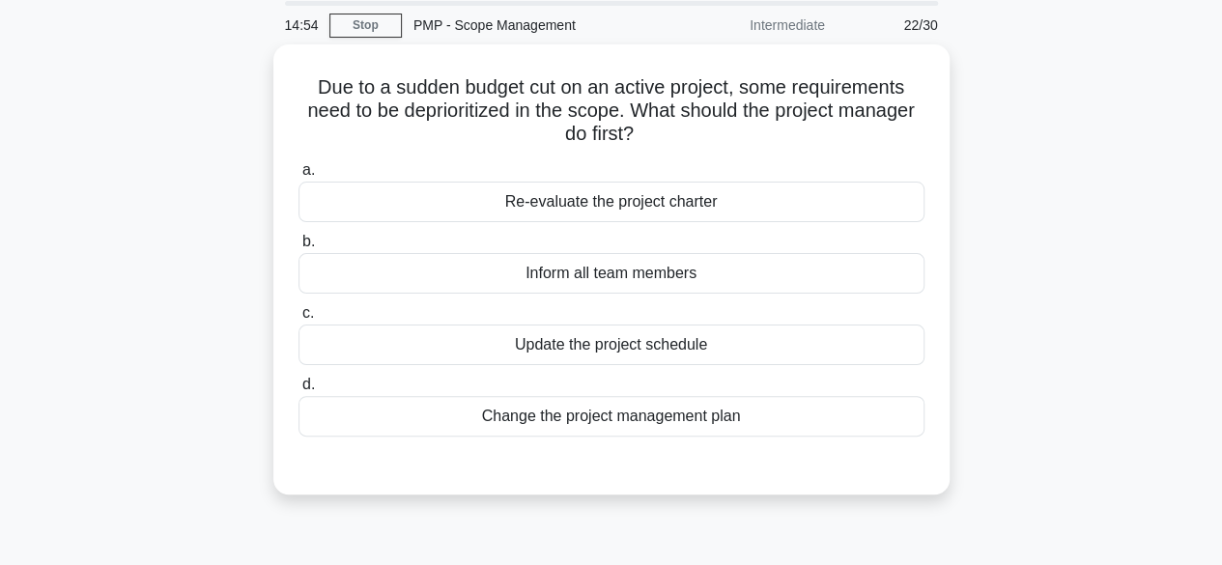
scroll to position [68, 0]
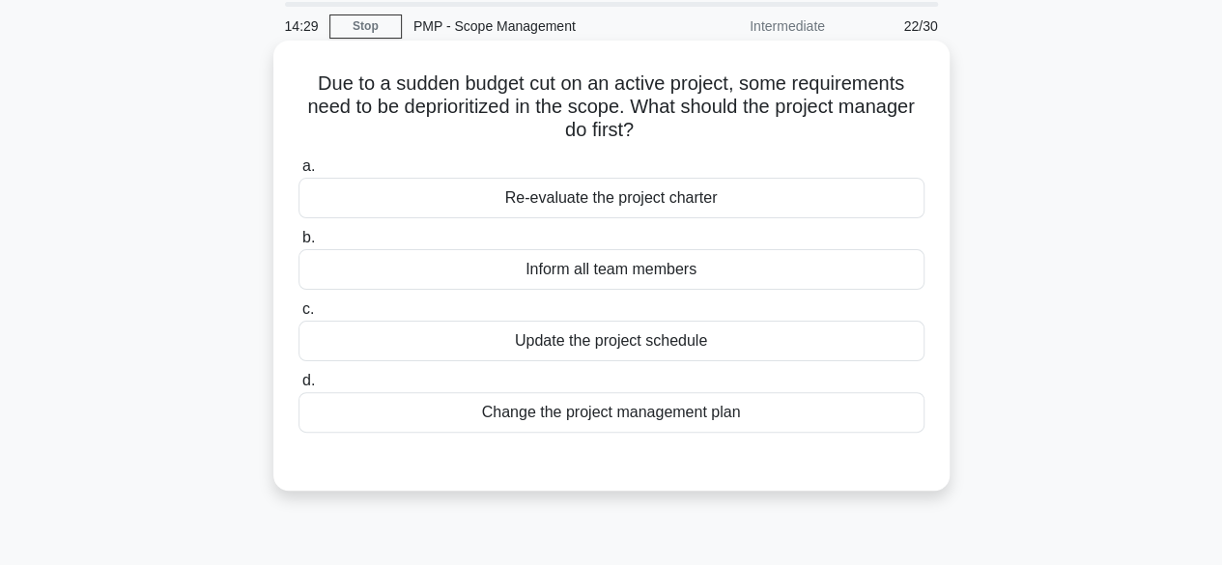
click at [737, 206] on div "Re-evaluate the project charter" at bounding box center [611, 198] width 626 height 41
click at [298, 173] on input "a. Re-evaluate the project charter" at bounding box center [298, 166] width 0 height 13
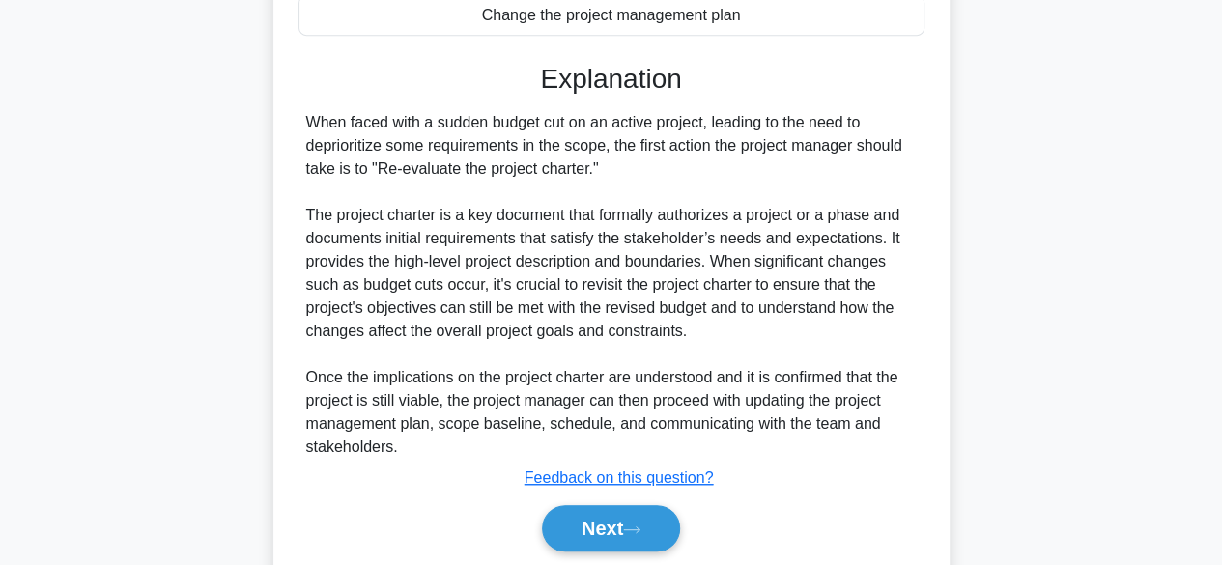
scroll to position [530, 0]
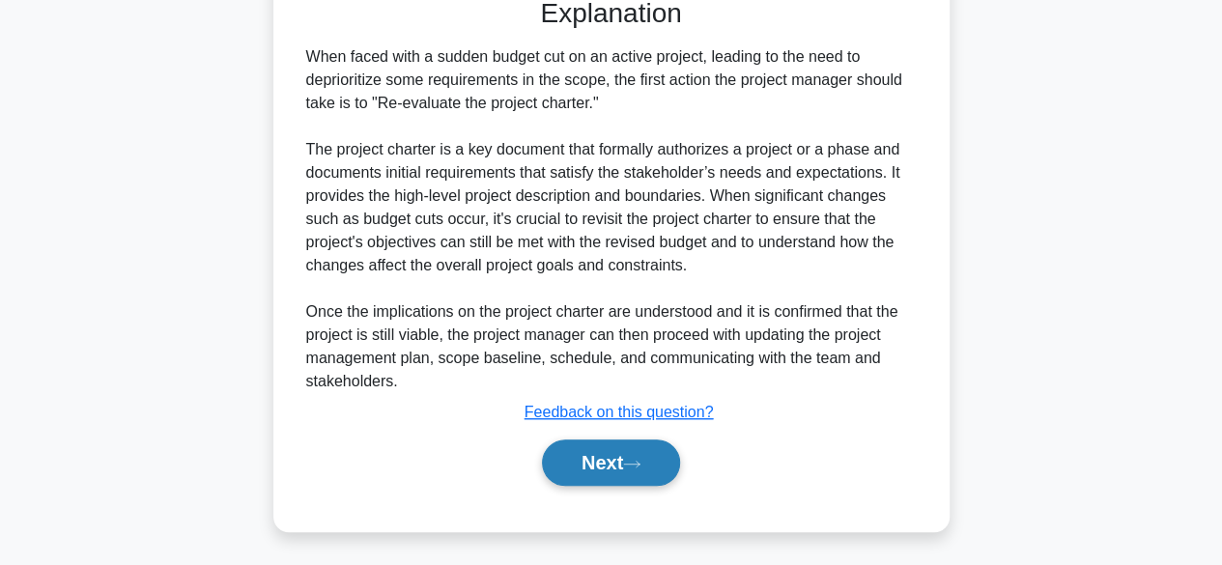
click at [652, 464] on button "Next" at bounding box center [611, 462] width 138 height 46
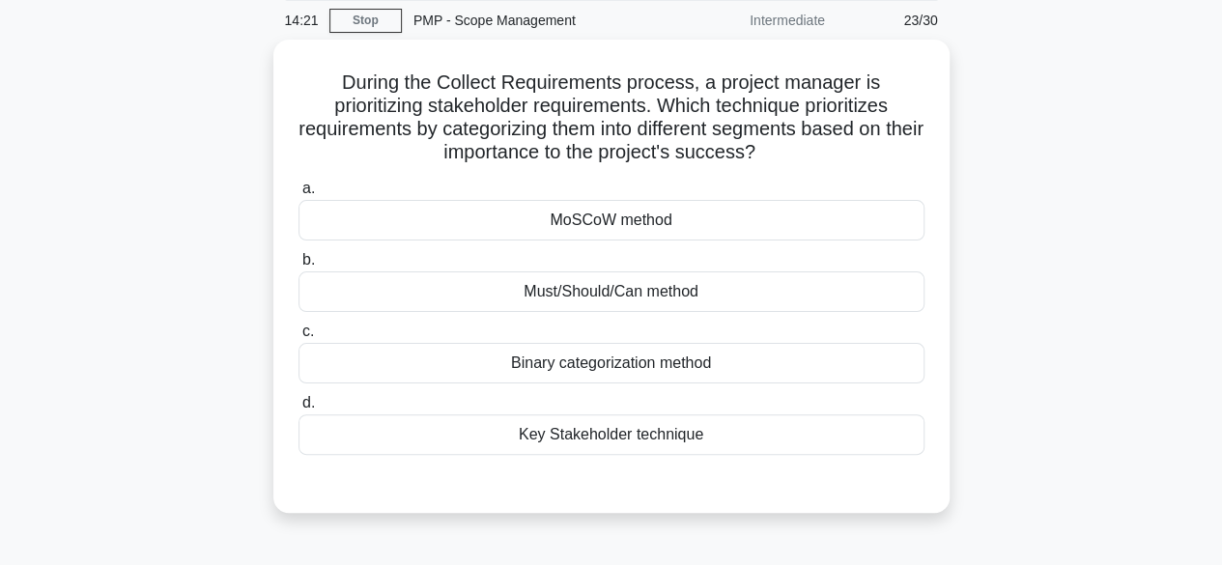
scroll to position [72, 0]
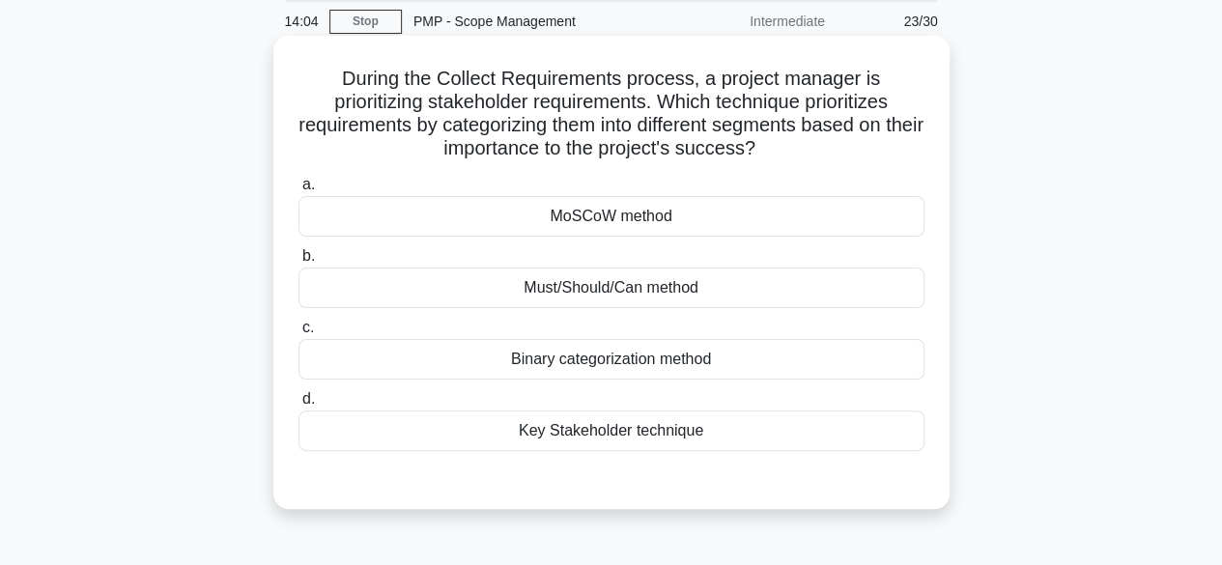
click at [659, 227] on div "MoSCoW method" at bounding box center [611, 216] width 626 height 41
click at [298, 191] on input "a. MoSCoW method" at bounding box center [298, 185] width 0 height 13
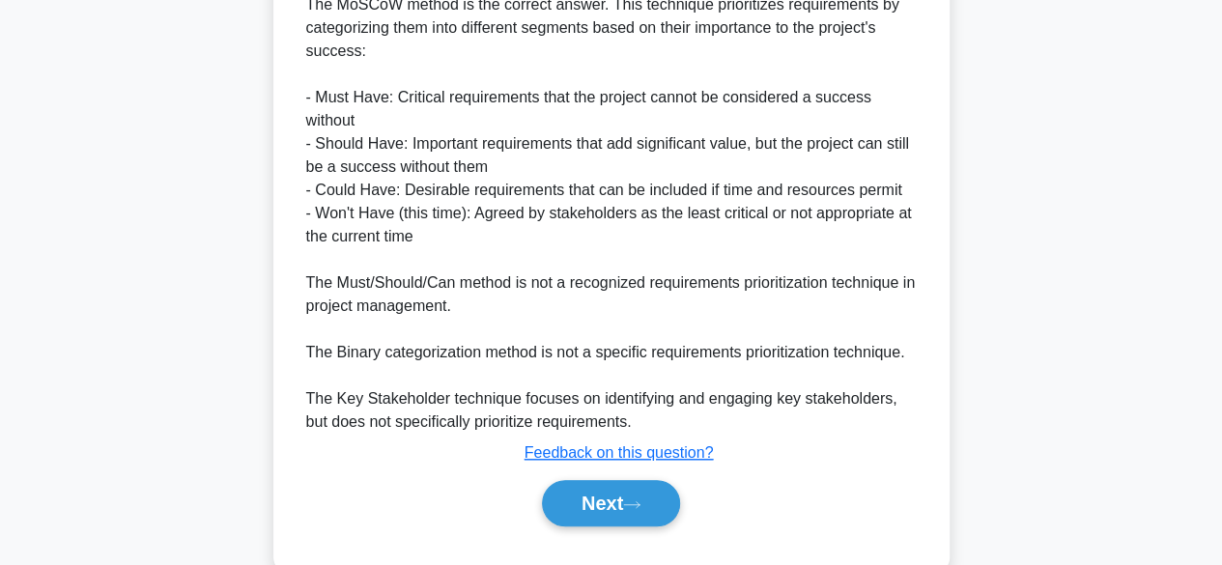
scroll to position [612, 0]
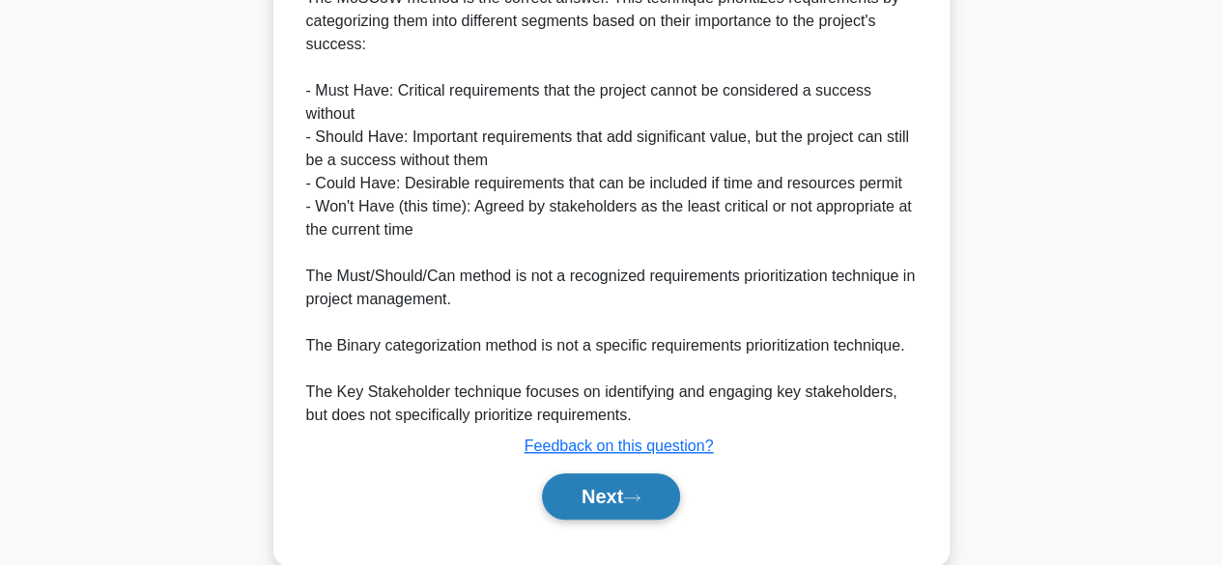
click at [633, 483] on button "Next" at bounding box center [611, 496] width 138 height 46
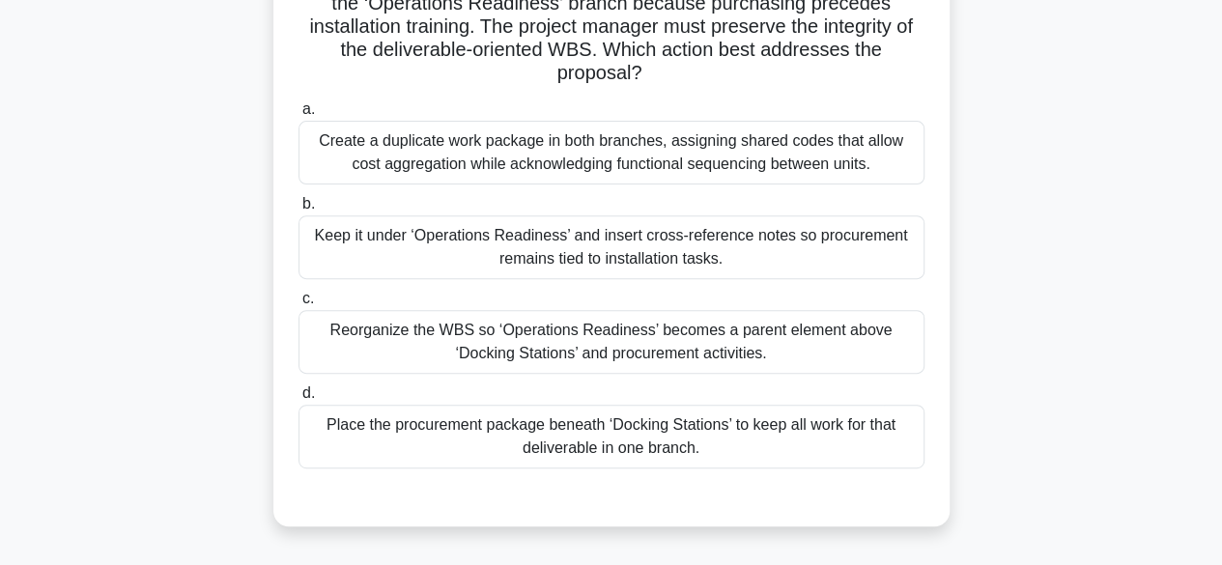
scroll to position [253, 0]
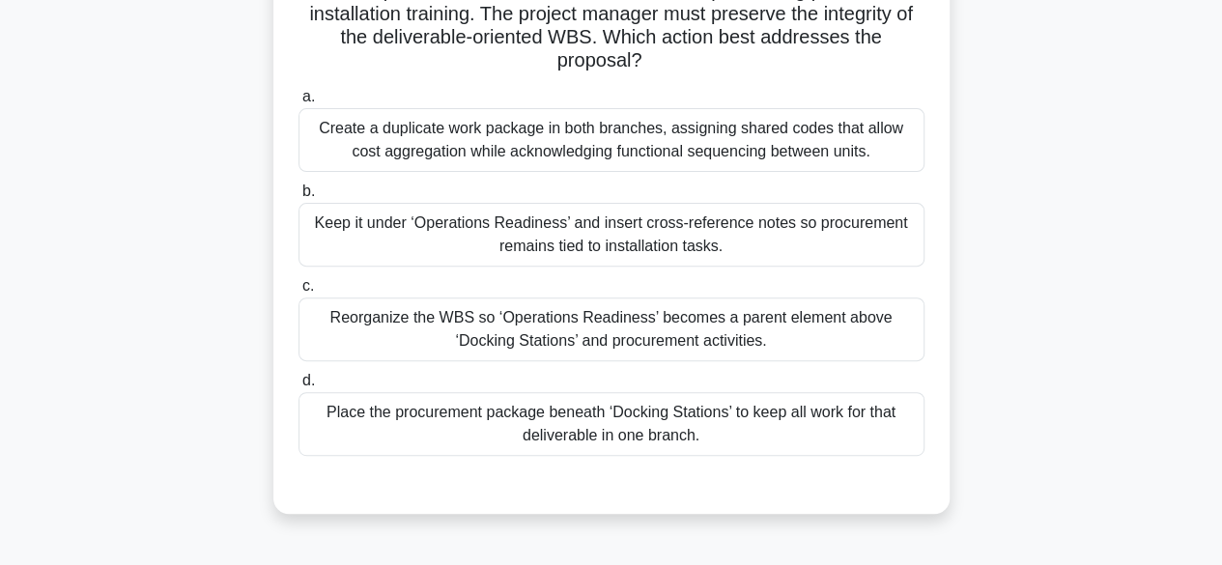
click at [809, 347] on div "Reorganize the WBS so ‘Operations Readiness’ becomes a parent element above ‘Do…" at bounding box center [611, 329] width 626 height 64
click at [298, 293] on input "c. Reorganize the WBS so ‘Operations Readiness’ becomes a parent element above …" at bounding box center [298, 286] width 0 height 13
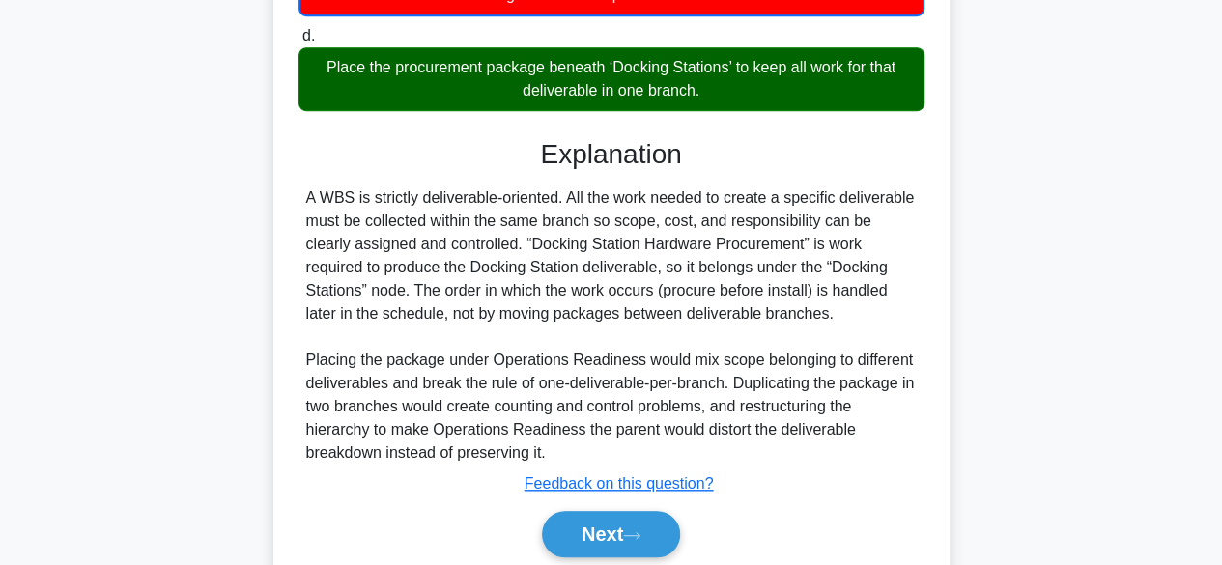
scroll to position [645, 0]
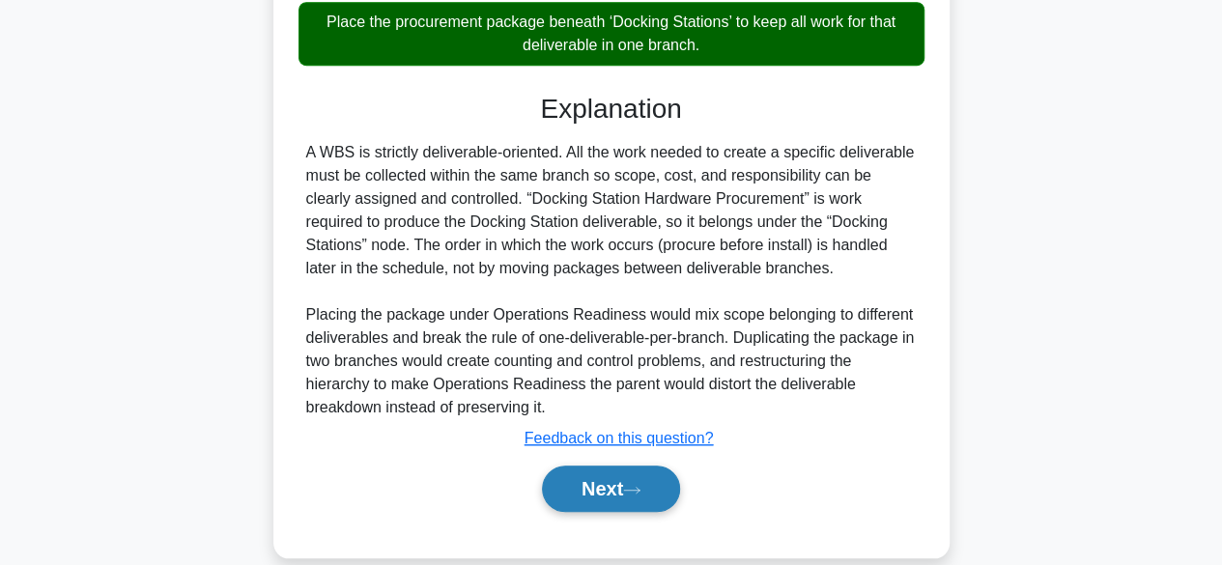
click at [638, 501] on button "Next" at bounding box center [611, 488] width 138 height 46
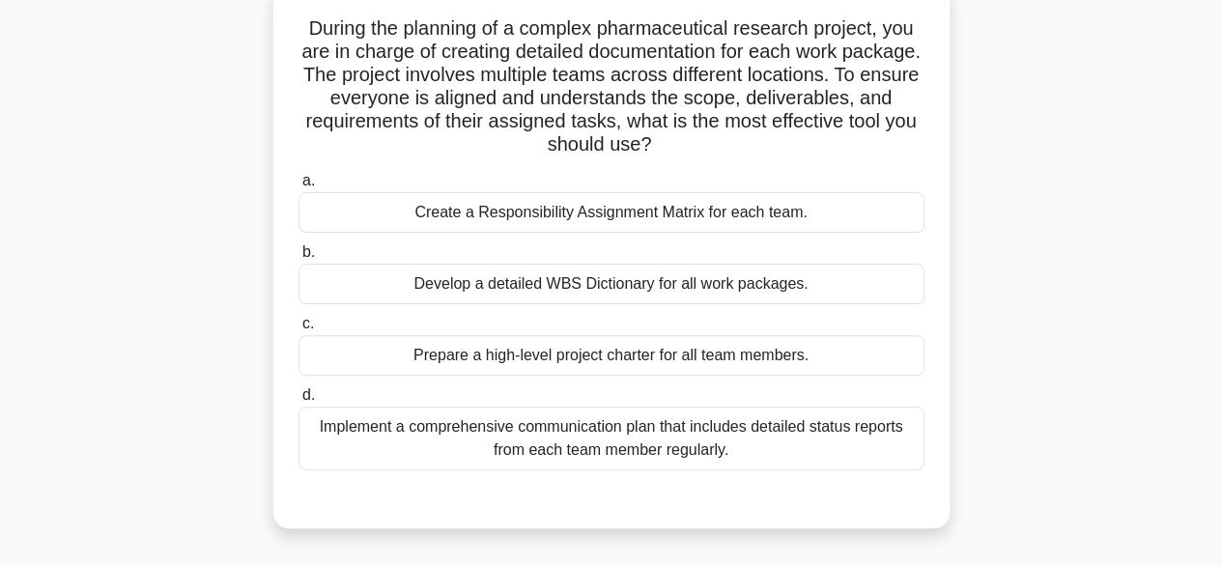
scroll to position [127, 0]
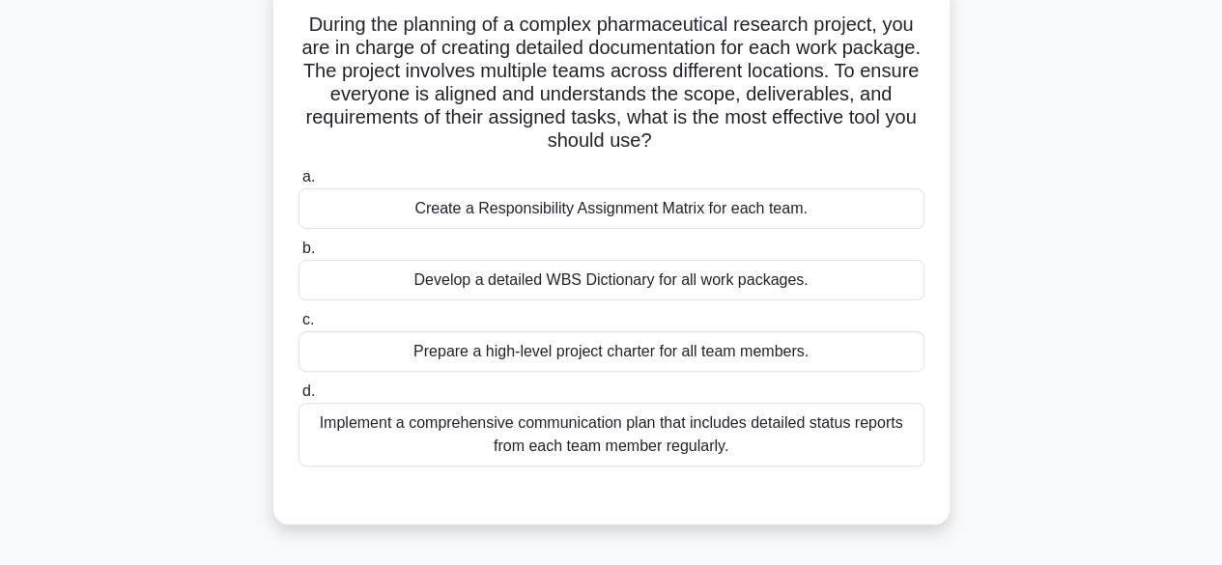
click at [773, 283] on div "Develop a detailed WBS Dictionary for all work packages." at bounding box center [611, 280] width 626 height 41
click at [298, 255] on input "b. Develop a detailed WBS Dictionary for all work packages." at bounding box center [298, 248] width 0 height 13
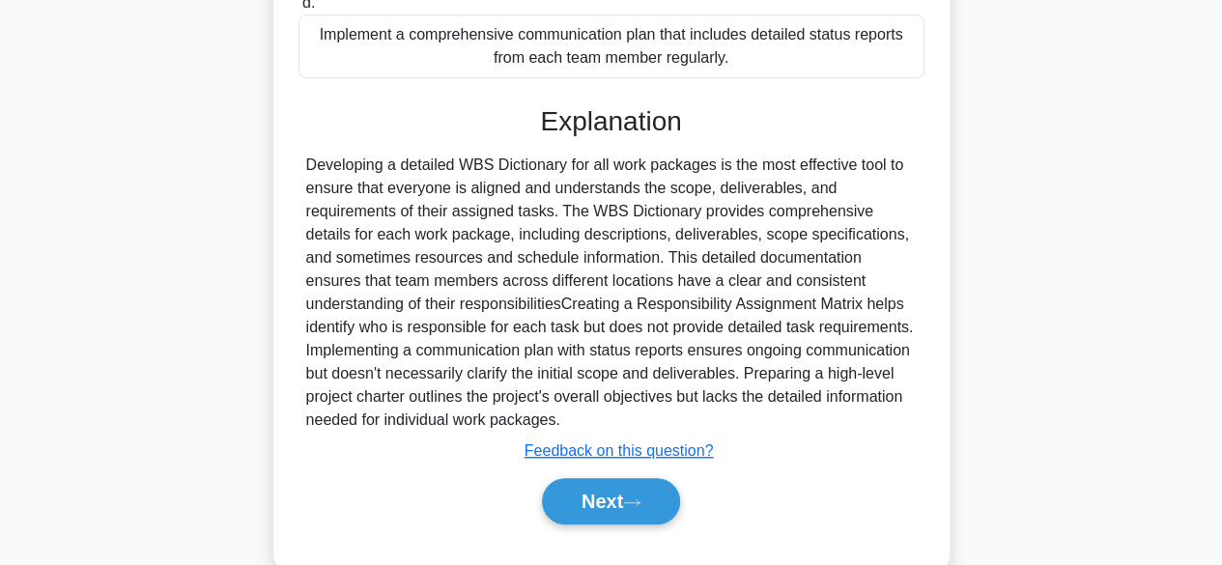
scroll to position [523, 0]
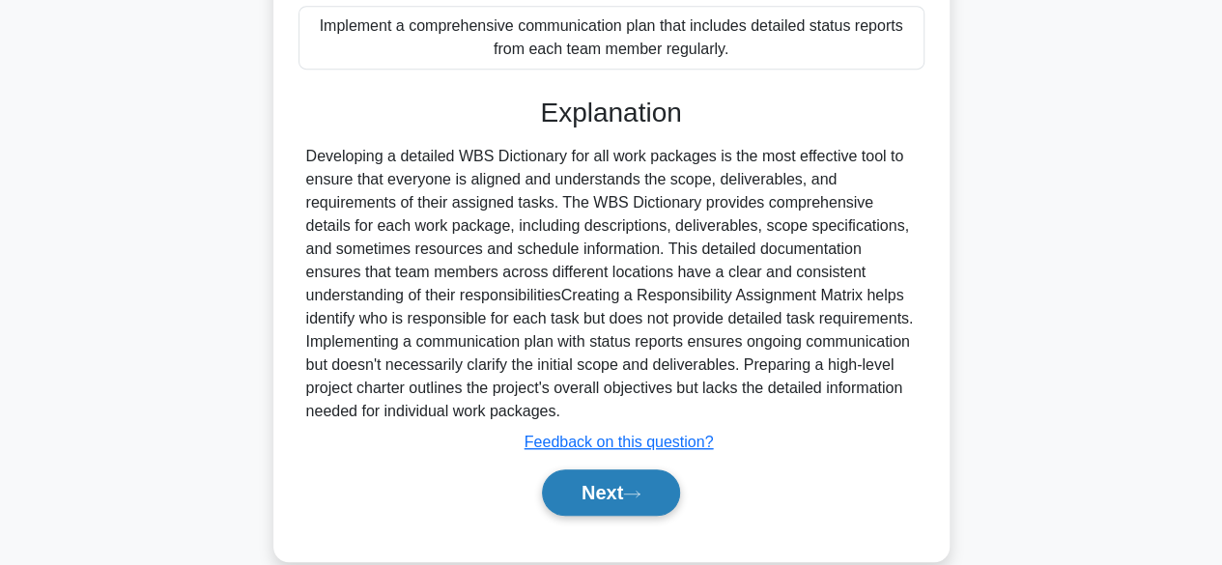
click at [606, 503] on button "Next" at bounding box center [611, 492] width 138 height 46
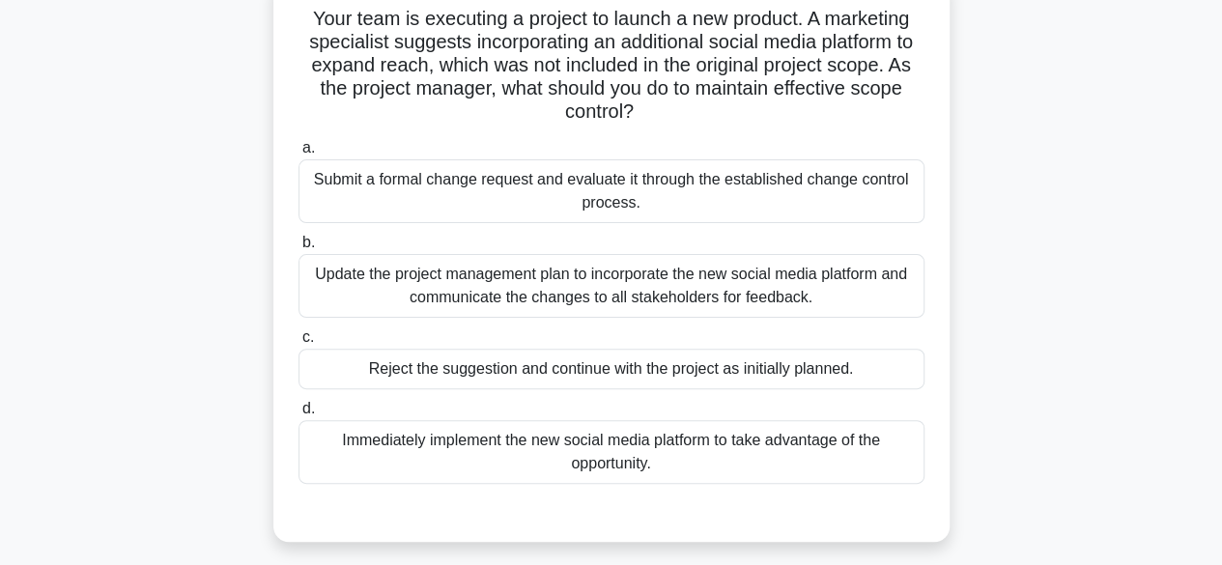
scroll to position [140, 0]
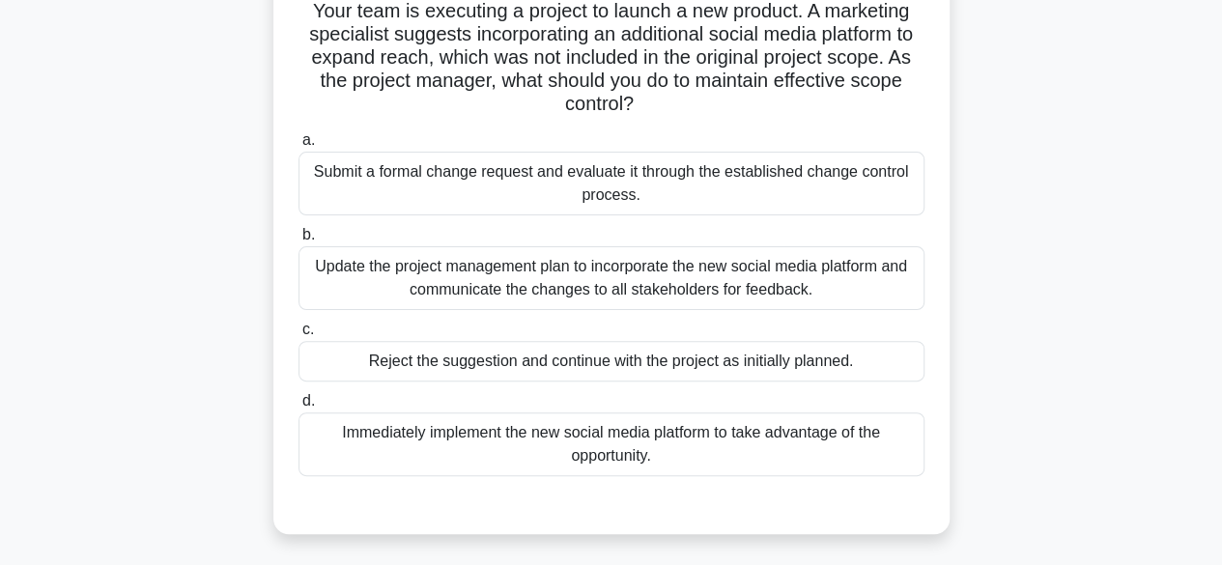
click at [715, 180] on div "Submit a formal change request and evaluate it through the established change c…" at bounding box center [611, 184] width 626 height 64
click at [298, 147] on input "a. Submit a formal change request and evaluate it through the established chang…" at bounding box center [298, 140] width 0 height 13
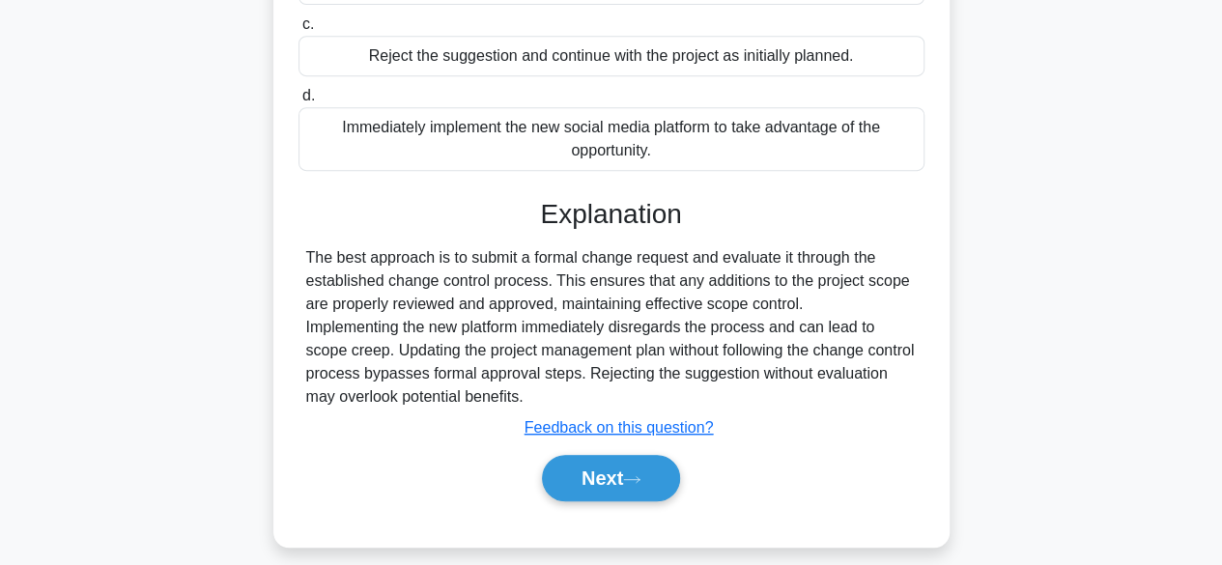
scroll to position [461, 0]
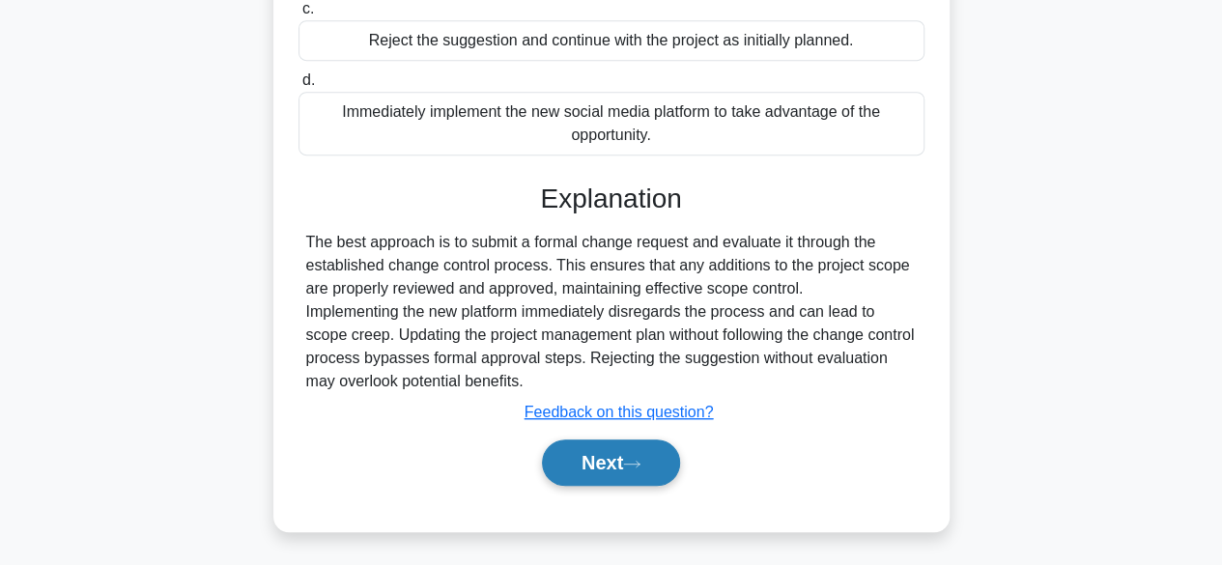
click at [600, 455] on button "Next" at bounding box center [611, 462] width 138 height 46
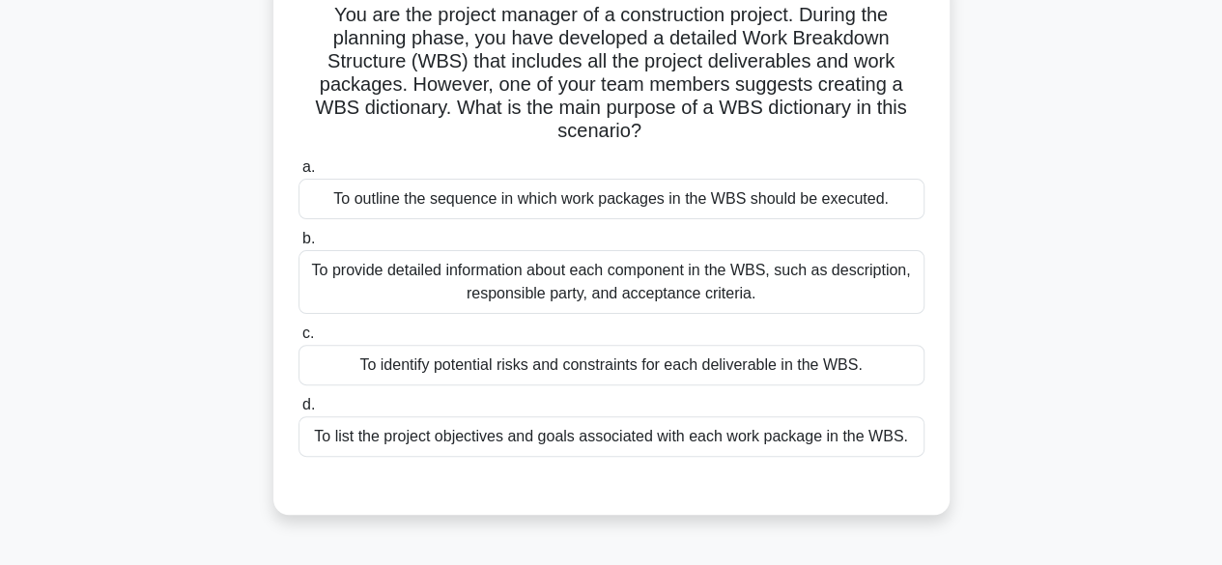
scroll to position [145, 0]
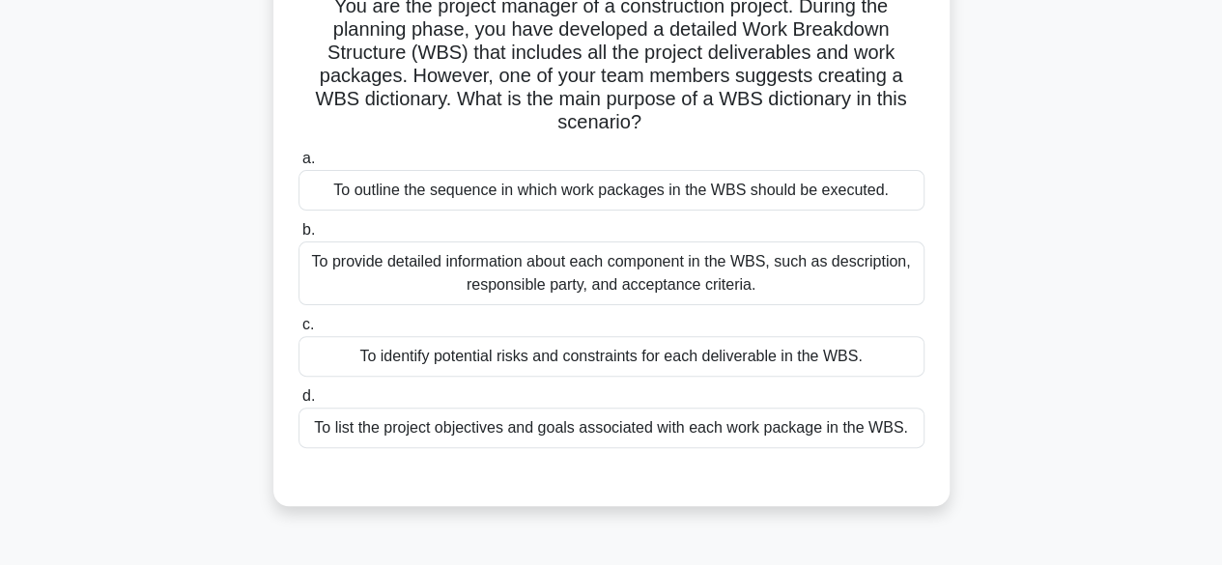
click at [797, 285] on div "To provide detailed information about each component in the WBS, such as descri…" at bounding box center [611, 273] width 626 height 64
click at [298, 237] on input "b. To provide detailed information about each component in the WBS, such as des…" at bounding box center [298, 230] width 0 height 13
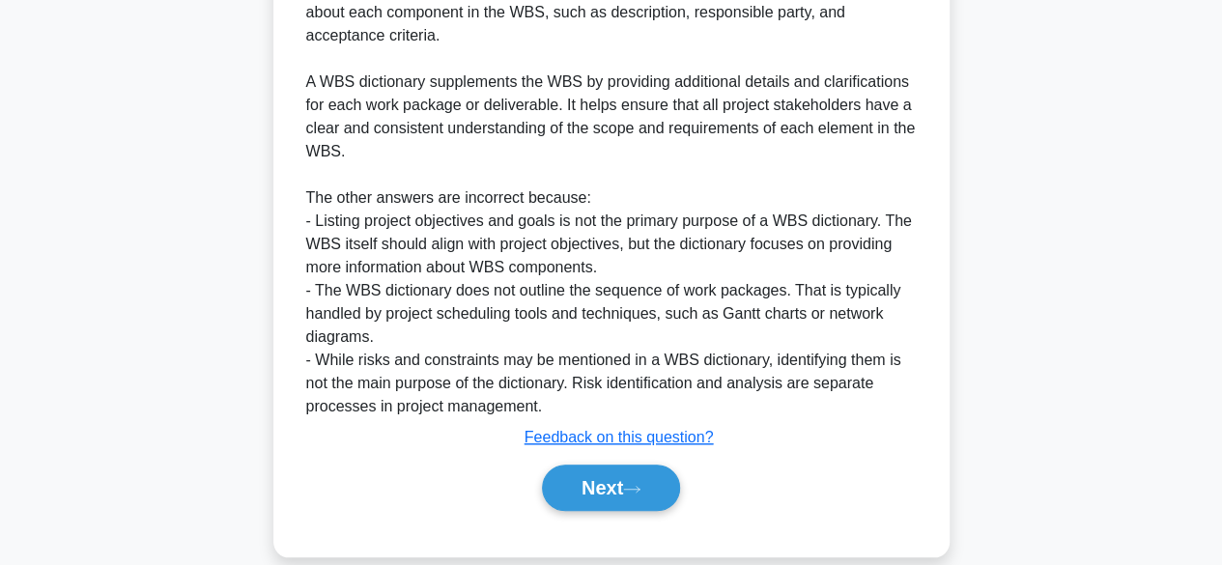
scroll to position [716, 0]
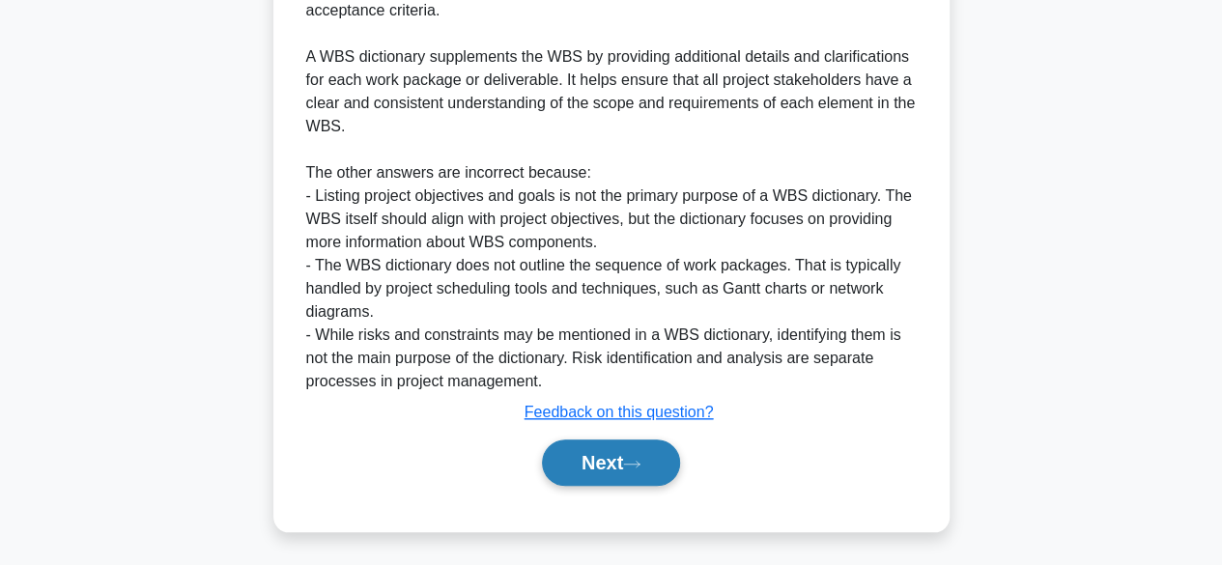
click at [638, 472] on button "Next" at bounding box center [611, 462] width 138 height 46
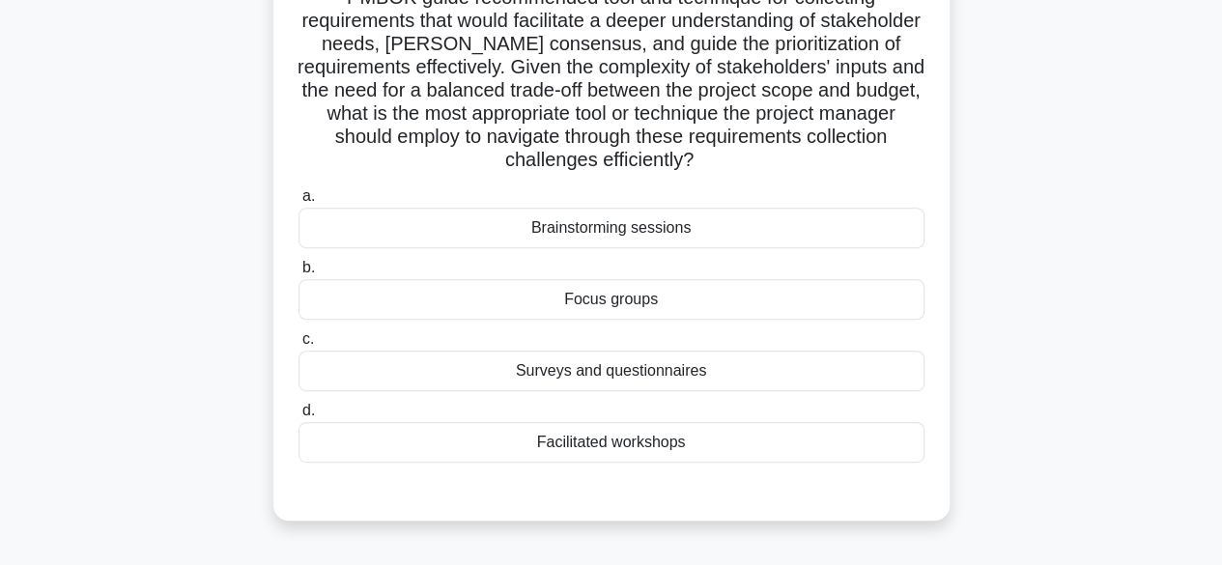
scroll to position [323, 0]
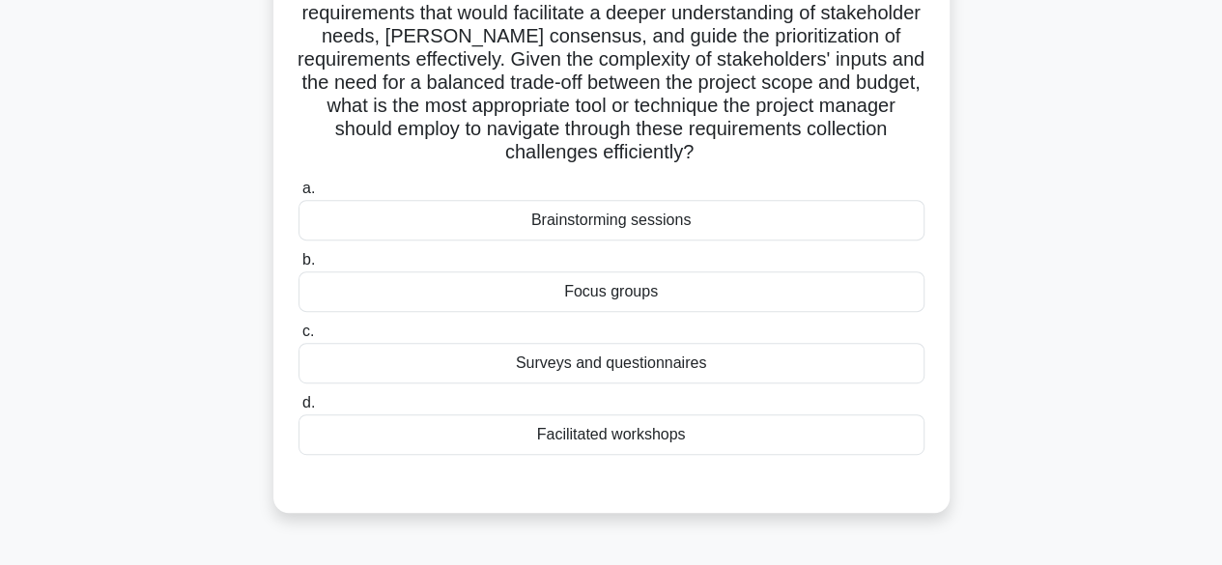
click at [666, 435] on div "Facilitated workshops" at bounding box center [611, 434] width 626 height 41
click at [298, 409] on input "d. Facilitated workshops" at bounding box center [298, 403] width 0 height 13
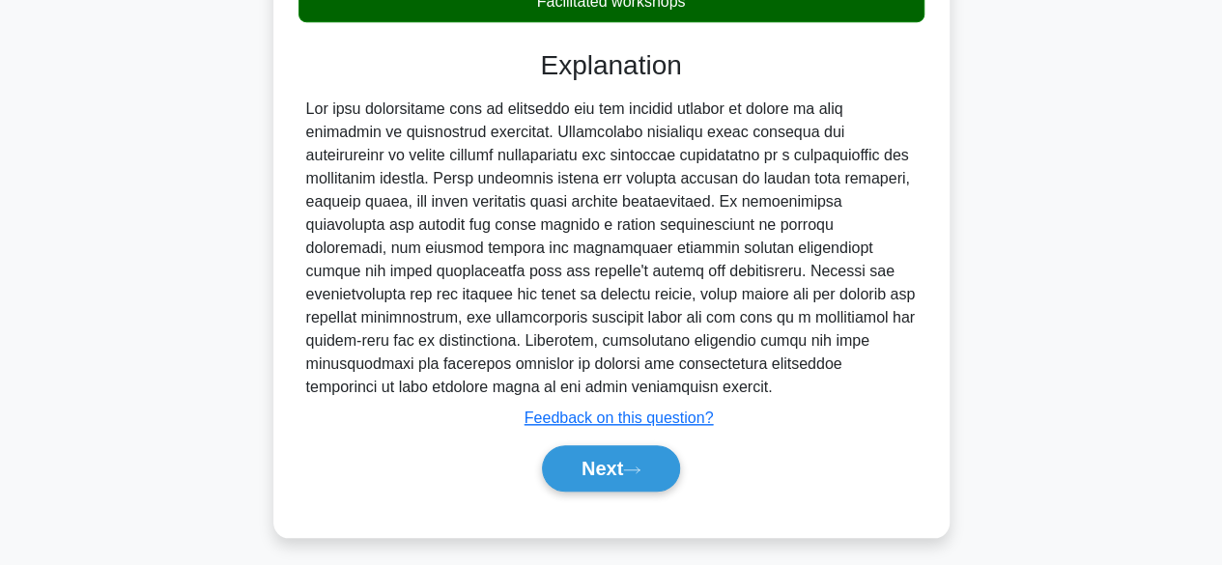
scroll to position [762, 0]
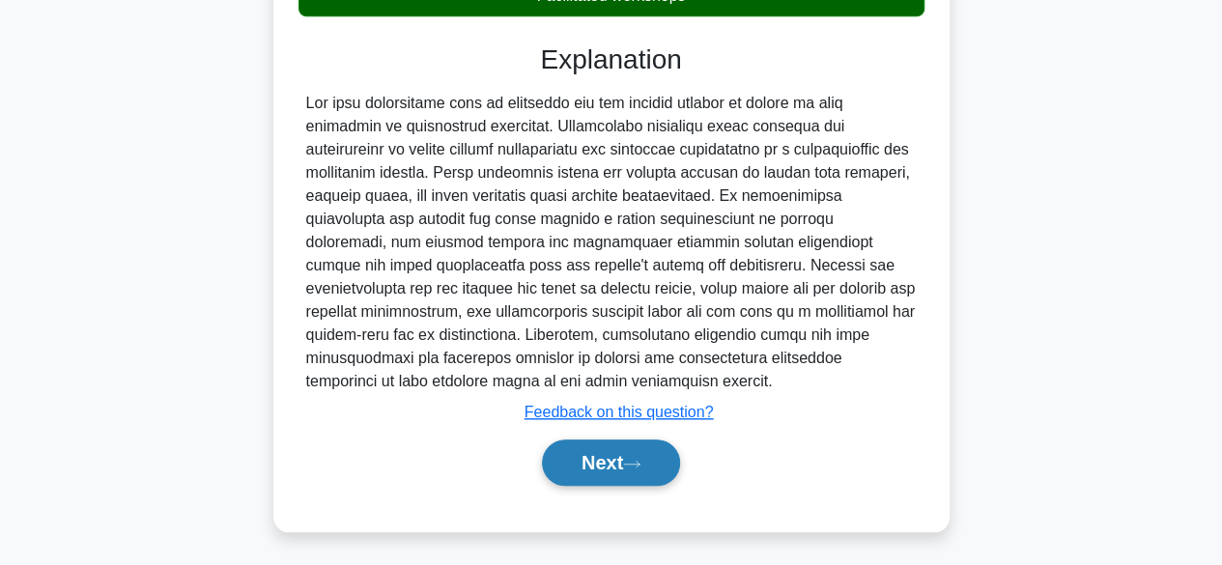
click at [612, 439] on button "Next" at bounding box center [611, 462] width 138 height 46
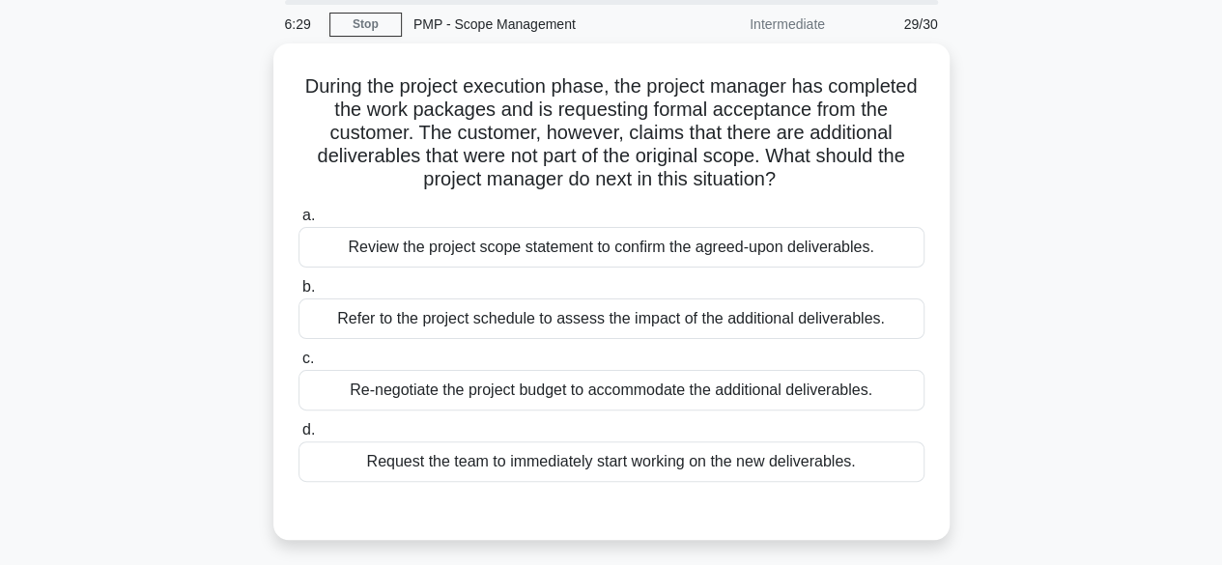
scroll to position [68, 0]
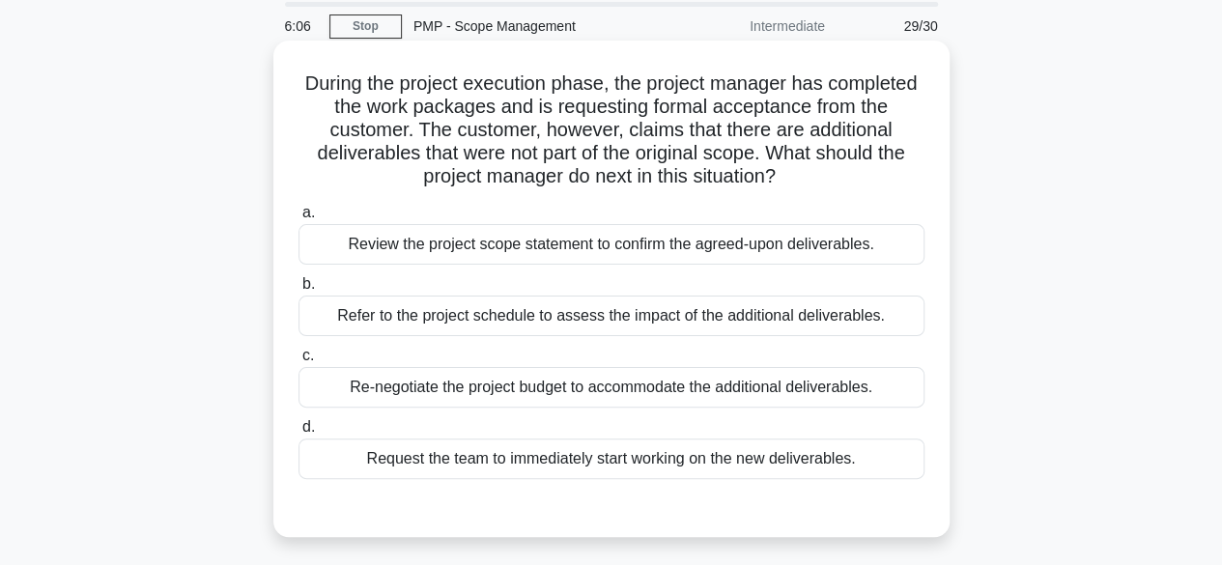
click at [603, 323] on div "Refer to the project schedule to assess the impact of the additional deliverabl…" at bounding box center [611, 315] width 626 height 41
click at [298, 291] on input "b. Refer to the project schedule to assess the impact of the additional deliver…" at bounding box center [298, 284] width 0 height 13
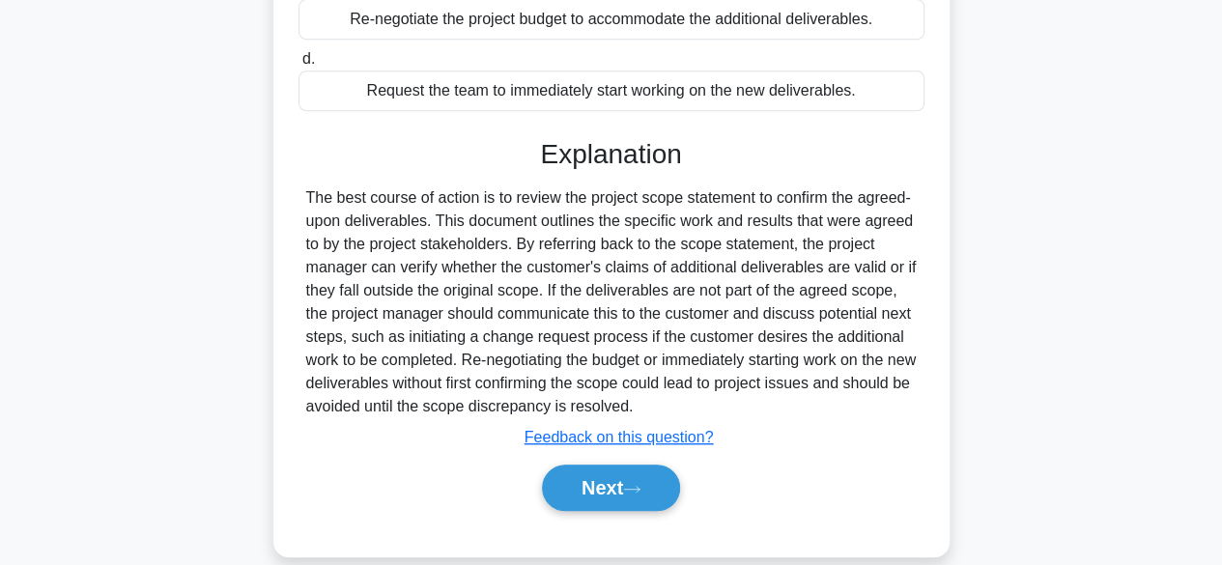
scroll to position [466, 0]
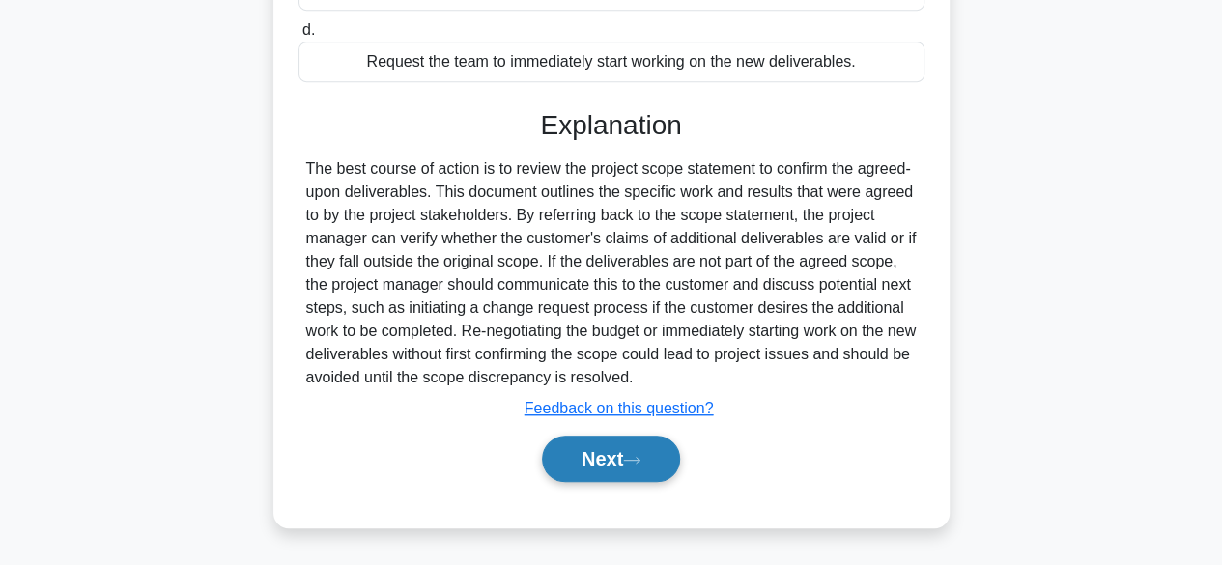
click at [631, 464] on button "Next" at bounding box center [611, 459] width 138 height 46
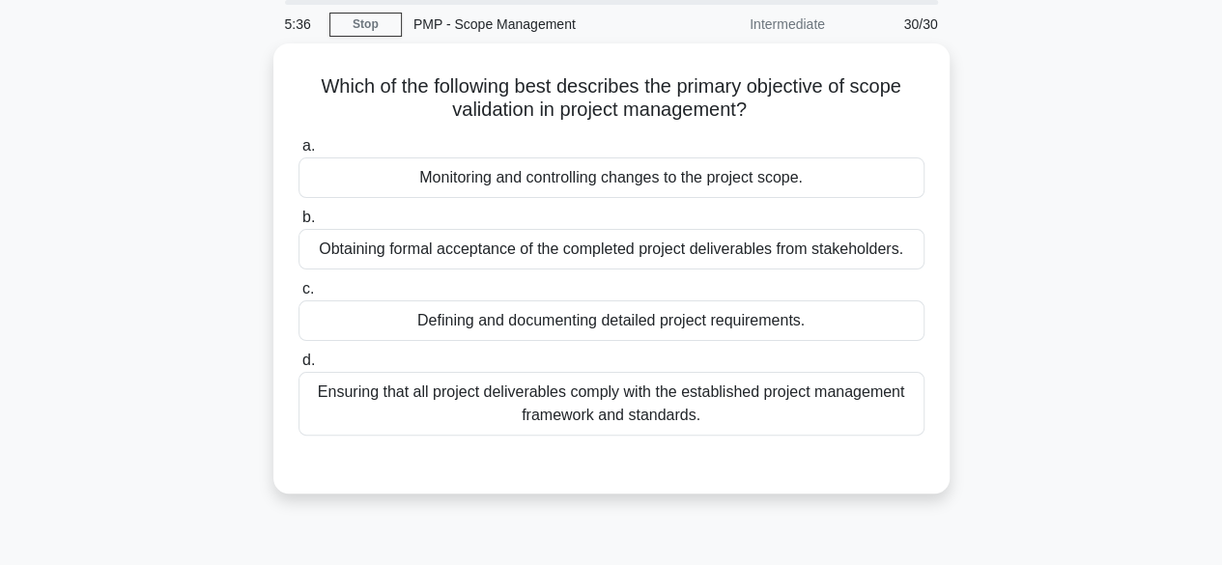
scroll to position [72, 0]
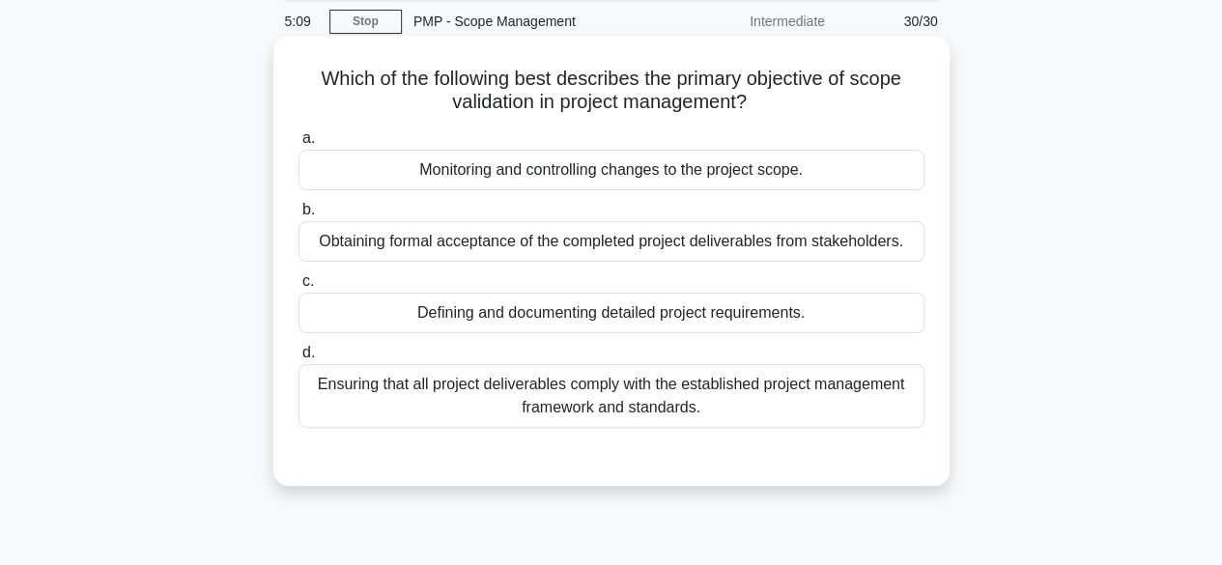
click at [707, 239] on div "Obtaining formal acceptance of the completed project deliverables from stakehol…" at bounding box center [611, 241] width 626 height 41
click at [298, 216] on input "b. Obtaining formal acceptance of the completed project deliverables from stake…" at bounding box center [298, 210] width 0 height 13
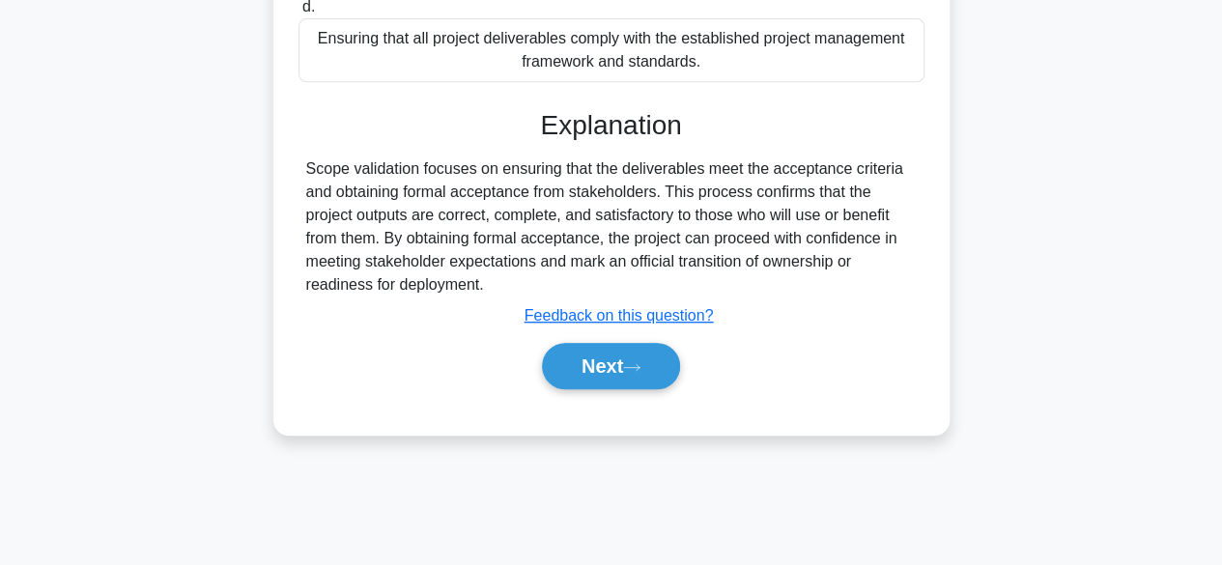
scroll to position [452, 0]
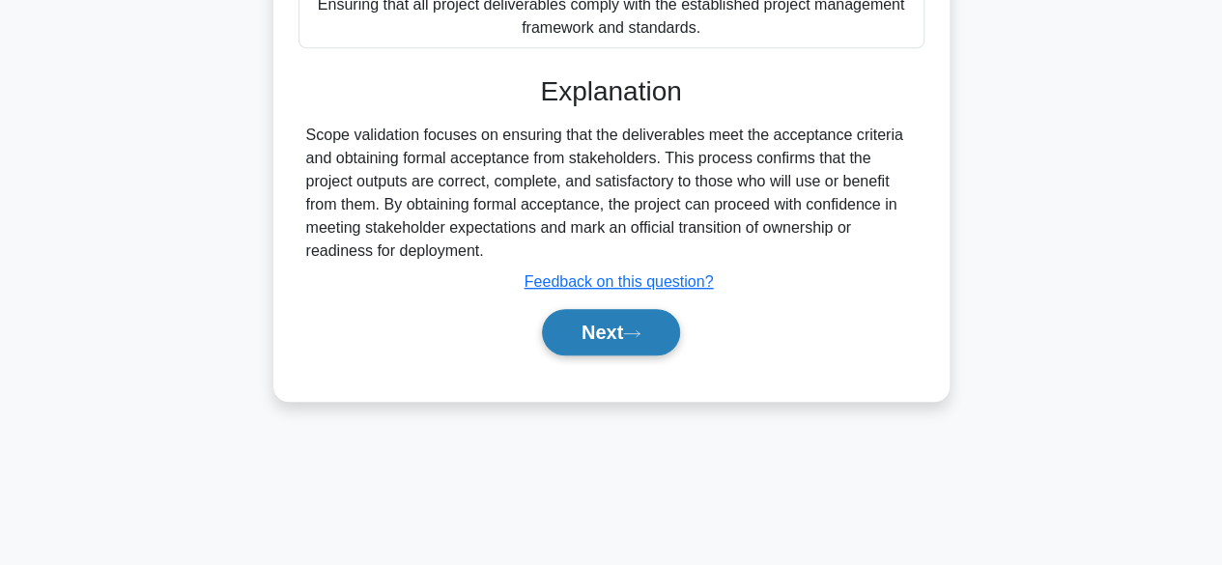
click at [590, 331] on button "Next" at bounding box center [611, 332] width 138 height 46
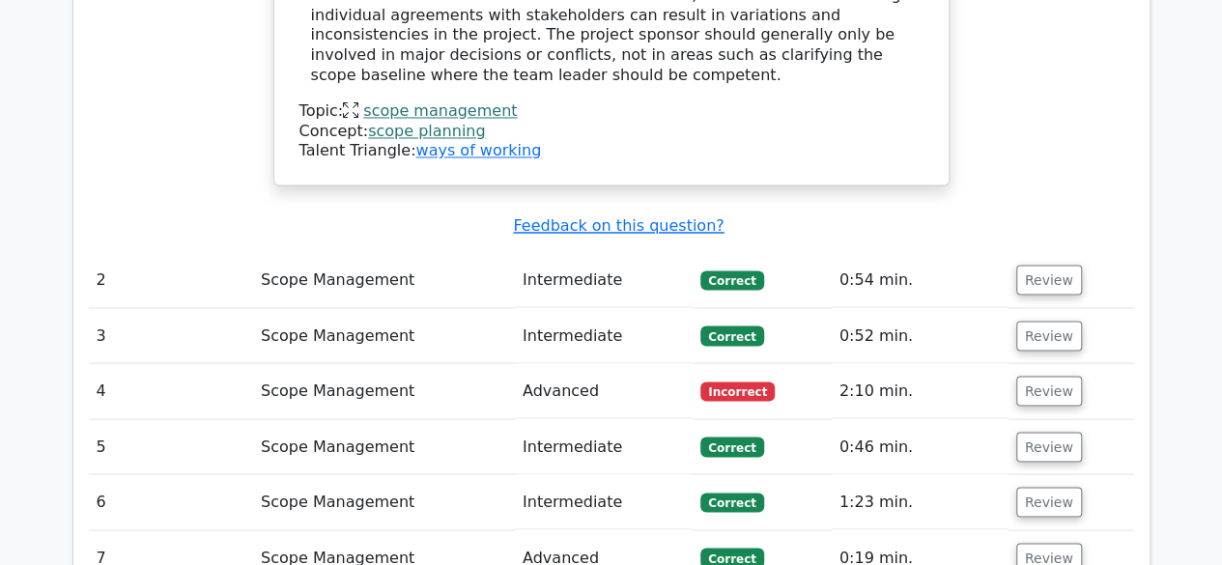
scroll to position [1598, 0]
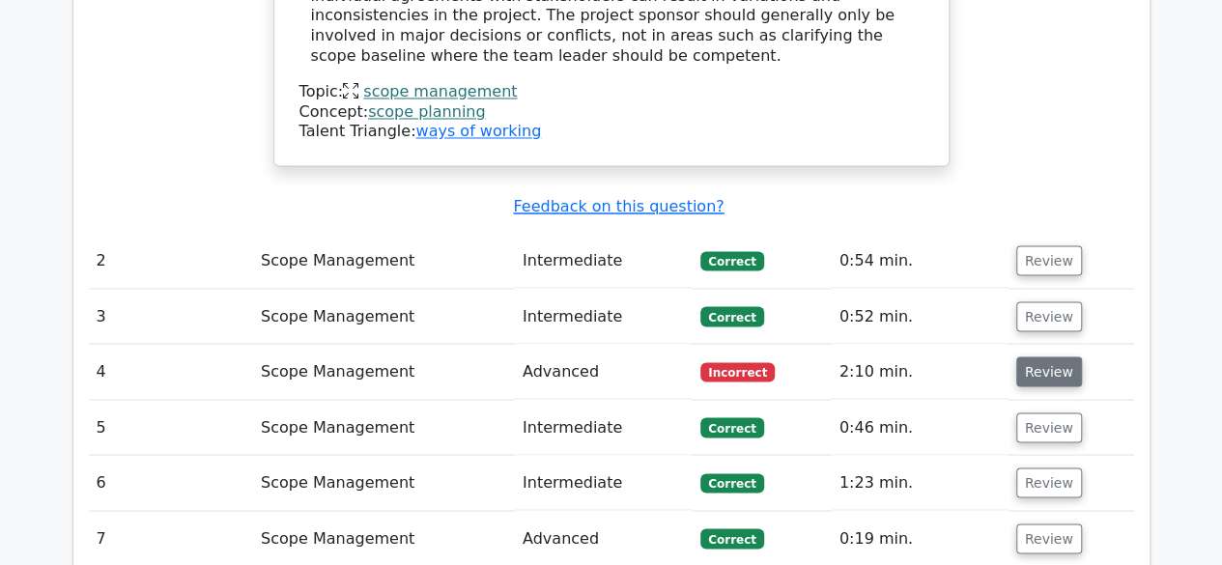
click at [1046, 356] on button "Review" at bounding box center [1049, 371] width 66 height 30
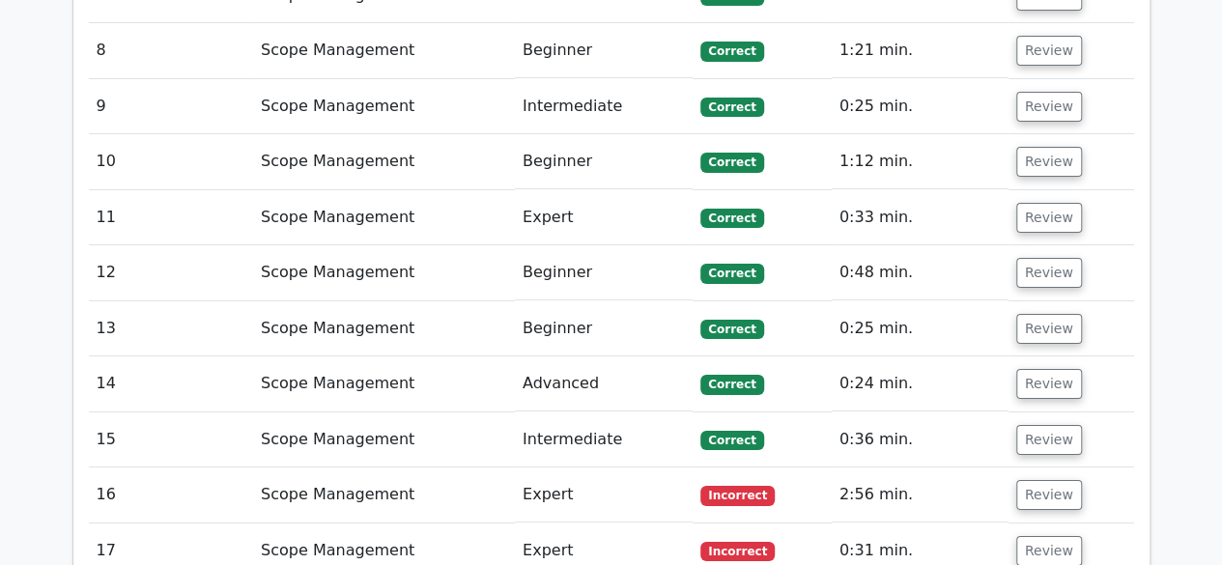
scroll to position [3550, 0]
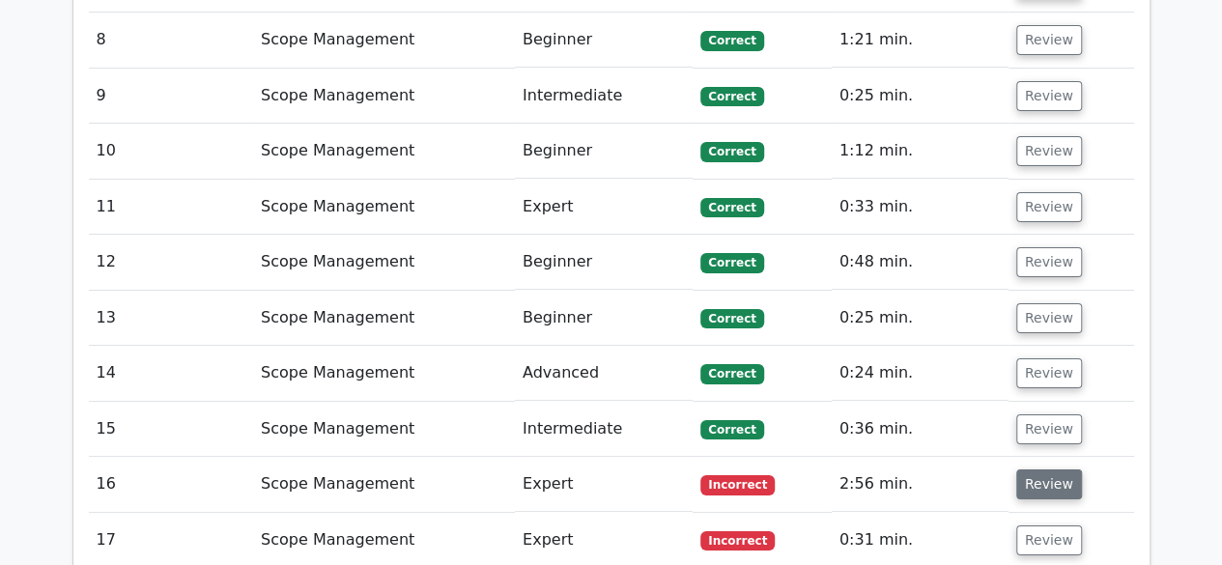
click at [1050, 469] on button "Review" at bounding box center [1049, 484] width 66 height 30
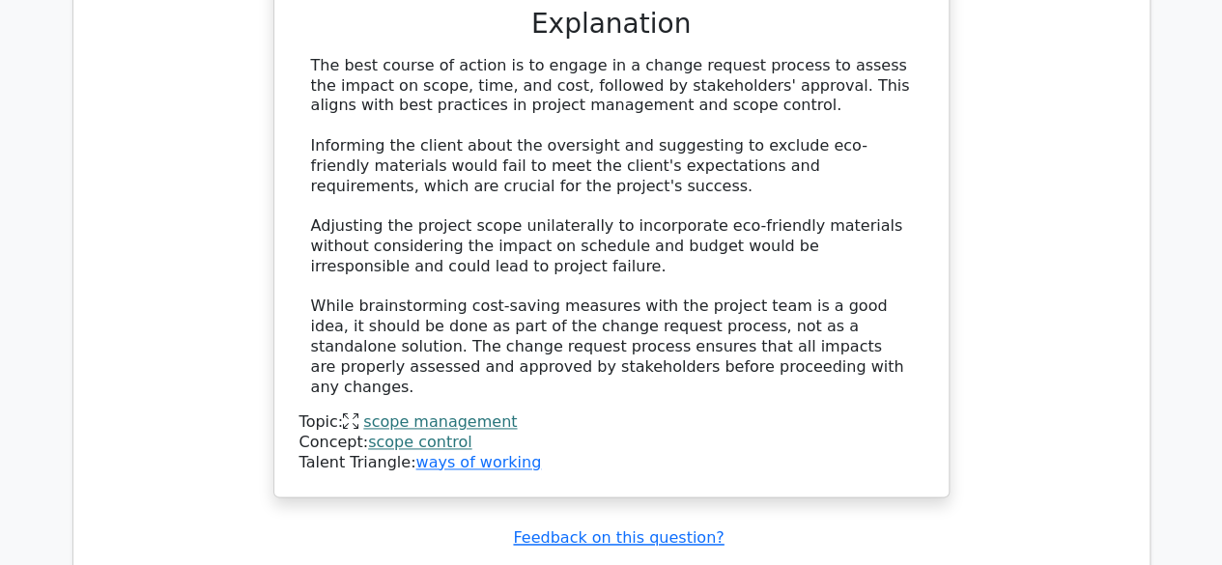
scroll to position [4830, 0]
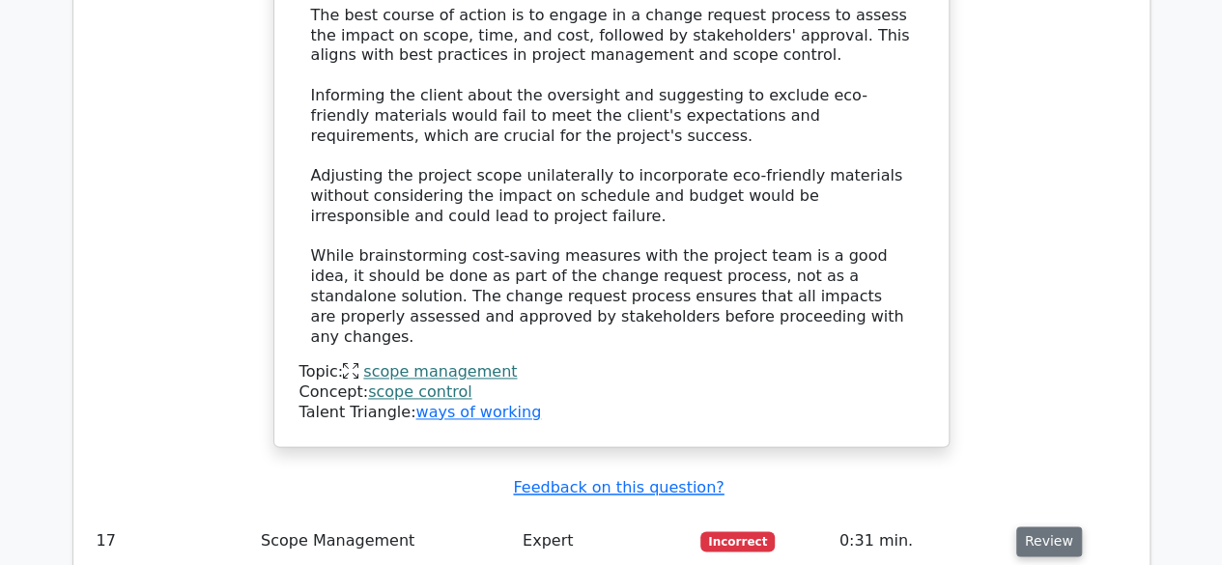
click at [1061, 526] on button "Review" at bounding box center [1049, 541] width 66 height 30
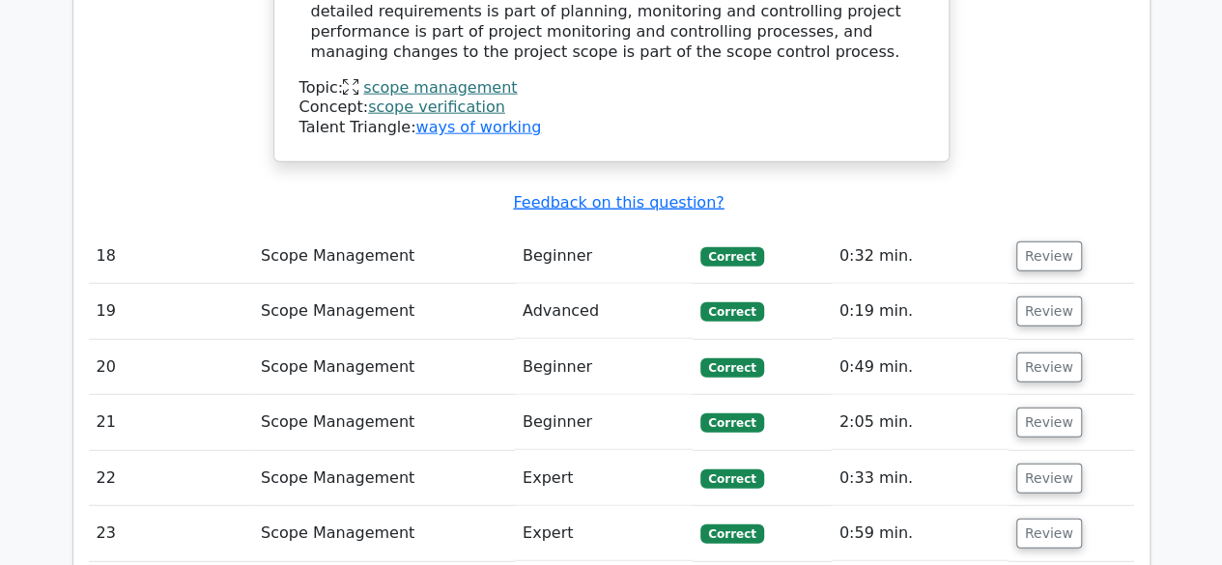
scroll to position [6035, 0]
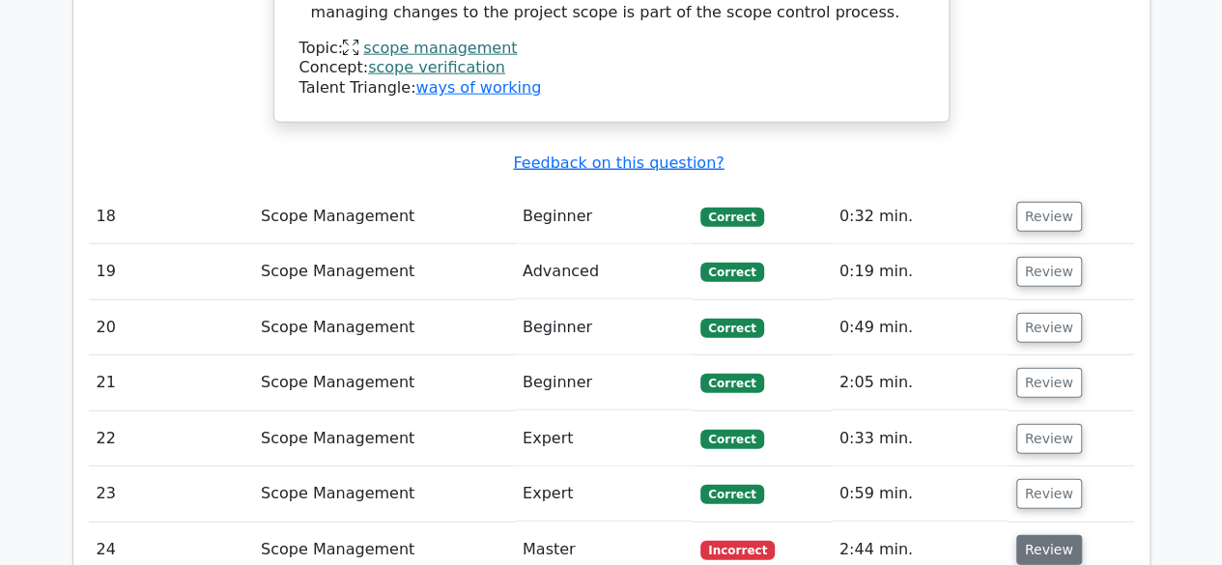
click at [1024, 535] on button "Review" at bounding box center [1049, 550] width 66 height 30
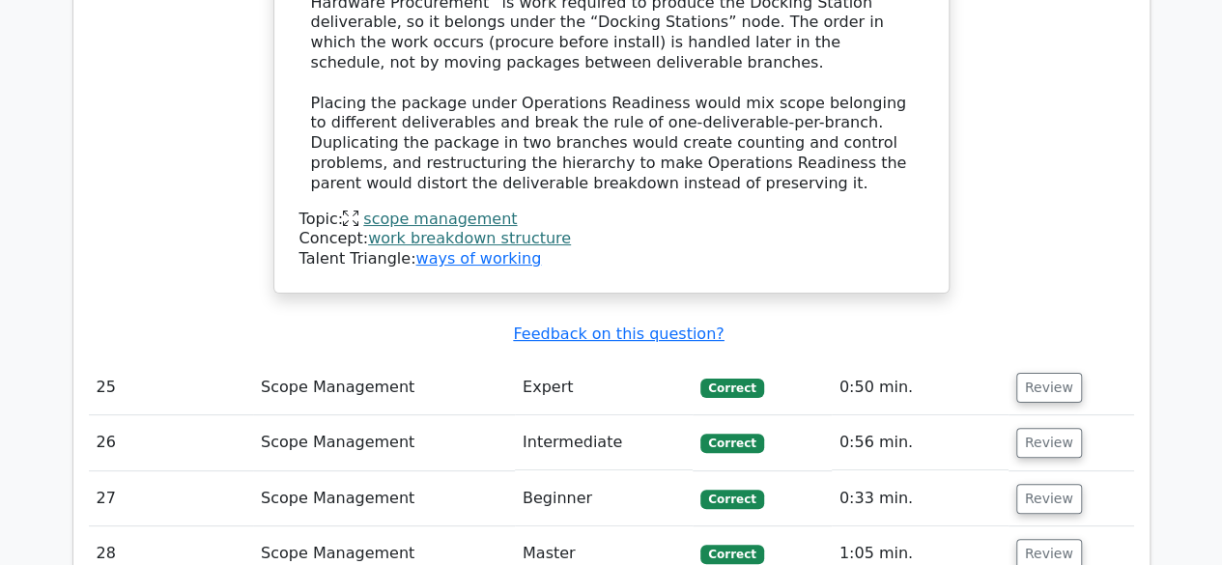
scroll to position [7416, 0]
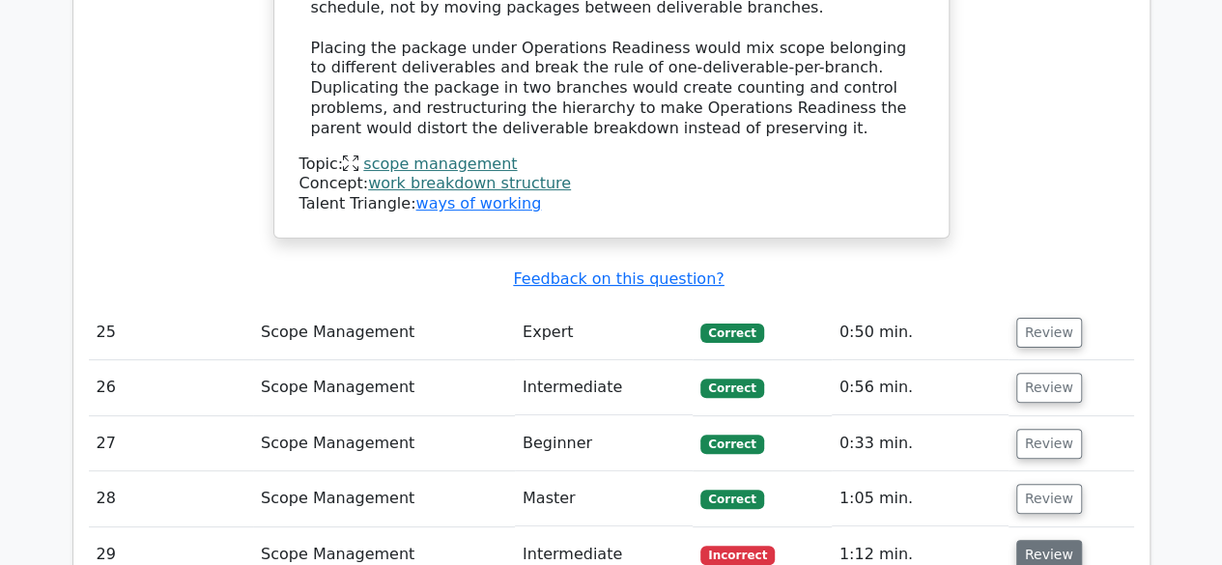
click at [1029, 540] on button "Review" at bounding box center [1049, 555] width 66 height 30
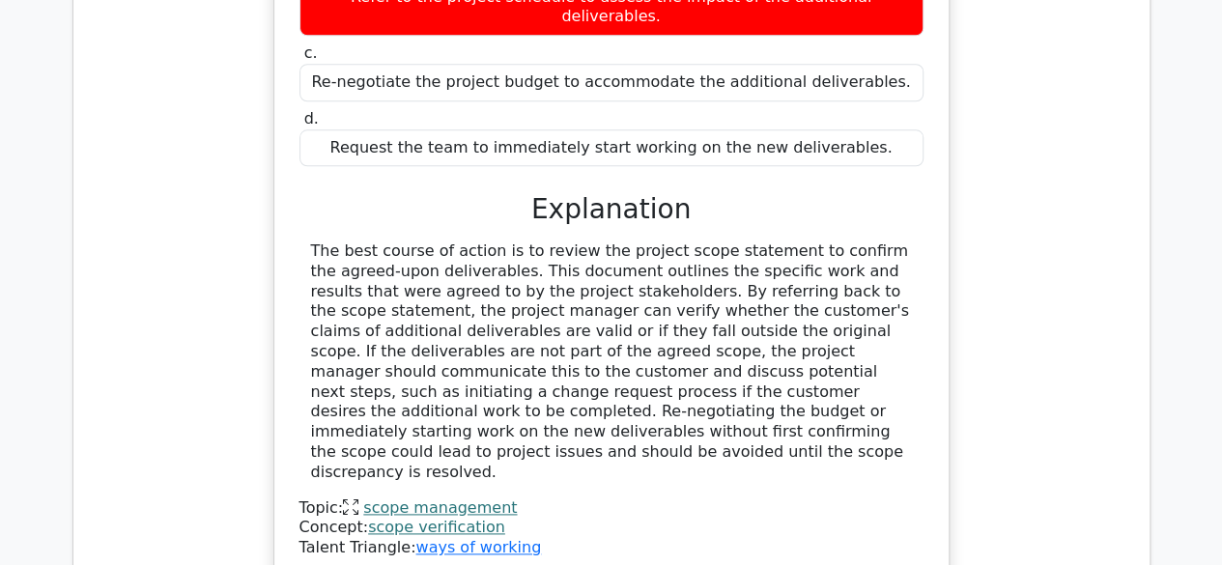
scroll to position [8446, 0]
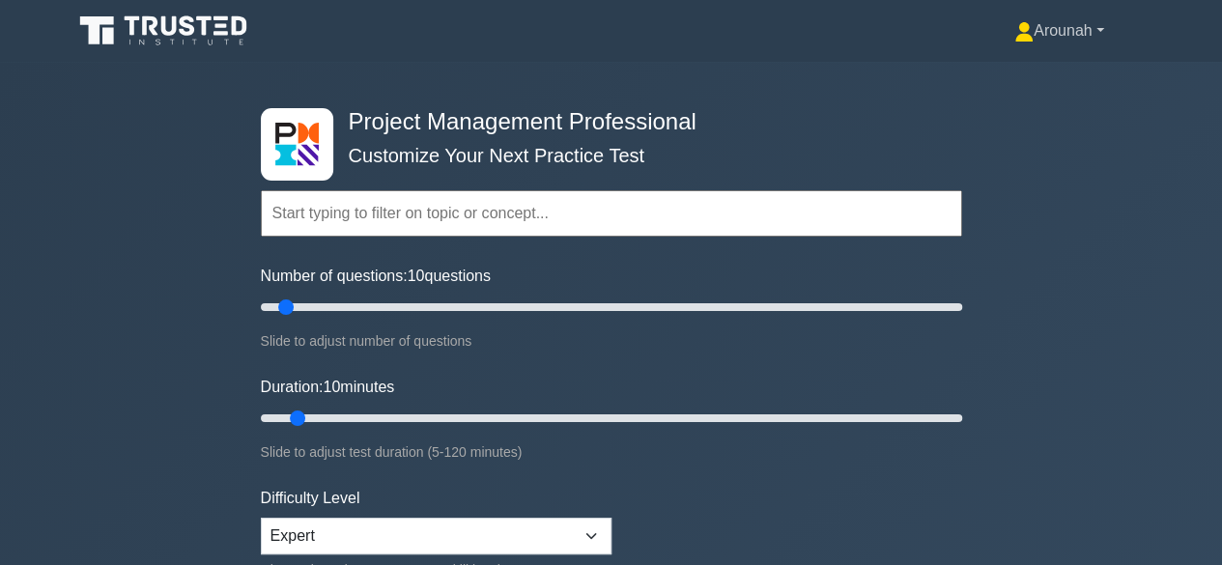
click at [1015, 38] on icon at bounding box center [1023, 38] width 17 height 8
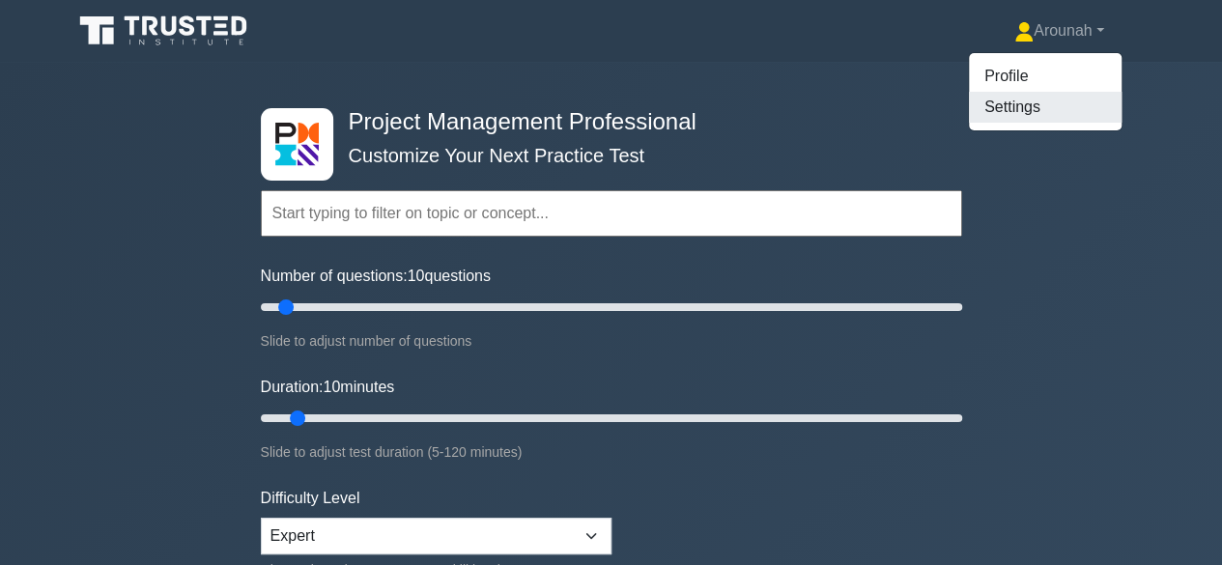
click at [1004, 98] on link "Settings" at bounding box center [1045, 107] width 153 height 31
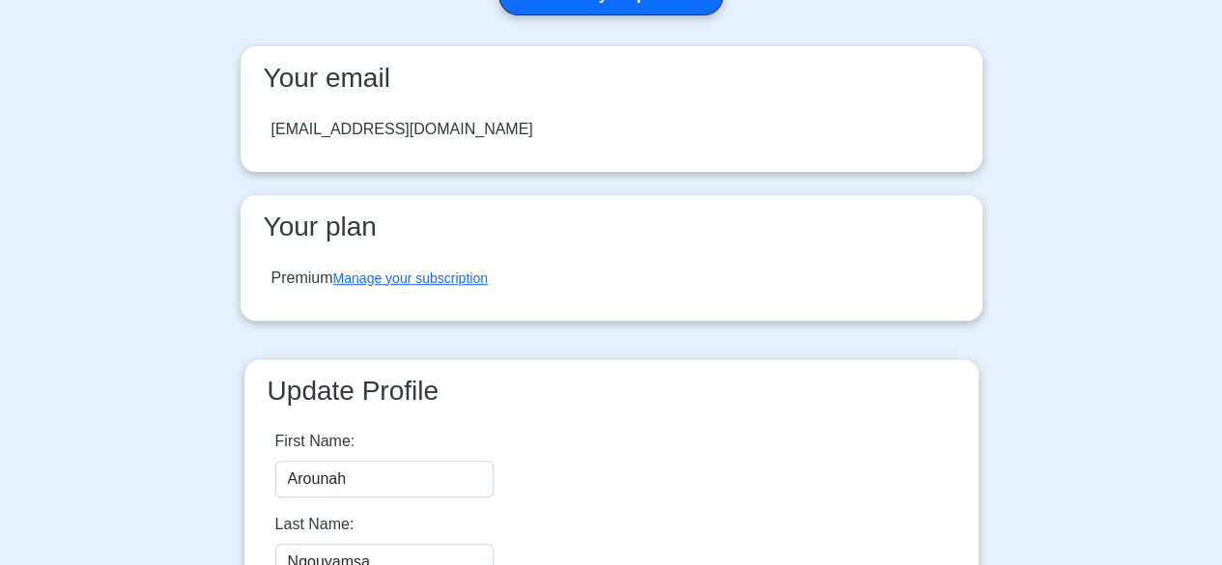
scroll to position [60, 0]
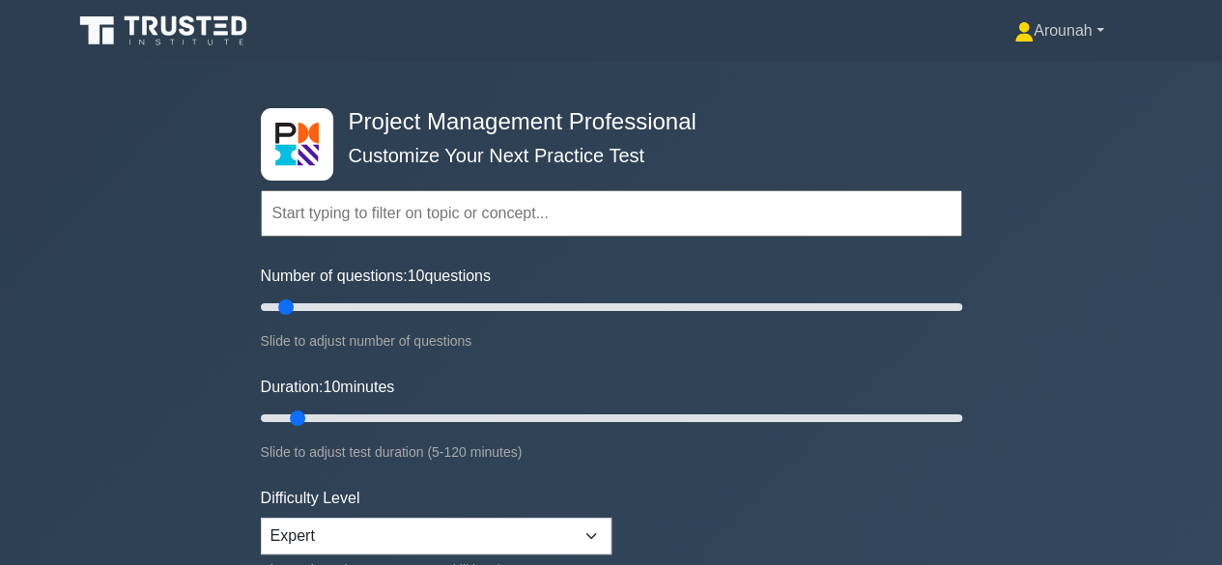
click at [1090, 36] on link "Arounah" at bounding box center [1059, 31] width 183 height 39
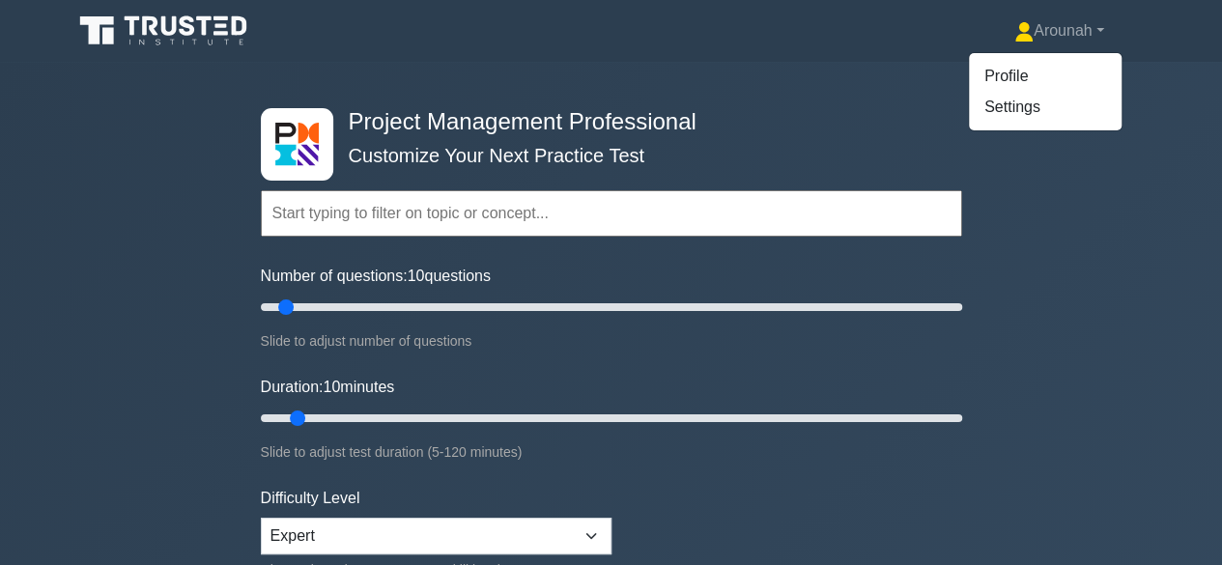
click at [1165, 272] on div "Project Management Professional Customize Your Next Practice Test Topics Scope …" at bounding box center [611, 418] width 1222 height 713
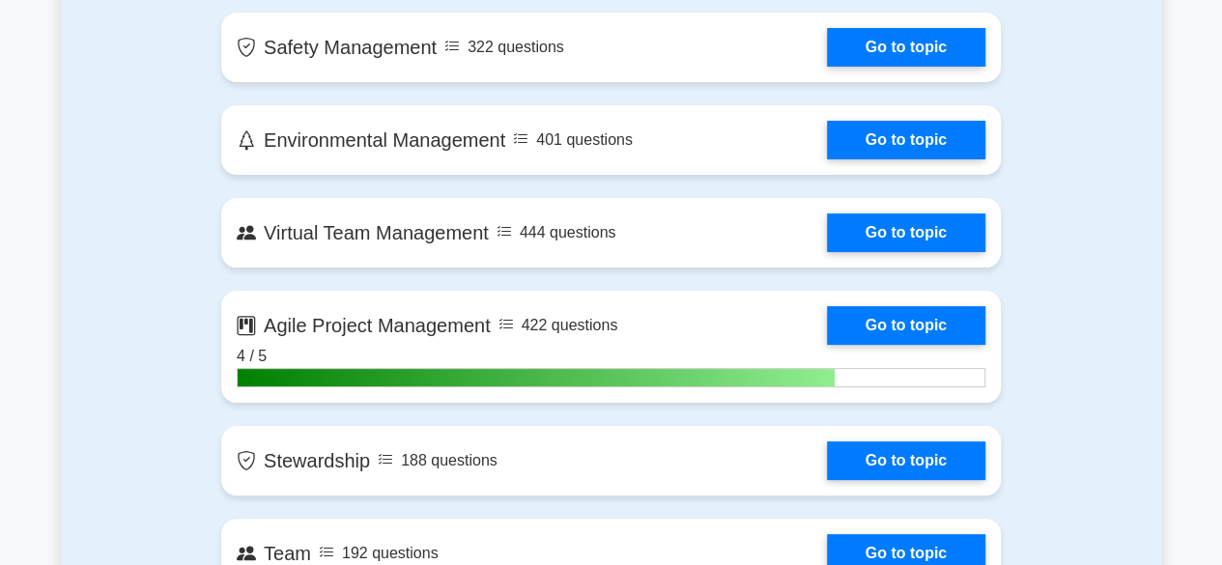
scroll to position [3687, 0]
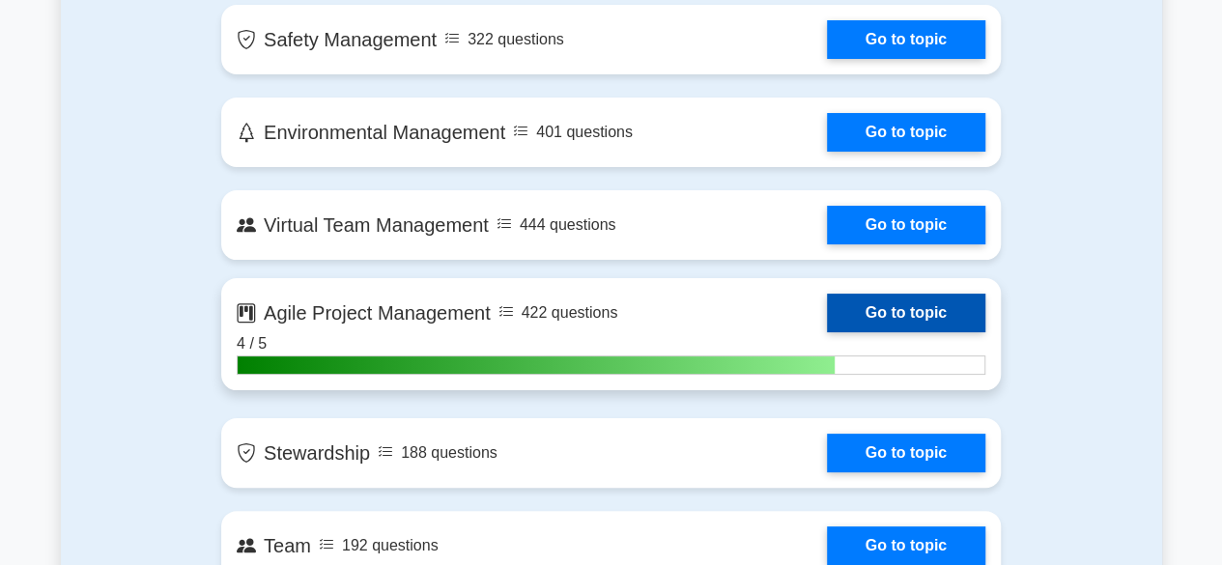
click at [942, 309] on link "Go to topic" at bounding box center [906, 313] width 158 height 39
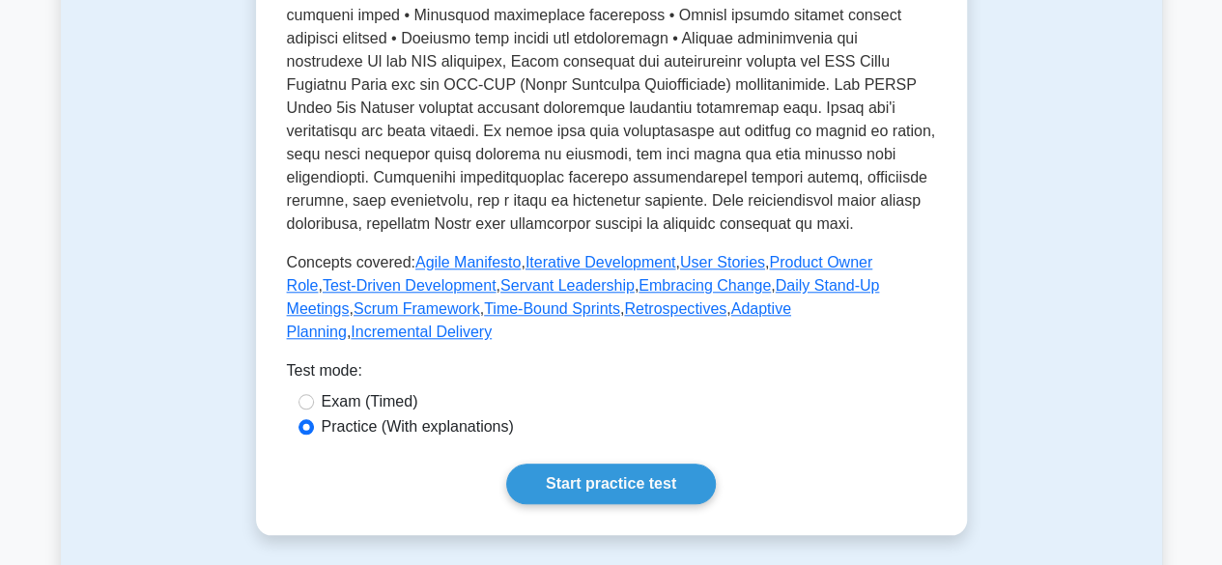
scroll to position [805, 0]
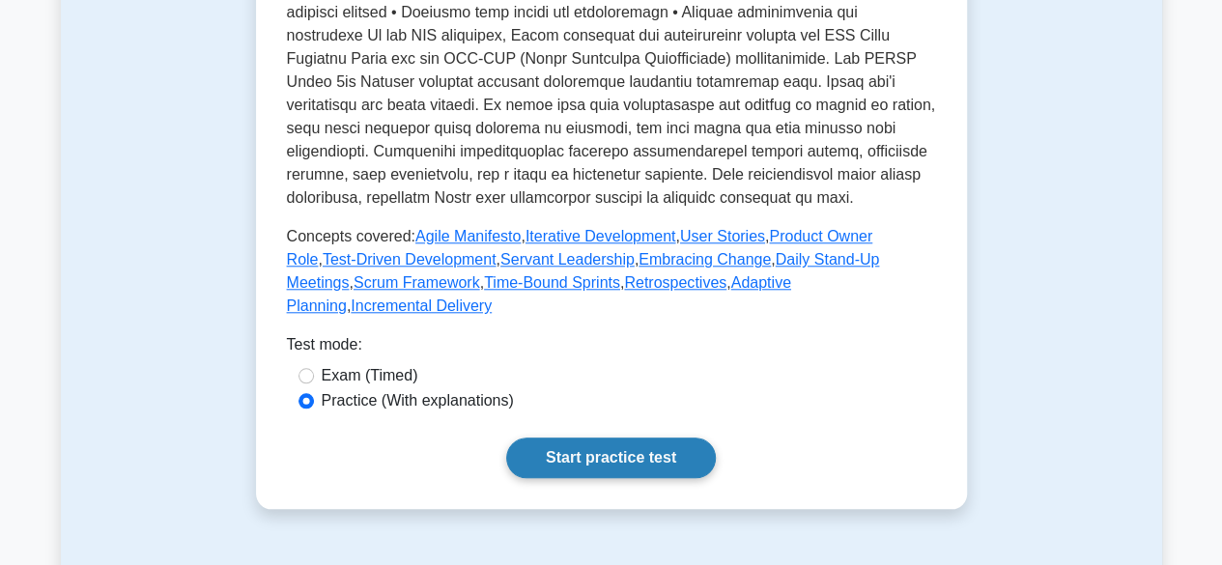
click at [630, 437] on link "Start practice test" at bounding box center [611, 457] width 210 height 41
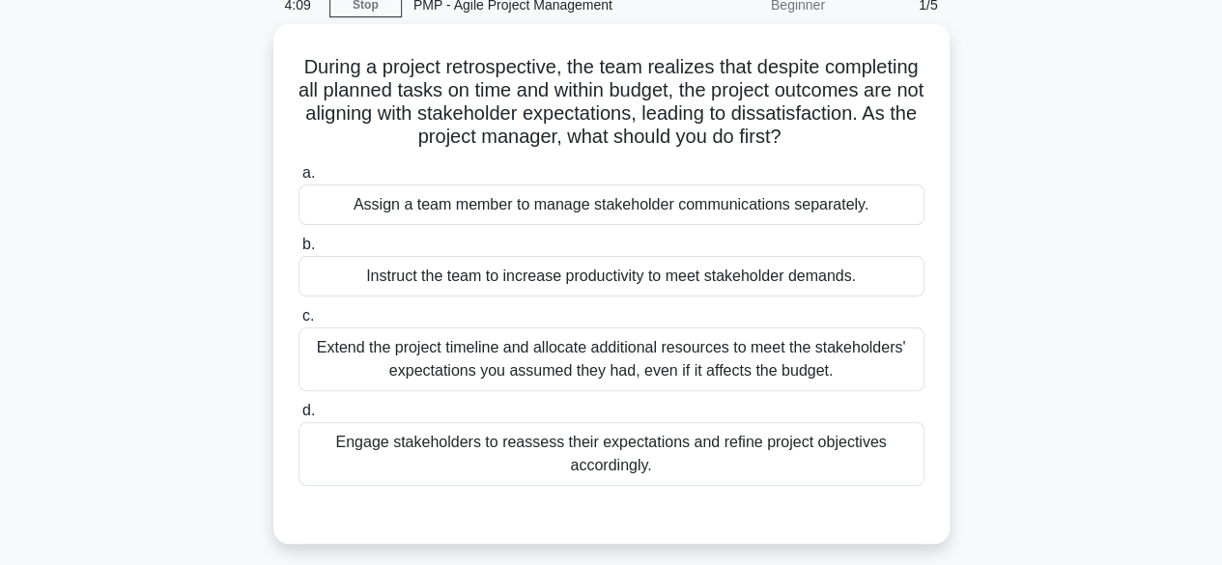
scroll to position [92, 0]
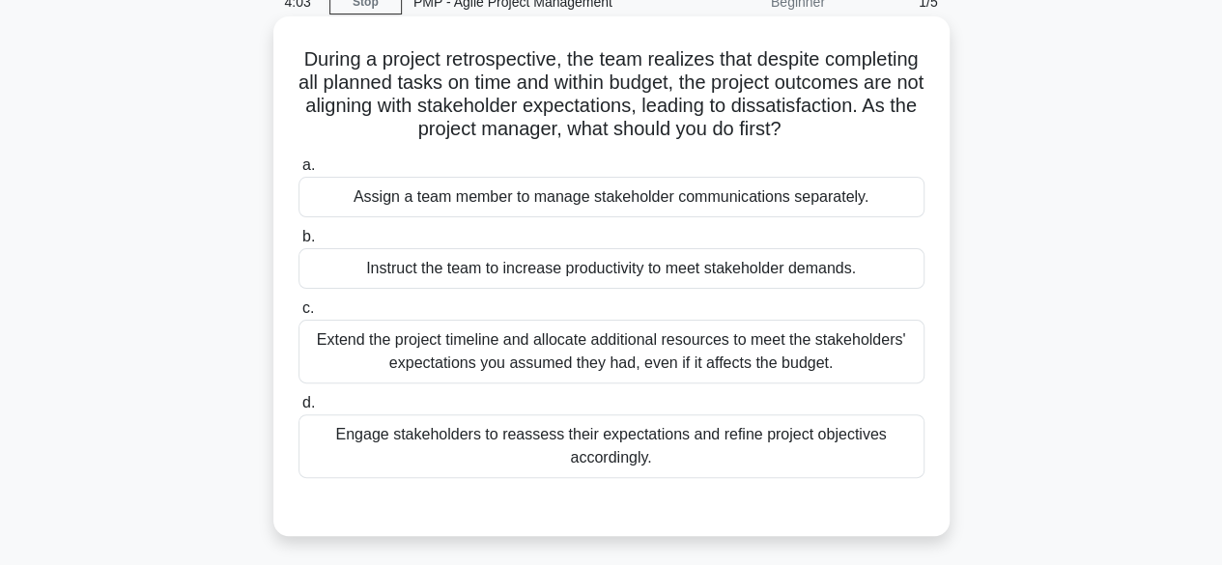
click at [755, 446] on div "Engage stakeholders to reassess their expectations and refine project objective…" at bounding box center [611, 446] width 626 height 64
click at [298, 409] on input "d. Engage stakeholders to reassess their expectations and refine project object…" at bounding box center [298, 403] width 0 height 13
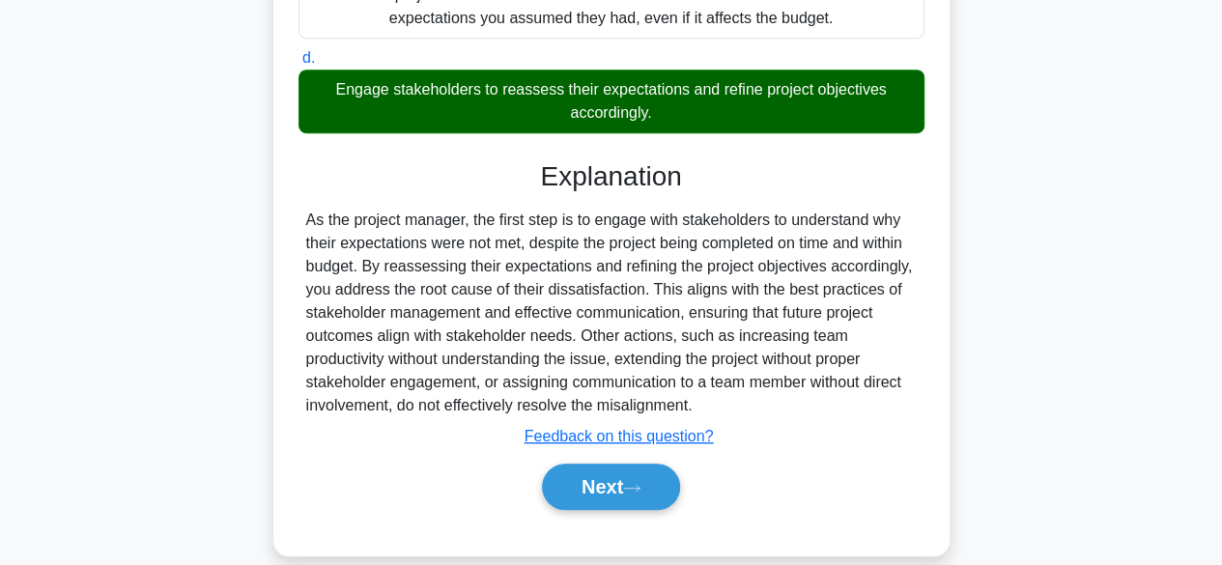
scroll to position [445, 0]
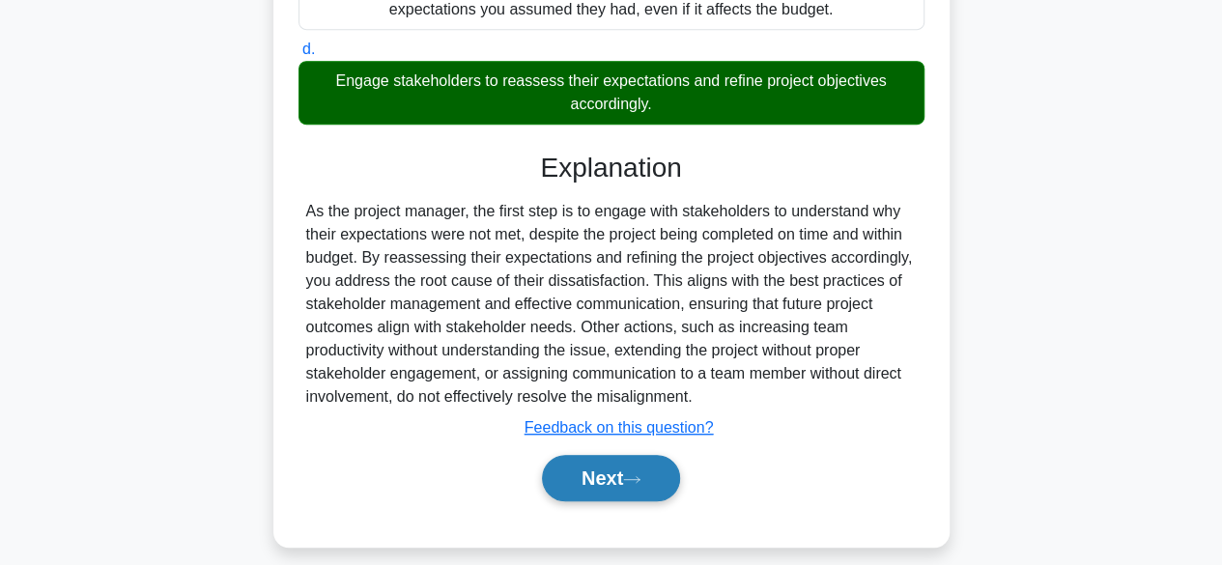
click at [597, 474] on button "Next" at bounding box center [611, 478] width 138 height 46
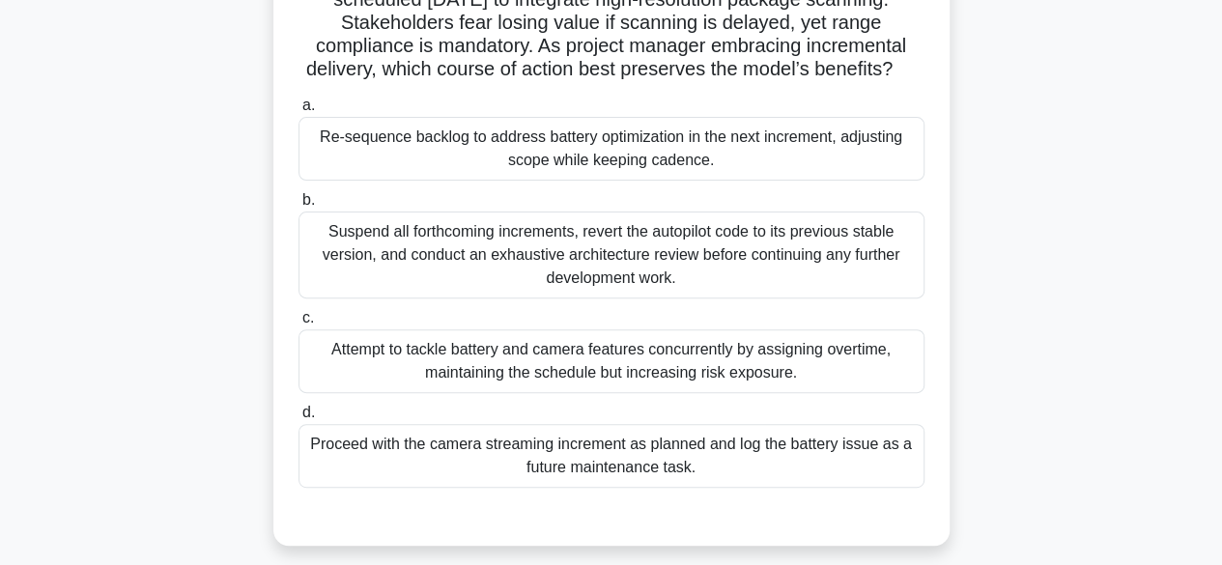
scroll to position [228, 0]
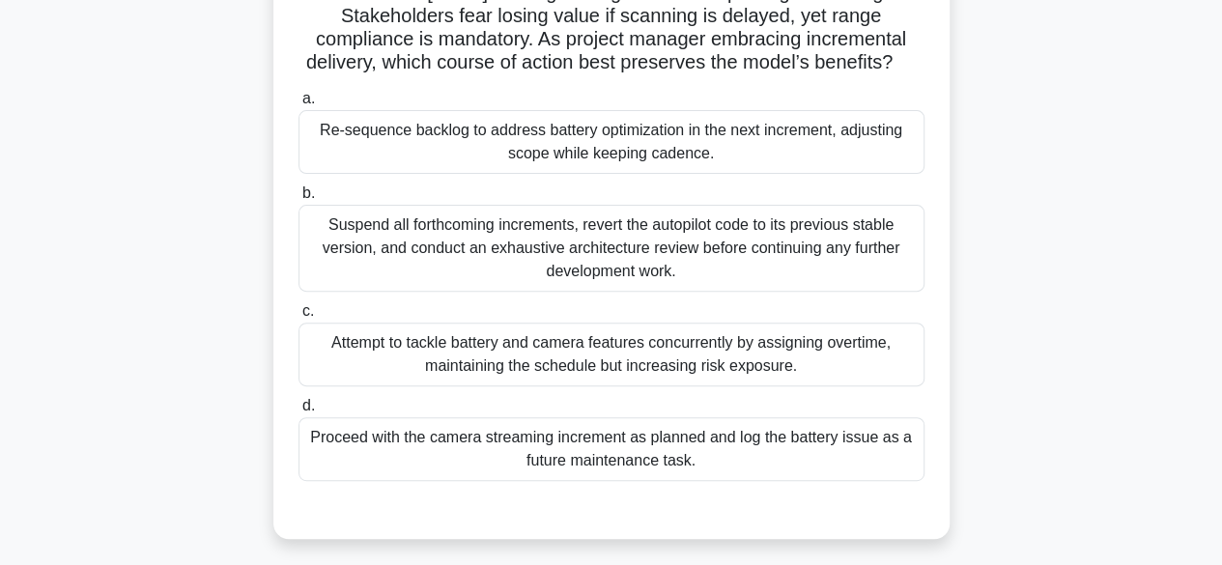
click at [735, 174] on div "Re-sequence backlog to address battery optimization in the next increment, adju…" at bounding box center [611, 142] width 626 height 64
click at [298, 105] on input "a. Re-sequence backlog to address battery optimization in the next increment, a…" at bounding box center [298, 99] width 0 height 13
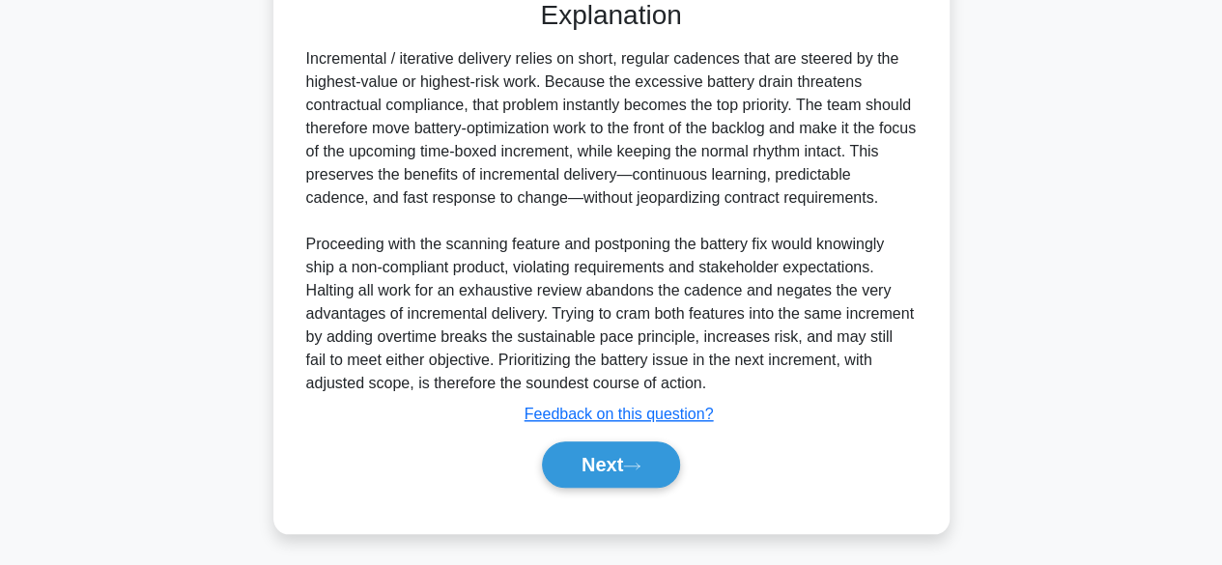
scroll to position [785, 0]
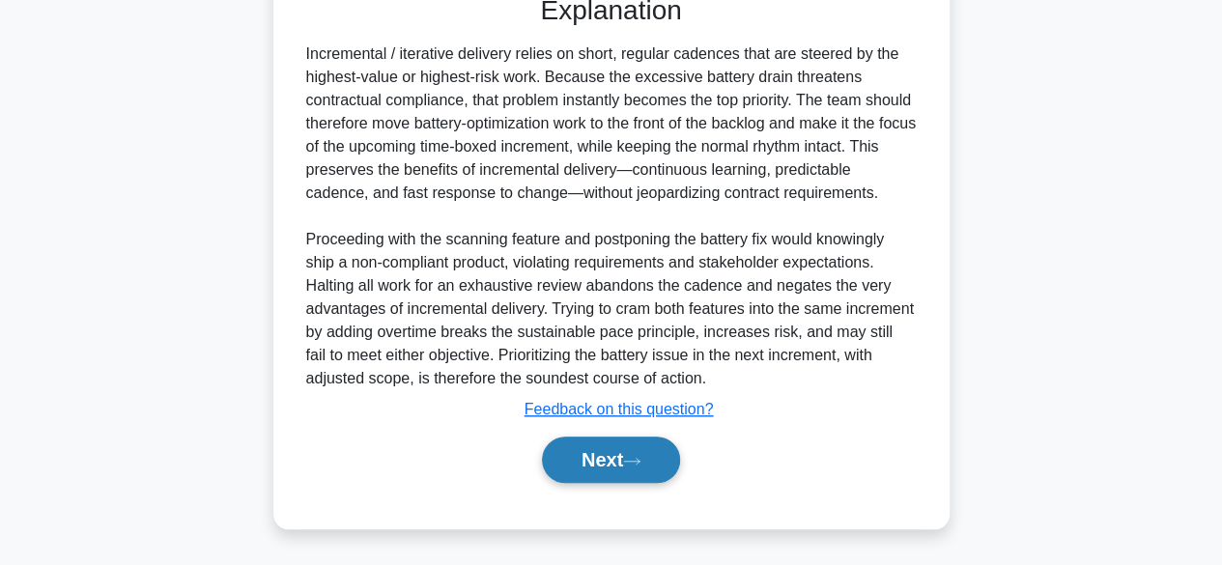
click at [638, 460] on icon at bounding box center [631, 461] width 17 height 11
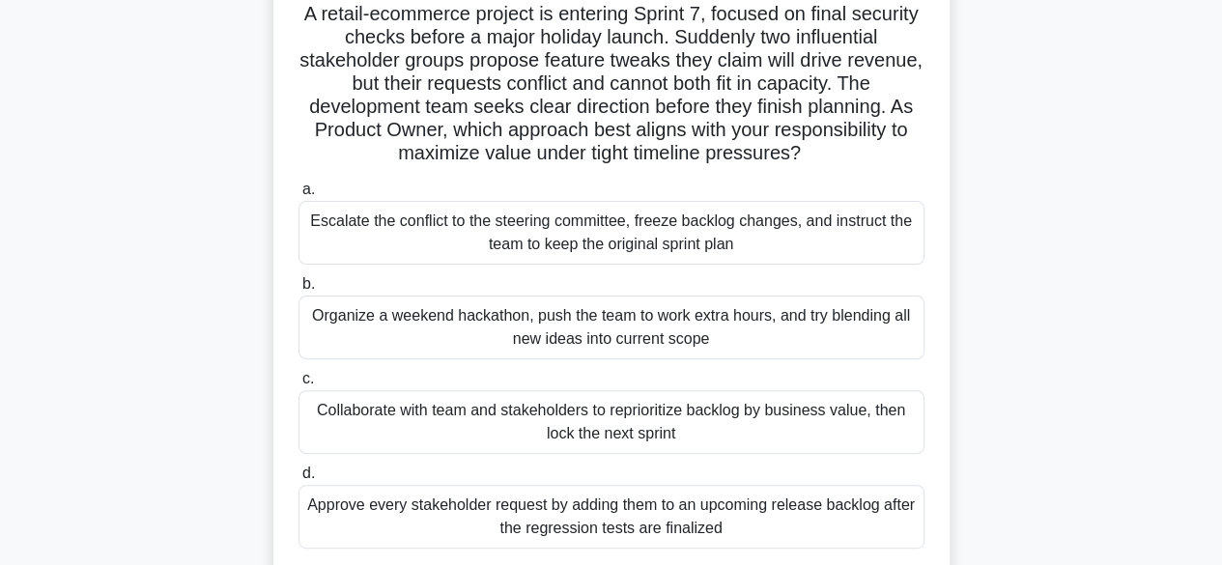
scroll to position [102, 0]
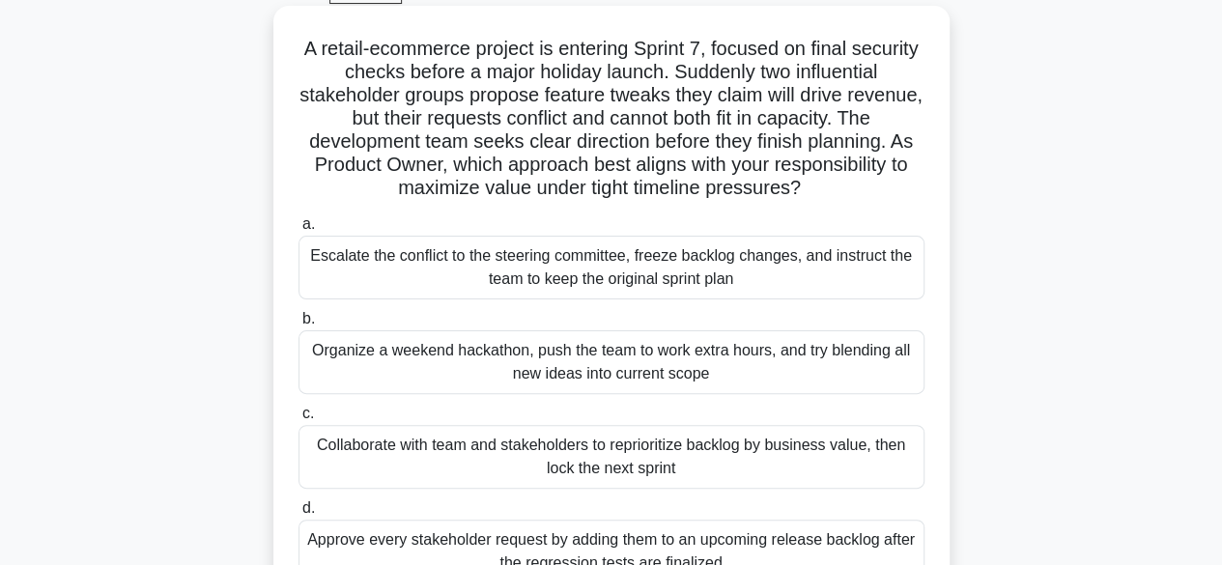
click at [808, 446] on div "Collaborate with team and stakeholders to reprioritize backlog by business valu…" at bounding box center [611, 457] width 626 height 64
click at [298, 420] on input "c. Collaborate with team and stakeholders to reprioritize backlog by business v…" at bounding box center [298, 414] width 0 height 13
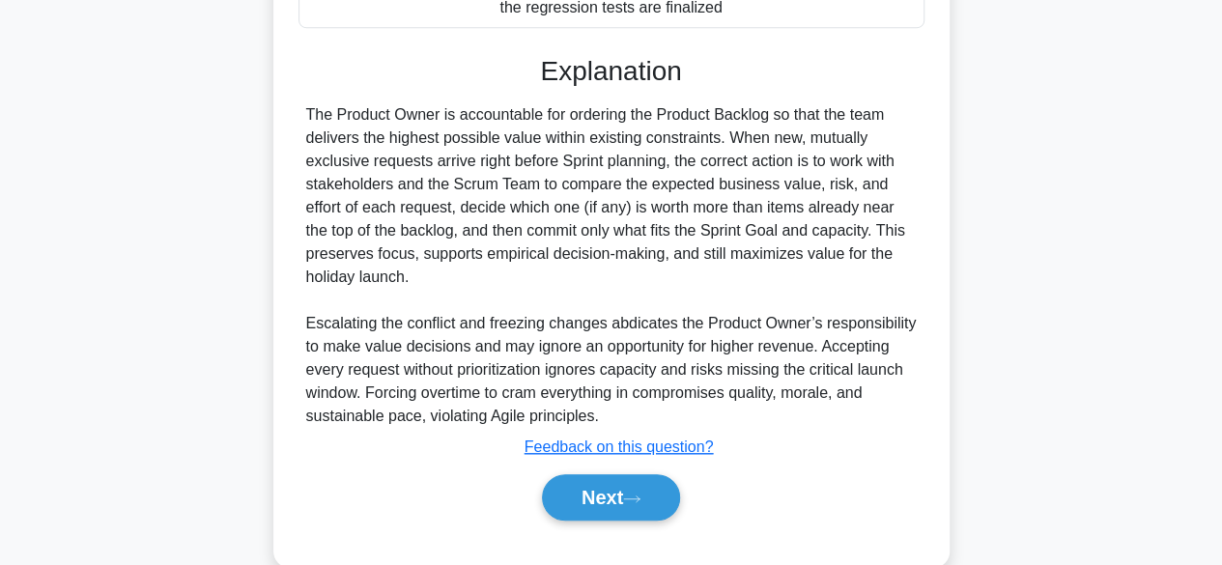
scroll to position [680, 0]
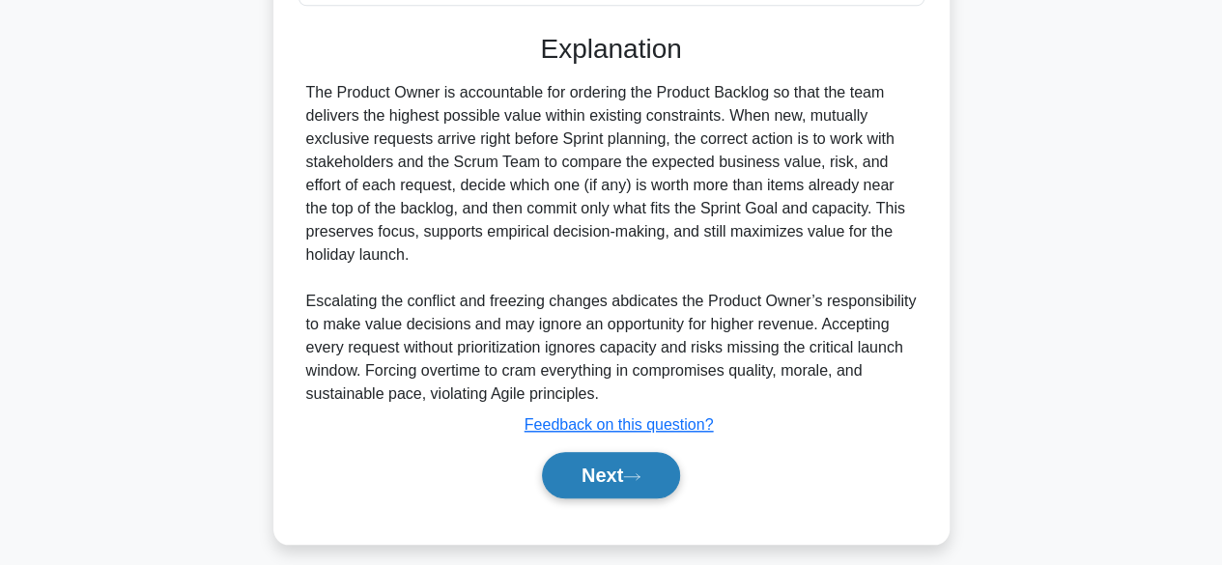
click at [661, 478] on button "Next" at bounding box center [611, 475] width 138 height 46
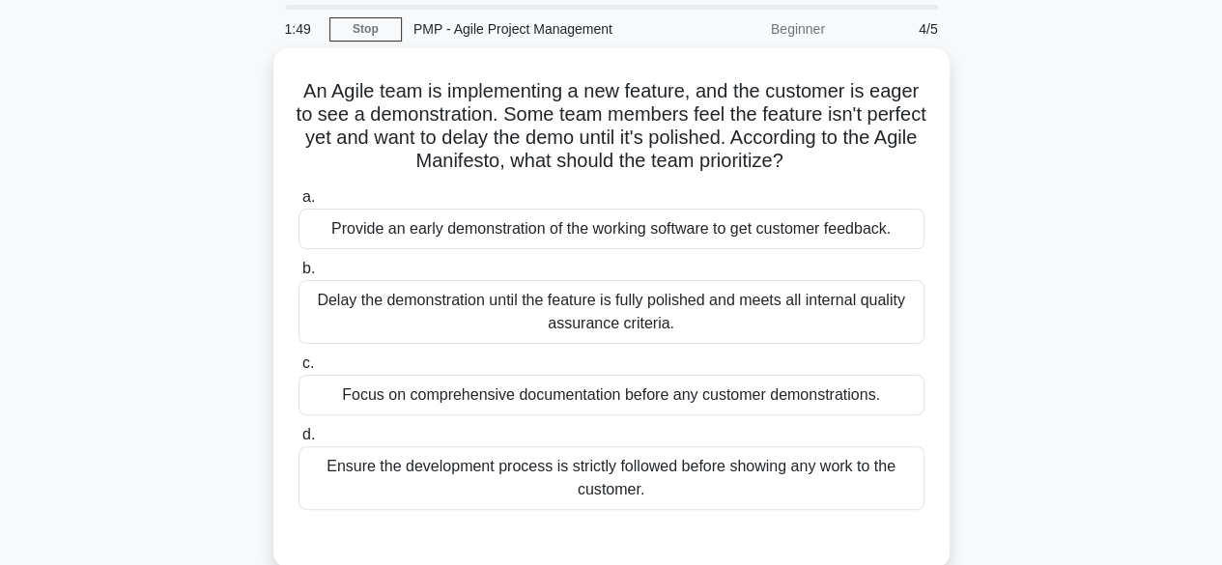
scroll to position [62, 0]
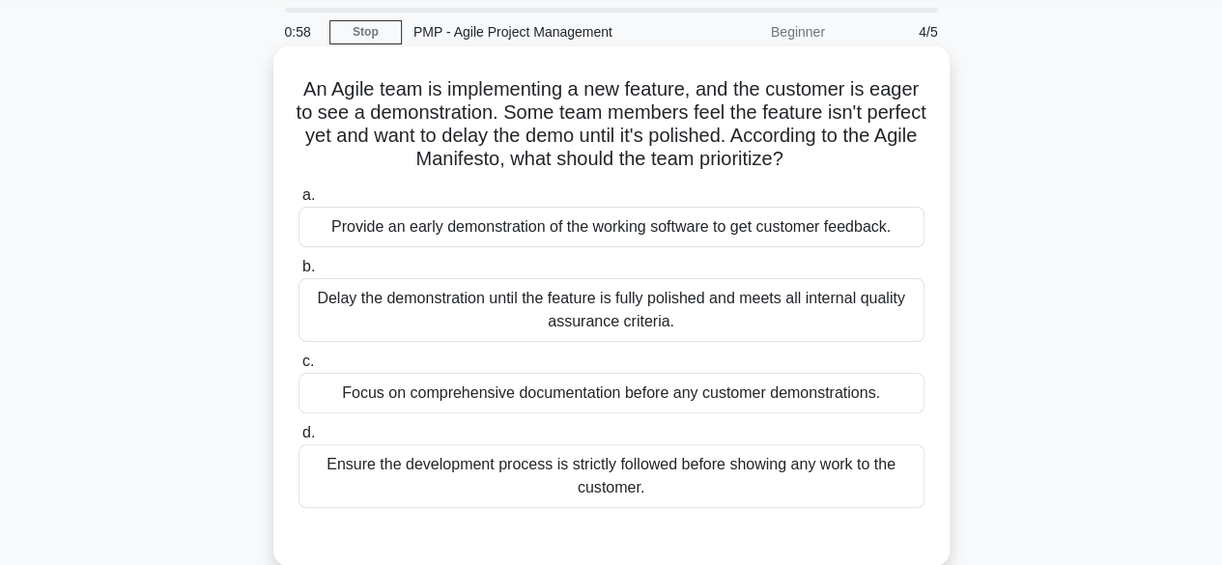
click at [731, 397] on div "Focus on comprehensive documentation before any customer demonstrations." at bounding box center [611, 393] width 626 height 41
click at [298, 368] on input "c. Focus on comprehensive documentation before any customer demonstrations." at bounding box center [298, 361] width 0 height 13
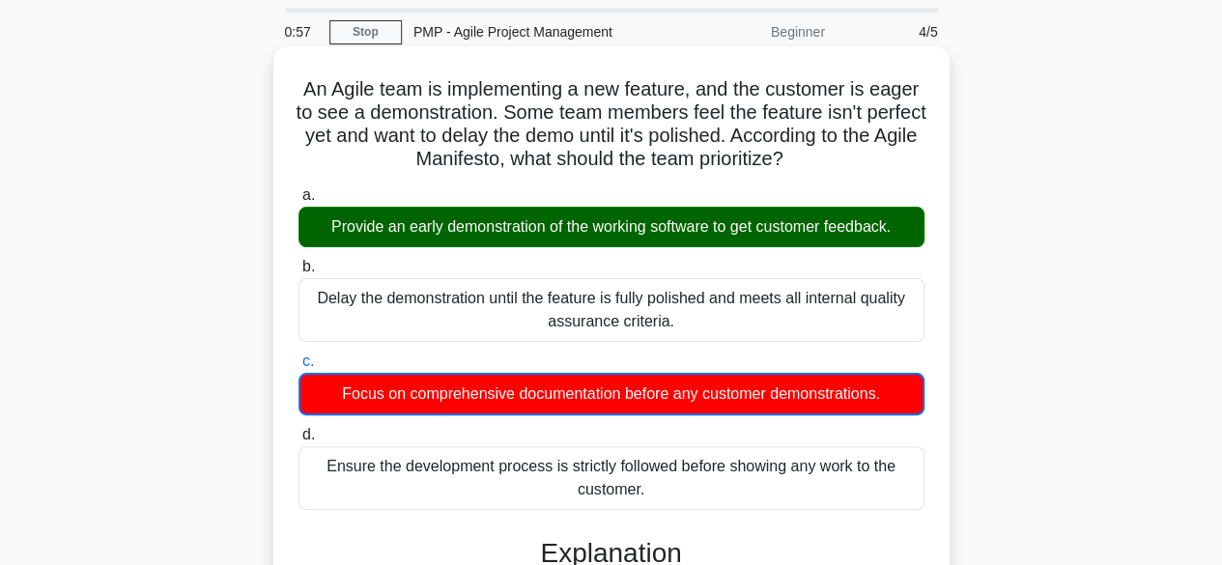
click at [731, 397] on div "Focus on comprehensive documentation before any customer demonstrations." at bounding box center [611, 394] width 626 height 42
click at [298, 368] on input "c. Focus on comprehensive documentation before any customer demonstrations." at bounding box center [298, 361] width 0 height 13
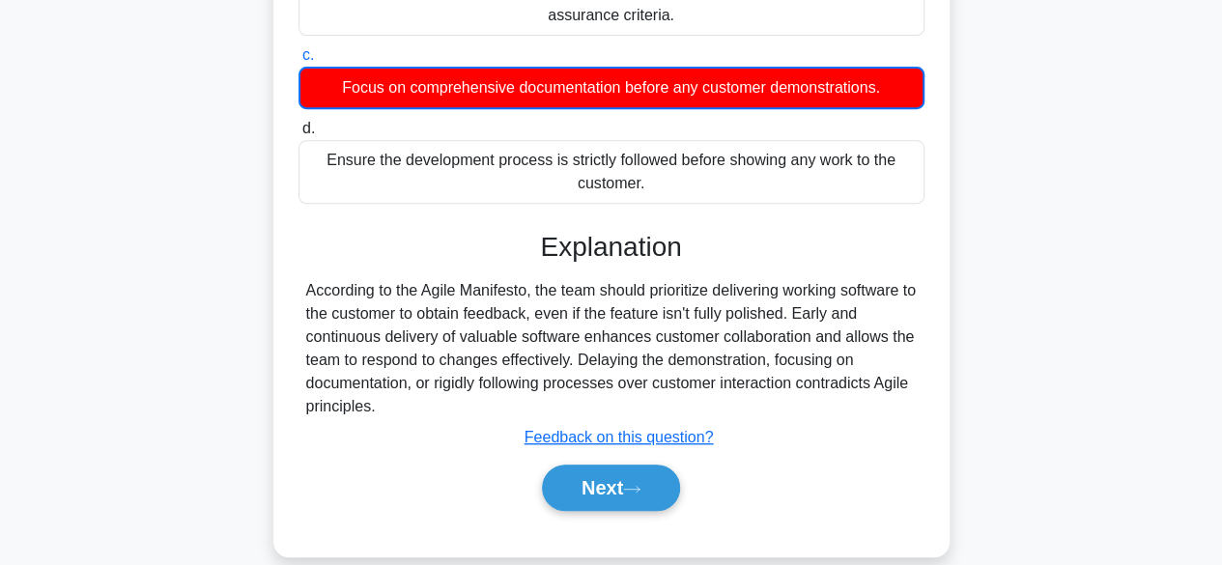
scroll to position [380, 0]
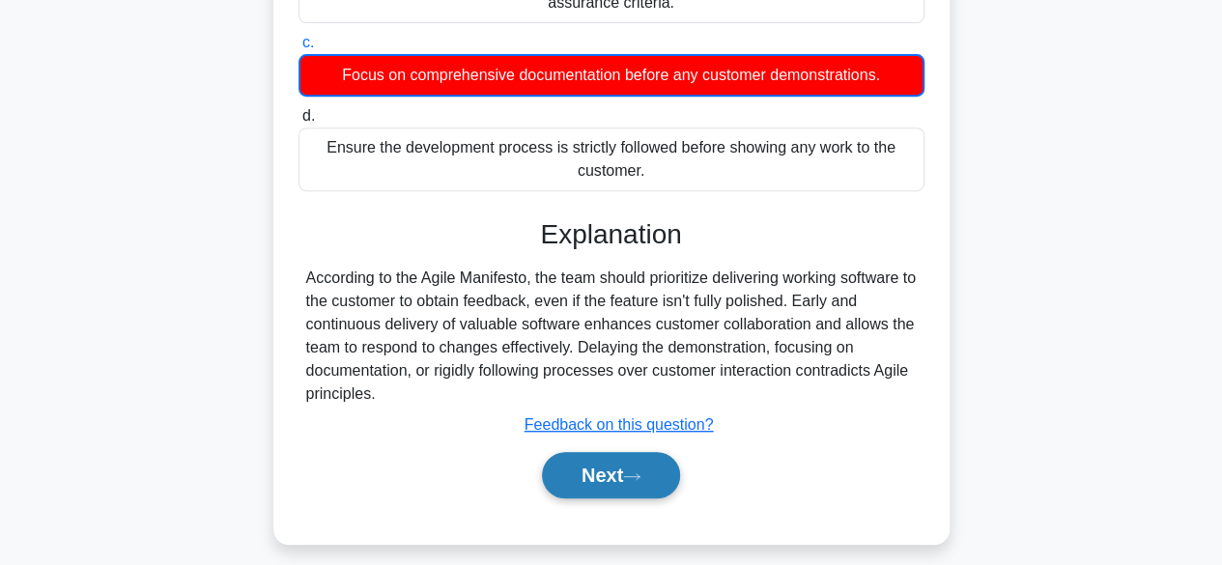
click at [610, 482] on button "Next" at bounding box center [611, 475] width 138 height 46
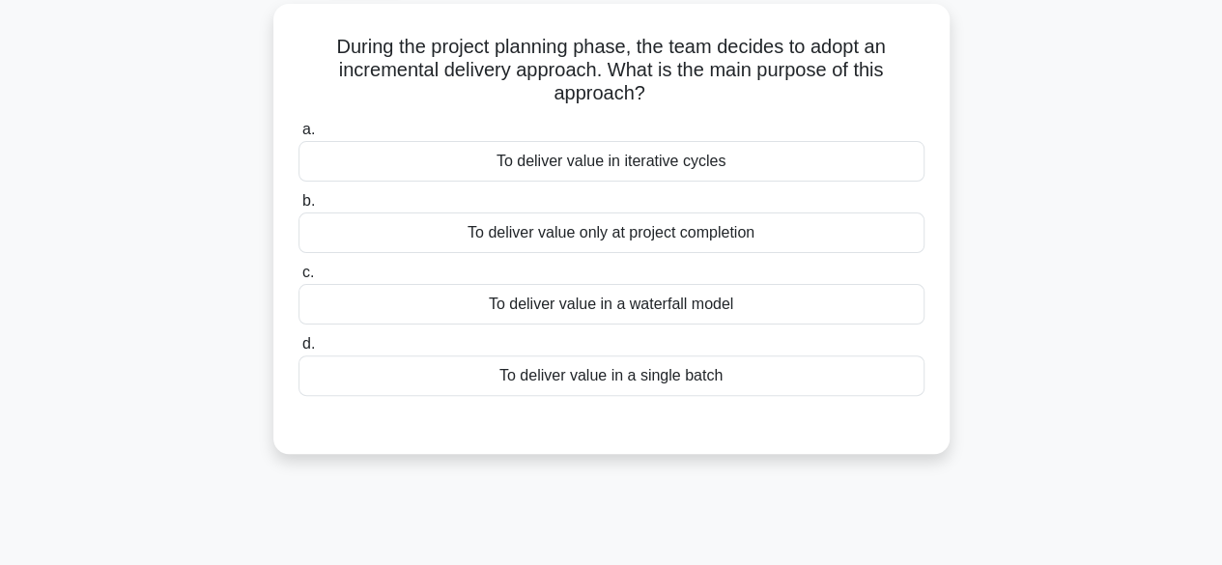
scroll to position [110, 0]
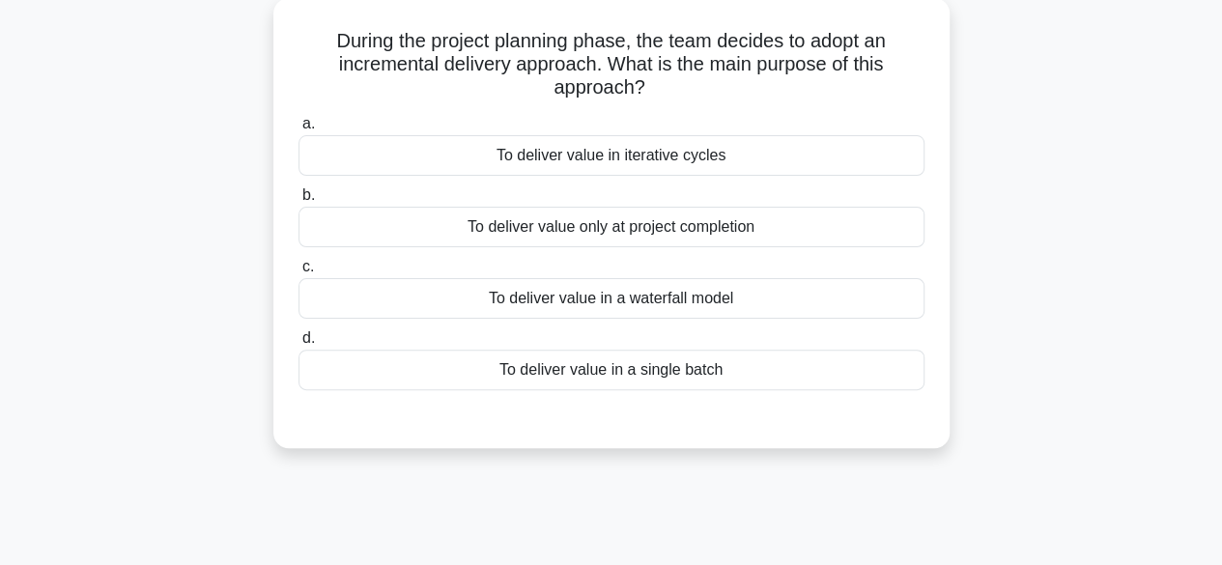
click at [643, 364] on div "To deliver value in a single batch" at bounding box center [611, 370] width 626 height 41
click at [298, 345] on input "d. To deliver value in a single batch" at bounding box center [298, 338] width 0 height 13
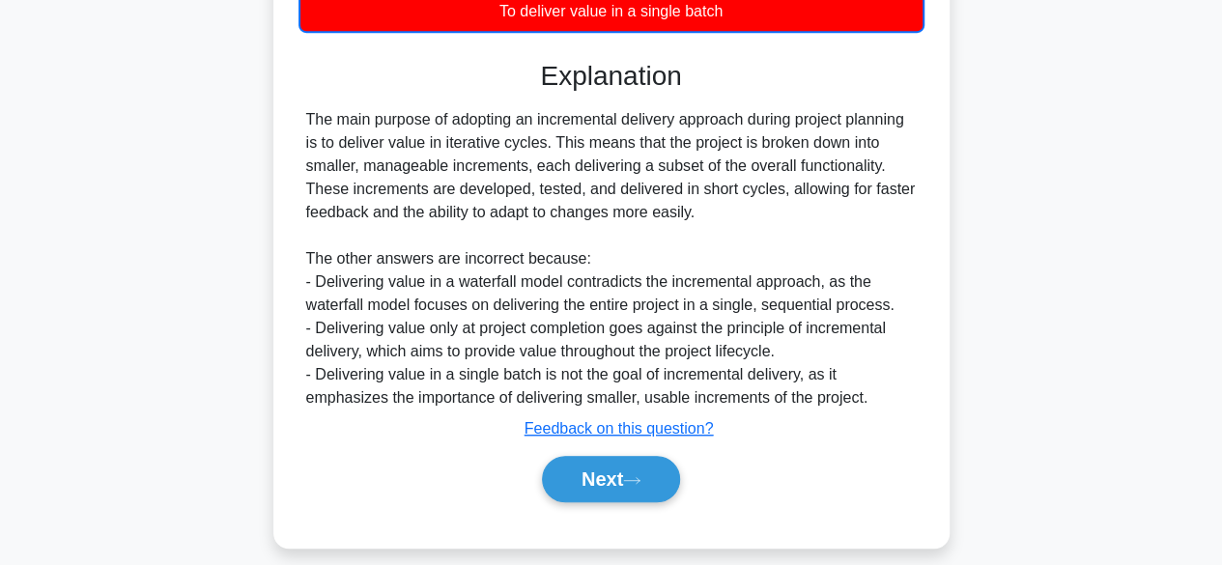
scroll to position [483, 0]
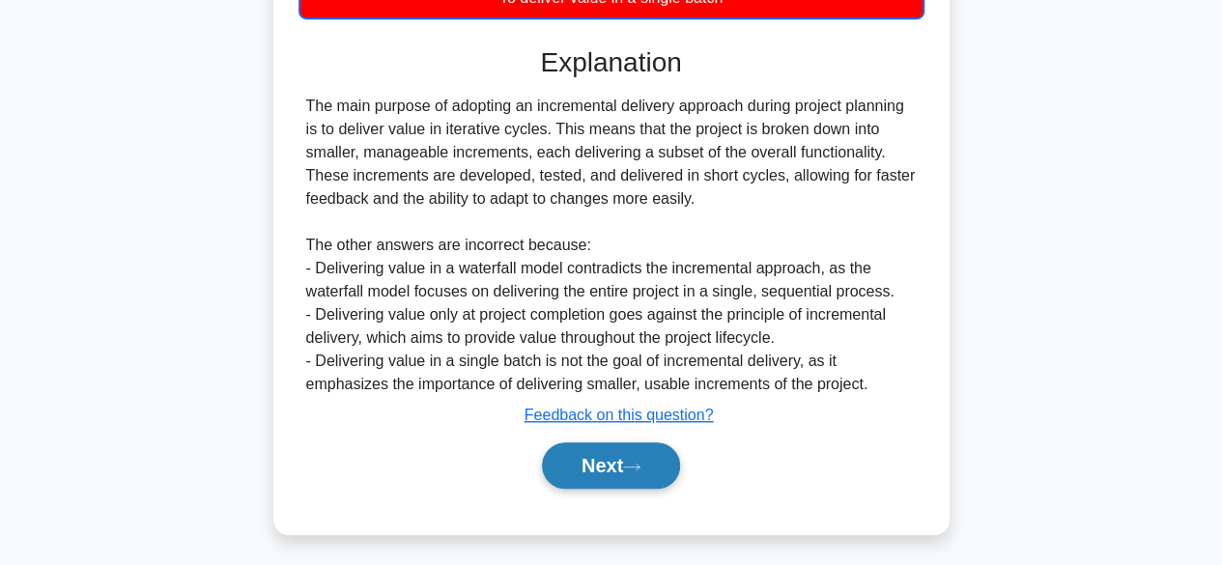
click at [639, 465] on icon at bounding box center [631, 467] width 15 height 6
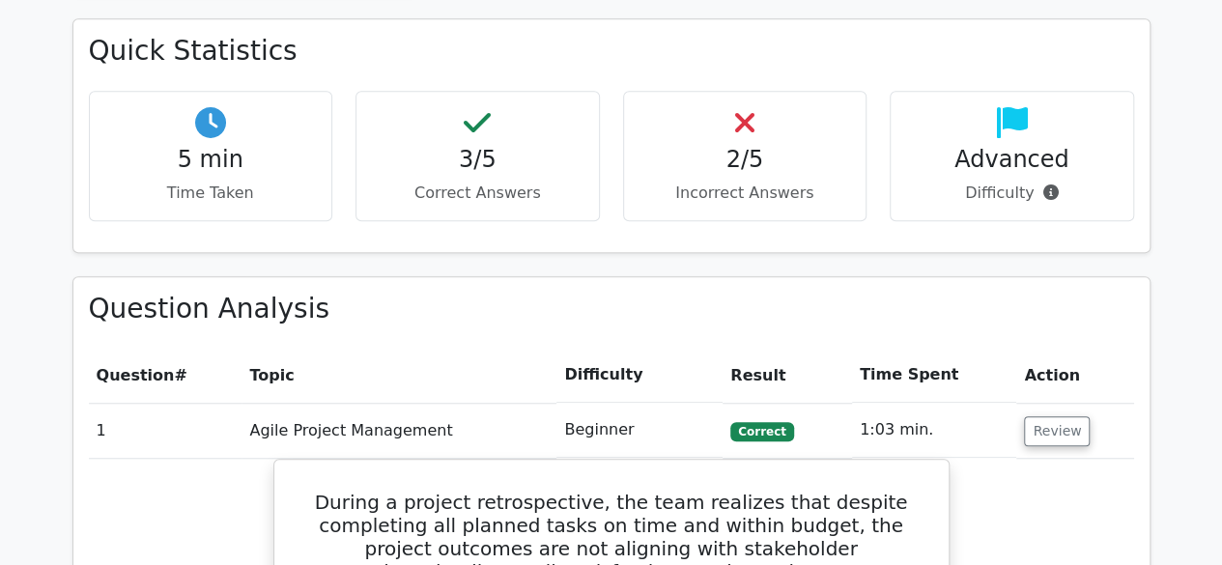
scroll to position [565, 0]
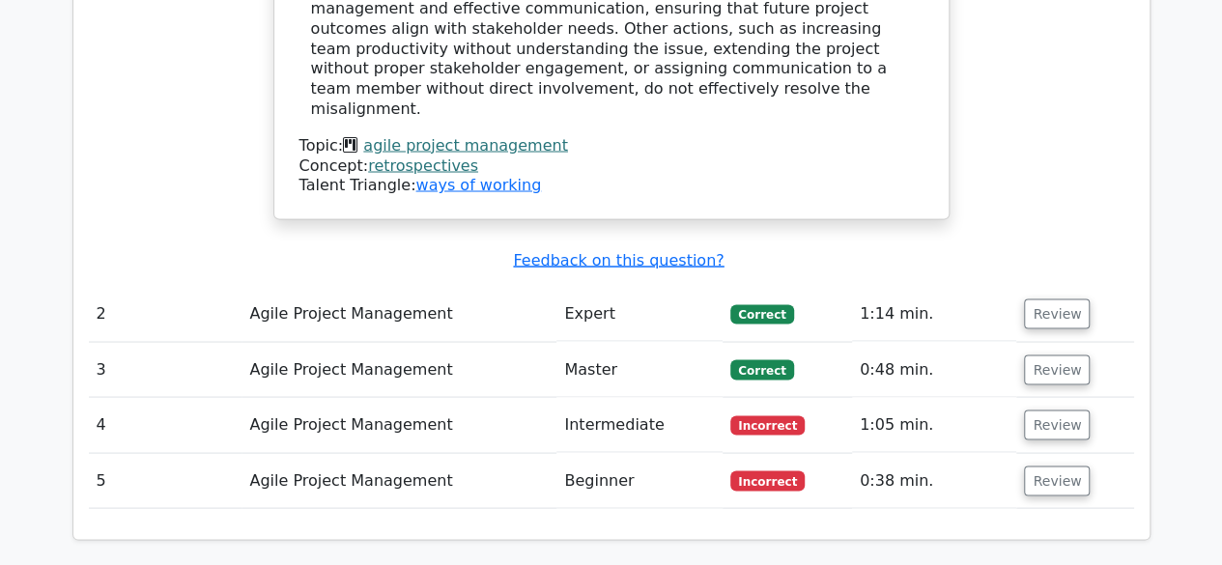
scroll to position [1694, 0]
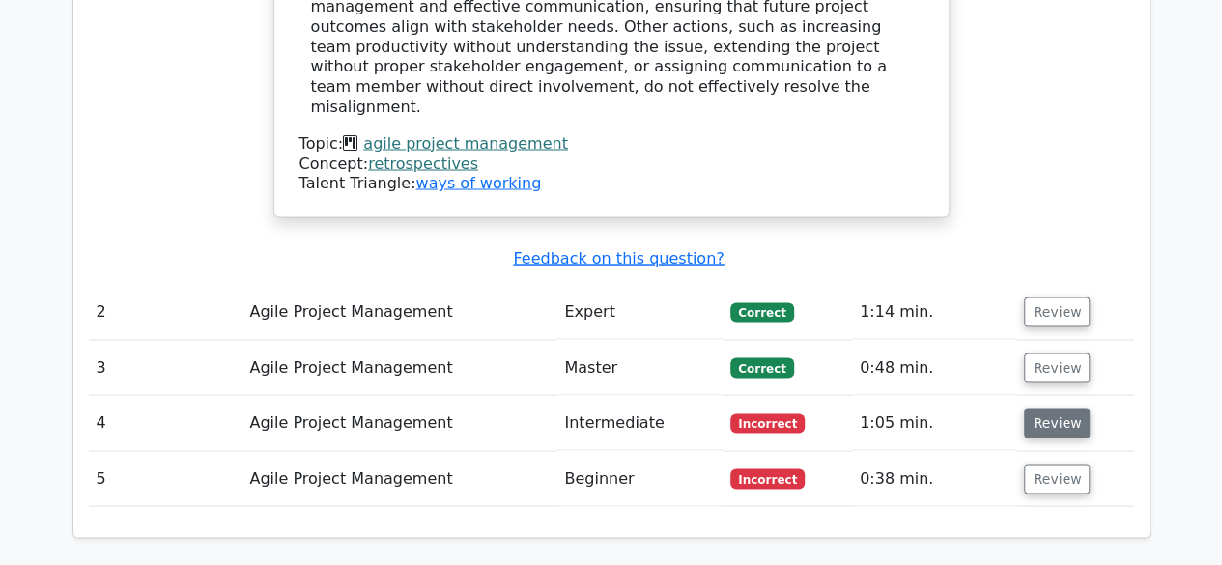
click at [1063, 408] on button "Review" at bounding box center [1057, 423] width 66 height 30
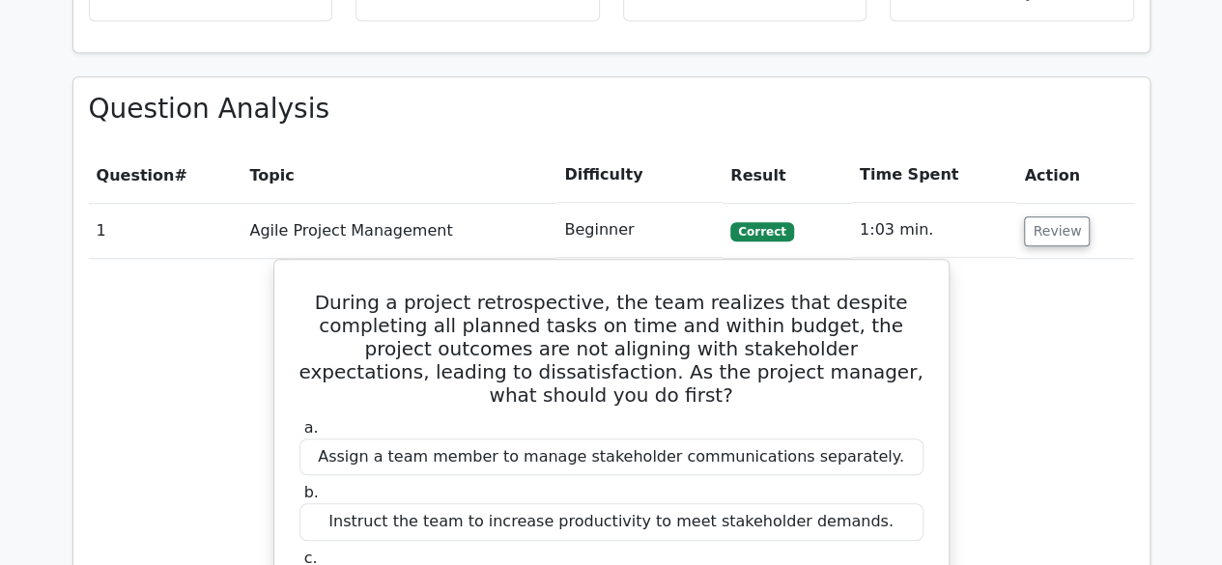
scroll to position [30, 0]
